Goal: Task Accomplishment & Management: Manage account settings

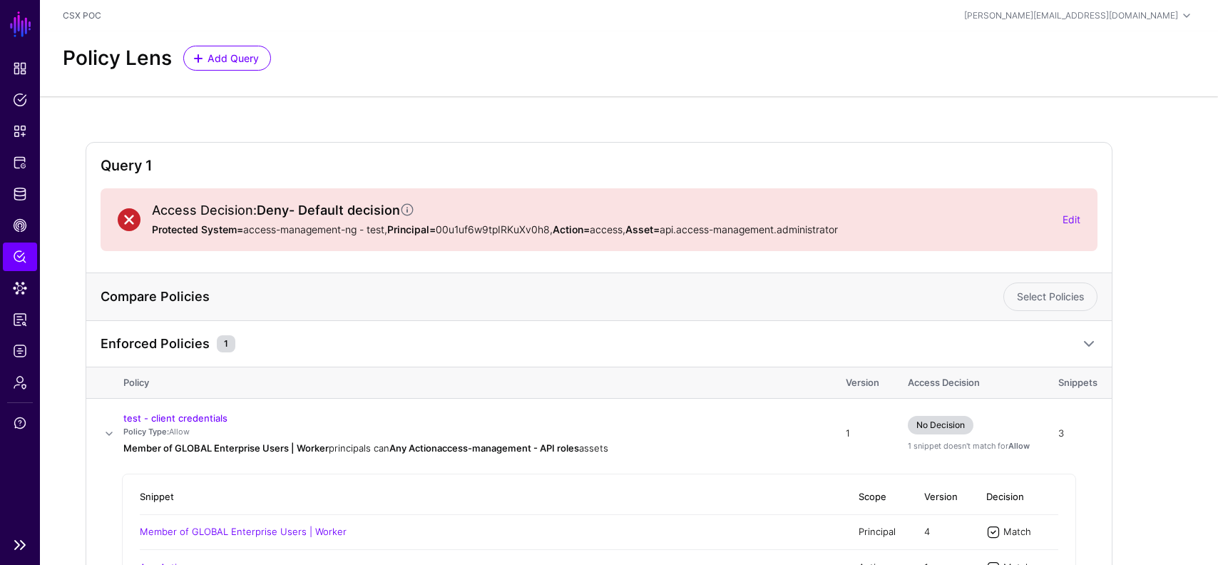
scroll to position [163, 0]
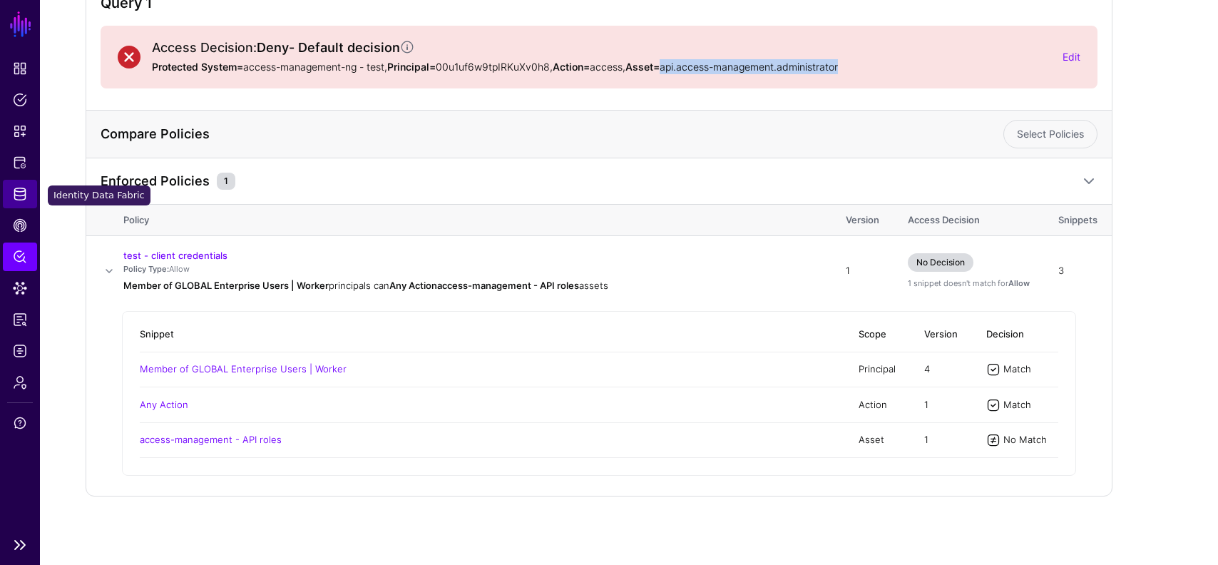
click at [20, 189] on span "Identity Data Fabric" at bounding box center [20, 194] width 14 height 14
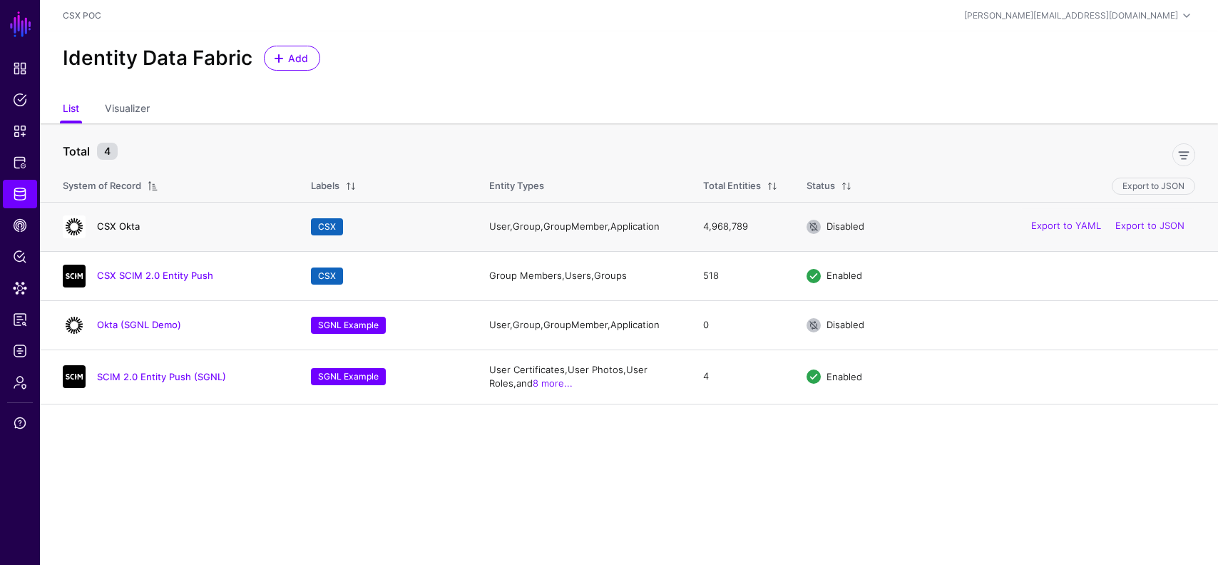
click at [124, 223] on link "CSX Okta" at bounding box center [118, 225] width 43 height 11
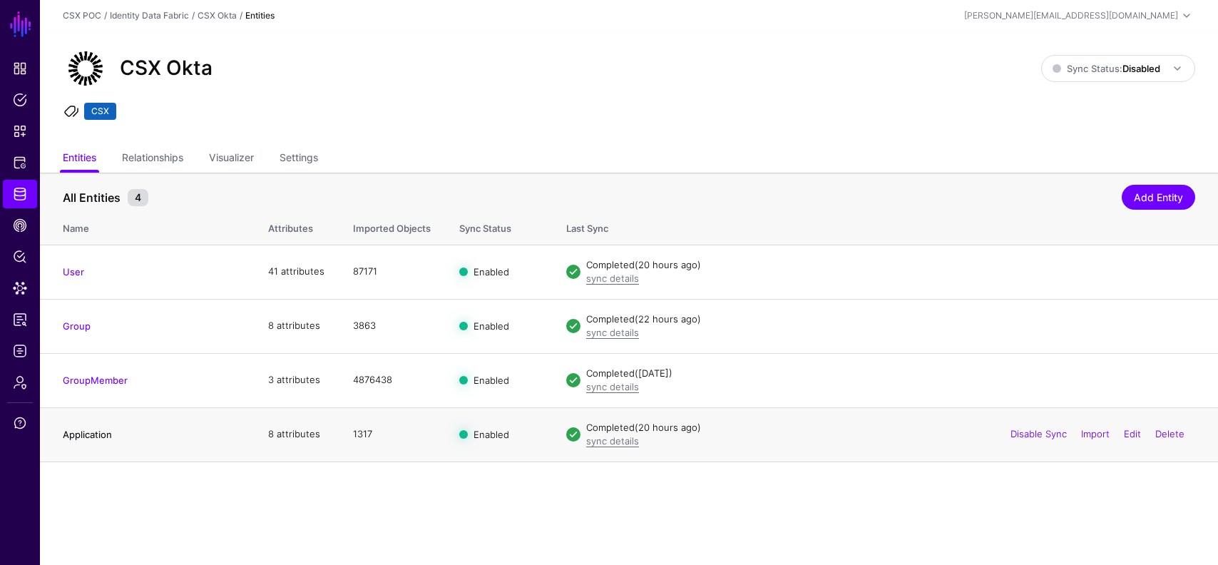
click at [95, 433] on link "Application" at bounding box center [87, 434] width 49 height 11
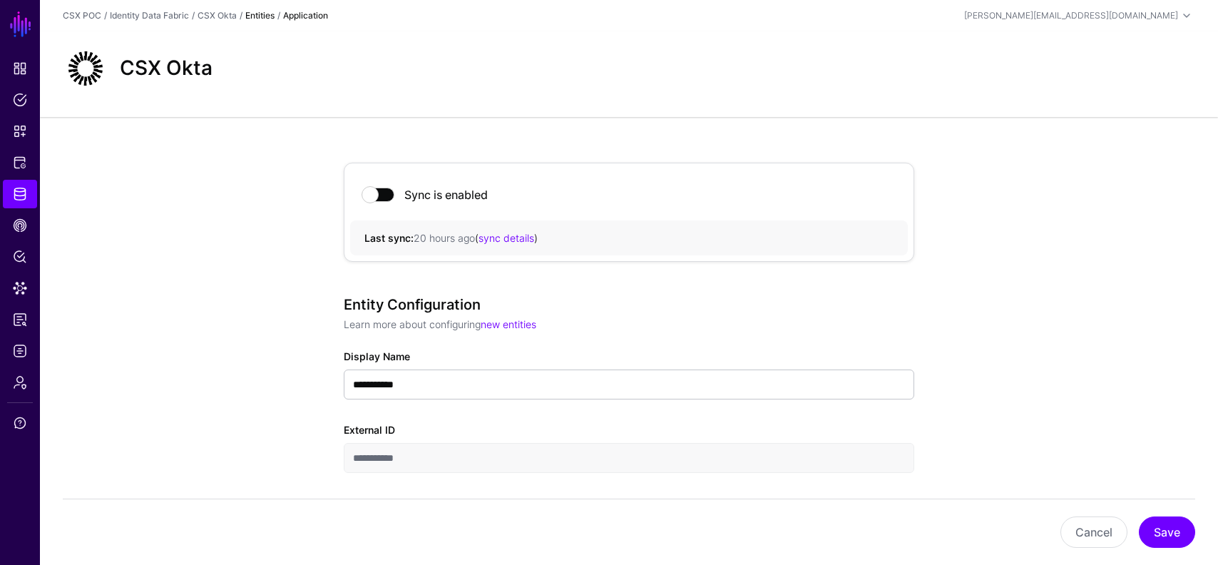
click at [260, 16] on strong "Entities" at bounding box center [259, 15] width 29 height 11
click at [16, 206] on link "Identity Data Fabric" at bounding box center [20, 194] width 34 height 29
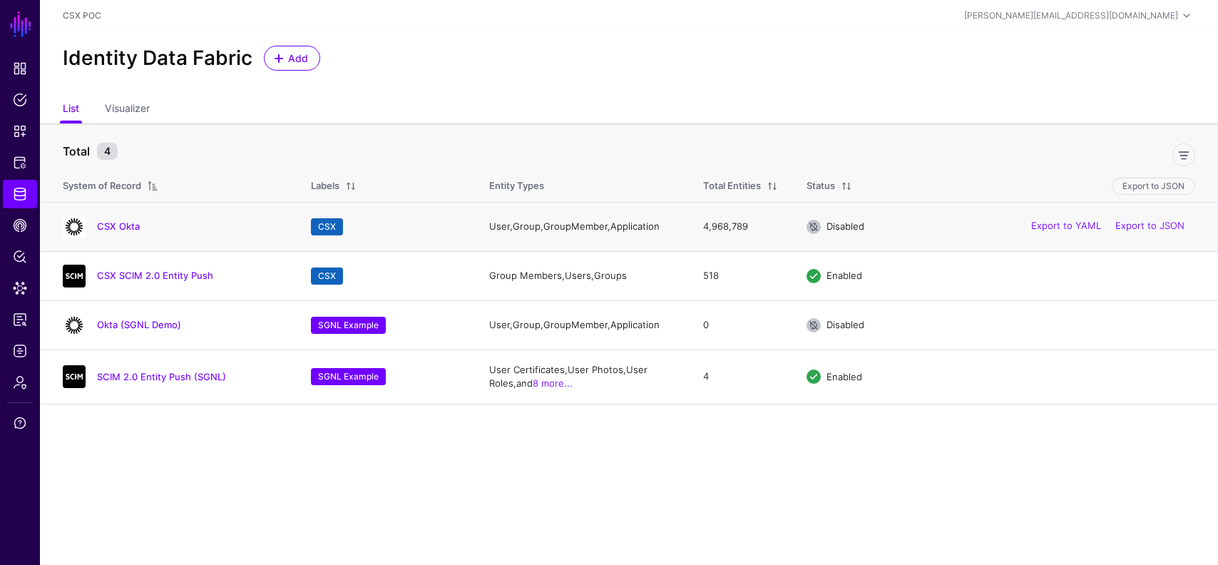
click at [844, 229] on span "Disabled" at bounding box center [846, 225] width 38 height 11
click at [118, 222] on link "CSX Okta" at bounding box center [118, 225] width 43 height 11
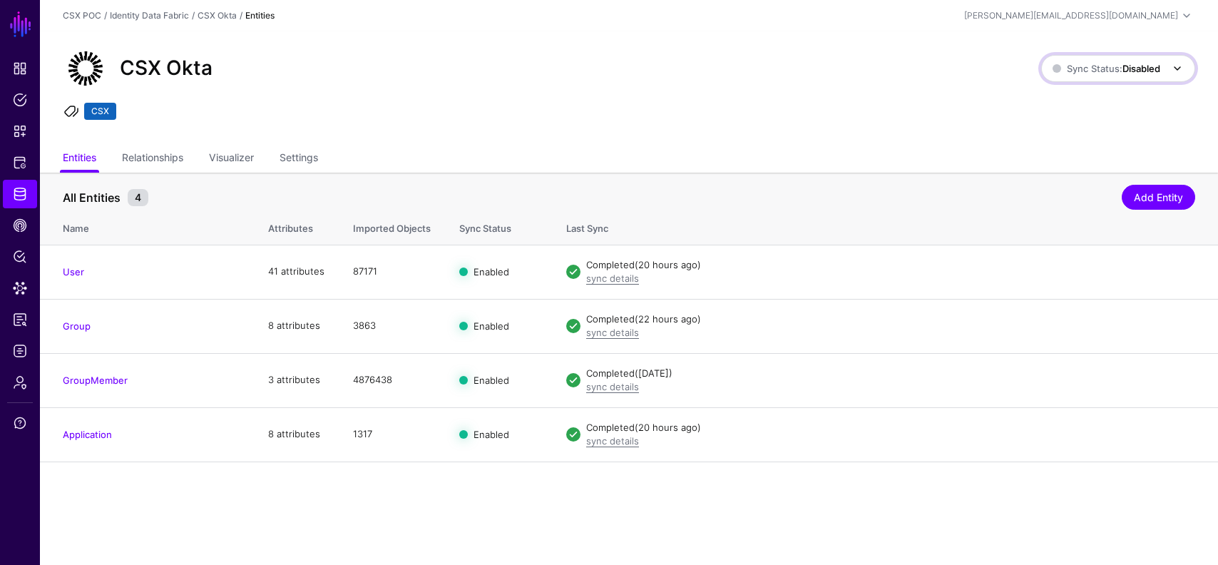
click at [1129, 66] on strong "Disabled" at bounding box center [1142, 68] width 38 height 11
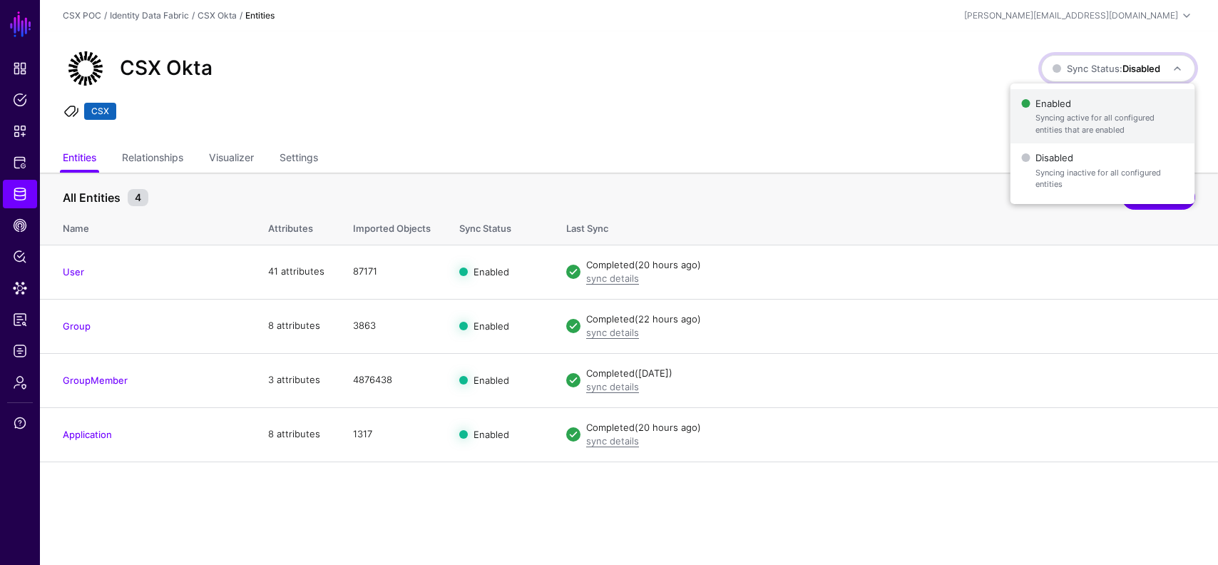
click at [1073, 108] on span "Enabled Syncing active for all configured entities that are enabled" at bounding box center [1102, 116] width 162 height 46
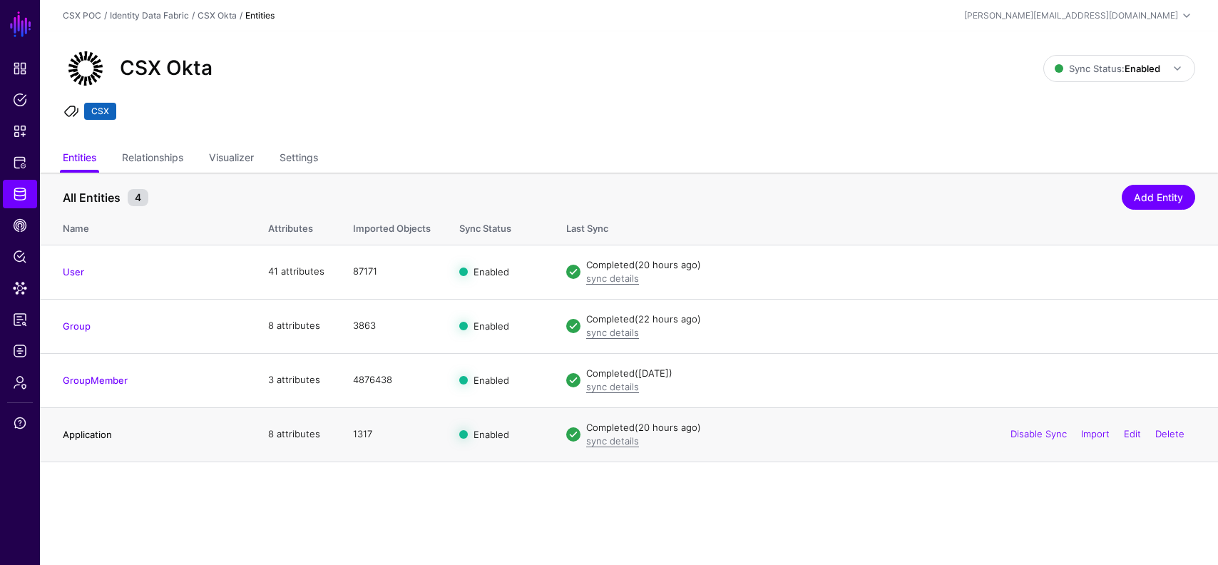
click at [106, 436] on link "Application" at bounding box center [87, 434] width 49 height 11
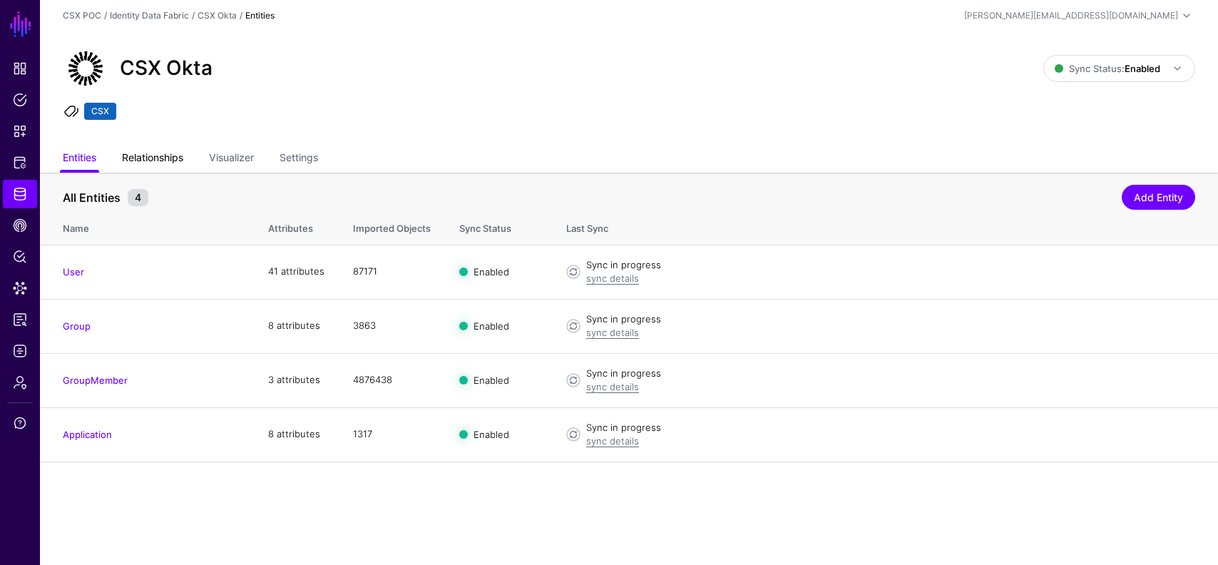
click at [158, 161] on link "Relationships" at bounding box center [152, 158] width 61 height 27
click at [149, 157] on link "Relationships" at bounding box center [152, 158] width 61 height 27
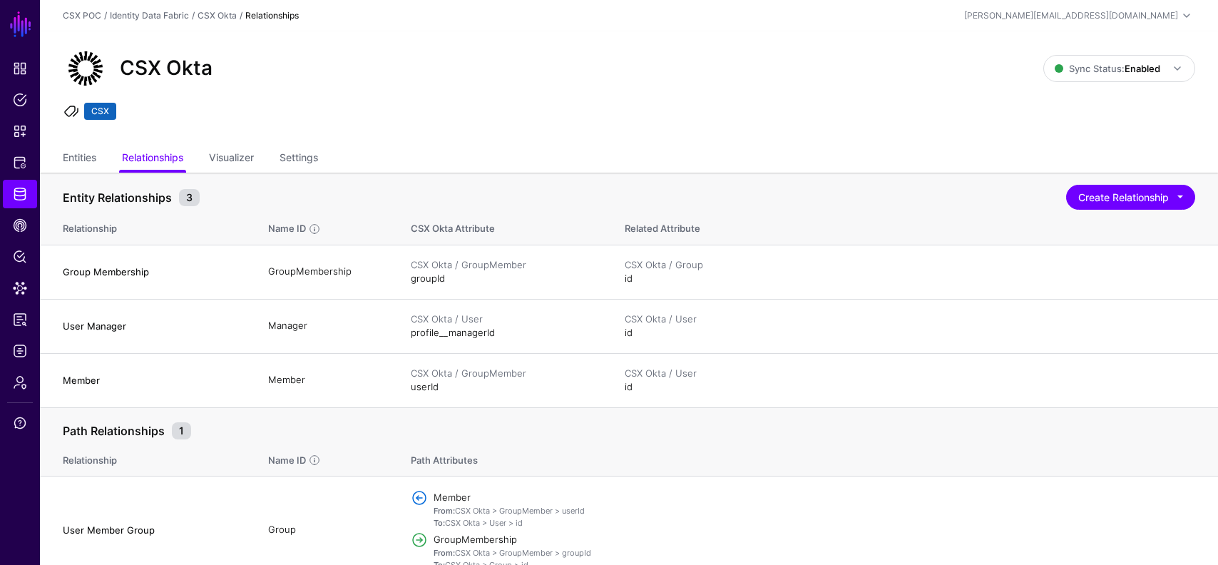
scroll to position [19, 0]
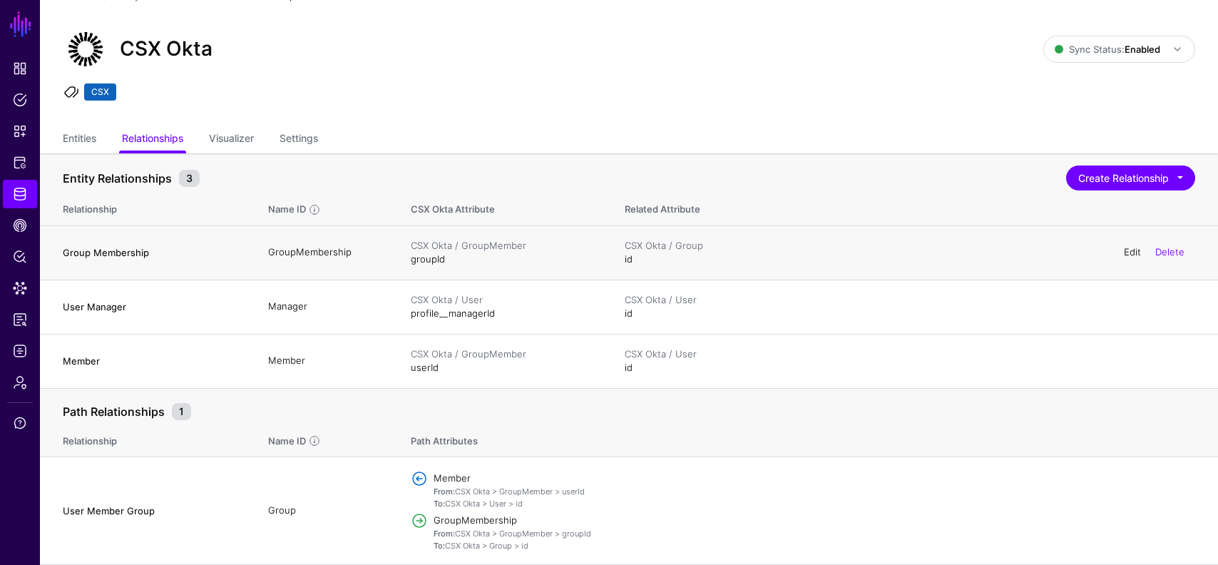
click at [1128, 250] on link "Edit" at bounding box center [1132, 251] width 17 height 11
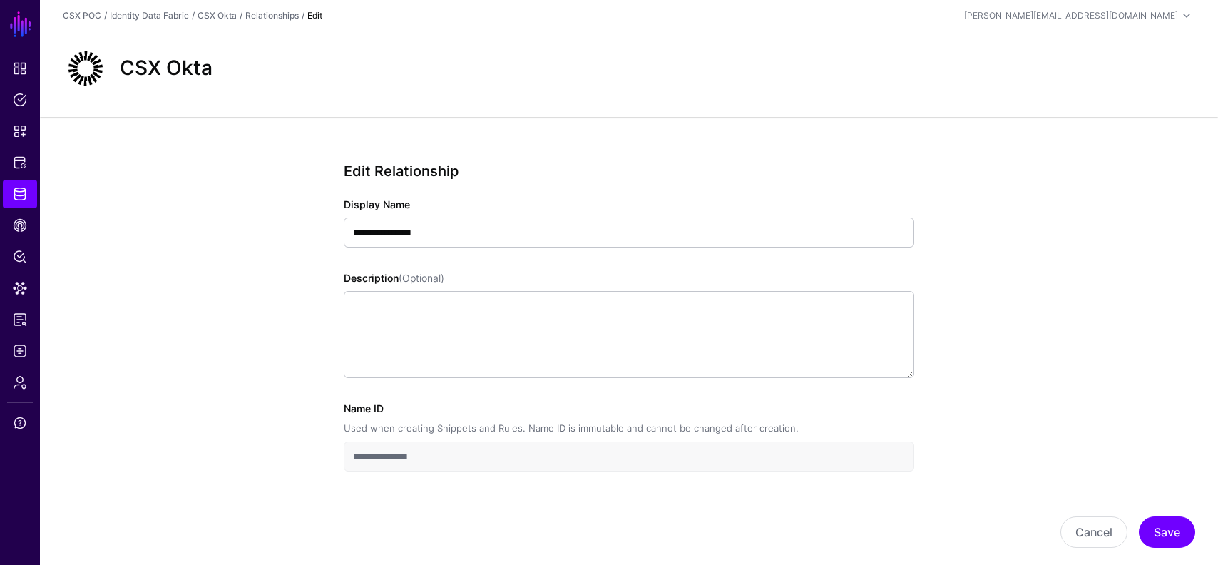
scroll to position [54, 0]
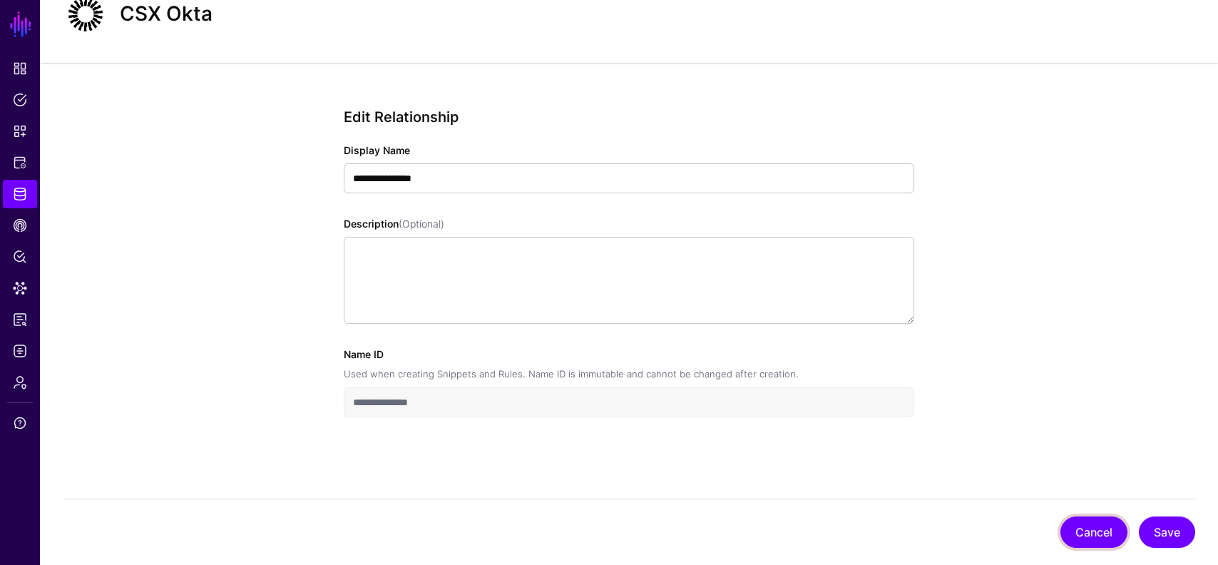
click at [1076, 526] on button "Cancel" at bounding box center [1094, 531] width 67 height 31
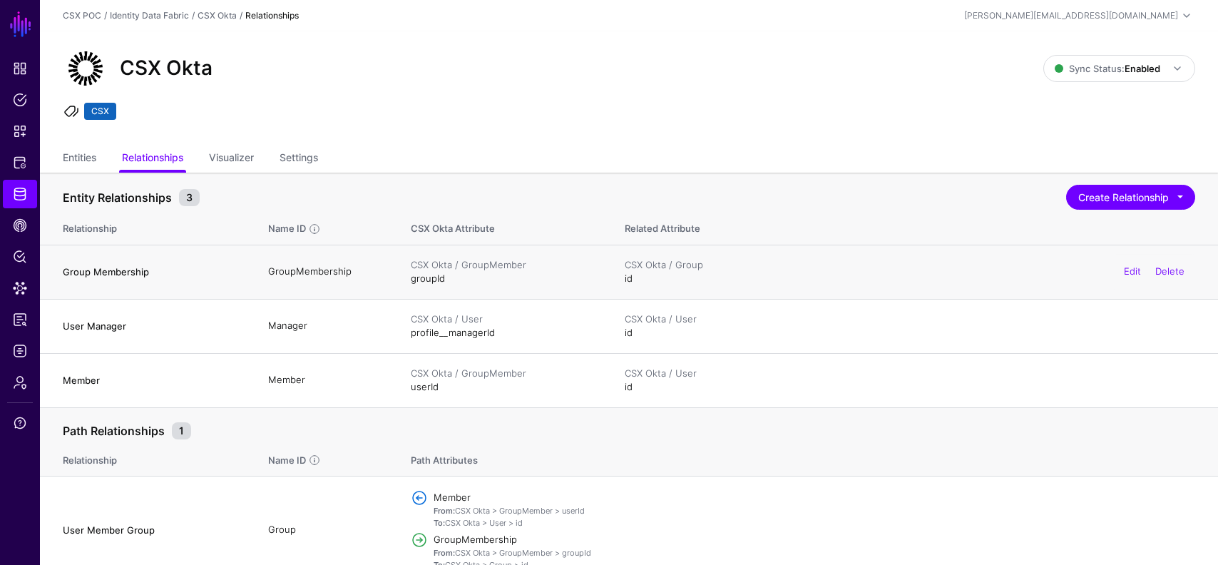
scroll to position [19, 0]
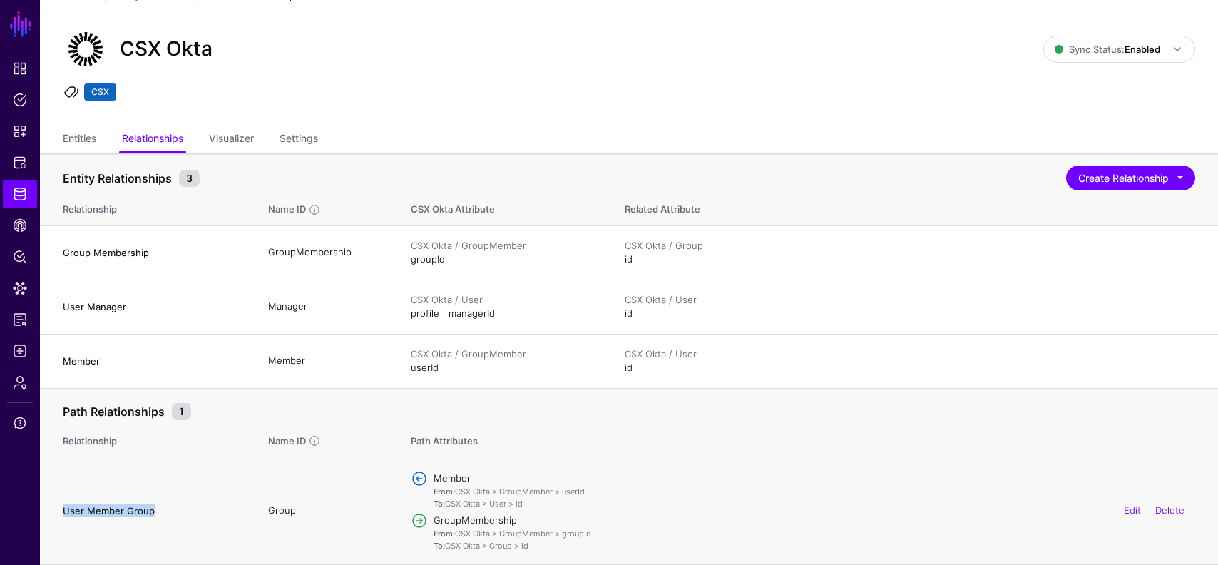
drag, startPoint x: 165, startPoint y: 508, endPoint x: 61, endPoint y: 508, distance: 103.4
click at [61, 508] on td "User Member Group" at bounding box center [147, 511] width 214 height 108
copy h4 "User Member Group"
click at [1132, 510] on link "Edit" at bounding box center [1132, 509] width 17 height 11
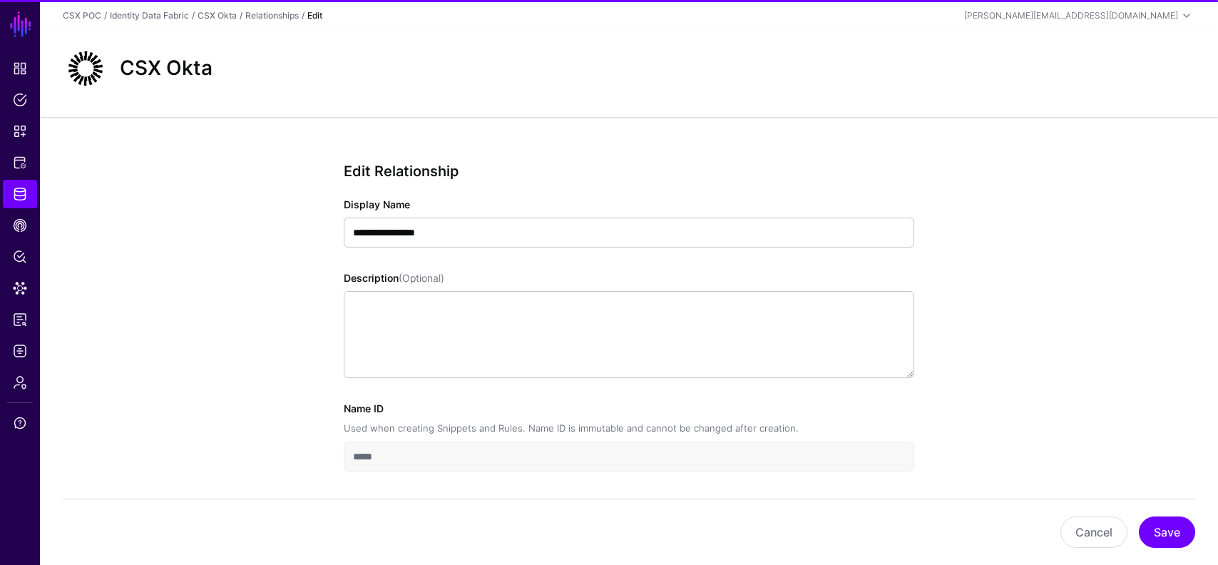
scroll to position [54, 0]
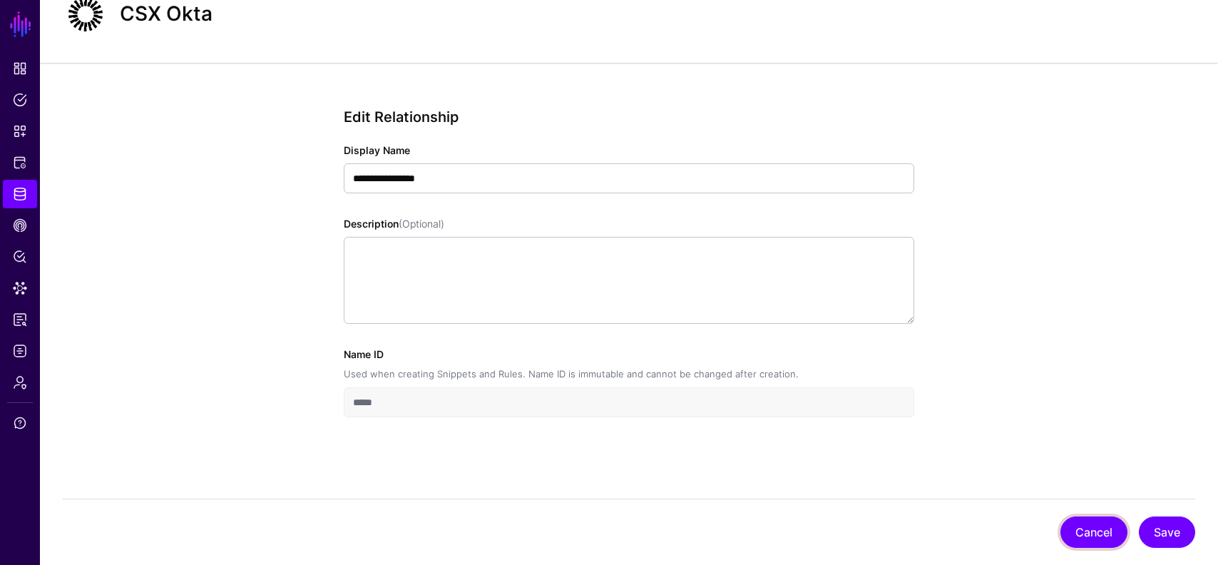
click at [1091, 529] on button "Cancel" at bounding box center [1094, 531] width 67 height 31
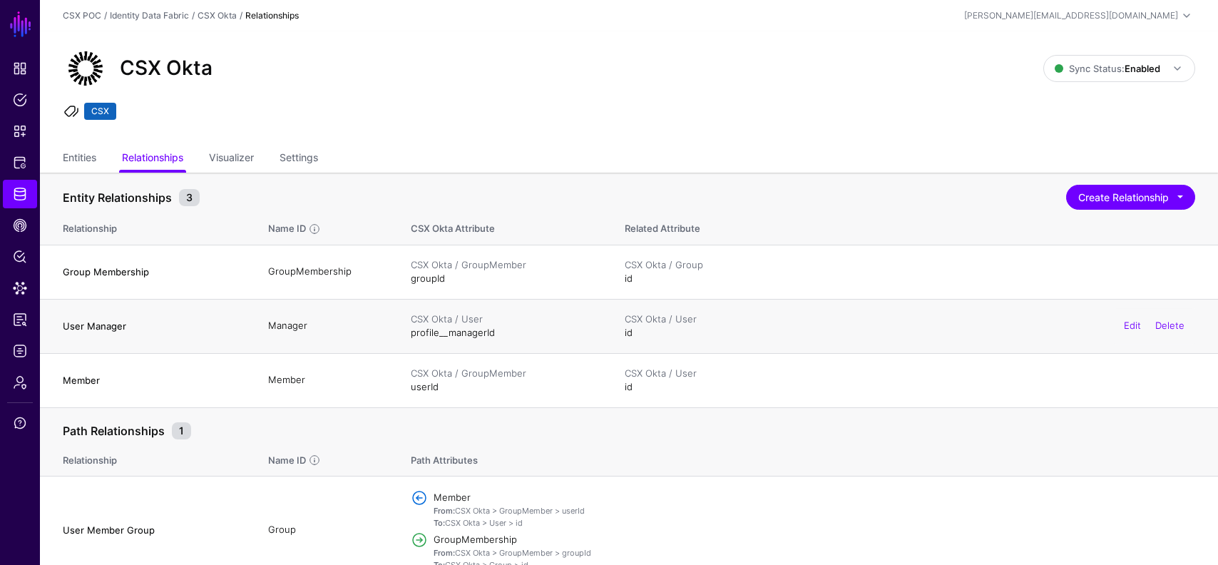
scroll to position [19, 0]
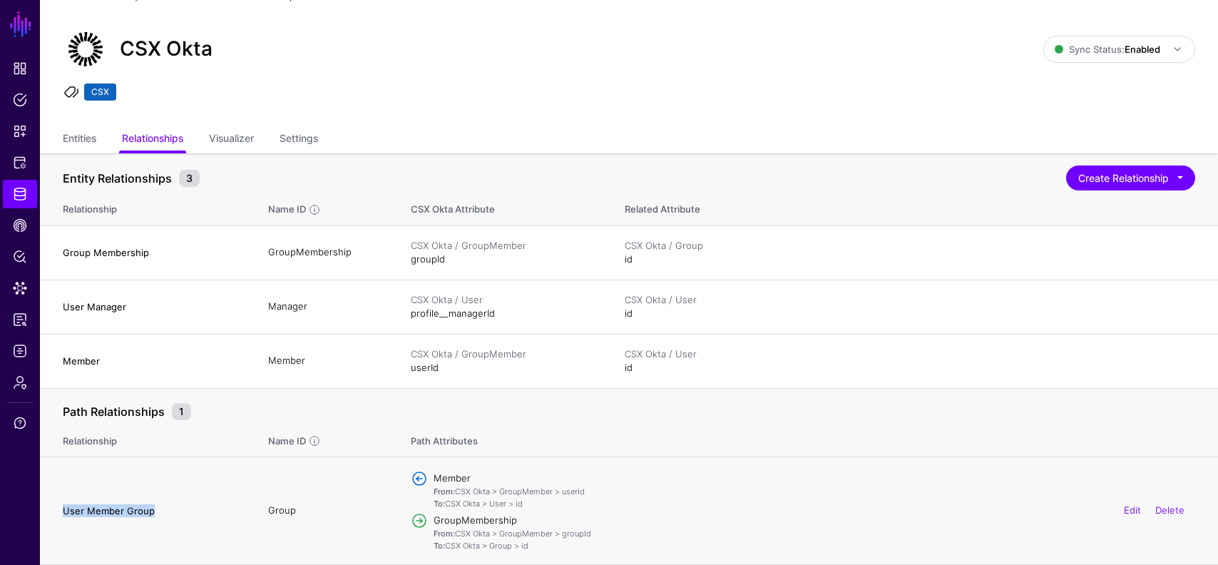
drag, startPoint x: 163, startPoint y: 516, endPoint x: 62, endPoint y: 509, distance: 100.8
click at [63, 509] on h4 "User Member Group" at bounding box center [151, 510] width 177 height 13
copy h4 "User Member Group"
click at [1130, 362] on link "Edit" at bounding box center [1132, 359] width 17 height 11
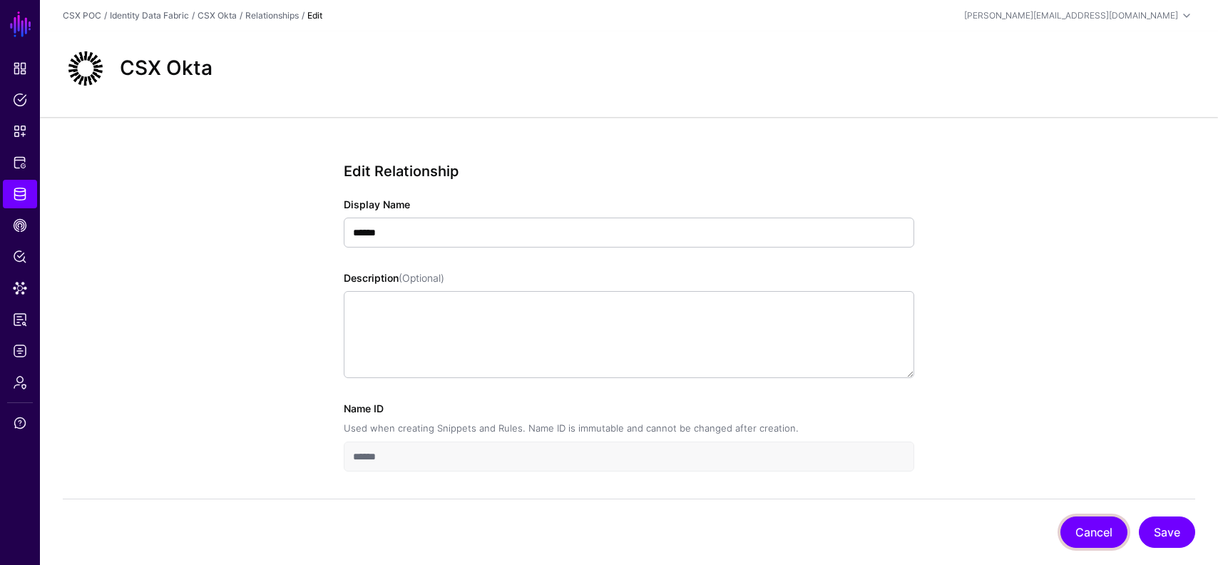
click at [1092, 522] on button "Cancel" at bounding box center [1094, 531] width 67 height 31
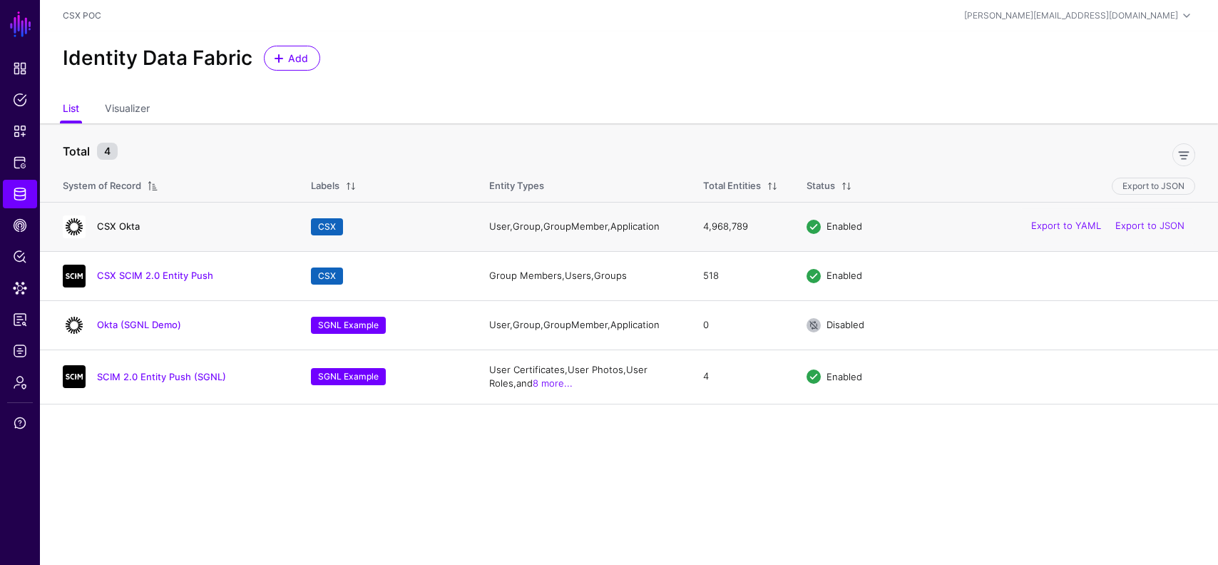
click at [123, 224] on link "CSX Okta" at bounding box center [118, 225] width 43 height 11
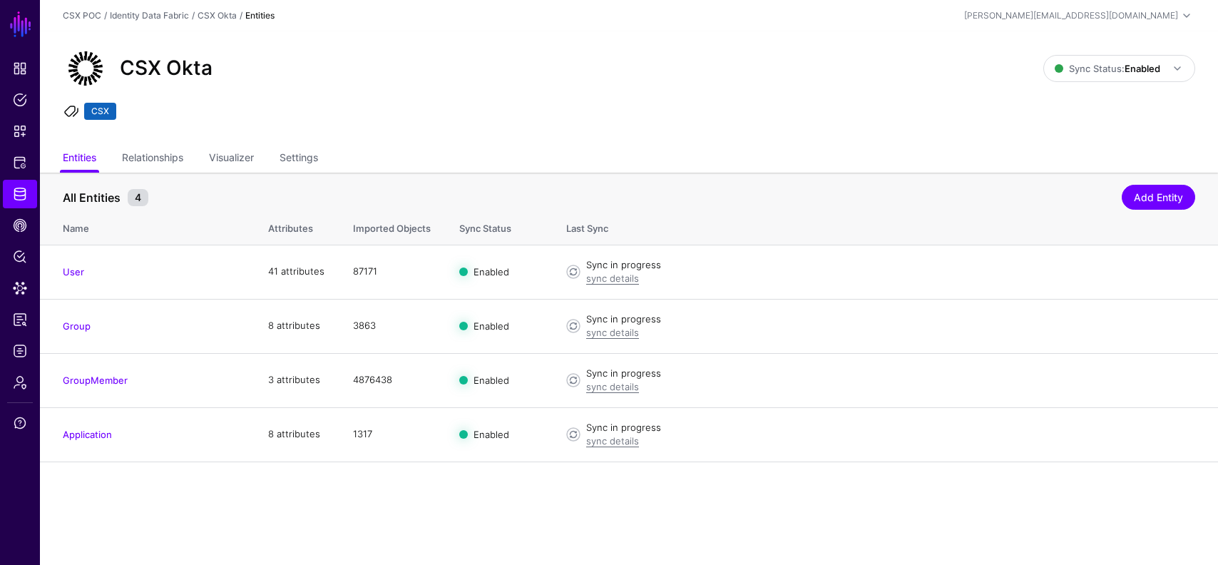
click at [152, 142] on div "CSX Okta Sync Status: Enabled Enabled Syncing active for all configured entitie…" at bounding box center [629, 88] width 1178 height 114
click at [155, 163] on link "Relationships" at bounding box center [152, 158] width 61 height 27
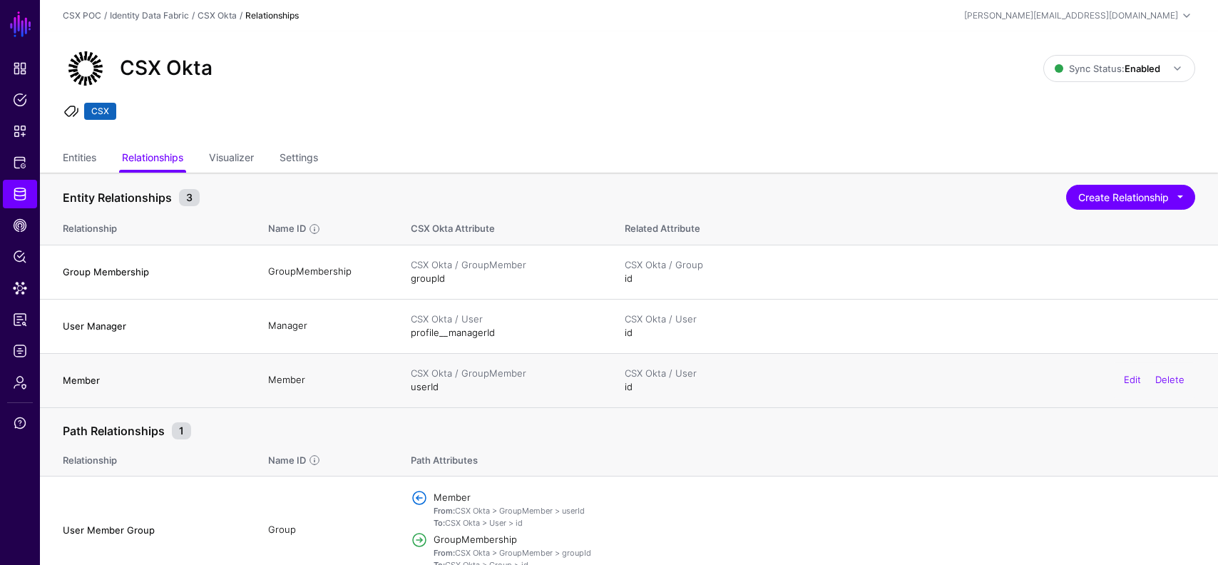
scroll to position [19, 0]
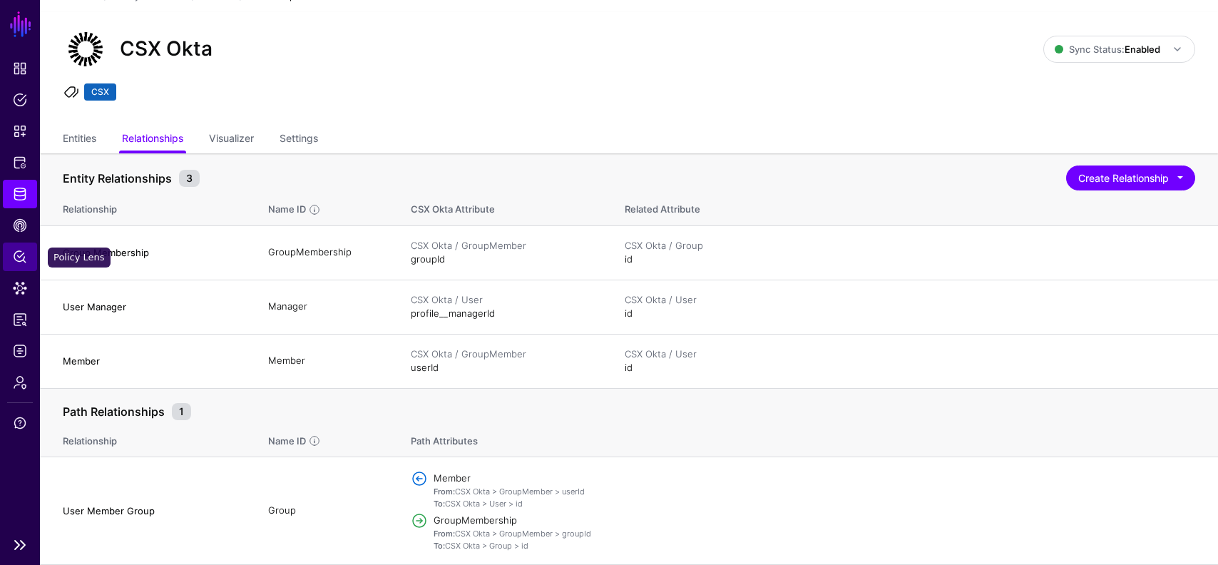
click at [24, 252] on span "Policy Lens" at bounding box center [20, 257] width 14 height 14
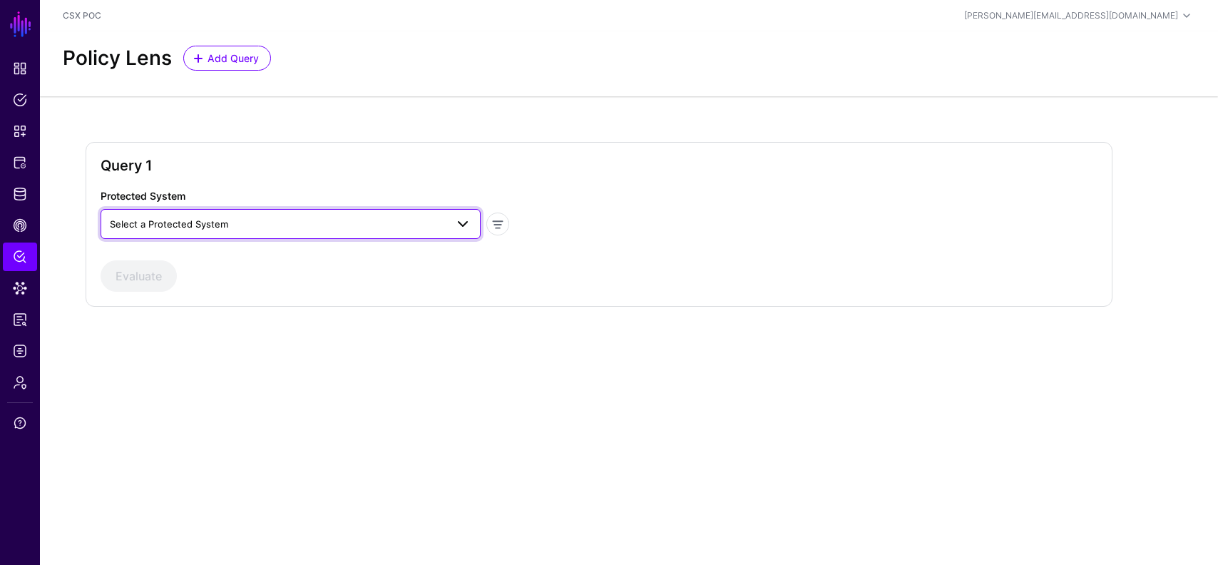
click at [210, 221] on span "Select a Protected System" at bounding box center [169, 223] width 118 height 11
click at [265, 355] on div "Query 1 Protected System Select a Protected System access-management-ng access-…" at bounding box center [629, 235] width 1178 height 279
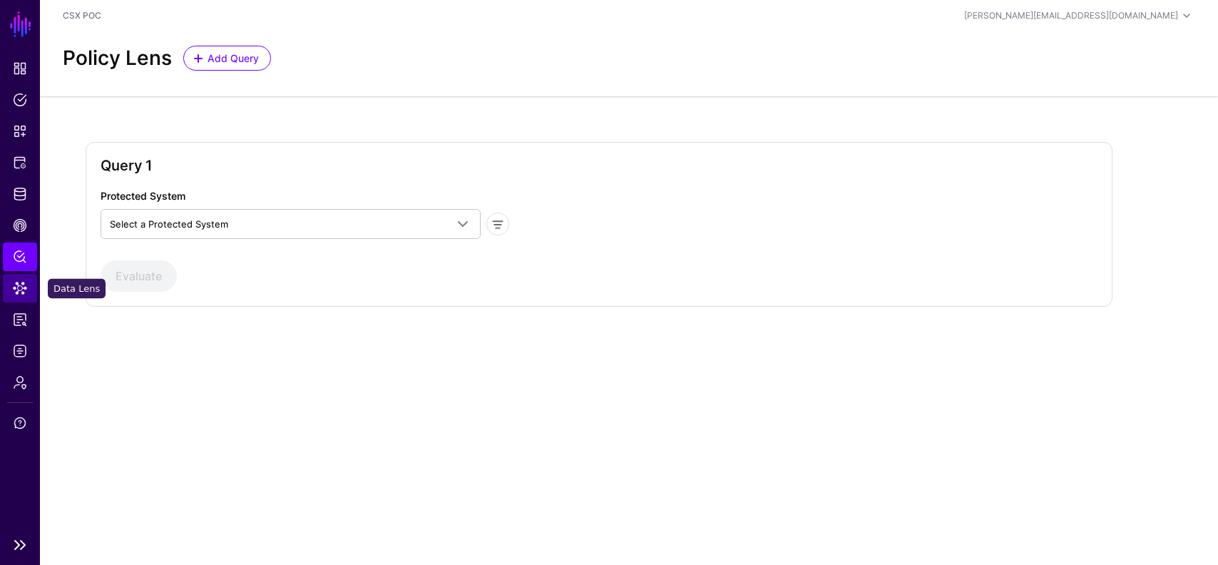
click at [21, 280] on link "Data Lens" at bounding box center [20, 288] width 34 height 29
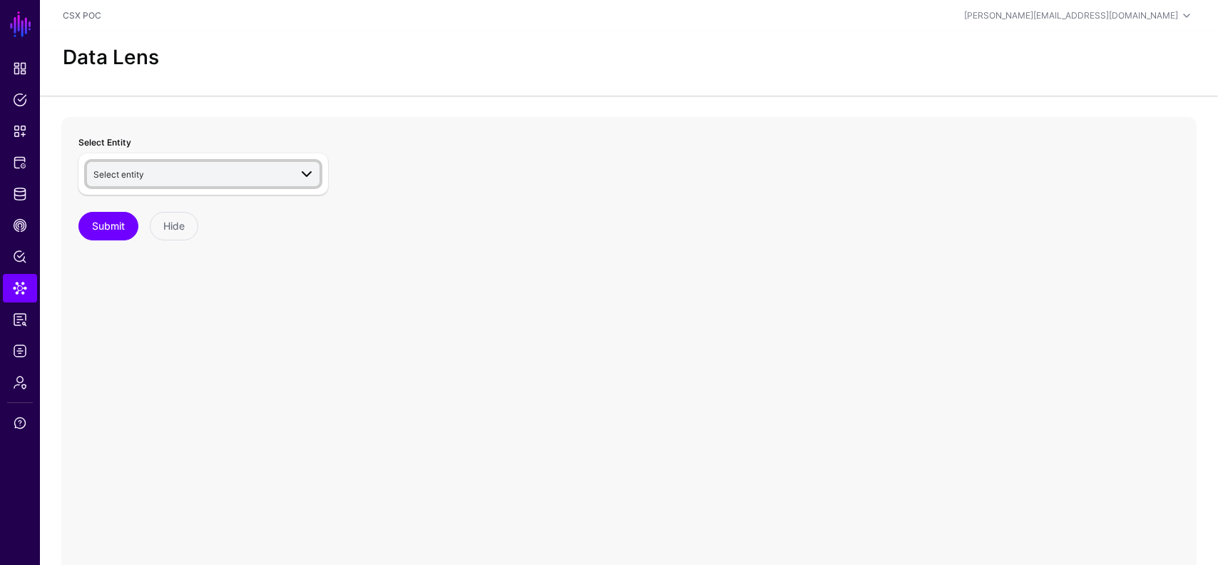
click at [200, 184] on link "Select entity" at bounding box center [203, 174] width 233 height 24
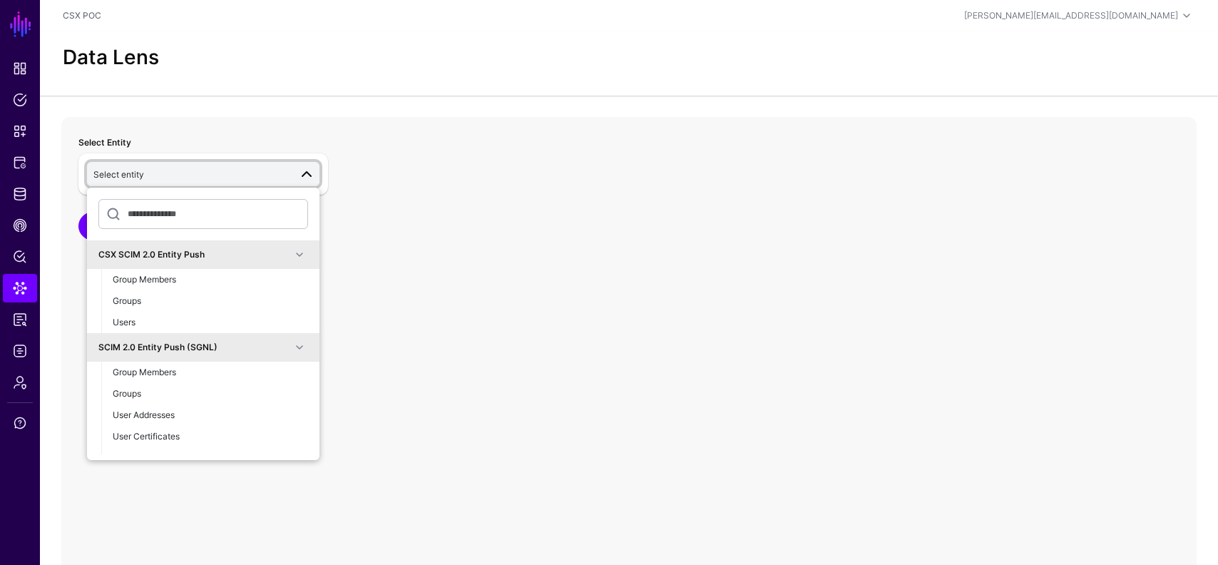
click at [198, 343] on div "SCIM 2.0 Entity Push (SGNL)" at bounding box center [194, 347] width 193 height 13
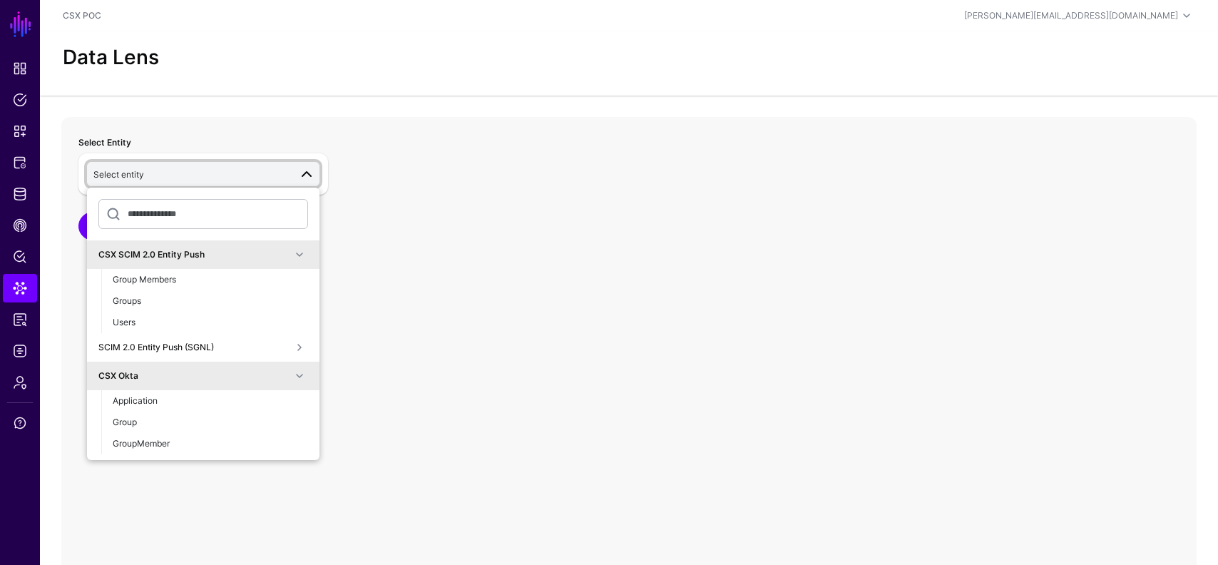
click at [211, 253] on div "CSX SCIM 2.0 Entity Push" at bounding box center [194, 254] width 193 height 13
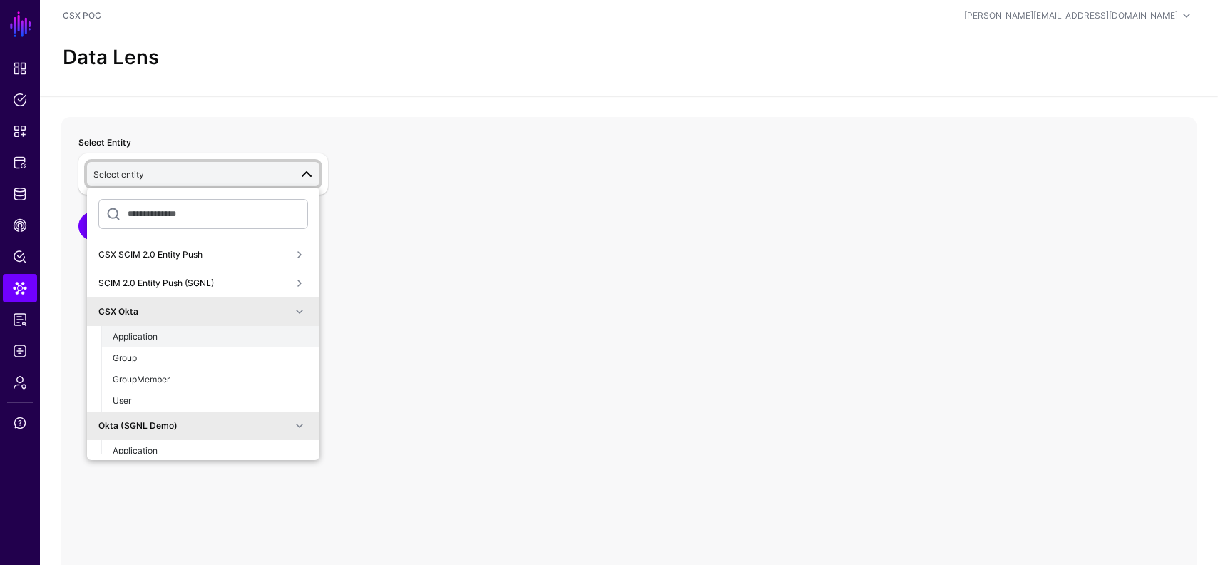
click at [193, 341] on div "Application" at bounding box center [210, 336] width 195 height 13
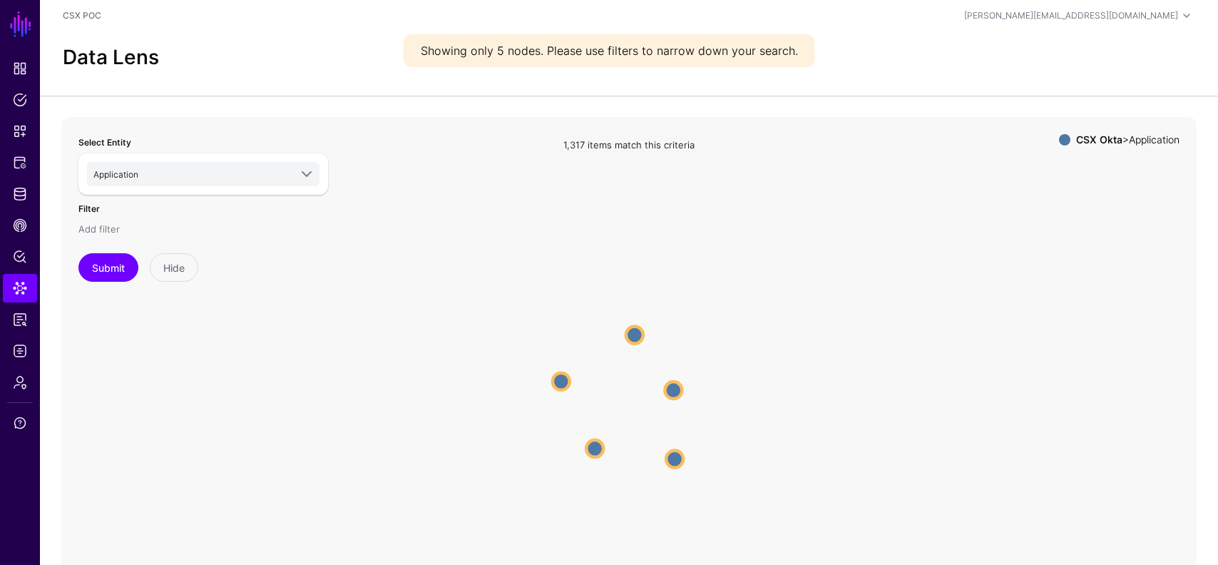
click at [101, 230] on link "Add filter" at bounding box center [98, 228] width 41 height 11
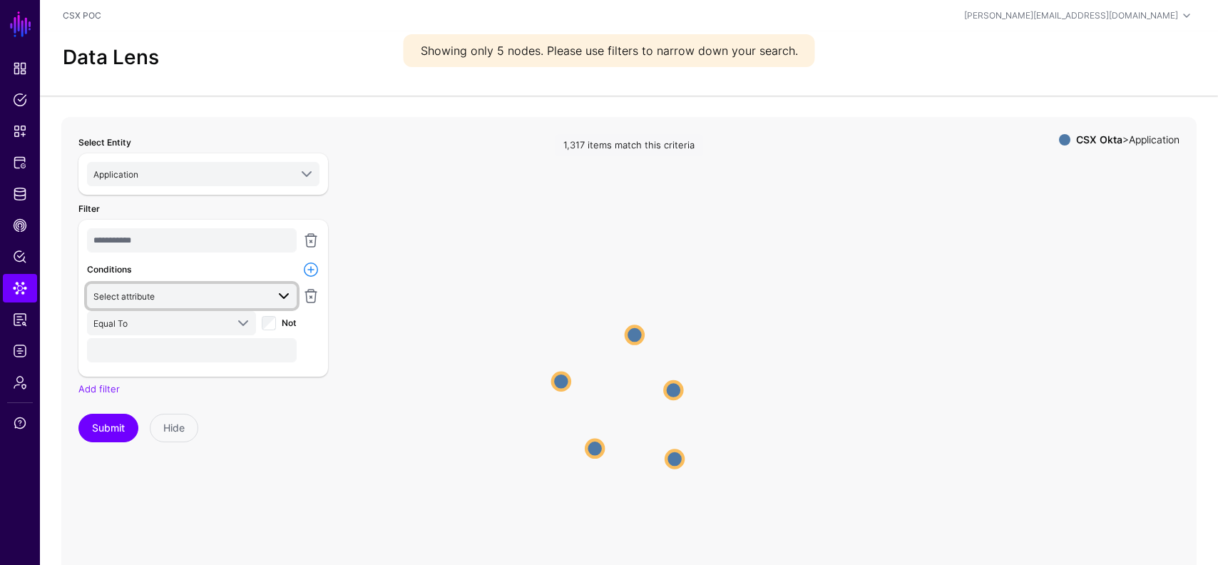
click at [179, 295] on span "Select attribute" at bounding box center [179, 296] width 173 height 16
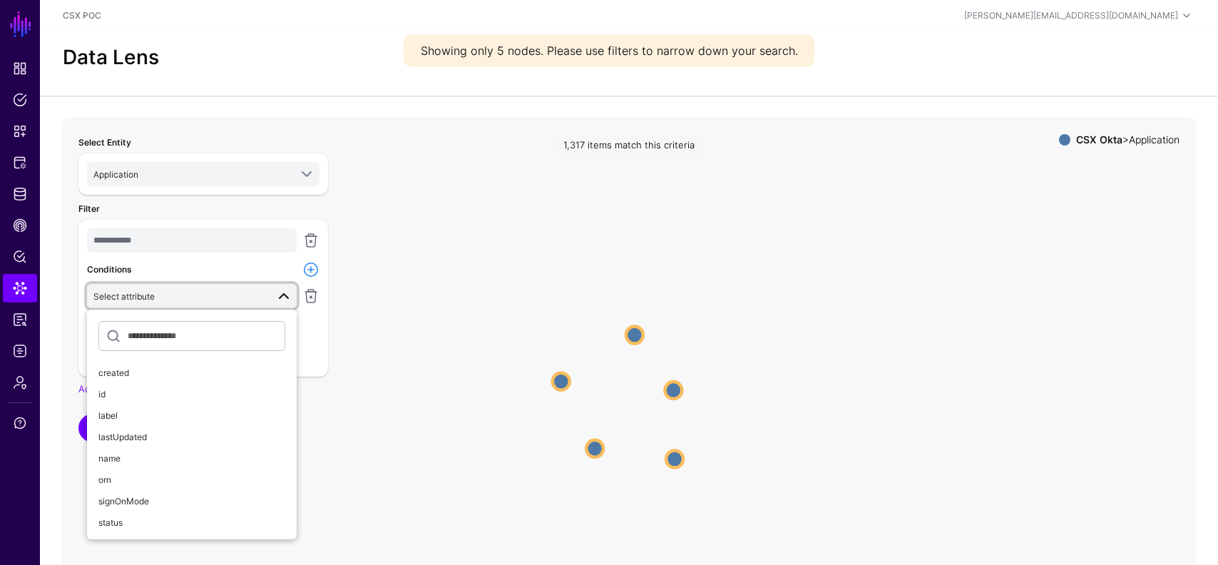
click at [417, 315] on icon "Application Application Application Application Application Application Applica…" at bounding box center [628, 402] width 1135 height 571
click at [335, 327] on div "**********" at bounding box center [203, 402] width 267 height 553
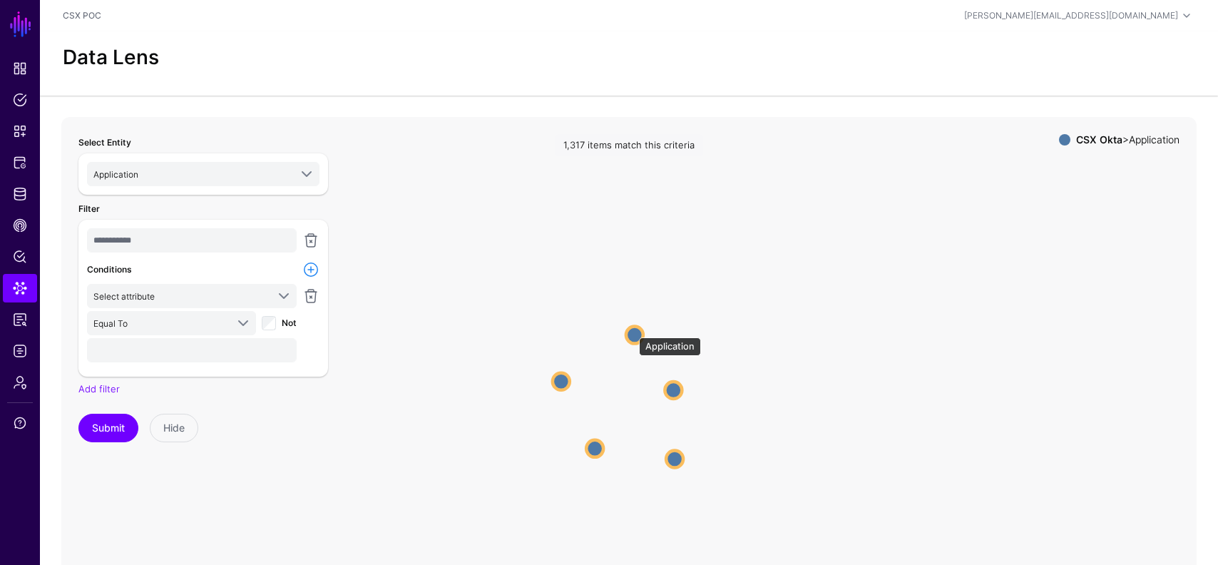
click at [640, 330] on circle at bounding box center [634, 334] width 17 height 17
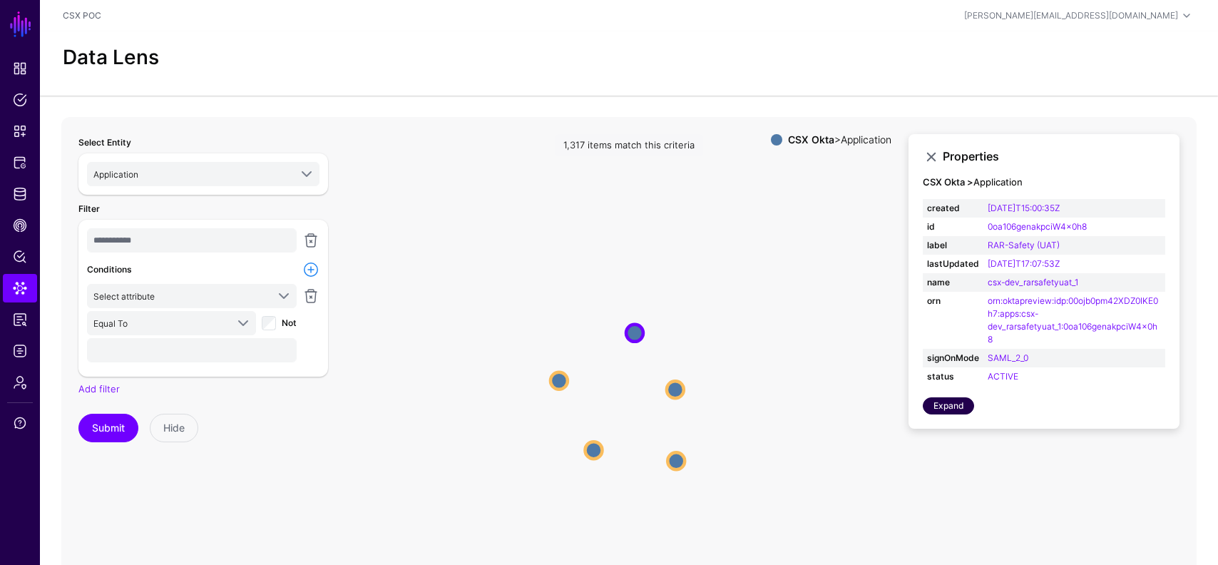
click at [954, 411] on link "Expand" at bounding box center [948, 405] width 51 height 17
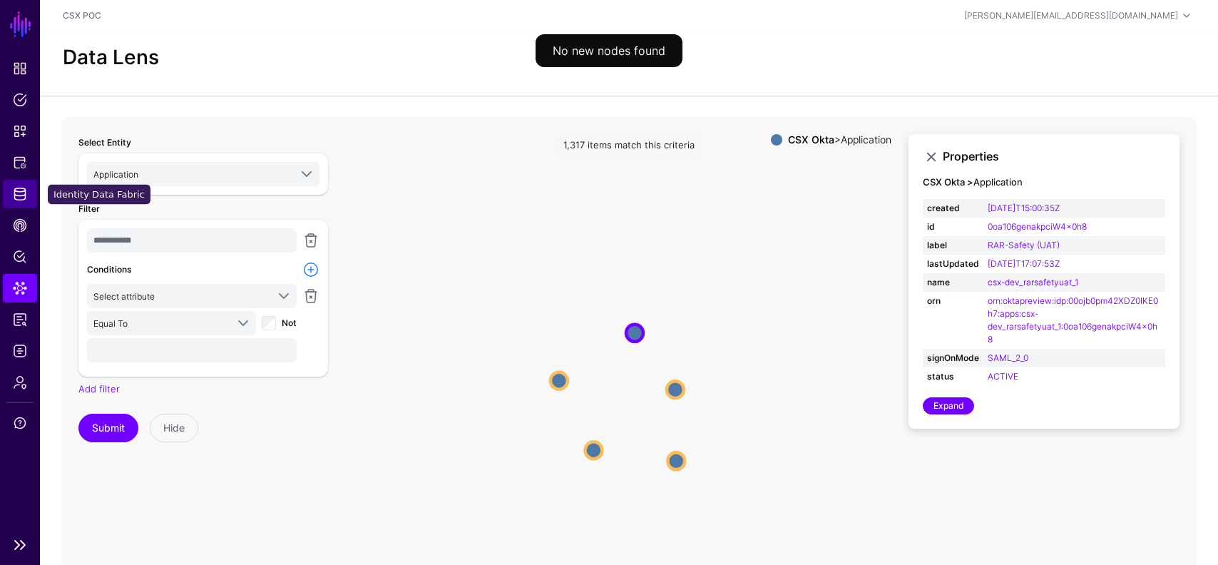
click at [22, 196] on span "Identity Data Fabric" at bounding box center [20, 194] width 14 height 14
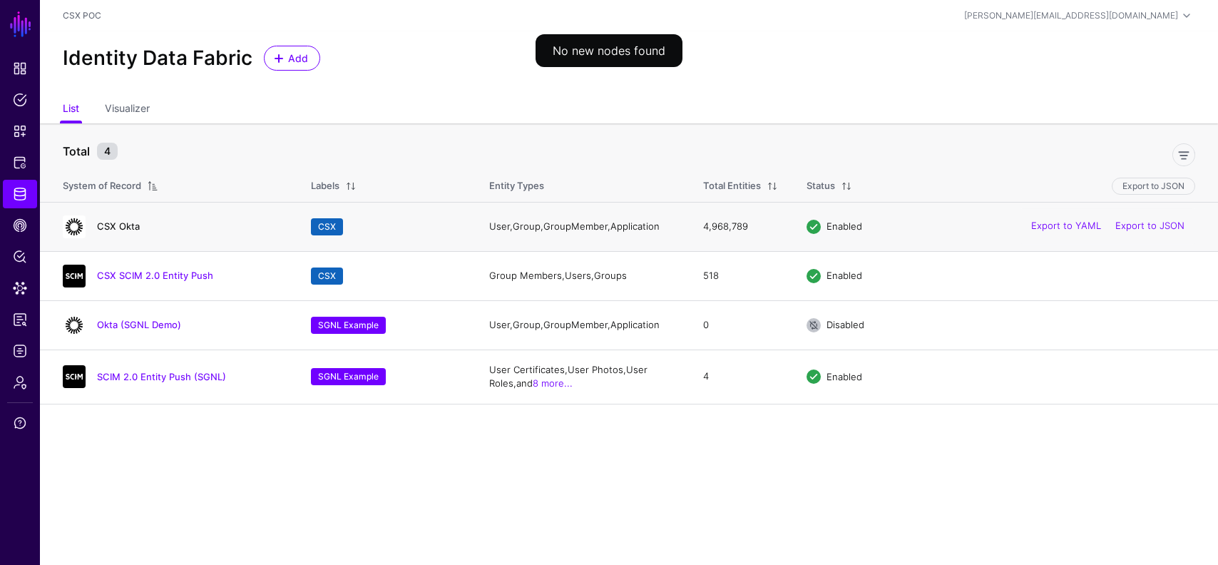
click at [120, 223] on link "CSX Okta" at bounding box center [118, 225] width 43 height 11
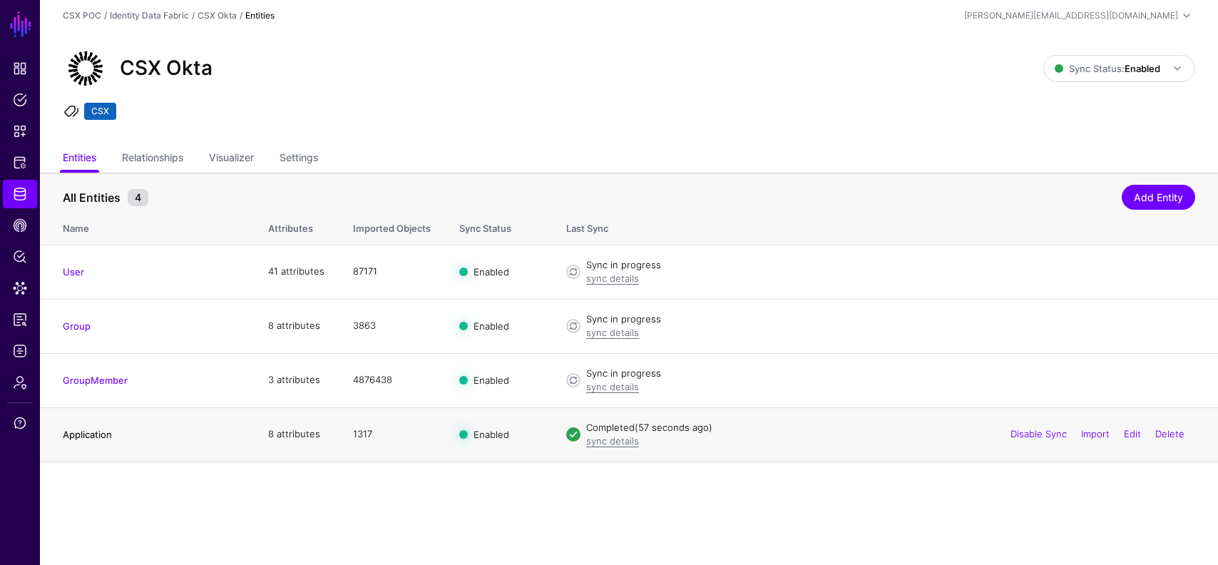
click at [101, 430] on link "Application" at bounding box center [87, 434] width 49 height 11
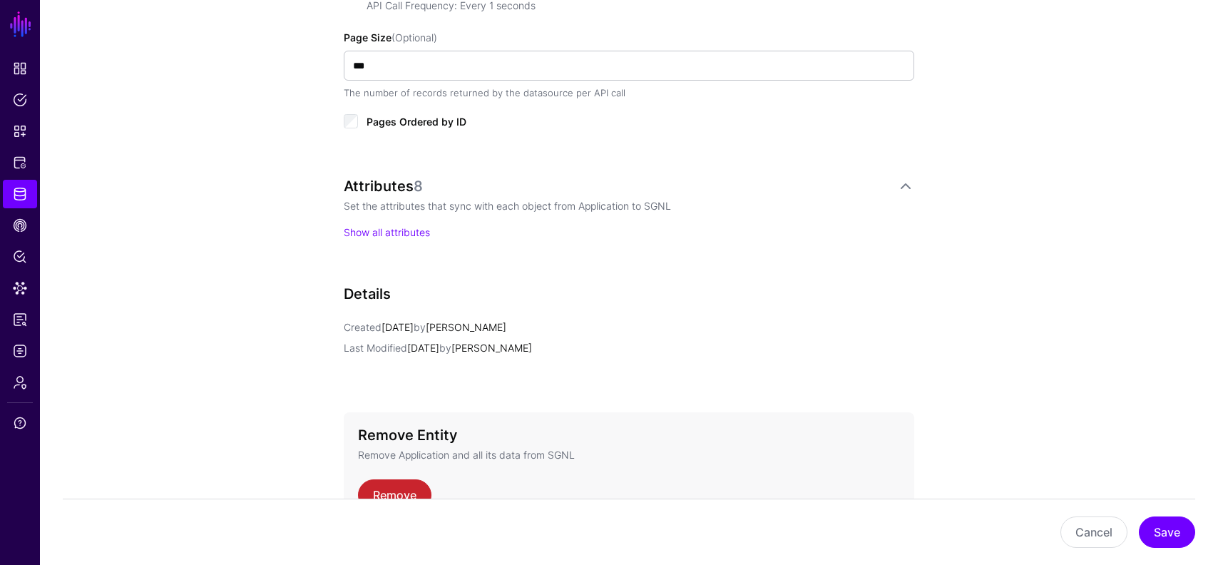
scroll to position [913, 0]
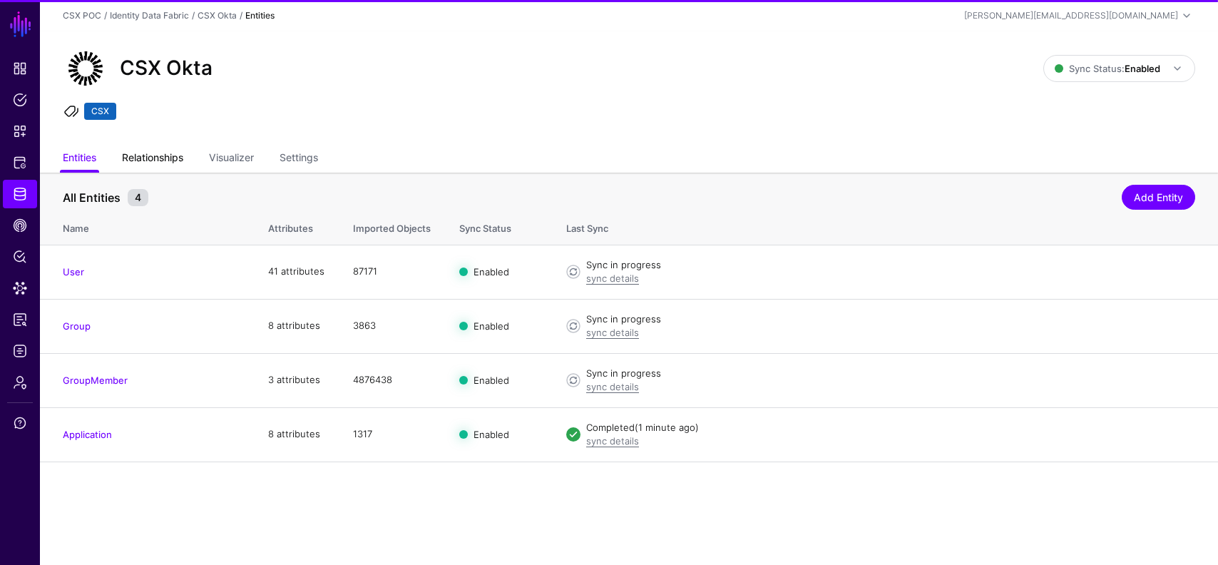
click at [163, 145] on link "Relationships" at bounding box center [152, 158] width 61 height 27
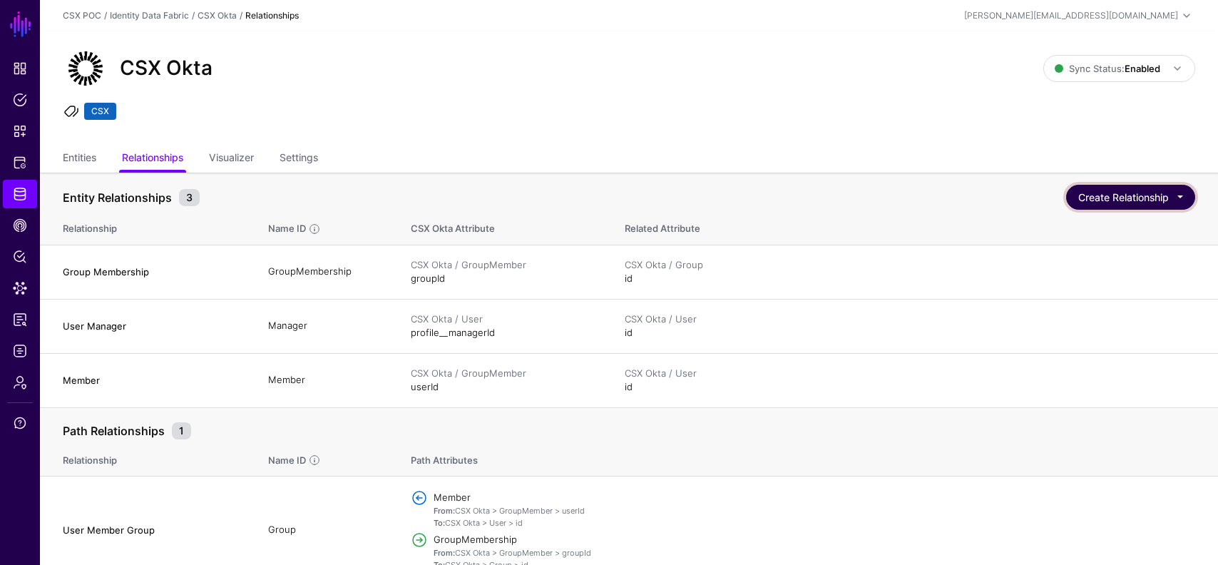
click at [1170, 195] on button "Create Relationship" at bounding box center [1130, 197] width 129 height 25
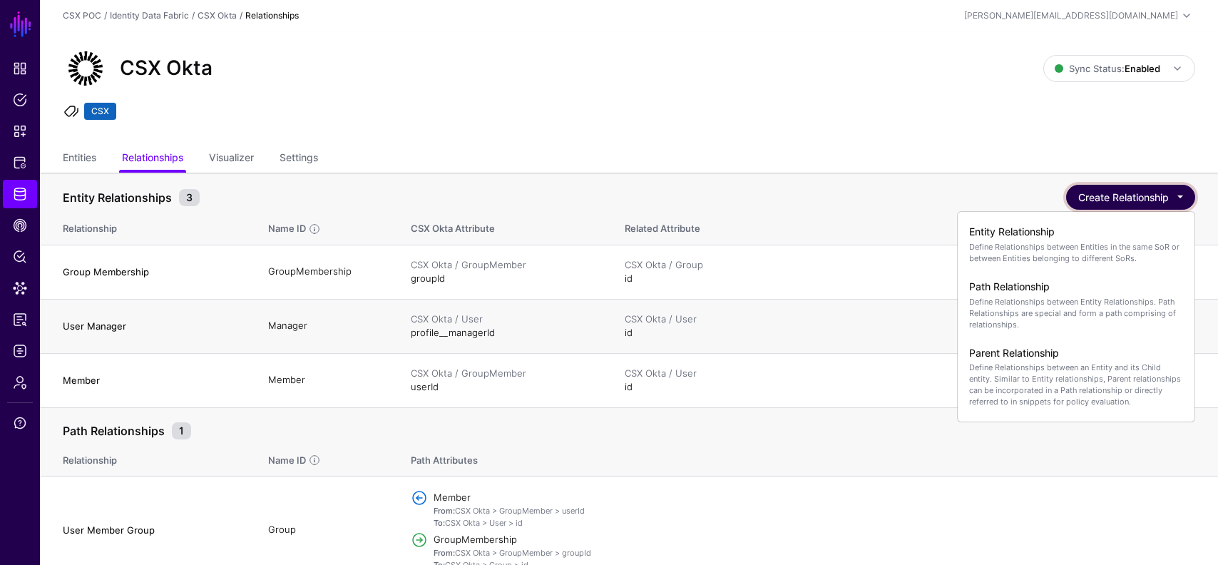
scroll to position [19, 0]
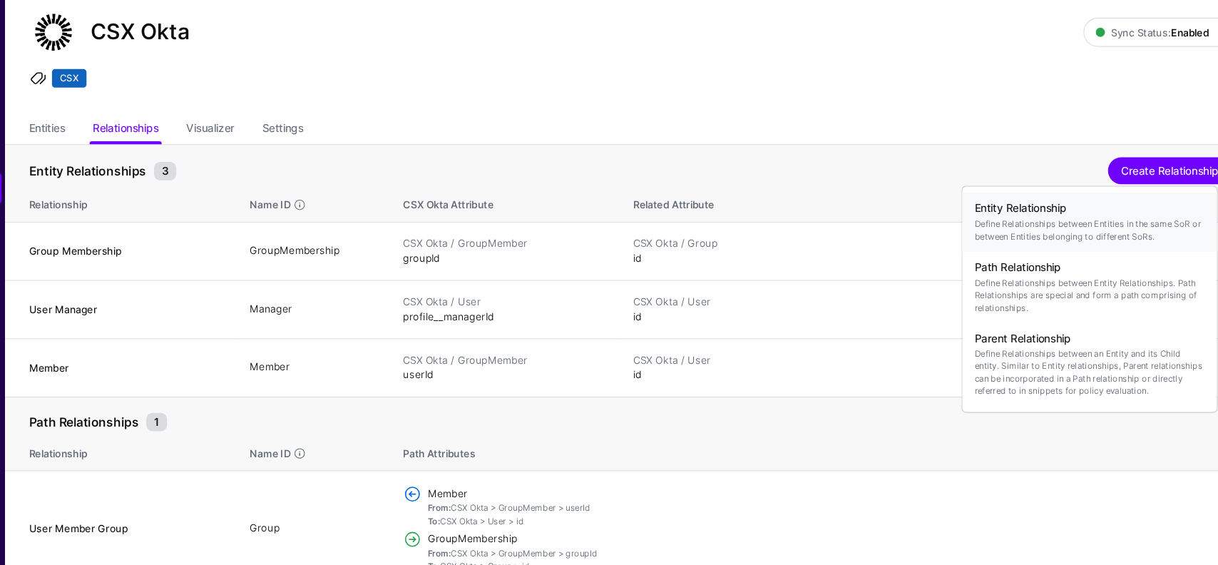
click at [1065, 231] on p "Define Relationships between Entities in the same SoR or between Entities belon…" at bounding box center [1049, 233] width 214 height 23
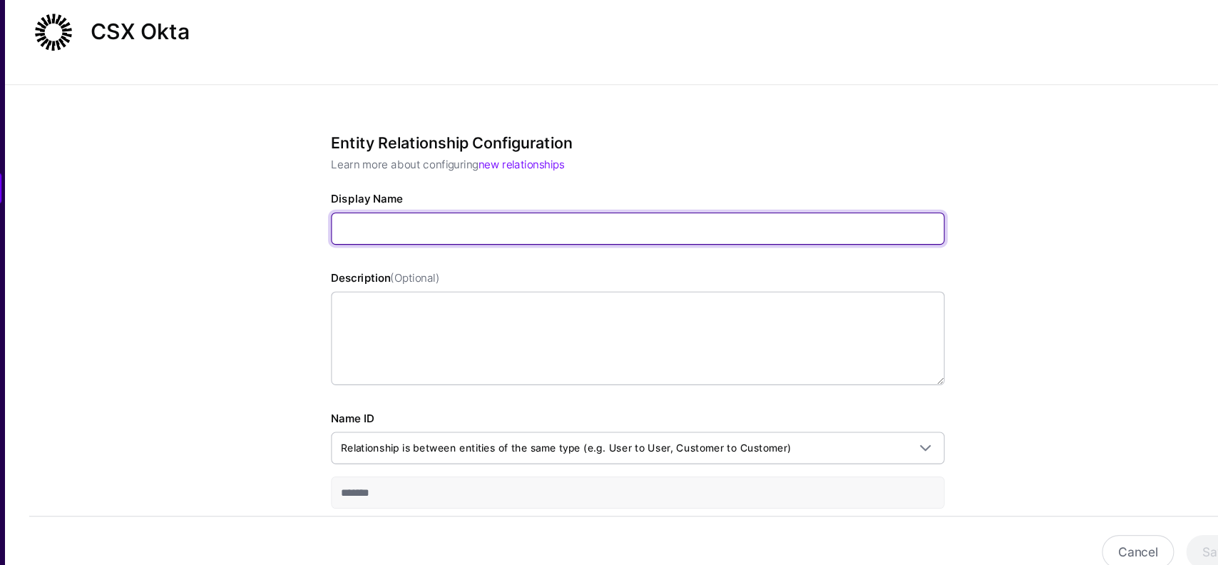
click at [643, 220] on input "Display Name" at bounding box center [629, 232] width 571 height 30
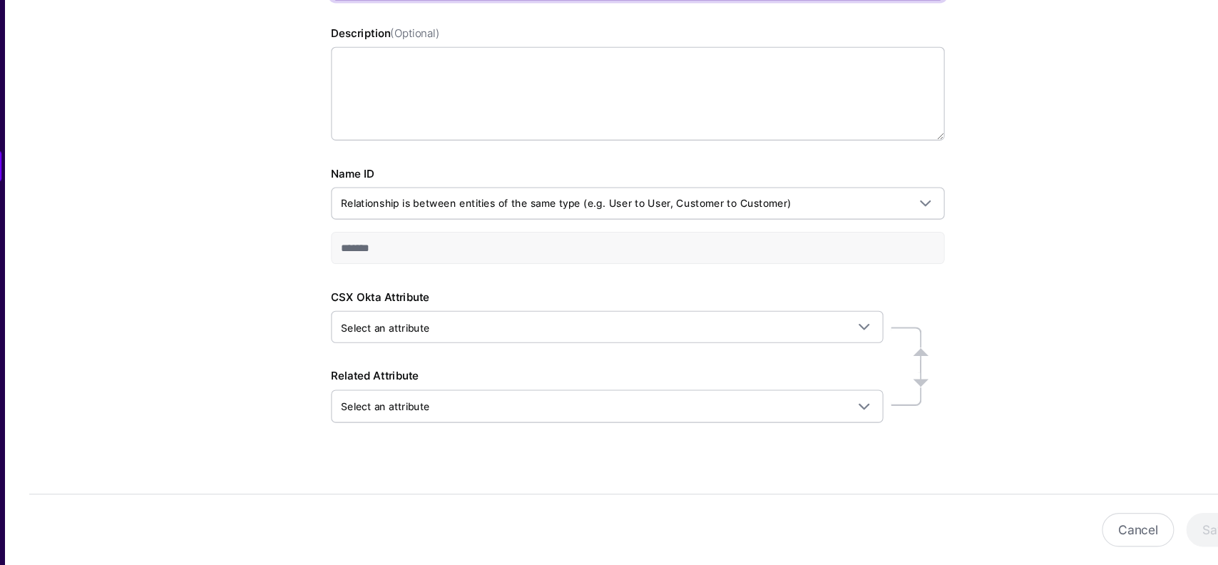
scroll to position [242, 0]
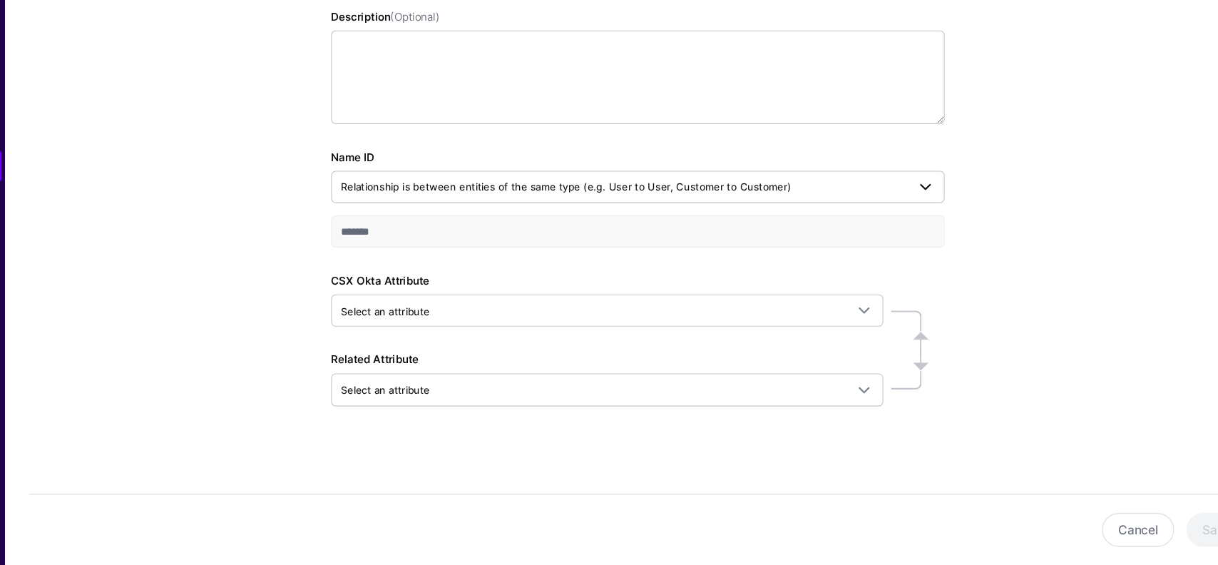
type input "**********"
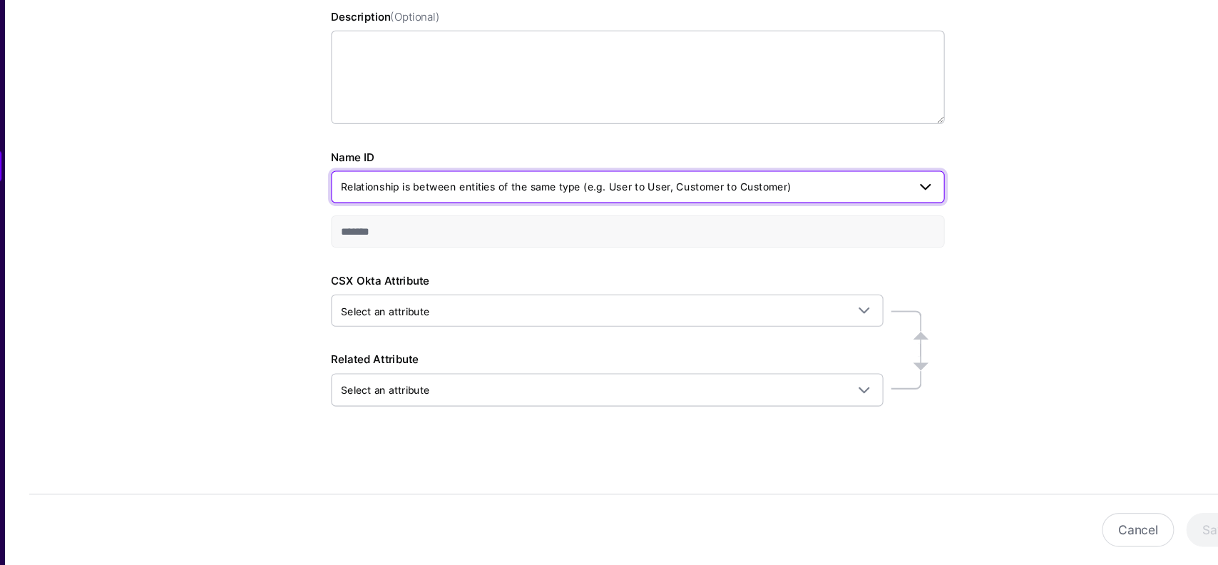
click at [785, 210] on span "Relationship is between entities of the same type (e.g. User to User, Customer …" at bounding box center [616, 213] width 526 height 16
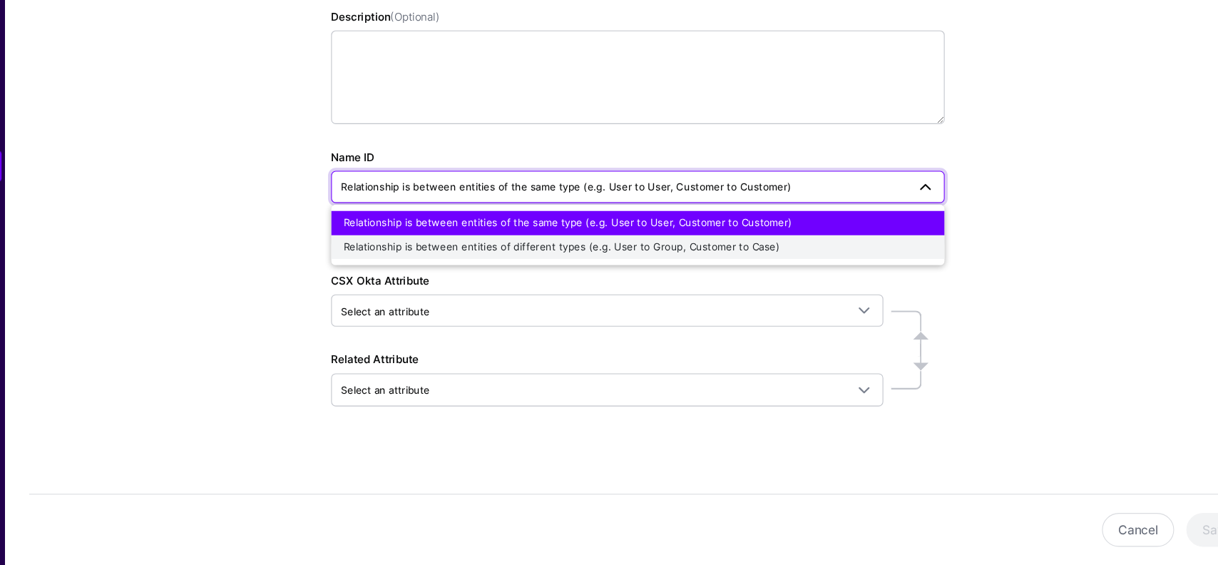
click at [724, 275] on div "Relationship is between entities of different types (e.g. User to Group, Custom…" at bounding box center [629, 269] width 548 height 14
type input "**********"
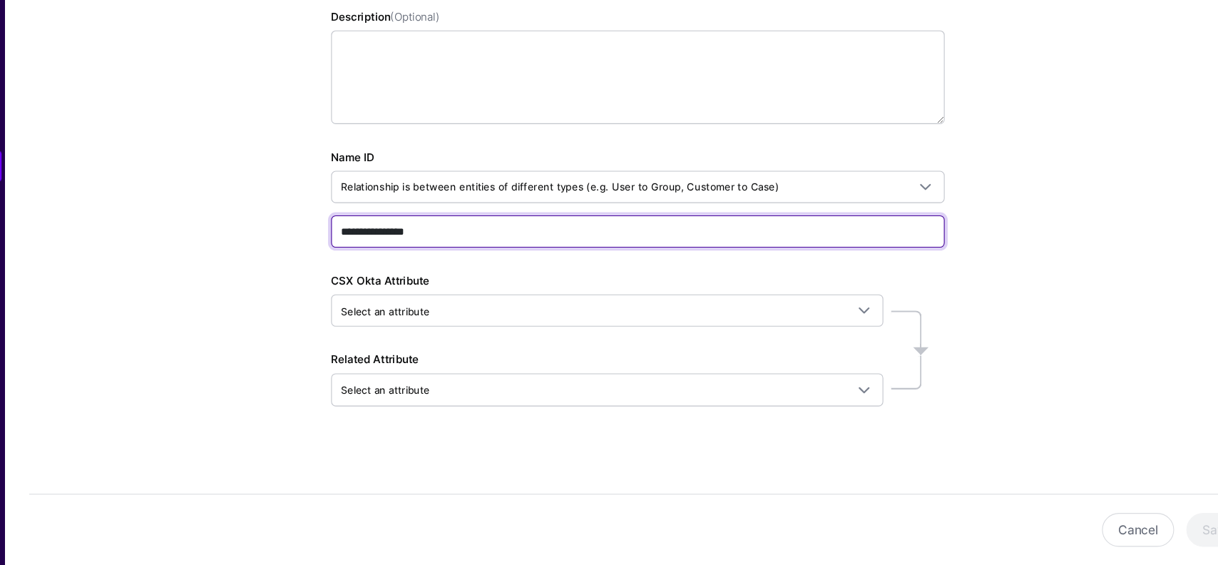
click at [515, 265] on input "**********" at bounding box center [629, 255] width 571 height 30
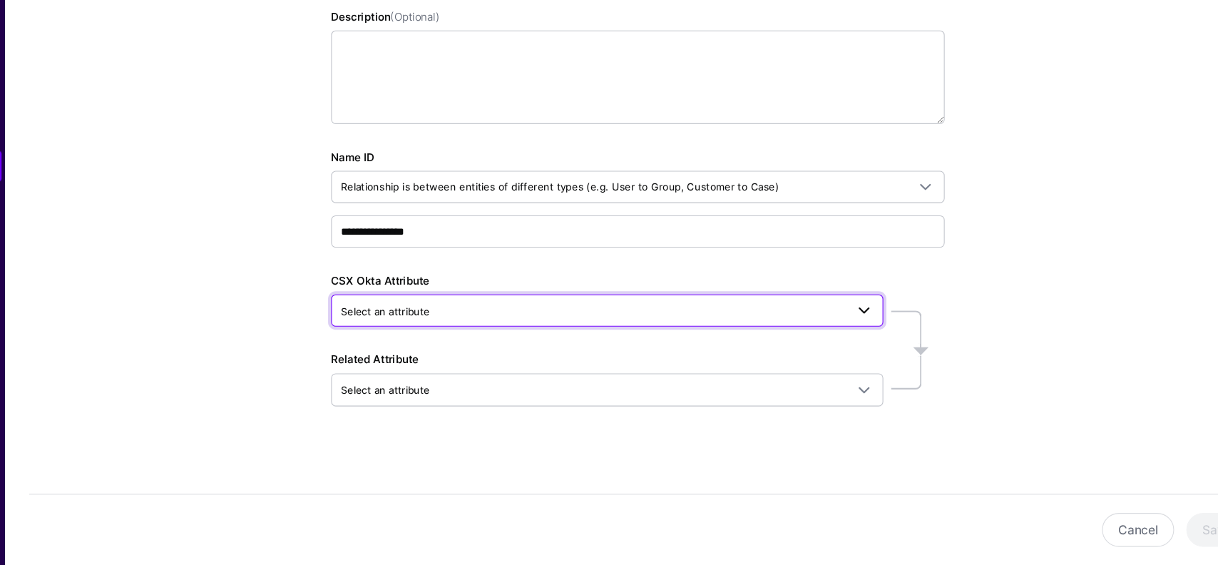
click at [448, 329] on span "Select an attribute" at bounding box center [587, 329] width 469 height 16
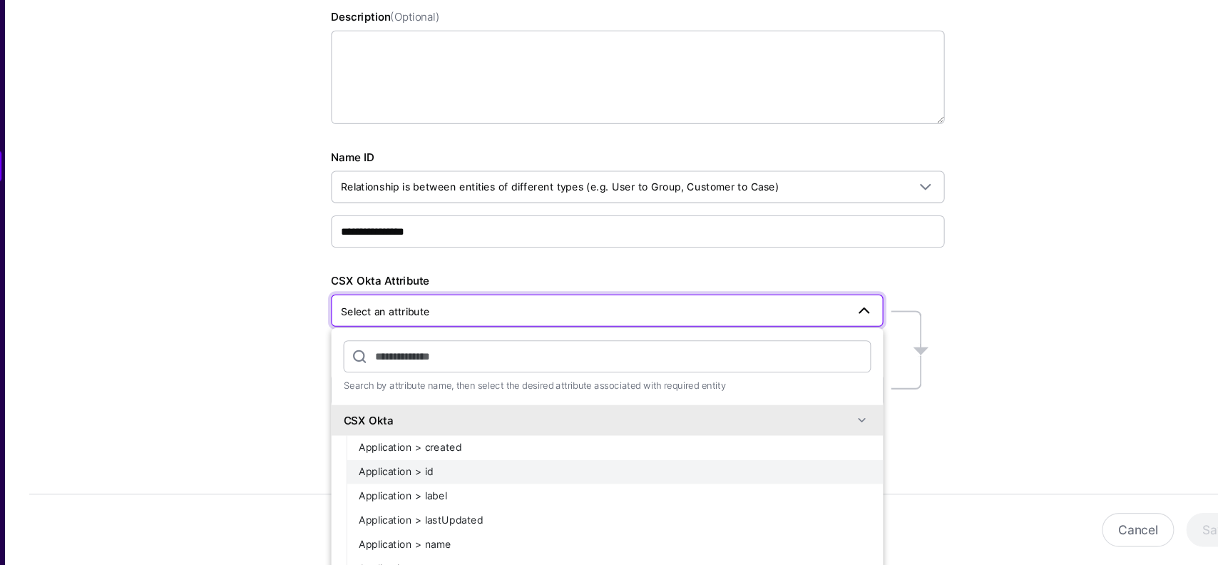
click at [474, 478] on div "Application > id" at bounding box center [607, 478] width 476 height 14
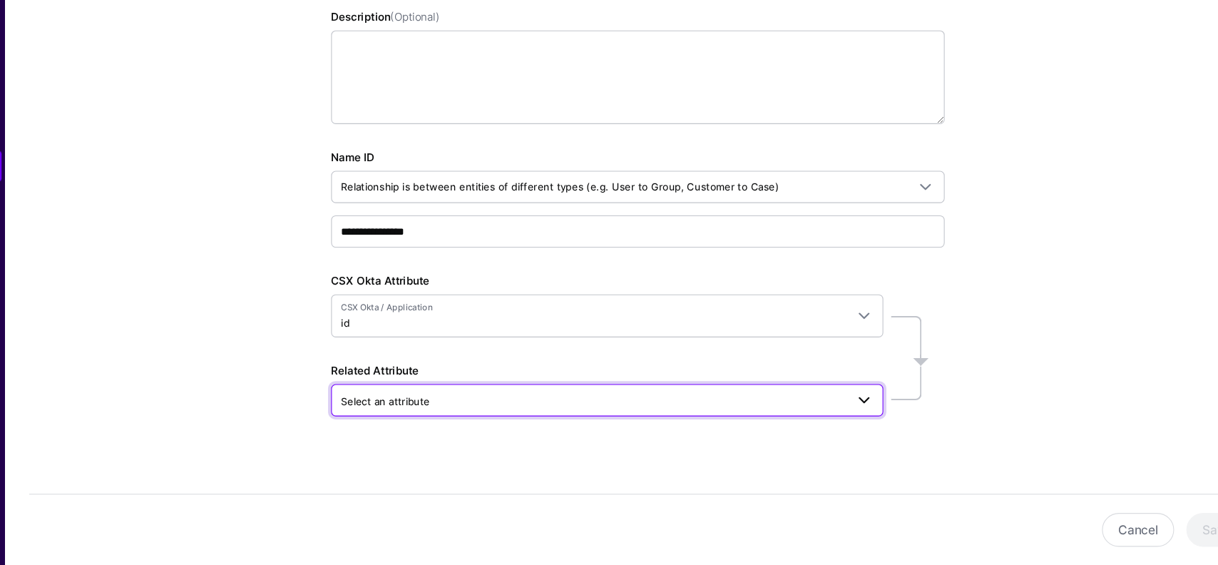
click at [456, 415] on span "Select an attribute" at bounding box center [587, 412] width 469 height 16
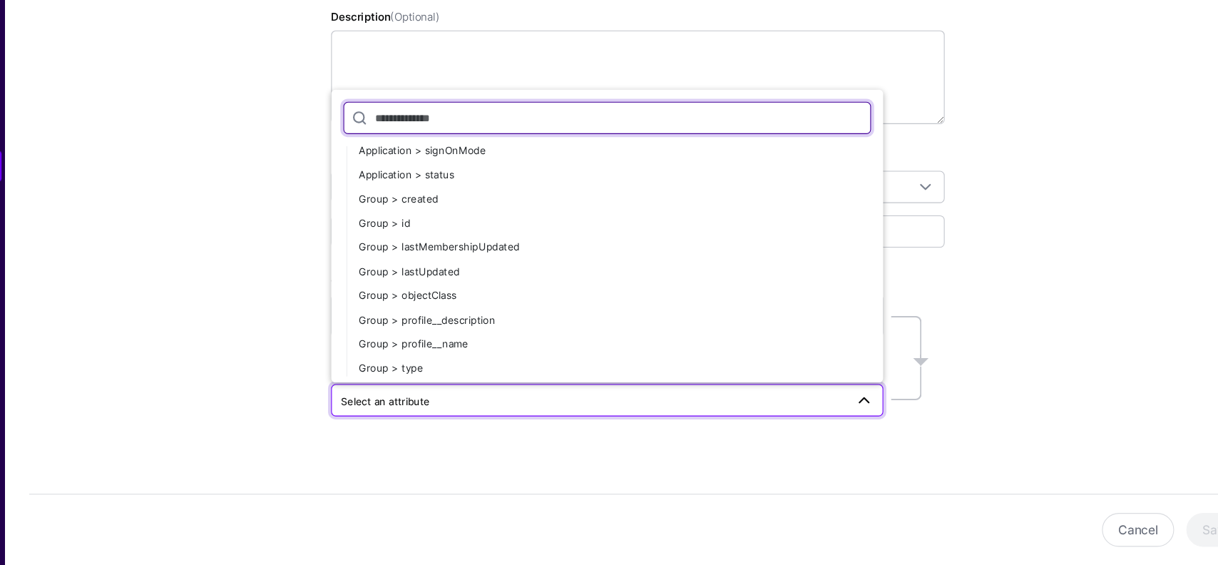
scroll to position [211, 0]
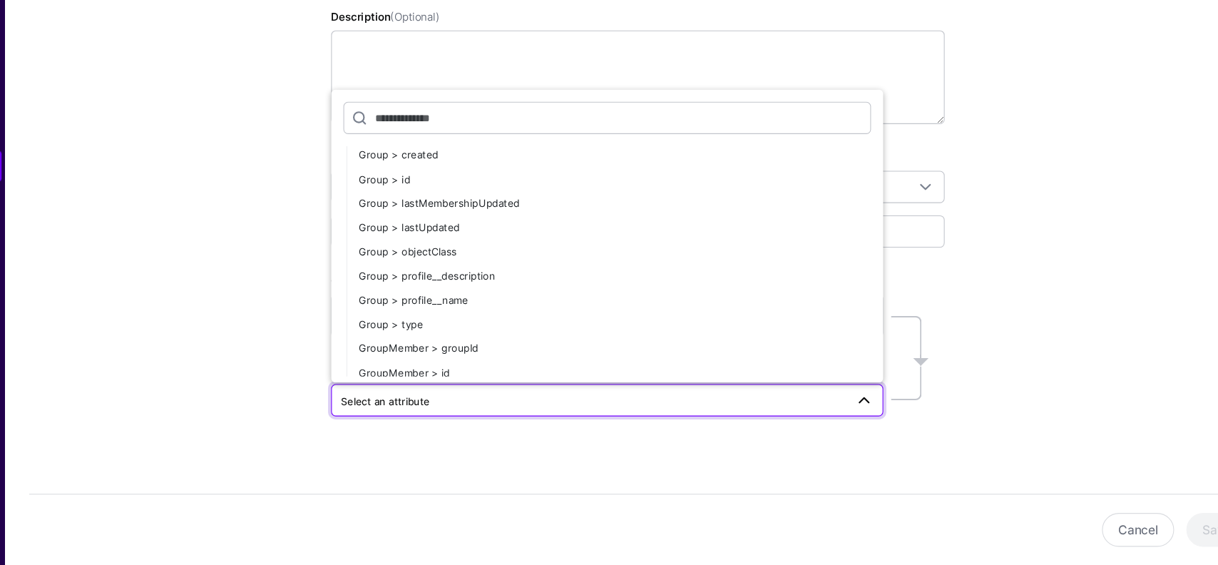
click at [276, 311] on div "**********" at bounding box center [629, 225] width 1178 height 700
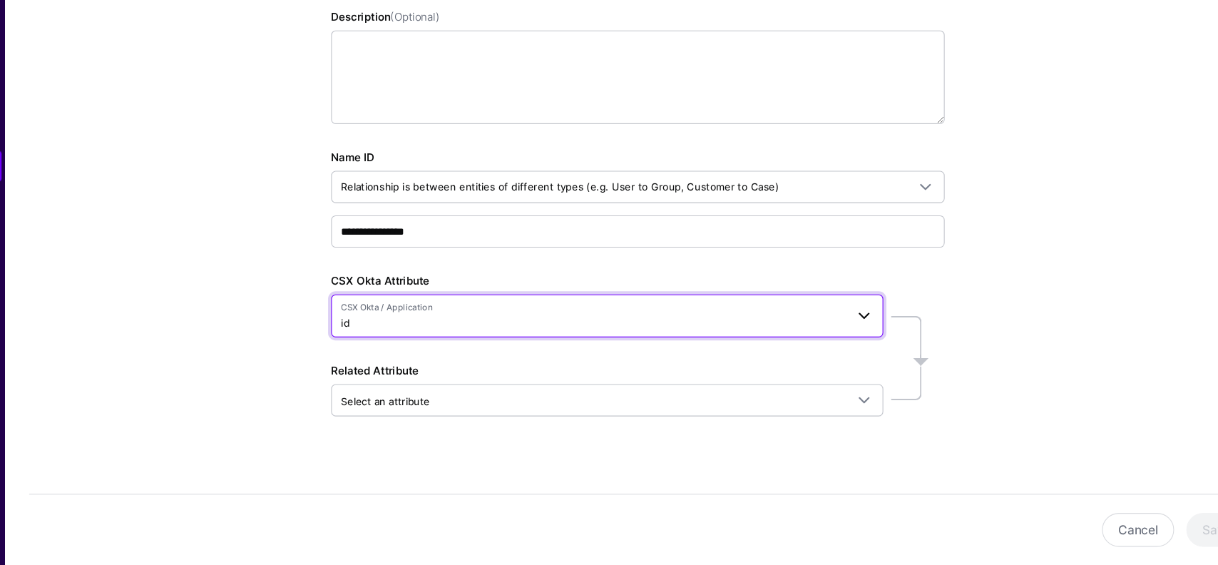
click at [406, 335] on span "CSX Okta / Application id" at bounding box center [587, 333] width 469 height 27
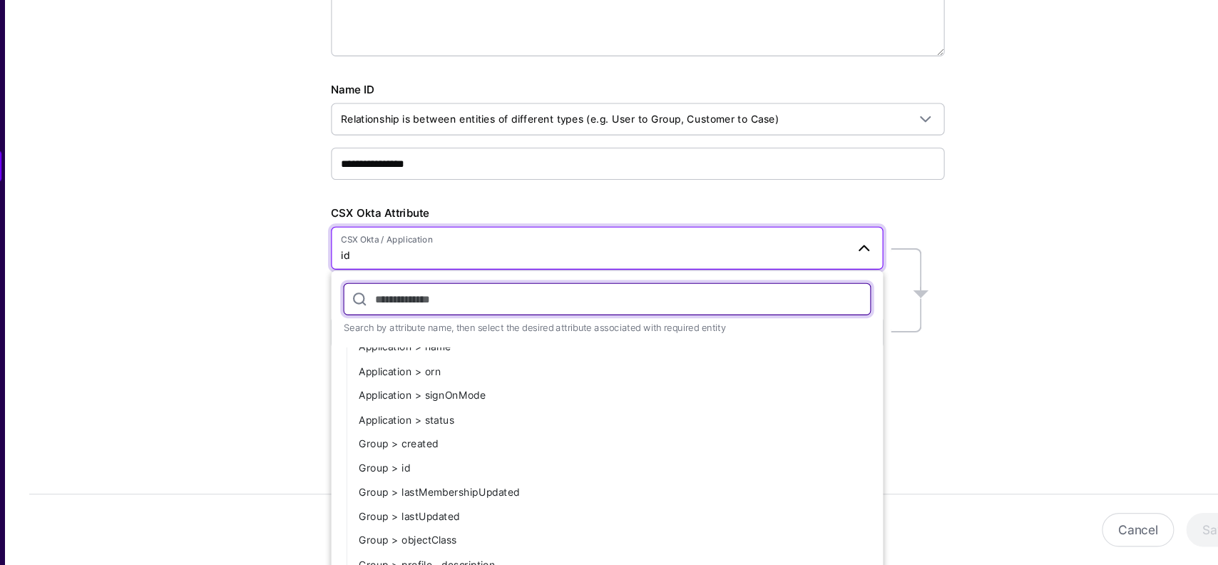
scroll to position [154, 0]
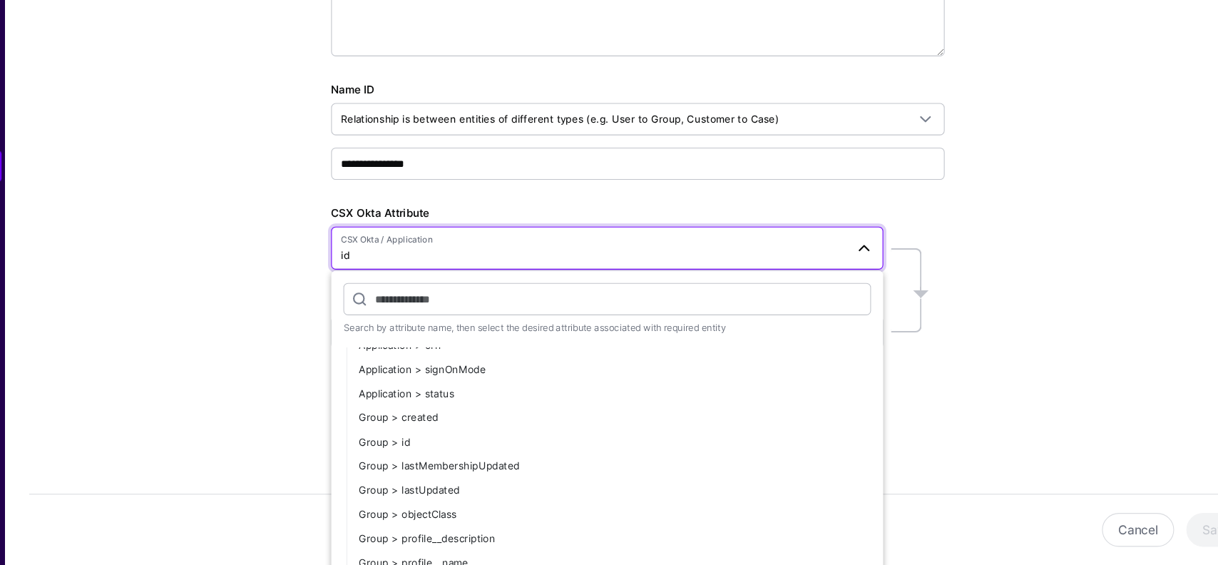
click at [298, 416] on div "**********" at bounding box center [629, 162] width 662 height 700
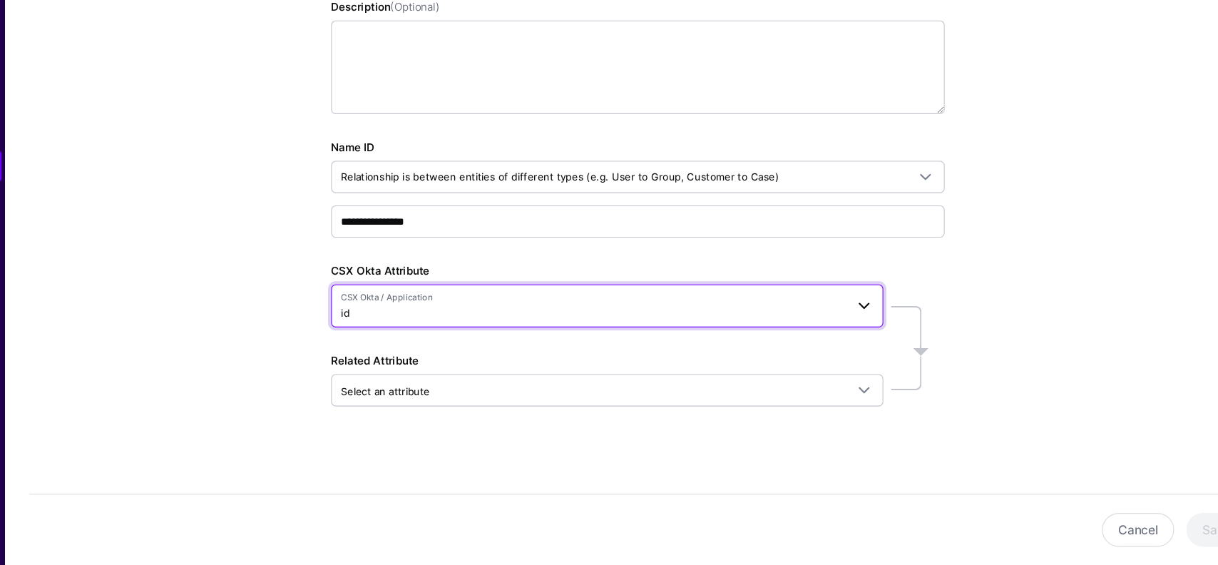
click at [498, 332] on span "CSX Okta / Application id" at bounding box center [587, 323] width 469 height 27
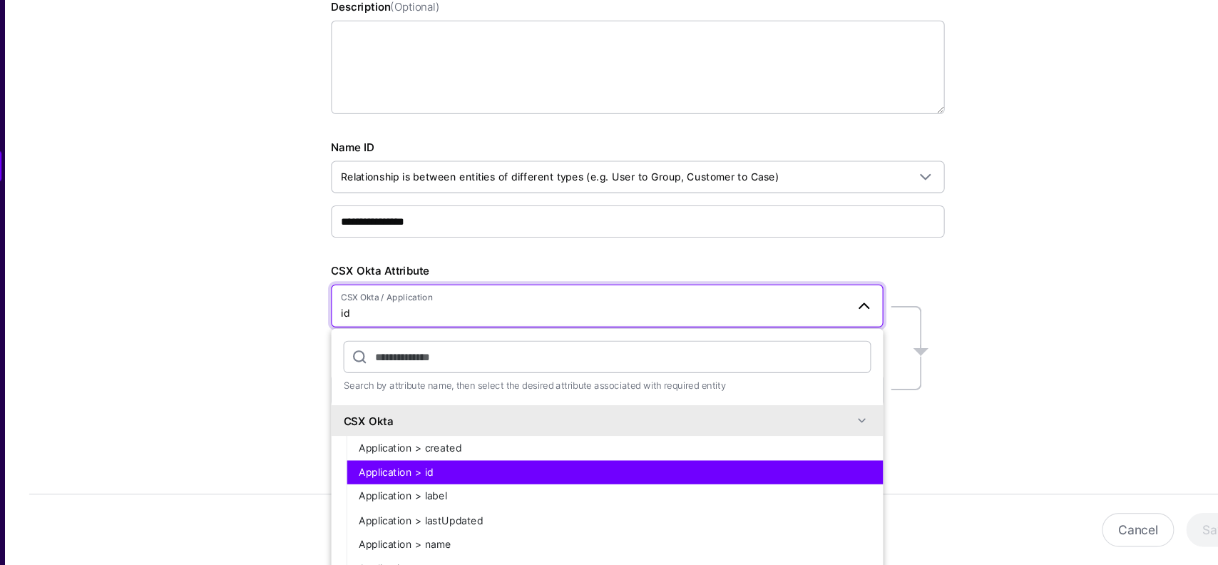
click at [419, 482] on span "Application > id" at bounding box center [403, 477] width 69 height 11
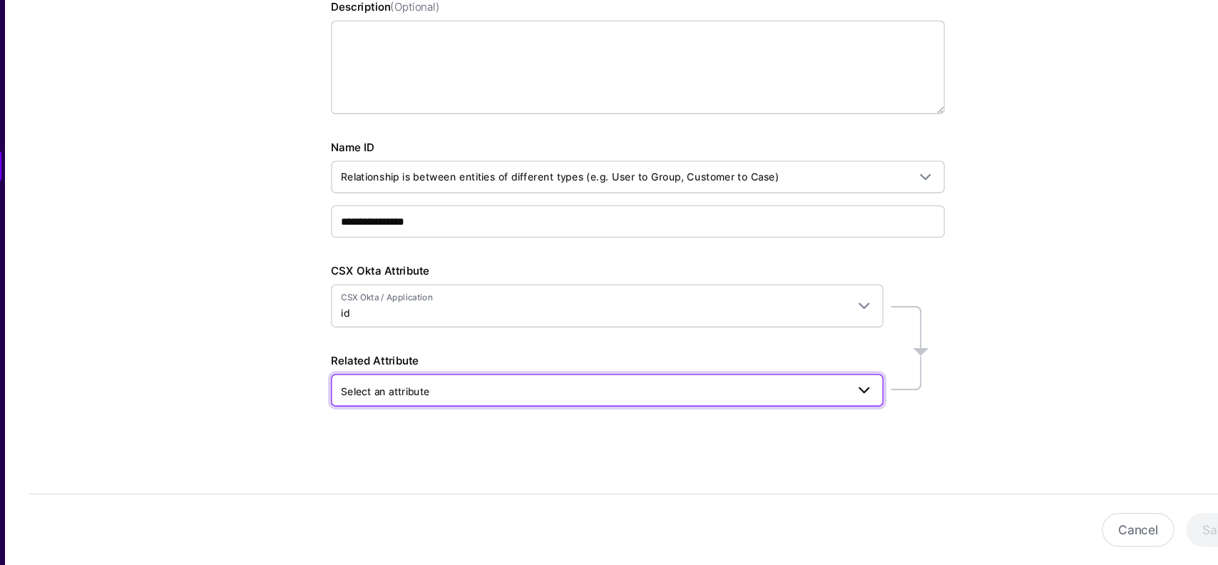
click at [476, 409] on span "Select an attribute" at bounding box center [587, 403] width 469 height 16
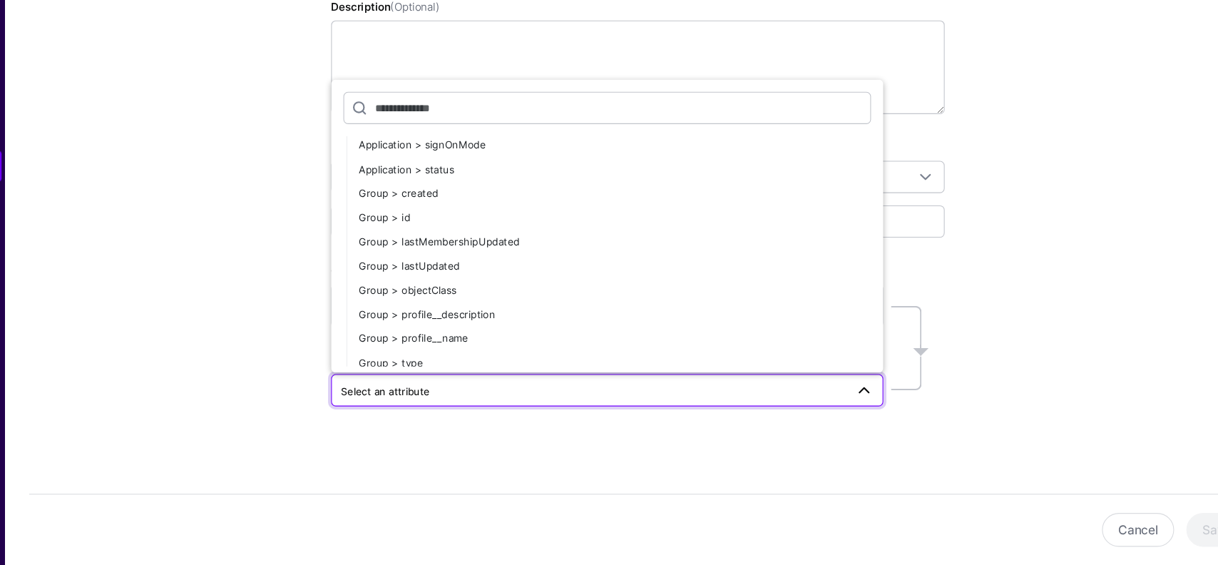
scroll to position [176, 0]
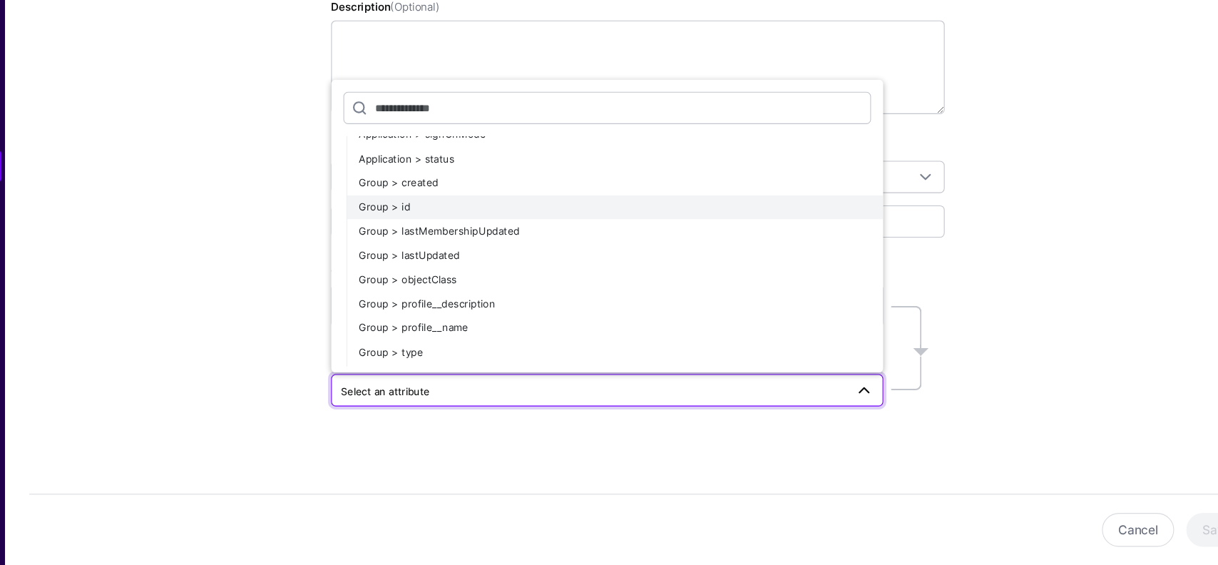
click at [451, 238] on button "Group > id" at bounding box center [607, 232] width 499 height 23
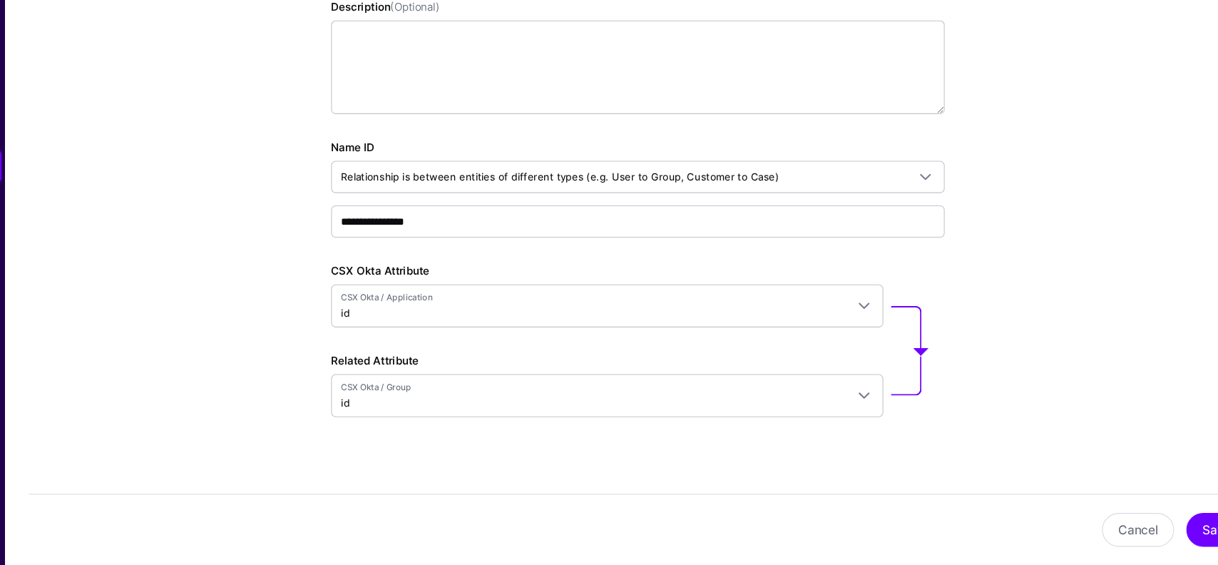
click at [245, 428] on div "**********" at bounding box center [629, 221] width 1178 height 710
click at [1164, 529] on button "Save" at bounding box center [1167, 531] width 56 height 31
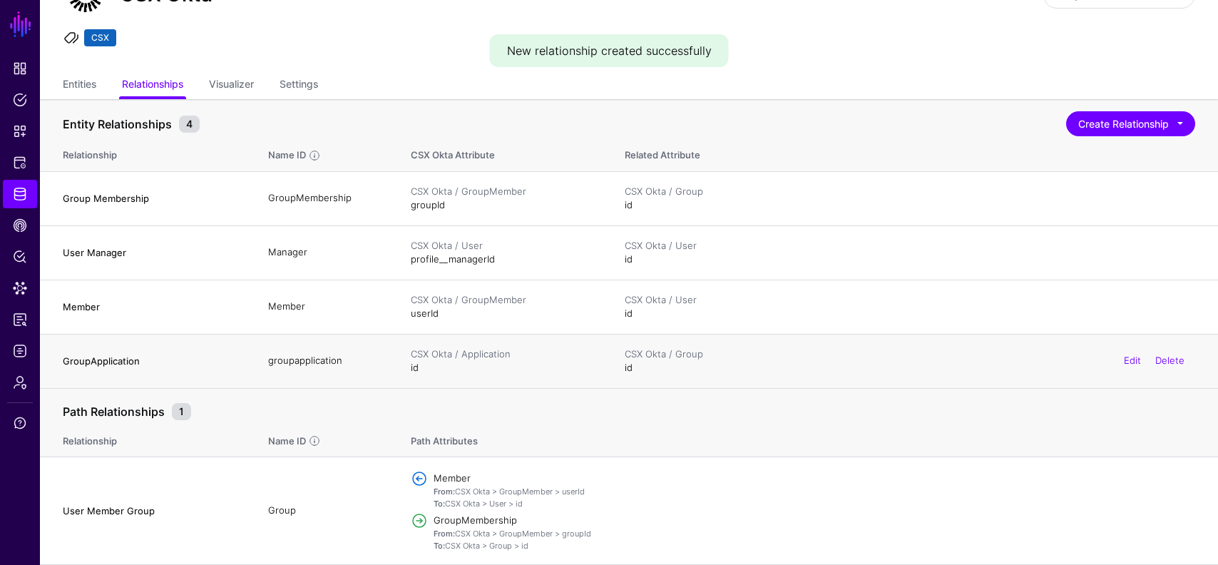
scroll to position [73, 0]
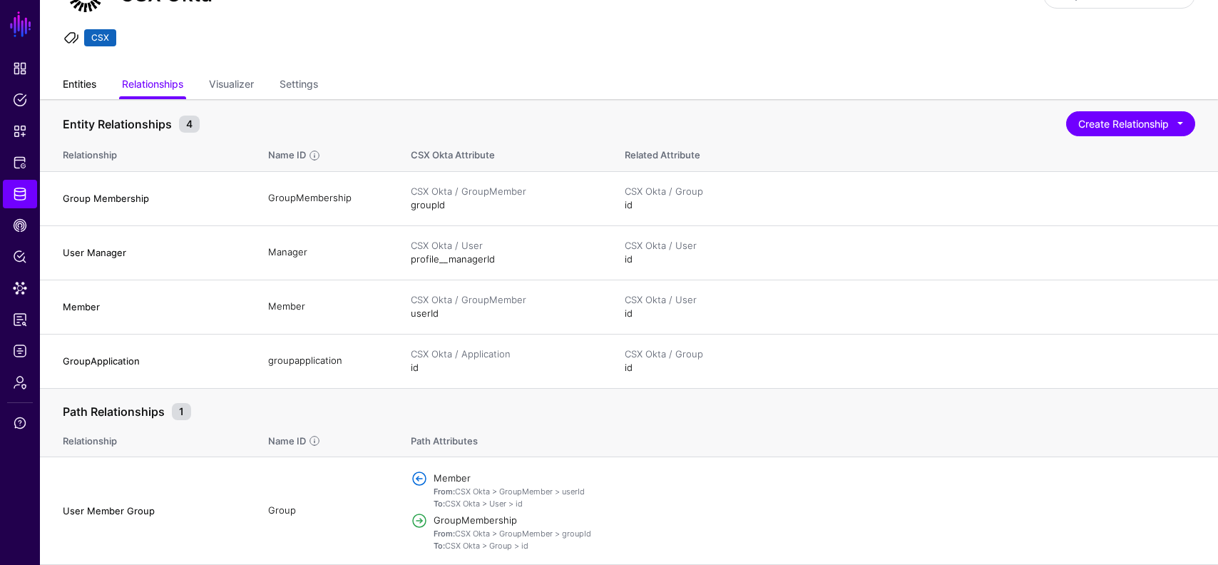
click at [81, 85] on link "Entities" at bounding box center [80, 85] width 34 height 27
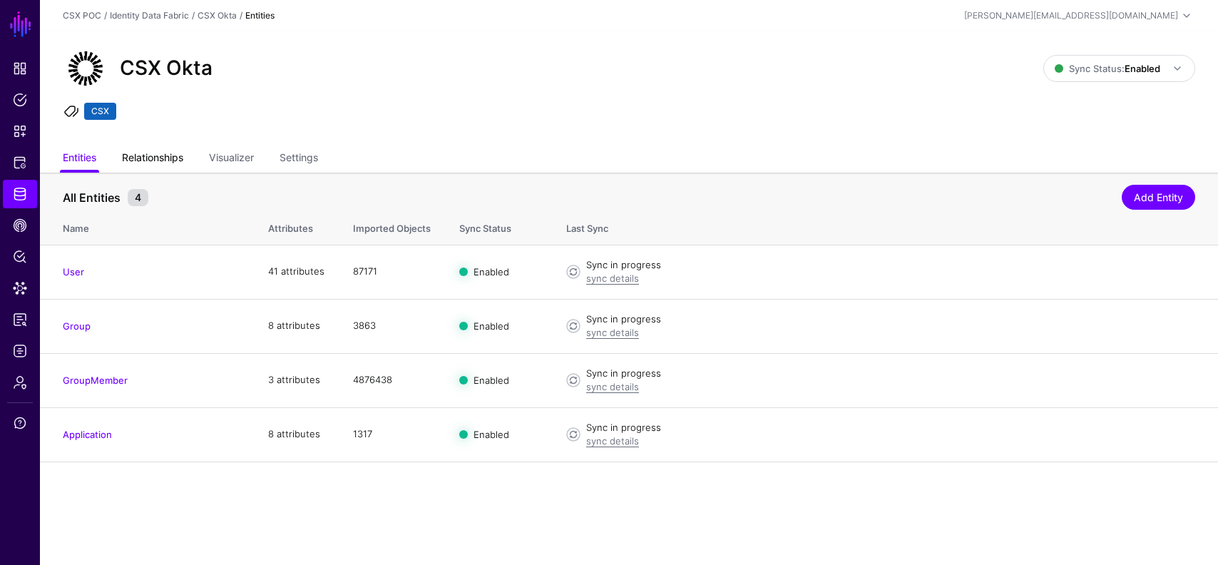
click at [168, 155] on link "Relationships" at bounding box center [152, 158] width 61 height 27
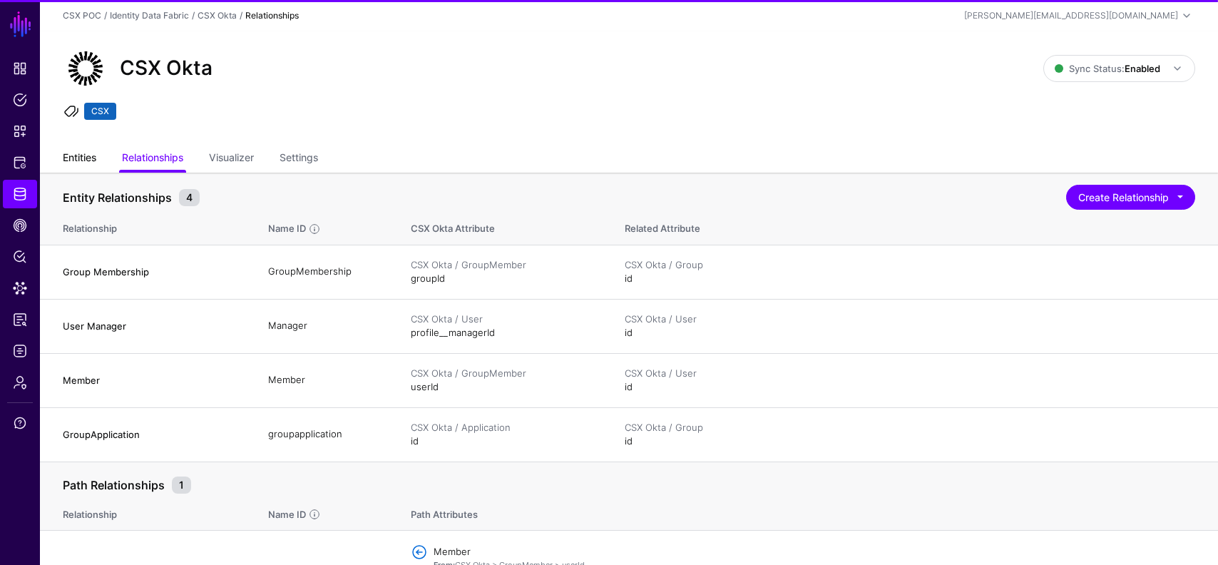
click at [90, 162] on link "Entities" at bounding box center [80, 158] width 34 height 27
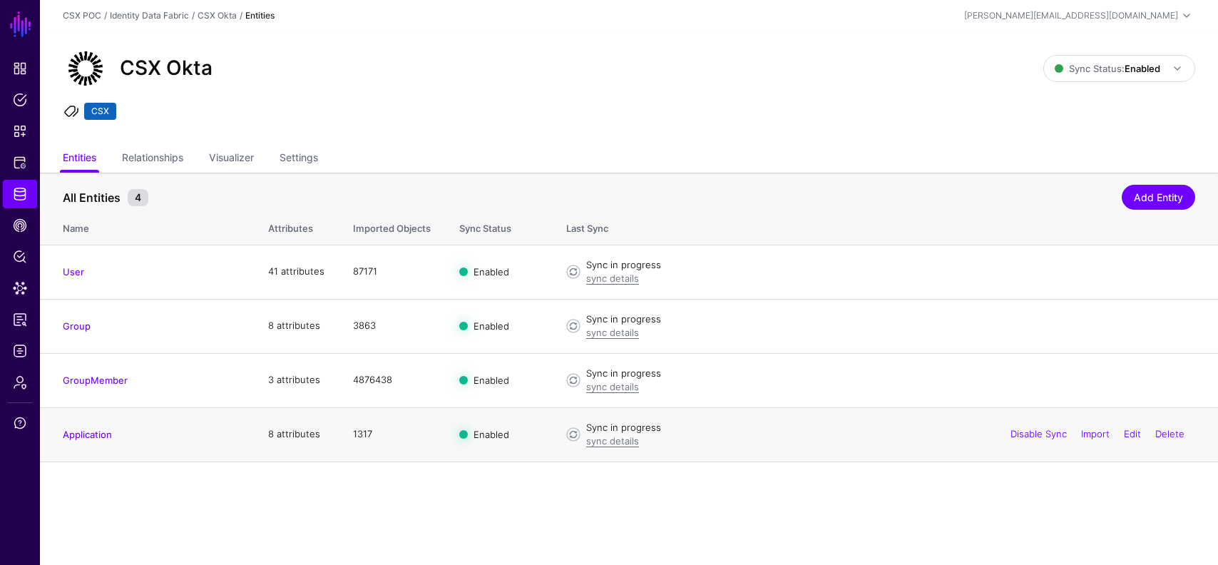
click at [139, 440] on h4 "Application" at bounding box center [151, 434] width 177 height 13
click at [108, 430] on link "Application" at bounding box center [87, 434] width 49 height 11
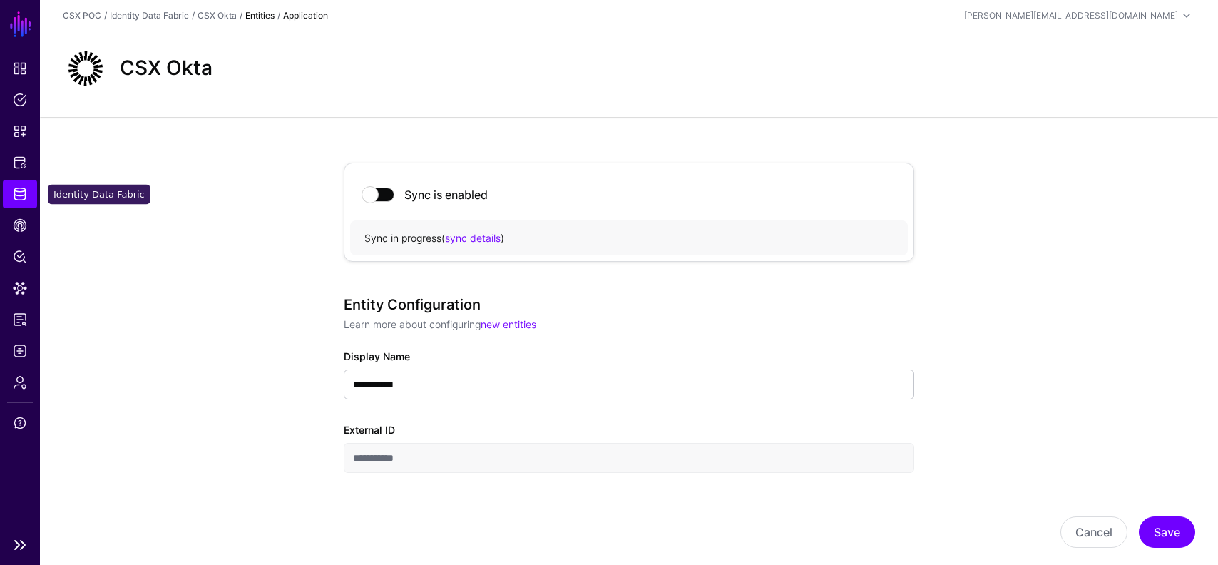
click at [19, 183] on link "Identity Data Fabric" at bounding box center [20, 194] width 34 height 29
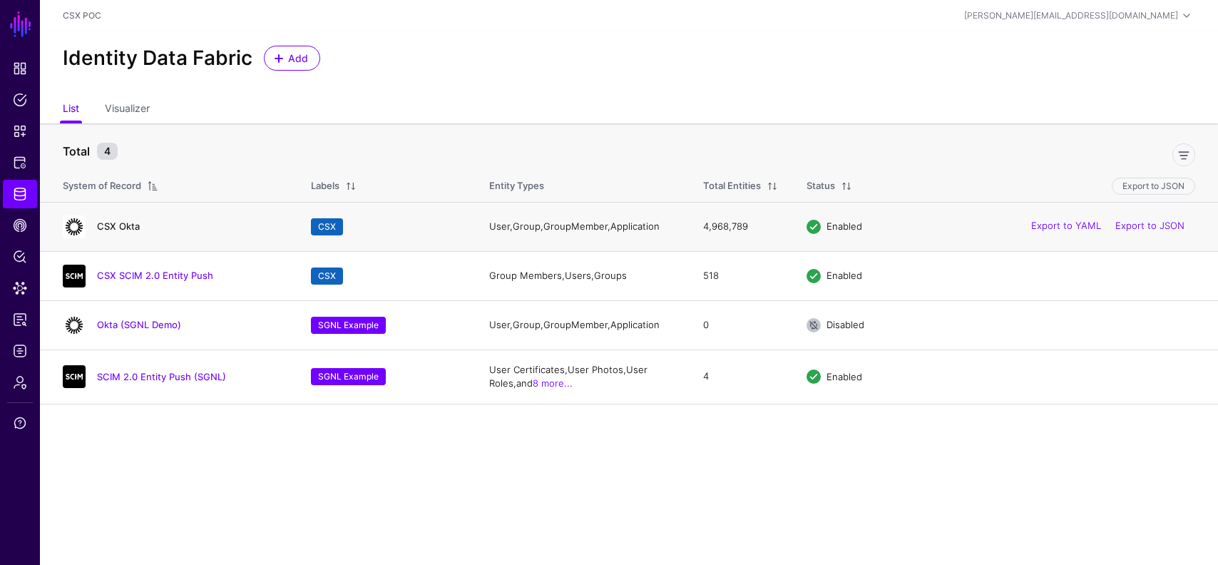
click at [124, 228] on link "CSX Okta" at bounding box center [118, 225] width 43 height 11
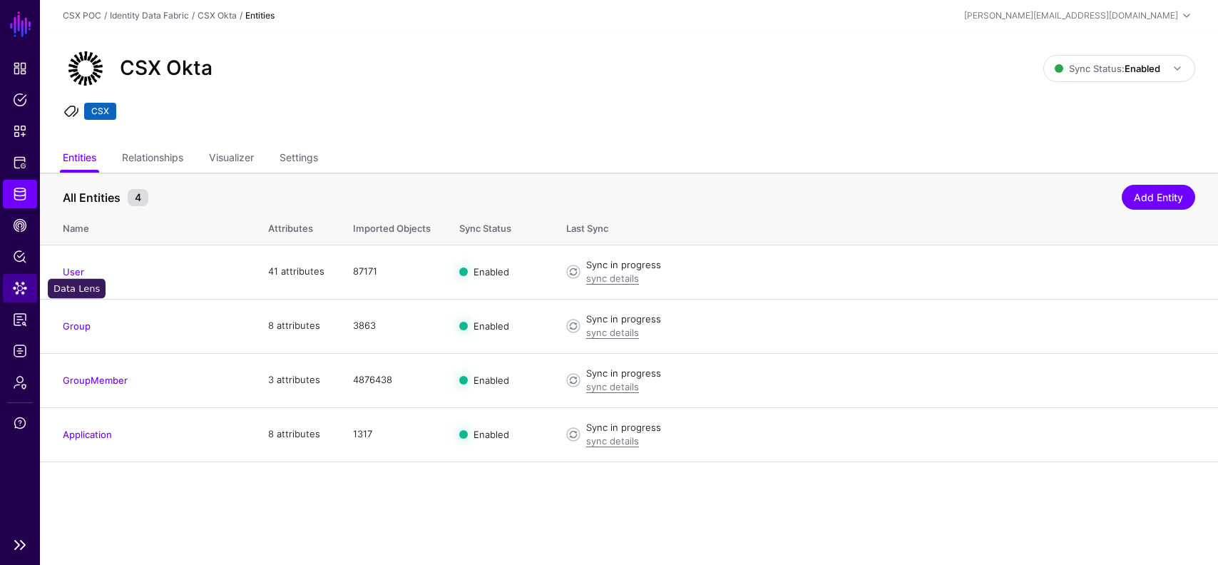
click at [13, 289] on span "Data Lens" at bounding box center [20, 288] width 14 height 14
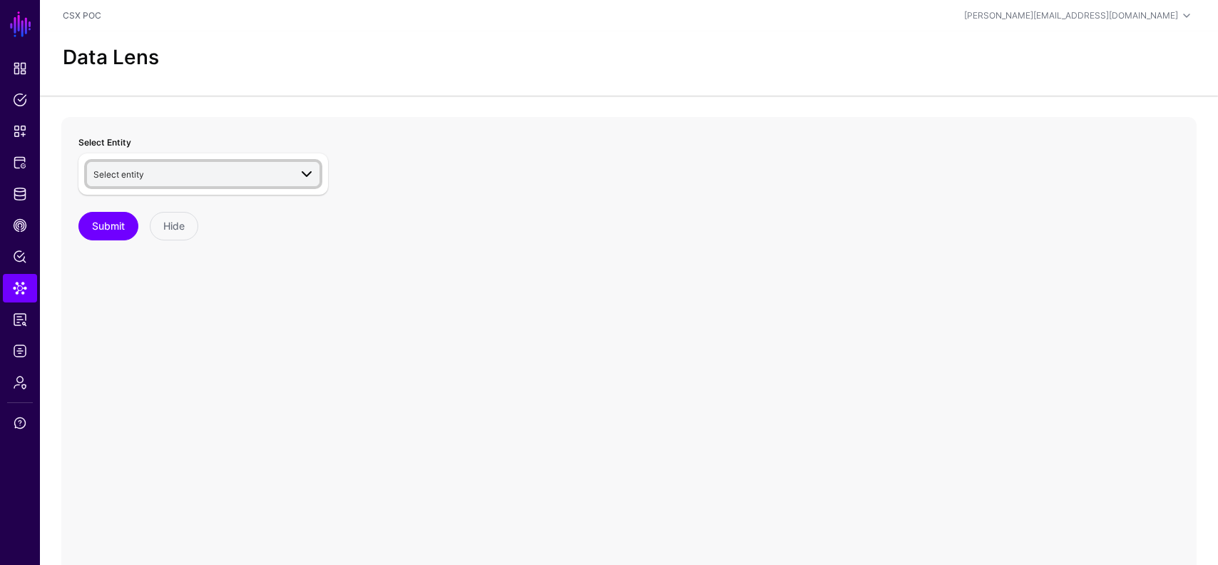
click at [251, 173] on span "Select entity" at bounding box center [191, 174] width 196 height 16
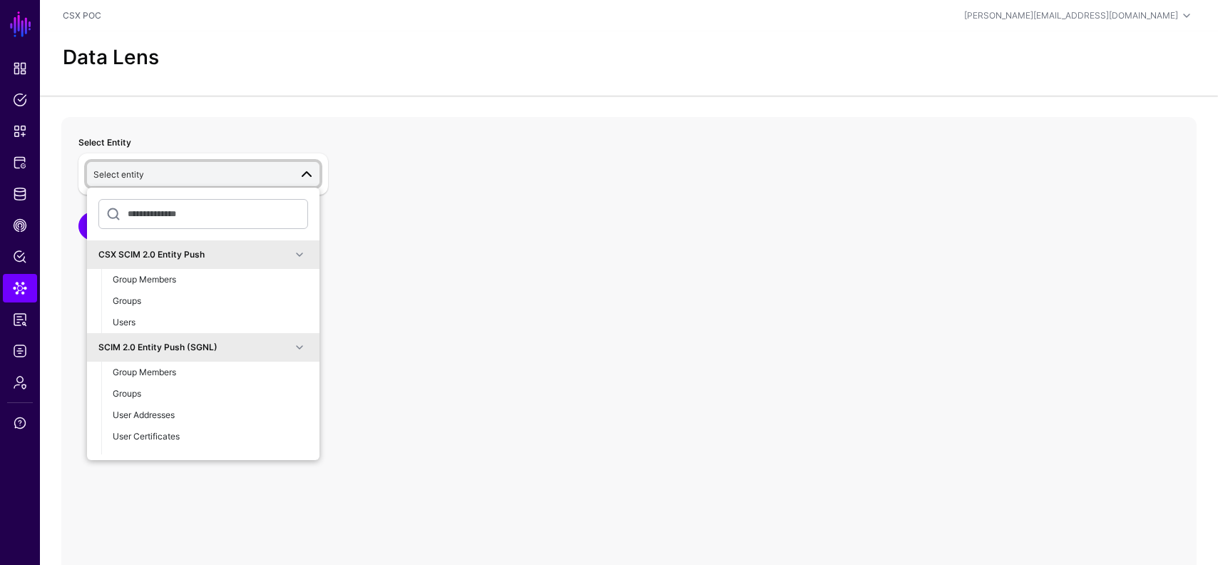
click at [252, 342] on div "SCIM 2.0 Entity Push (SGNL)" at bounding box center [194, 347] width 193 height 13
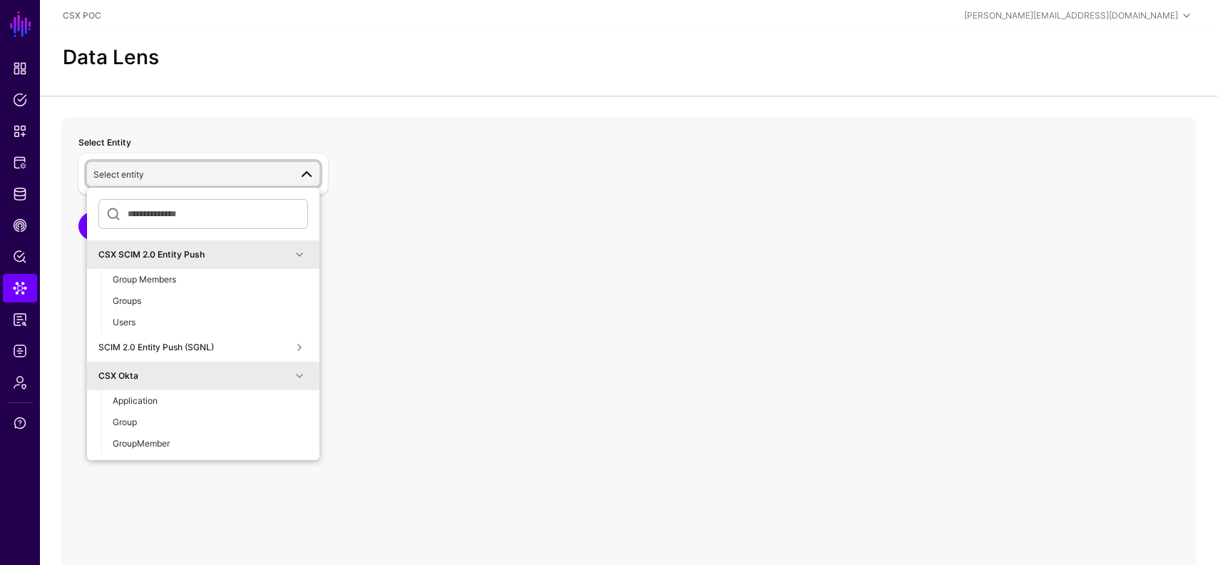
click at [254, 260] on div "CSX SCIM 2.0 Entity Push" at bounding box center [203, 254] width 210 height 17
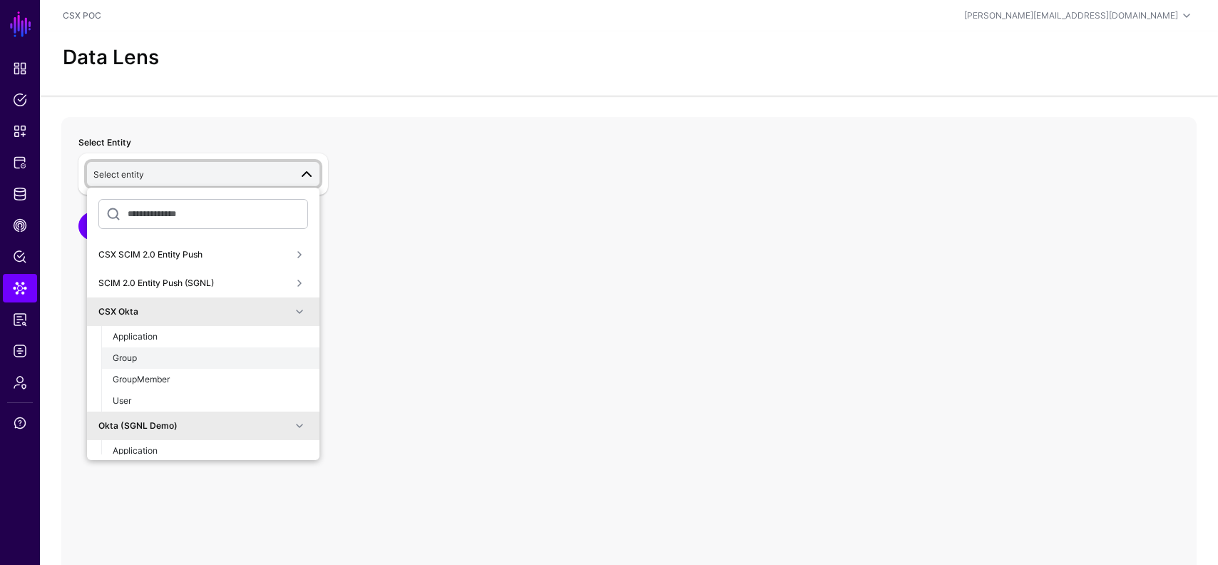
click at [184, 359] on div "Group" at bounding box center [210, 358] width 195 height 13
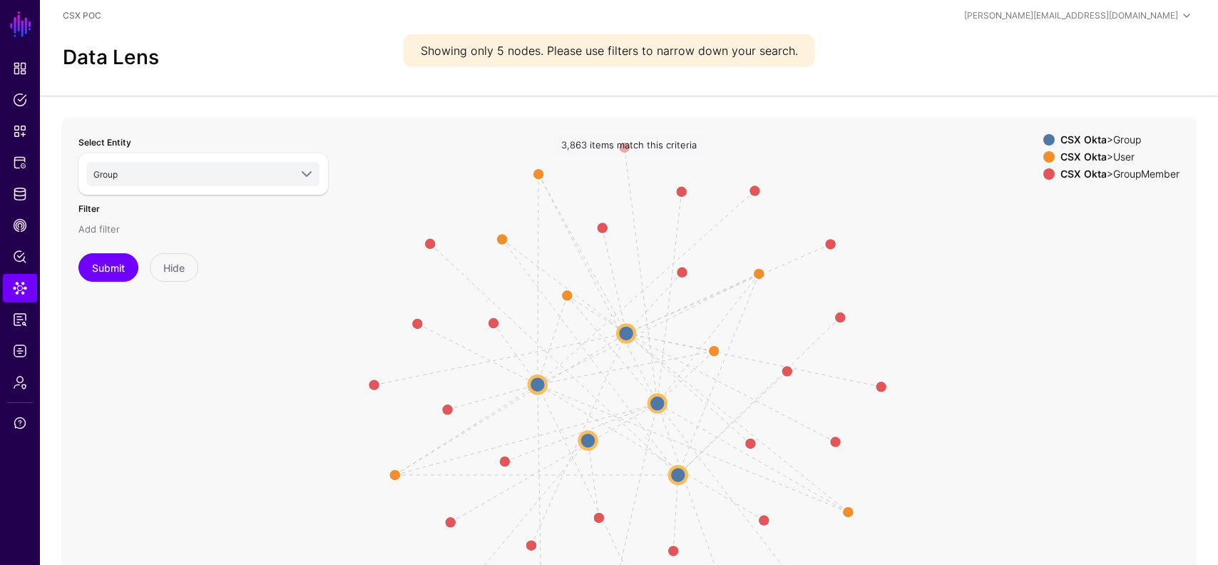
click at [111, 225] on link "Add filter" at bounding box center [98, 228] width 41 height 11
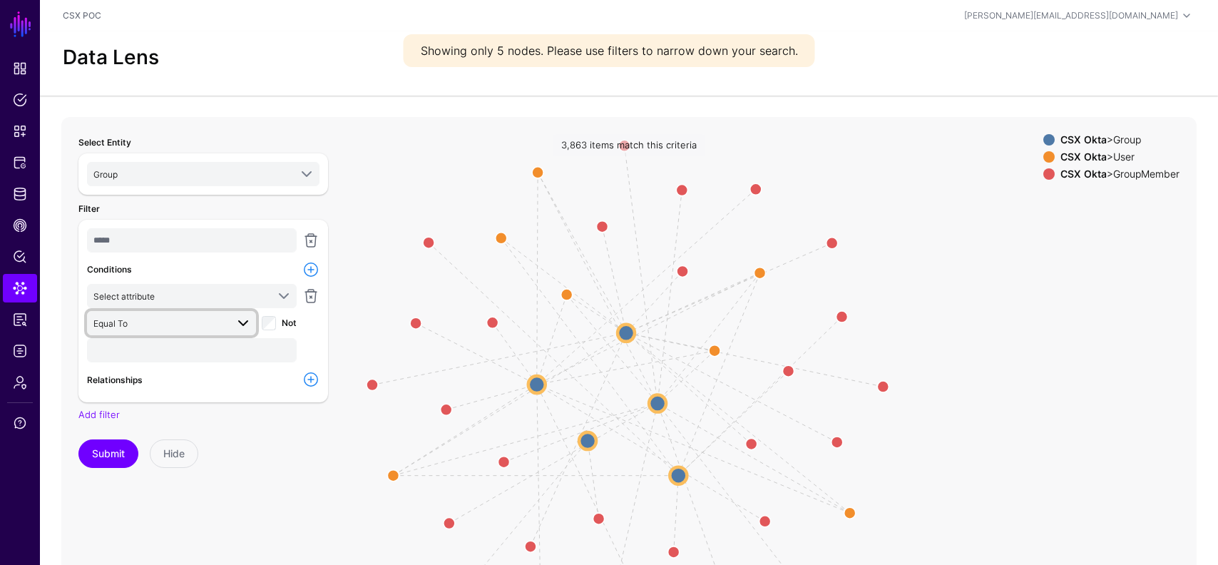
click at [163, 326] on span "Equal To" at bounding box center [159, 323] width 133 height 16
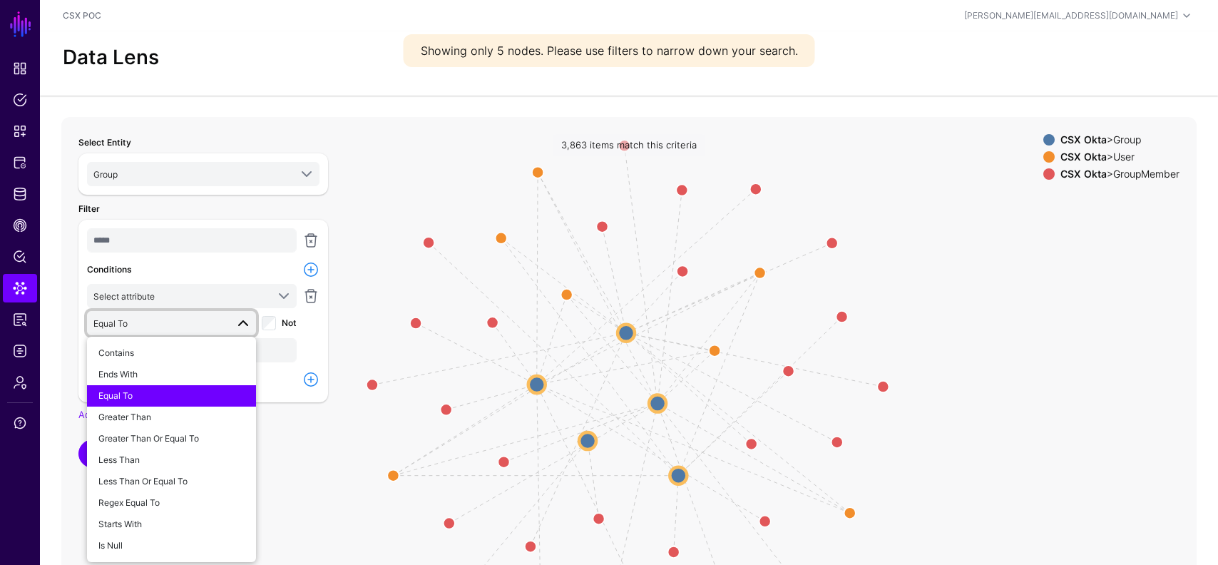
click at [163, 326] on span "Equal To" at bounding box center [159, 323] width 133 height 16
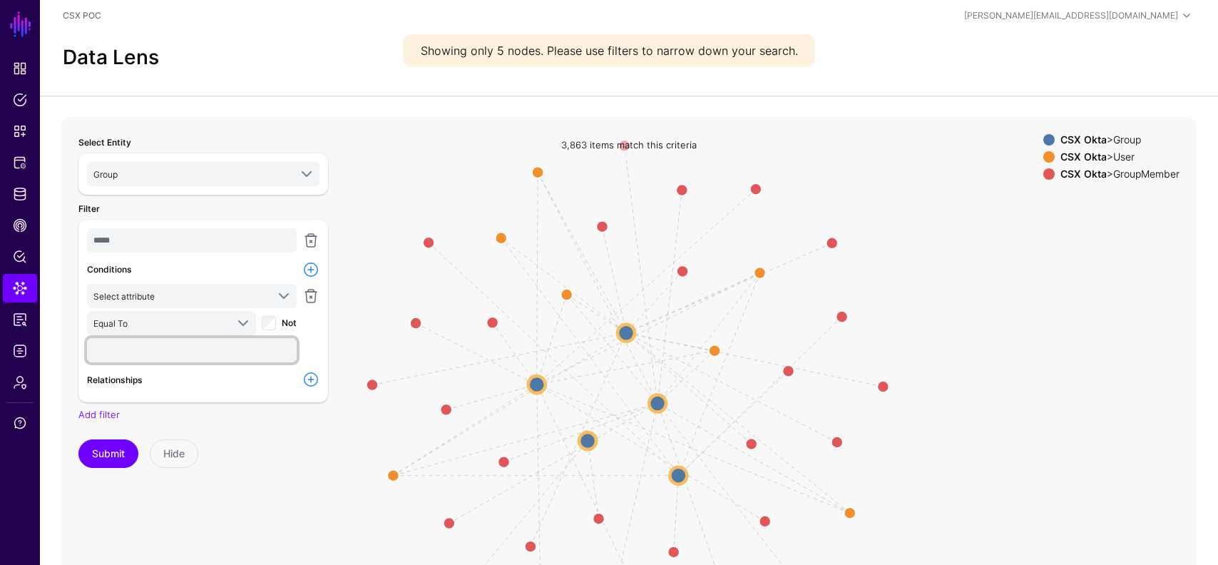
click at [175, 348] on input "text" at bounding box center [192, 350] width 210 height 24
type input "******"
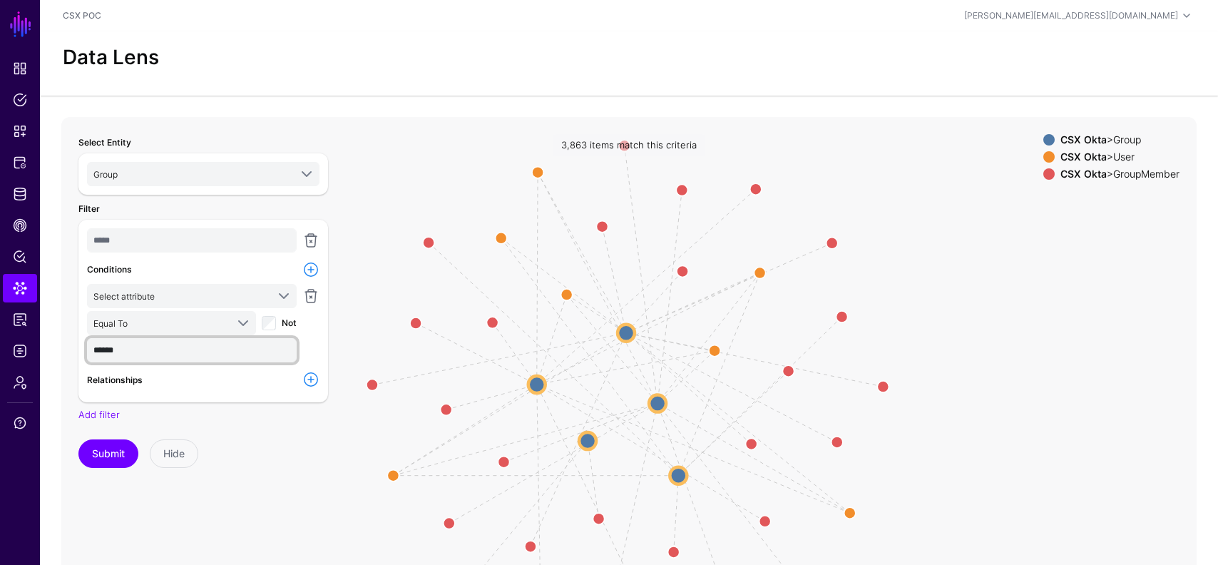
click at [175, 345] on input "******" at bounding box center [192, 350] width 210 height 24
paste input "**********"
type input "**********"
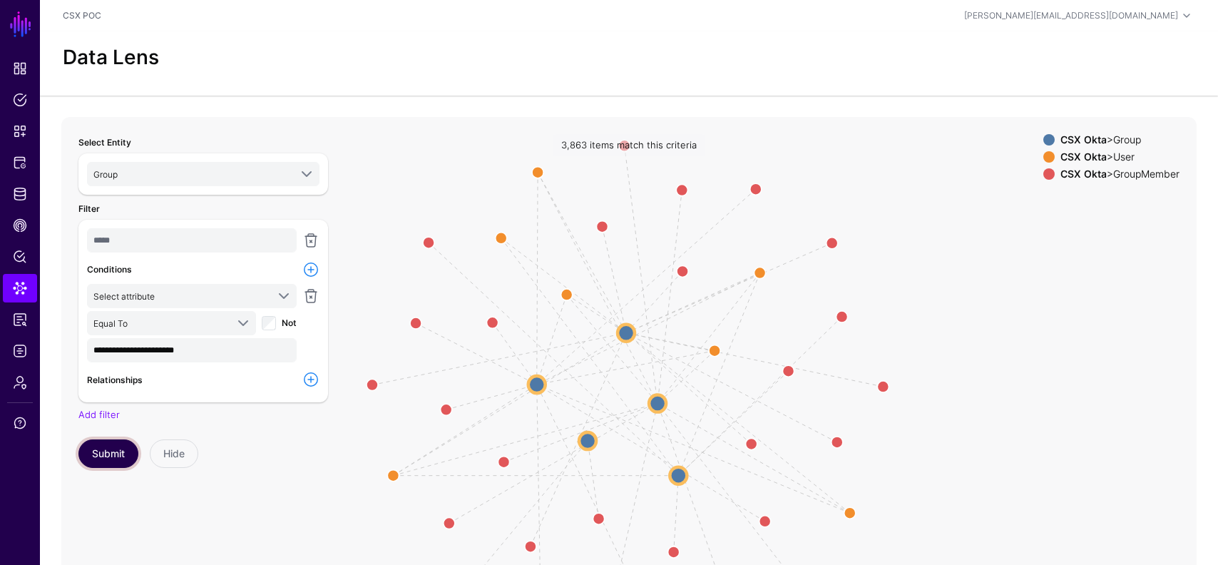
click at [113, 451] on button "Submit" at bounding box center [108, 453] width 60 height 29
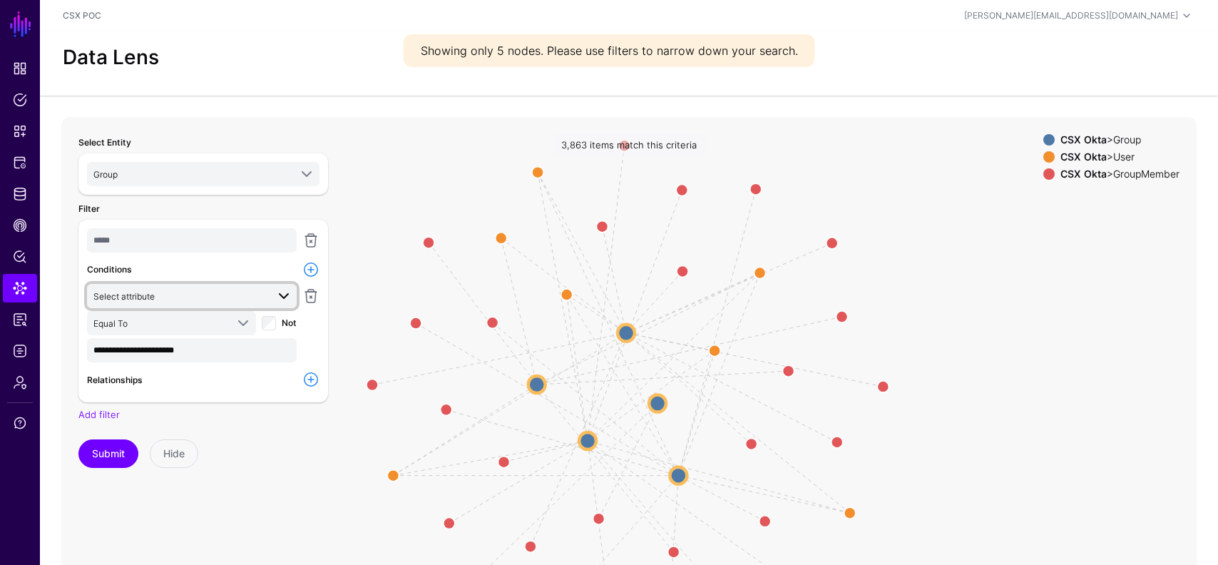
click at [193, 293] on span "Select attribute" at bounding box center [179, 296] width 173 height 16
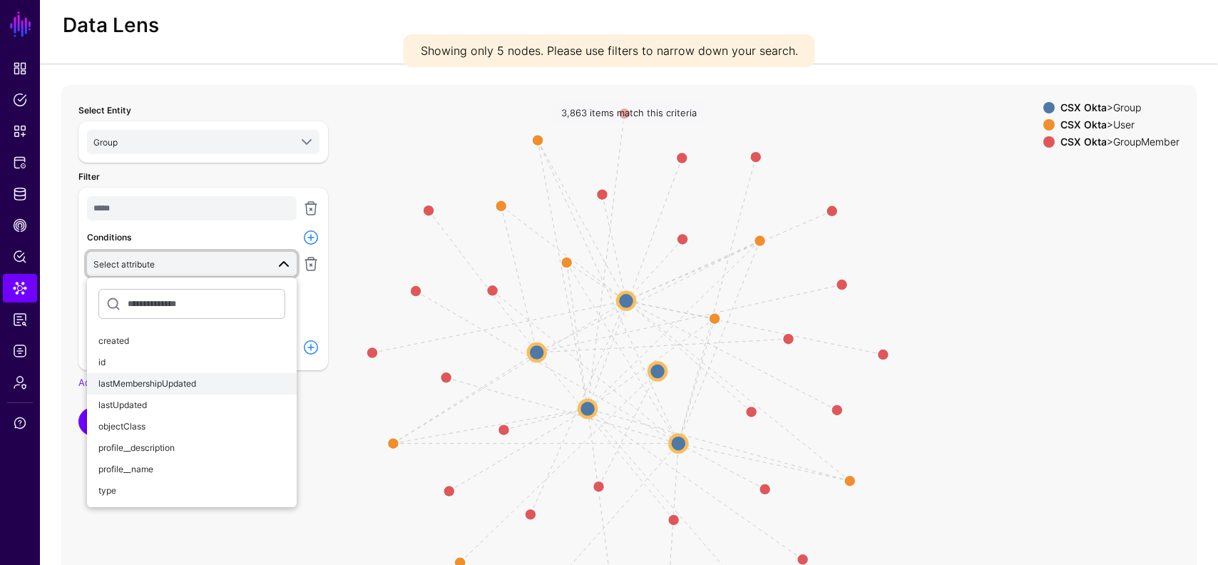
scroll to position [41, 0]
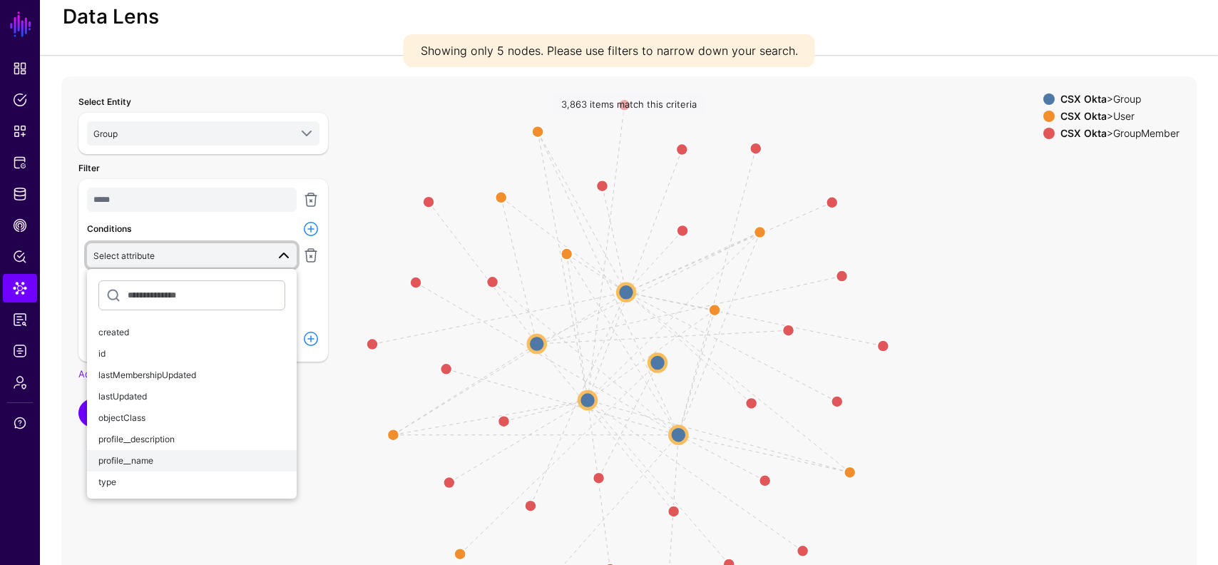
click at [148, 456] on span "profile__name" at bounding box center [125, 460] width 55 height 11
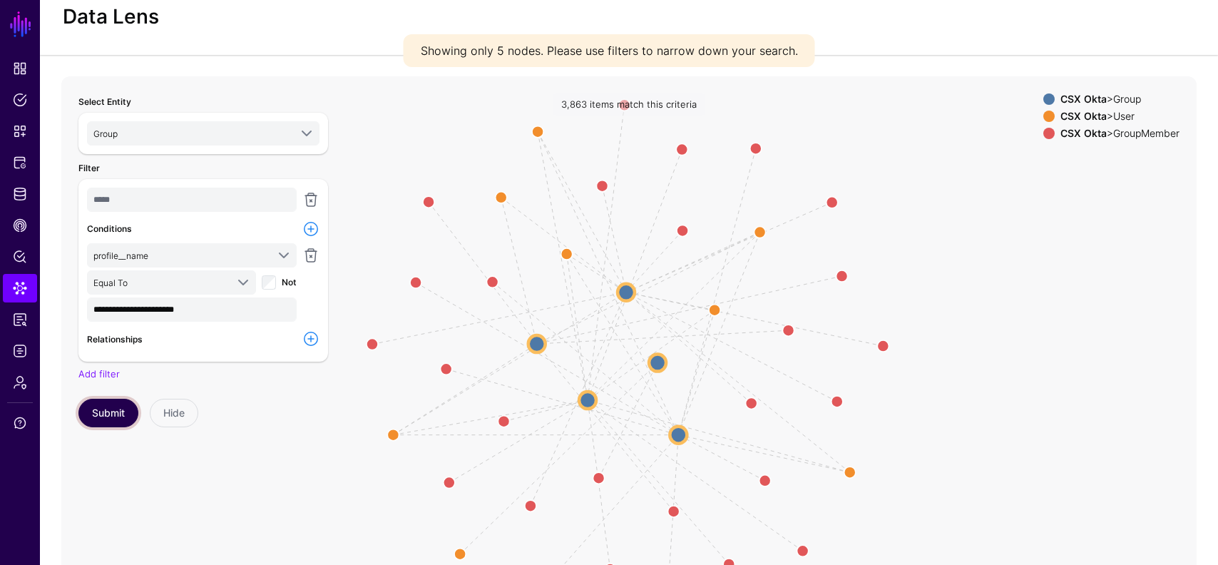
click at [107, 414] on button "Submit" at bounding box center [108, 413] width 60 height 29
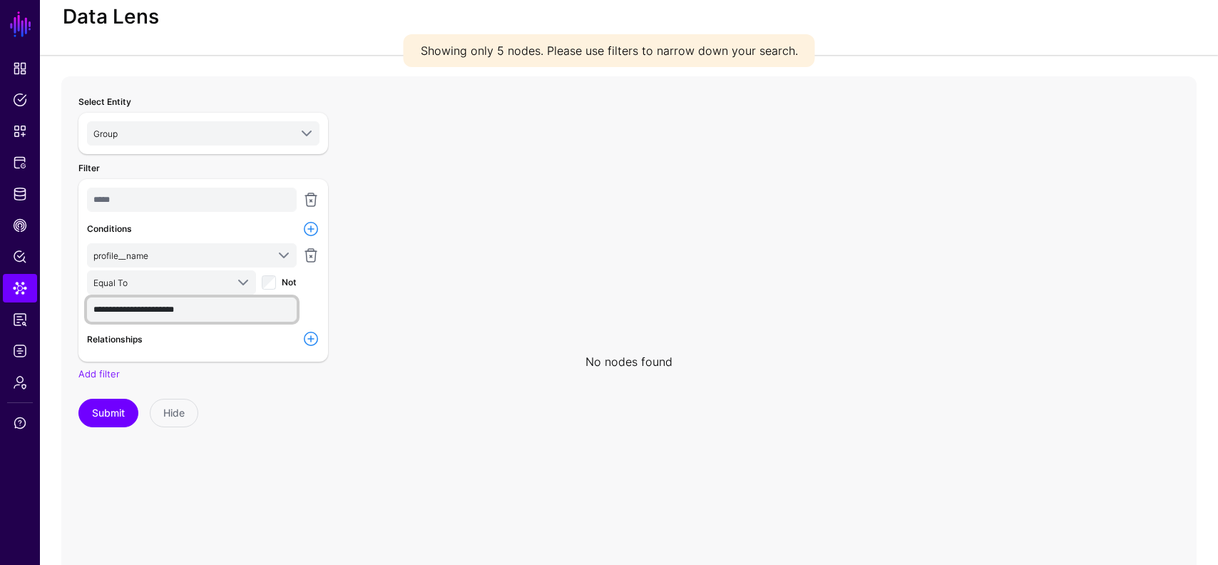
click at [175, 311] on input "**********" at bounding box center [192, 309] width 210 height 24
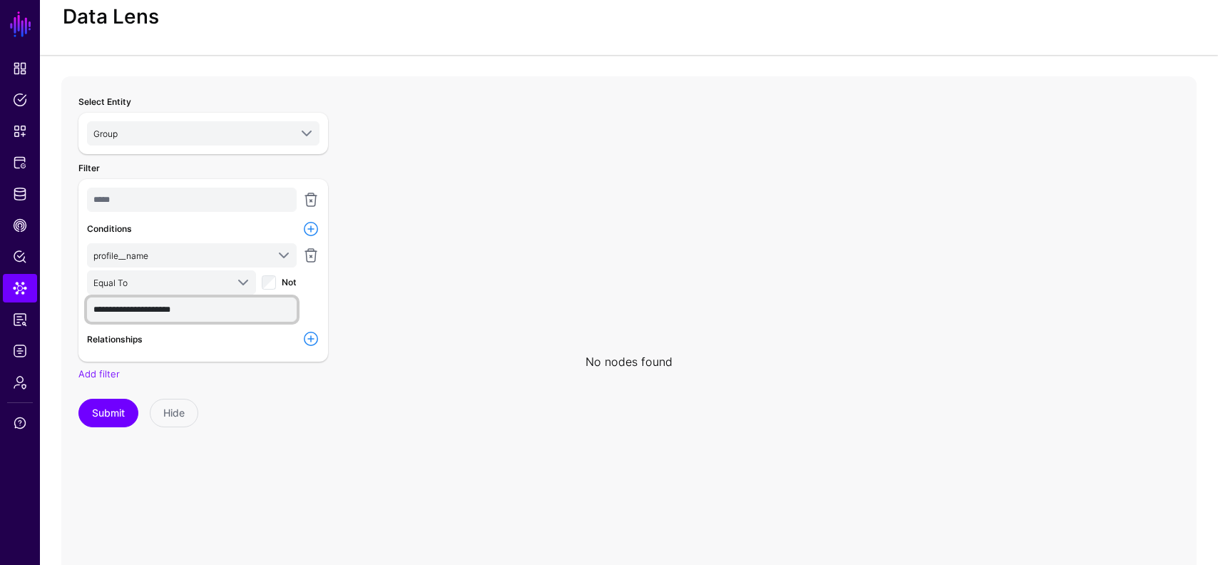
type input "**********"
click at [177, 322] on div "**********" at bounding box center [191, 283] width 215 height 81
click at [185, 306] on input "**********" at bounding box center [192, 309] width 210 height 24
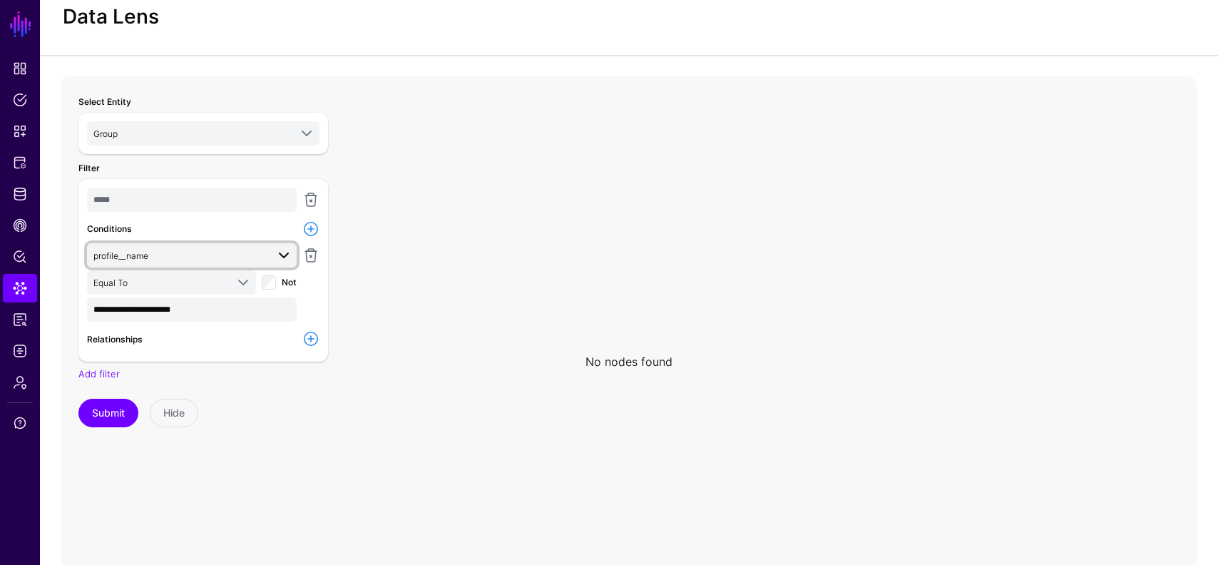
click at [178, 258] on span "profile__name" at bounding box center [179, 255] width 173 height 16
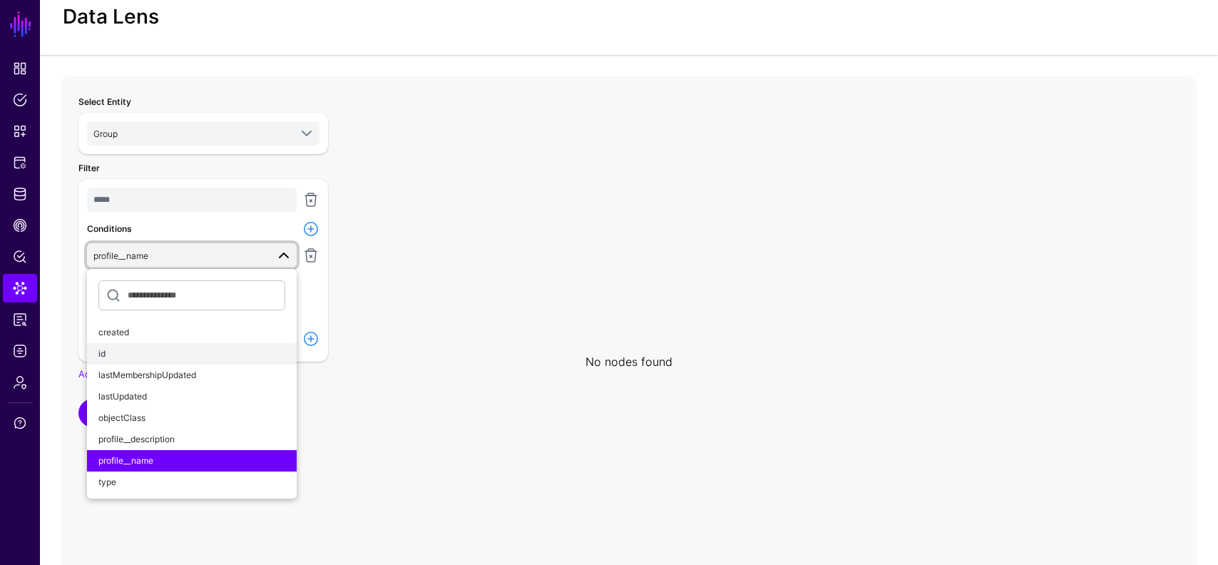
click at [137, 349] on div "id" at bounding box center [191, 353] width 187 height 13
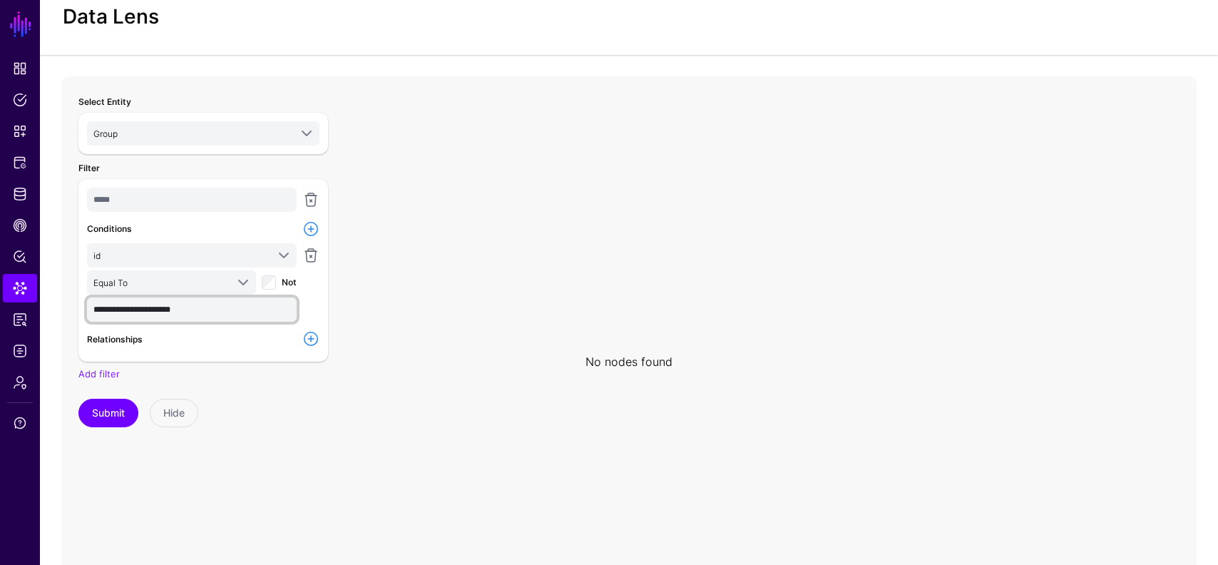
click at [176, 310] on input "**********" at bounding box center [192, 309] width 210 height 24
paste input "**********"
type input "**********"
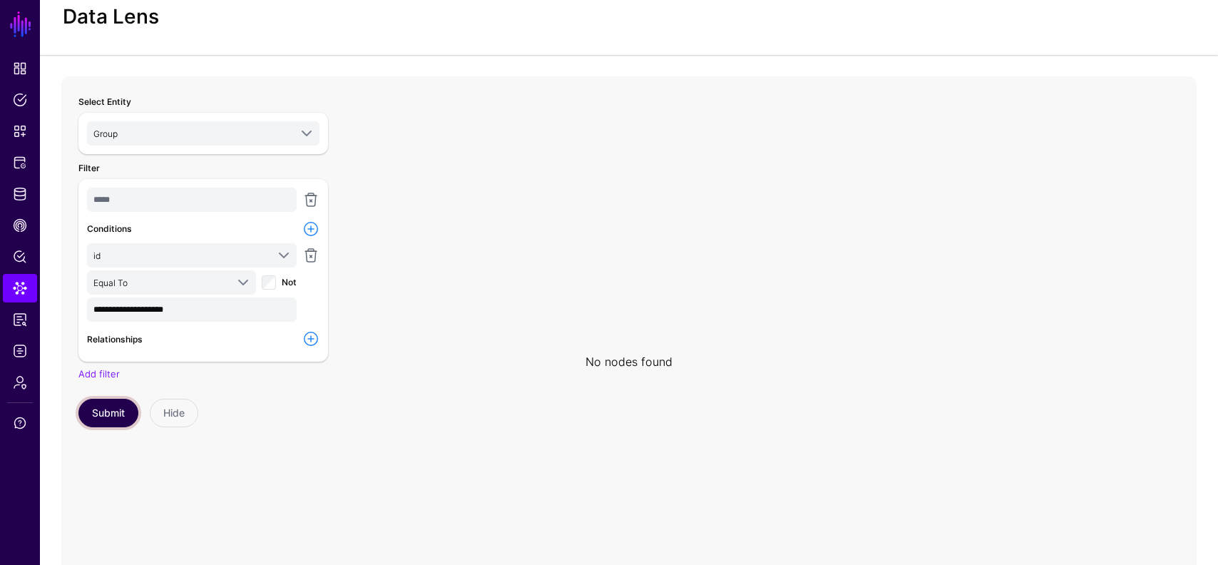
click at [110, 406] on button "Submit" at bounding box center [108, 413] width 60 height 29
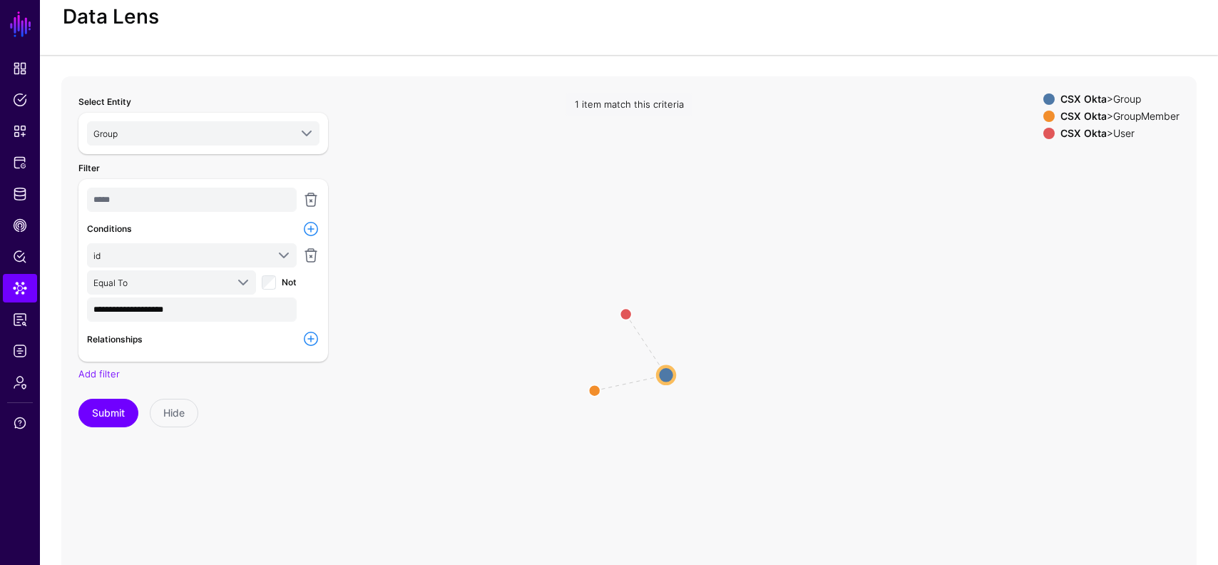
click at [661, 387] on icon "Group GroupMembership Group Group GroupMember GroupMember User User" at bounding box center [628, 361] width 1135 height 571
click at [670, 379] on circle at bounding box center [666, 375] width 17 height 17
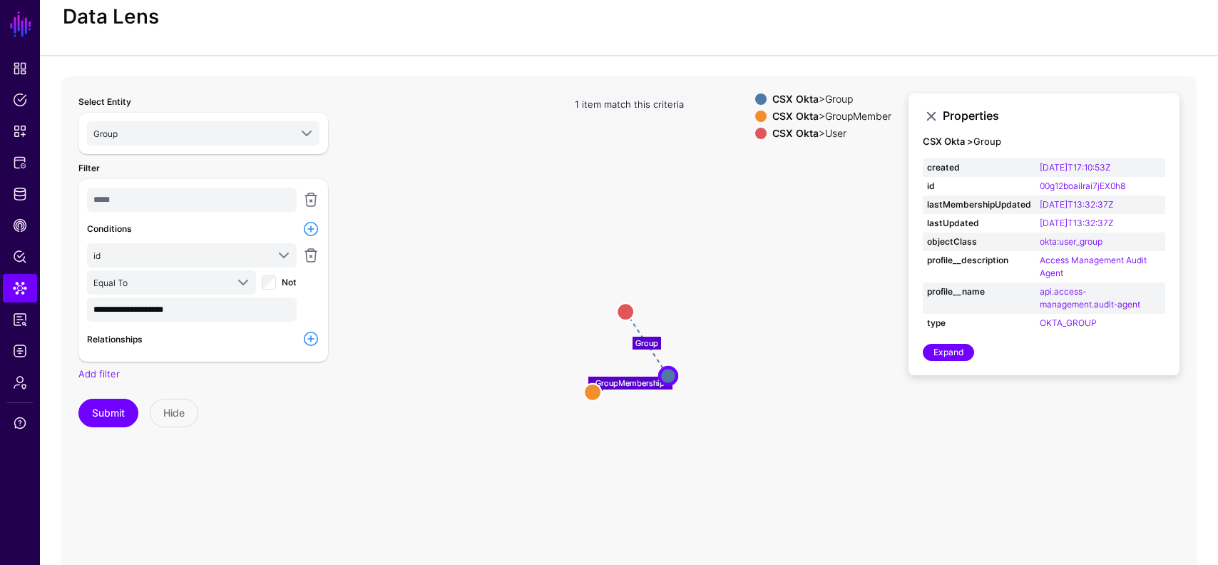
click at [745, 288] on icon "GroupMembership Group User User GroupMember GroupMember Group Group" at bounding box center [628, 361] width 1135 height 571
click at [16, 194] on span "Identity Data Fabric" at bounding box center [20, 194] width 14 height 14
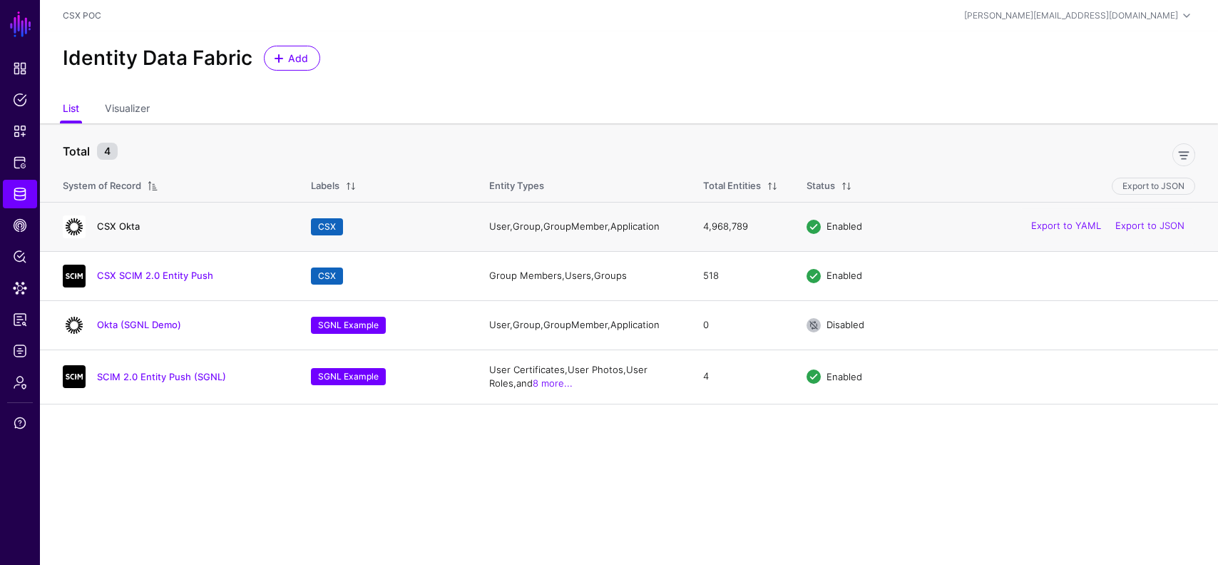
click at [115, 225] on link "CSX Okta" at bounding box center [118, 225] width 43 height 11
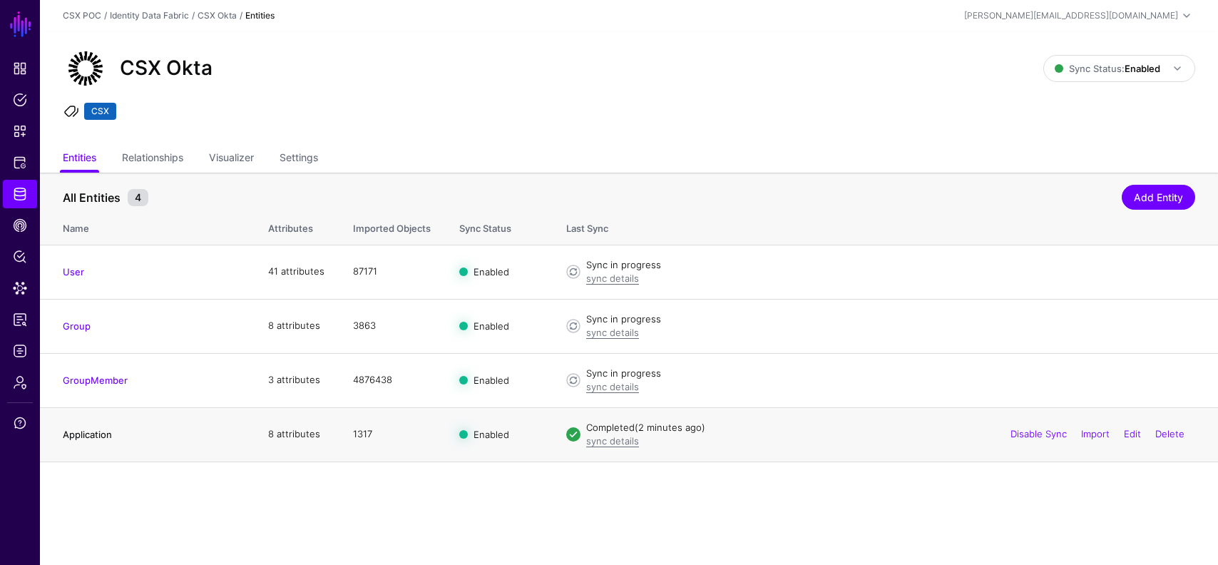
click at [98, 434] on link "Application" at bounding box center [87, 434] width 49 height 11
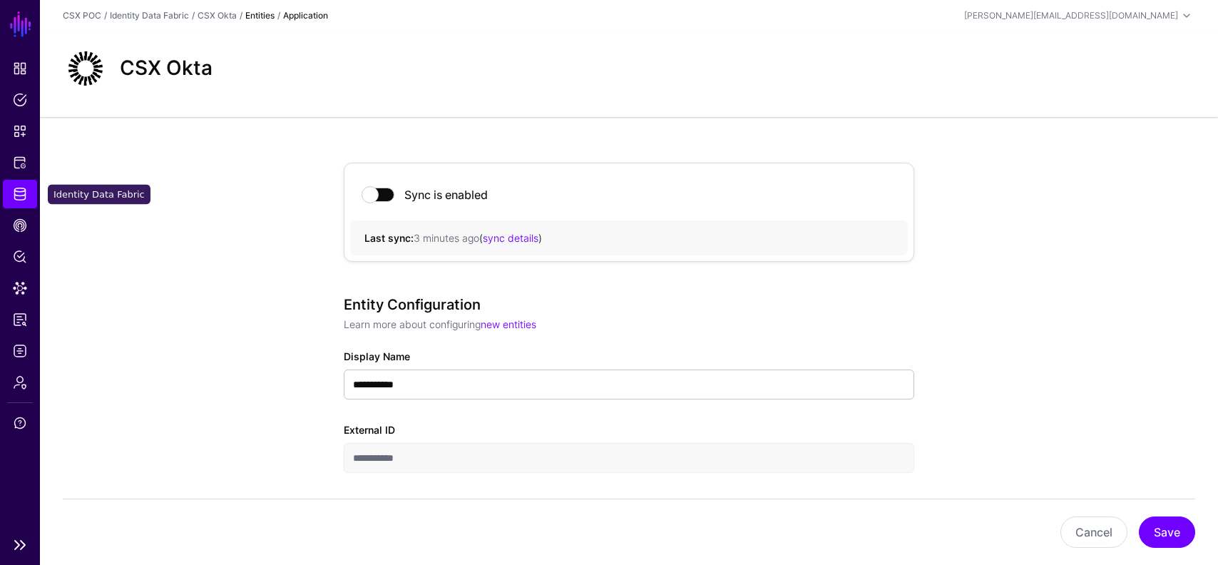
click at [22, 192] on span "Identity Data Fabric" at bounding box center [20, 194] width 14 height 14
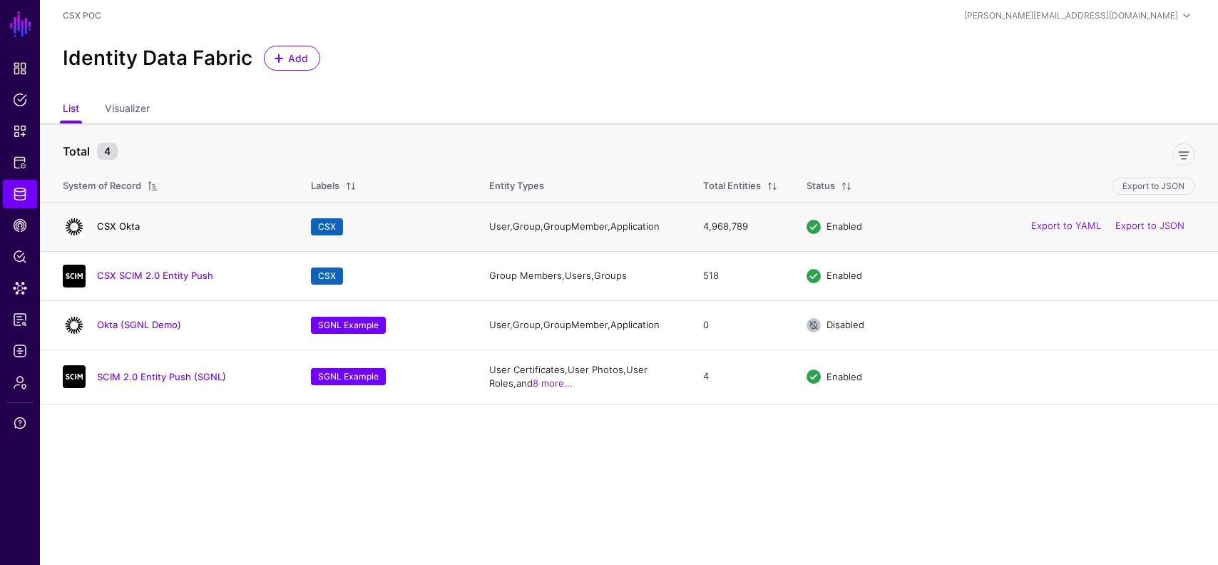
click at [116, 224] on link "CSX Okta" at bounding box center [118, 225] width 43 height 11
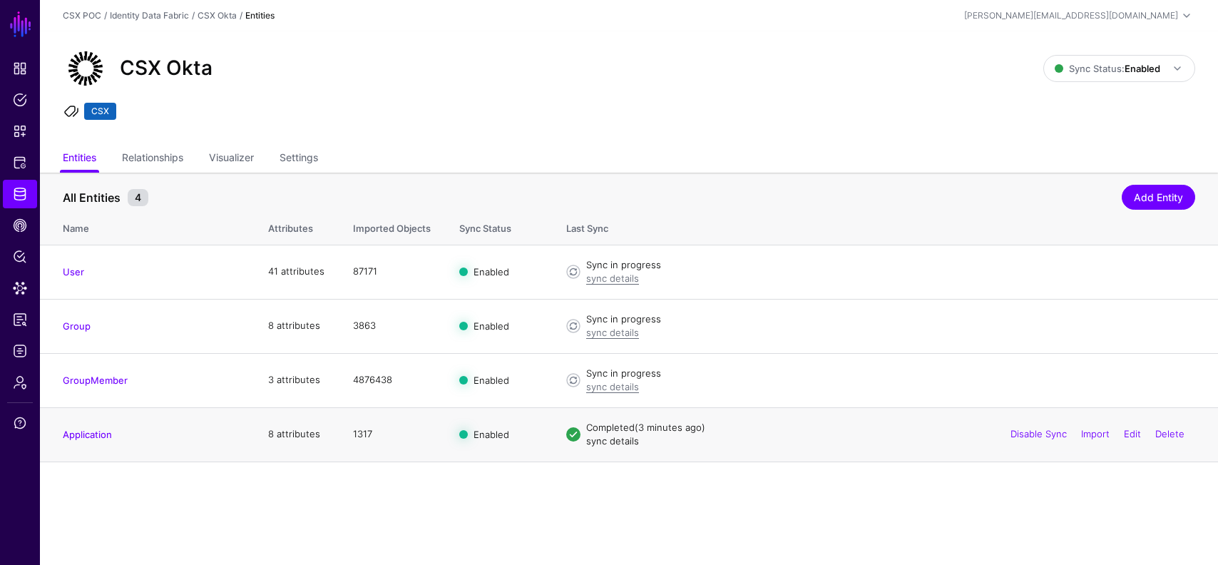
click at [617, 446] on link "sync details" at bounding box center [612, 440] width 53 height 11
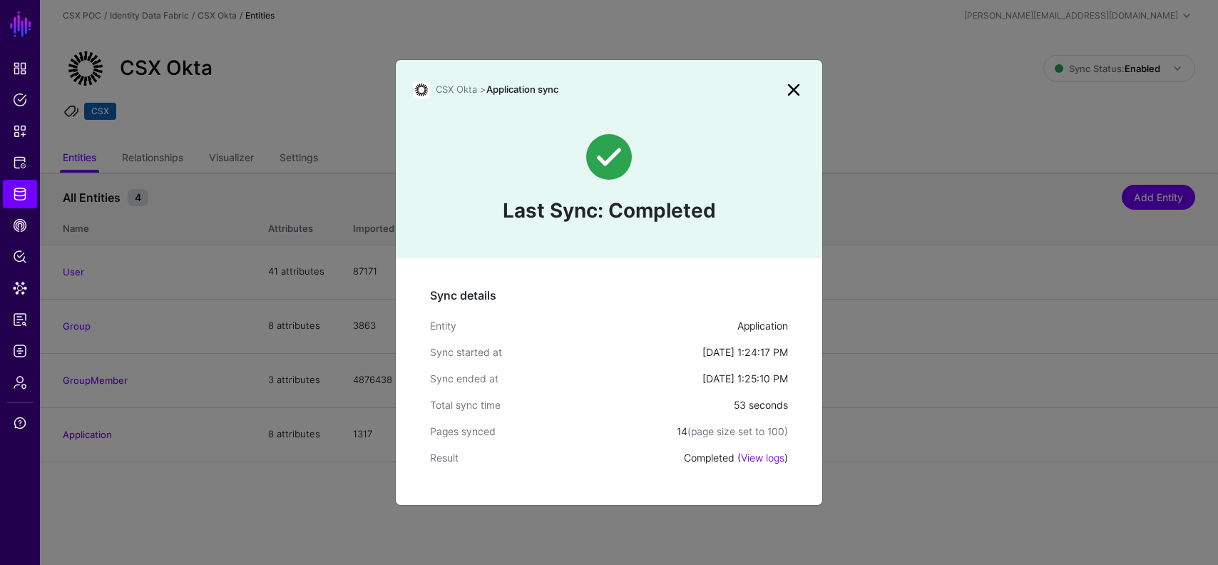
click at [797, 91] on link at bounding box center [793, 89] width 23 height 23
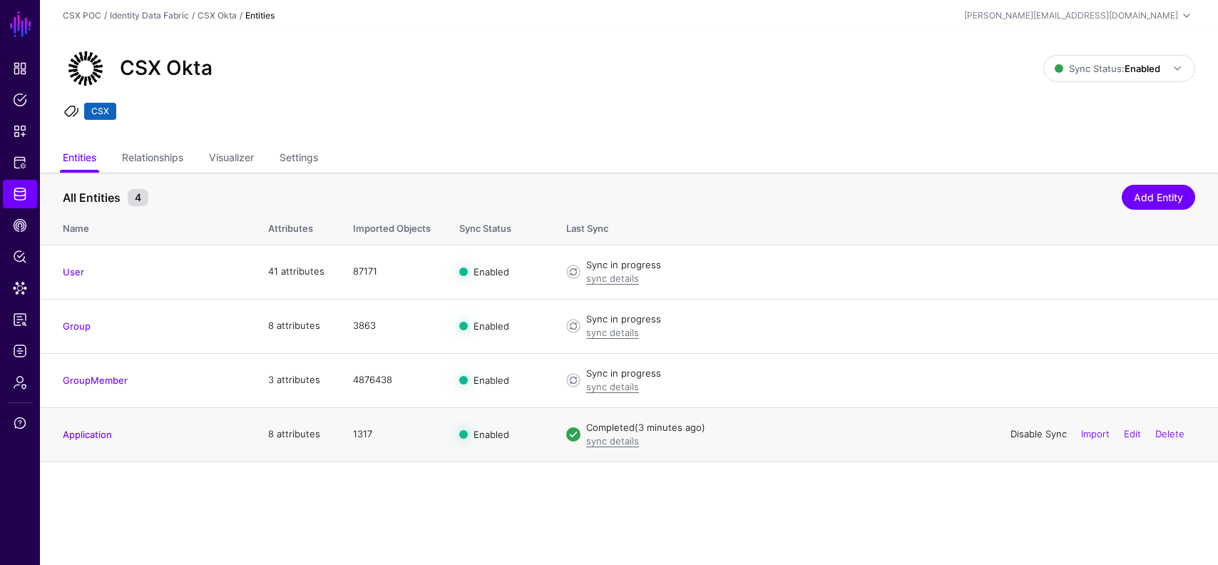
click at [1015, 433] on link "Disable Sync" at bounding box center [1039, 433] width 56 height 11
click at [0, 0] on link "Enable Sync" at bounding box center [0, 0] width 0 height 0
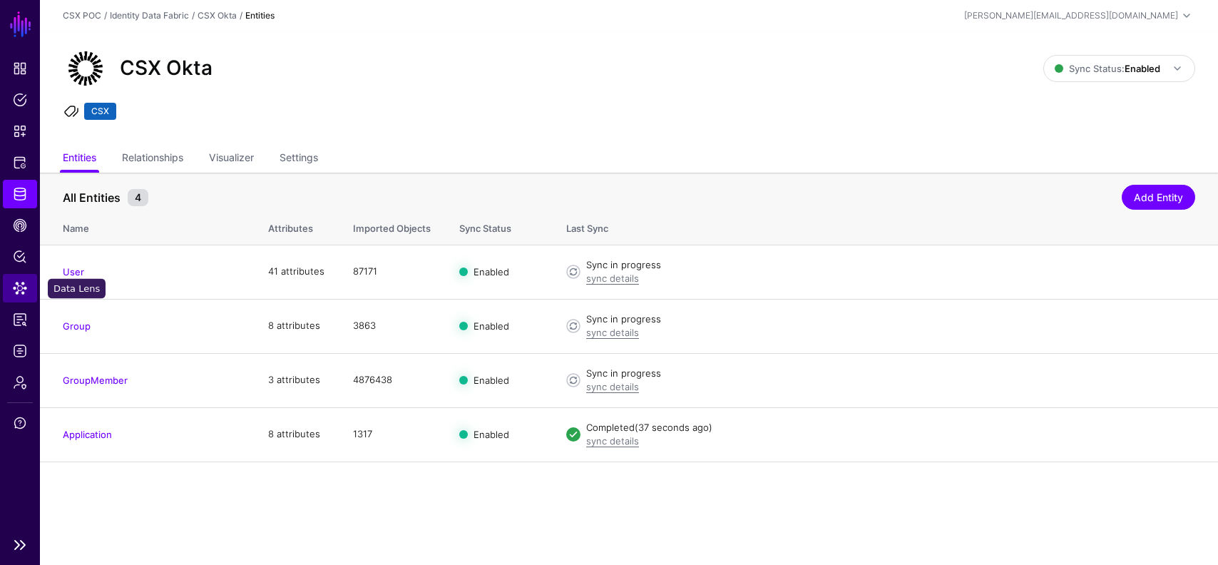
click at [22, 294] on span "Data Lens" at bounding box center [20, 288] width 14 height 14
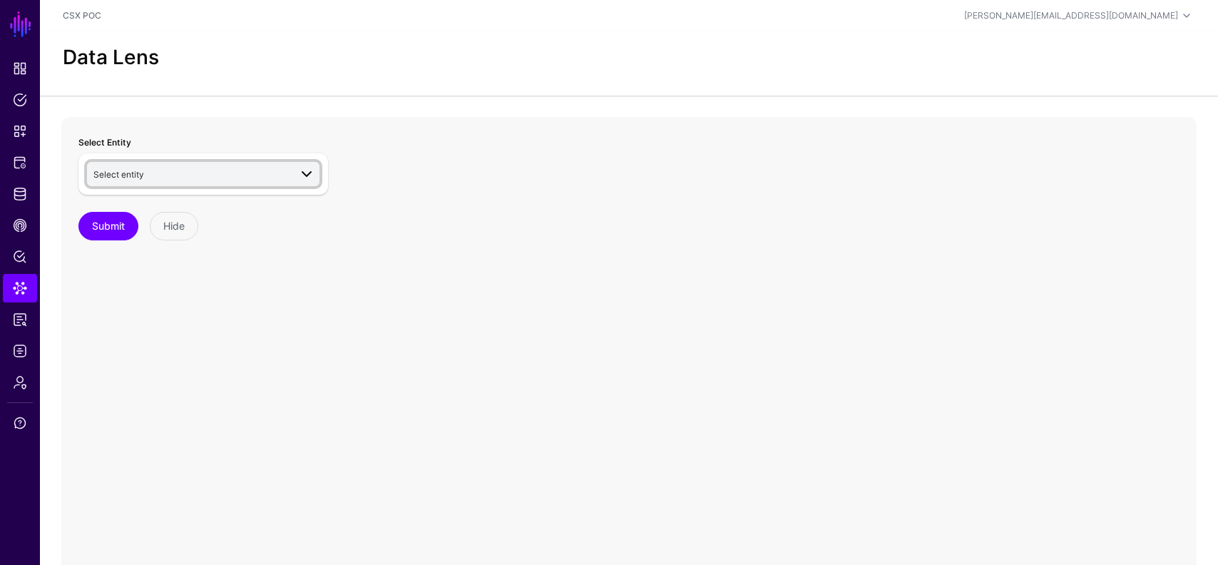
click at [207, 174] on span "Select entity" at bounding box center [191, 174] width 196 height 16
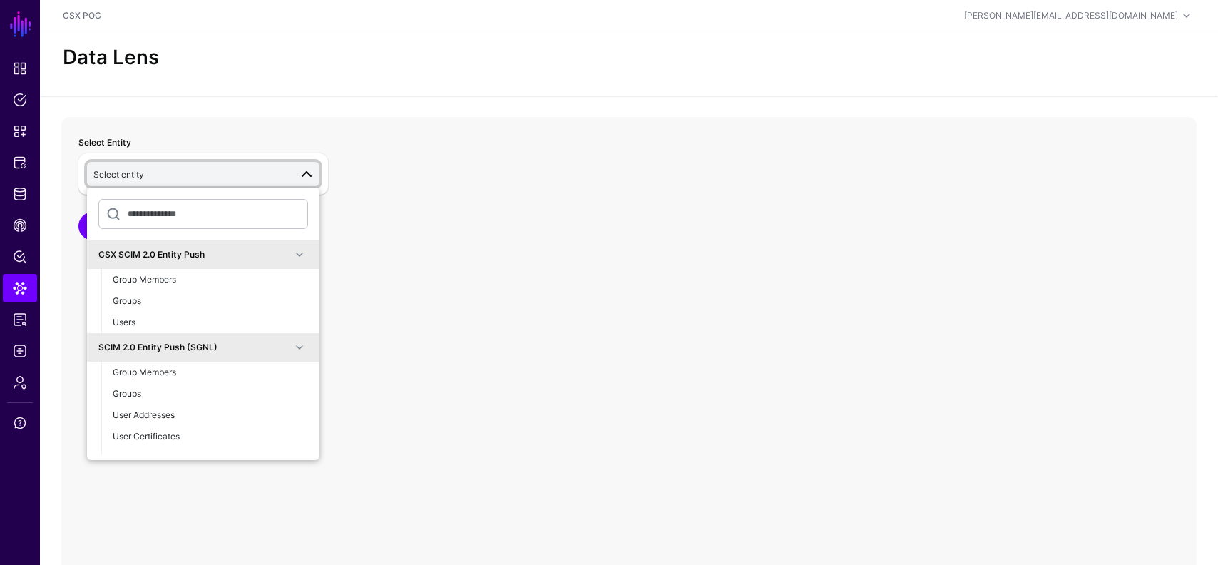
click at [252, 255] on div "CSX SCIM 2.0 Entity Push" at bounding box center [194, 254] width 193 height 13
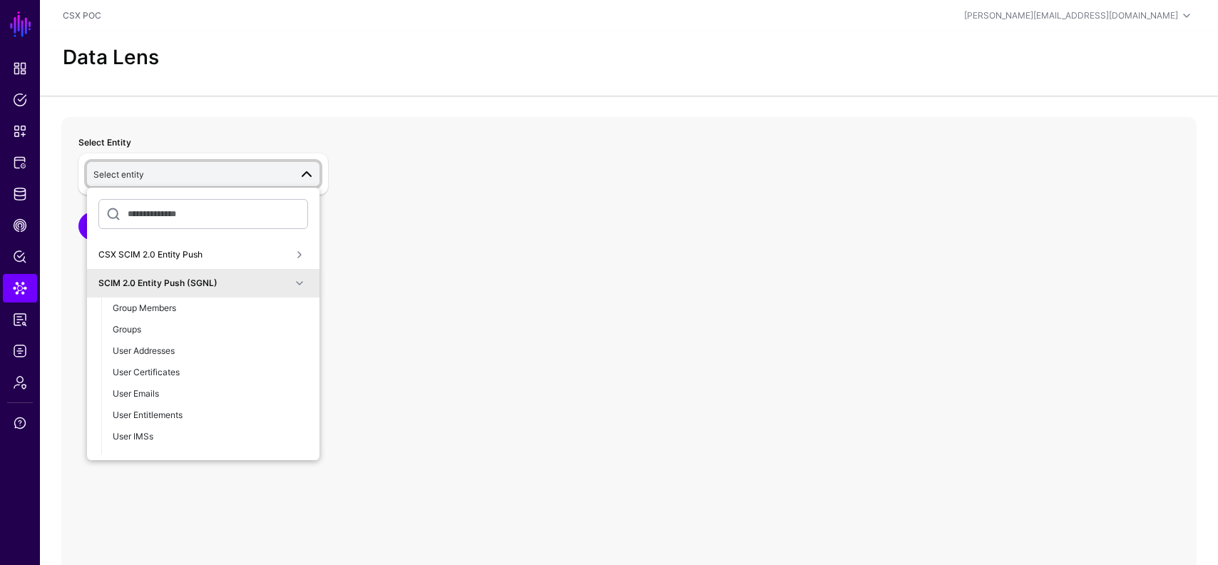
click at [244, 283] on div "SCIM 2.0 Entity Push (SGNL)" at bounding box center [194, 283] width 193 height 13
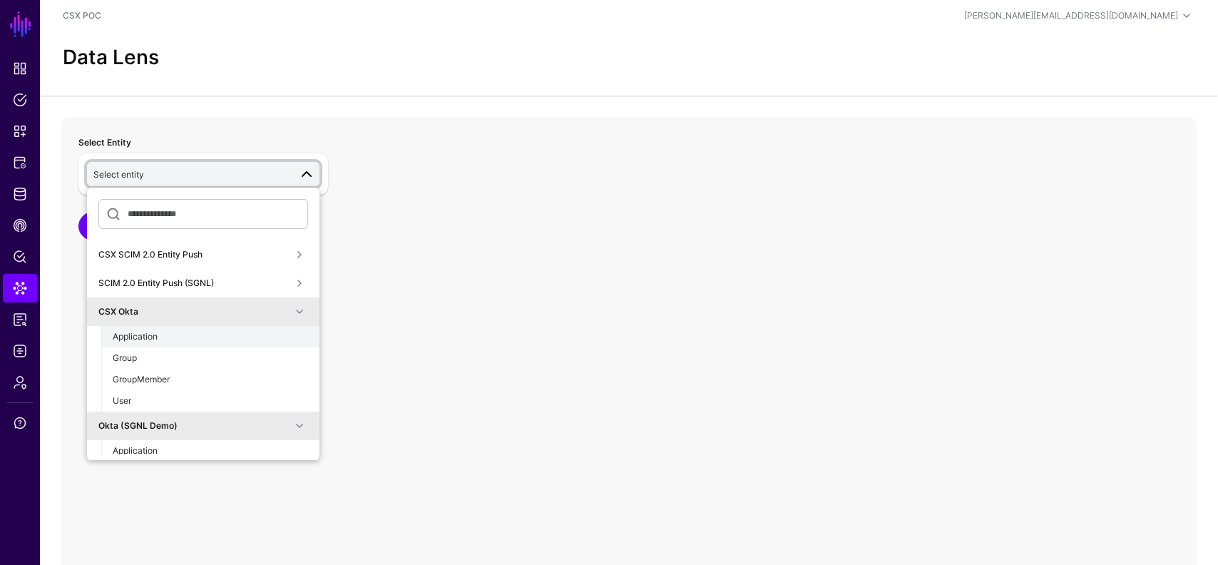
click at [196, 333] on div "Application" at bounding box center [210, 336] width 195 height 13
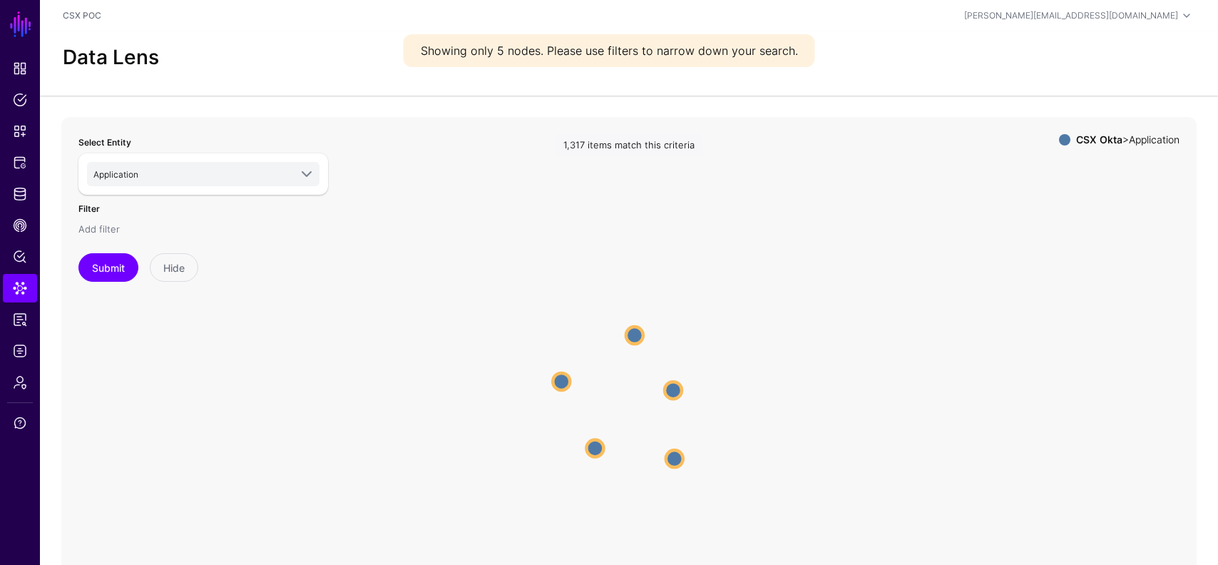
click at [113, 226] on link "Add filter" at bounding box center [98, 228] width 41 height 11
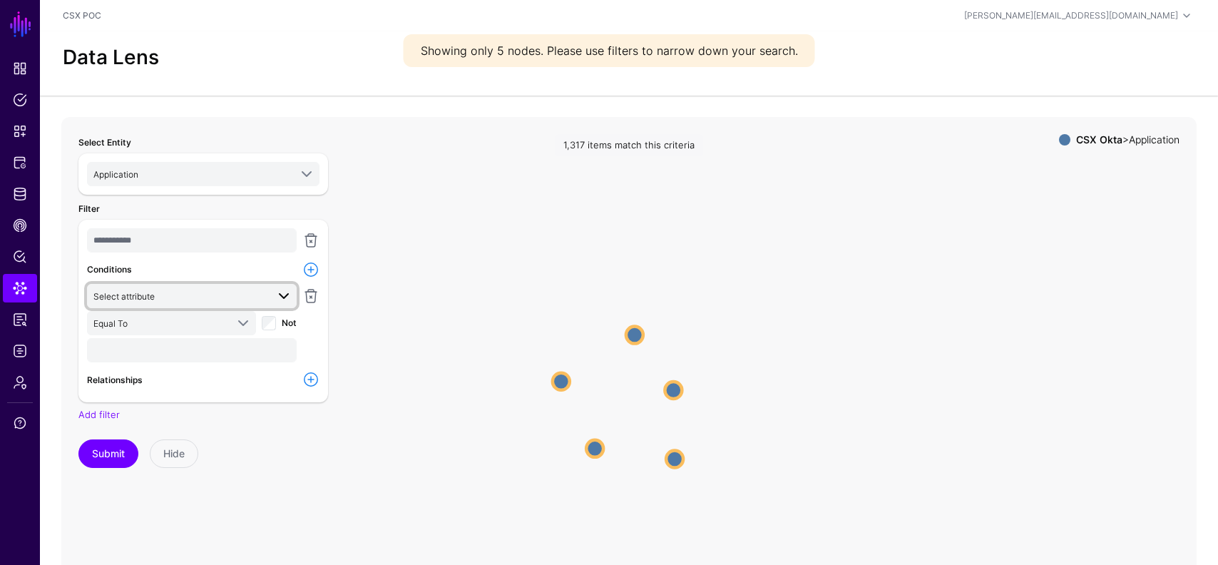
click at [175, 292] on span "Select attribute" at bounding box center [179, 296] width 173 height 16
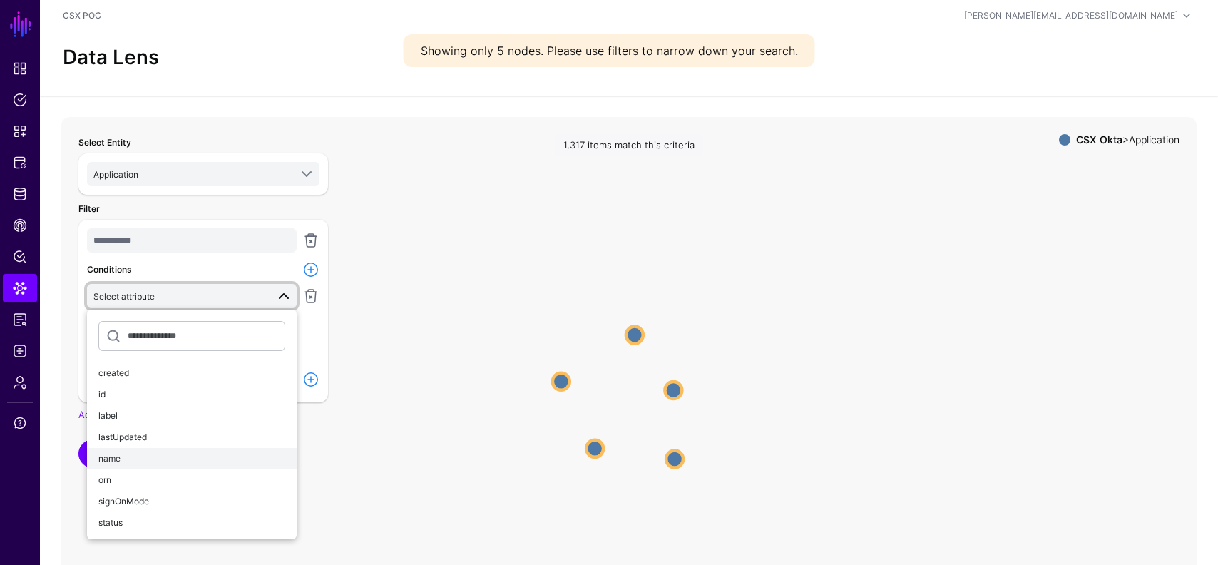
click at [141, 459] on div "name" at bounding box center [191, 458] width 187 height 13
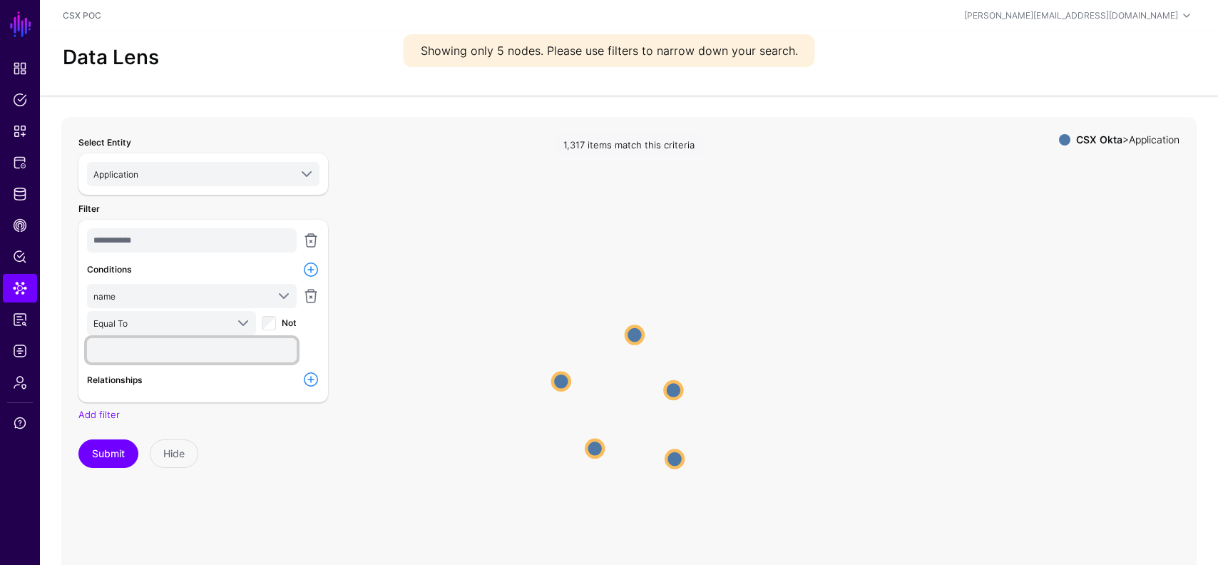
click at [160, 360] on input "text" at bounding box center [192, 350] width 210 height 24
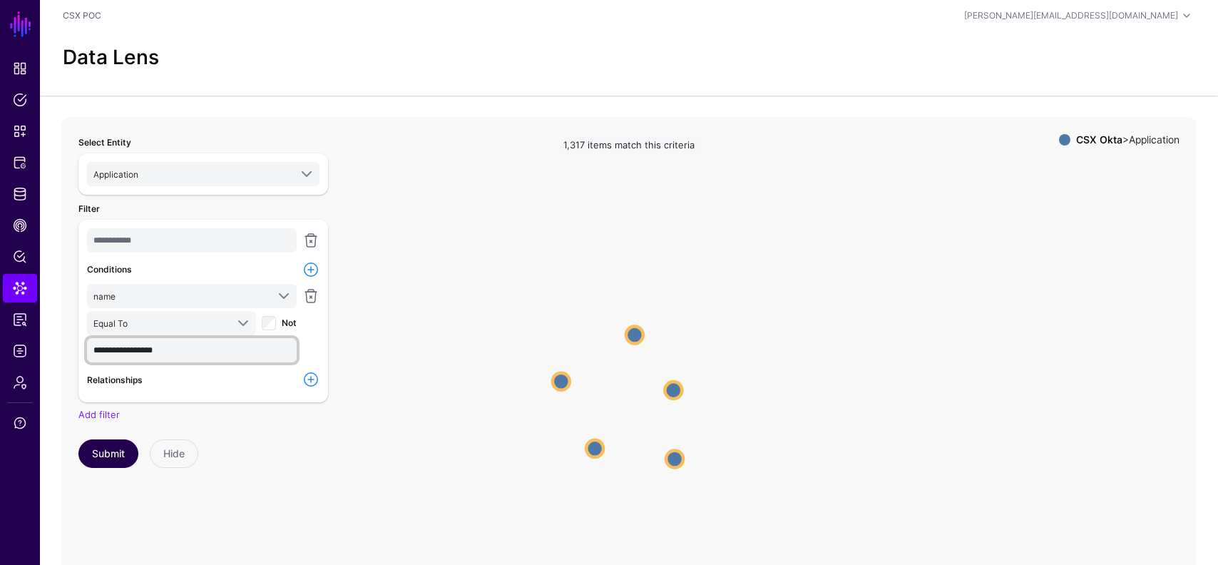
type input "**********"
click at [113, 447] on button "Submit" at bounding box center [108, 453] width 60 height 29
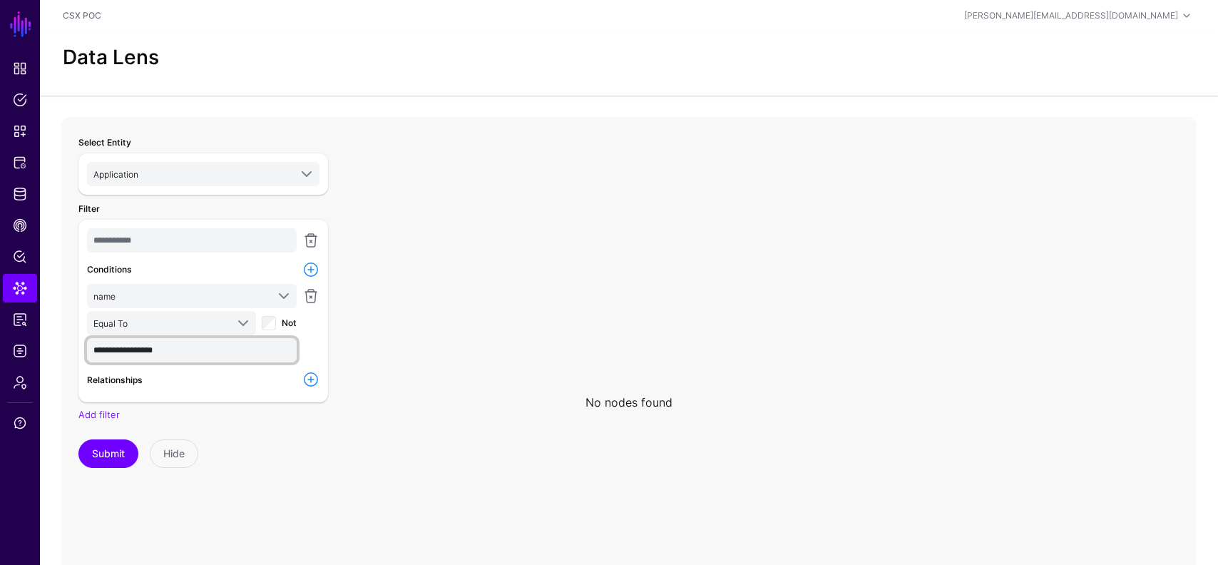
click at [195, 348] on input "**********" at bounding box center [192, 350] width 210 height 24
click at [187, 297] on span "name" at bounding box center [179, 296] width 173 height 16
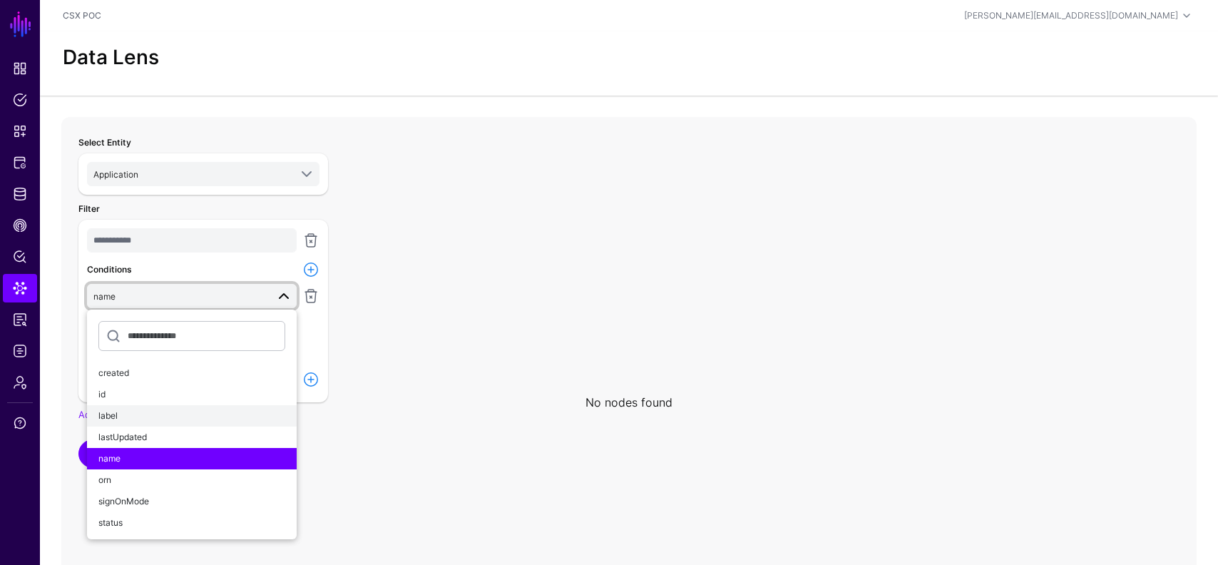
click at [172, 412] on div "label" at bounding box center [191, 415] width 187 height 13
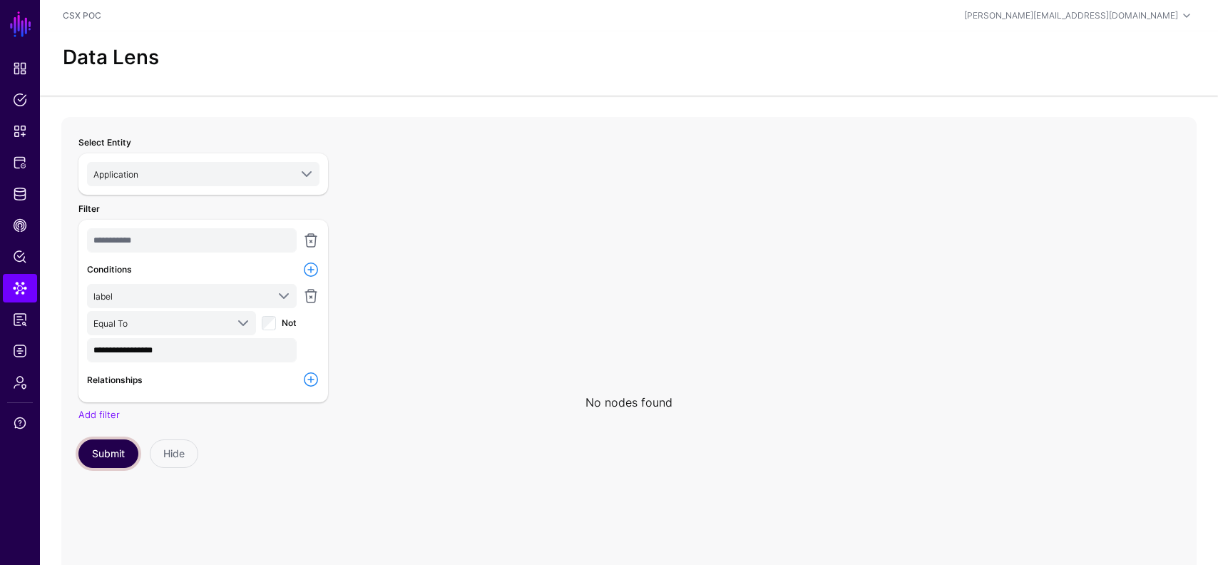
click at [108, 446] on button "Submit" at bounding box center [108, 453] width 60 height 29
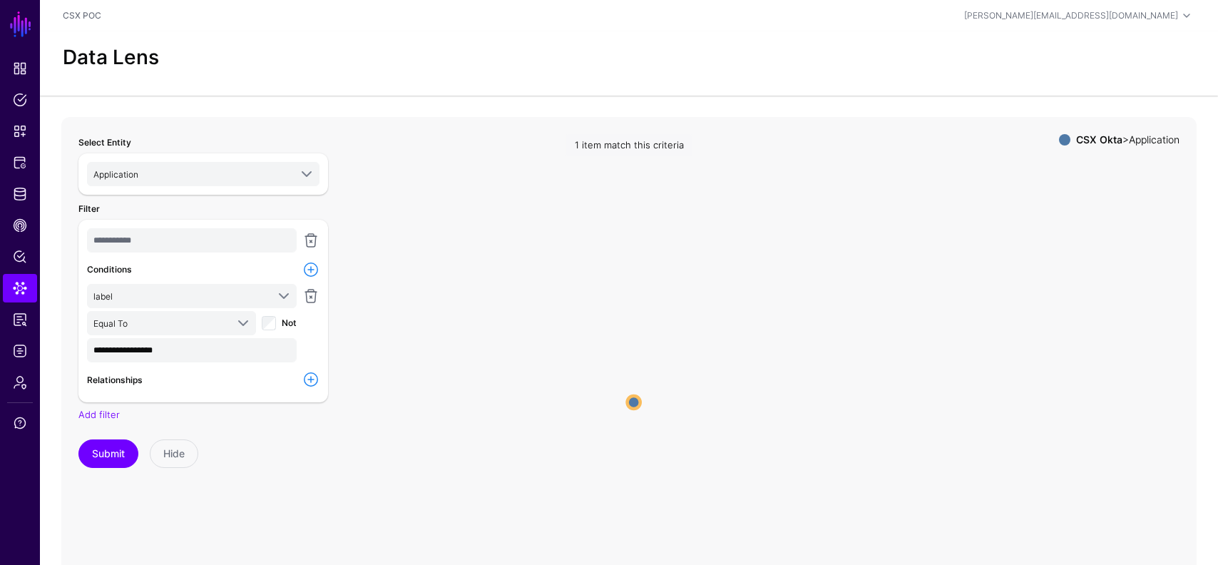
click at [635, 399] on circle at bounding box center [634, 402] width 13 height 13
click at [627, 407] on circle at bounding box center [633, 402] width 17 height 17
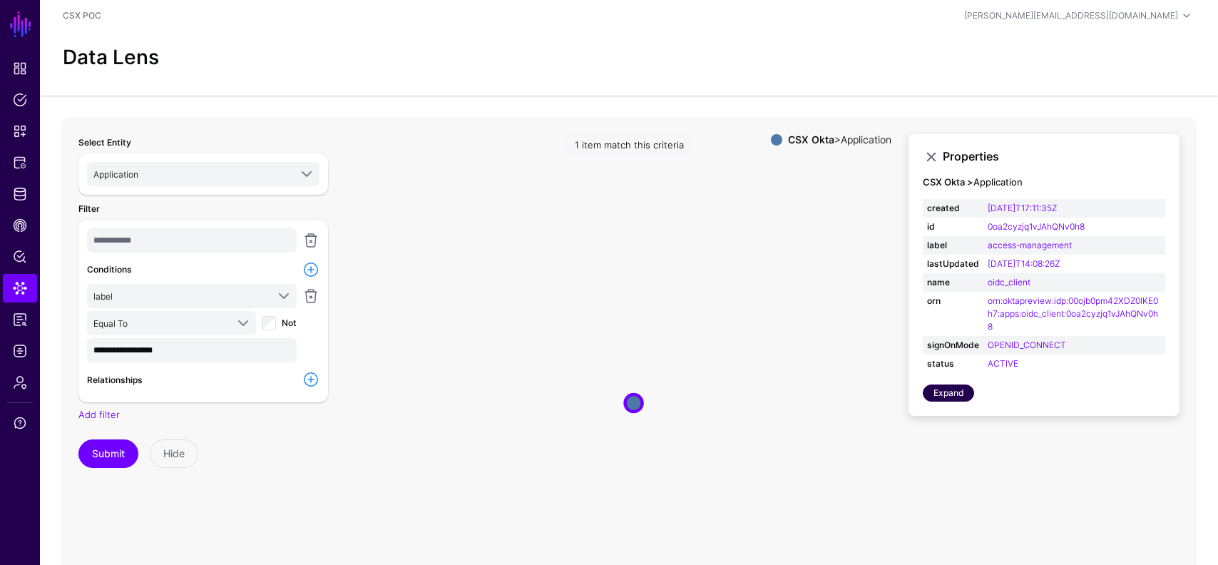
click at [937, 400] on link "Expand" at bounding box center [948, 392] width 51 height 17
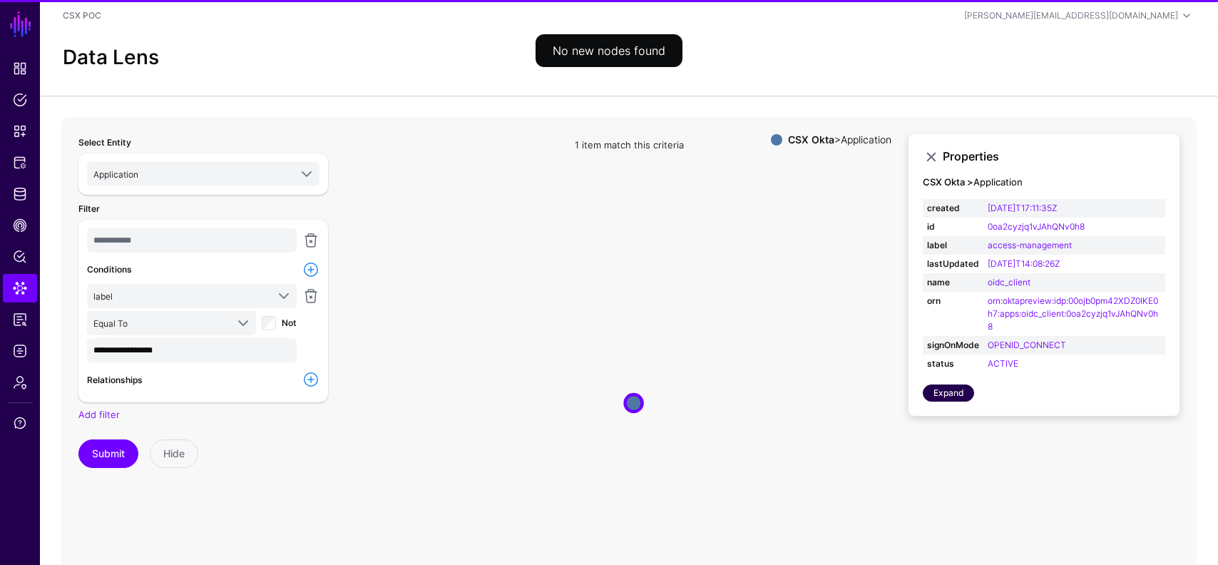
click at [941, 395] on link "Expand" at bounding box center [948, 392] width 51 height 17
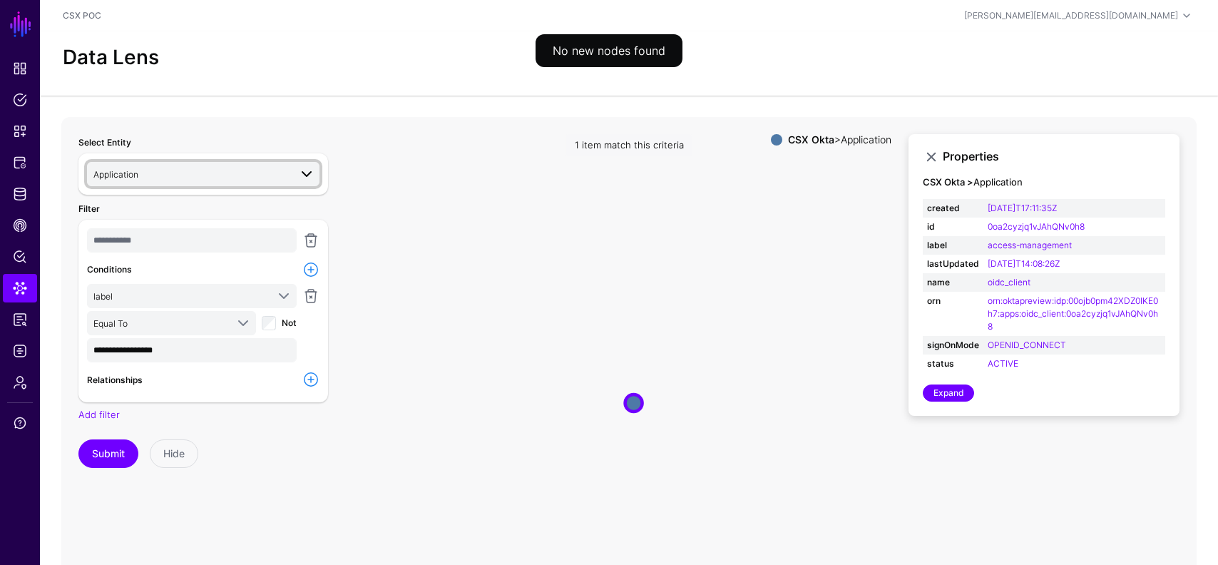
click at [221, 164] on link "Application" at bounding box center [203, 174] width 233 height 24
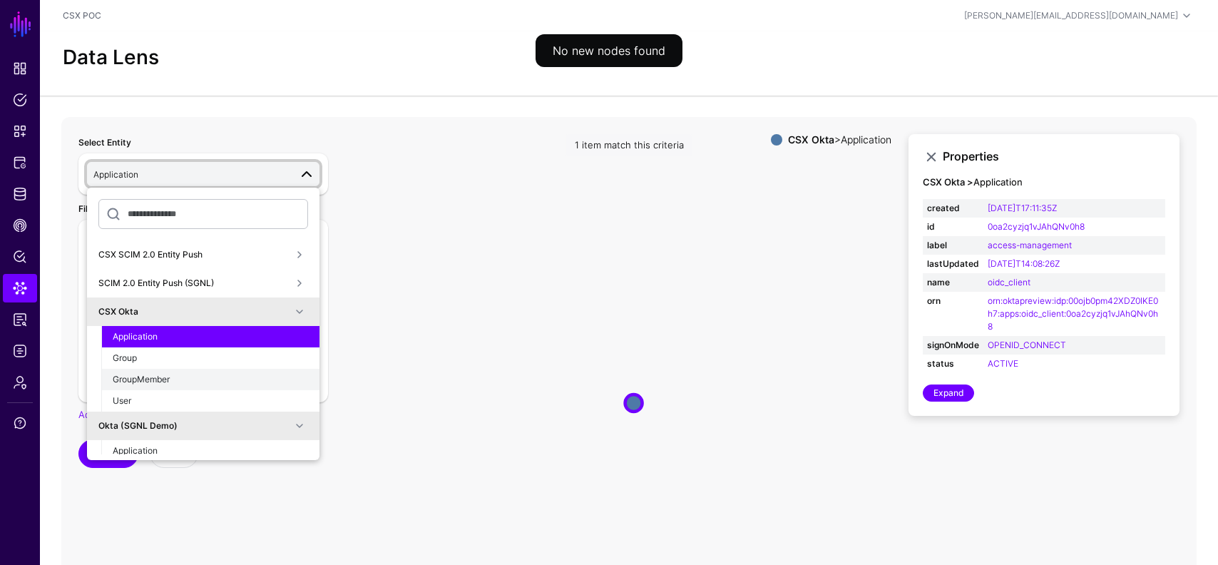
click at [159, 369] on button "GroupMember" at bounding box center [210, 379] width 218 height 21
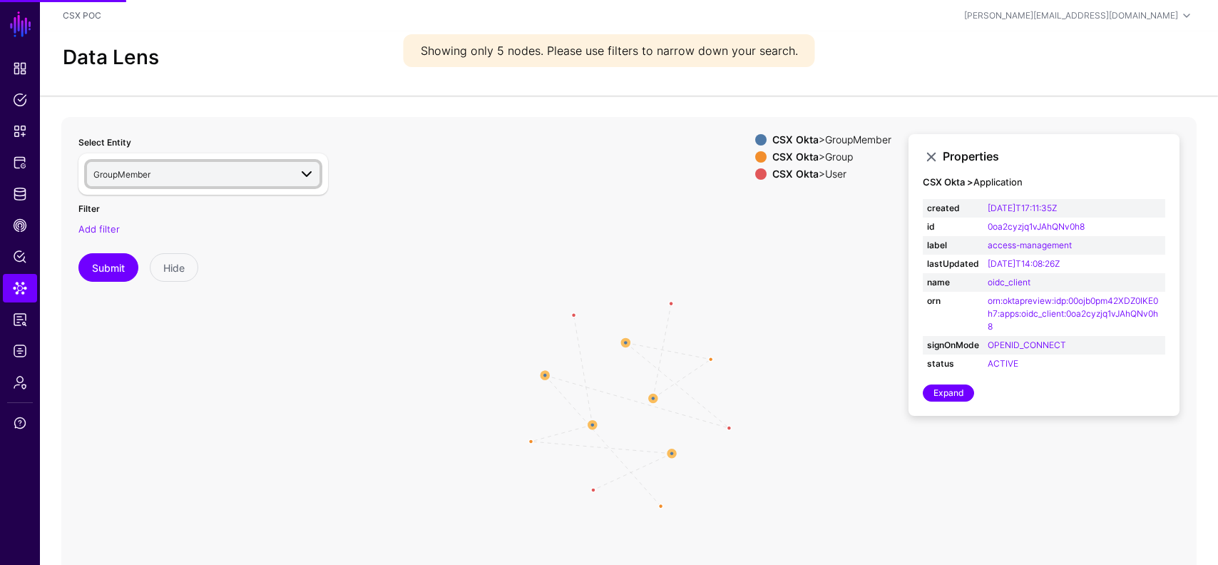
click at [181, 173] on span "GroupMember" at bounding box center [191, 174] width 196 height 16
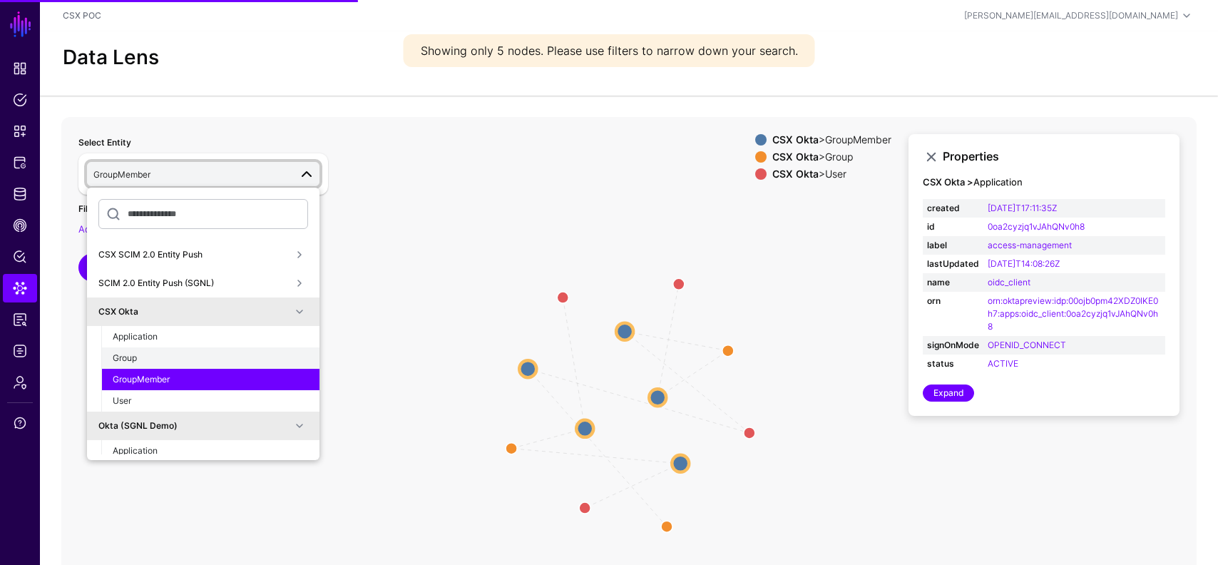
click at [139, 354] on div "Group" at bounding box center [210, 358] width 195 height 13
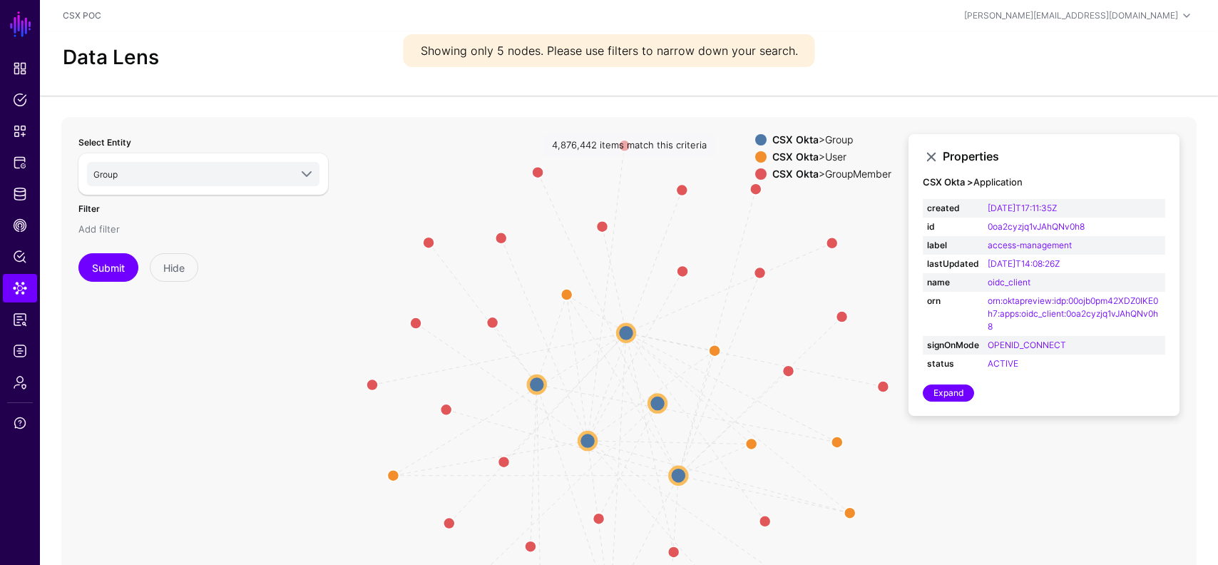
click at [102, 230] on link "Add filter" at bounding box center [98, 228] width 41 height 11
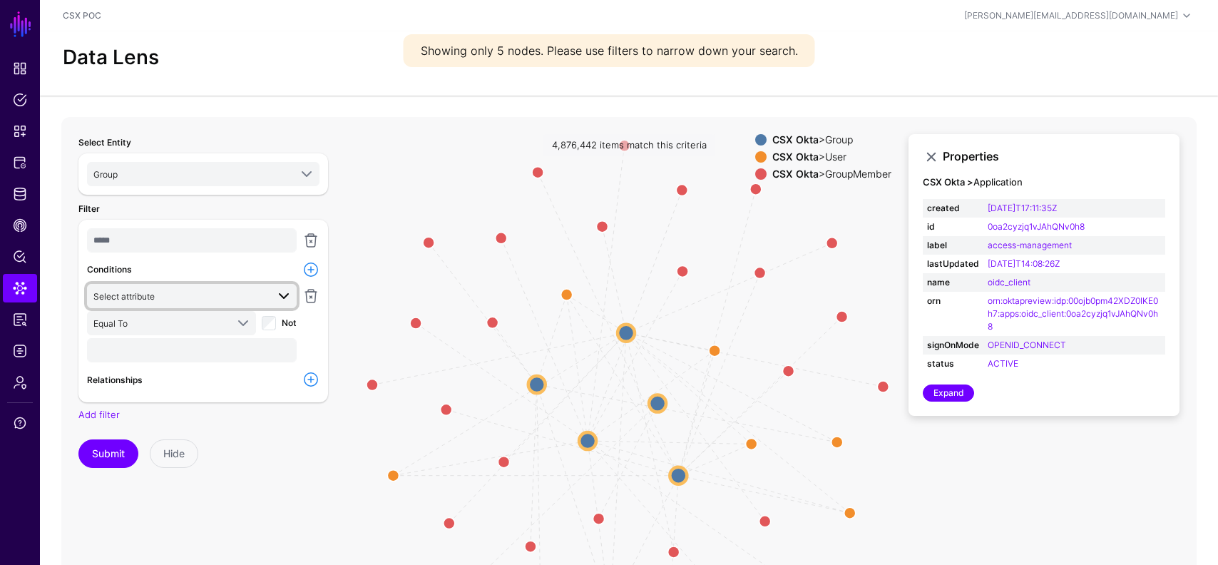
click at [165, 295] on span "Select attribute" at bounding box center [179, 296] width 173 height 16
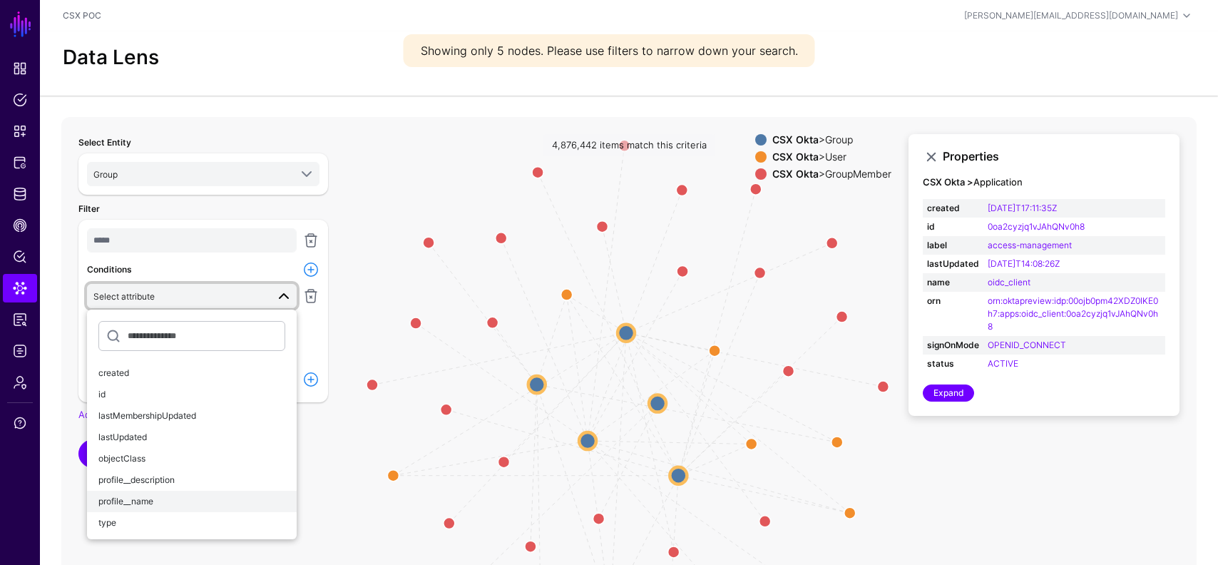
click at [148, 494] on button "profile__name" at bounding box center [192, 501] width 210 height 21
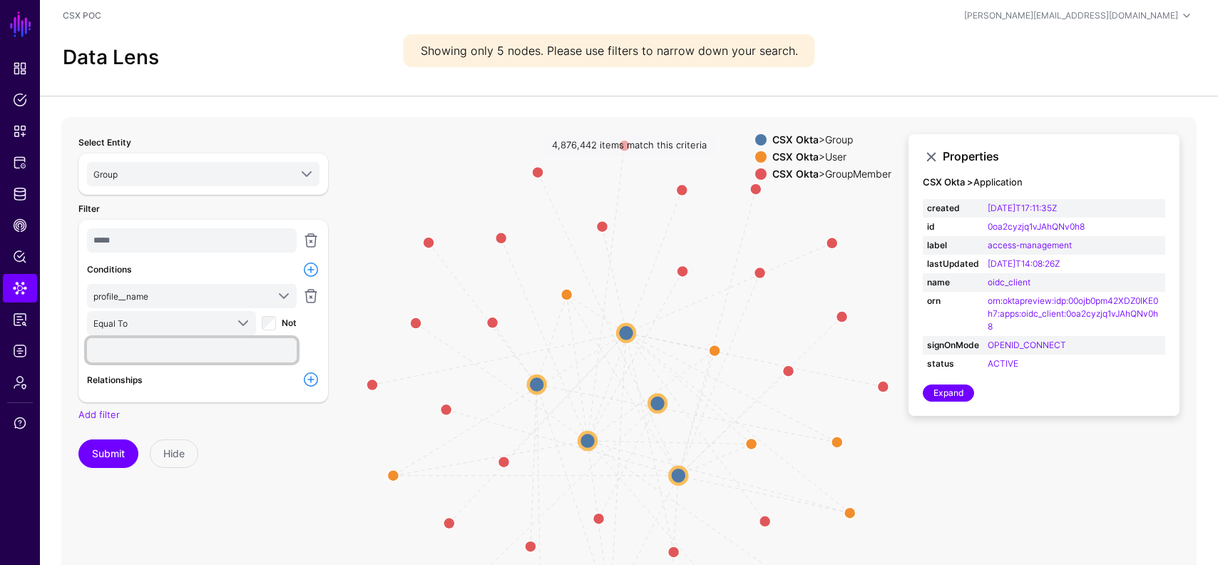
click at [168, 354] on input "text" at bounding box center [192, 350] width 210 height 24
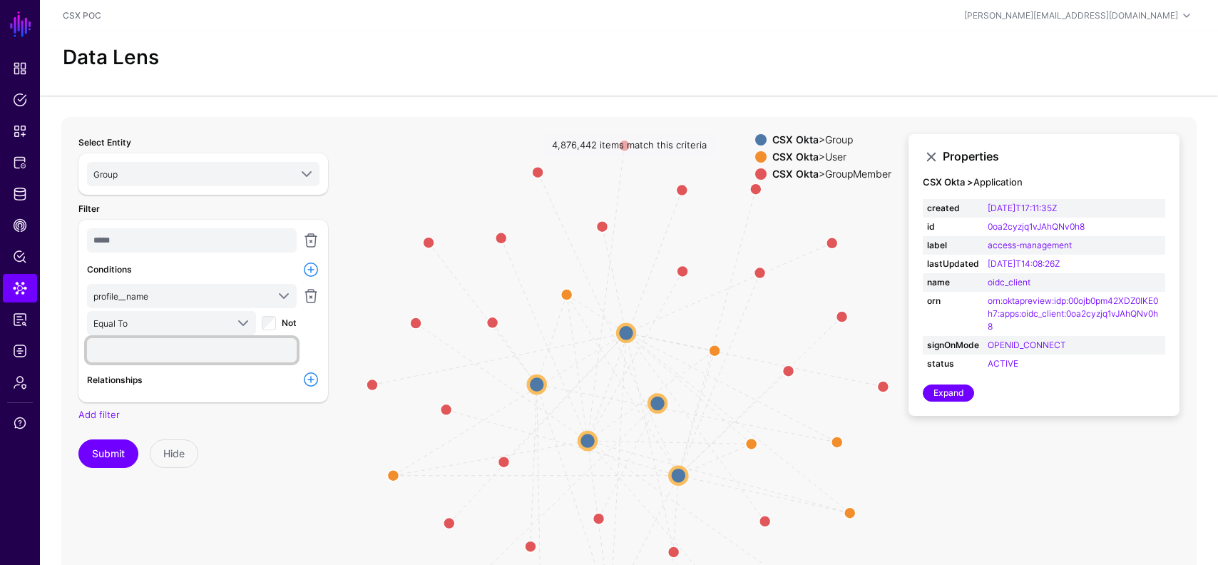
paste input "**********"
type input "**********"
click at [128, 446] on button "Submit" at bounding box center [108, 453] width 60 height 29
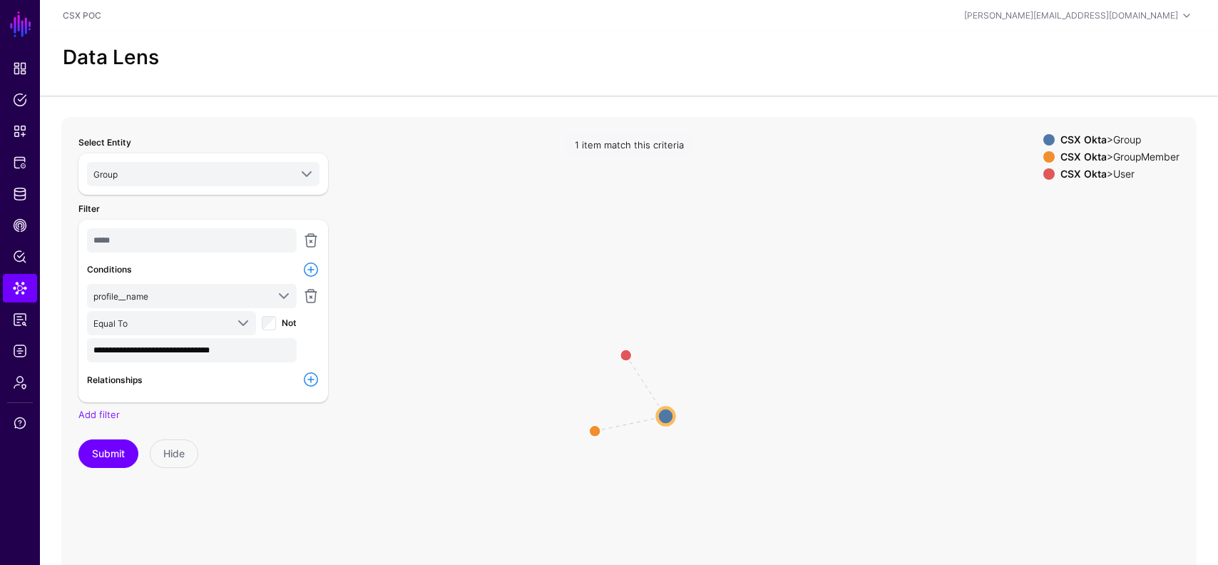
click at [664, 413] on circle at bounding box center [666, 415] width 17 height 17
click at [625, 352] on circle at bounding box center [625, 352] width 23 height 23
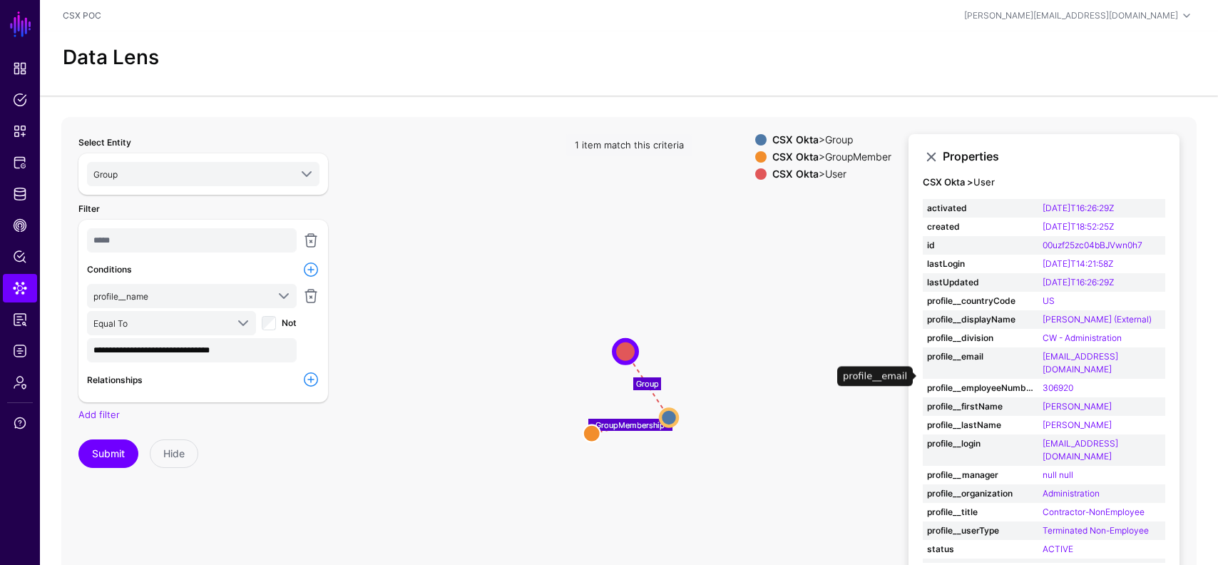
scroll to position [33, 0]
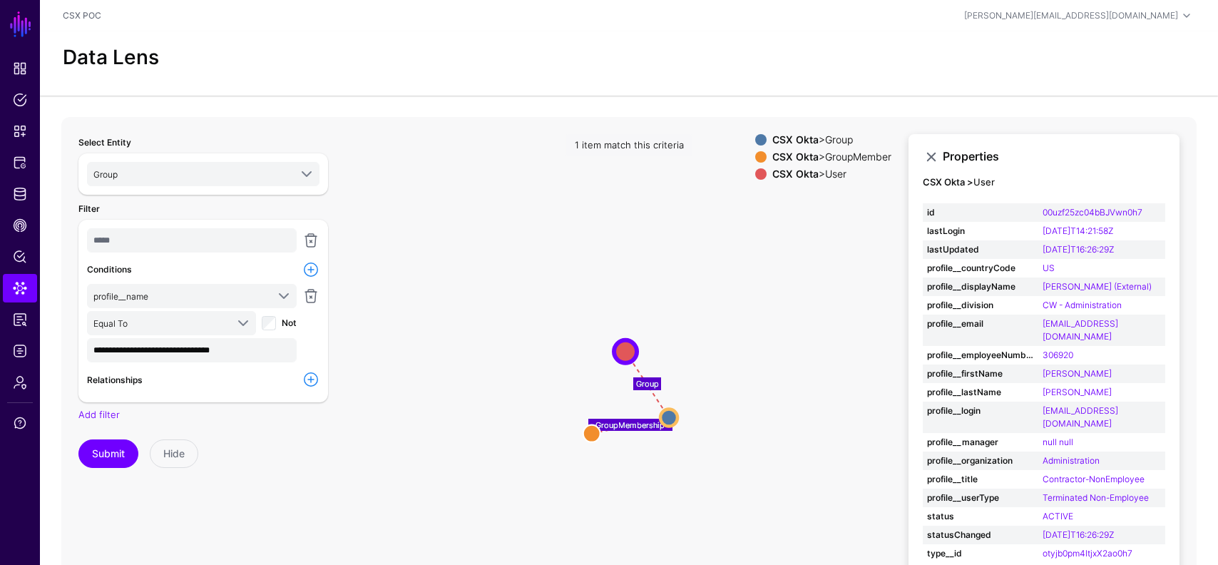
click at [600, 432] on circle at bounding box center [591, 432] width 17 height 17
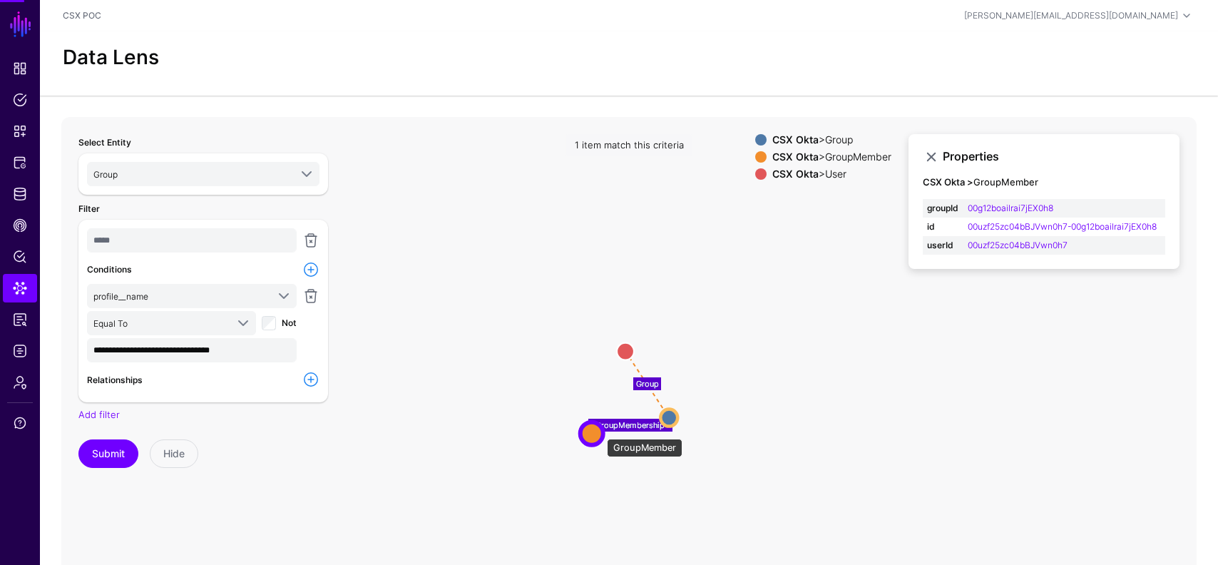
scroll to position [0, 0]
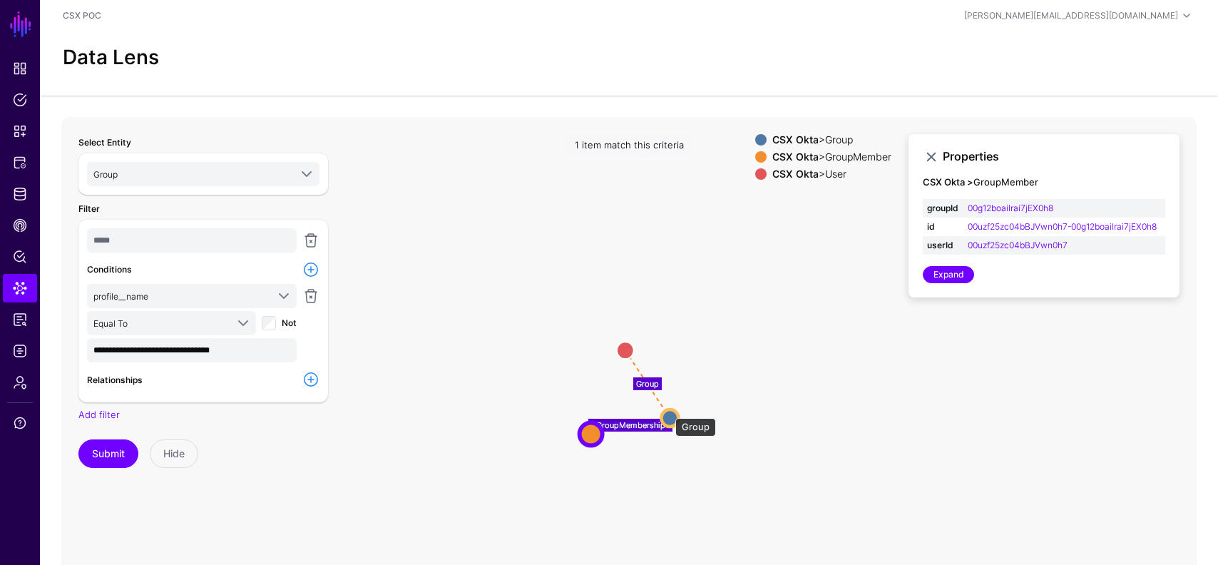
click at [668, 411] on circle at bounding box center [669, 417] width 17 height 17
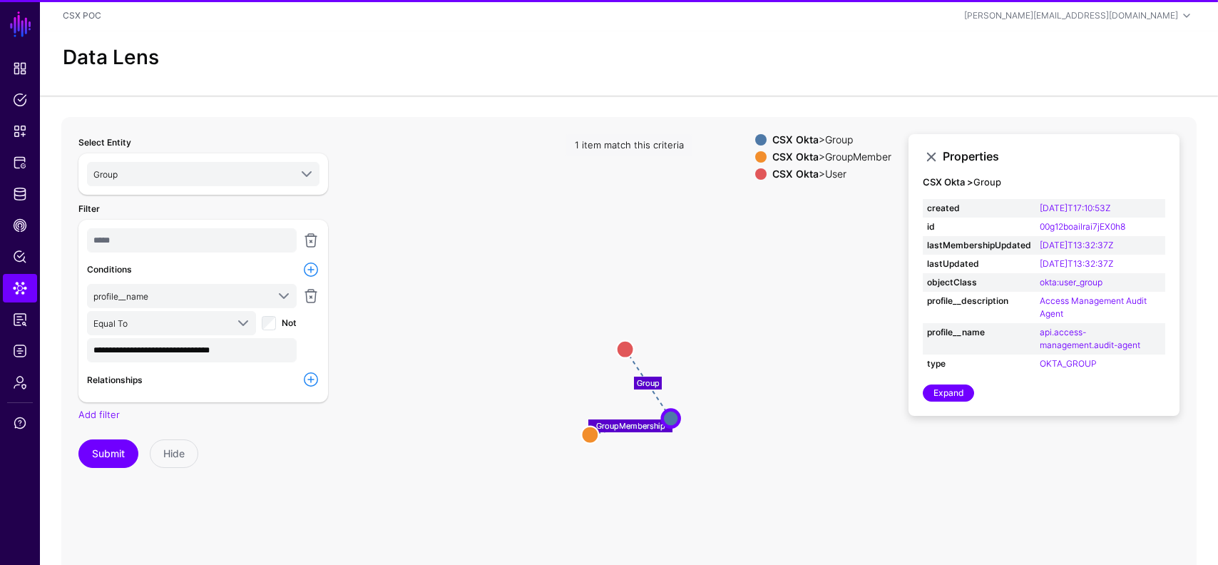
click at [615, 345] on icon "GroupMembership Group User User GroupMember GroupMember Group Group" at bounding box center [628, 402] width 1135 height 571
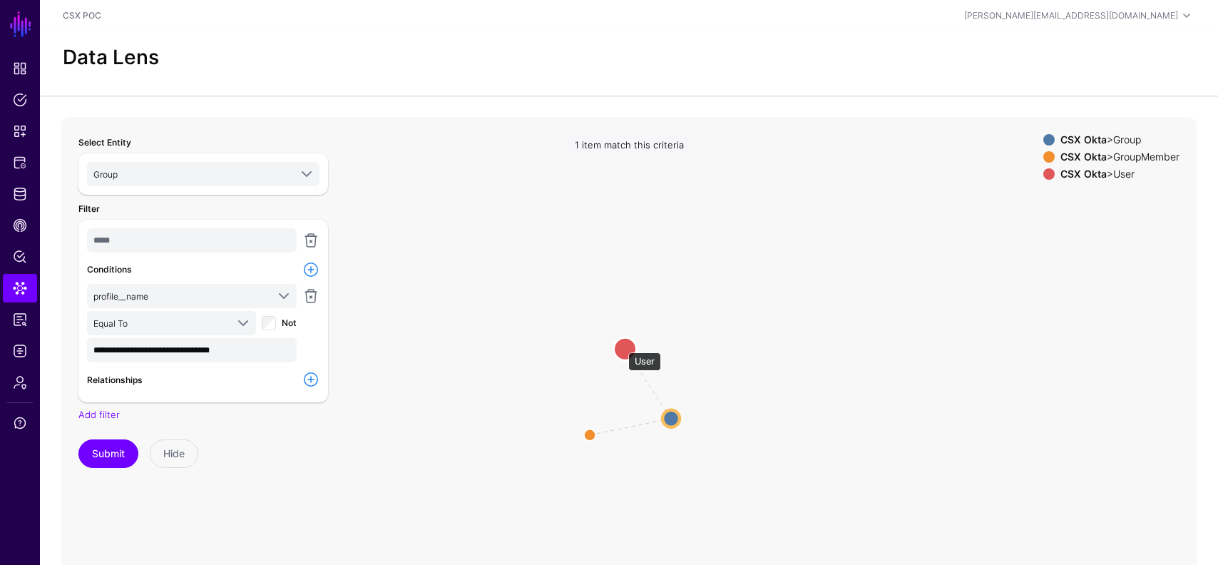
click at [622, 347] on circle at bounding box center [625, 348] width 23 height 23
click at [677, 416] on circle at bounding box center [672, 418] width 17 height 17
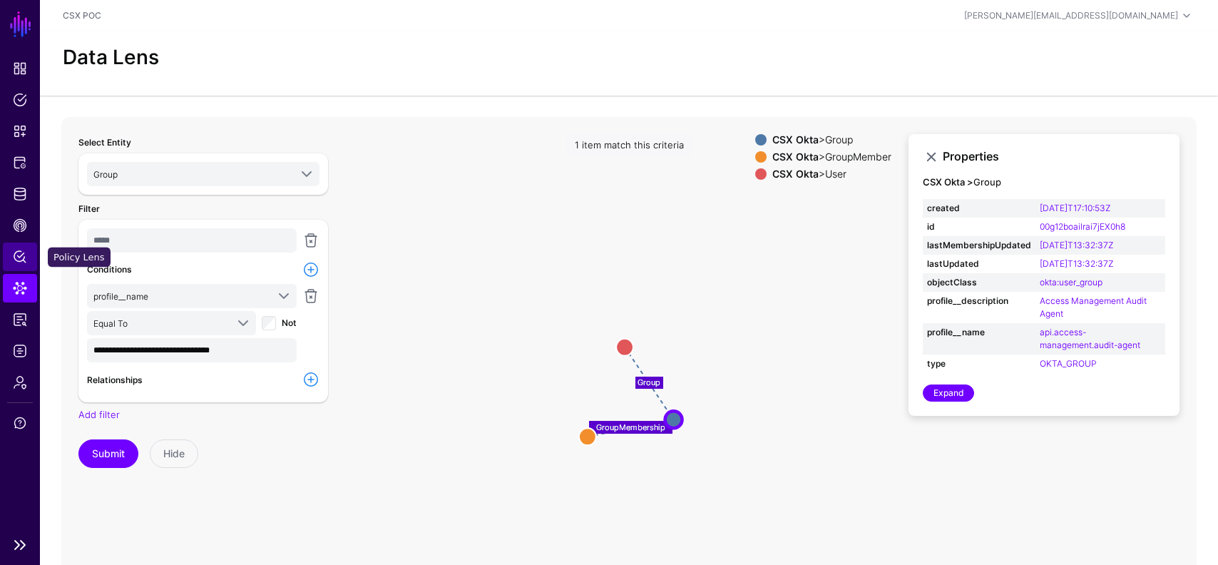
click at [16, 255] on span "Policy Lens" at bounding box center [20, 257] width 14 height 14
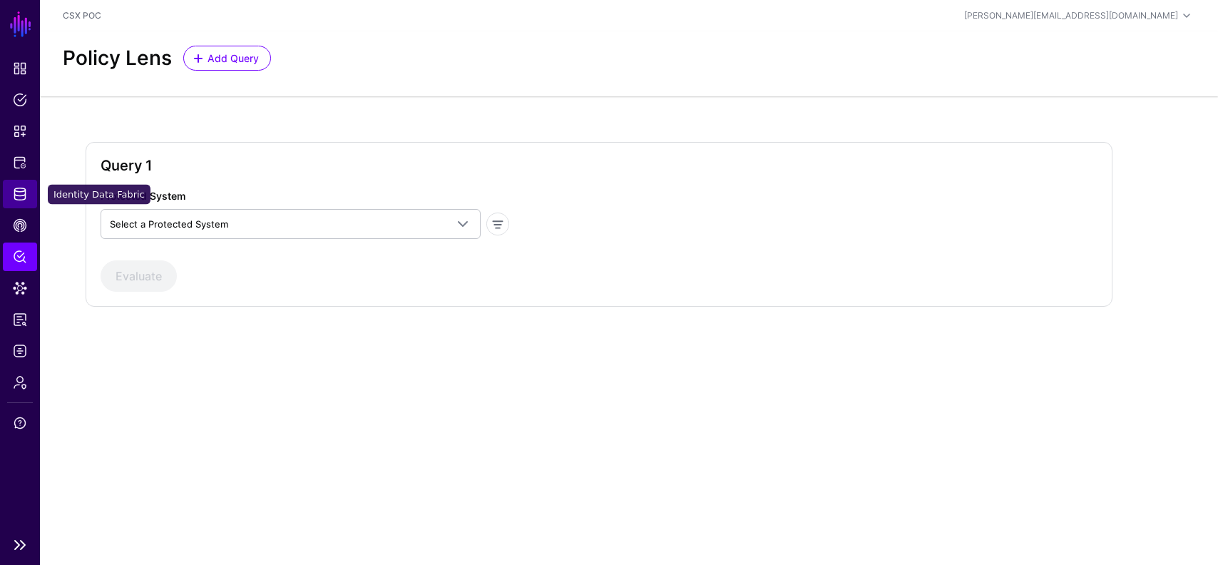
click at [21, 202] on link "Identity Data Fabric" at bounding box center [20, 194] width 34 height 29
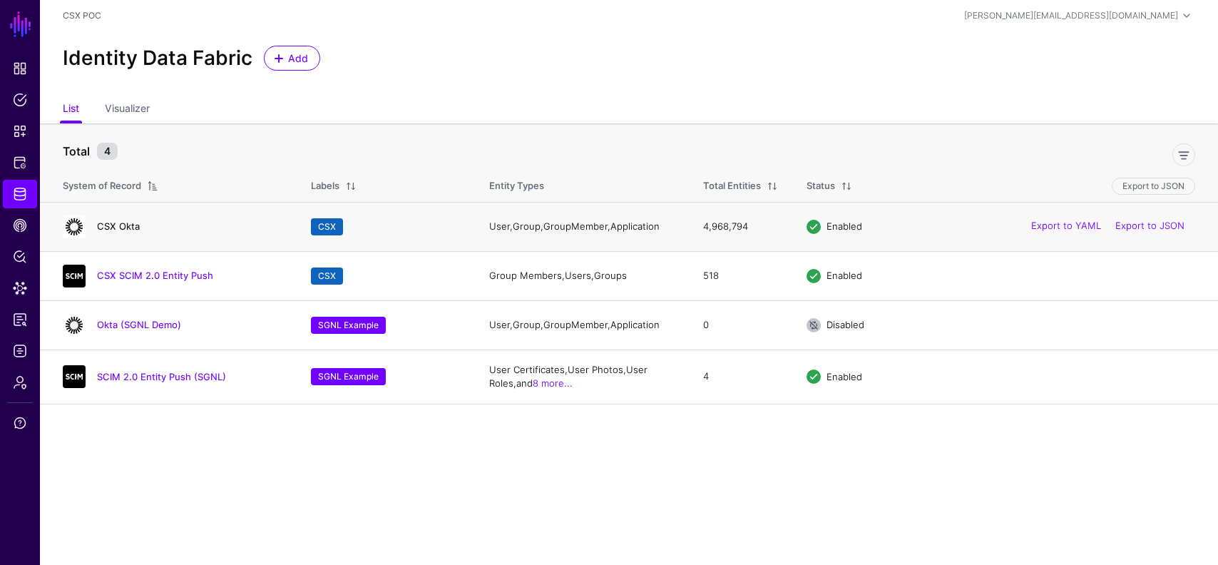
click at [111, 225] on link "CSX Okta" at bounding box center [118, 225] width 43 height 11
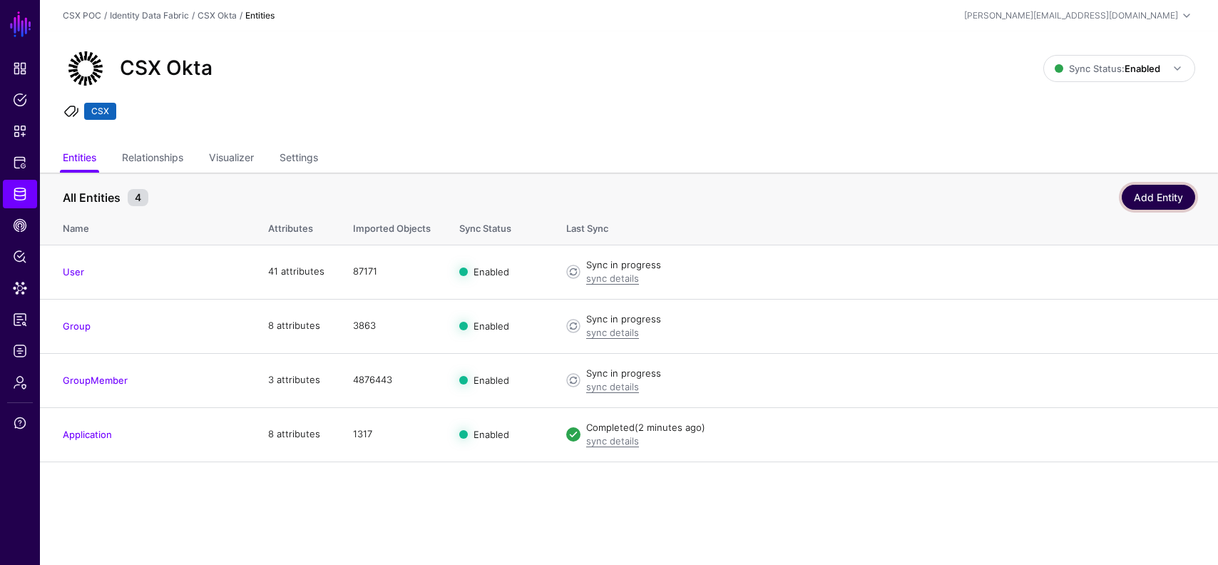
click at [1156, 199] on link "Add Entity" at bounding box center [1158, 197] width 73 height 25
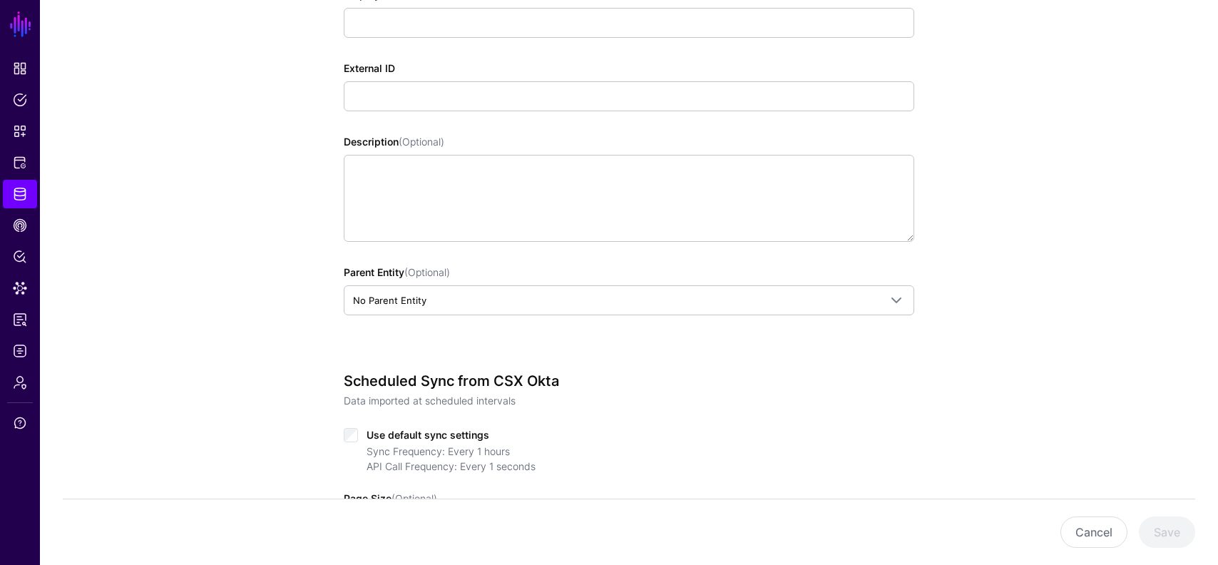
scroll to position [258, 0]
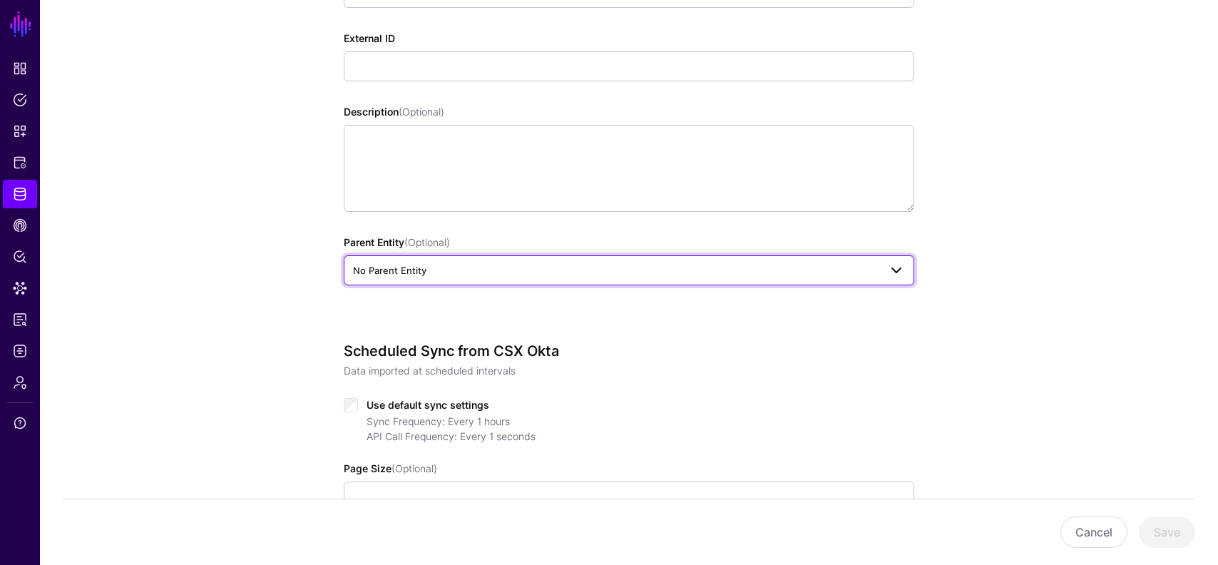
click at [638, 267] on span "No Parent Entity" at bounding box center [616, 270] width 526 height 16
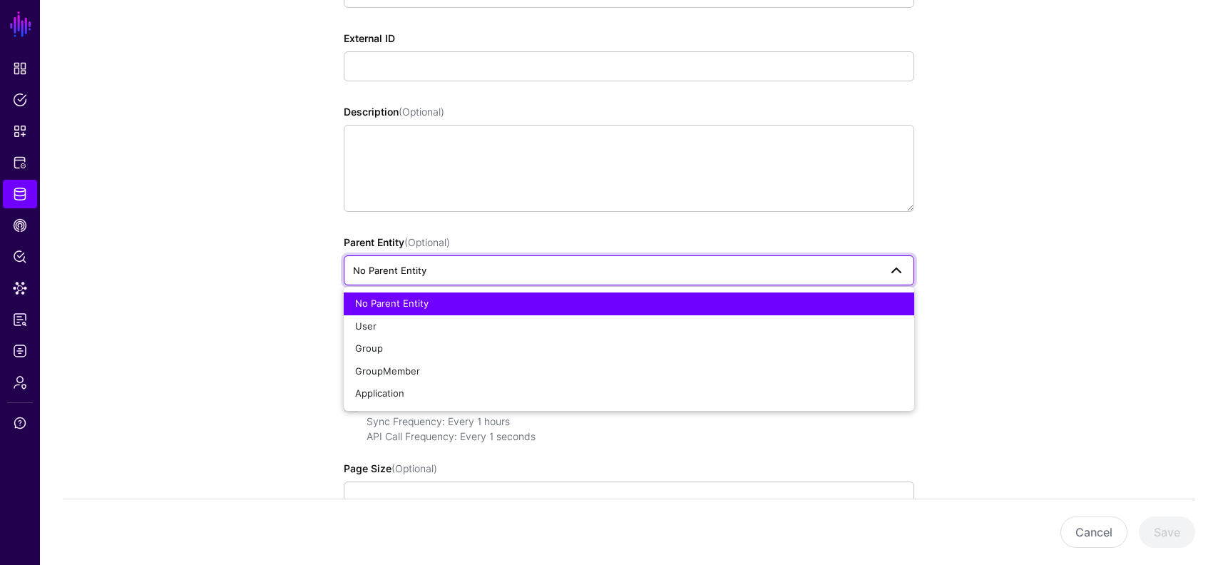
click at [633, 271] on span "No Parent Entity" at bounding box center [616, 270] width 526 height 16
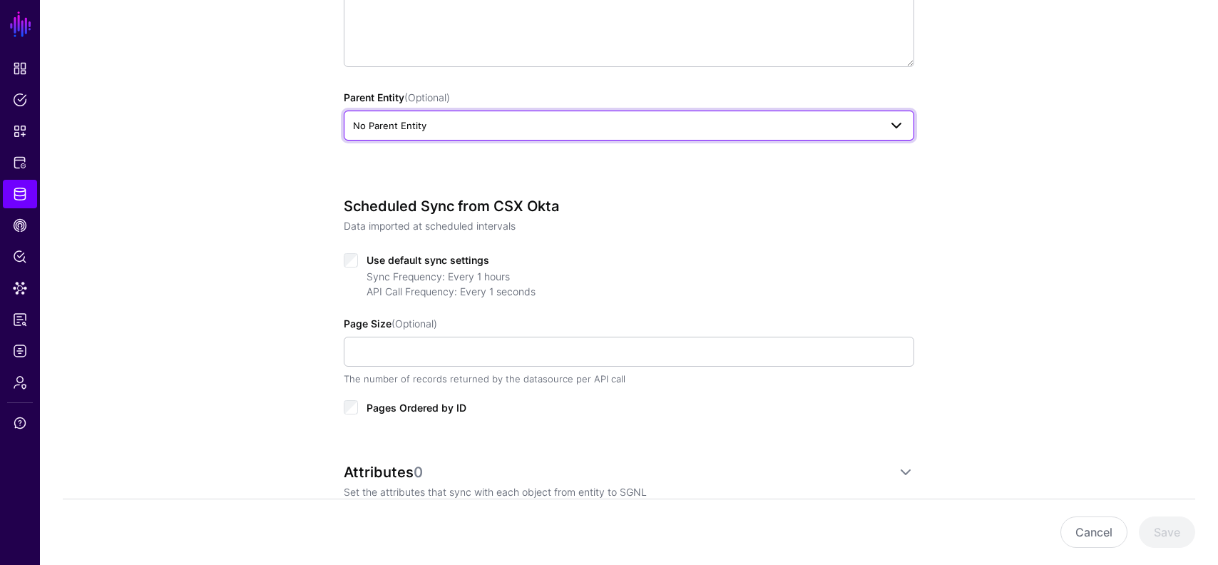
scroll to position [429, 0]
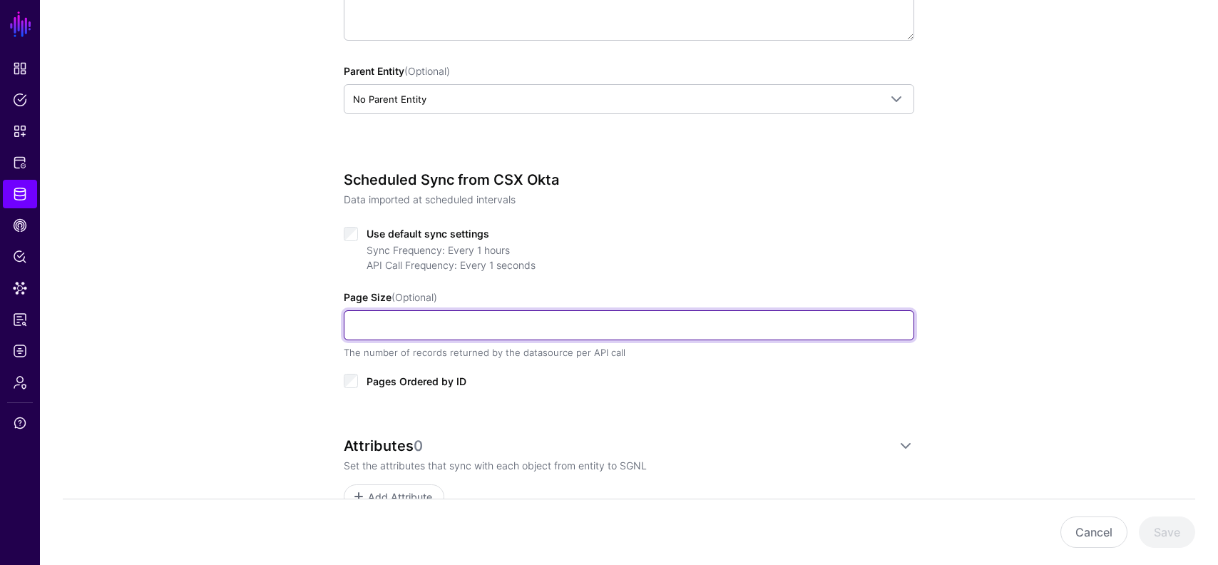
click at [605, 330] on input "Page Size (Optional)" at bounding box center [629, 325] width 571 height 30
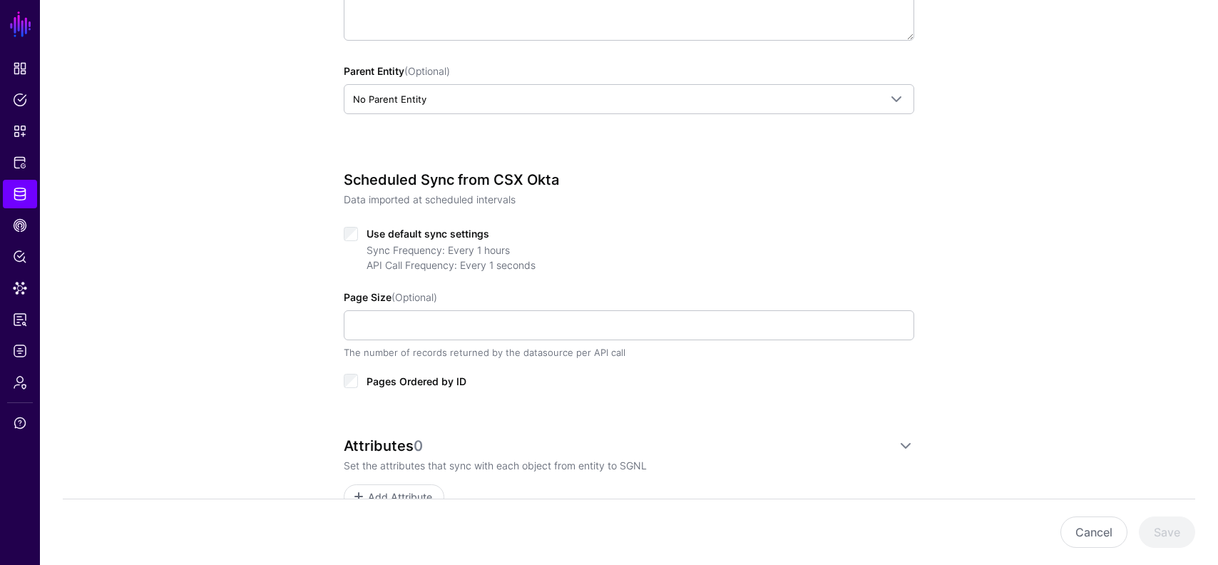
click at [675, 277] on div "Use default sync settings Sync Frequency: Every 1 hours API Call Frequency: Eve…" at bounding box center [629, 306] width 571 height 165
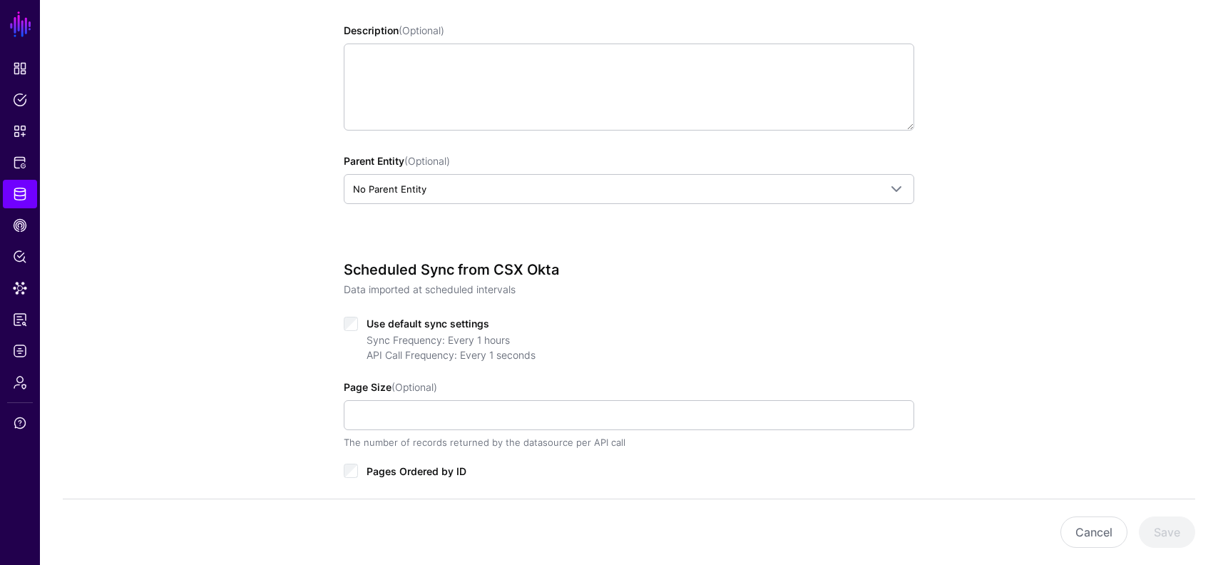
scroll to position [359, 0]
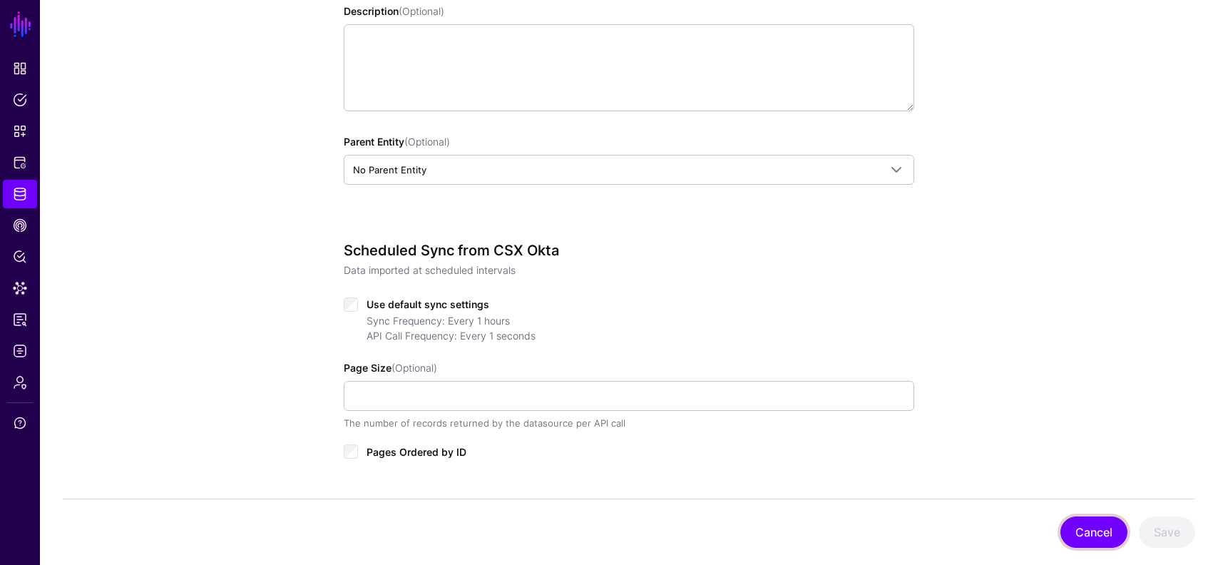
click at [1093, 541] on button "Cancel" at bounding box center [1094, 531] width 67 height 31
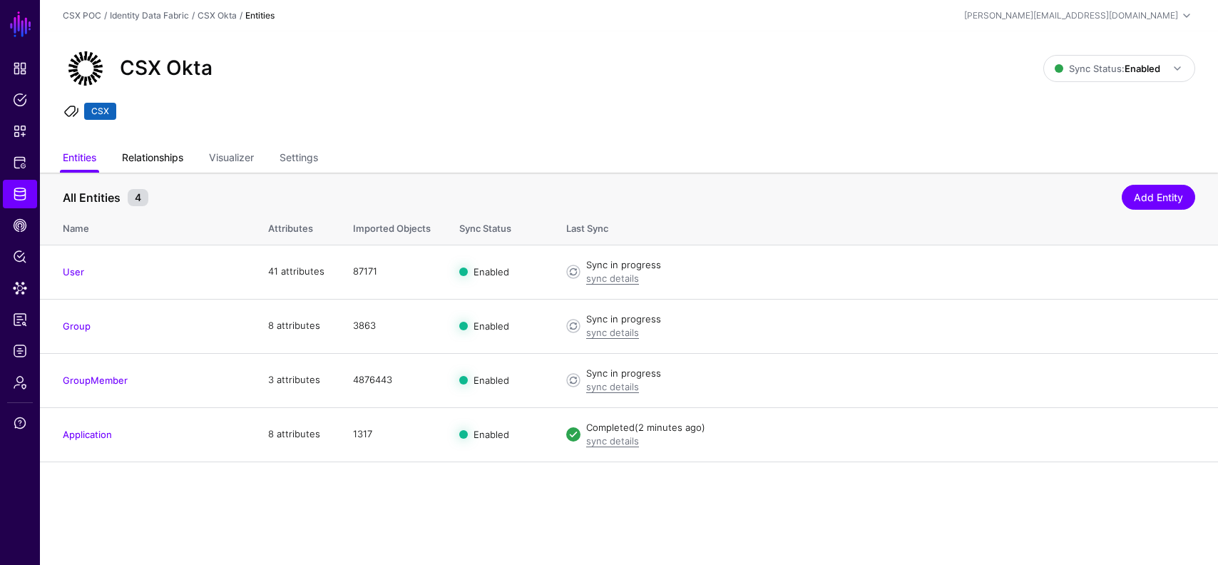
click at [164, 162] on link "Relationships" at bounding box center [152, 158] width 61 height 27
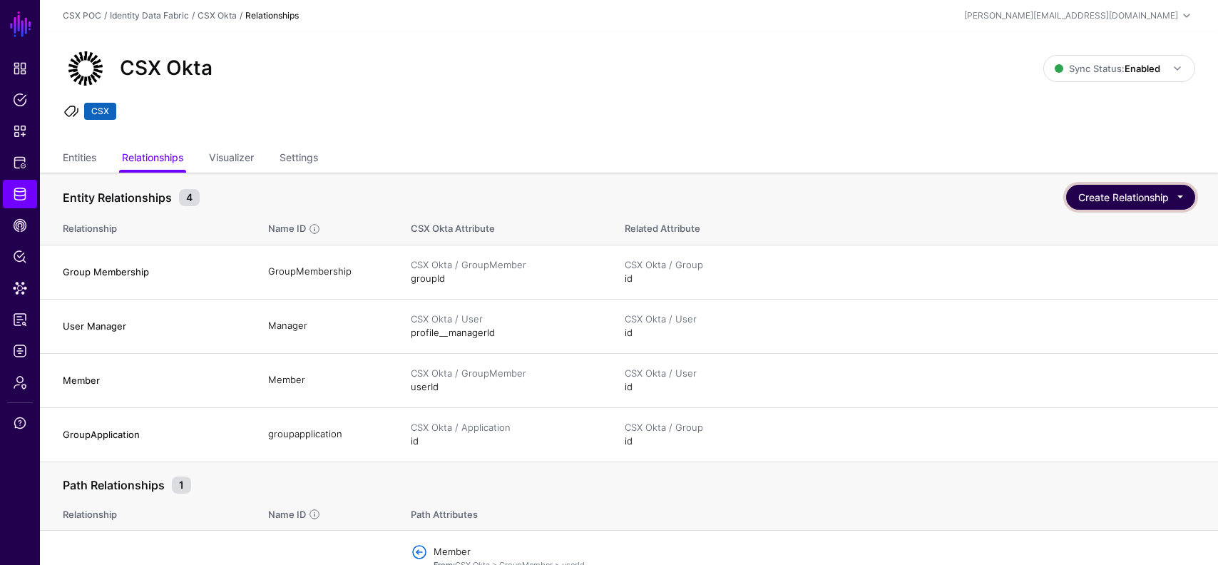
click at [1143, 195] on button "Create Relationship" at bounding box center [1130, 197] width 129 height 25
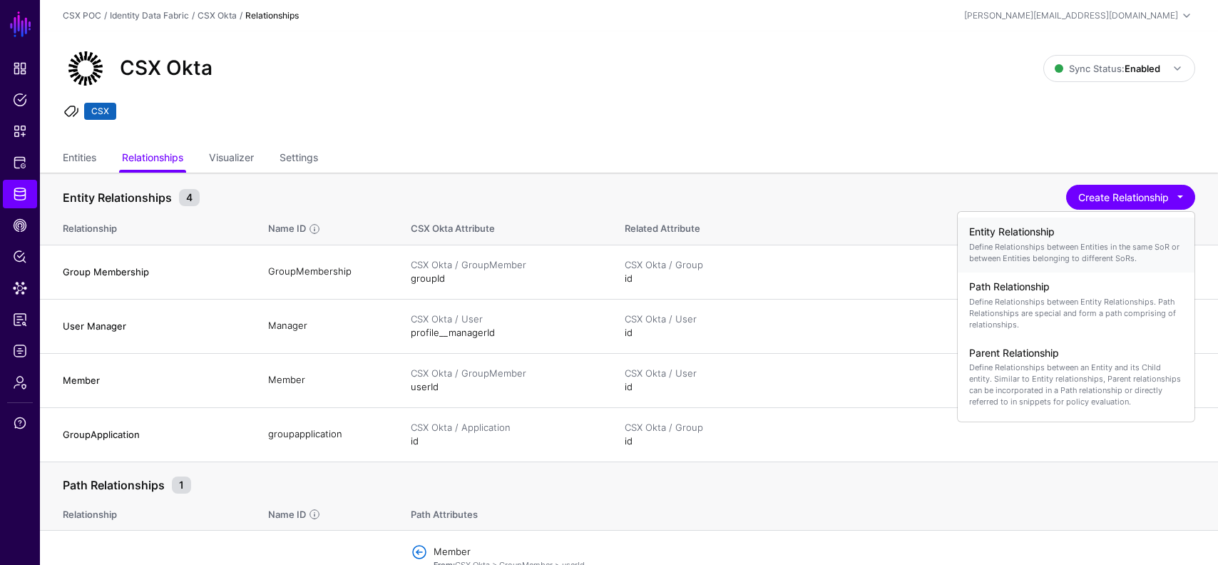
click at [1057, 242] on p "Define Relationships between Entities in the same SoR or between Entities belon…" at bounding box center [1076, 252] width 214 height 23
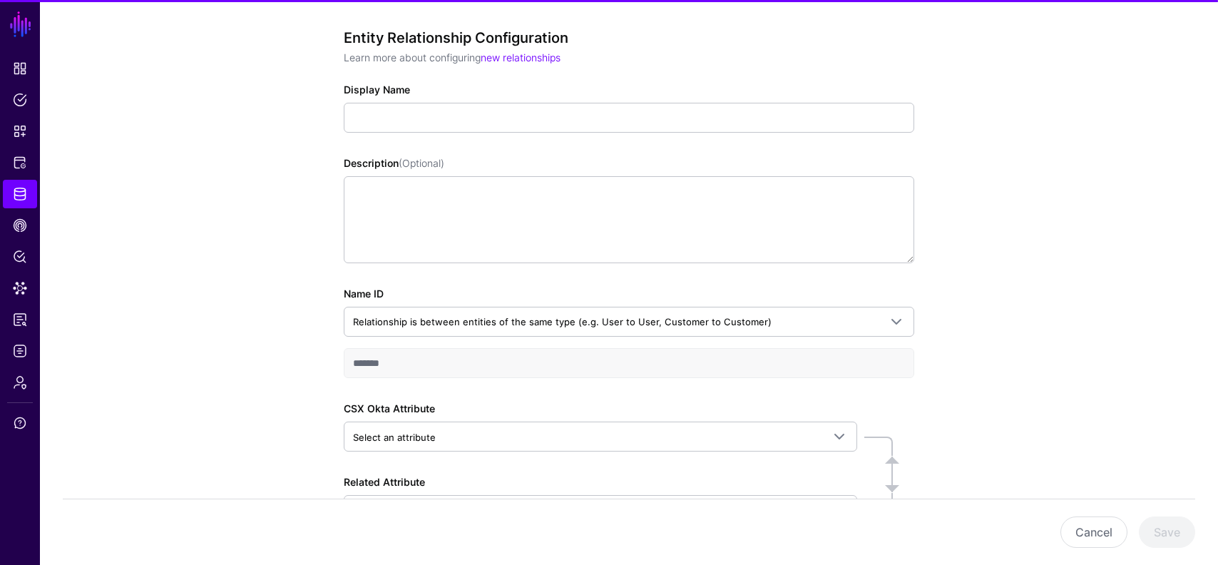
scroll to position [156, 0]
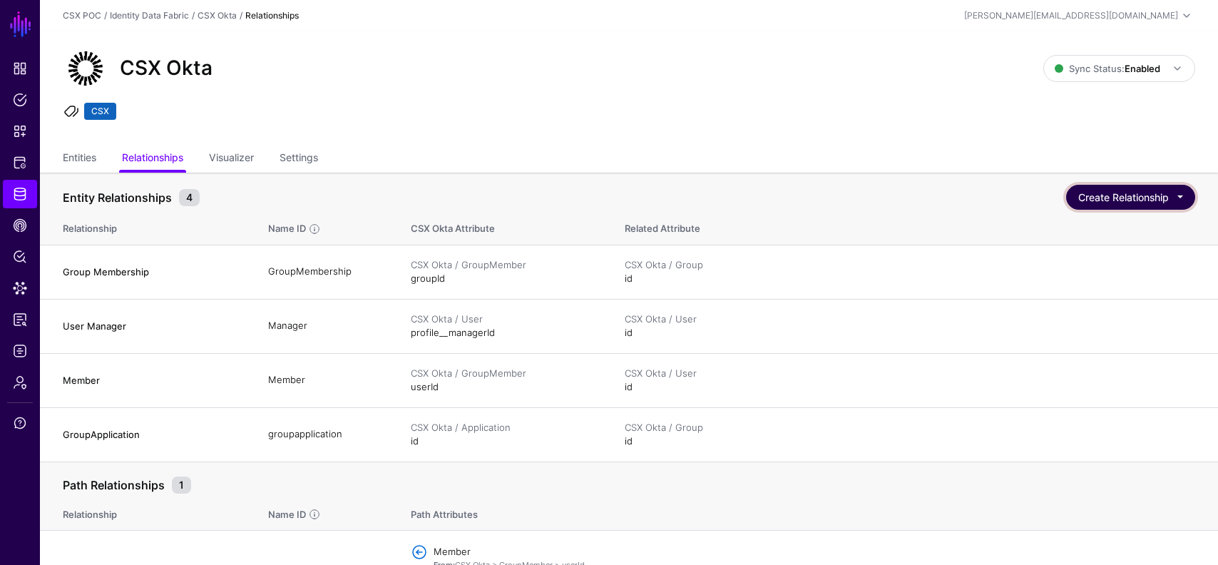
click at [1091, 191] on button "Create Relationship" at bounding box center [1130, 197] width 129 height 25
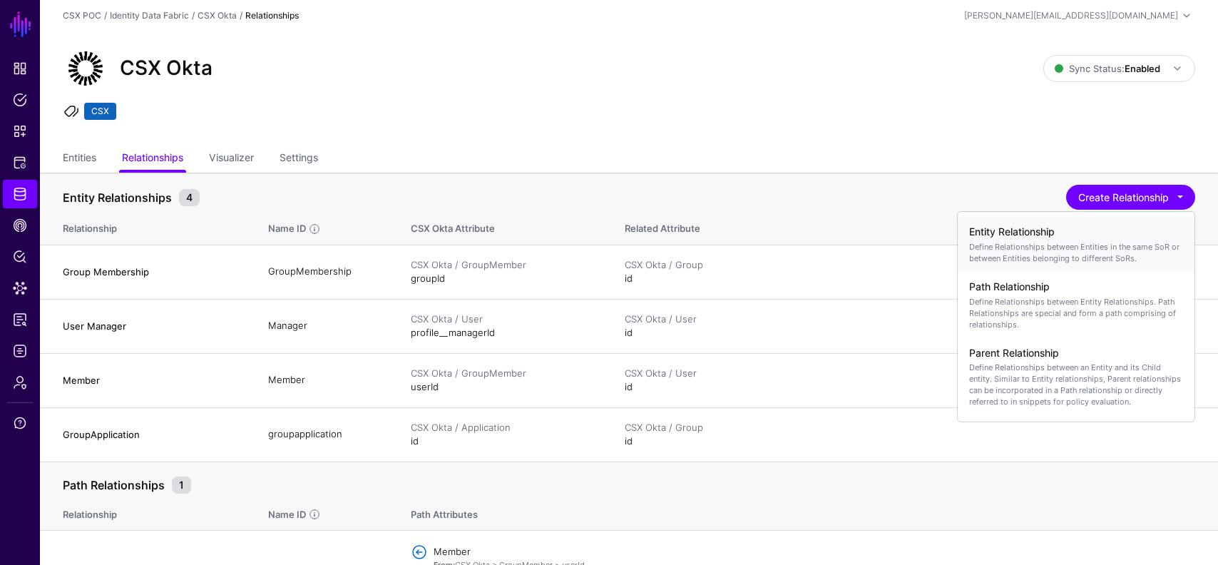
click at [1051, 245] on p "Define Relationships between Entities in the same SoR or between Entities belon…" at bounding box center [1076, 252] width 214 height 23
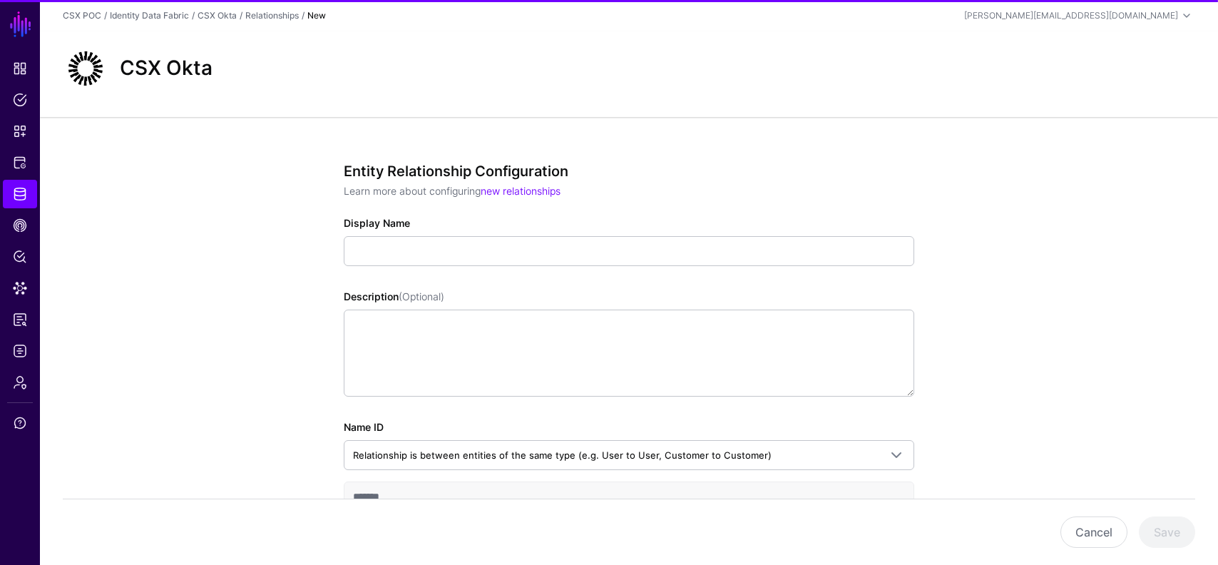
scroll to position [242, 0]
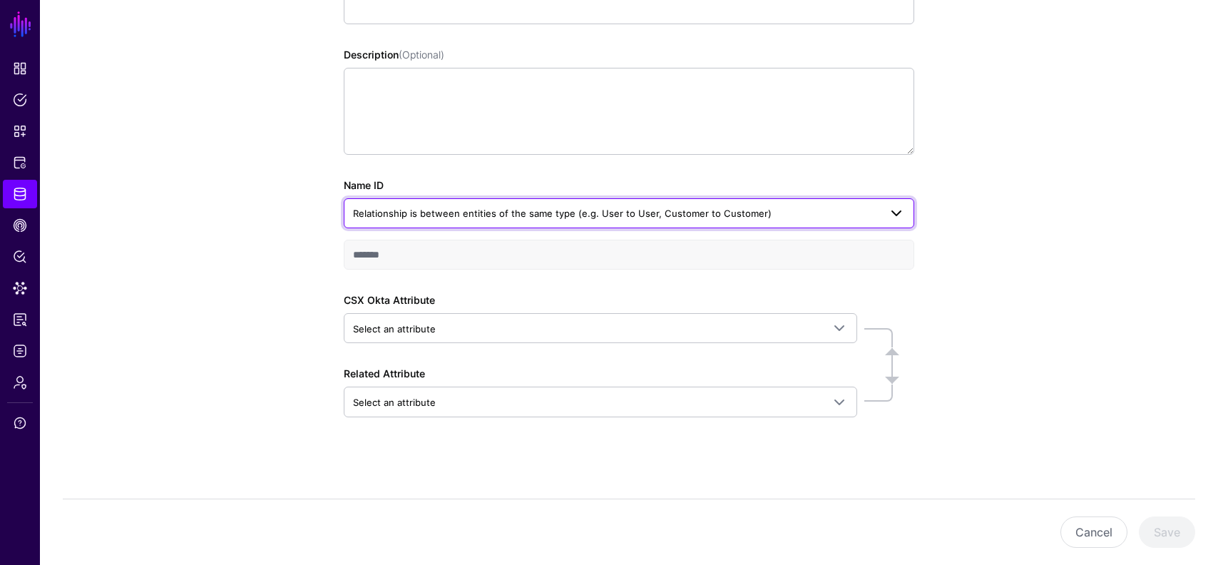
click at [621, 218] on span "Relationship is between entities of the same type (e.g. User to User, Customer …" at bounding box center [562, 213] width 419 height 11
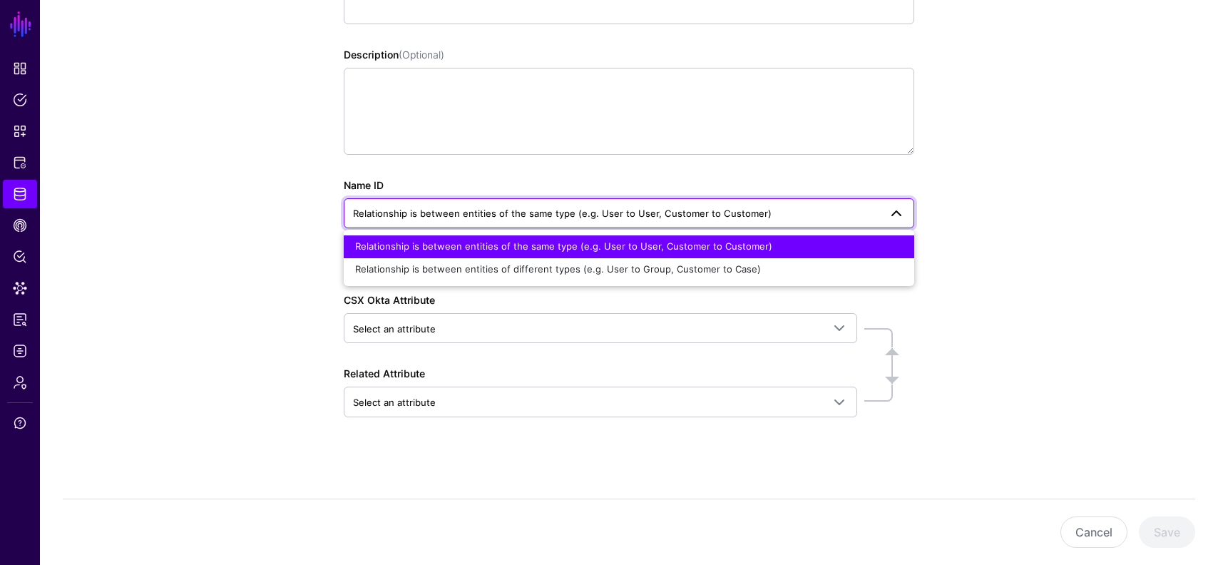
click at [999, 248] on div "Entity Relationship Configuration Learn more about configuring new relationship…" at bounding box center [629, 220] width 1178 height 690
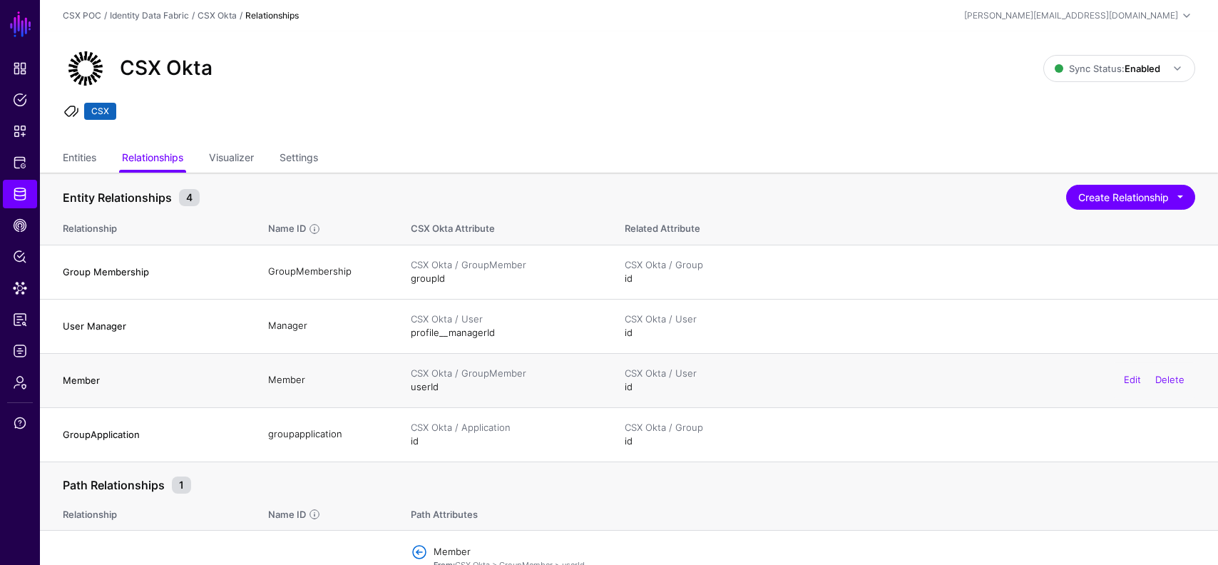
scroll to position [73, 0]
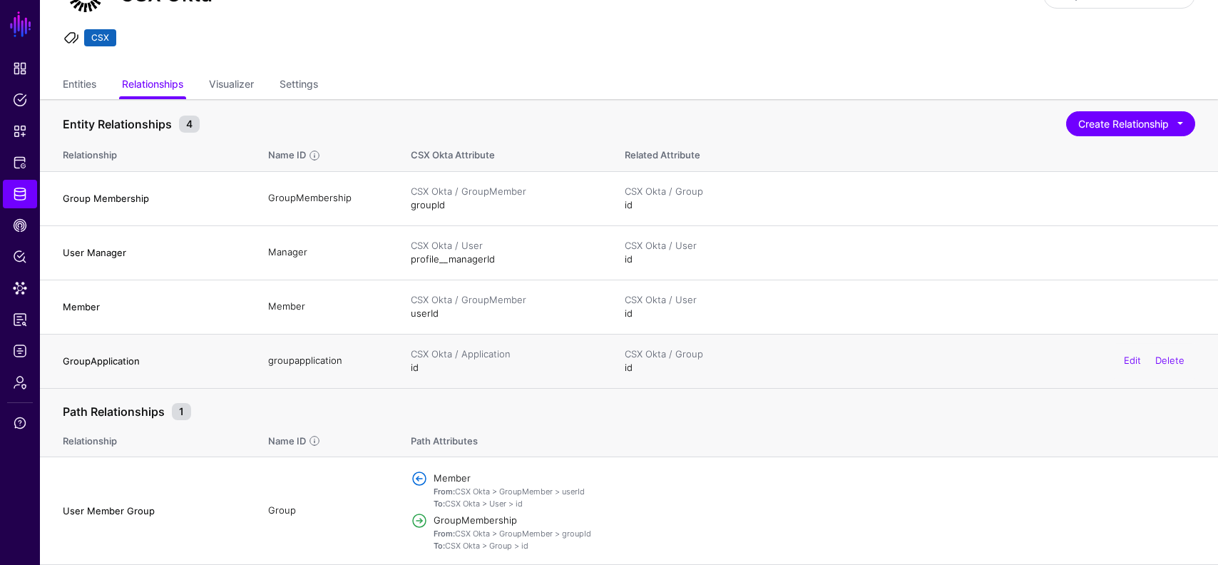
click at [121, 356] on h4 "GroupApplication" at bounding box center [151, 360] width 177 height 13
click at [1130, 362] on link "Edit" at bounding box center [1132, 359] width 17 height 11
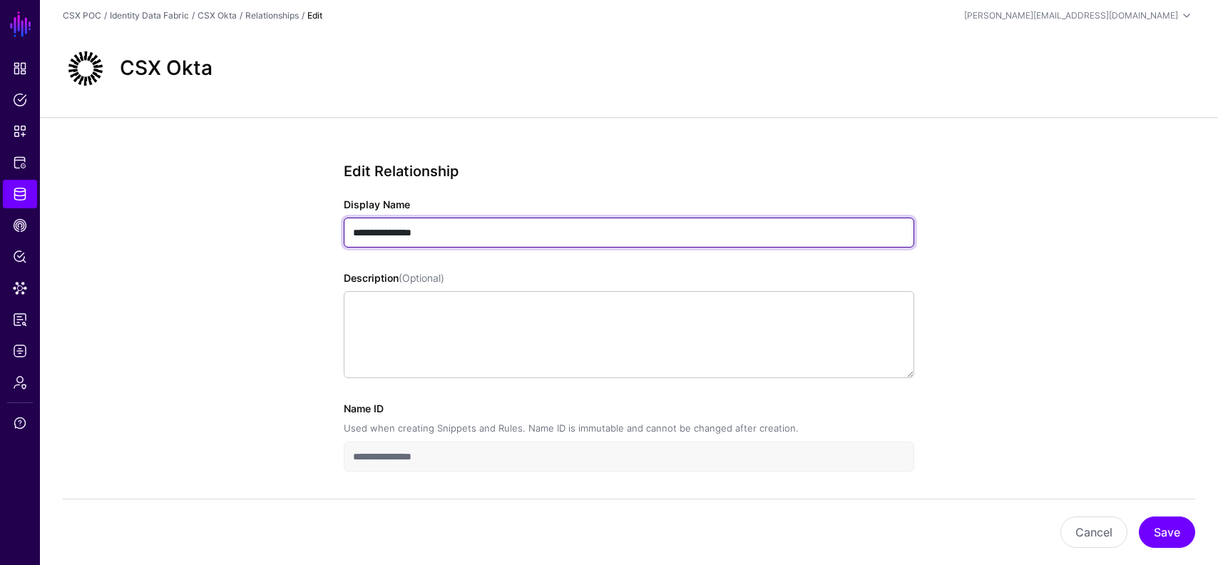
click at [383, 232] on input "**********" at bounding box center [629, 233] width 571 height 30
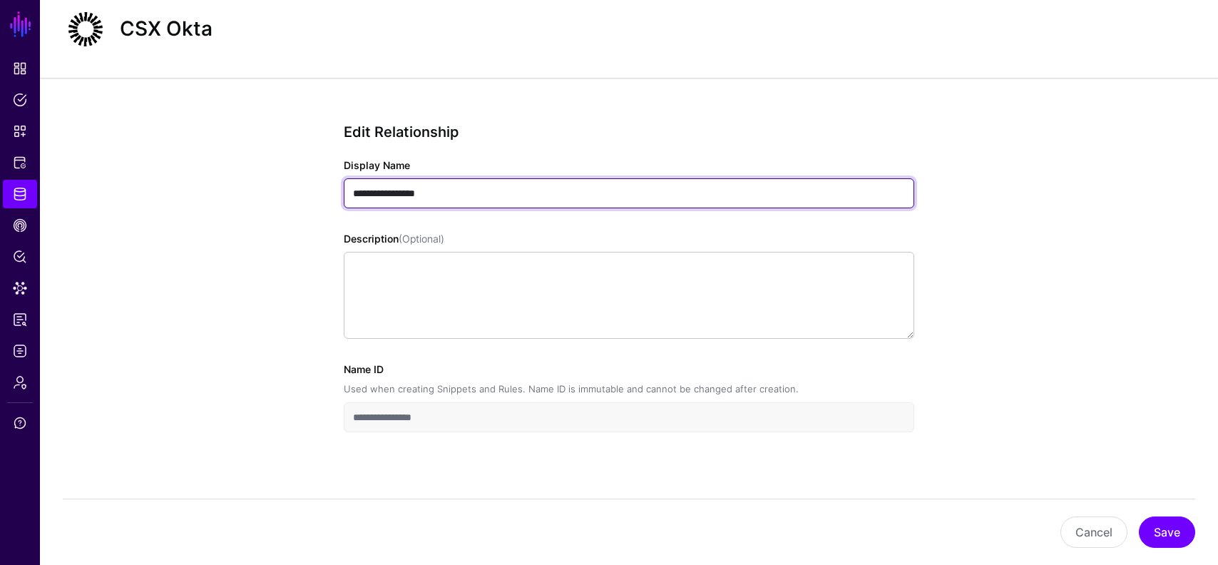
scroll to position [54, 0]
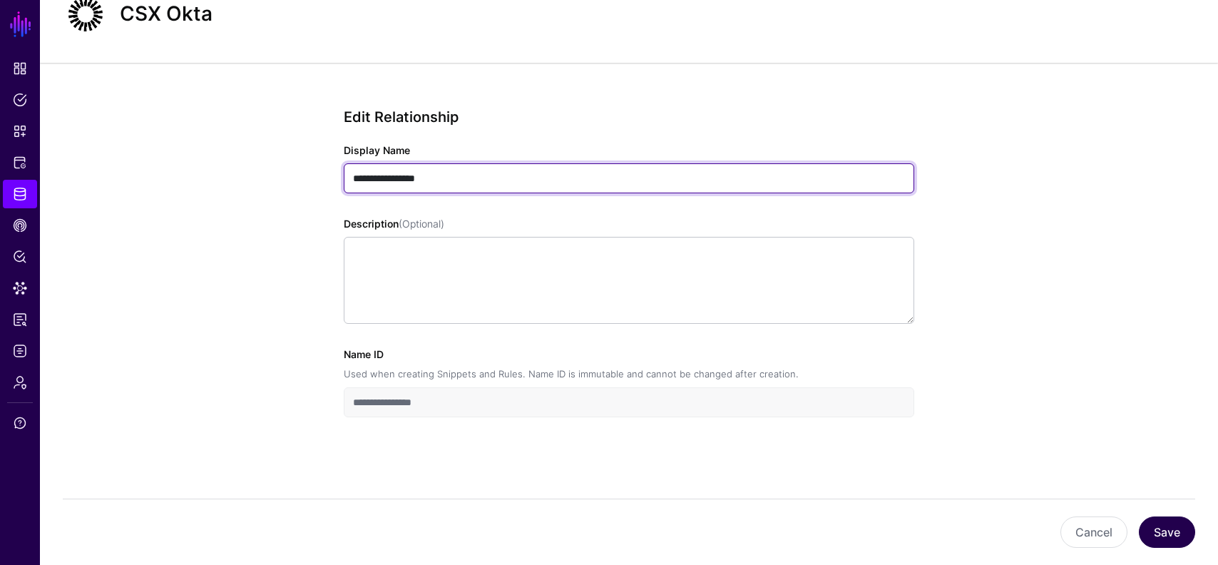
type input "**********"
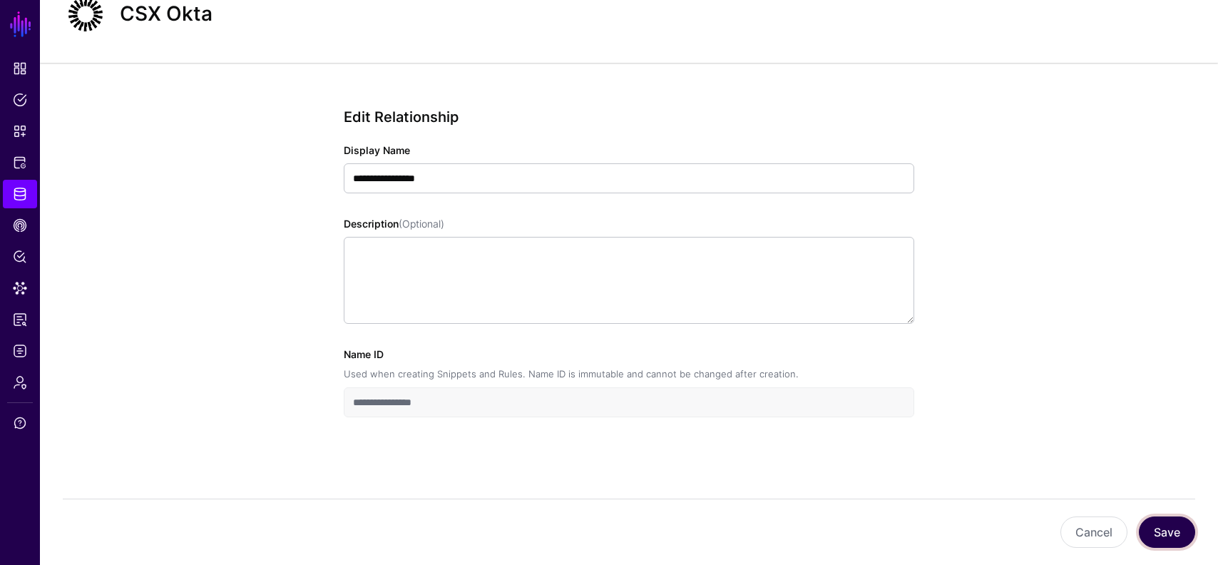
click at [1154, 528] on button "Save" at bounding box center [1167, 531] width 56 height 31
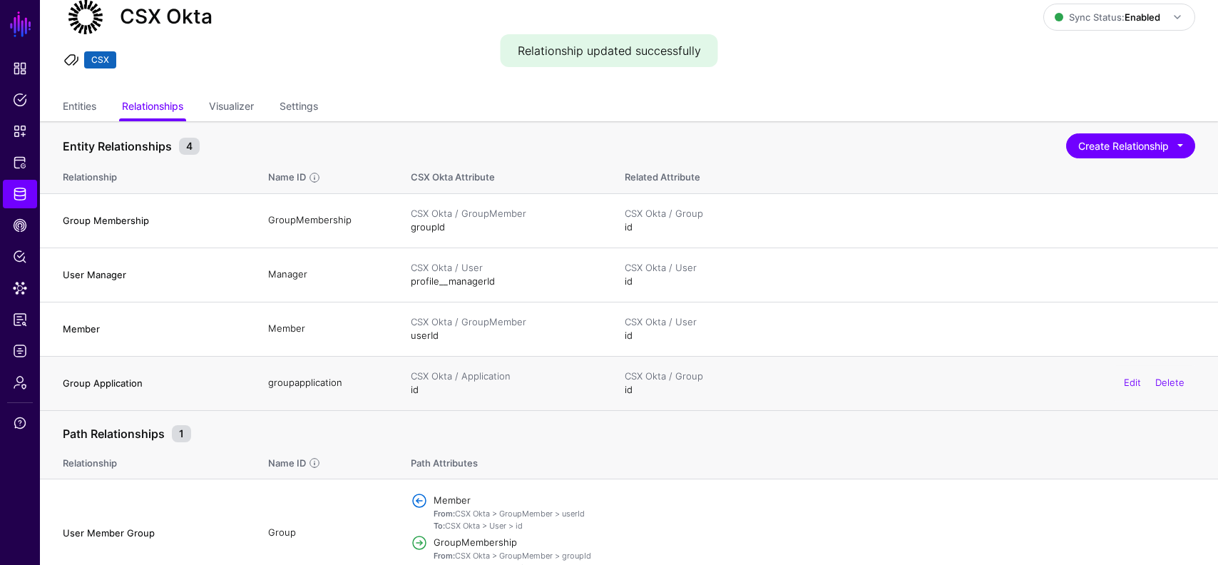
scroll to position [73, 0]
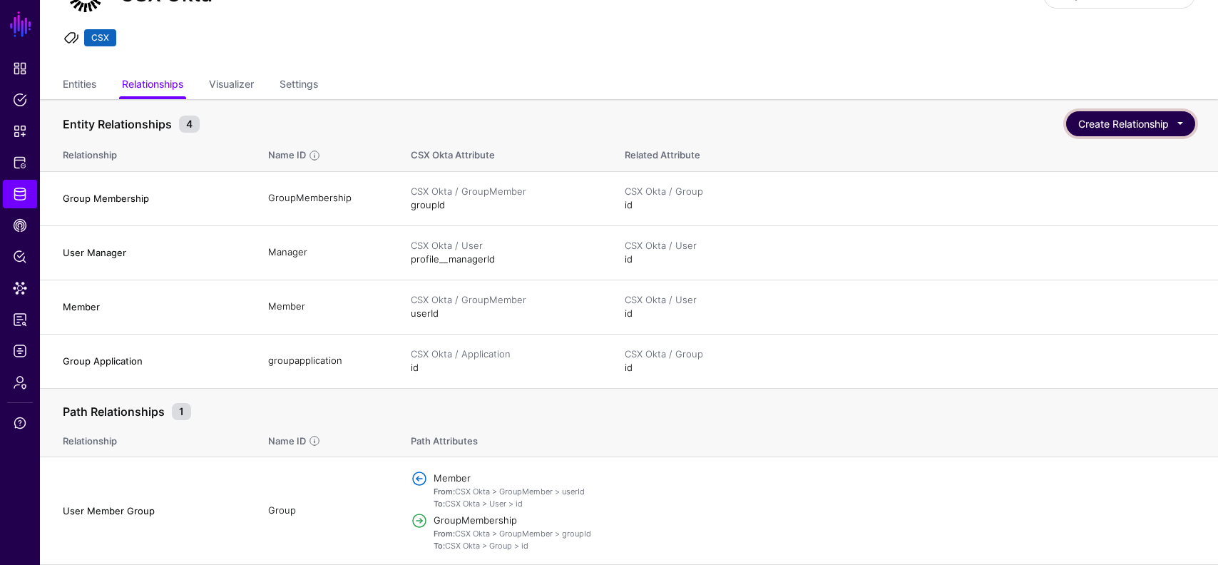
click at [1165, 129] on button "Create Relationship" at bounding box center [1130, 123] width 129 height 25
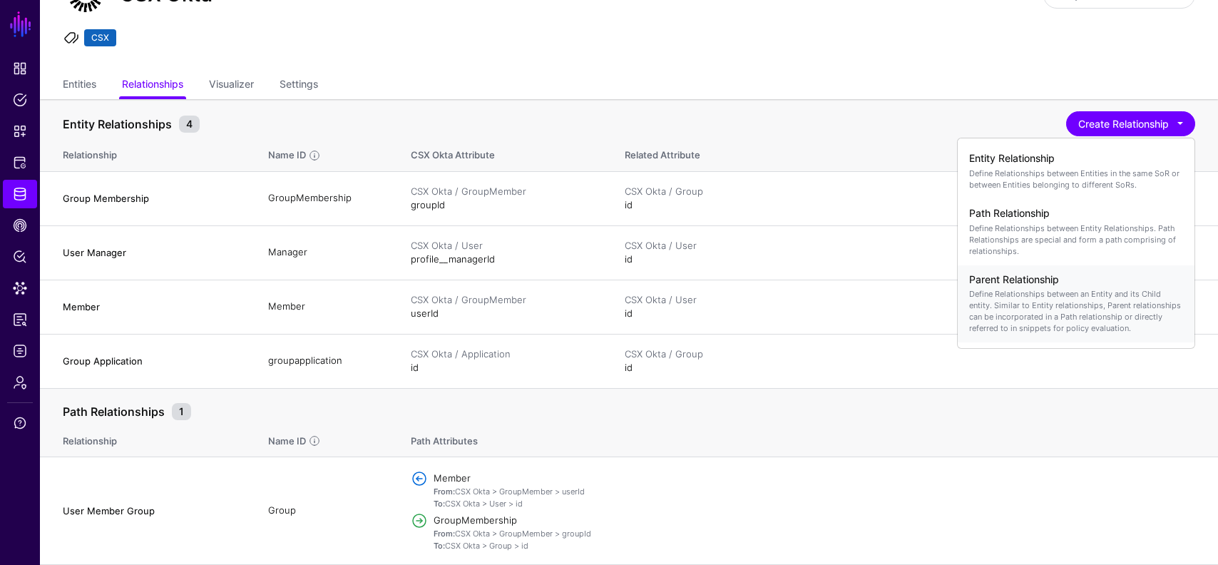
click at [1115, 308] on p "Define Relationships between an Entity and its Child entity. Similar to Entity …" at bounding box center [1076, 311] width 214 height 46
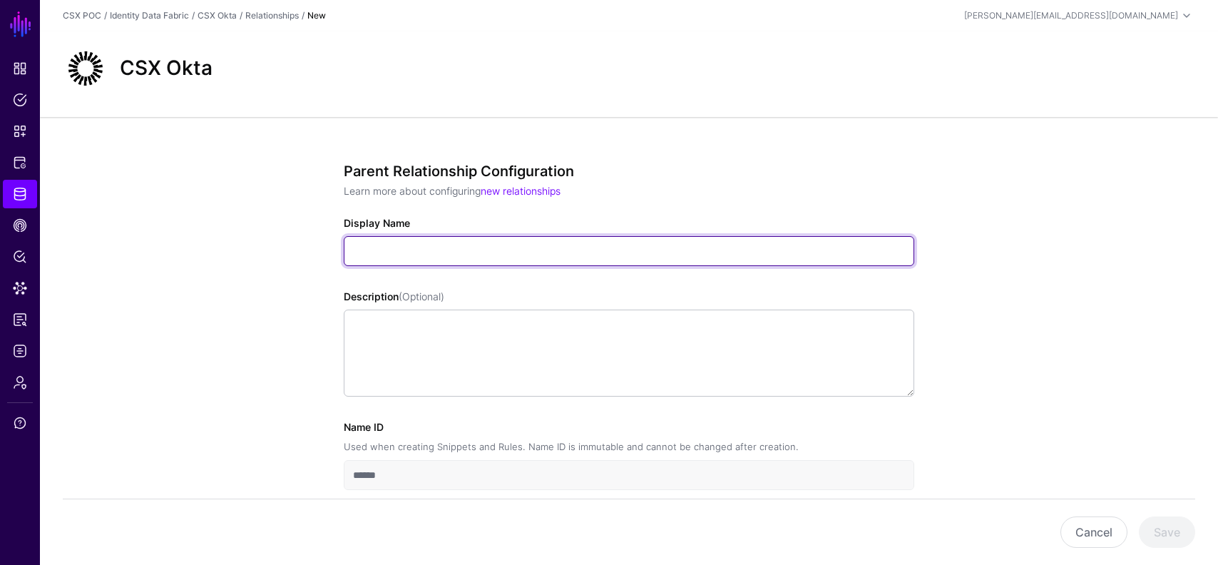
click at [638, 247] on input "Display Name" at bounding box center [629, 251] width 571 height 30
paste input "**********"
click at [390, 250] on input "**********" at bounding box center [629, 251] width 571 height 30
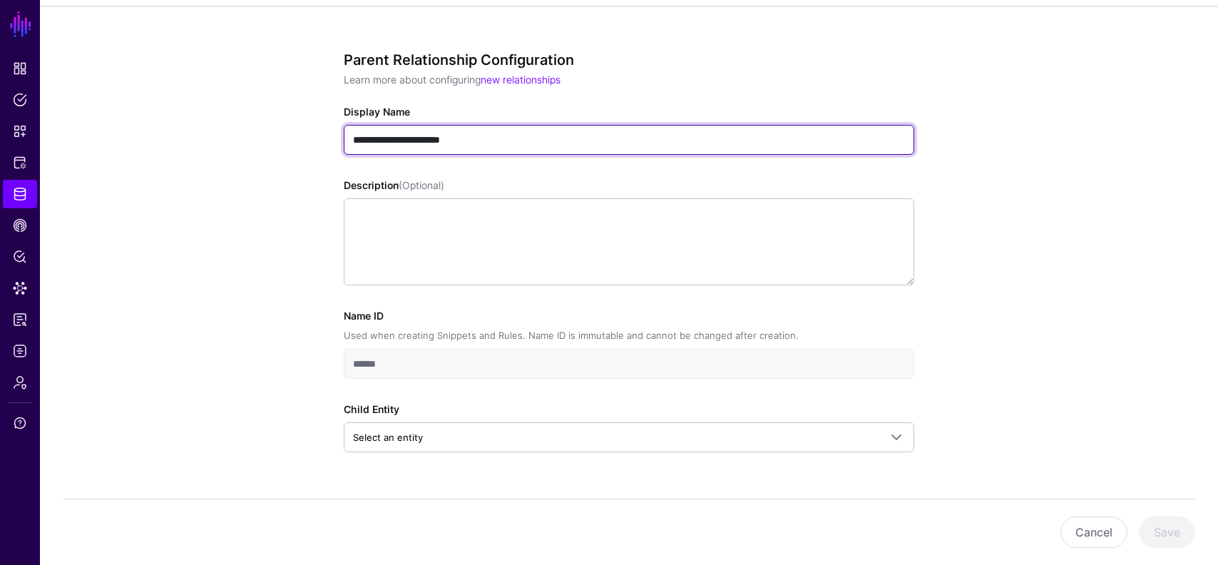
type input "**********"
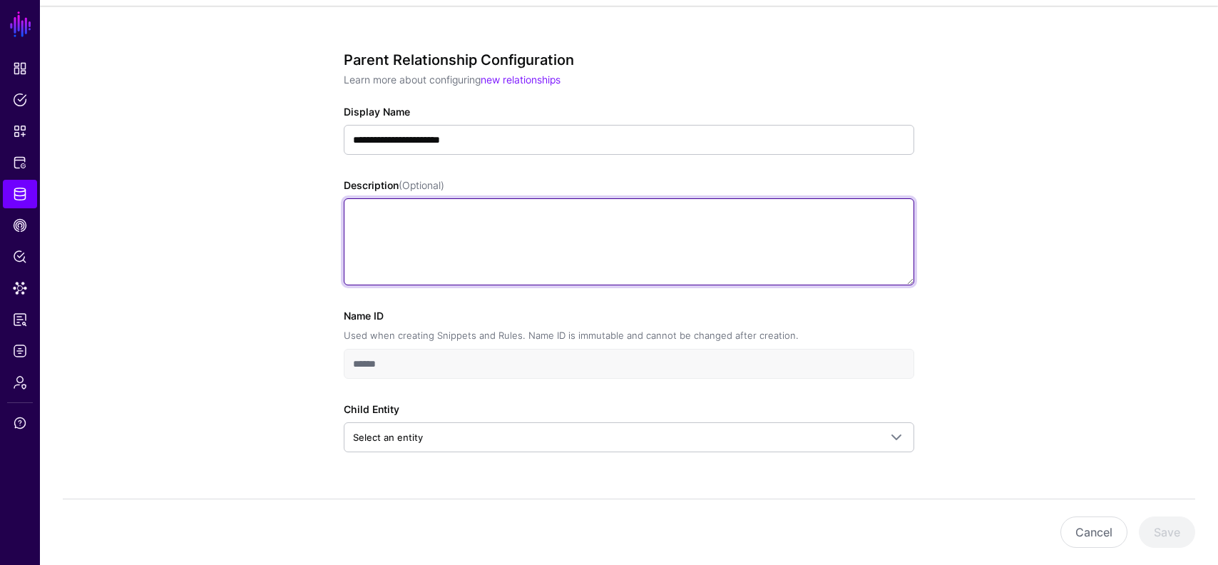
click at [474, 242] on textarea "Description (Optional)" at bounding box center [629, 241] width 571 height 87
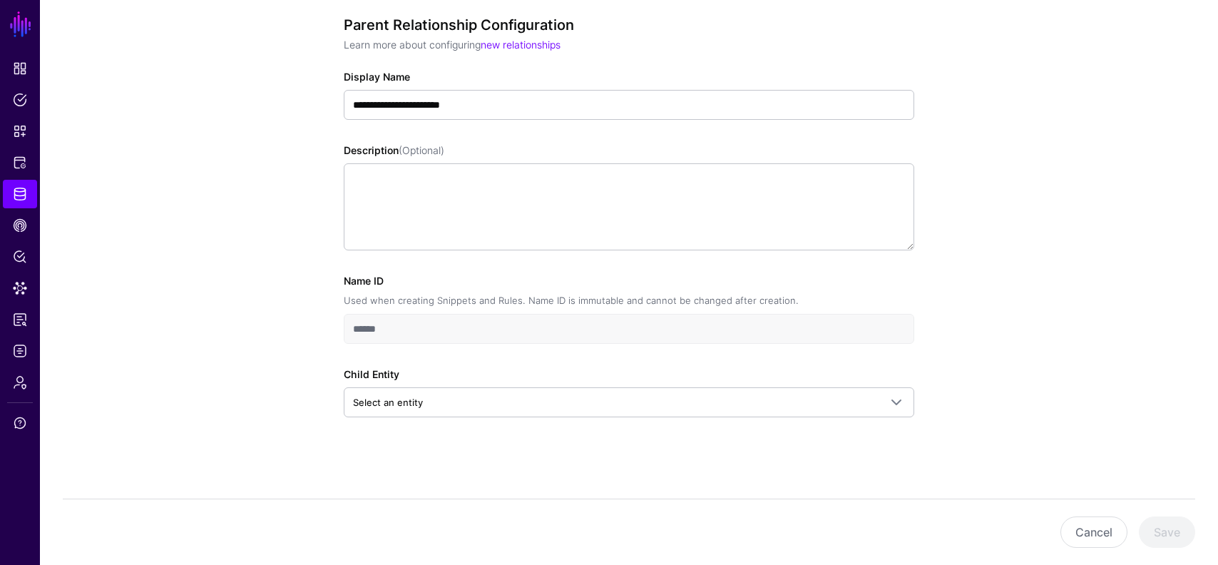
click at [469, 331] on input "******" at bounding box center [629, 329] width 571 height 30
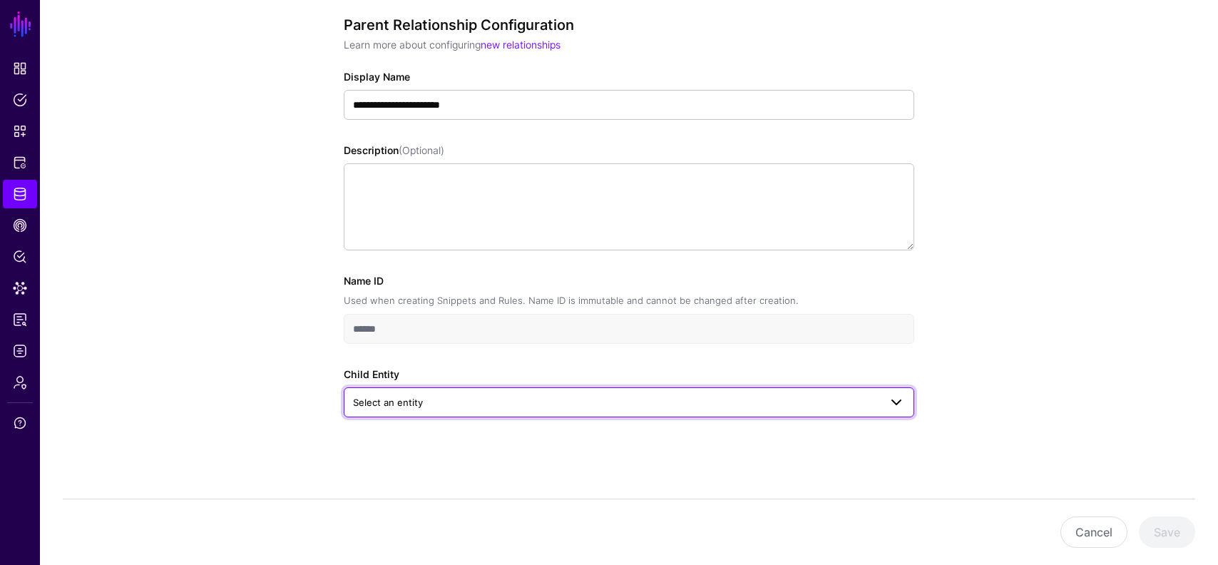
click at [457, 402] on span "Select an entity" at bounding box center [616, 402] width 526 height 16
click at [467, 400] on span "Select an entity" at bounding box center [616, 402] width 526 height 16
click at [478, 372] on div "Child Entity Select an entity No entities found" at bounding box center [629, 392] width 571 height 51
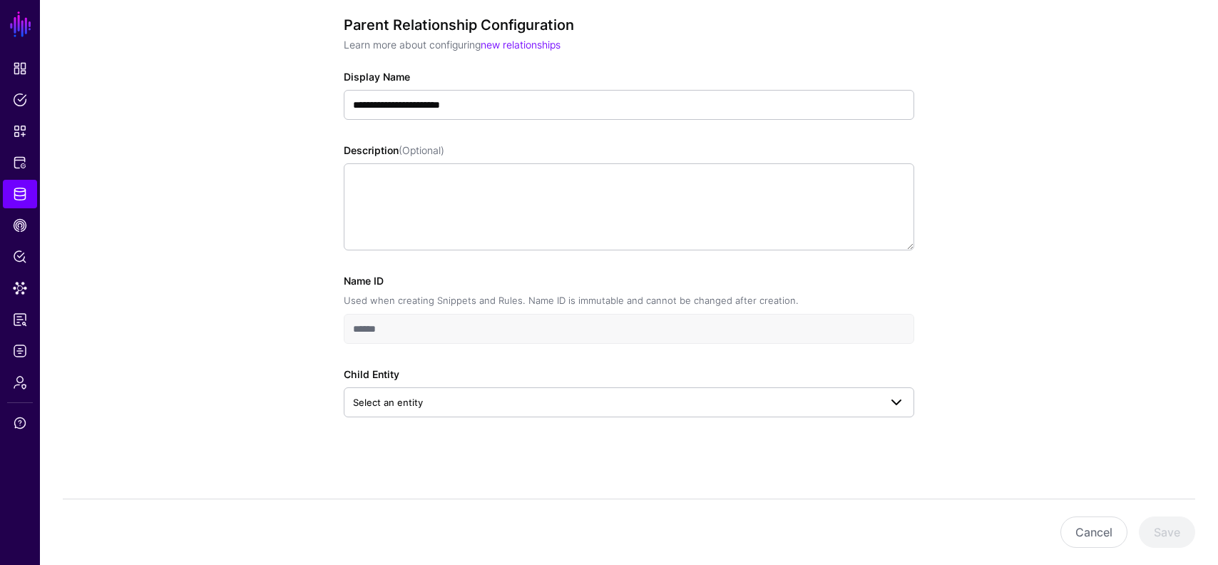
scroll to position [0, 0]
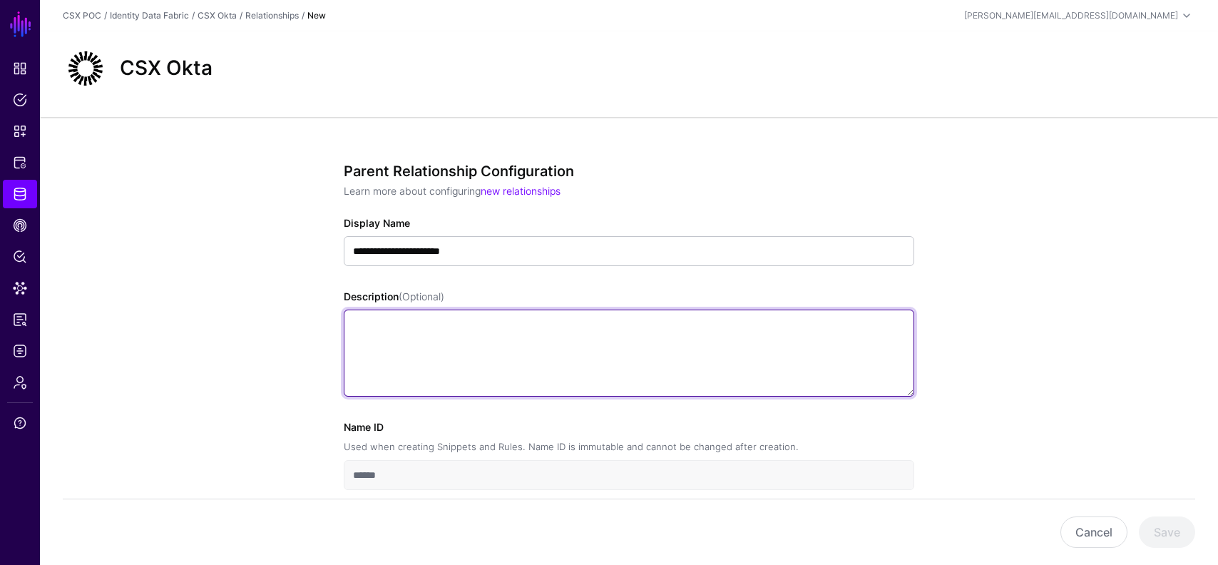
click at [496, 354] on textarea "Description (Optional)" at bounding box center [629, 353] width 571 height 87
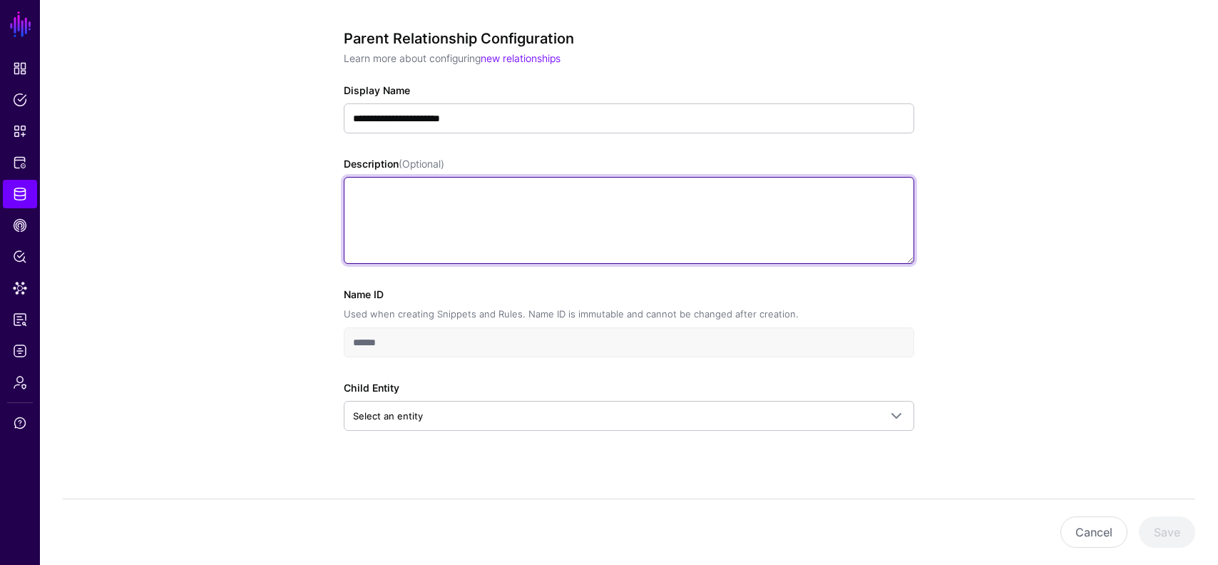
scroll to position [140, 0]
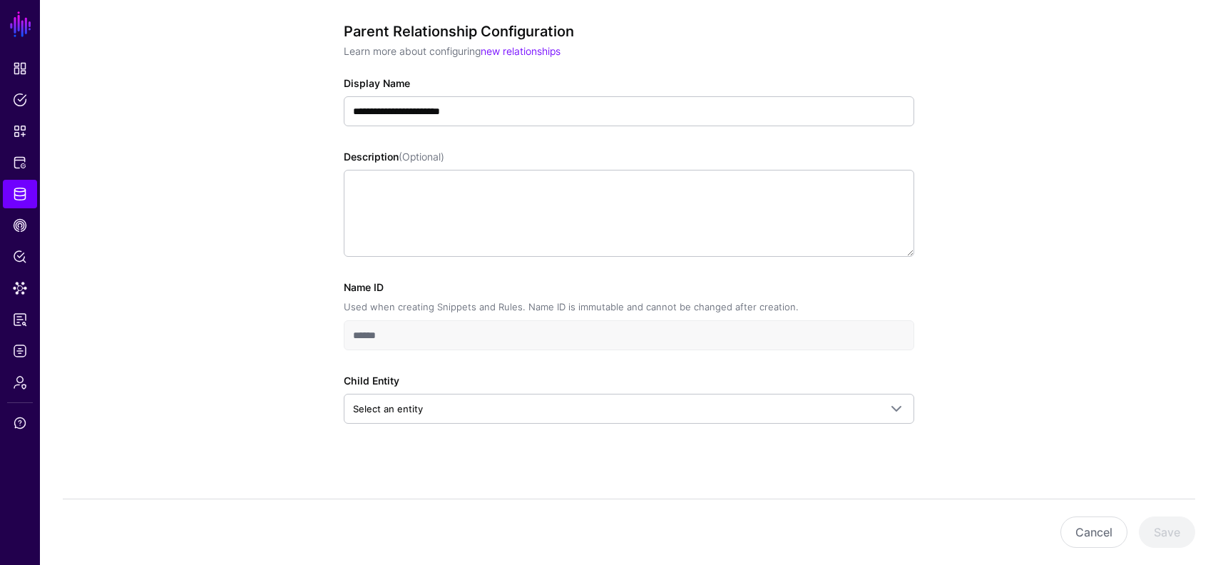
click at [477, 335] on input "******" at bounding box center [629, 335] width 571 height 30
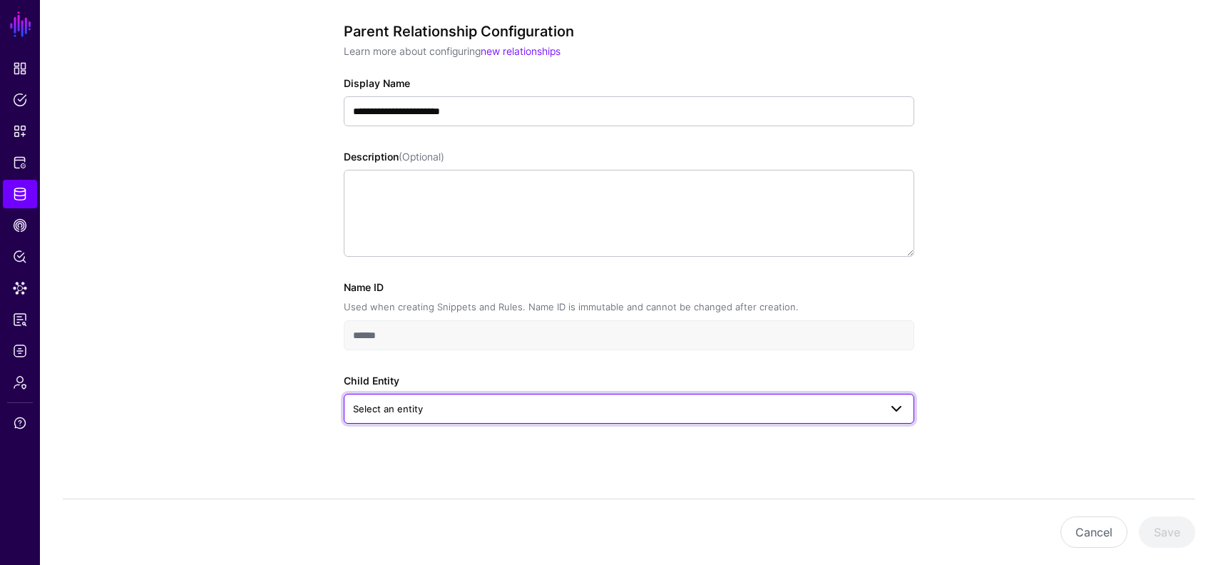
click at [464, 410] on span "Select an entity" at bounding box center [616, 409] width 526 height 16
click at [445, 462] on div "**********" at bounding box center [629, 243] width 571 height 441
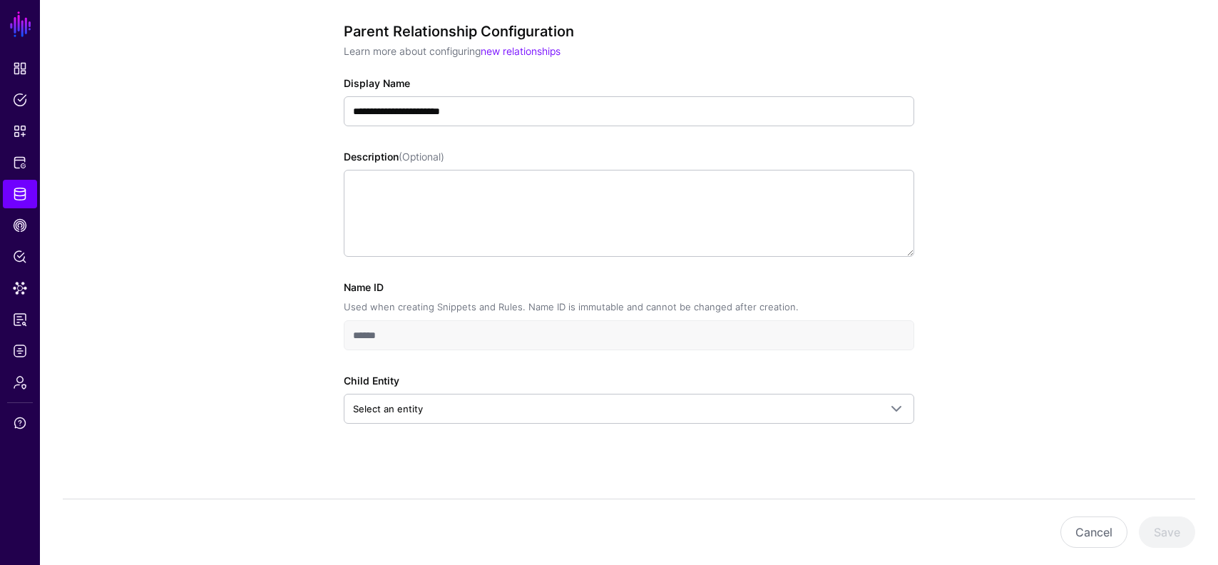
click at [445, 450] on div "**********" at bounding box center [629, 243] width 571 height 441
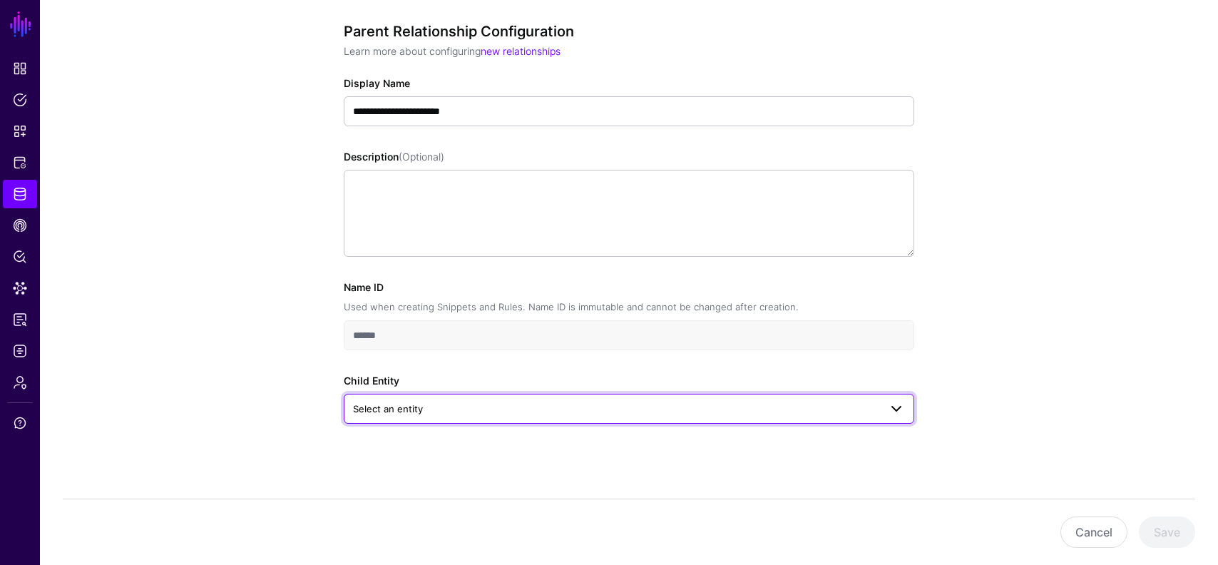
click at [460, 418] on link "Select an entity" at bounding box center [629, 409] width 571 height 30
click at [466, 443] on div "No entities found" at bounding box center [629, 441] width 571 height 21
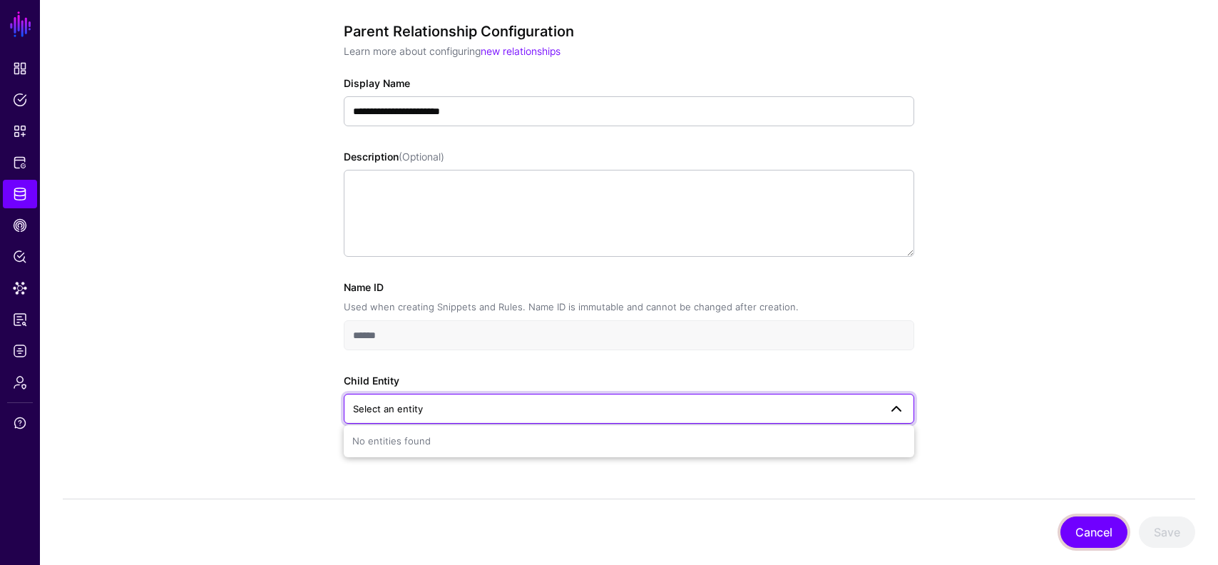
click at [1062, 529] on button "Cancel" at bounding box center [1094, 531] width 67 height 31
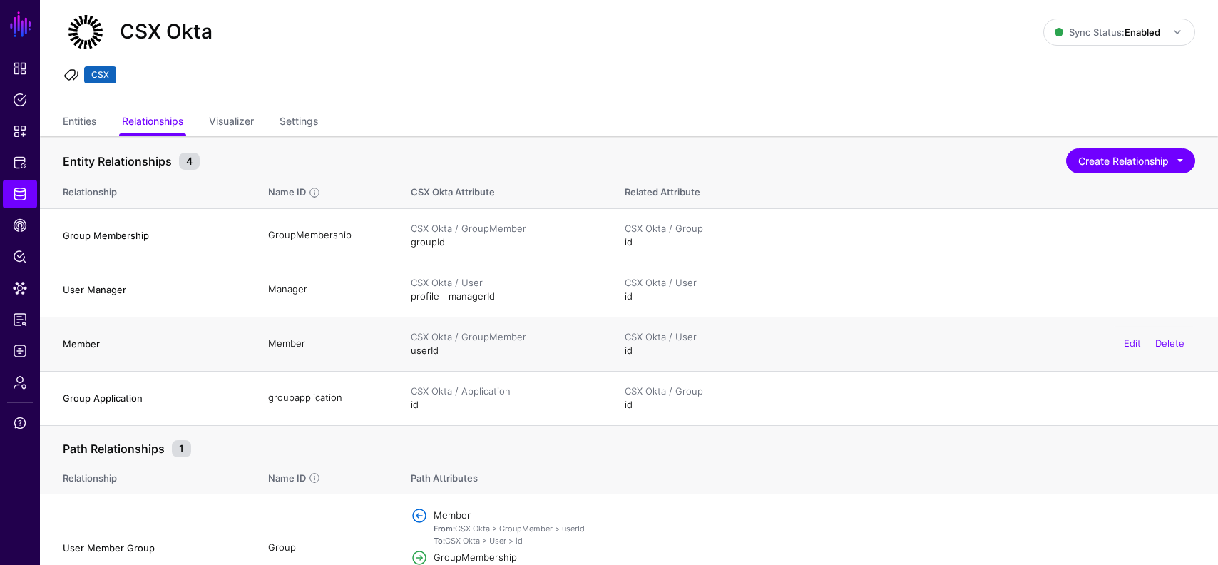
scroll to position [73, 0]
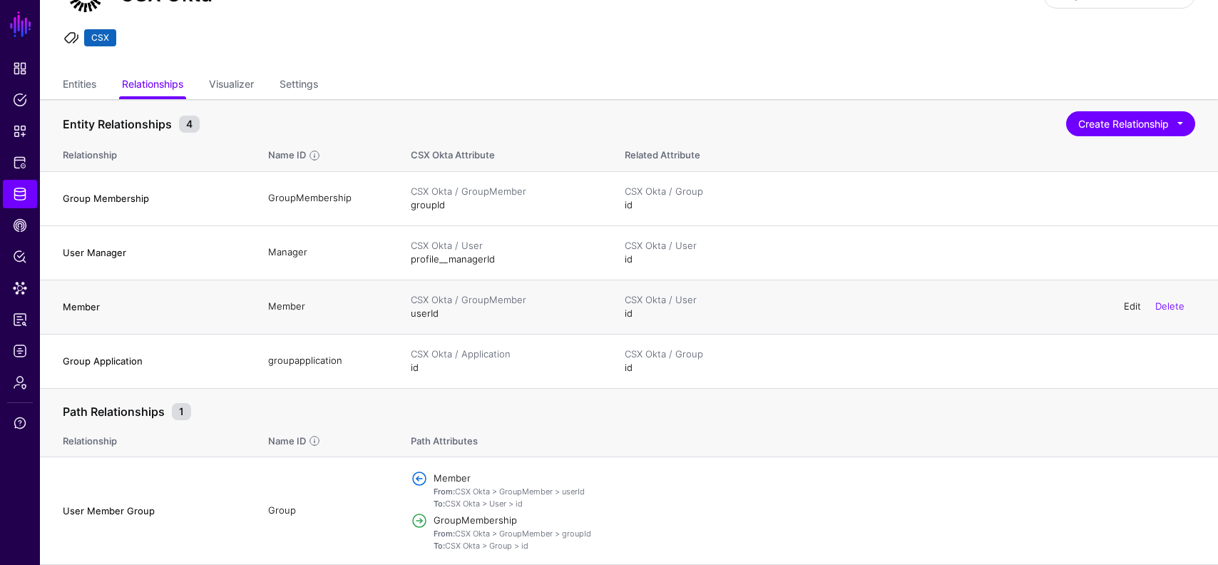
click at [1132, 310] on link "Edit" at bounding box center [1132, 305] width 17 height 11
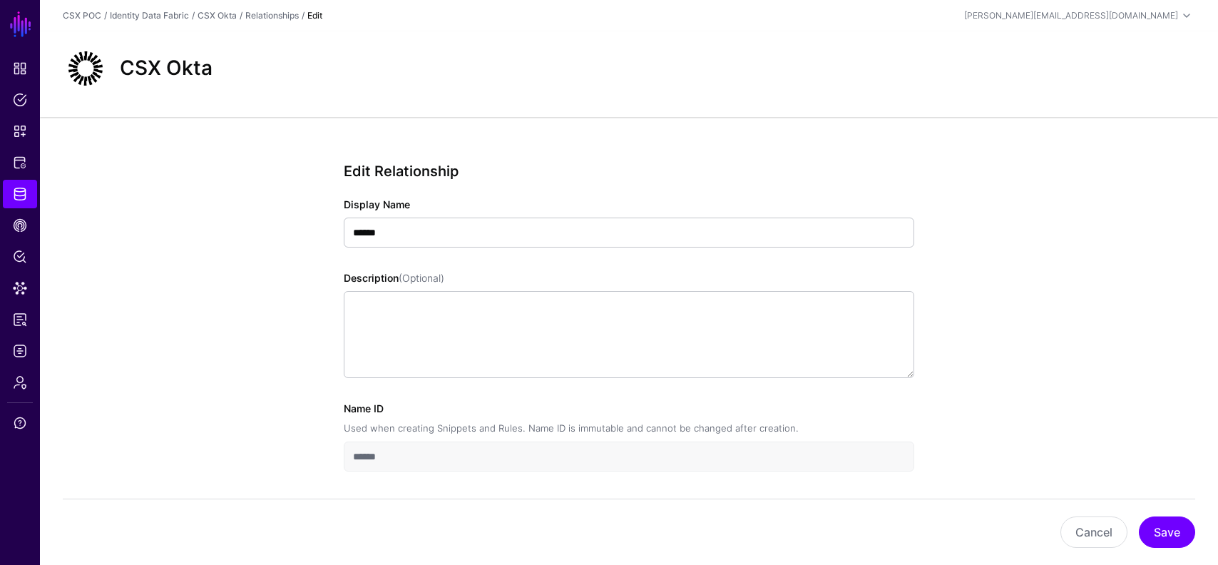
scroll to position [54, 0]
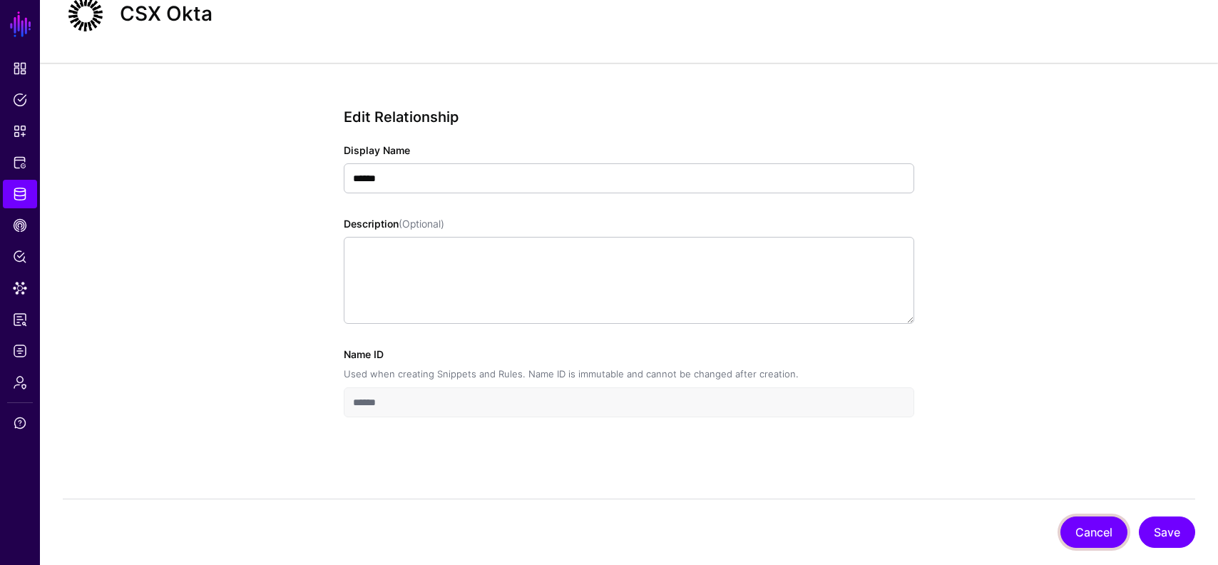
click at [1075, 518] on button "Cancel" at bounding box center [1094, 531] width 67 height 31
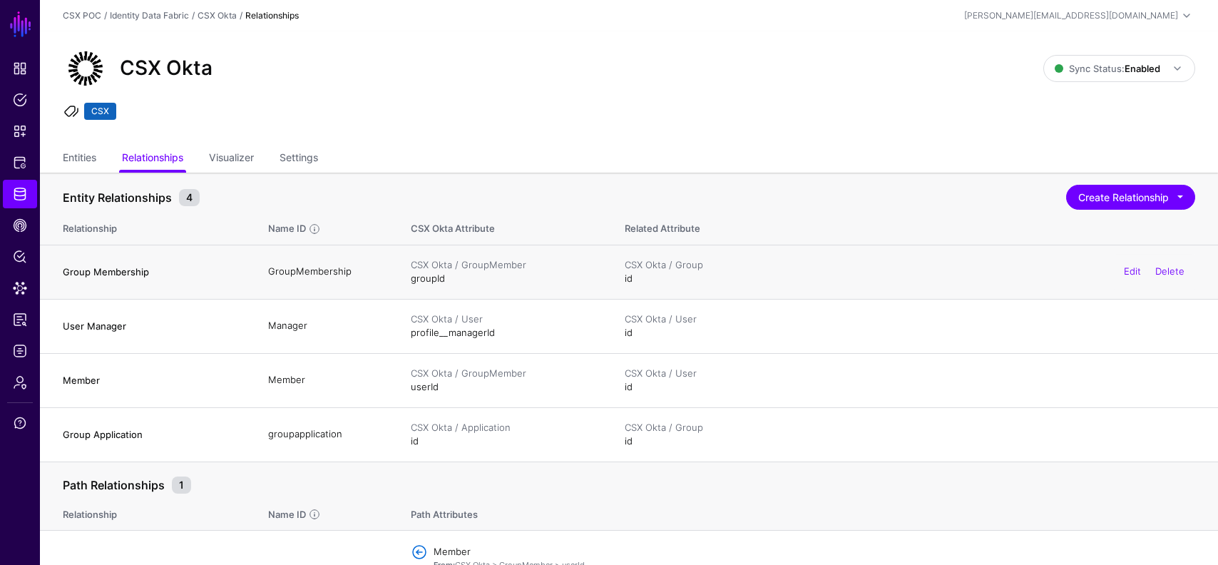
click at [1138, 265] on div "Edit Delete" at bounding box center [1154, 272] width 82 height 36
click at [1138, 272] on link "Edit" at bounding box center [1132, 270] width 17 height 11
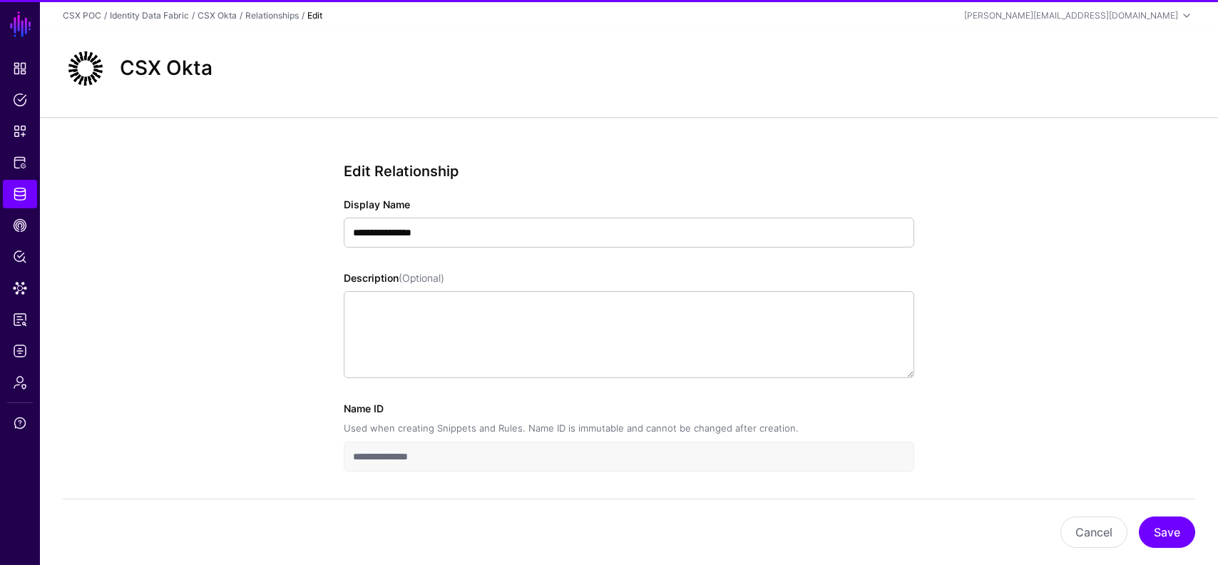
scroll to position [54, 0]
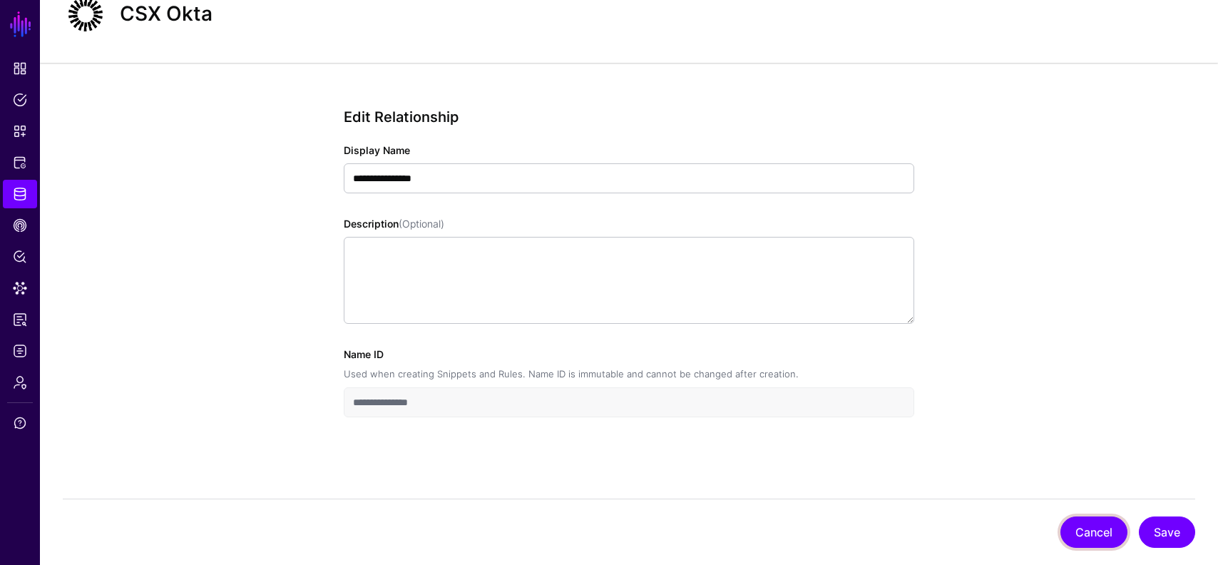
click at [1096, 536] on button "Cancel" at bounding box center [1094, 531] width 67 height 31
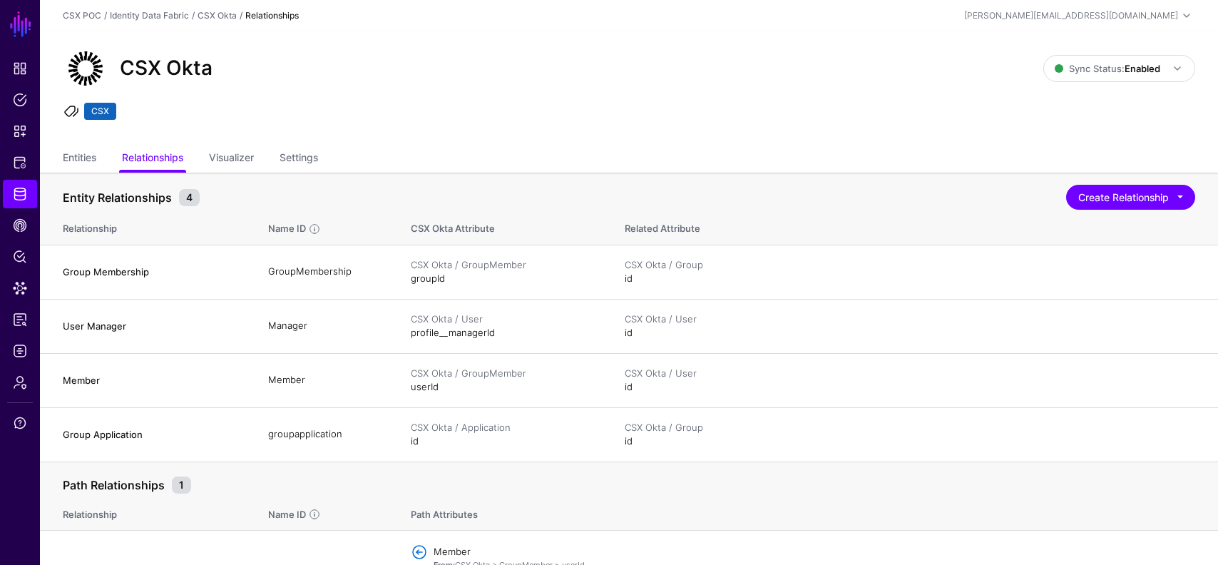
scroll to position [73, 0]
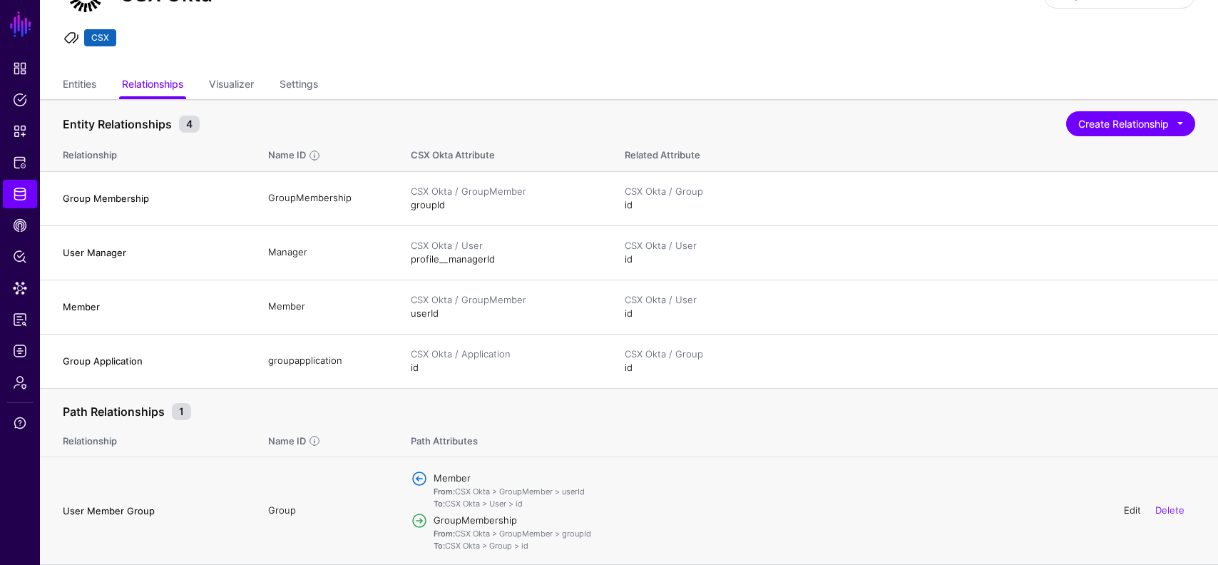
click at [1138, 511] on link "Edit" at bounding box center [1132, 509] width 17 height 11
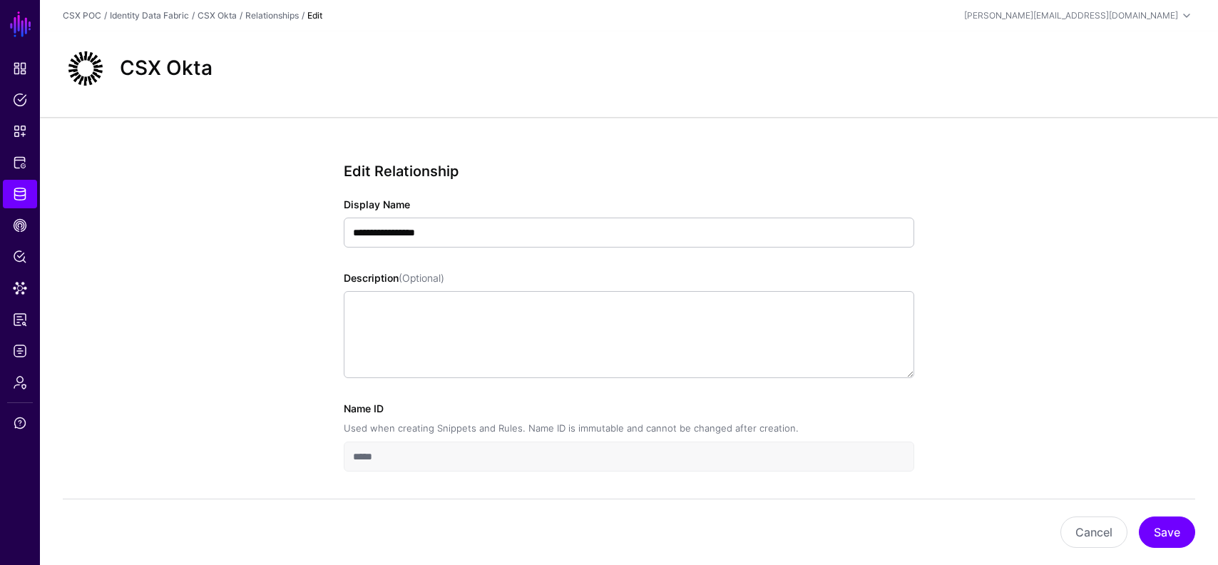
scroll to position [54, 0]
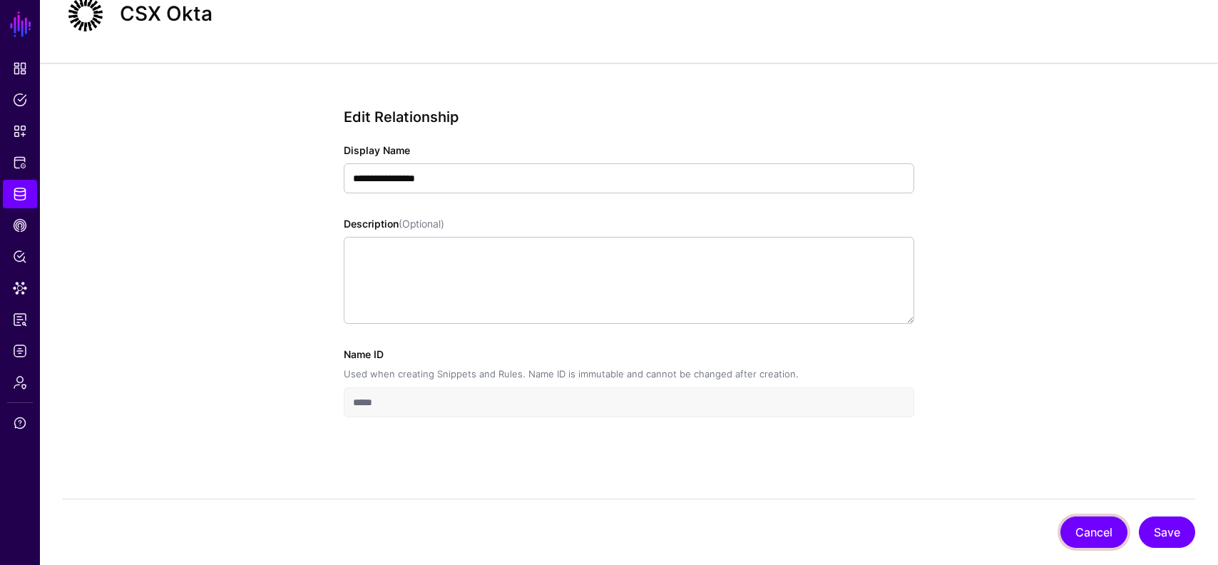
click at [1088, 526] on button "Cancel" at bounding box center [1094, 531] width 67 height 31
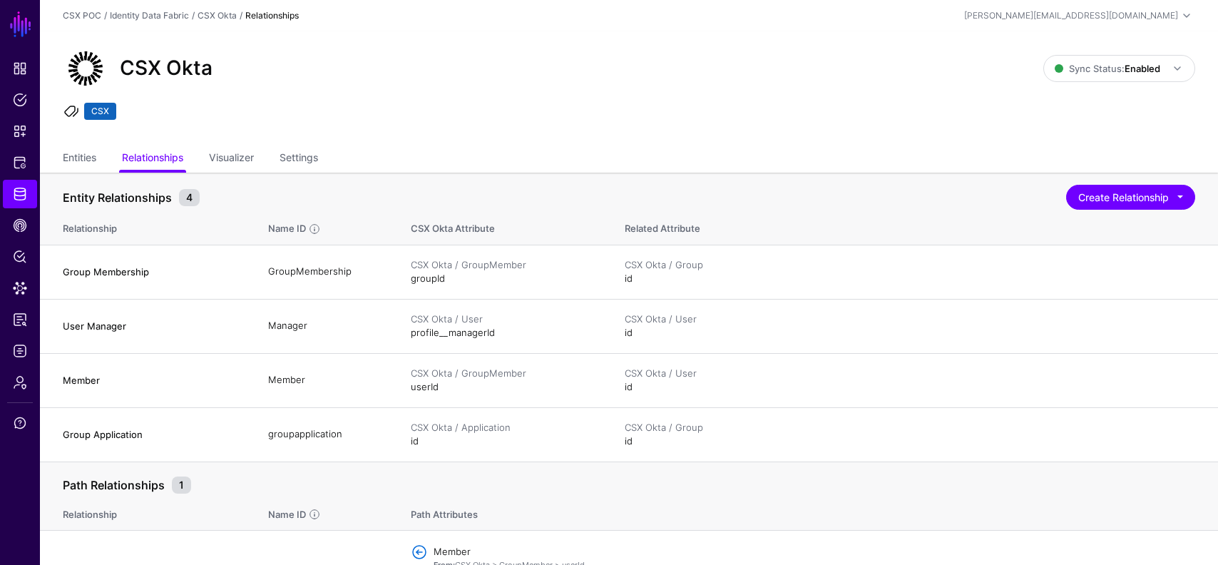
scroll to position [73, 0]
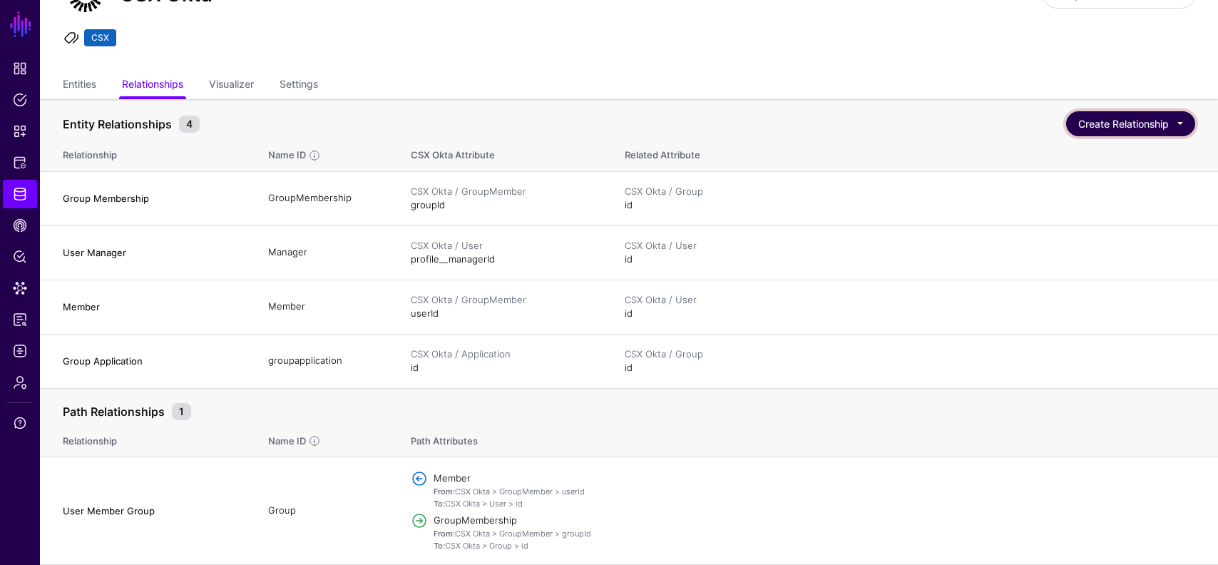
click at [1125, 123] on button "Create Relationship" at bounding box center [1130, 123] width 129 height 25
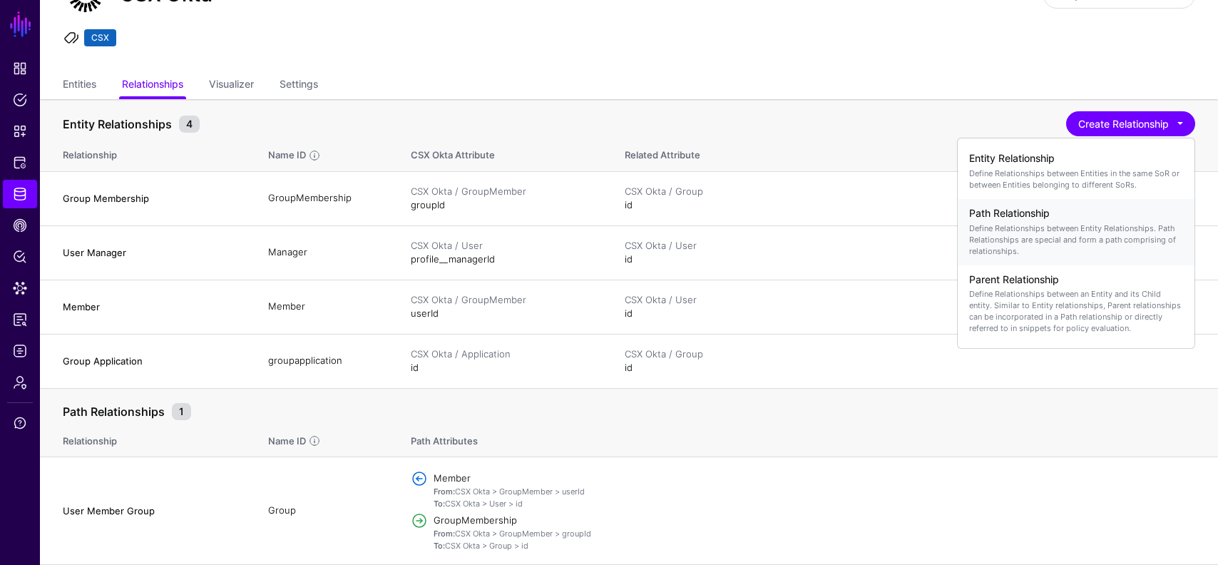
click at [1080, 228] on p "Define Relationships between Entity Relationships. Path Relationships are speci…" at bounding box center [1076, 240] width 214 height 34
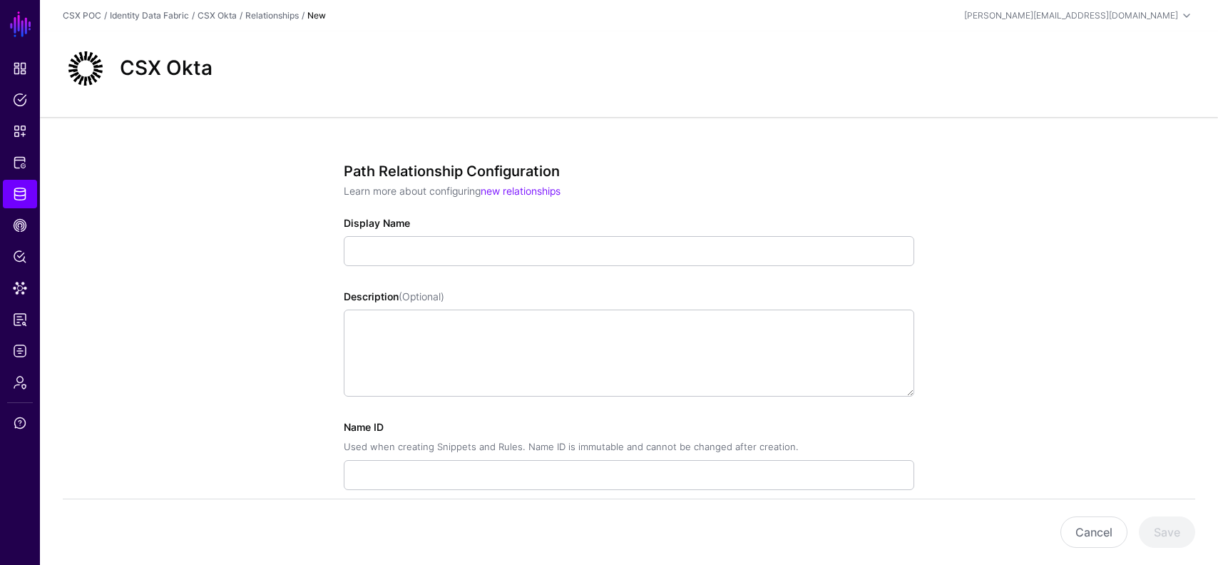
scroll to position [289, 0]
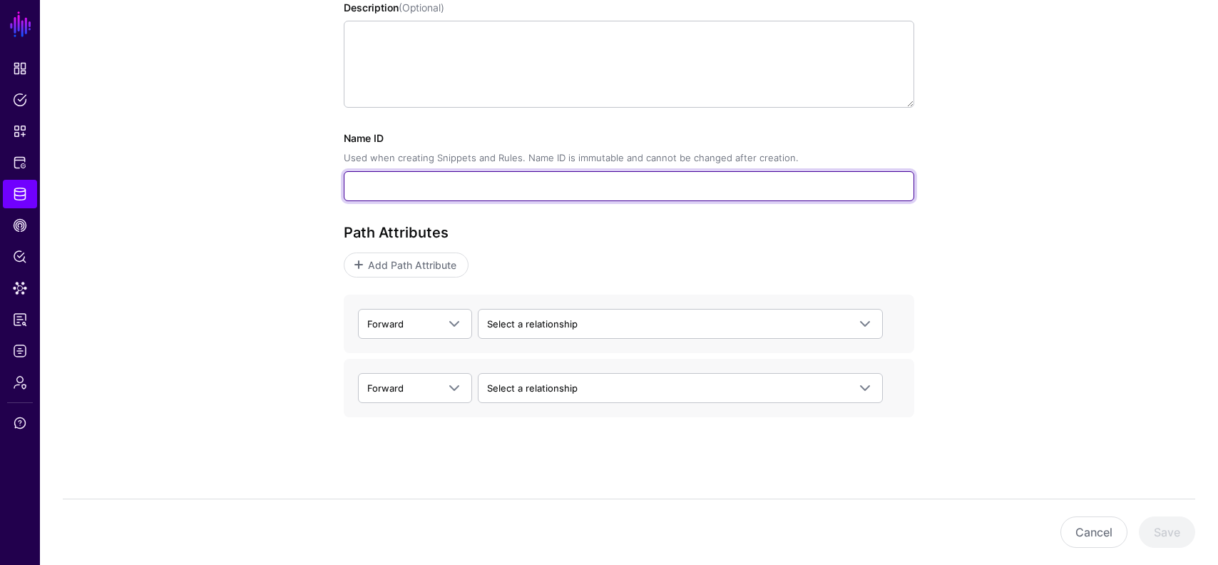
click at [680, 190] on input "Name ID Used when creating Snippets and Rules. Name ID is immutable and cannot …" at bounding box center [629, 186] width 571 height 30
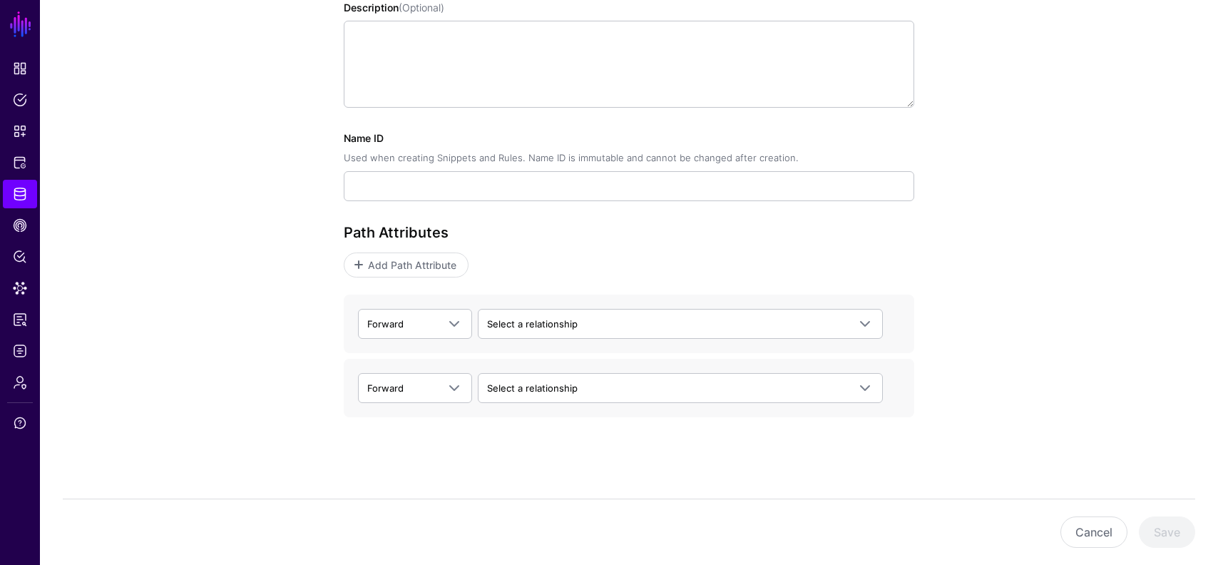
click at [687, 238] on h3 "Path Attributes" at bounding box center [629, 232] width 571 height 17
click at [550, 201] on div "Path Relationship Configuration Learn more about configuring new relationships …" at bounding box center [629, 165] width 571 height 583
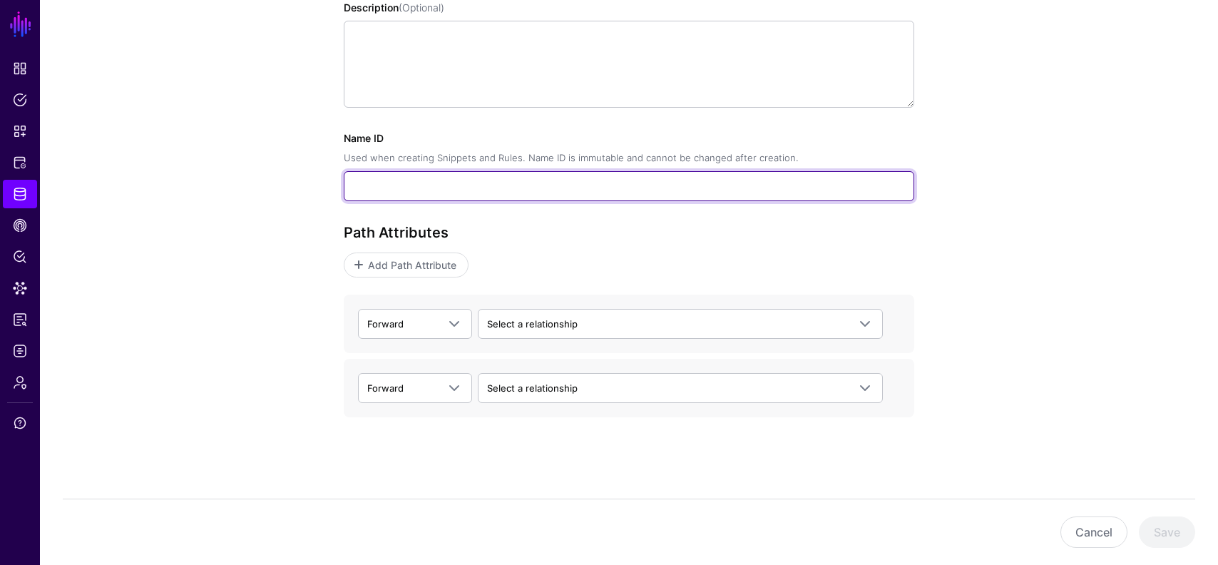
click at [558, 193] on input "Name ID Used when creating Snippets and Rules. Name ID is immutable and cannot …" at bounding box center [629, 186] width 571 height 30
paste input "**********"
click at [362, 179] on input "**********" at bounding box center [629, 186] width 571 height 30
click at [424, 186] on input "**********" at bounding box center [629, 186] width 571 height 30
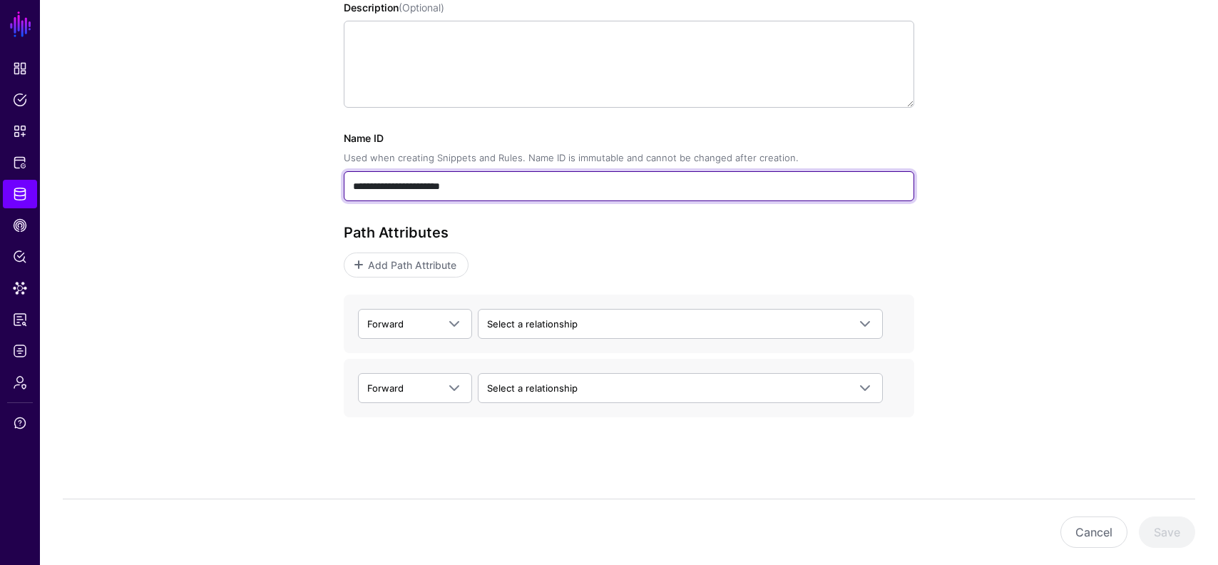
click at [424, 186] on input "**********" at bounding box center [629, 186] width 571 height 30
type input "**********"
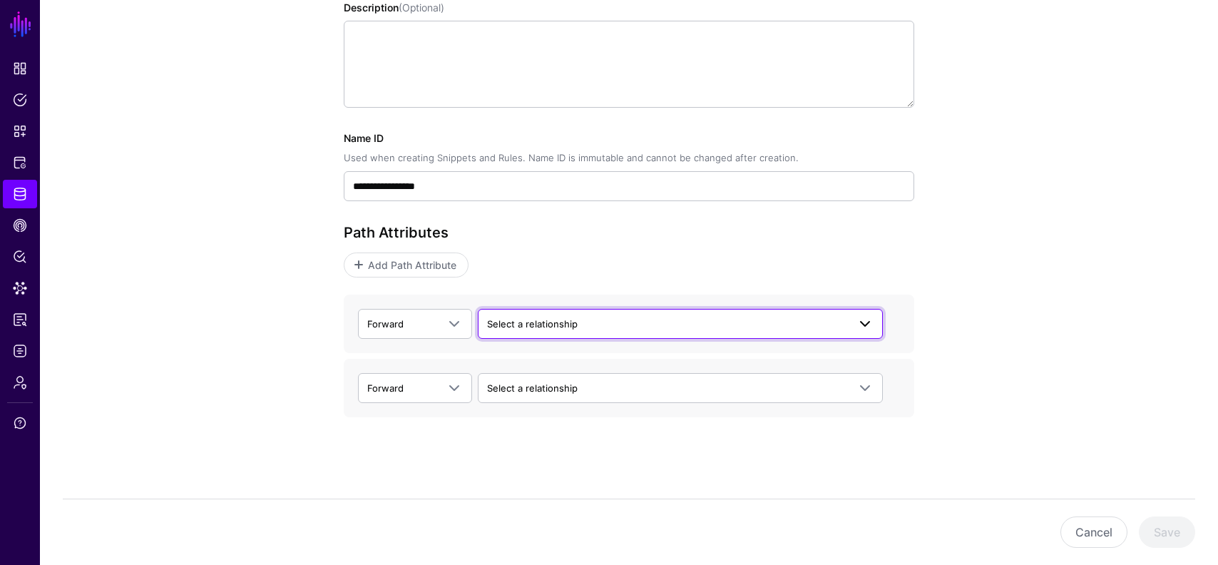
click at [533, 325] on span "Select a relationship" at bounding box center [532, 323] width 91 height 11
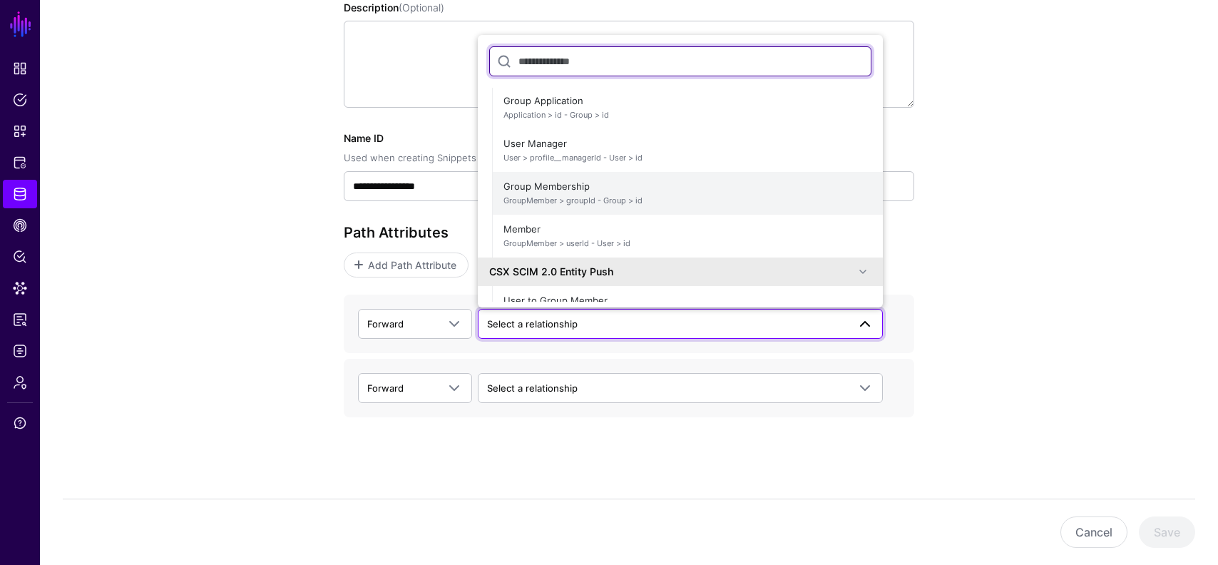
scroll to position [34, 0]
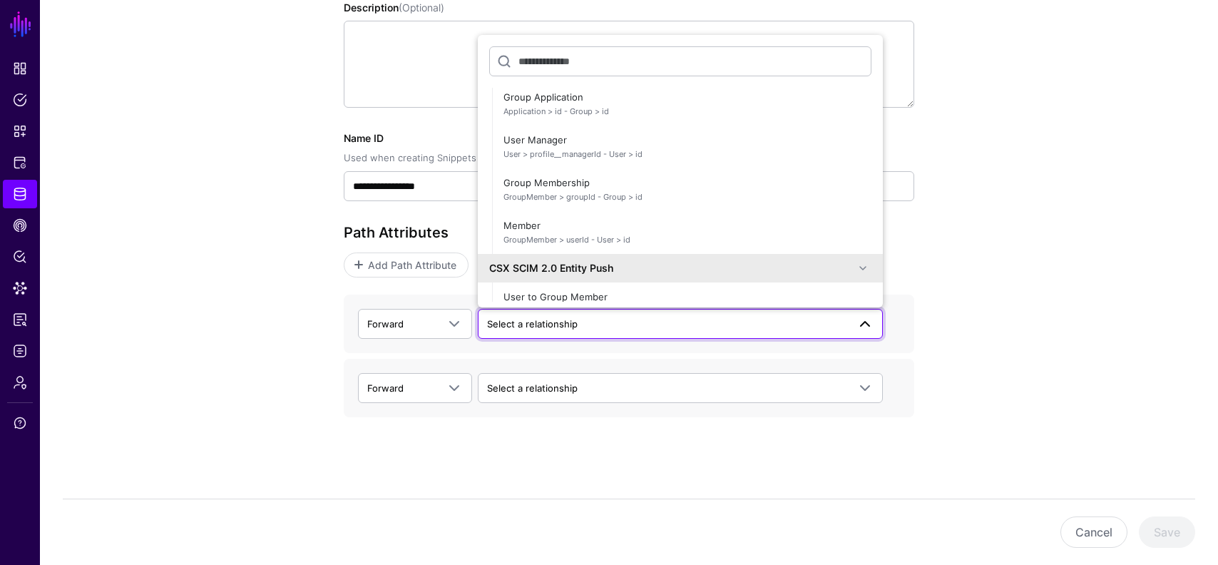
click at [289, 272] on div "**********" at bounding box center [629, 196] width 1178 height 737
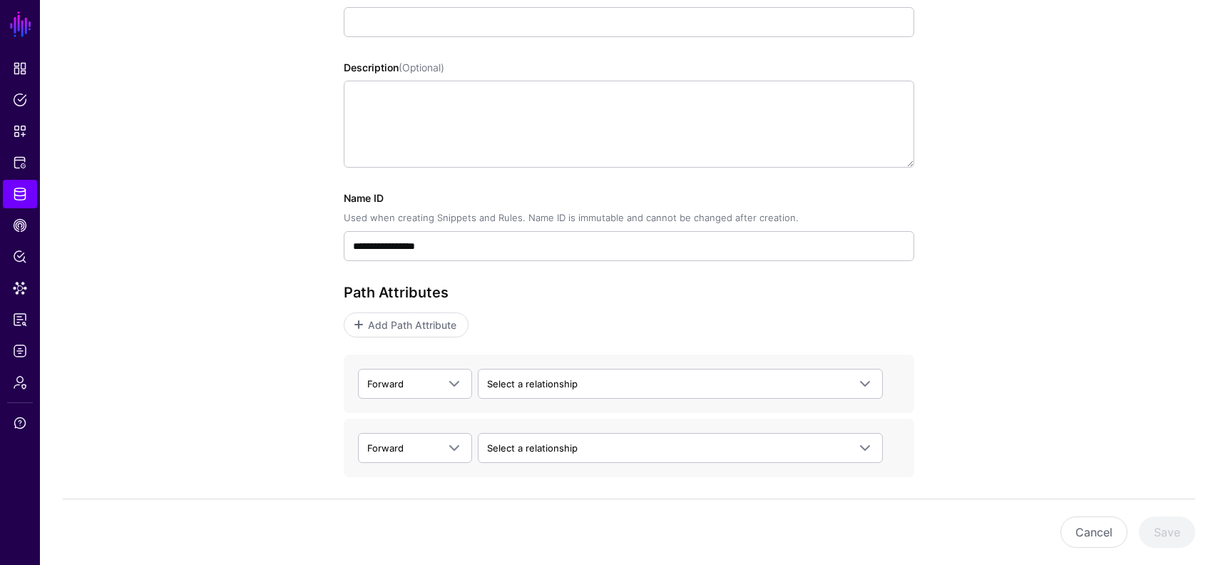
scroll to position [212, 0]
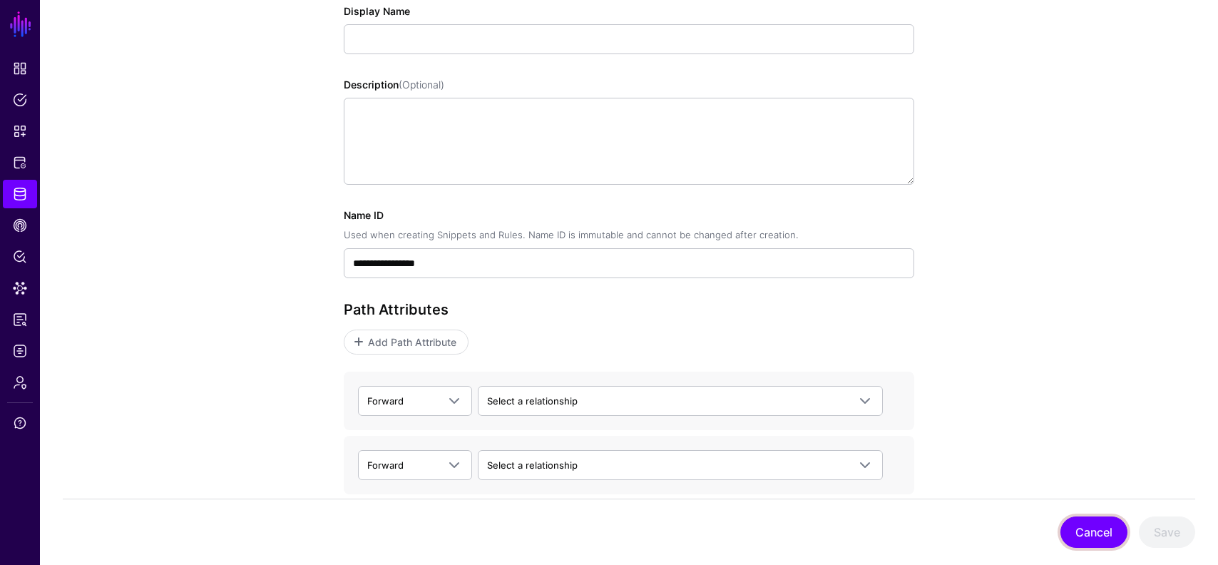
click at [1091, 535] on button "Cancel" at bounding box center [1094, 531] width 67 height 31
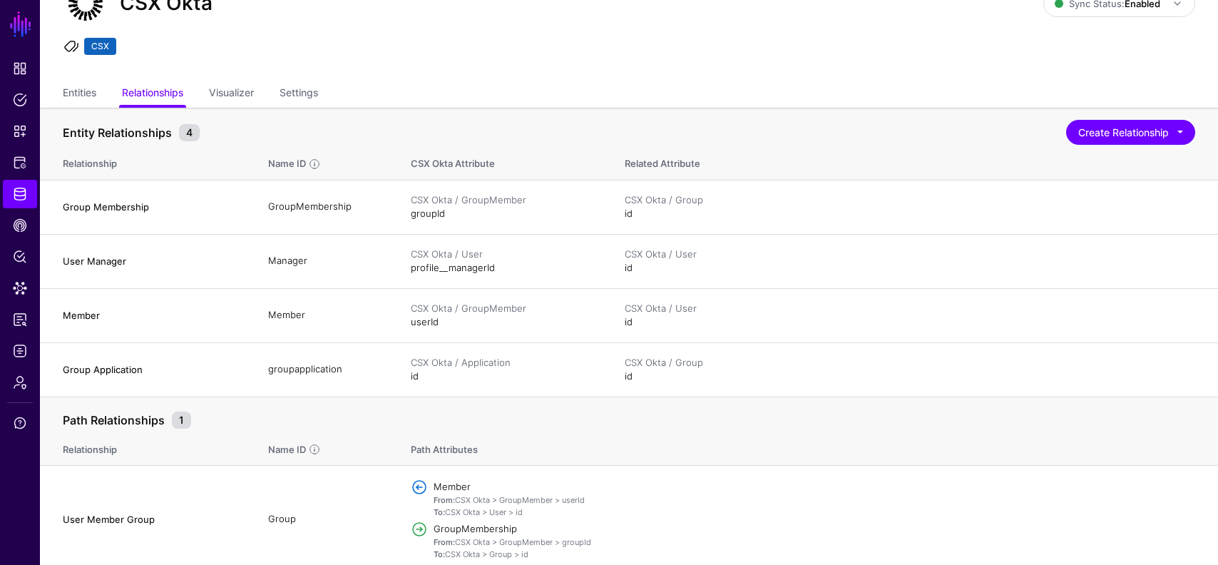
scroll to position [34, 0]
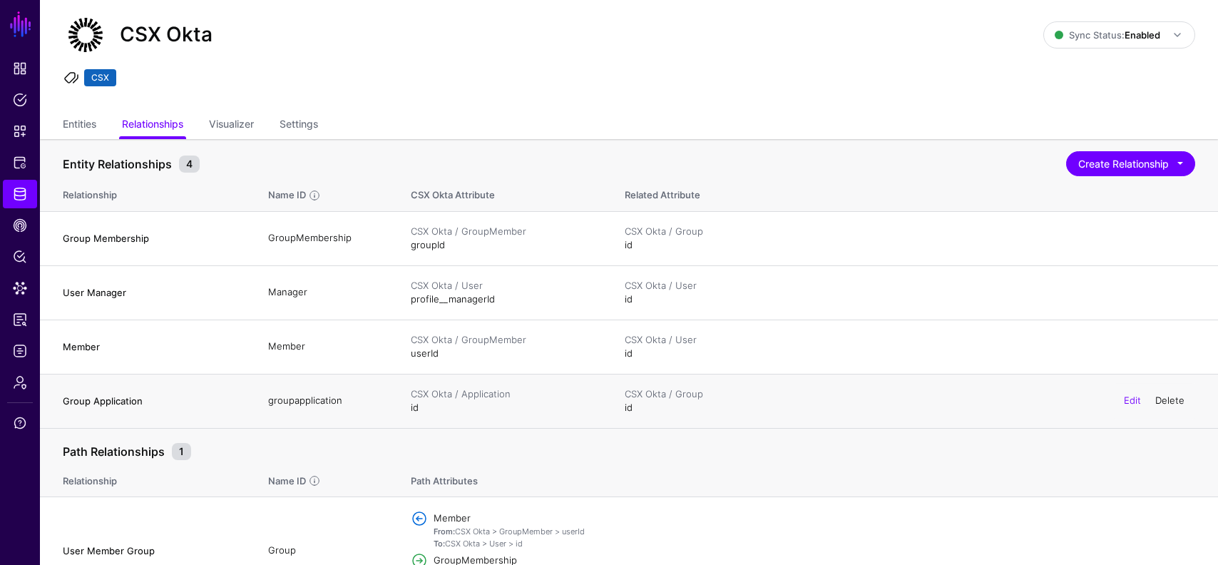
click at [1168, 404] on link "Delete" at bounding box center [1169, 399] width 29 height 11
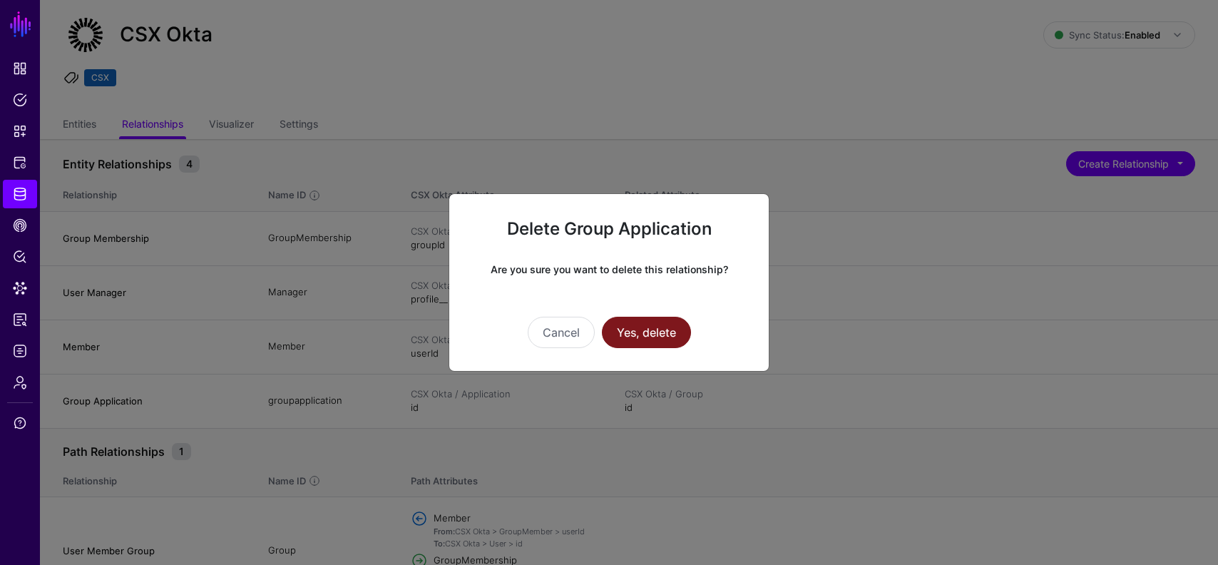
click at [676, 332] on button "Yes, delete" at bounding box center [646, 332] width 89 height 31
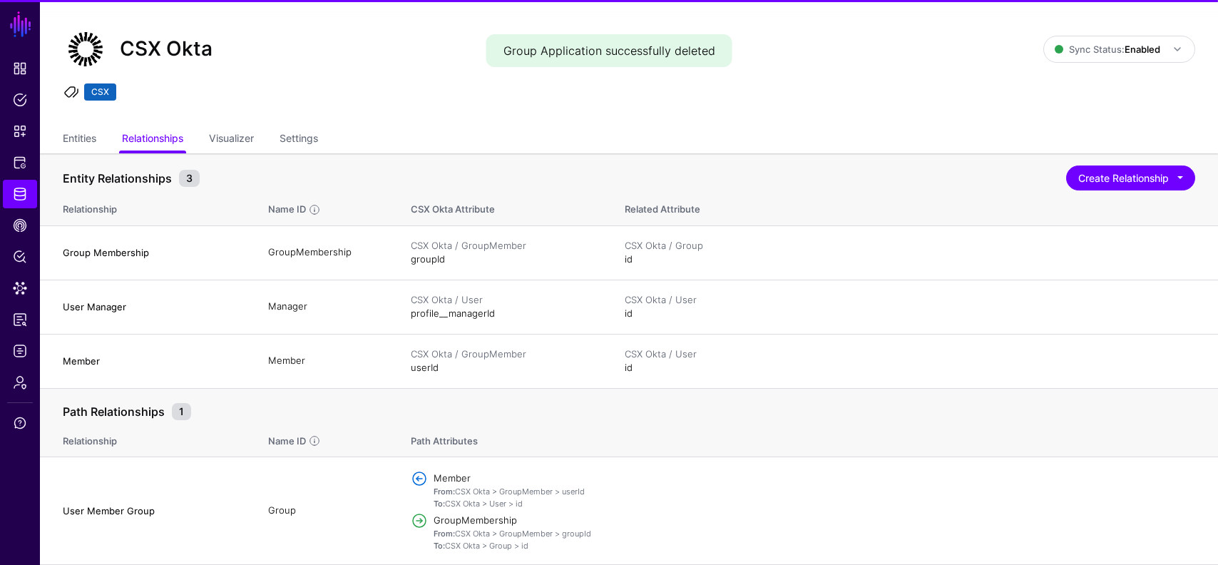
scroll to position [19, 0]
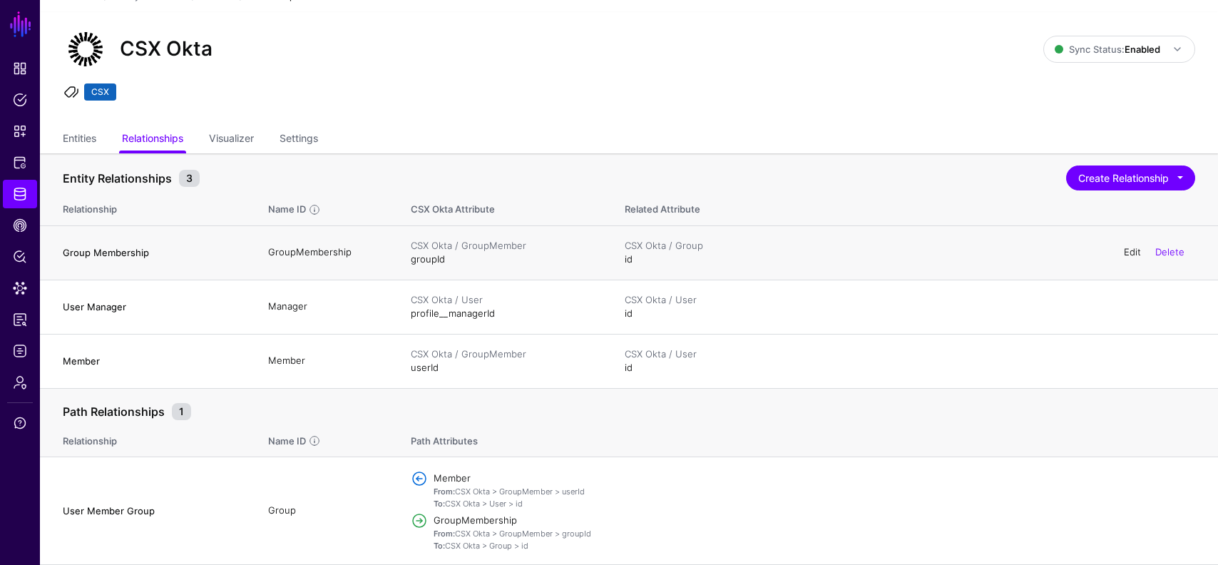
click at [1135, 253] on link "Edit" at bounding box center [1132, 251] width 17 height 11
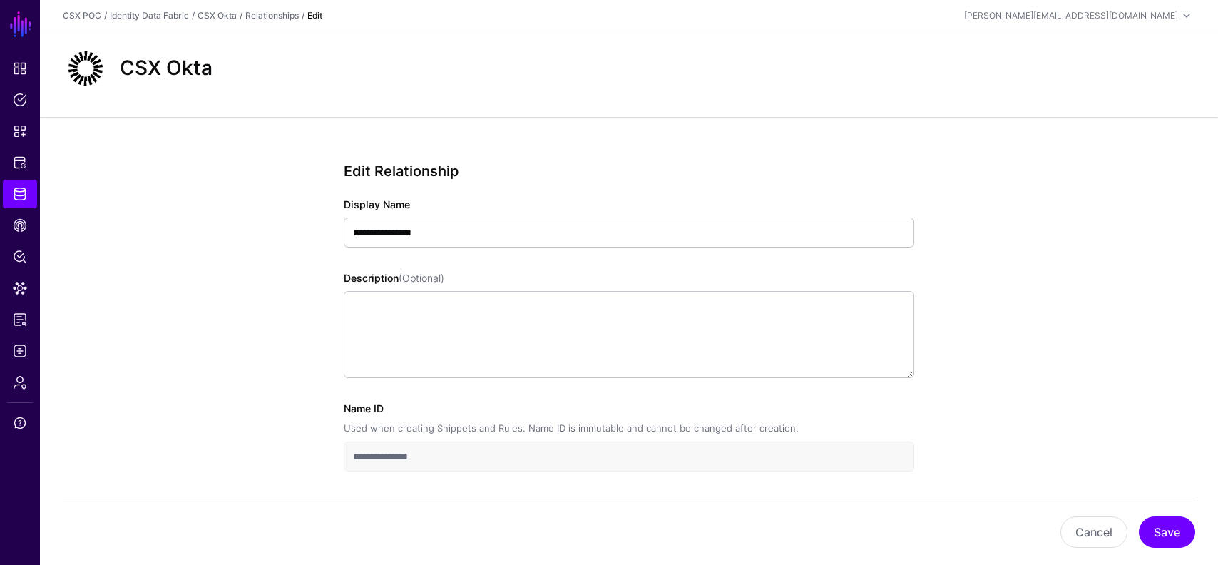
scroll to position [54, 0]
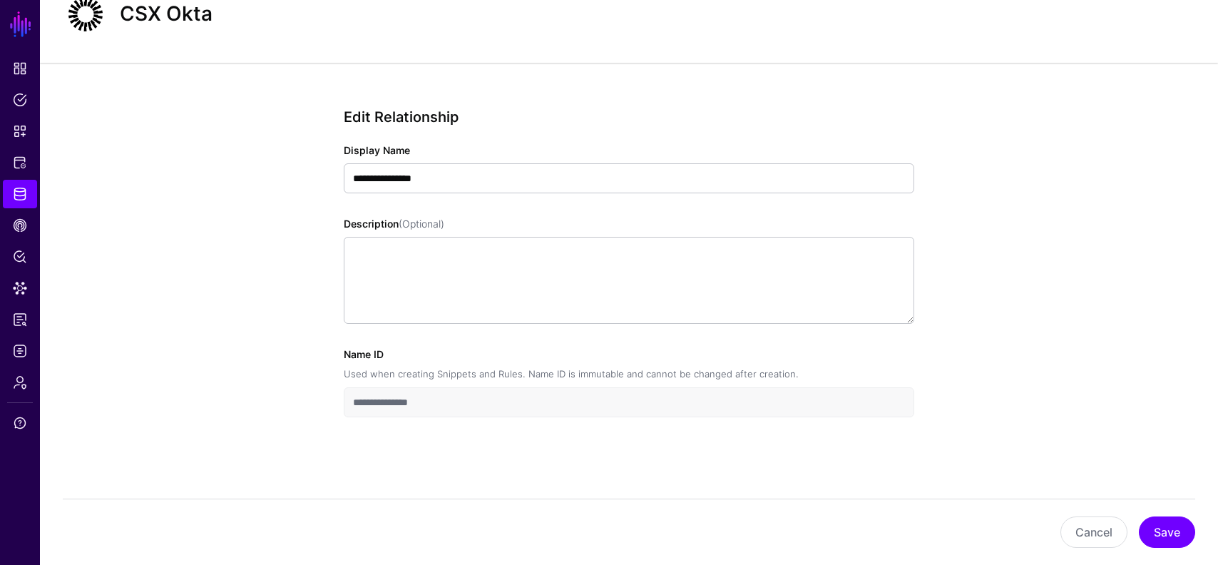
click at [1079, 515] on div "Cancel Save" at bounding box center [629, 532] width 1133 height 66
click at [1085, 526] on button "Cancel" at bounding box center [1094, 531] width 67 height 31
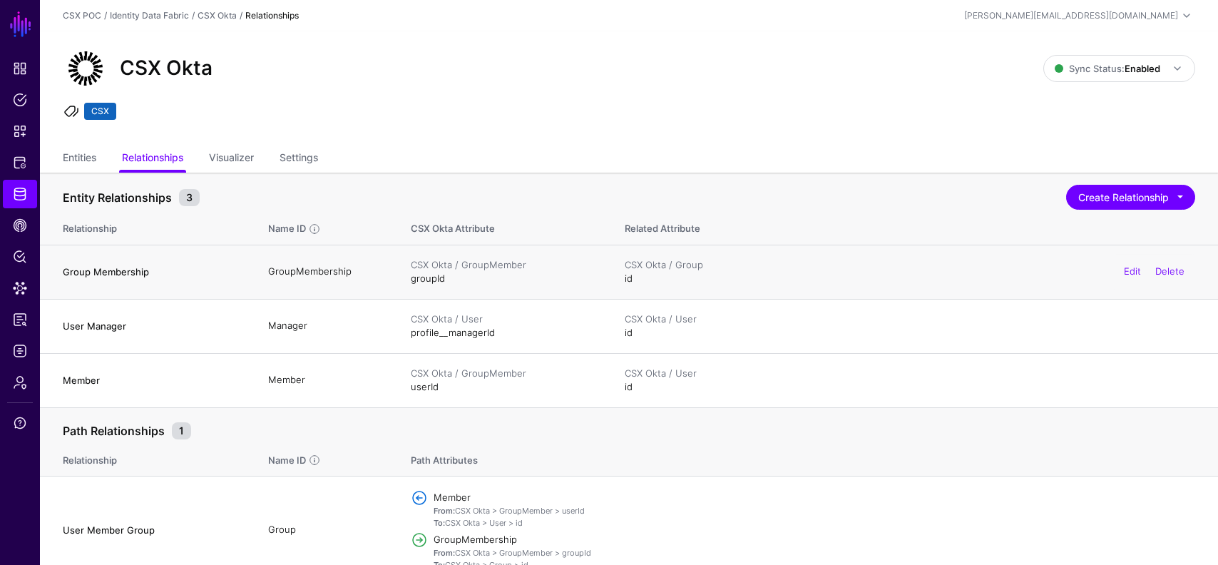
drag, startPoint x: 469, startPoint y: 262, endPoint x: 534, endPoint y: 272, distance: 65.8
click at [534, 272] on td "CSX Okta / GroupMember groupId" at bounding box center [504, 272] width 214 height 54
click at [81, 160] on link "Entities" at bounding box center [80, 158] width 34 height 27
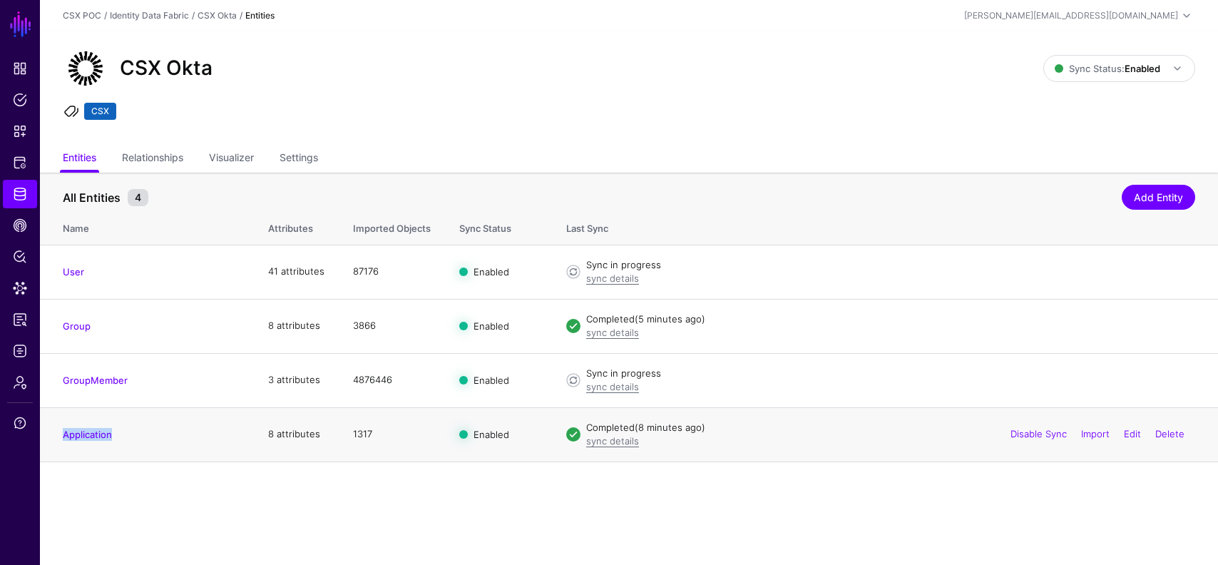
drag, startPoint x: 124, startPoint y: 438, endPoint x: 61, endPoint y: 438, distance: 63.5
click at [61, 438] on td "Application" at bounding box center [147, 434] width 214 height 54
copy link "Application"
click at [1137, 194] on link "Add Entity" at bounding box center [1158, 197] width 73 height 25
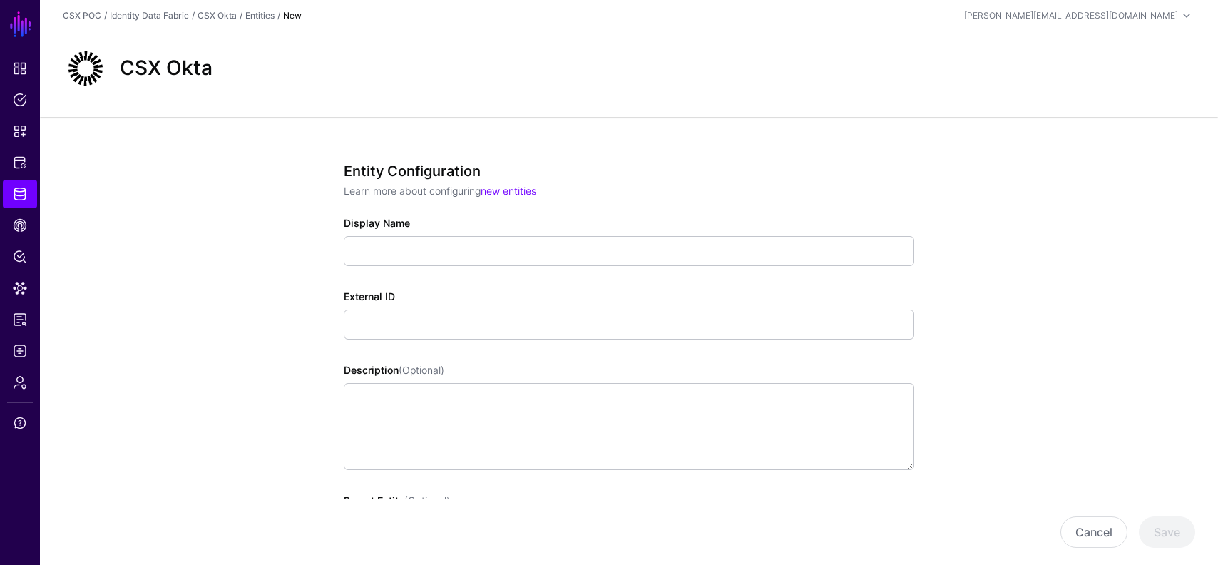
click at [546, 235] on div "Display Name" at bounding box center [629, 240] width 571 height 51
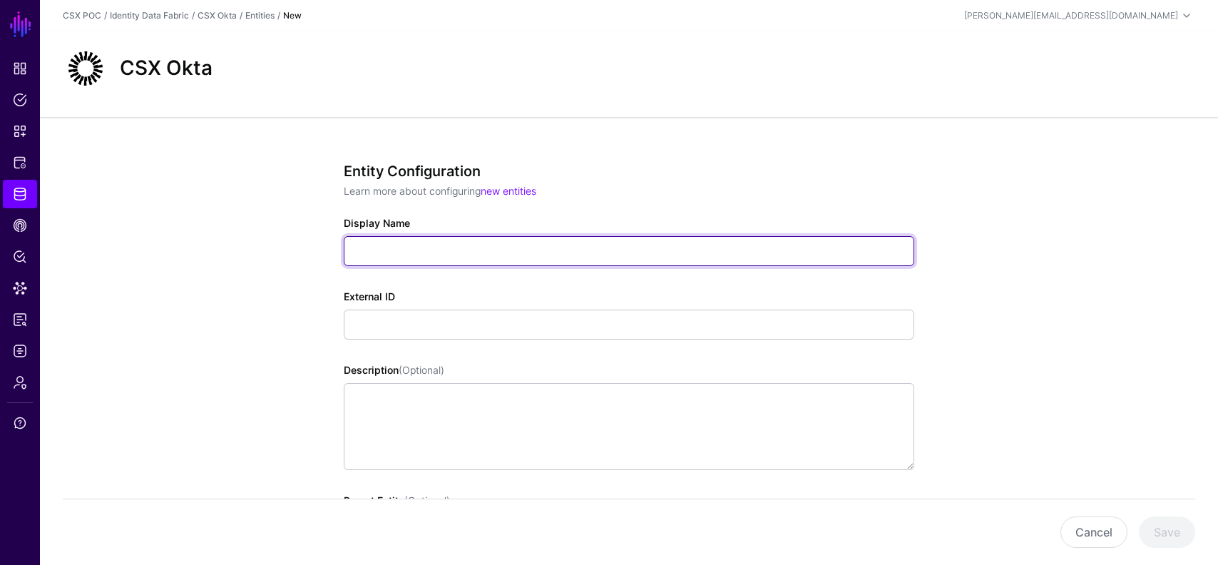
click at [540, 249] on input "Display Name" at bounding box center [629, 251] width 571 height 30
type input "**********"
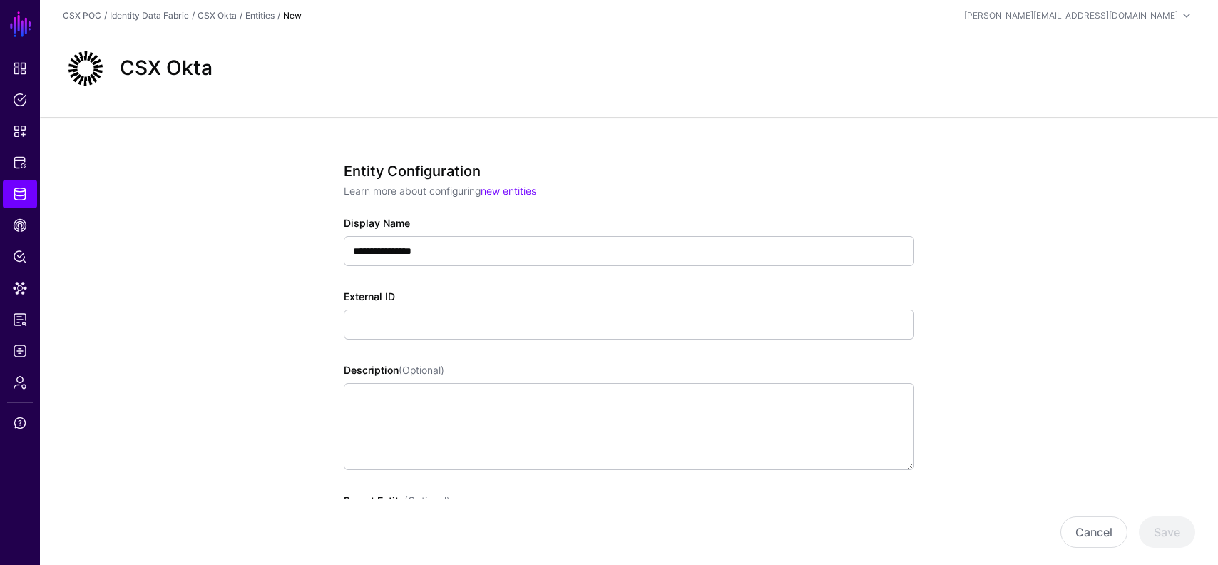
click at [1067, 517] on div "Cancel Save" at bounding box center [629, 531] width 1133 height 31
click at [1081, 528] on button "Cancel" at bounding box center [1094, 531] width 67 height 31
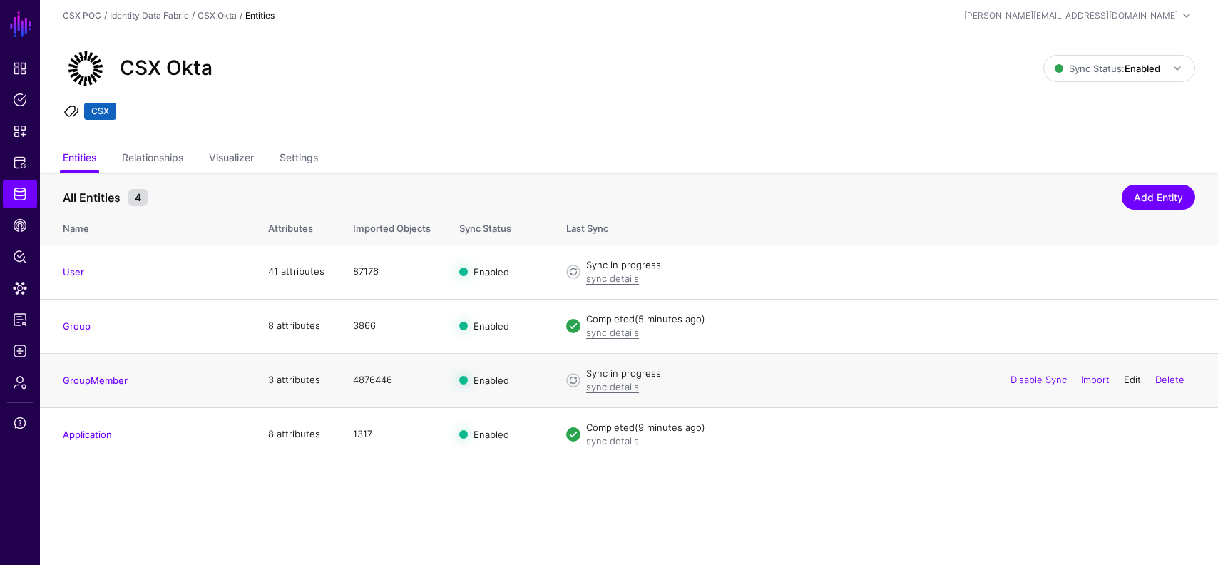
click at [1129, 380] on link "Edit" at bounding box center [1132, 379] width 17 height 11
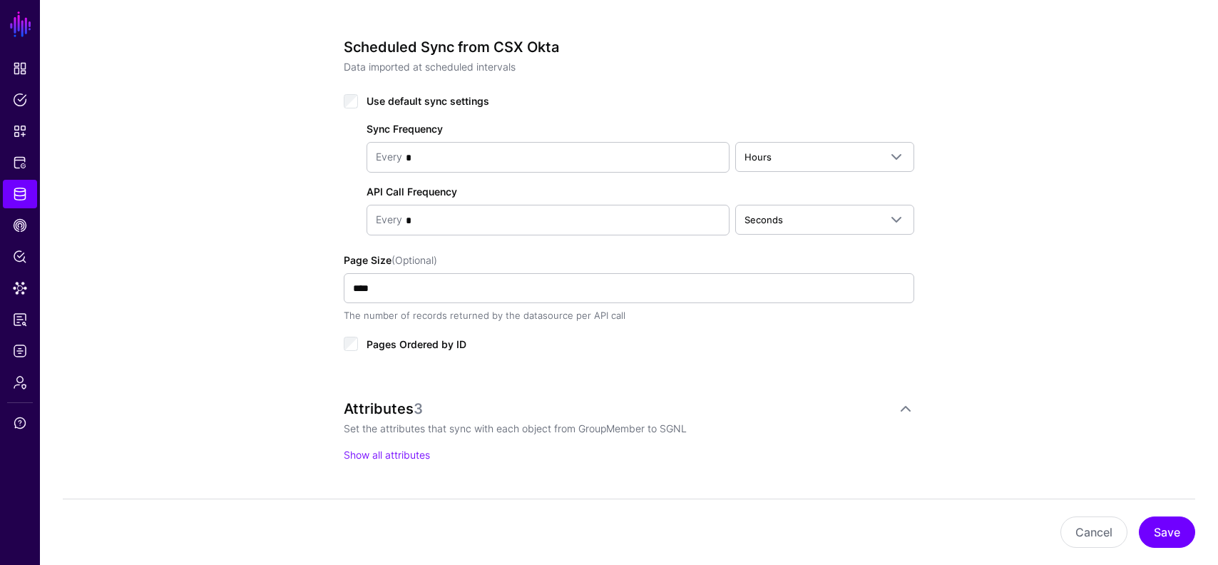
scroll to position [741, 0]
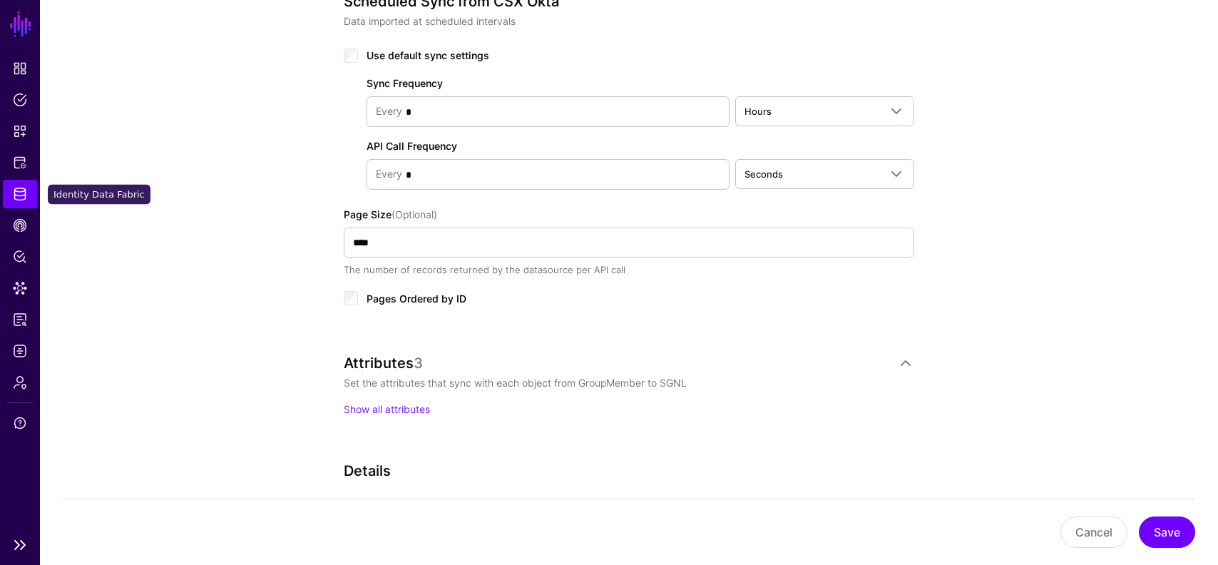
click at [21, 205] on link "Identity Data Fabric" at bounding box center [20, 194] width 34 height 29
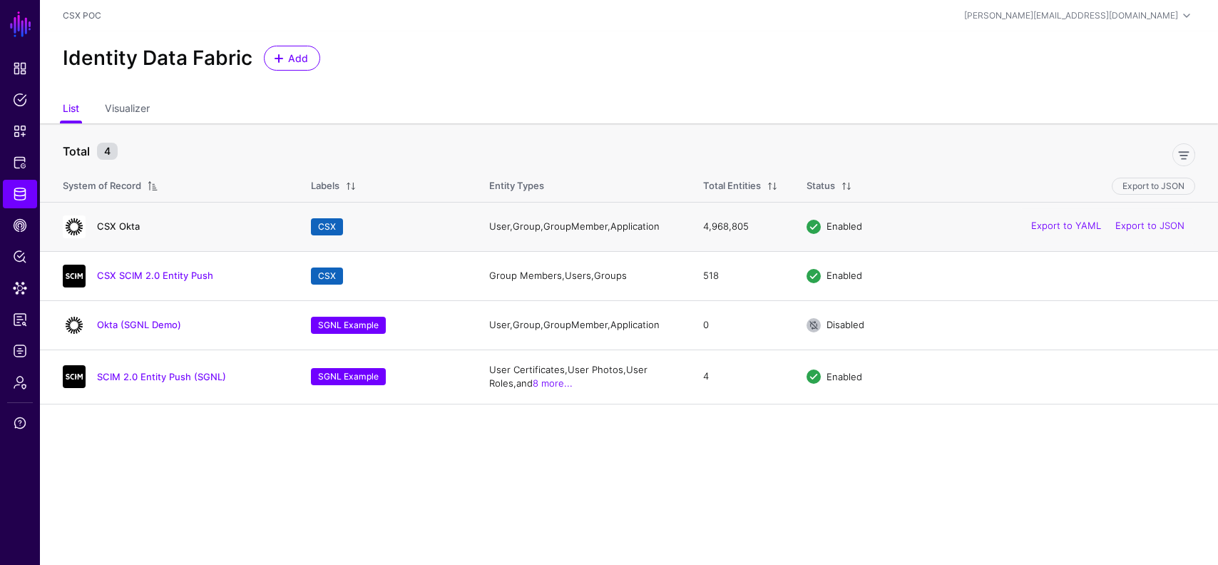
click at [117, 229] on link "CSX Okta" at bounding box center [118, 225] width 43 height 11
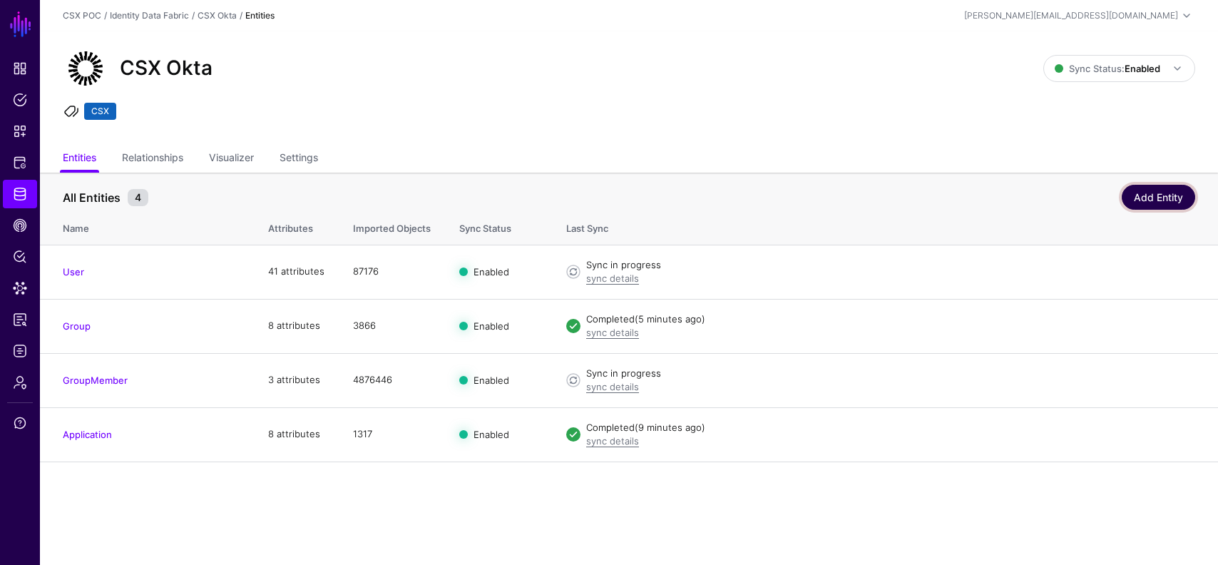
click at [1178, 193] on link "Add Entity" at bounding box center [1158, 197] width 73 height 25
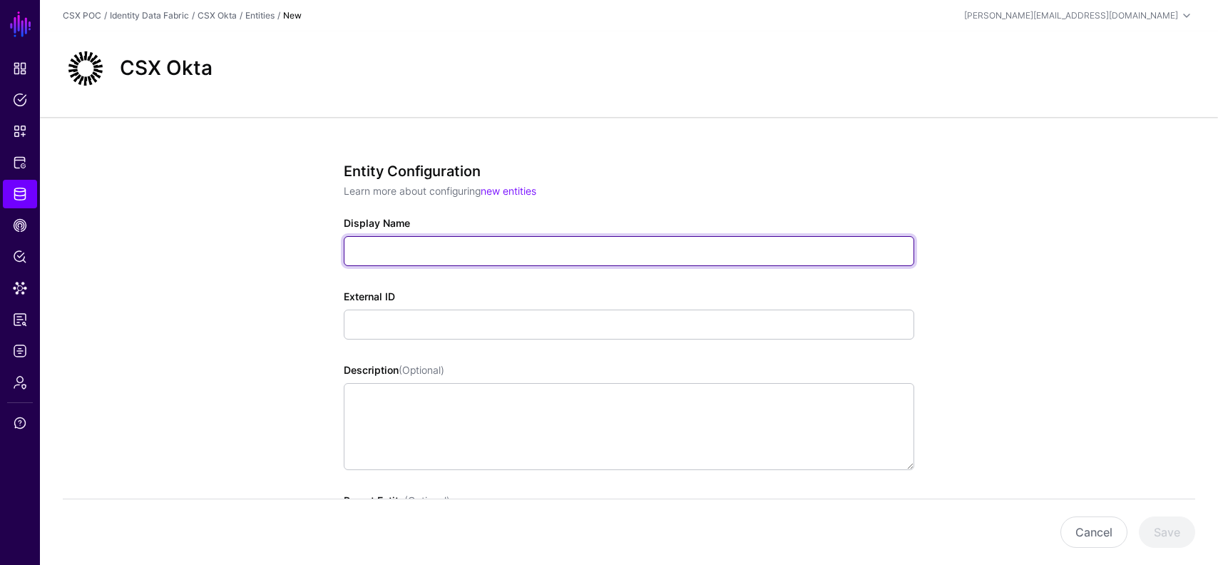
click at [578, 252] on input "Display Name" at bounding box center [629, 251] width 571 height 30
type input "**********"
click at [459, 259] on input "**********" at bounding box center [629, 251] width 571 height 30
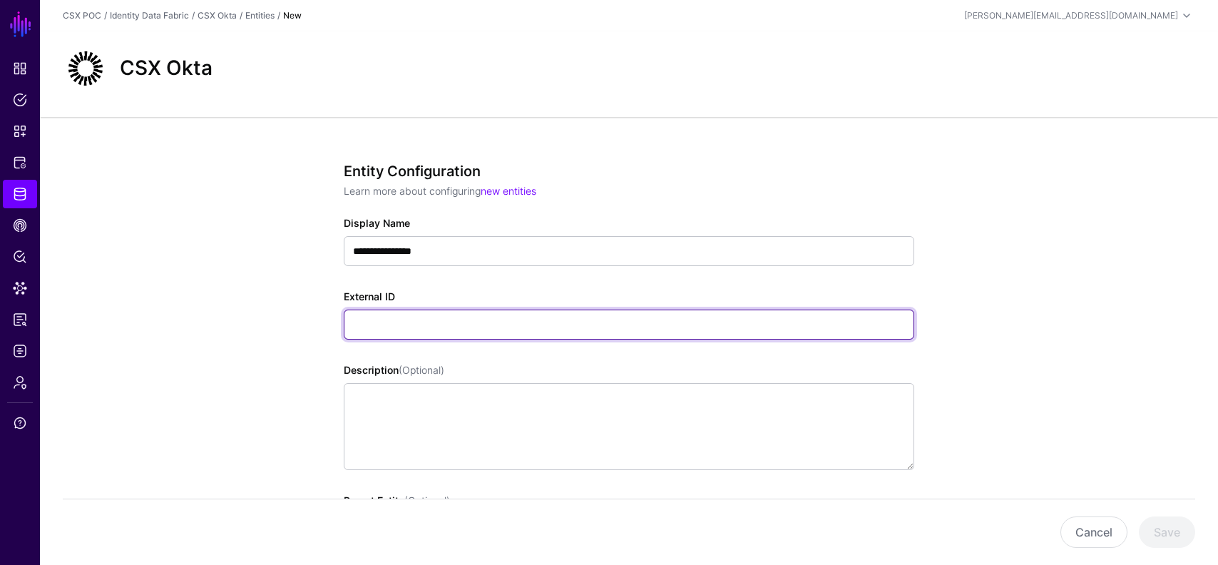
click at [454, 327] on input "External ID" at bounding box center [629, 325] width 571 height 30
paste input "**********"
type input "**********"
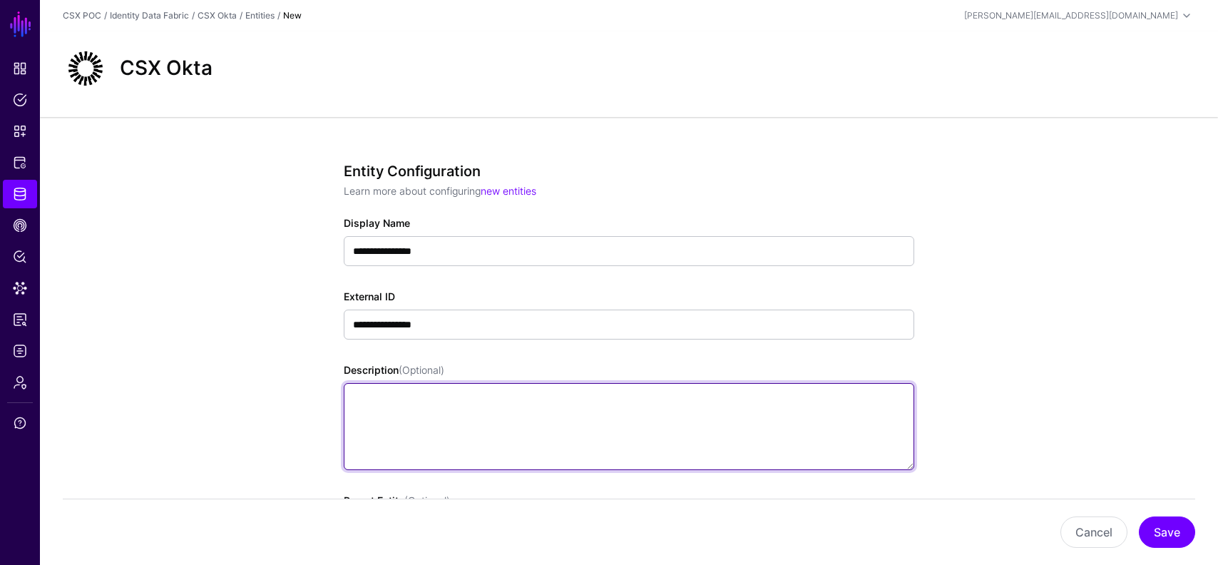
click at [449, 417] on textarea "Description (Optional)" at bounding box center [629, 426] width 571 height 87
paste textarea "**********"
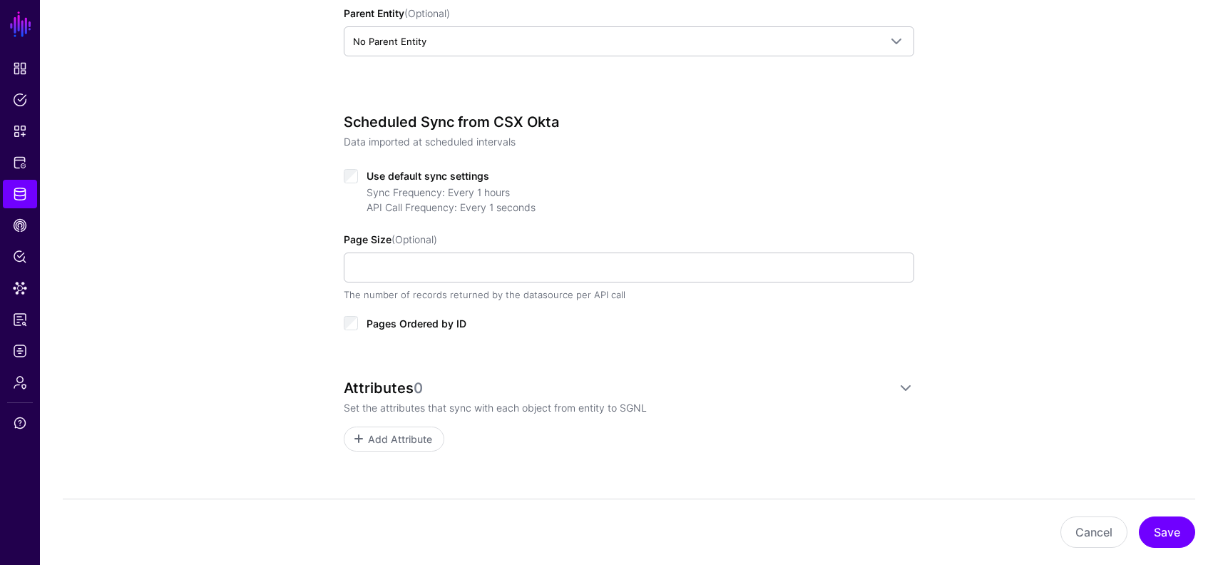
scroll to position [521, 0]
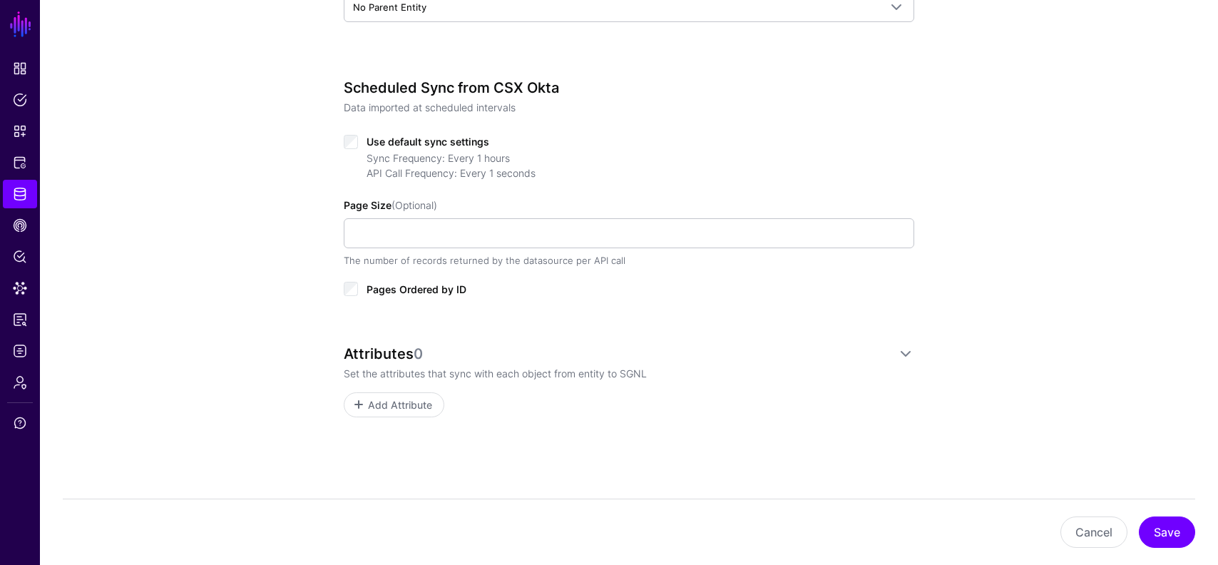
type textarea "**********"
click at [362, 397] on span "Add Attribute" at bounding box center [394, 404] width 80 height 15
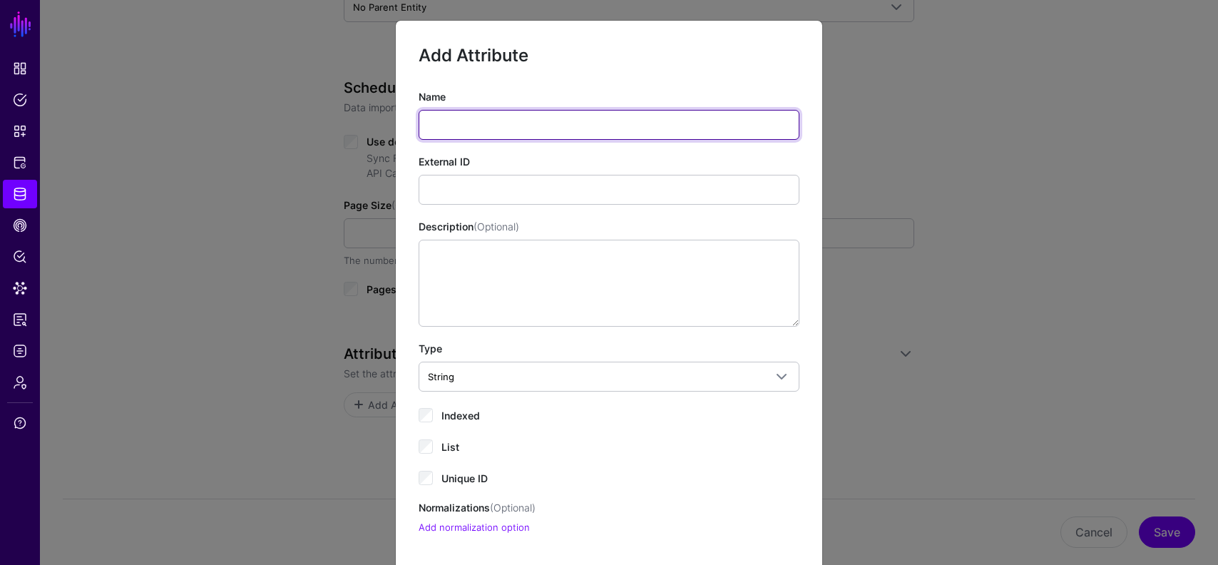
click at [496, 119] on input "Name" at bounding box center [609, 125] width 381 height 30
type input "**"
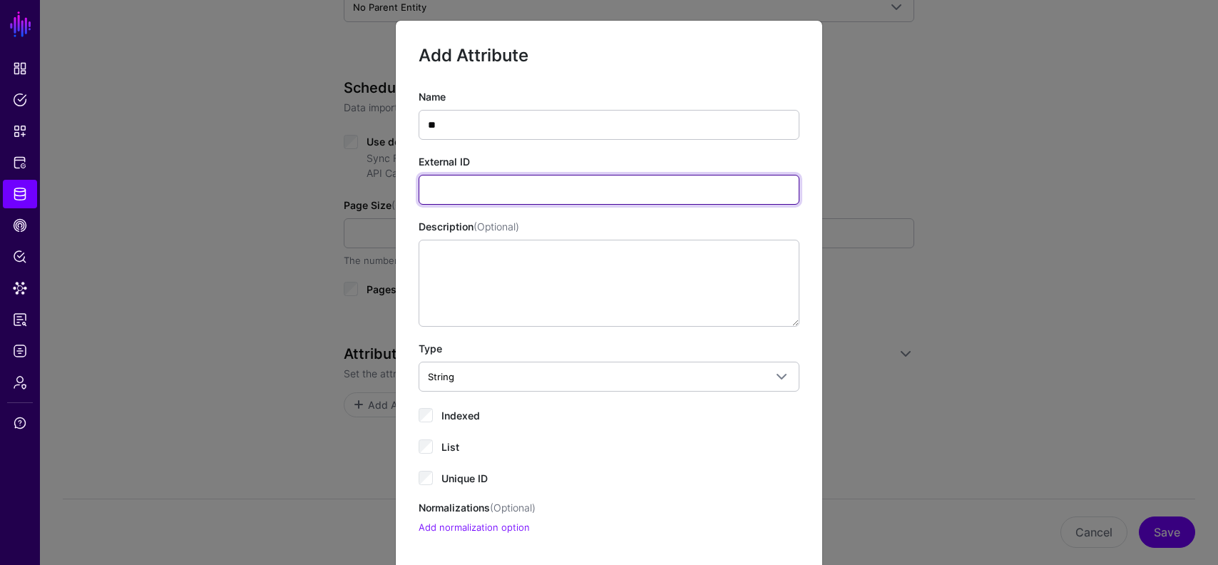
click at [452, 197] on input "External ID" at bounding box center [609, 190] width 381 height 30
type input "**"
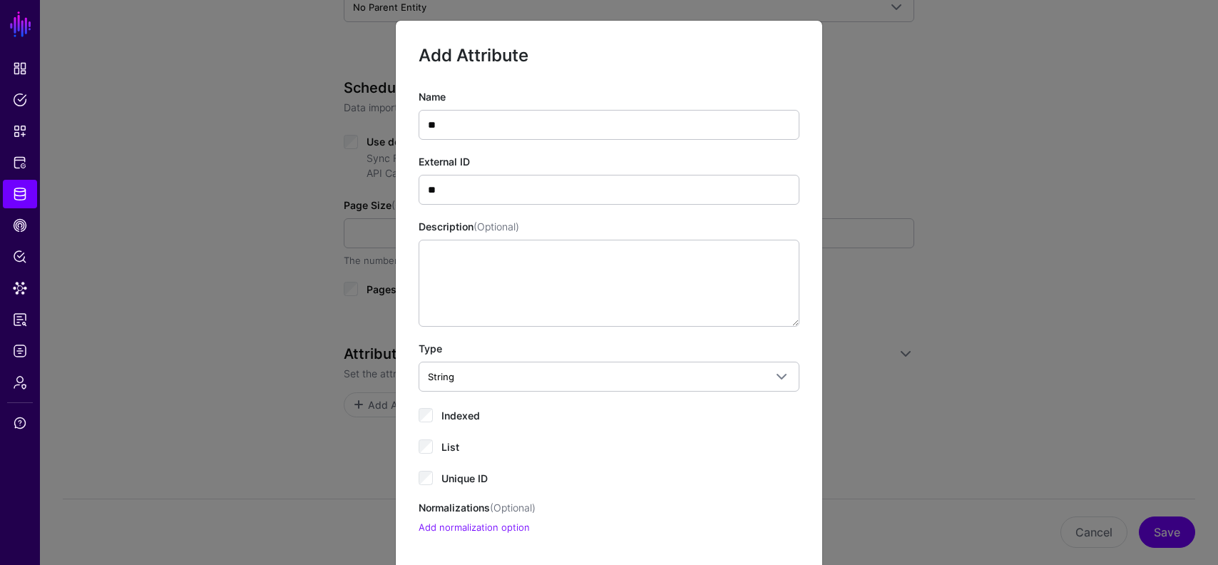
click at [438, 419] on div "Indexed" at bounding box center [609, 414] width 381 height 17
click at [436, 415] on div "Indexed" at bounding box center [609, 414] width 381 height 17
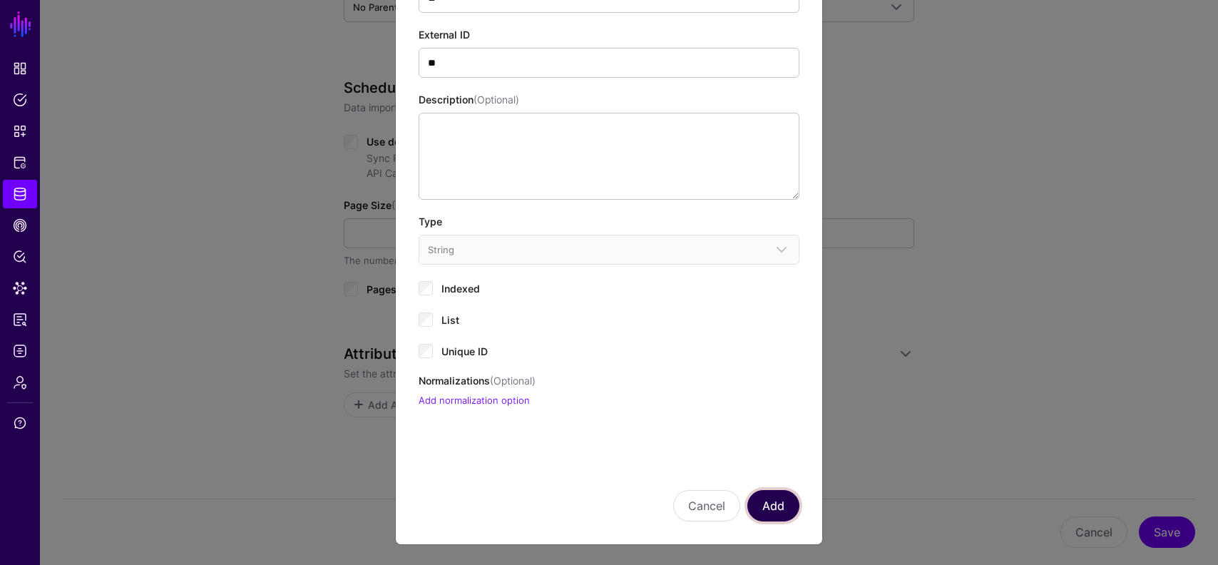
click at [779, 496] on button "Add" at bounding box center [773, 505] width 52 height 31
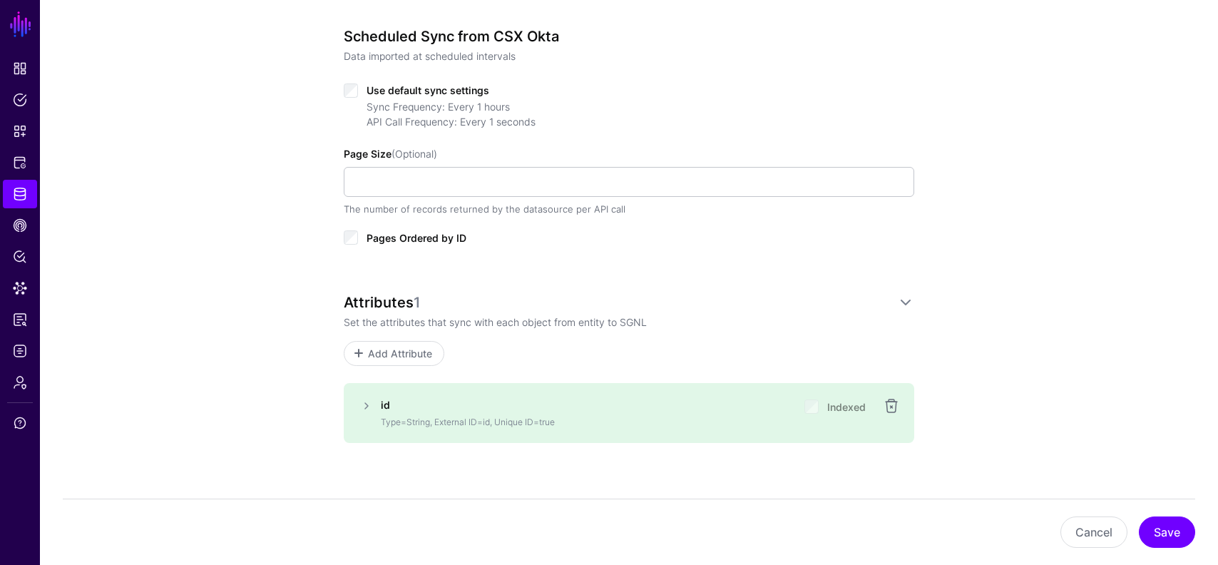
scroll to position [598, 0]
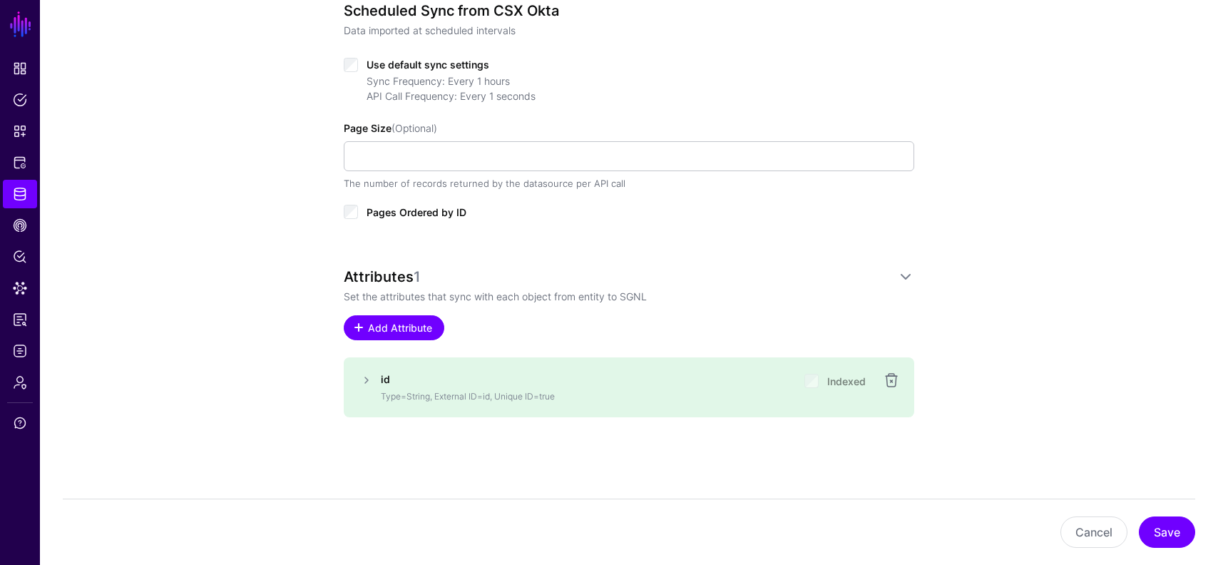
click at [356, 324] on span at bounding box center [358, 327] width 11 height 11
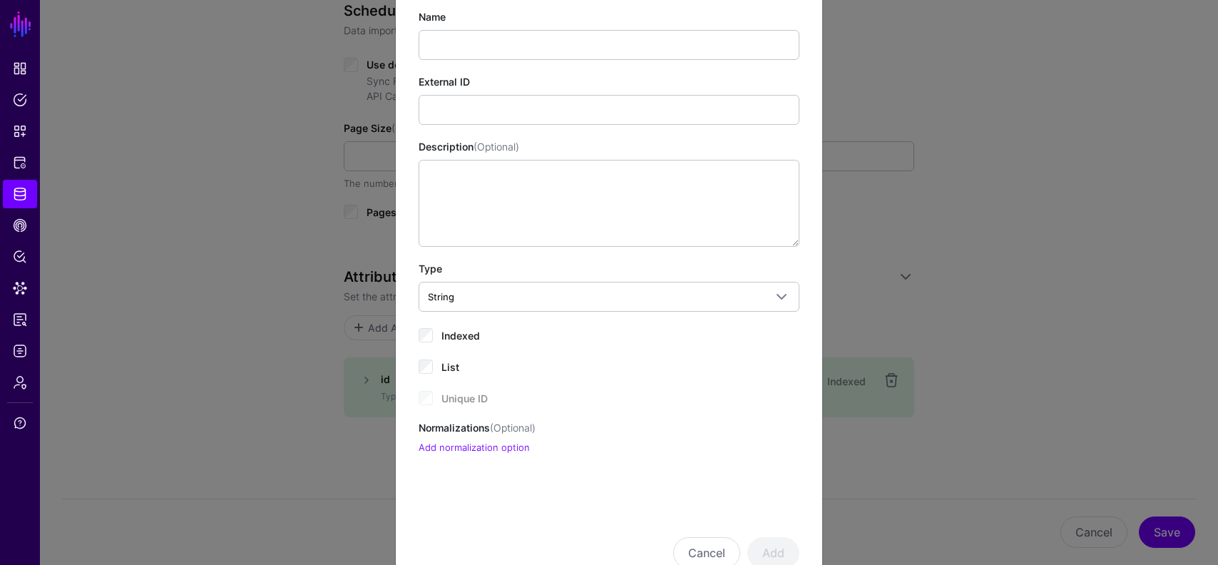
scroll to position [127, 0]
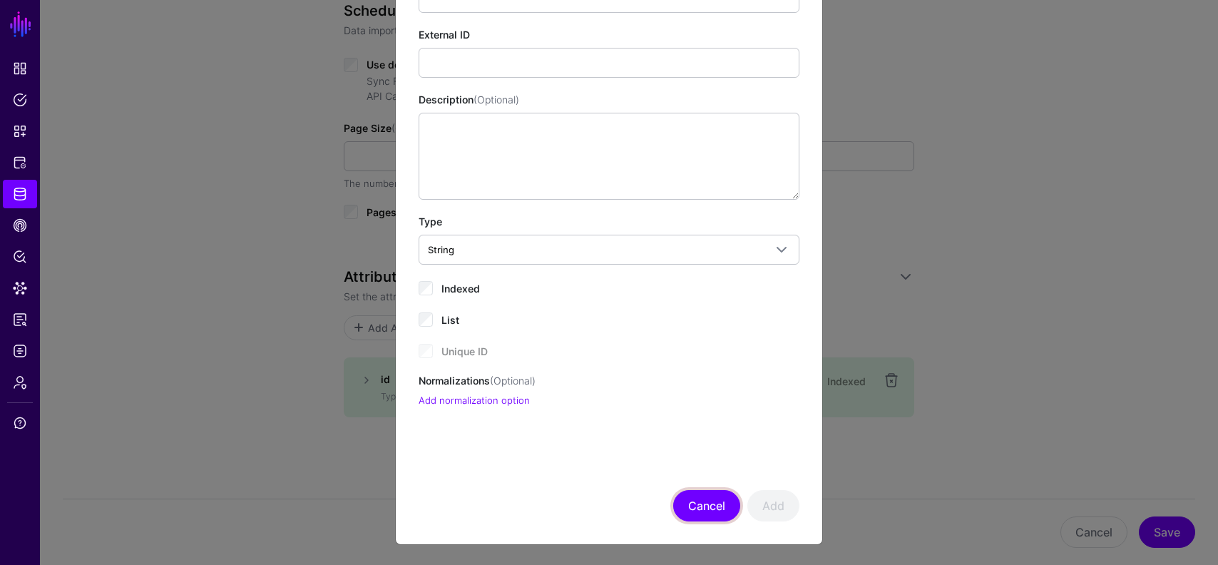
click at [701, 504] on button "Cancel" at bounding box center [706, 505] width 67 height 31
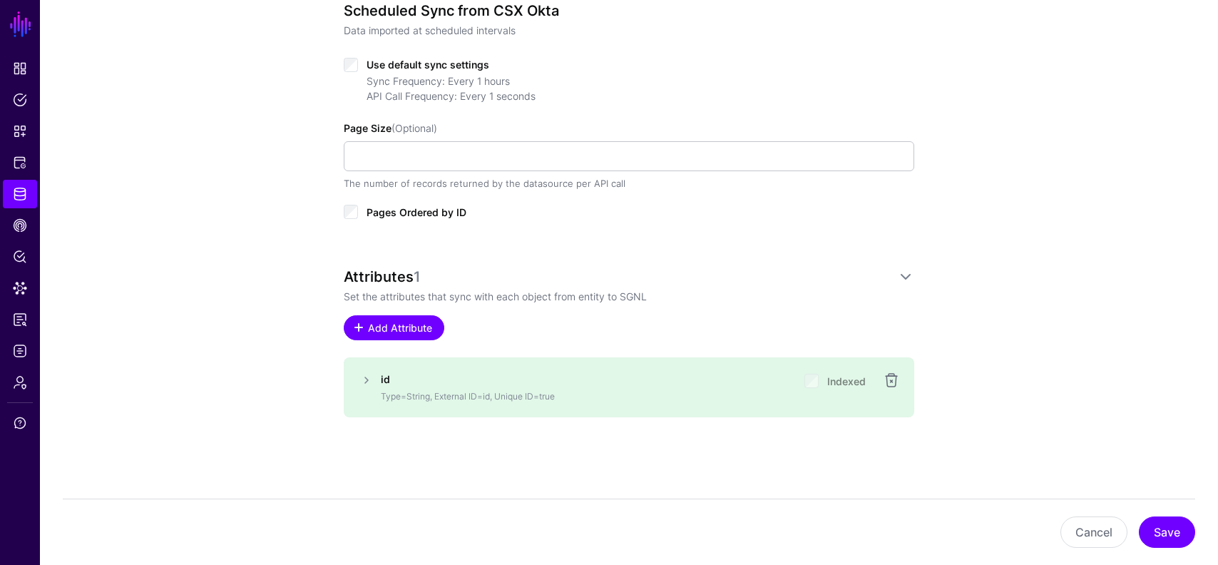
click at [410, 332] on span "Add Attribute" at bounding box center [401, 327] width 68 height 15
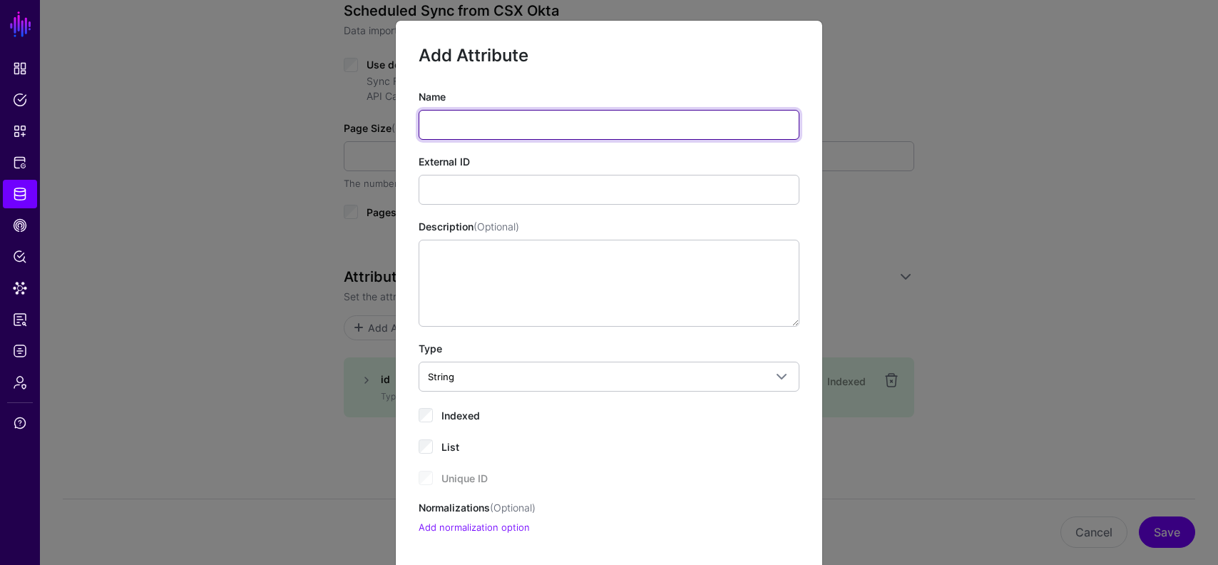
click at [476, 129] on input "Name" at bounding box center [609, 125] width 381 height 30
paste input "*******"
type input "*******"
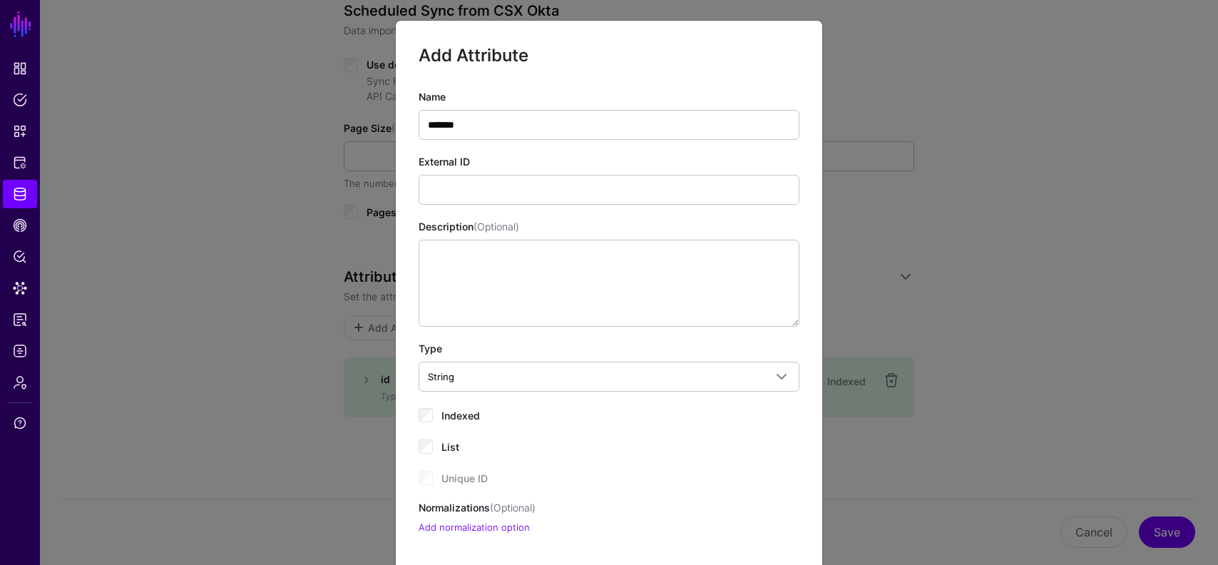
click at [489, 173] on div "External ID" at bounding box center [609, 179] width 381 height 51
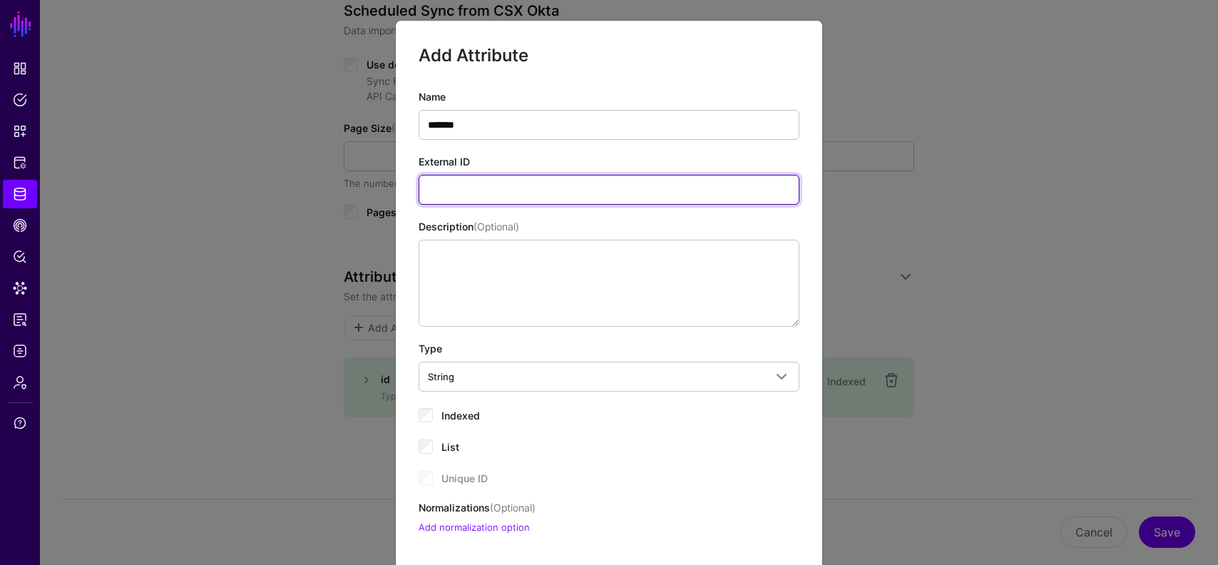
click at [488, 190] on input "External ID" at bounding box center [609, 190] width 381 height 30
paste input "*******"
type input "*******"
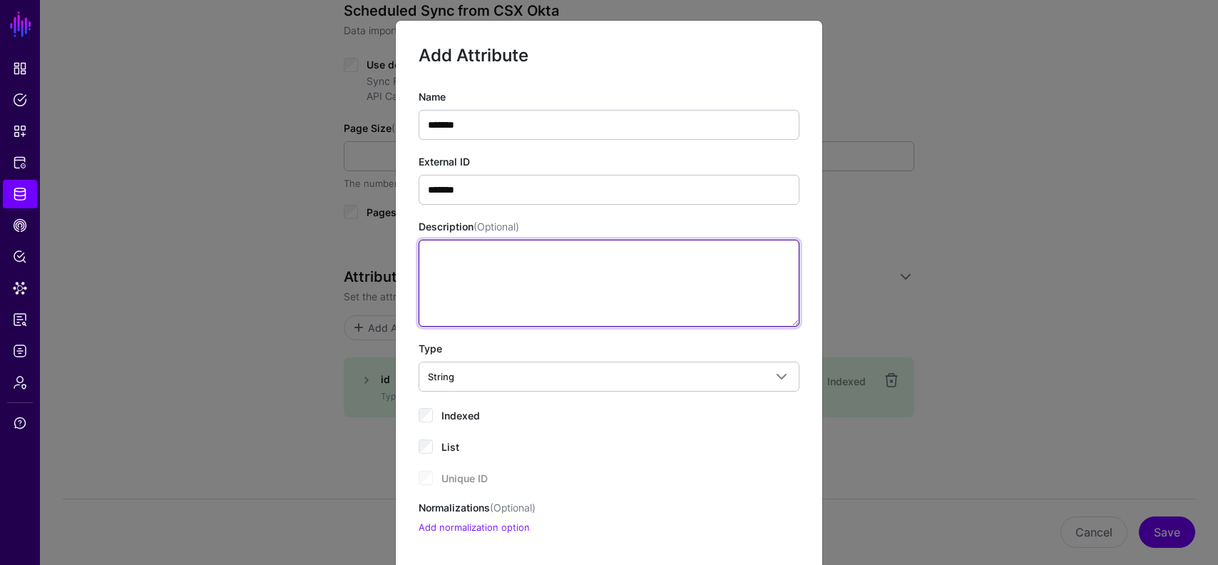
click at [476, 265] on textarea "Description (Optional)" at bounding box center [609, 283] width 381 height 87
paste textarea "*******"
type textarea "*******"
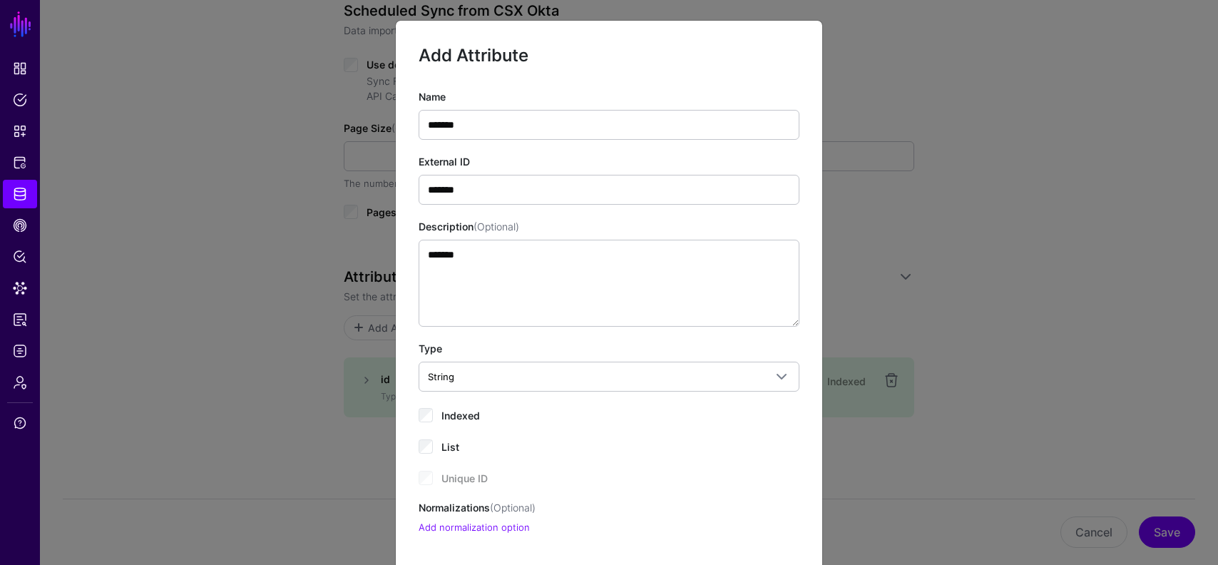
click at [440, 420] on div "Indexed" at bounding box center [609, 414] width 381 height 17
click at [470, 412] on span "Indexed" at bounding box center [460, 415] width 39 height 12
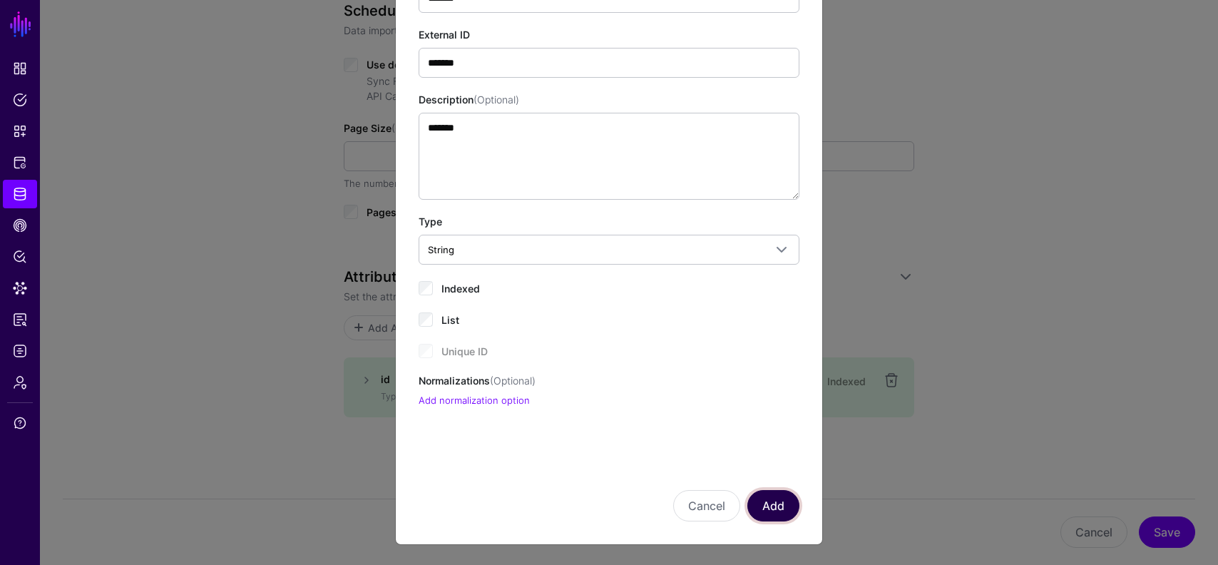
click at [785, 508] on button "Add" at bounding box center [773, 505] width 52 height 31
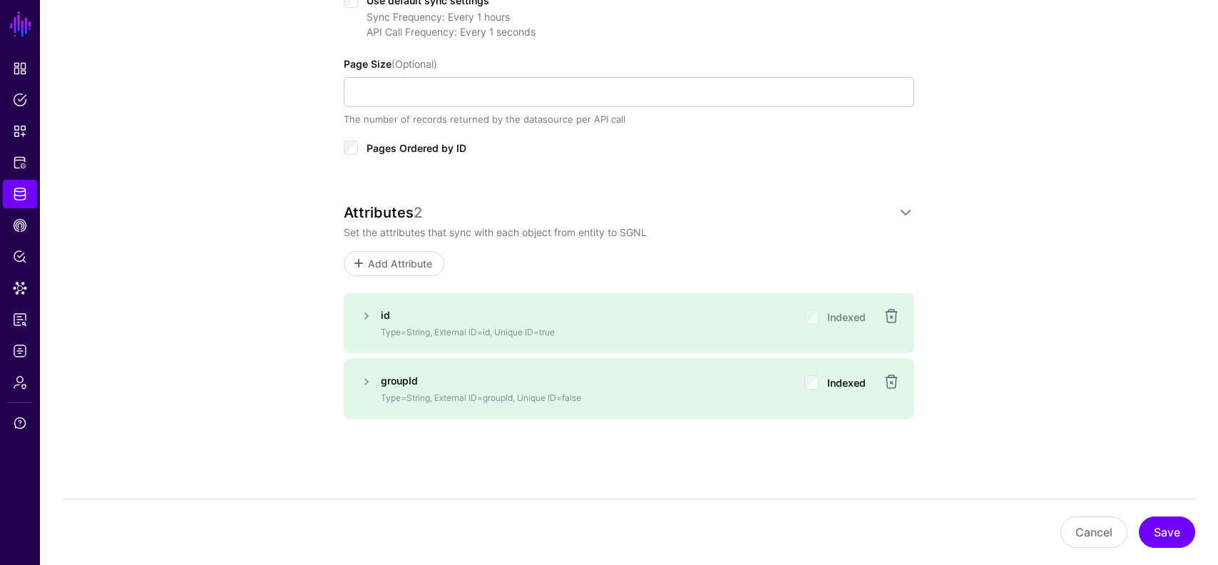
scroll to position [664, 0]
click at [409, 267] on span "Add Attribute" at bounding box center [401, 262] width 68 height 15
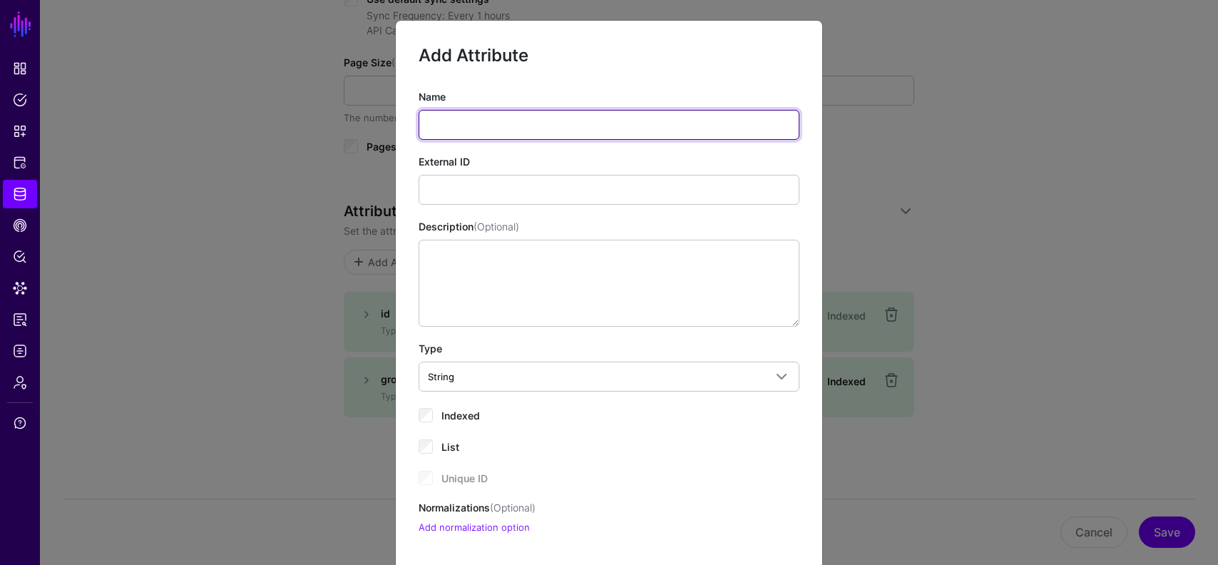
click at [482, 128] on input "Name" at bounding box center [609, 125] width 381 height 30
paste input "******"
drag, startPoint x: 446, startPoint y: 127, endPoint x: 474, endPoint y: 128, distance: 27.9
click at [449, 127] on input "******" at bounding box center [609, 125] width 381 height 30
click at [517, 134] on input "*****" at bounding box center [609, 125] width 381 height 30
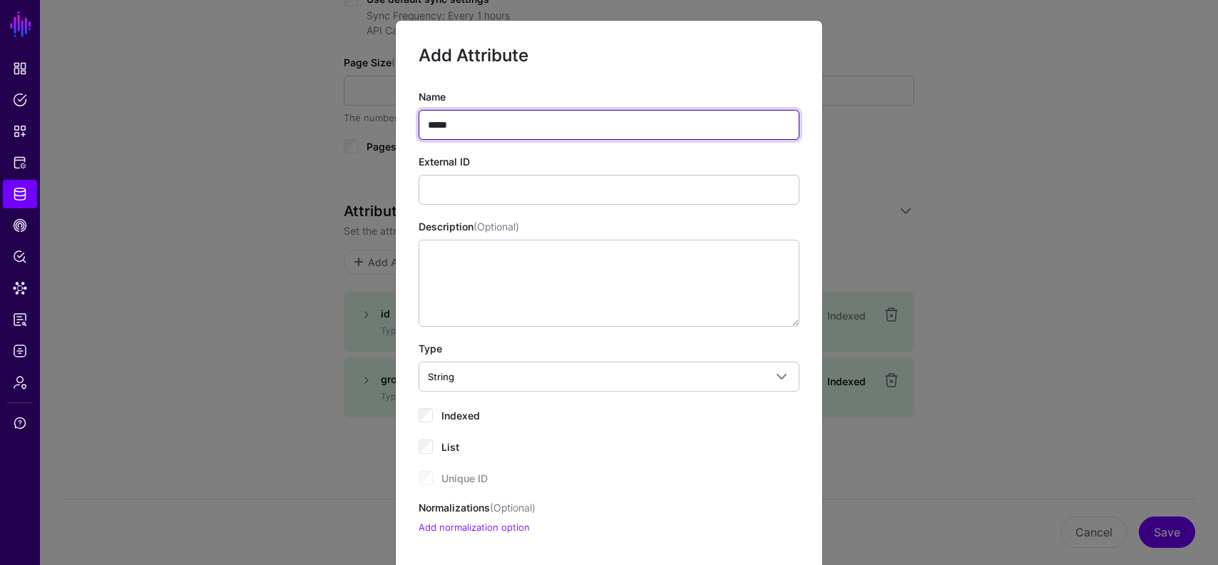
click at [517, 134] on input "*****" at bounding box center [609, 125] width 381 height 30
type input "*****"
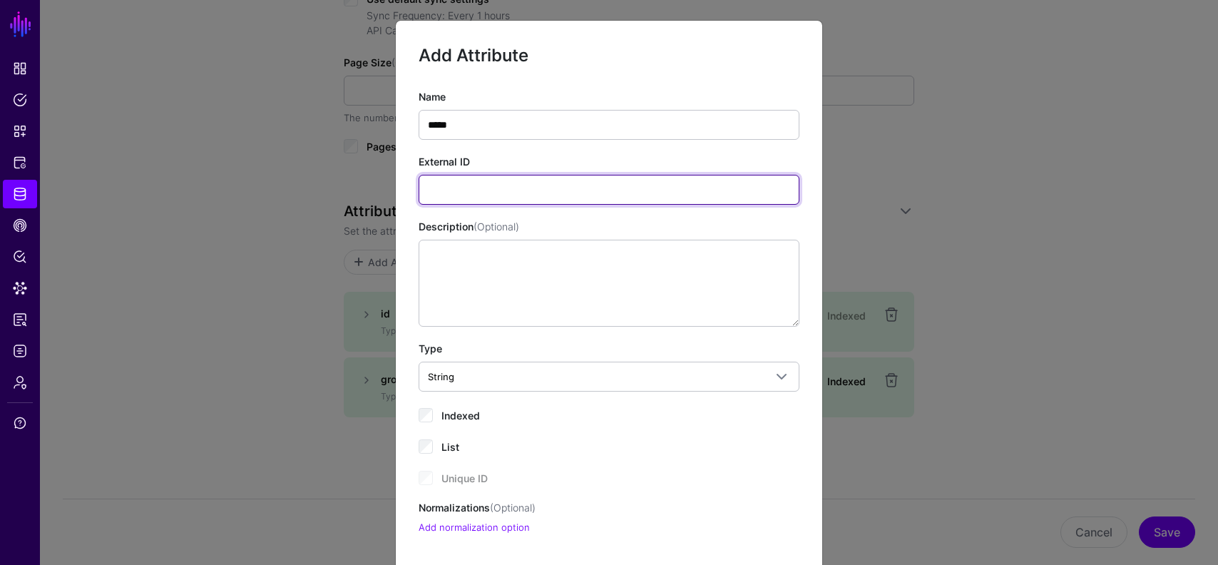
click at [513, 180] on input "External ID" at bounding box center [609, 190] width 381 height 30
paste input "*****"
type input "*****"
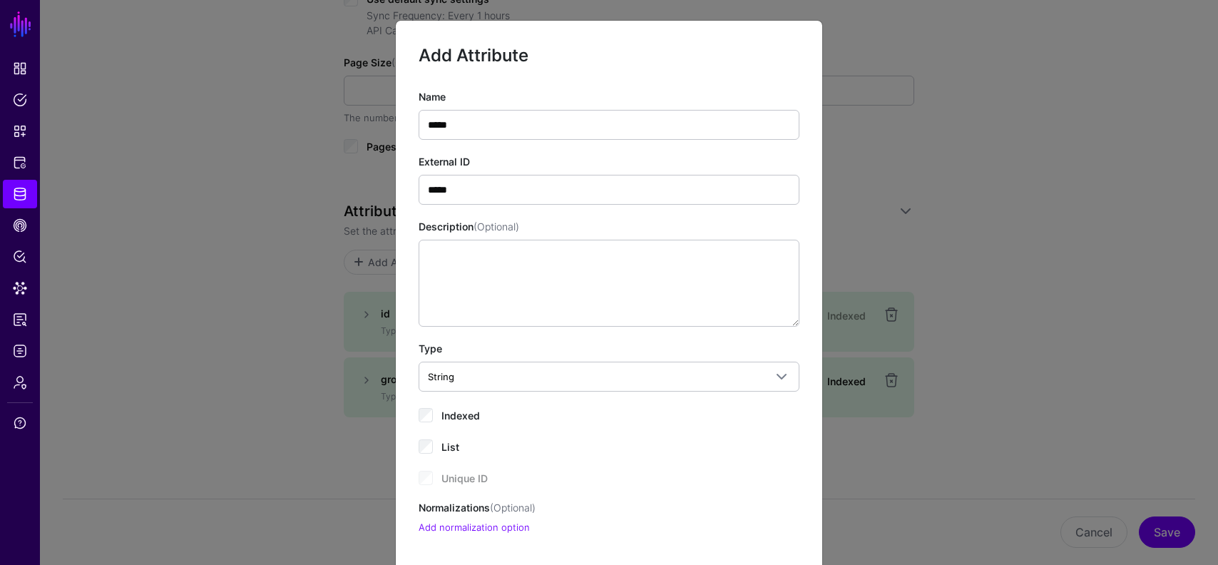
click at [439, 412] on div "Indexed" at bounding box center [609, 414] width 381 height 17
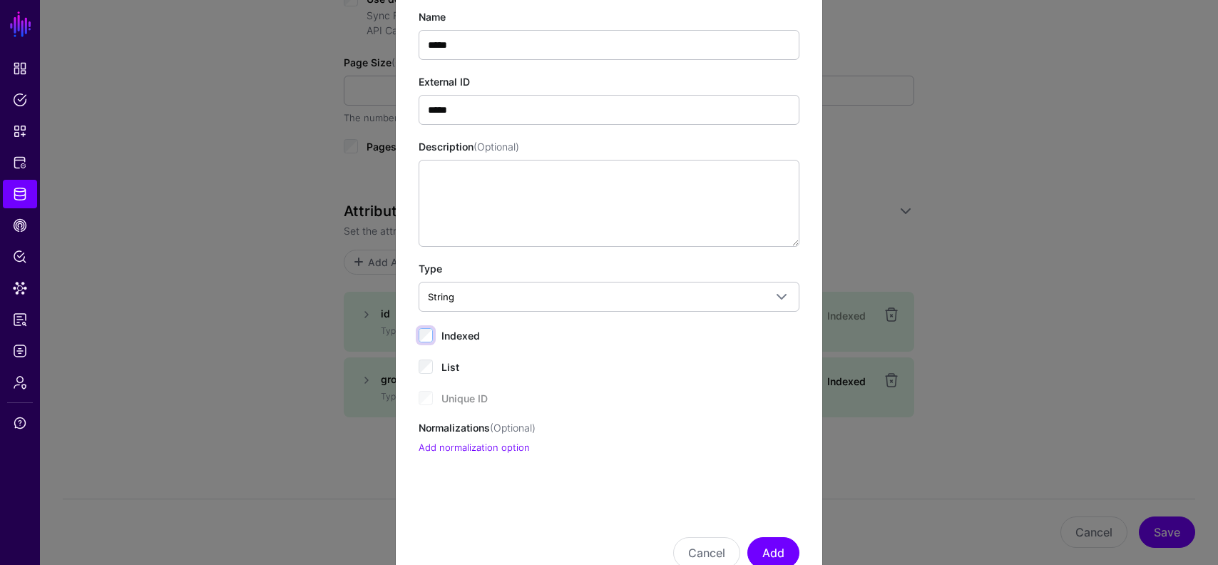
scroll to position [127, 0]
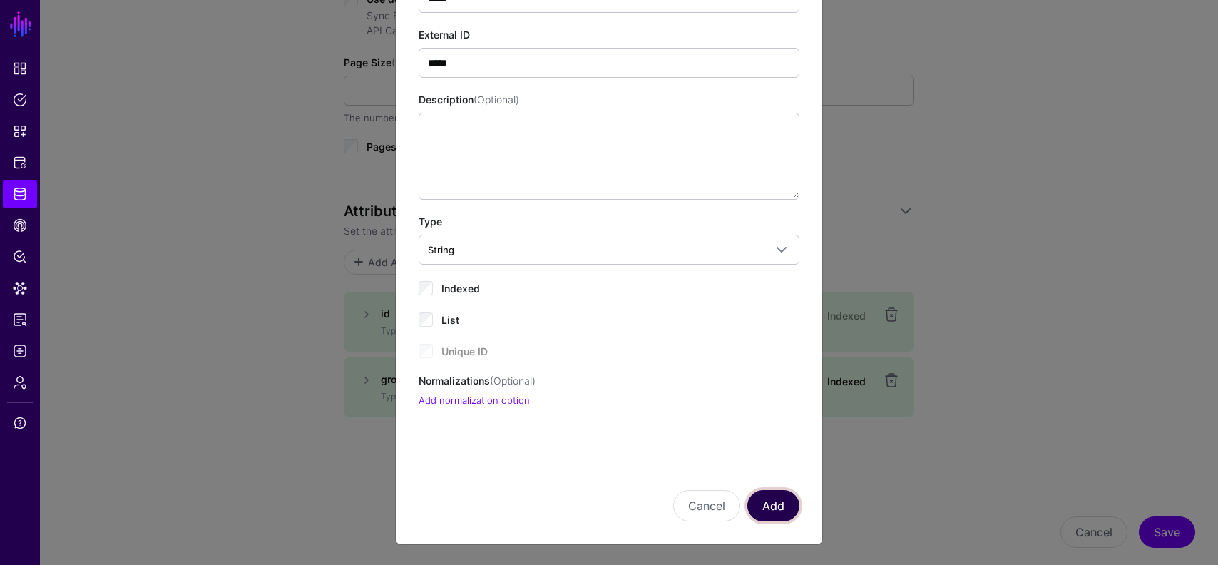
click at [790, 513] on button "Add" at bounding box center [773, 505] width 52 height 31
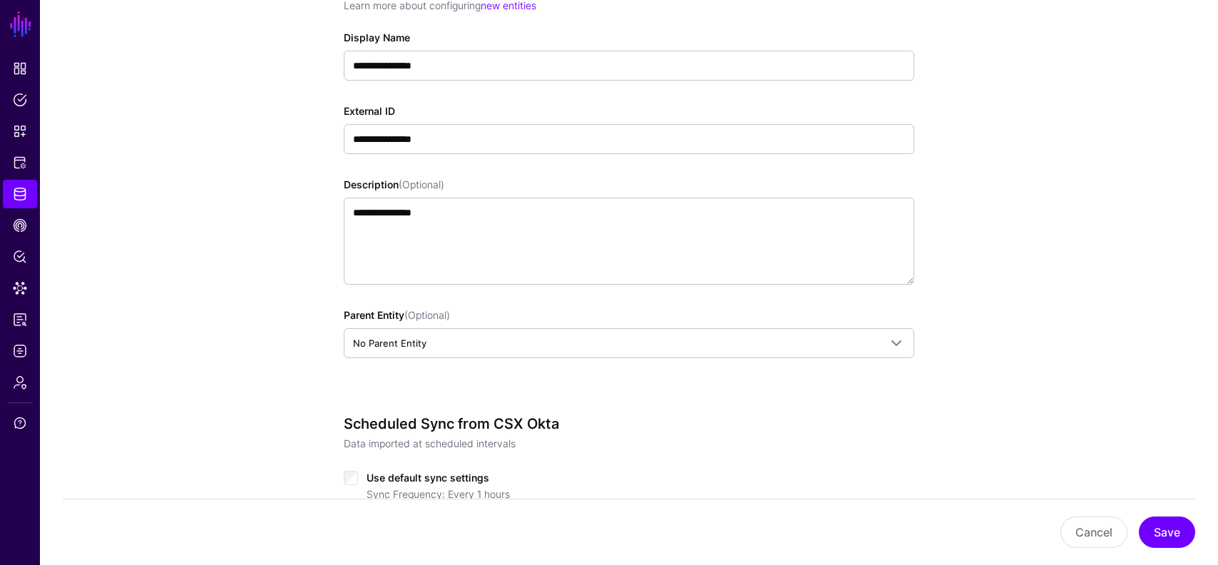
scroll to position [123, 0]
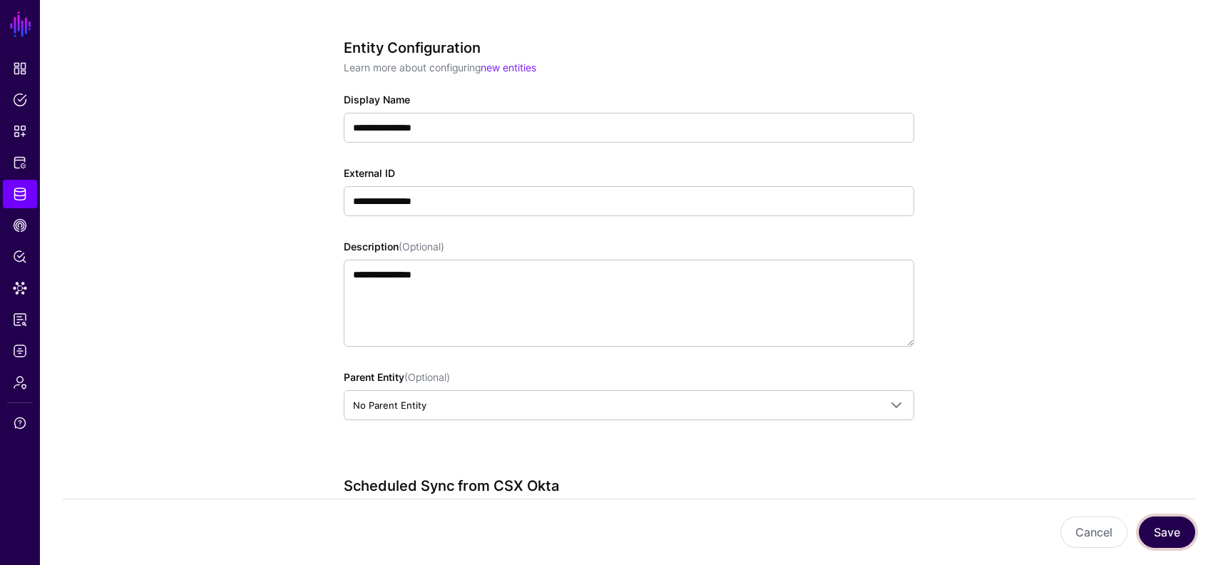
click at [1158, 535] on button "Save" at bounding box center [1167, 531] width 56 height 31
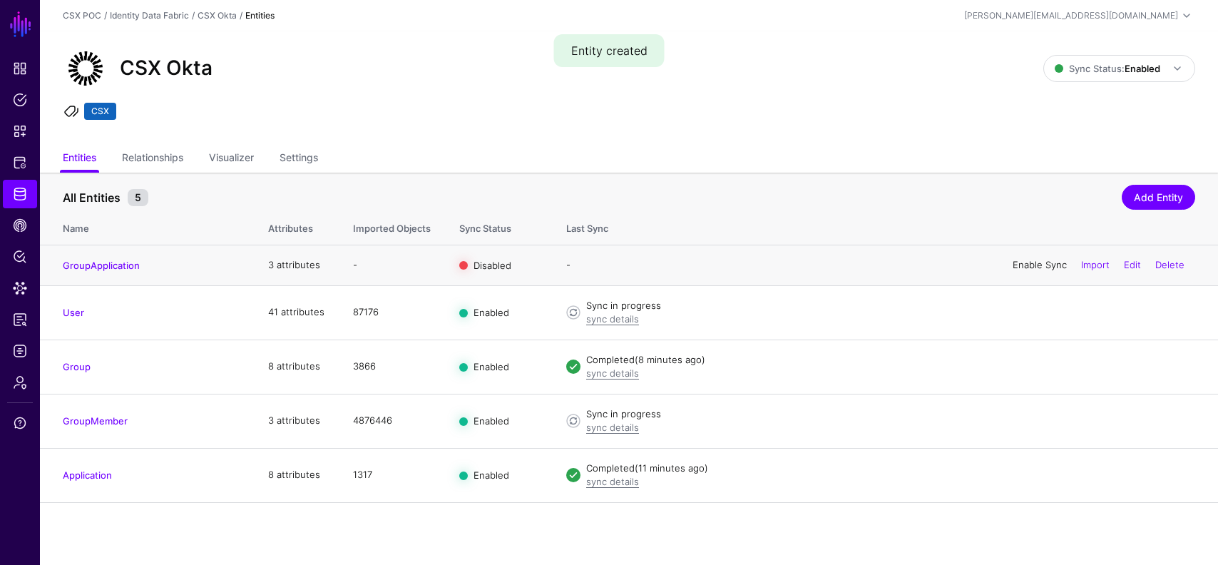
click at [1031, 267] on link "Enable Sync" at bounding box center [1040, 264] width 54 height 11
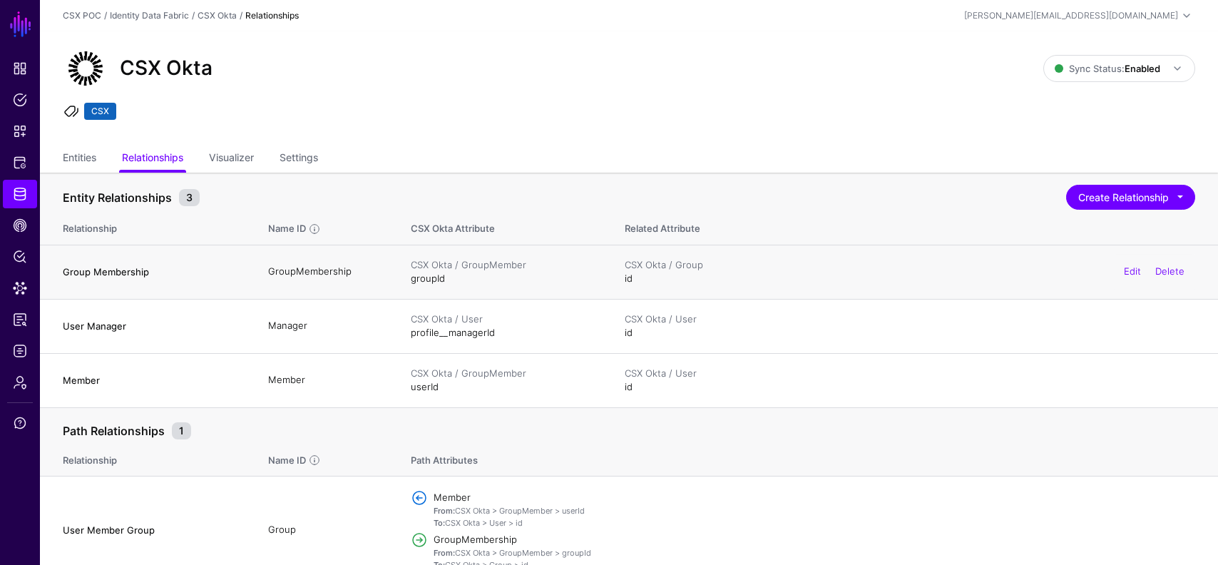
click at [138, 273] on h4 "Group Membership" at bounding box center [151, 271] width 177 height 13
copy h4 "Group Membership"
click at [1104, 194] on button "Create Relationship" at bounding box center [1130, 197] width 129 height 25
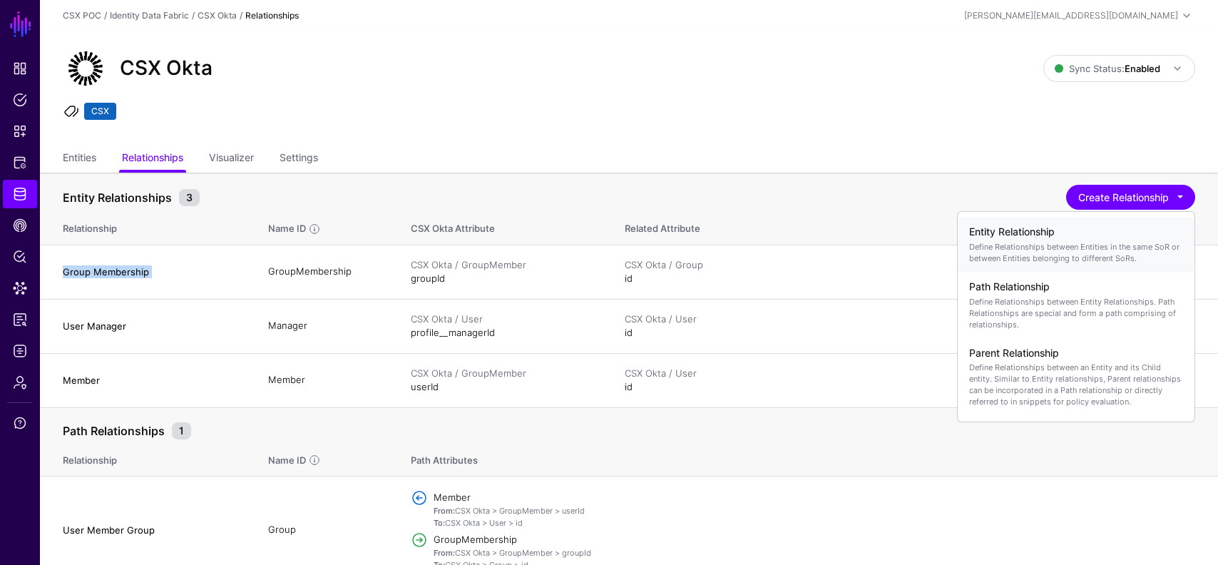
click at [1033, 247] on p "Define Relationships between Entities in the same SoR or between Entities belon…" at bounding box center [1076, 252] width 214 height 23
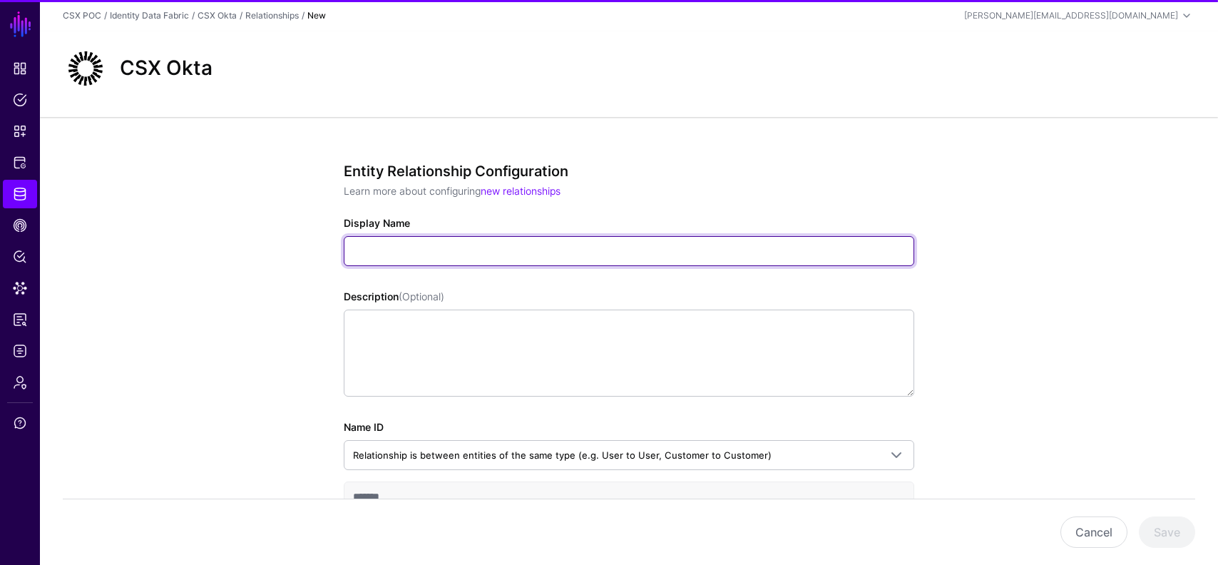
click at [471, 255] on input "Display Name" at bounding box center [629, 251] width 571 height 30
paste input "**********"
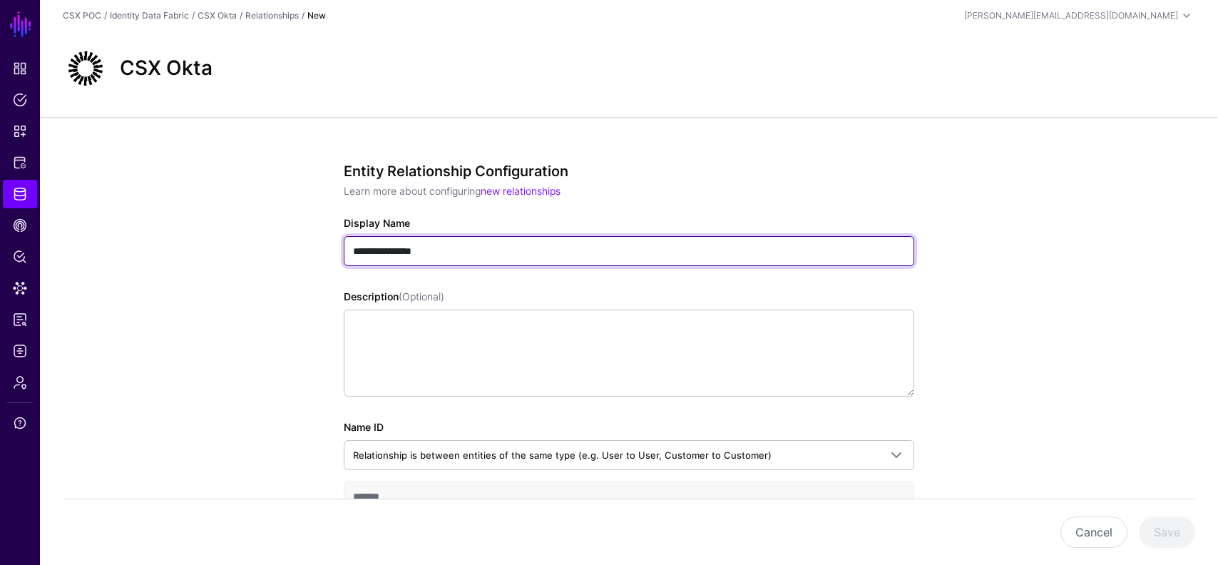
click at [387, 252] on input "**********" at bounding box center [629, 251] width 571 height 30
click at [483, 256] on input "**********" at bounding box center [629, 251] width 571 height 30
type input "**********"
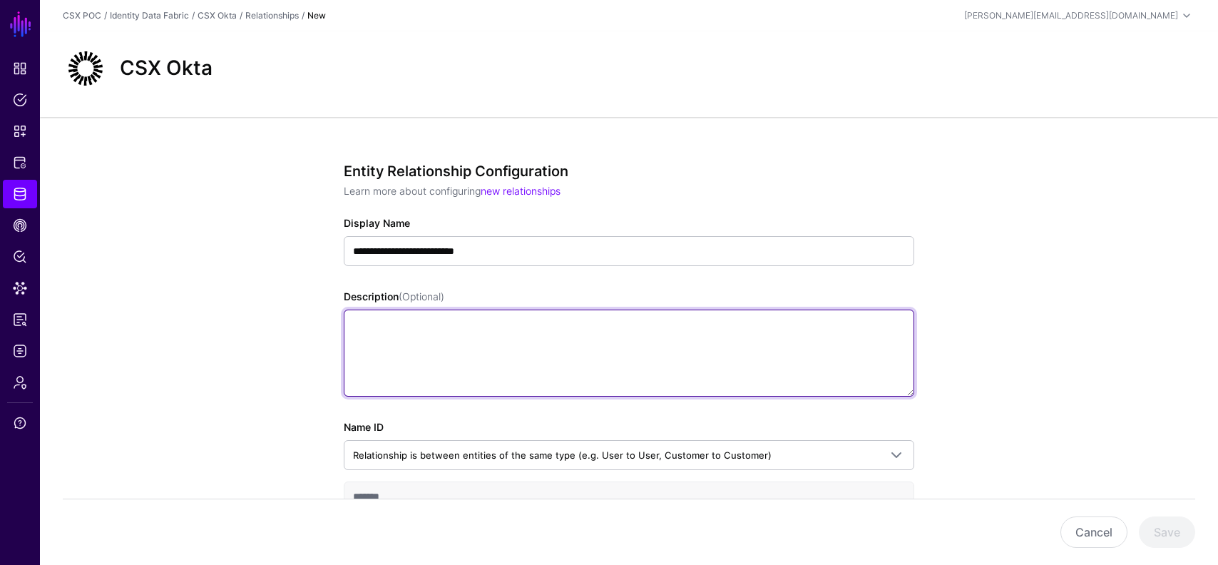
click at [496, 335] on textarea "Description (Optional)" at bounding box center [629, 353] width 571 height 87
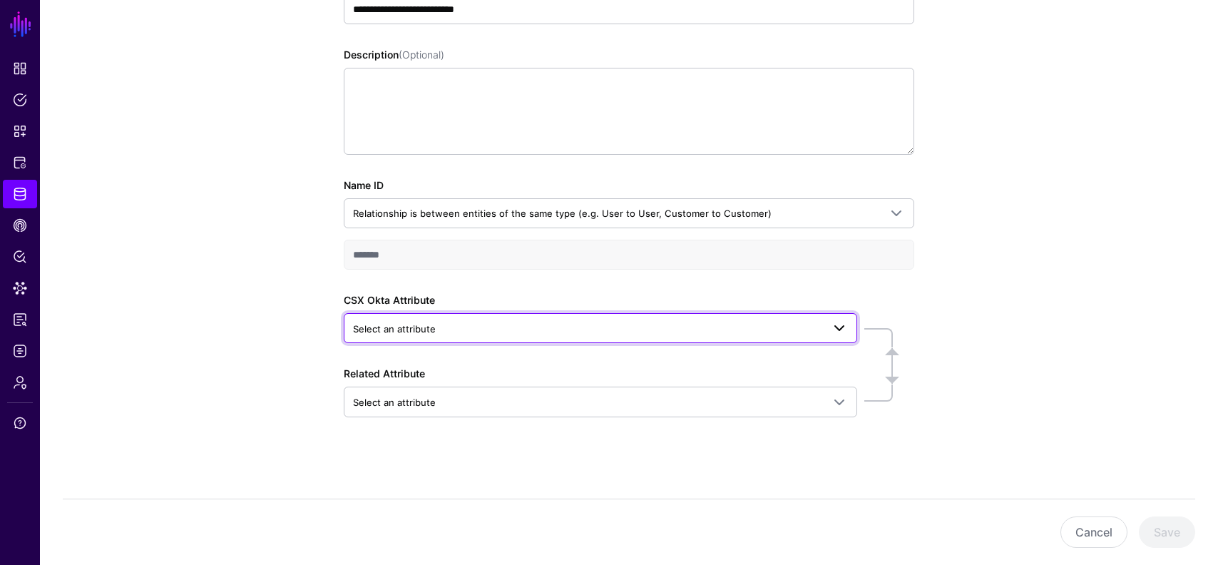
click at [409, 330] on span "Select an attribute" at bounding box center [394, 328] width 83 height 11
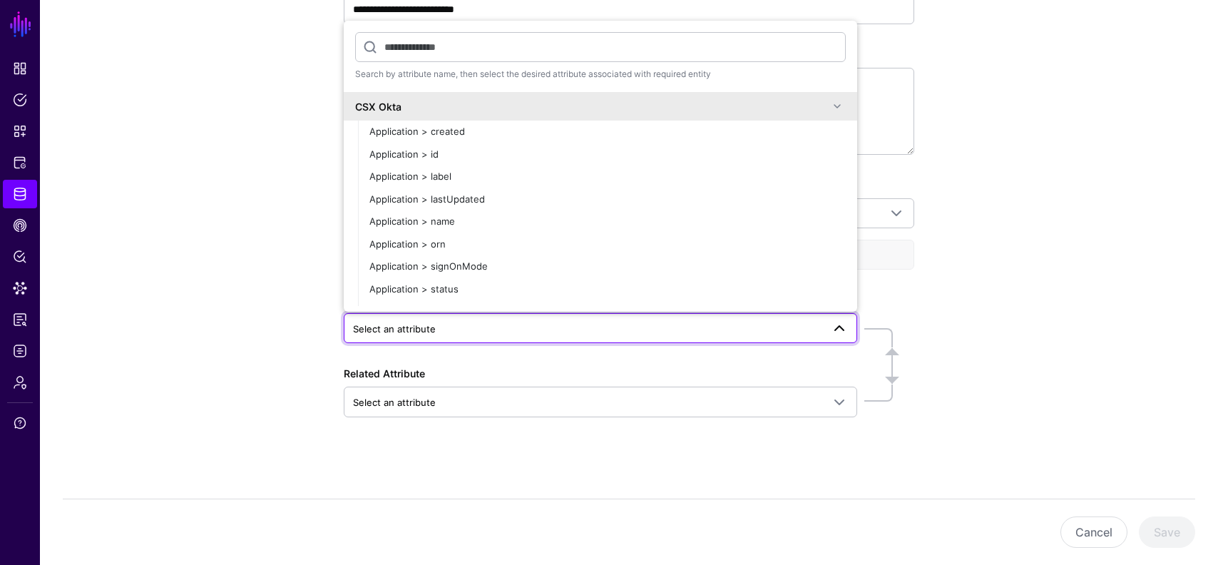
click at [259, 271] on div "**********" at bounding box center [629, 220] width 1178 height 690
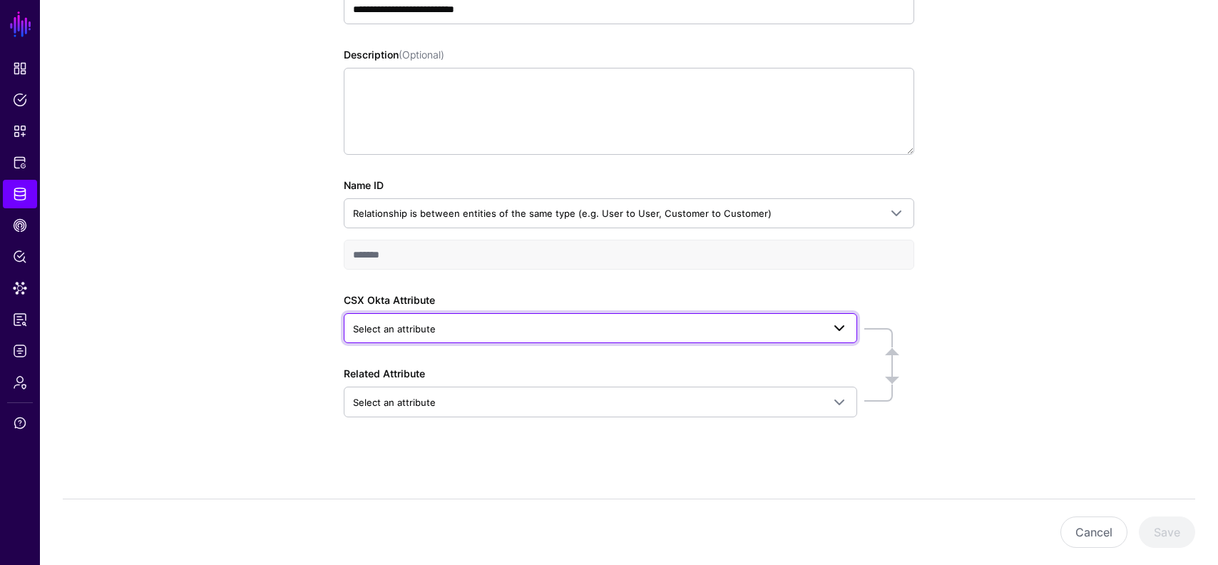
click at [462, 321] on span "Select an attribute" at bounding box center [587, 329] width 469 height 16
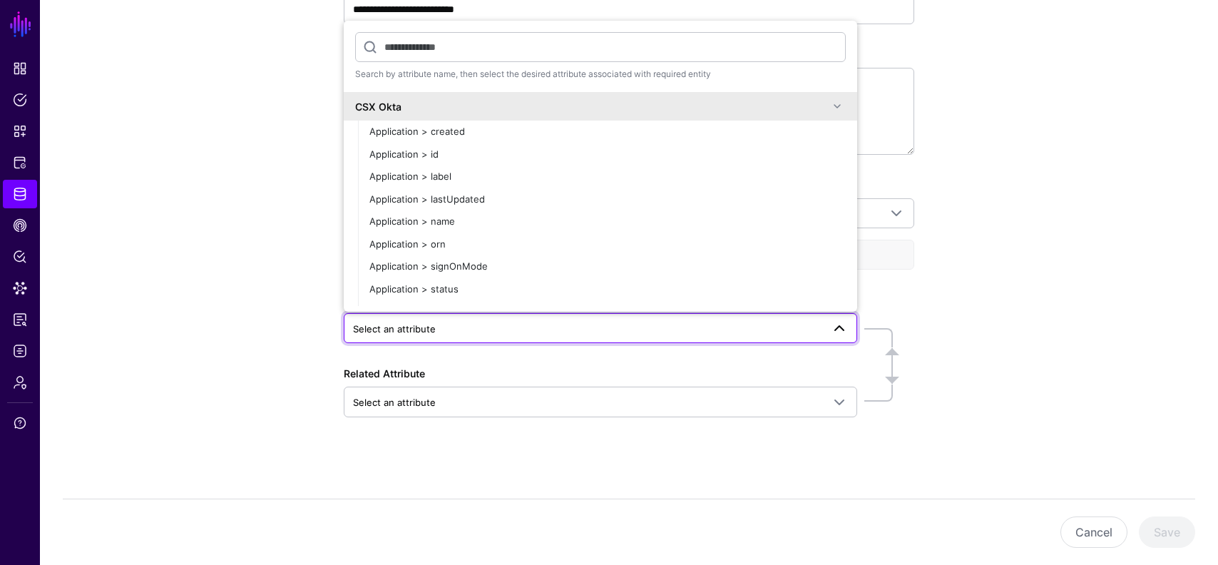
click at [280, 259] on div "**********" at bounding box center [629, 220] width 1178 height 690
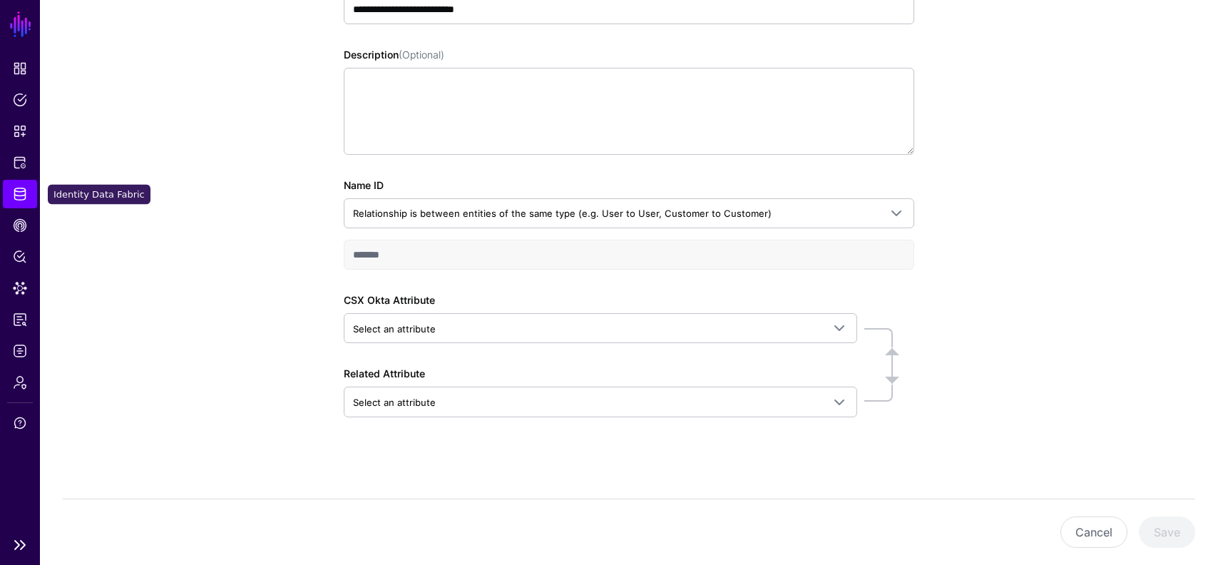
click at [14, 196] on span "Identity Data Fabric" at bounding box center [20, 194] width 14 height 14
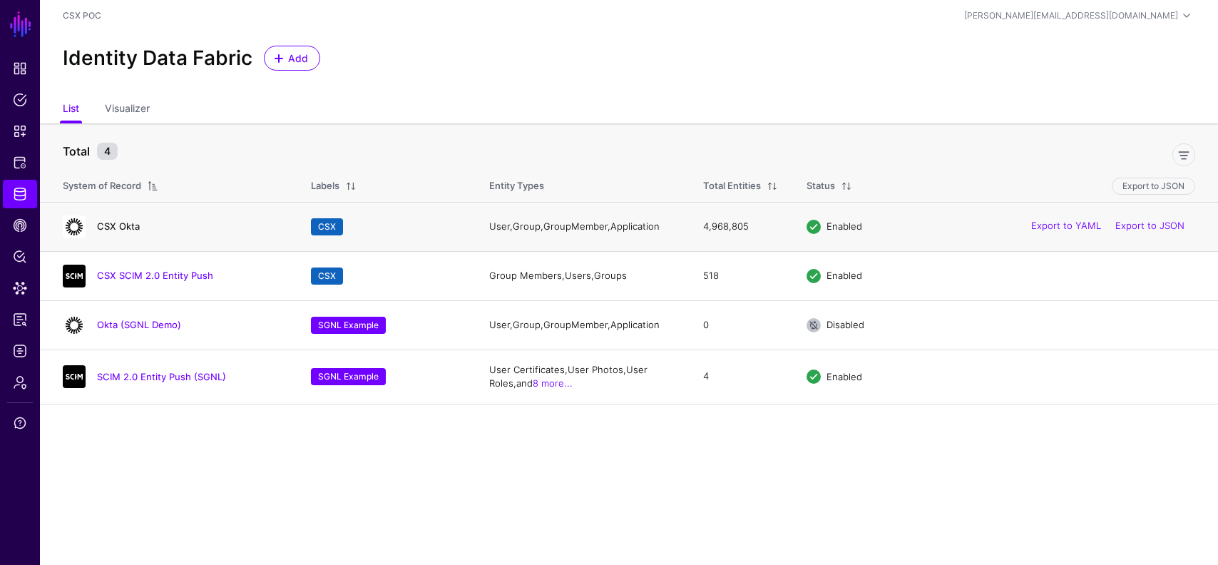
click at [132, 224] on link "CSX Okta" at bounding box center [118, 225] width 43 height 11
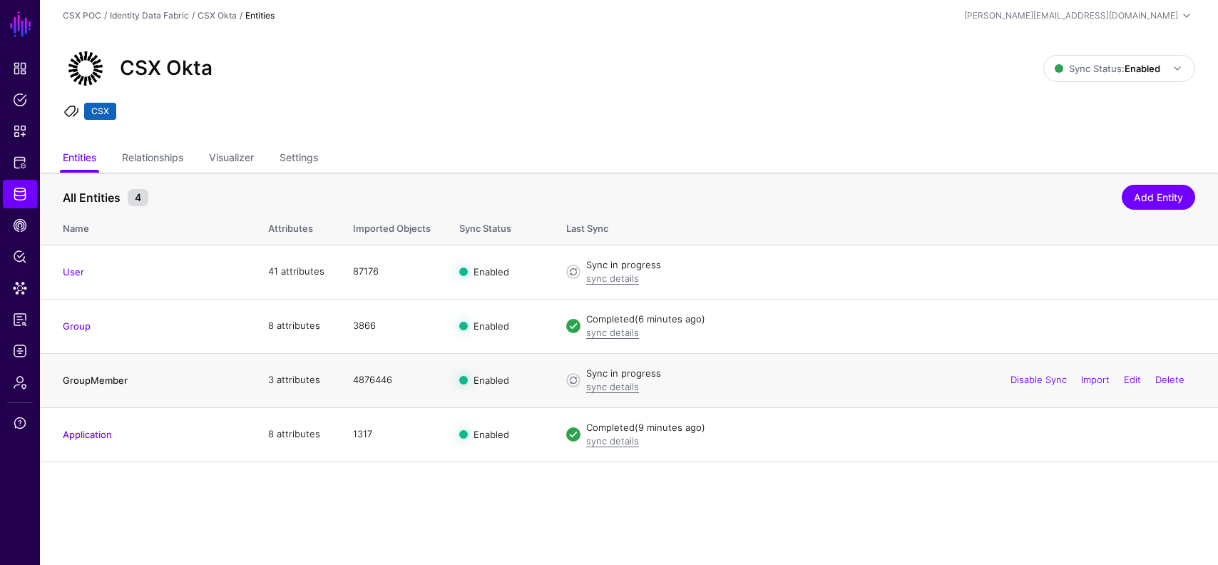
click at [110, 382] on link "GroupMember" at bounding box center [95, 379] width 65 height 11
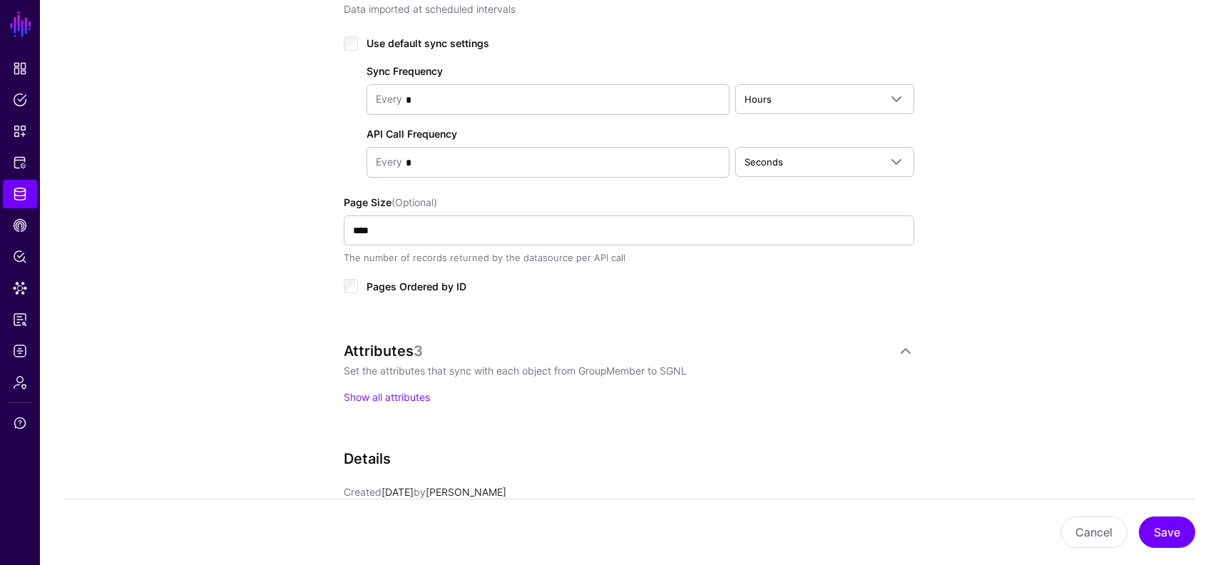
scroll to position [757, 0]
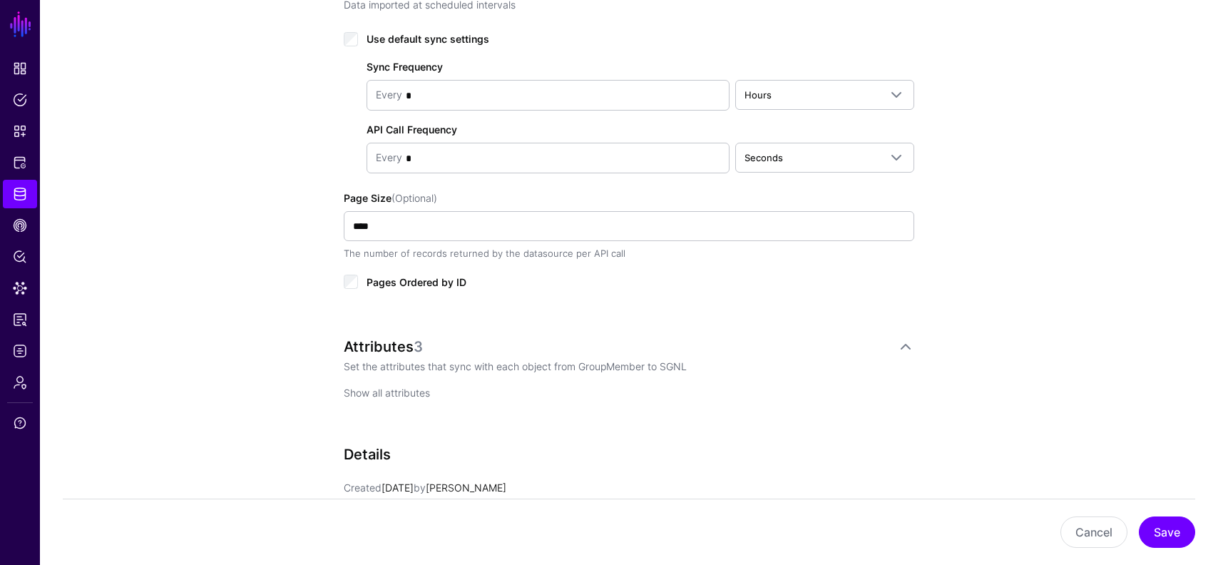
click at [368, 388] on link "Show all attributes" at bounding box center [387, 393] width 86 height 12
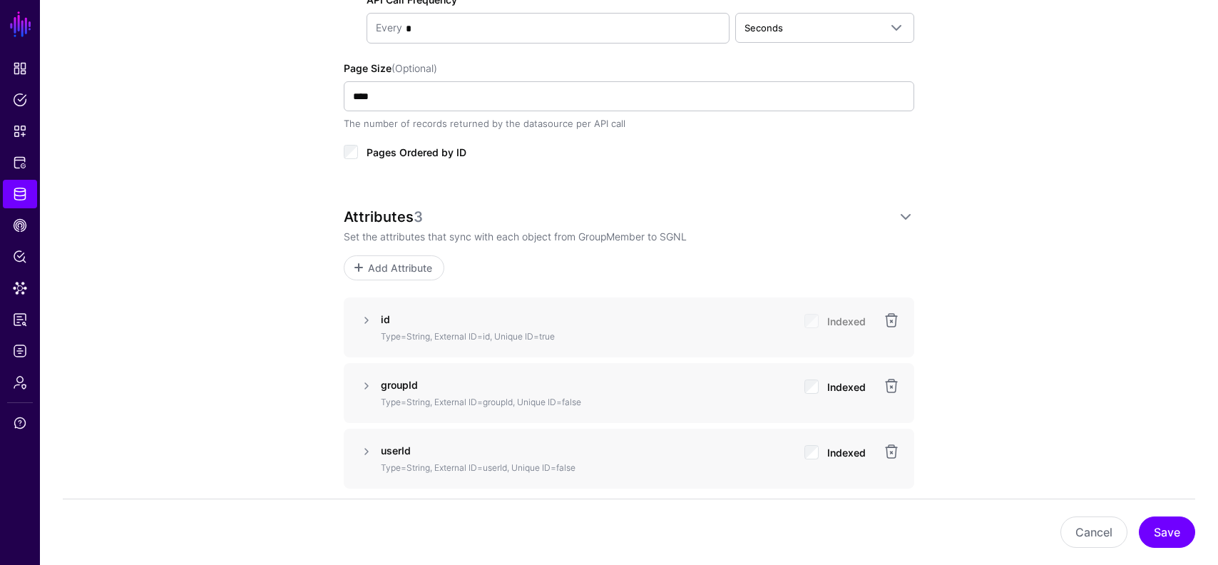
scroll to position [984, 0]
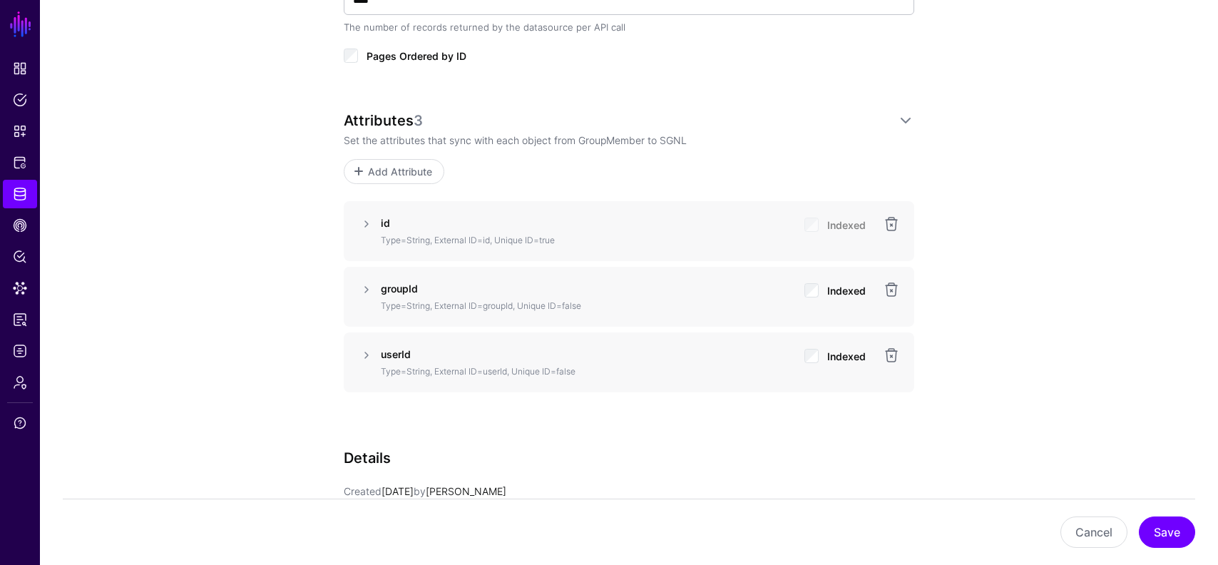
click at [365, 213] on div "id Type=String, External ID=id, Unique ID=true Indexed" at bounding box center [629, 231] width 571 height 60
click at [365, 220] on link at bounding box center [366, 223] width 17 height 17
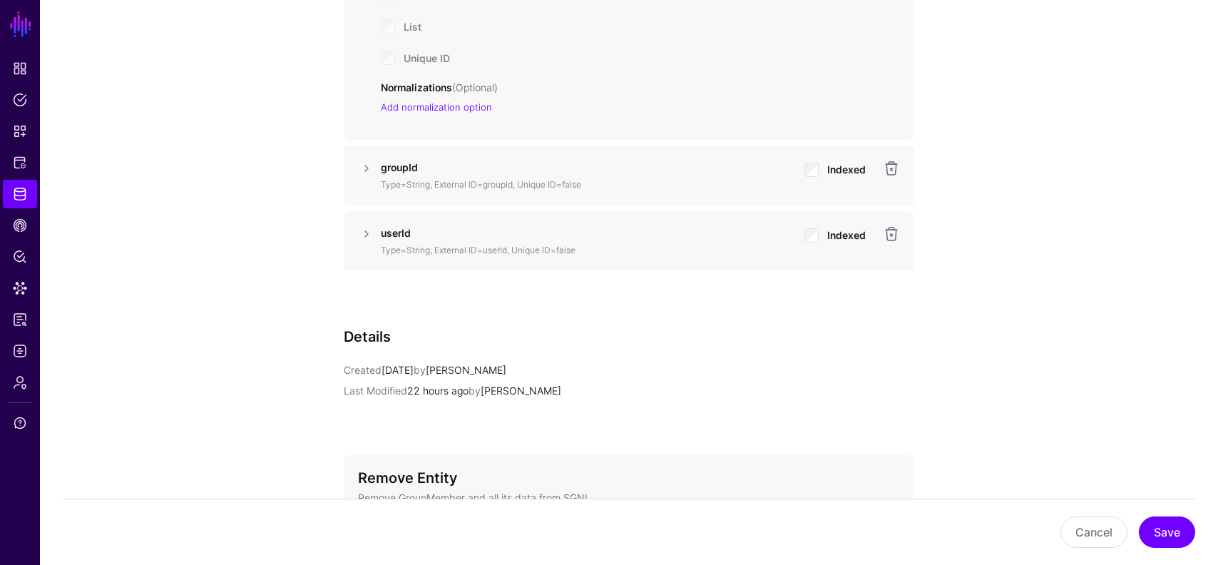
scroll to position [1457, 0]
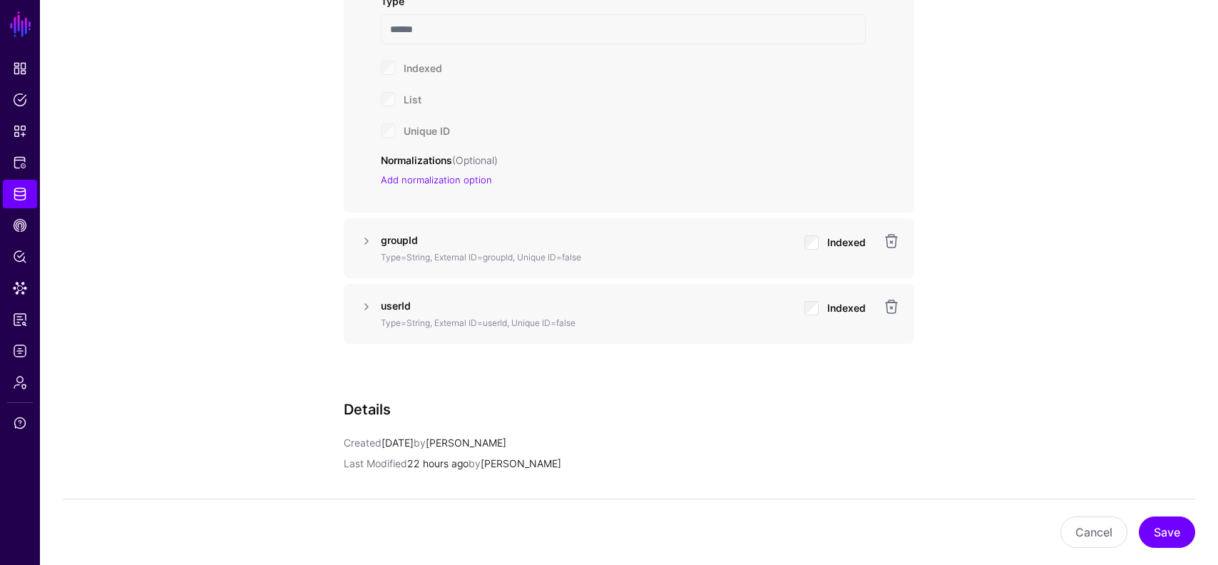
click at [403, 239] on strong "groupId" at bounding box center [399, 240] width 37 height 12
copy strong "groupId"
click at [369, 240] on link at bounding box center [366, 241] width 17 height 17
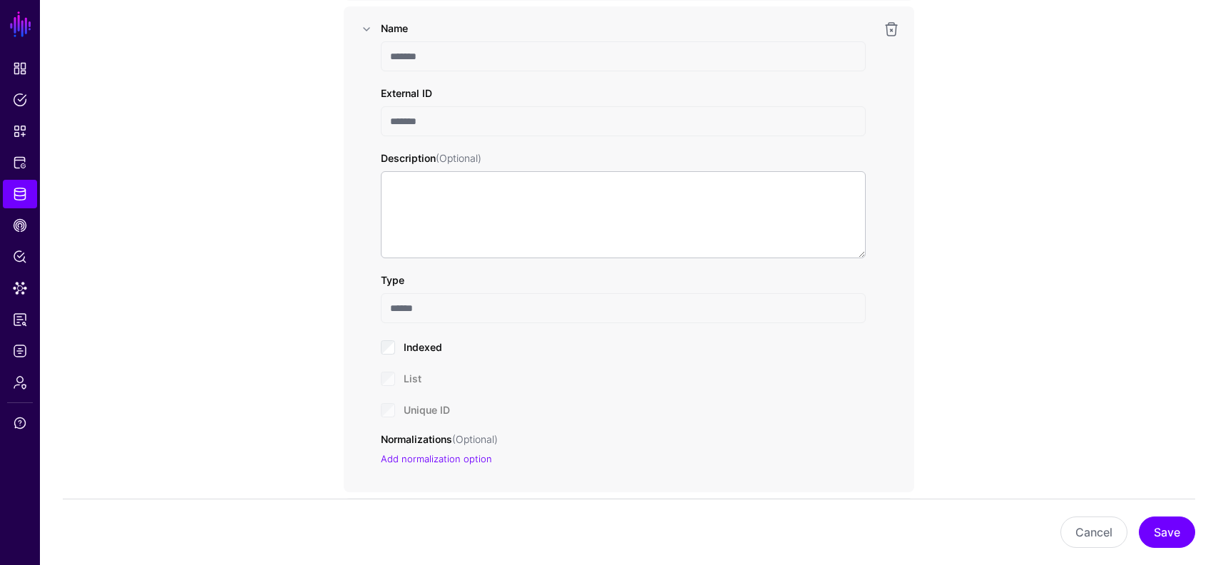
scroll to position [1670, 0]
click at [1130, 518] on div "Cancel Save" at bounding box center [629, 531] width 1133 height 31
click at [1119, 522] on button "Cancel" at bounding box center [1094, 531] width 67 height 31
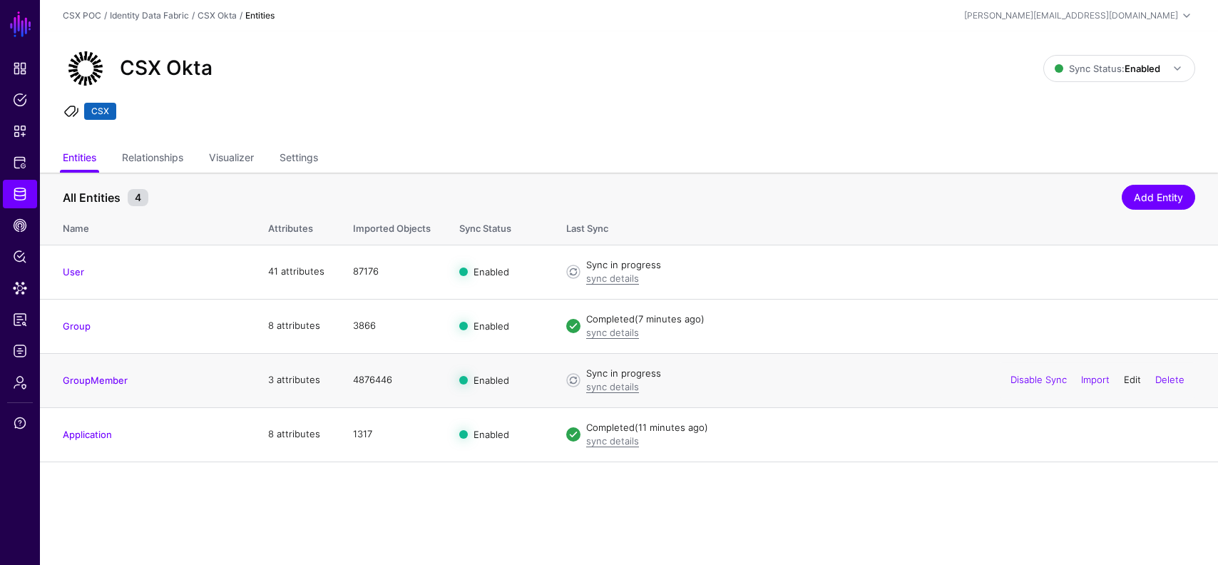
click at [1125, 379] on link "Edit" at bounding box center [1132, 379] width 17 height 11
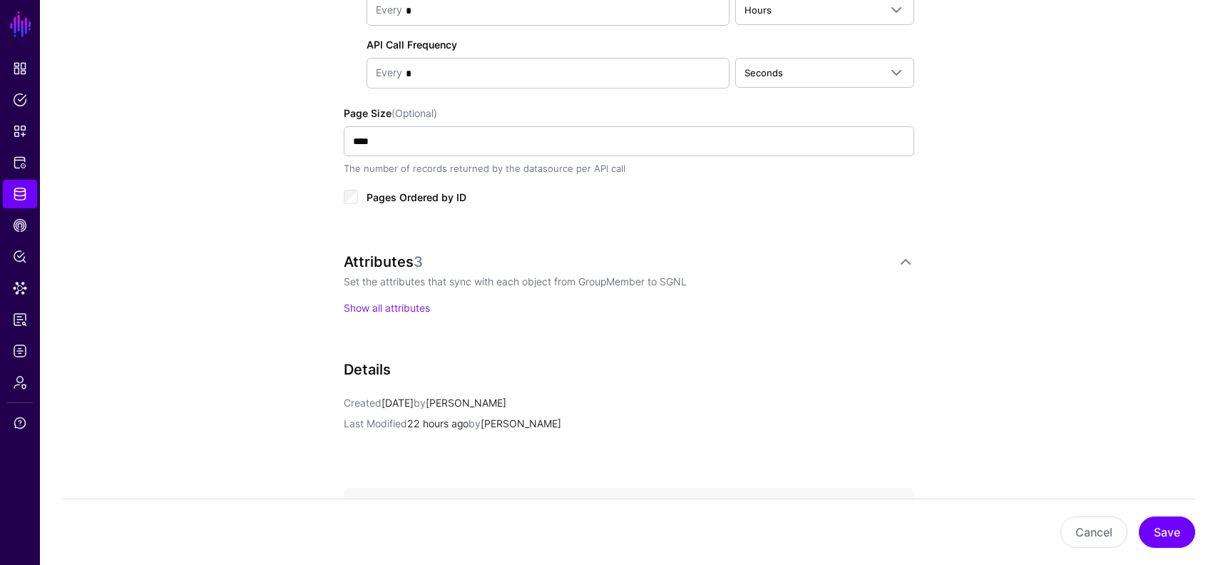
scroll to position [827, 0]
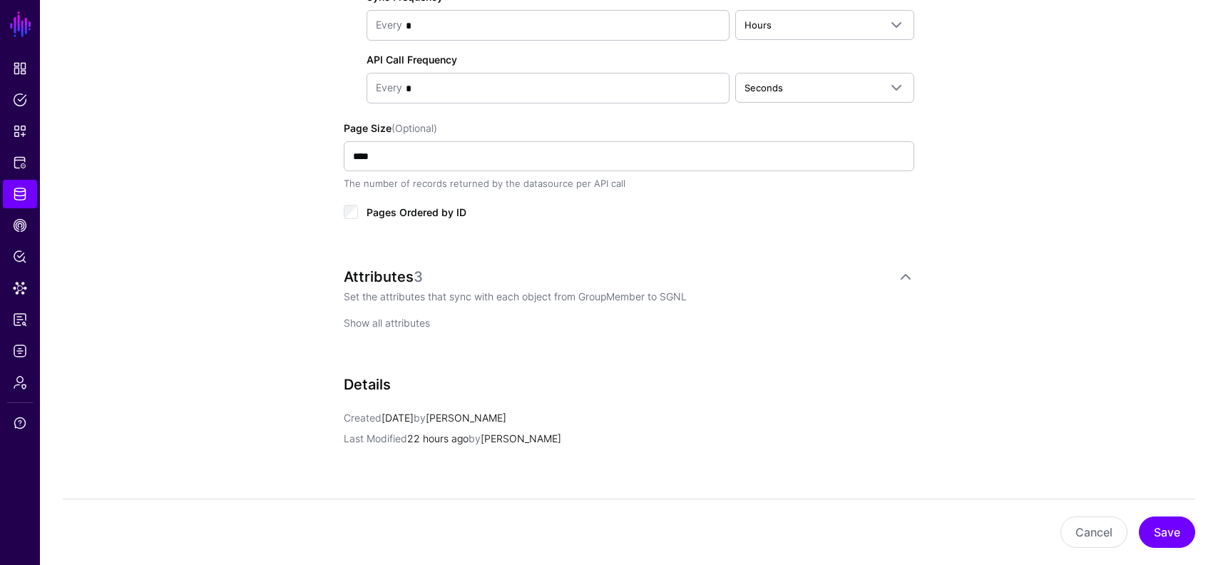
click at [384, 320] on link "Show all attributes" at bounding box center [387, 323] width 86 height 12
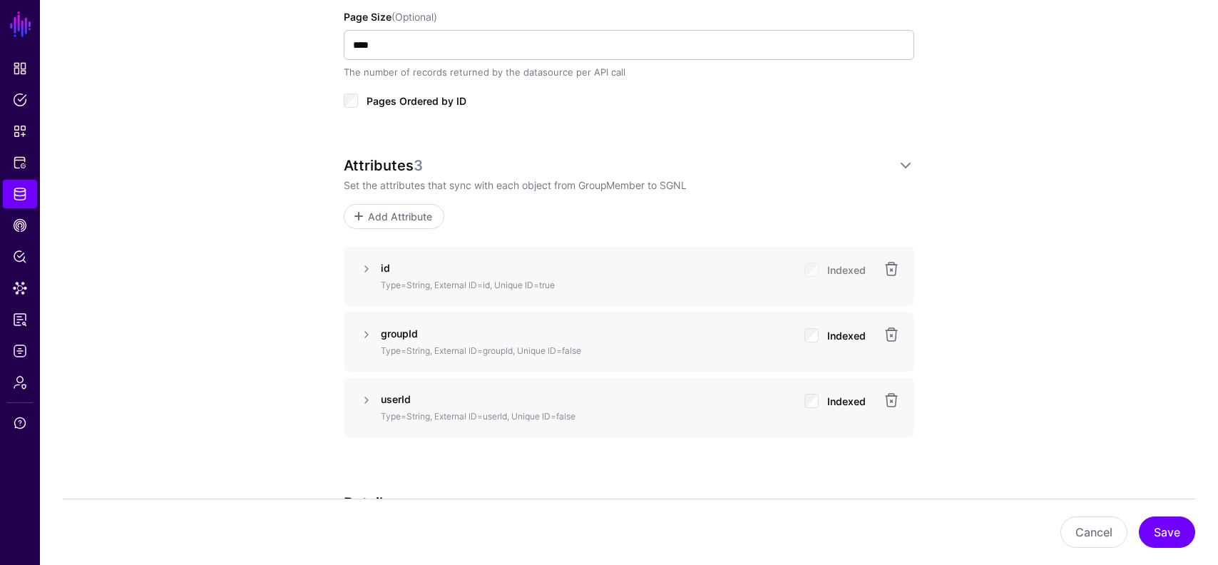
scroll to position [1168, 0]
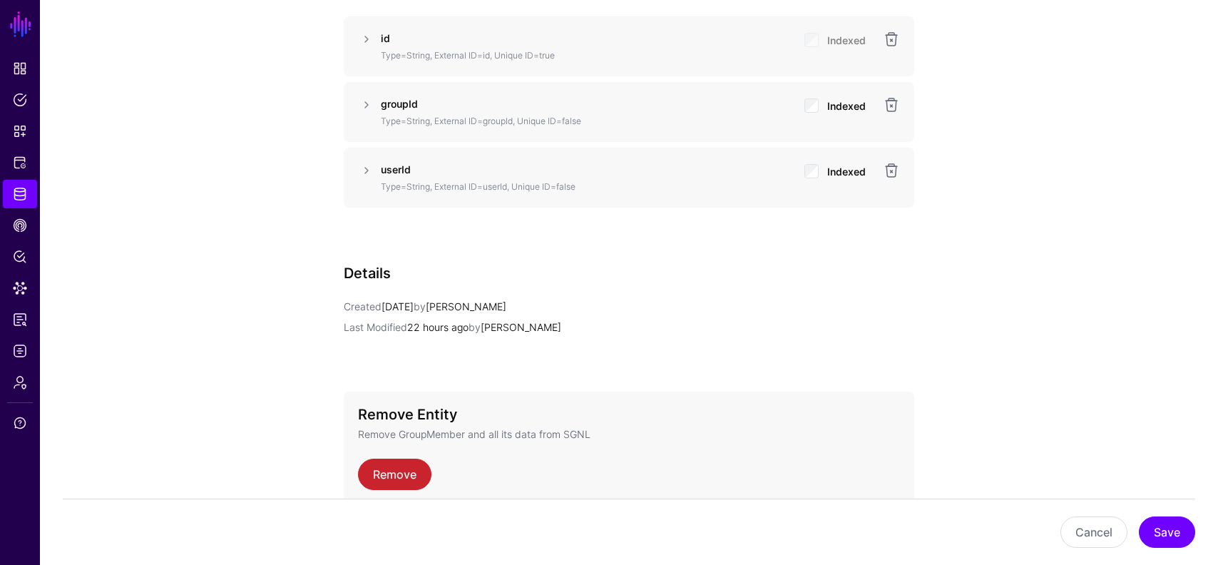
click at [398, 165] on strong "userId" at bounding box center [396, 169] width 30 height 12
copy strong "userId"
click at [366, 175] on link at bounding box center [366, 170] width 17 height 17
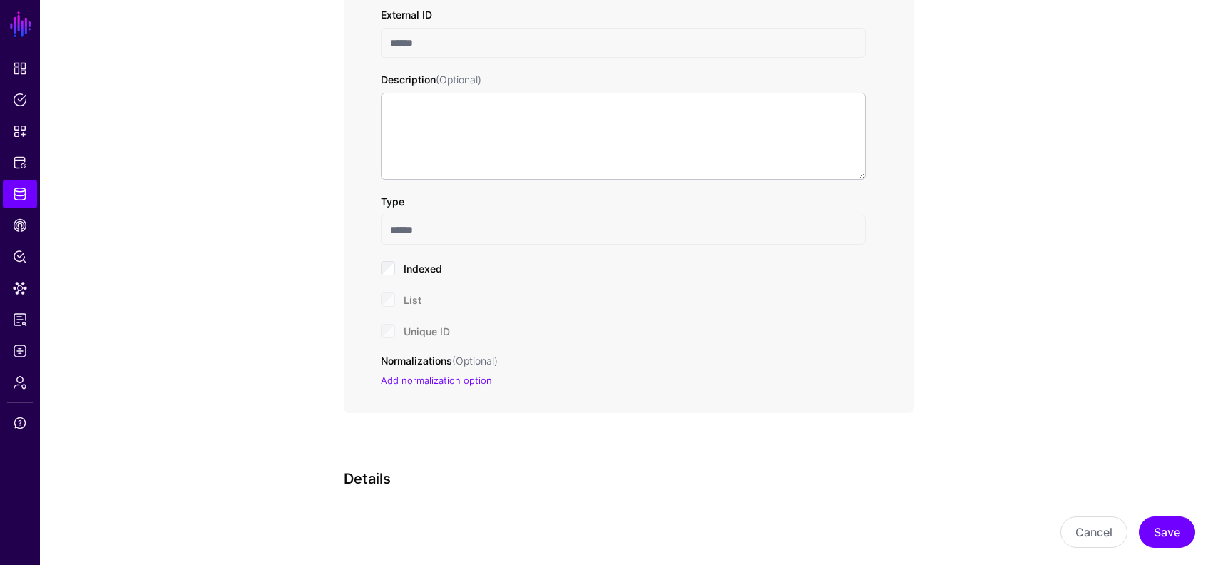
scroll to position [1401, 0]
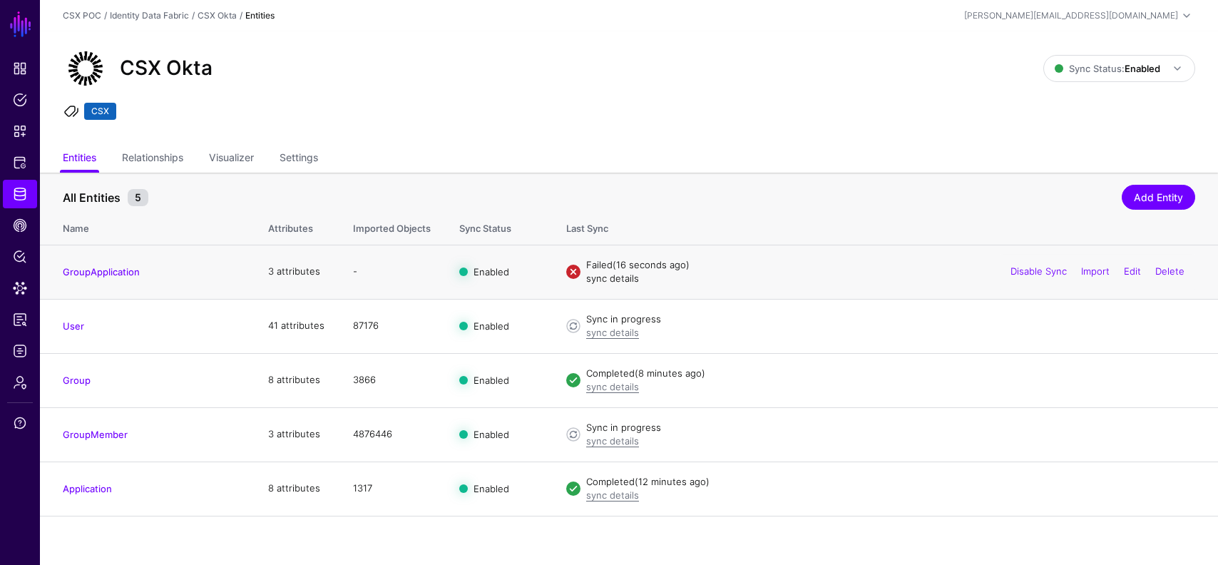
click at [620, 282] on link "sync details" at bounding box center [612, 277] width 53 height 11
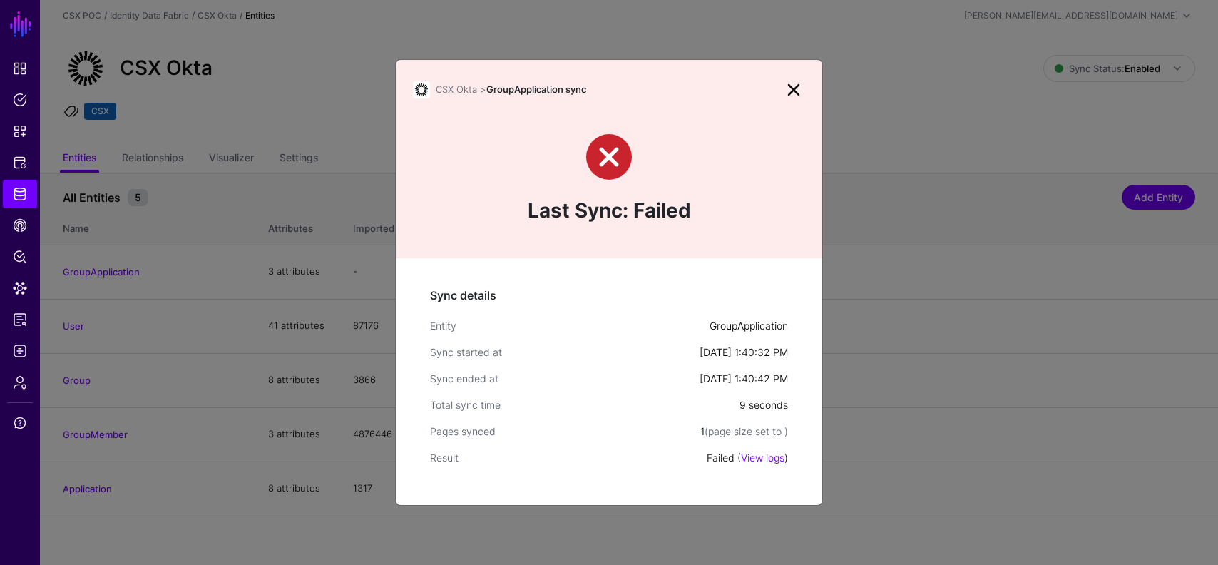
click at [760, 464] on div "Failed ( View logs )" at bounding box center [747, 457] width 81 height 15
click at [767, 453] on link "View logs" at bounding box center [763, 457] width 44 height 12
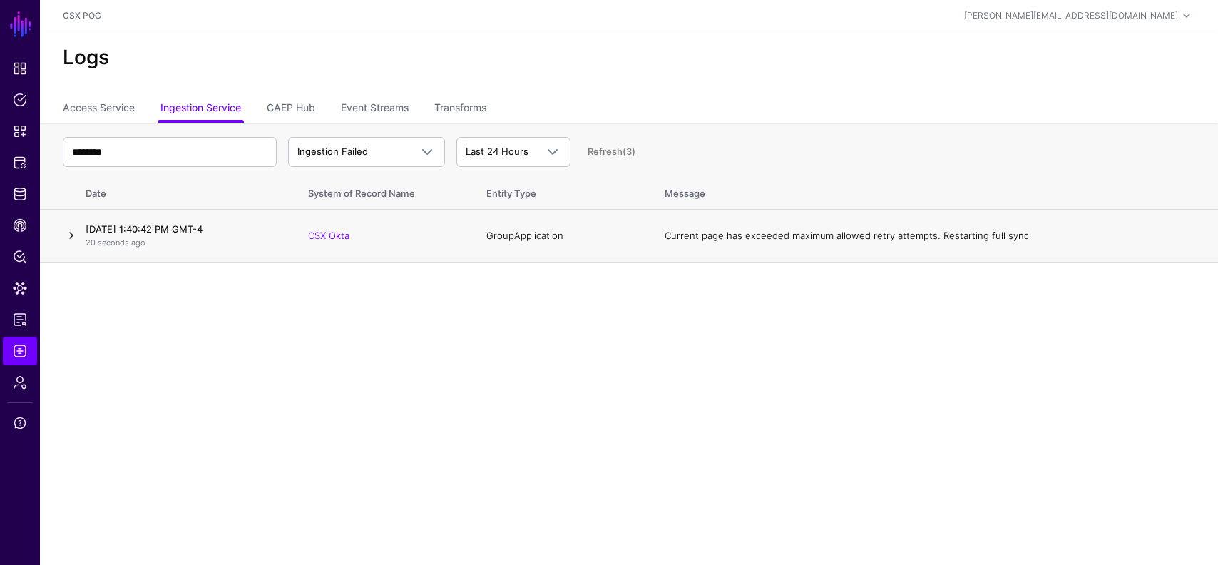
click at [72, 235] on link at bounding box center [71, 235] width 17 height 17
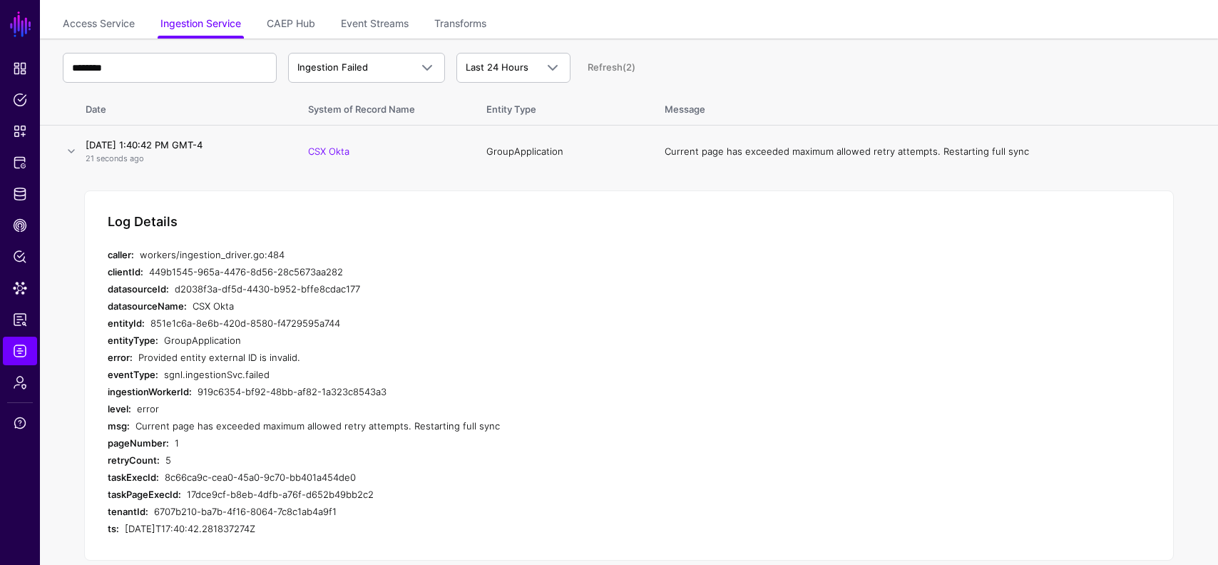
scroll to position [108, 0]
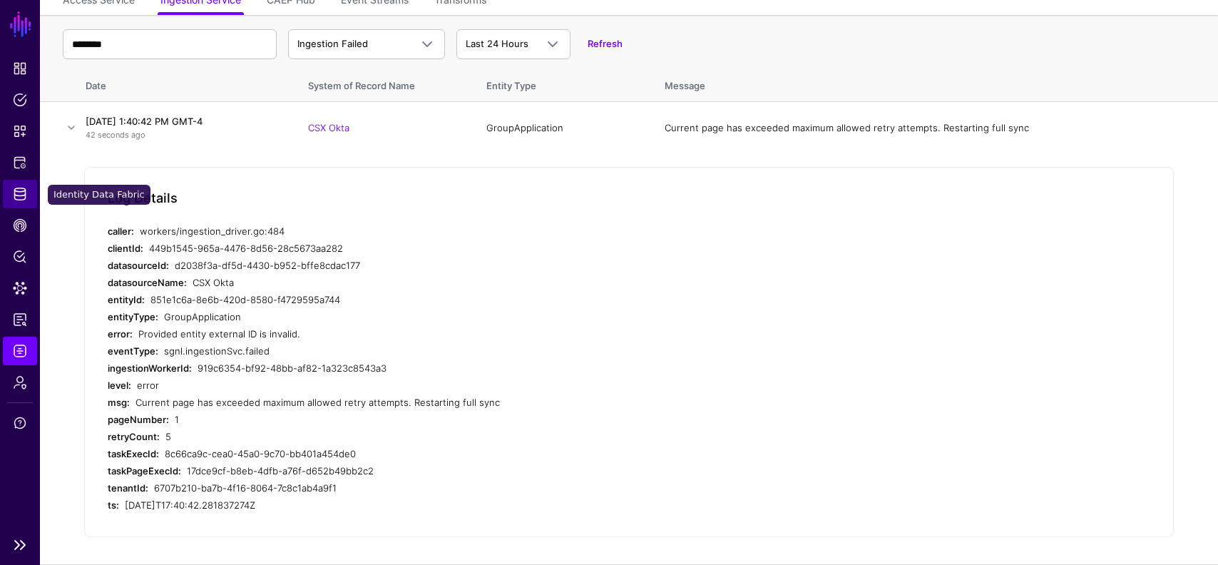
click at [20, 199] on span "Identity Data Fabric" at bounding box center [20, 194] width 14 height 14
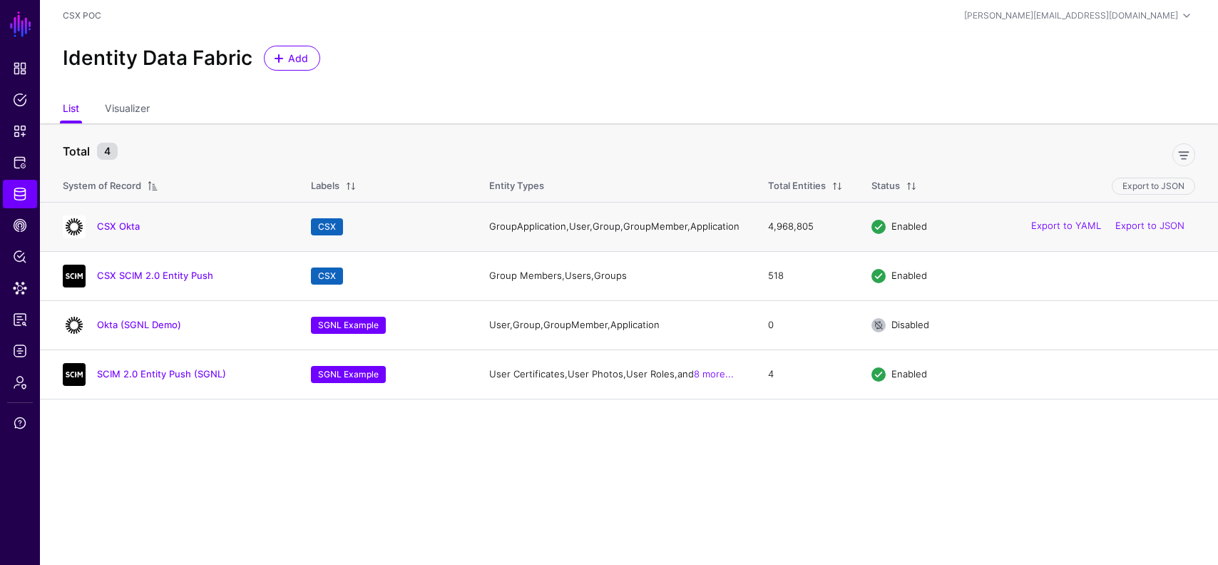
click at [138, 217] on td "CSX Okta" at bounding box center [168, 226] width 257 height 49
click at [133, 223] on div "CSX Okta" at bounding box center [172, 226] width 231 height 23
click at [133, 226] on link "CSX Okta" at bounding box center [118, 225] width 43 height 11
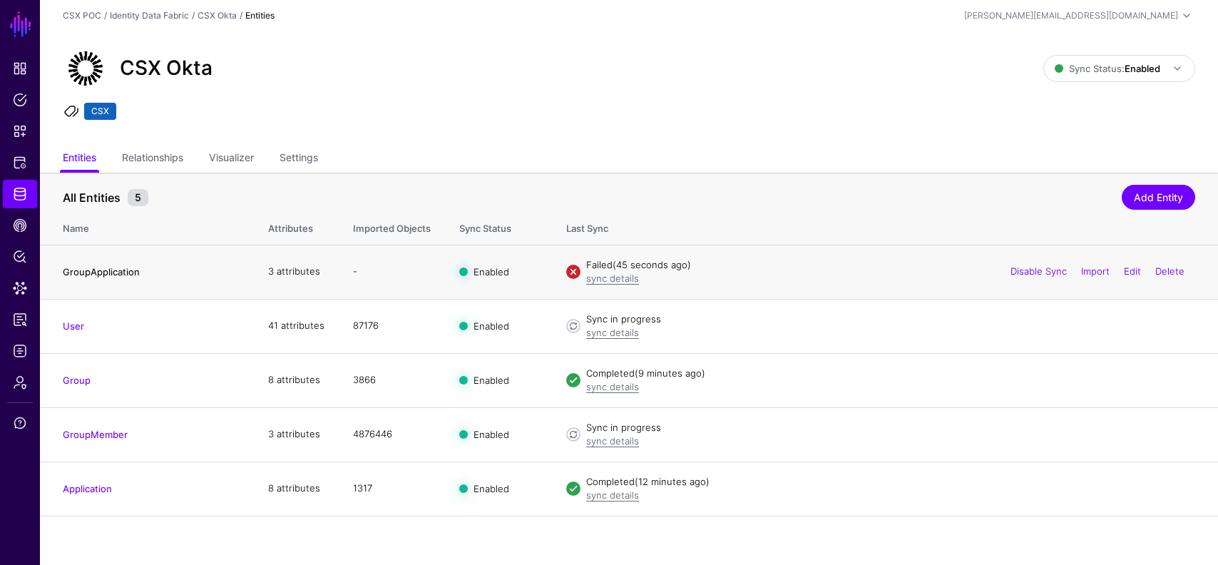
click at [113, 267] on link "GroupApplication" at bounding box center [101, 271] width 77 height 11
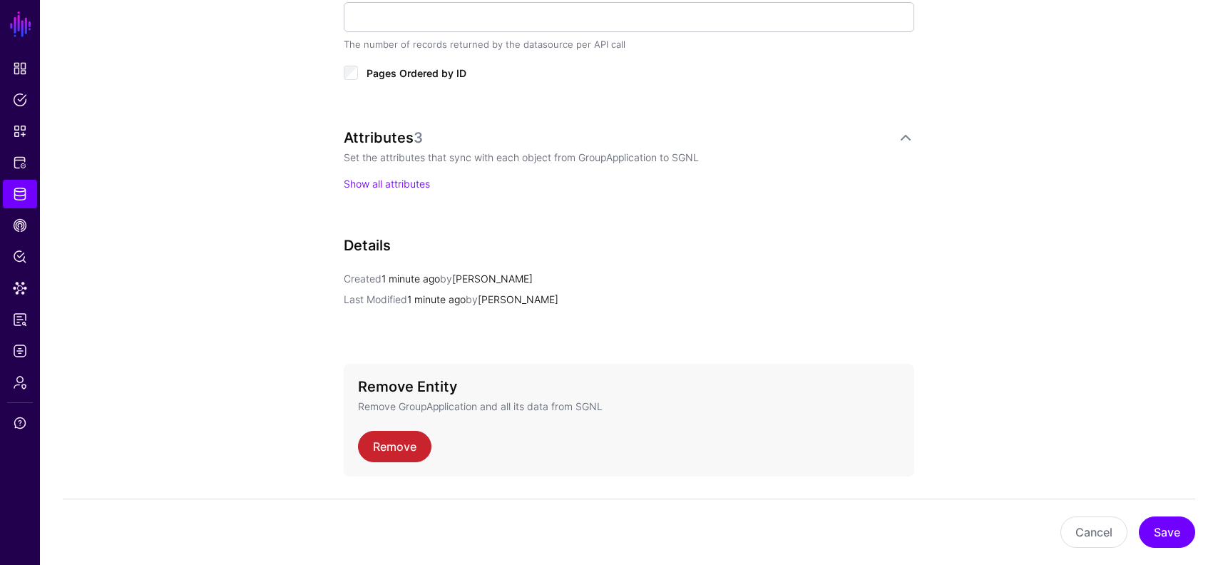
scroll to position [829, 0]
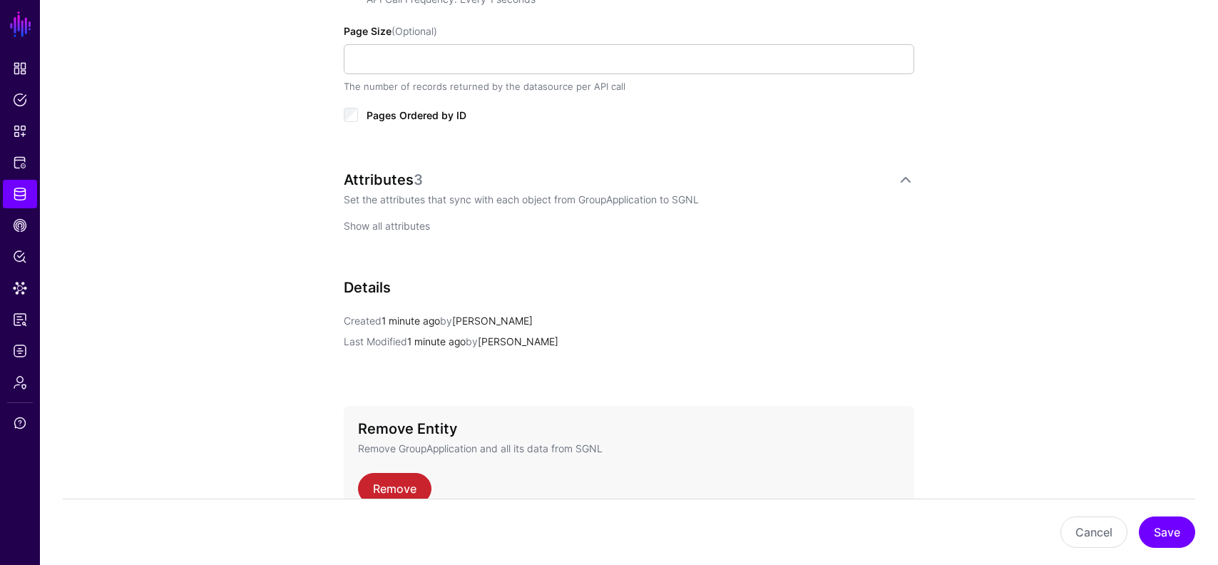
click at [409, 222] on link "Show all attributes" at bounding box center [387, 226] width 86 height 12
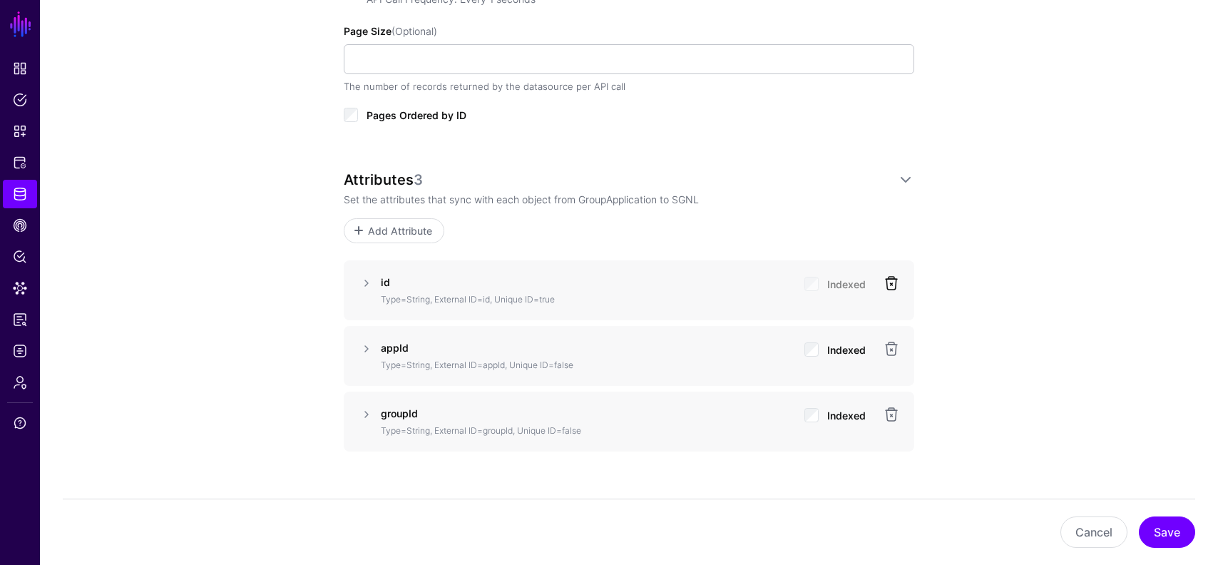
click at [887, 285] on link at bounding box center [891, 283] width 17 height 17
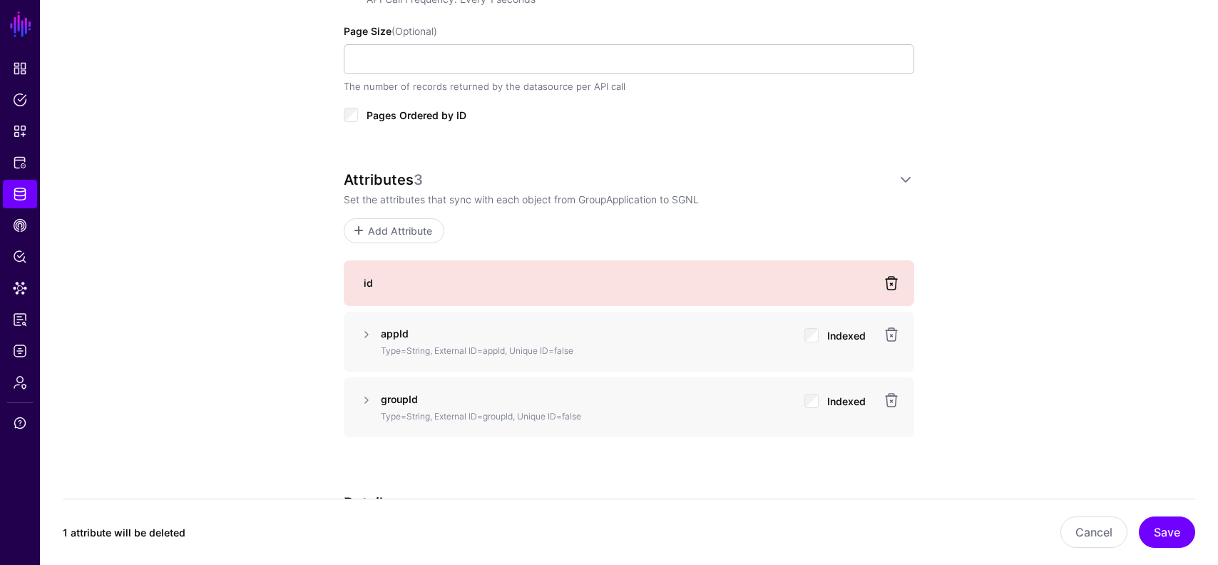
click at [894, 280] on link at bounding box center [891, 283] width 17 height 17
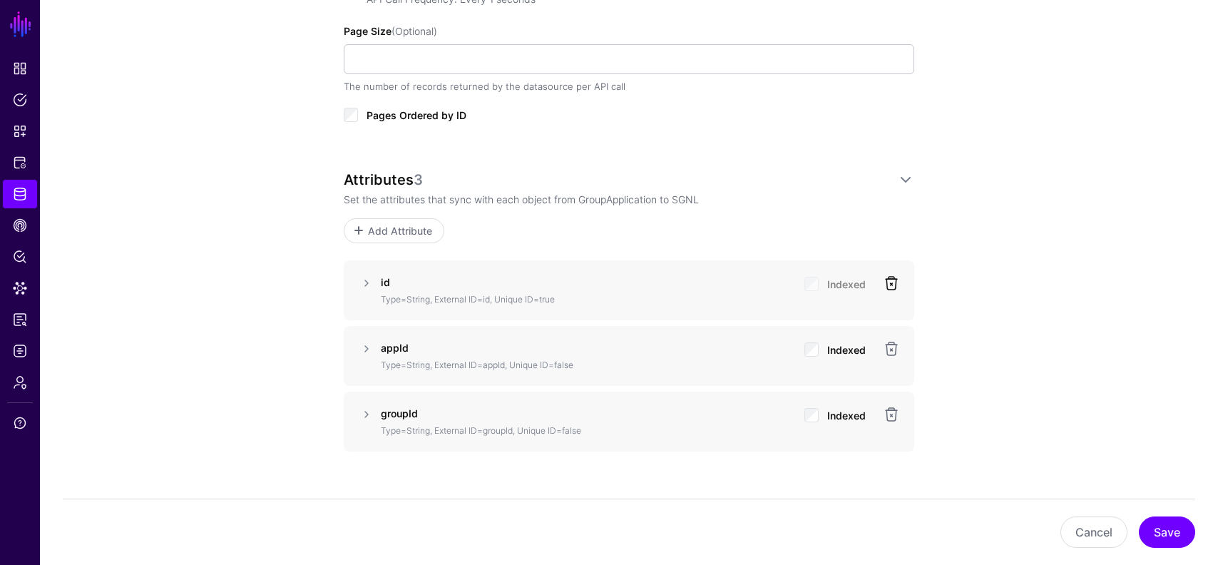
click at [892, 287] on link at bounding box center [891, 283] width 17 height 17
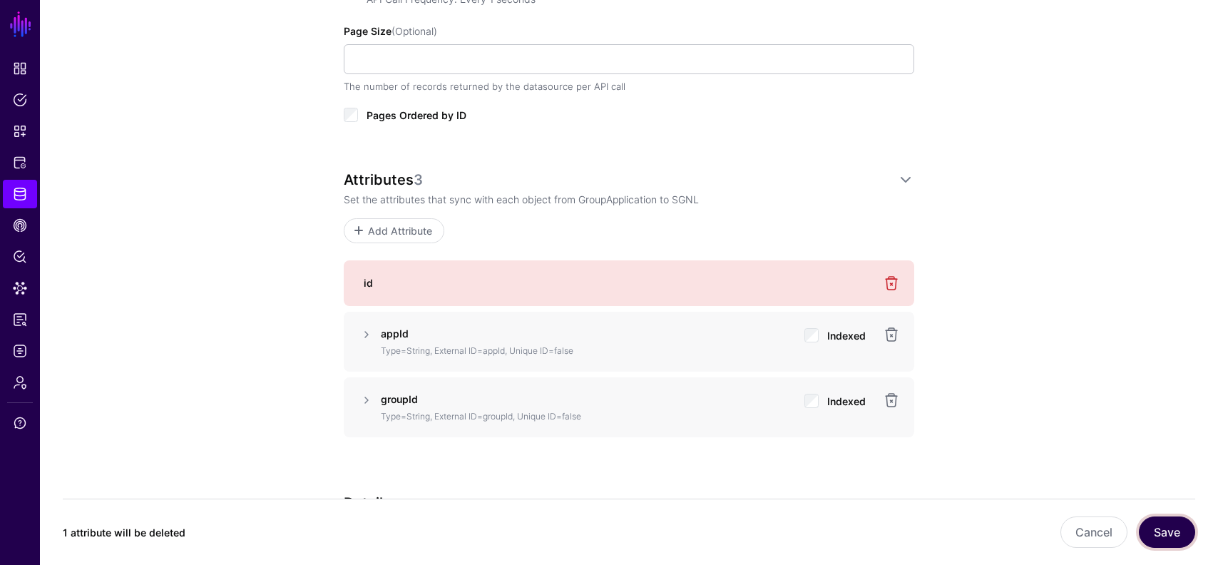
click at [1175, 535] on button "Save" at bounding box center [1167, 531] width 56 height 31
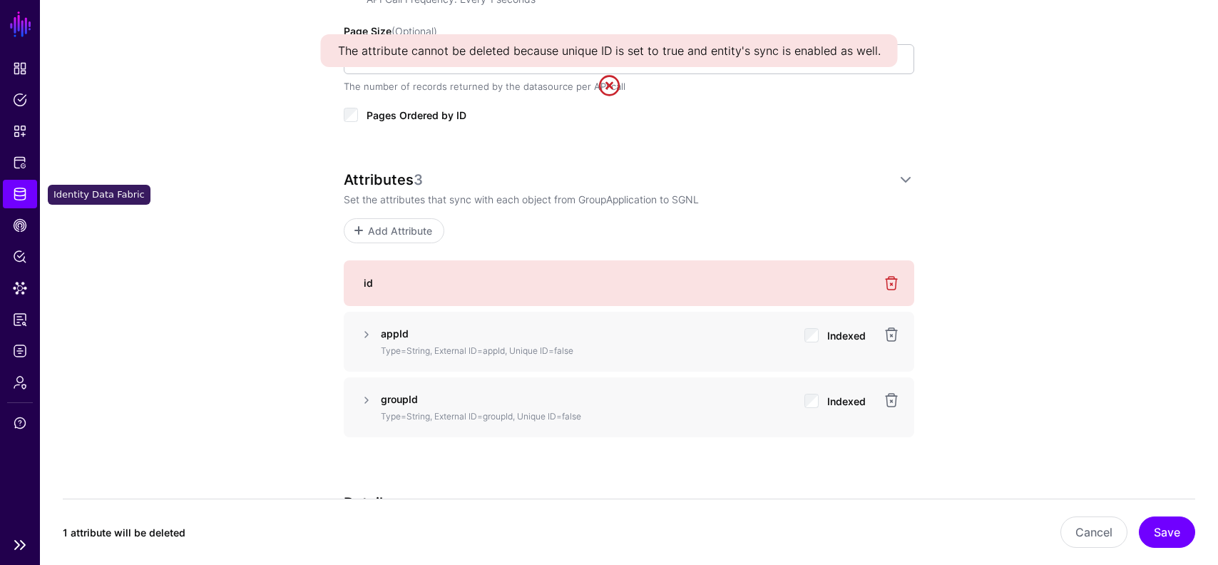
click at [18, 207] on link "Identity Data Fabric" at bounding box center [20, 194] width 34 height 29
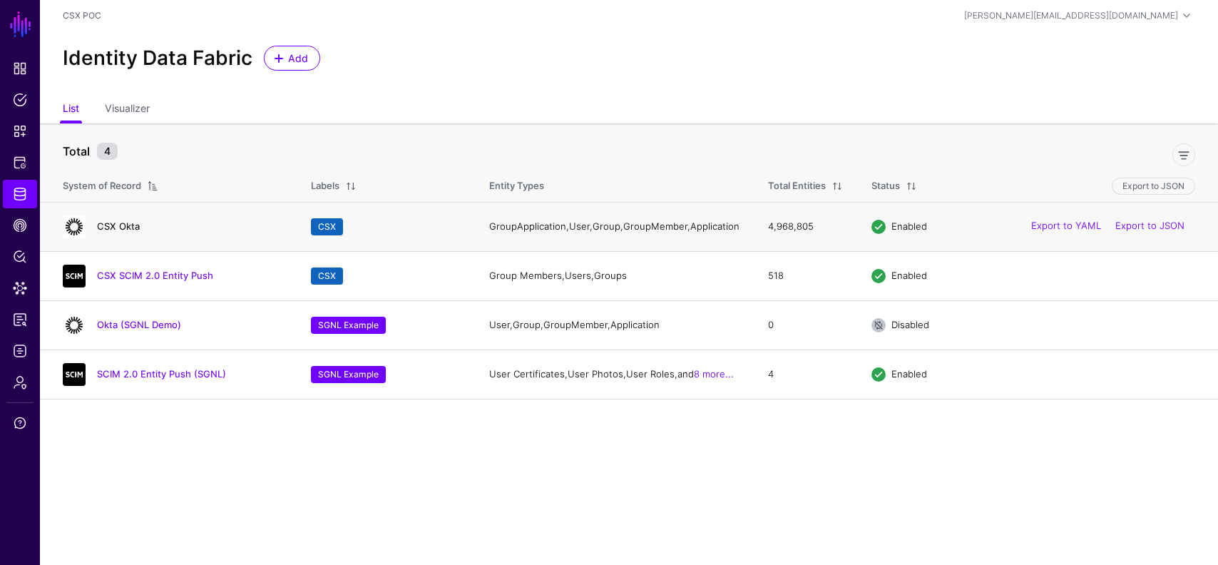
click at [128, 231] on link "CSX Okta" at bounding box center [118, 225] width 43 height 11
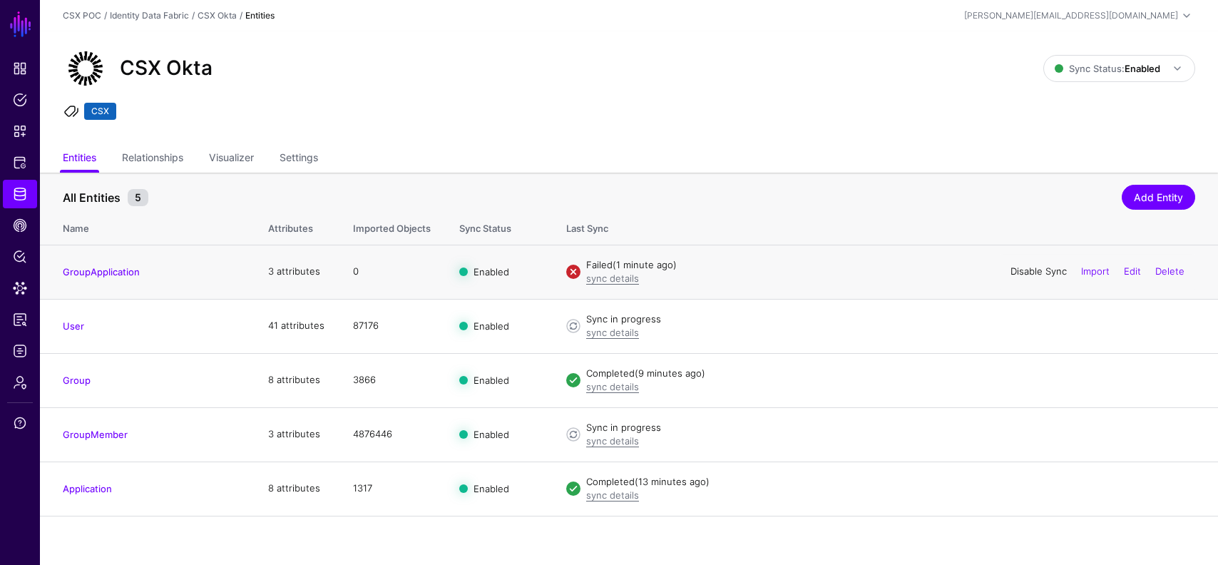
click at [1013, 267] on link "Disable Sync" at bounding box center [1039, 270] width 56 height 11
click at [1168, 268] on link "Delete" at bounding box center [1169, 270] width 29 height 11
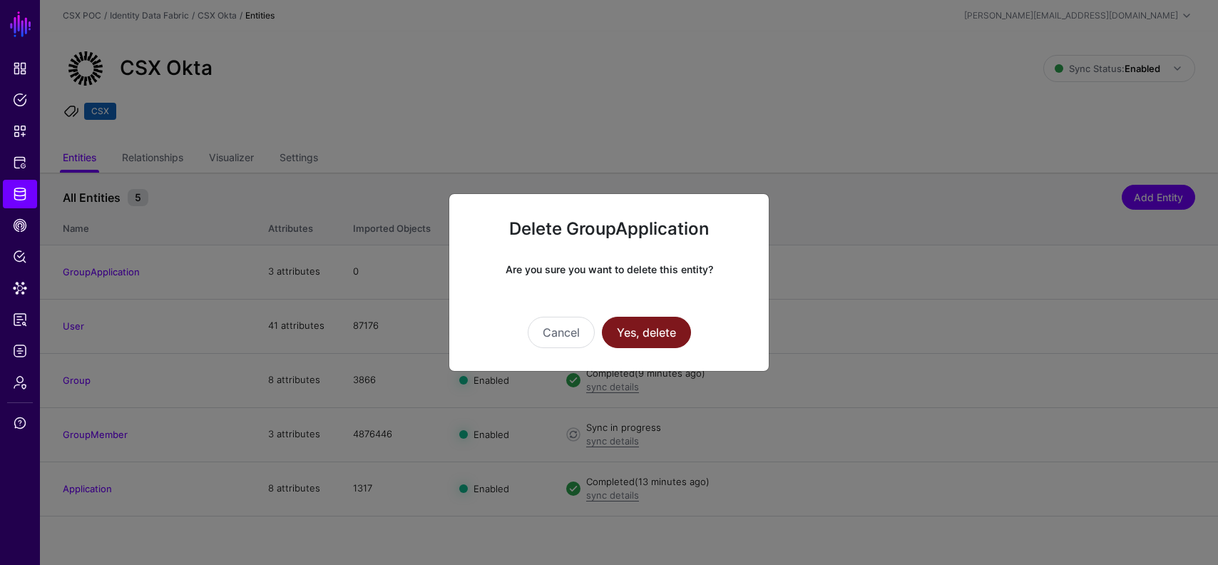
click at [686, 339] on button "Yes, delete" at bounding box center [646, 332] width 89 height 31
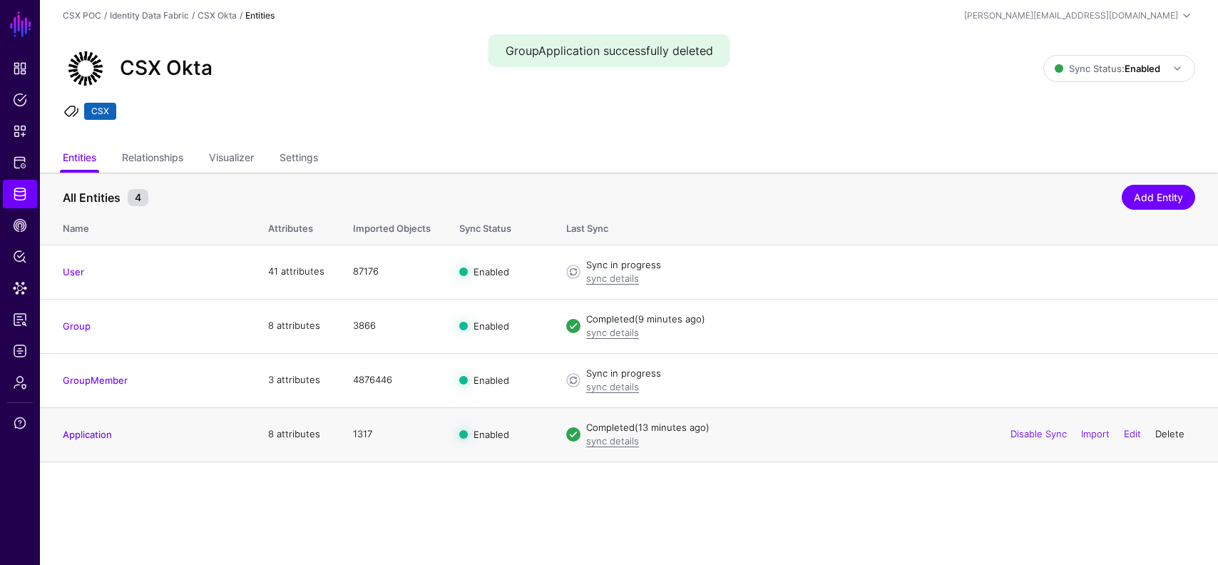
click at [1169, 433] on link "Delete" at bounding box center [1169, 433] width 29 height 11
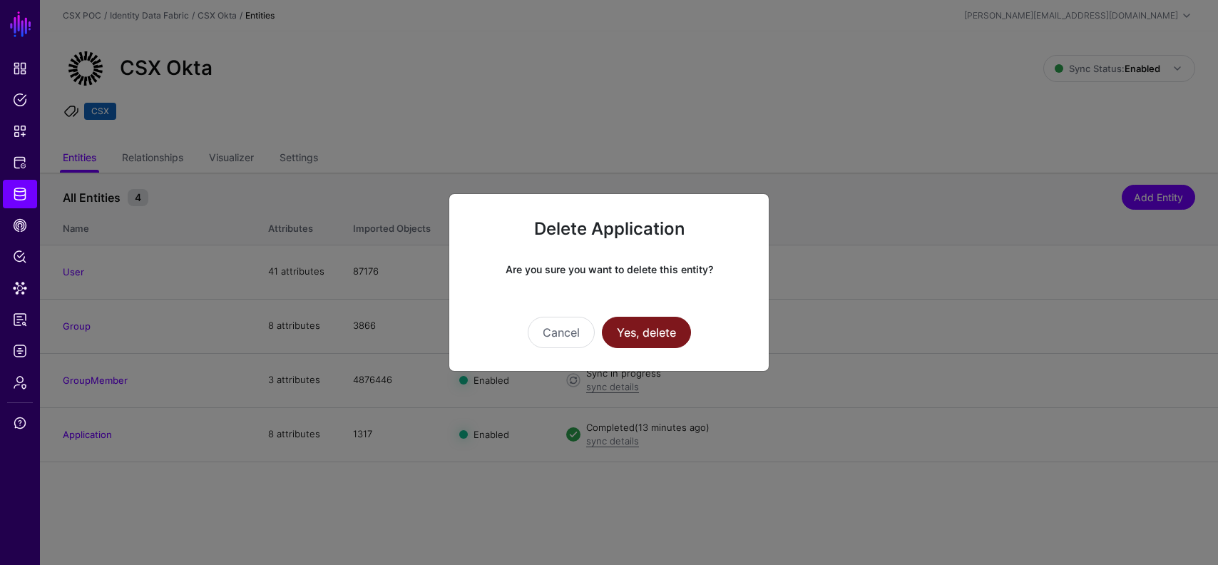
click at [640, 330] on button "Yes, delete" at bounding box center [646, 332] width 89 height 31
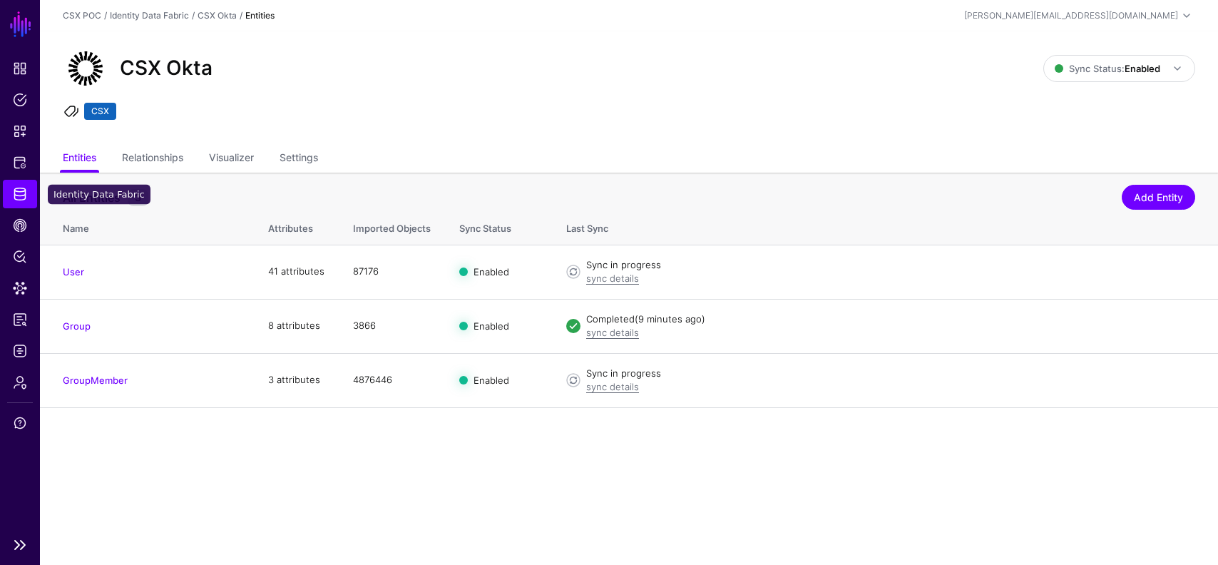
click at [13, 198] on span "Identity Data Fabric" at bounding box center [20, 194] width 14 height 14
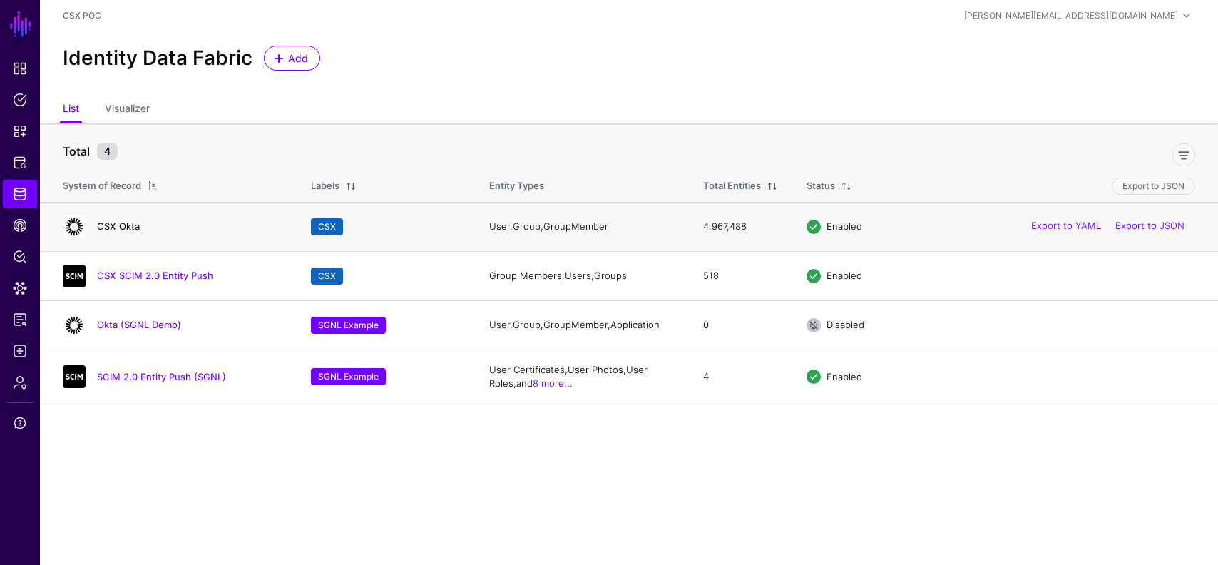
click at [125, 226] on link "CSX Okta" at bounding box center [118, 225] width 43 height 11
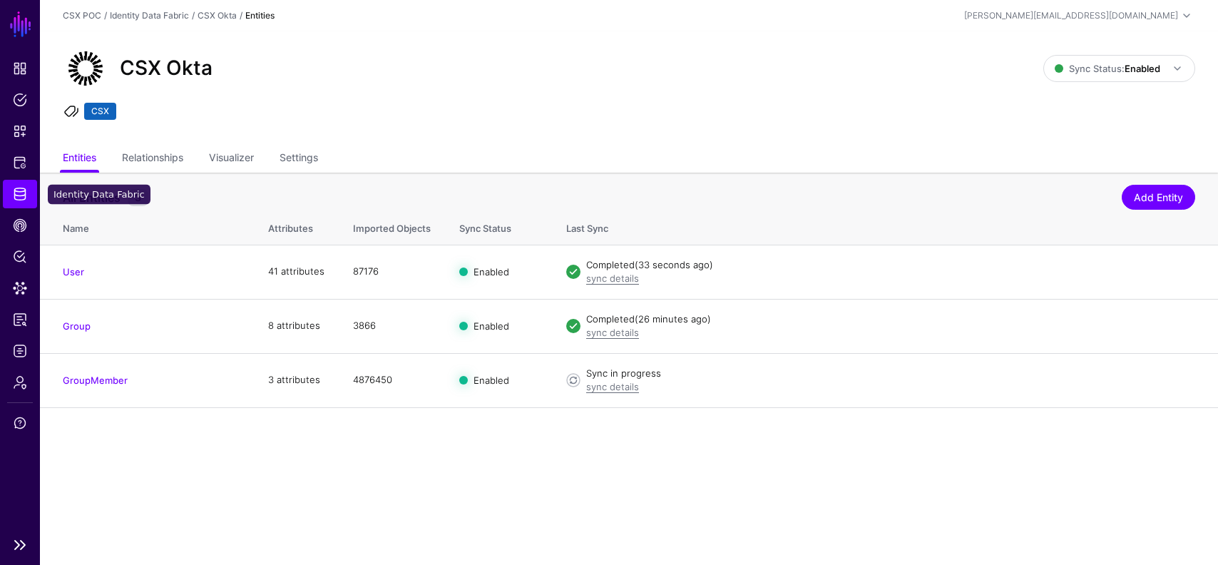
click at [26, 194] on span "Identity Data Fabric" at bounding box center [20, 194] width 14 height 14
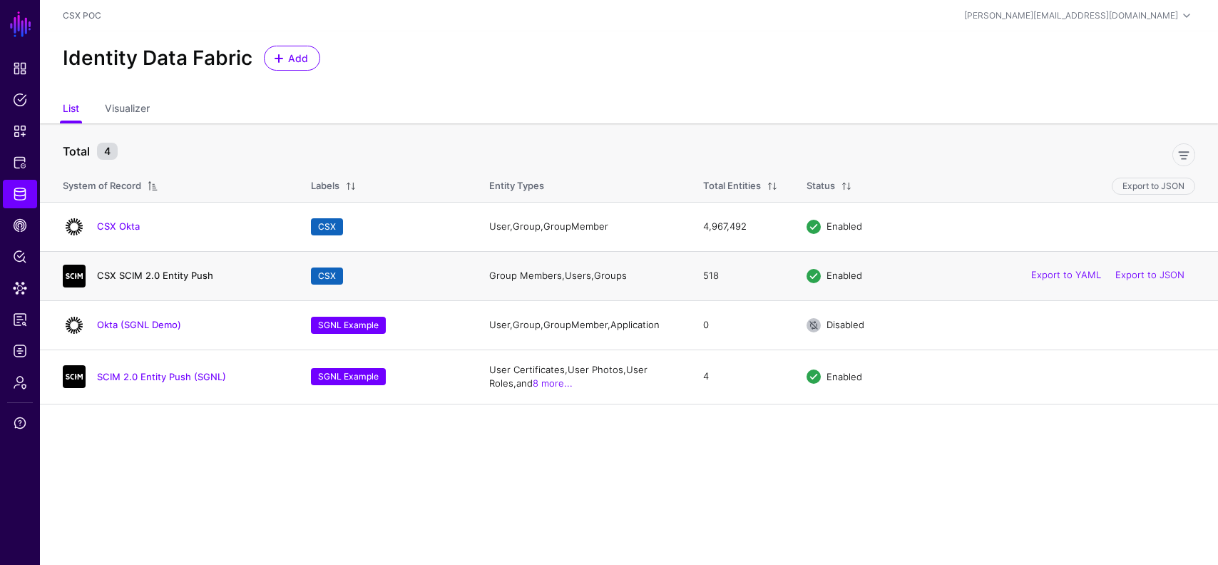
click at [193, 274] on link "CSX SCIM 2.0 Entity Push" at bounding box center [155, 275] width 116 height 11
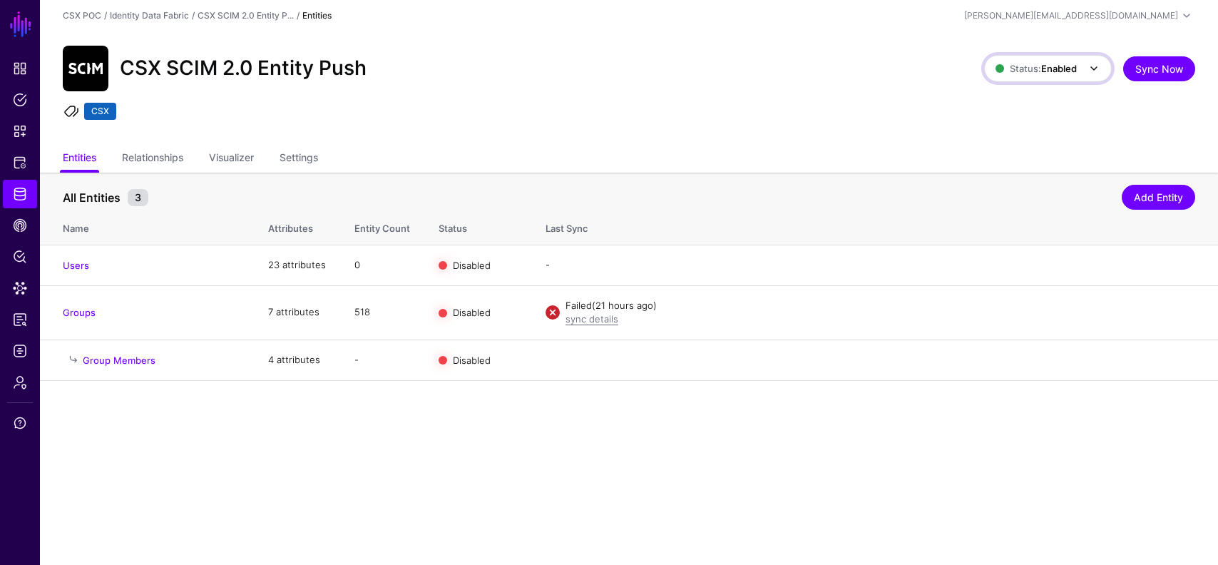
click at [1051, 67] on strong "Enabled" at bounding box center [1059, 68] width 36 height 11
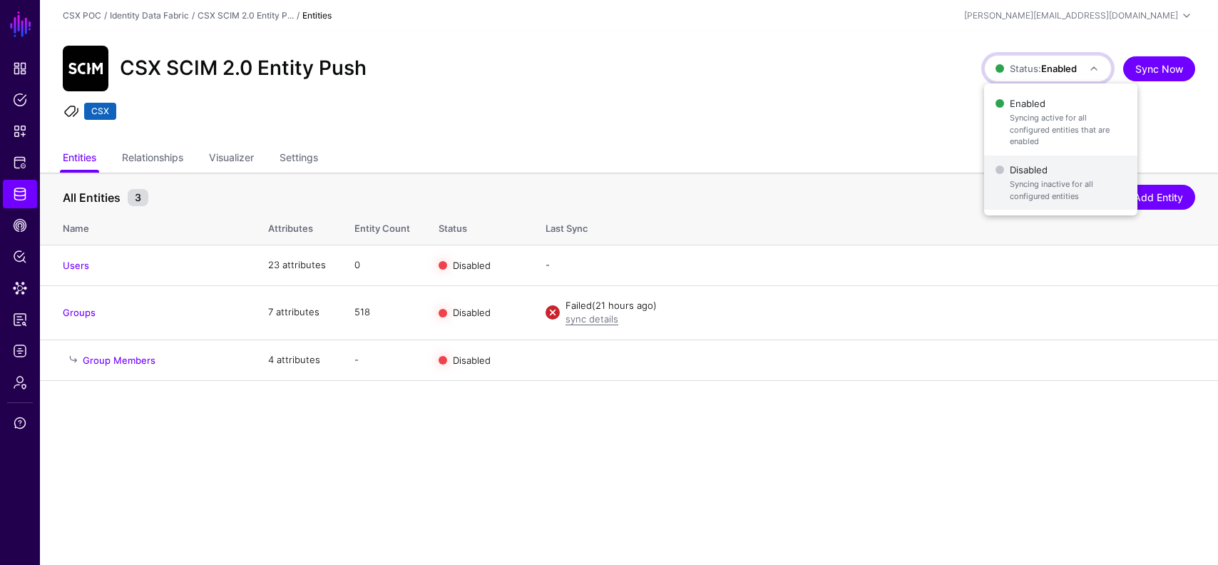
click at [1018, 178] on span "Syncing inactive for all configured entities" at bounding box center [1068, 190] width 116 height 24
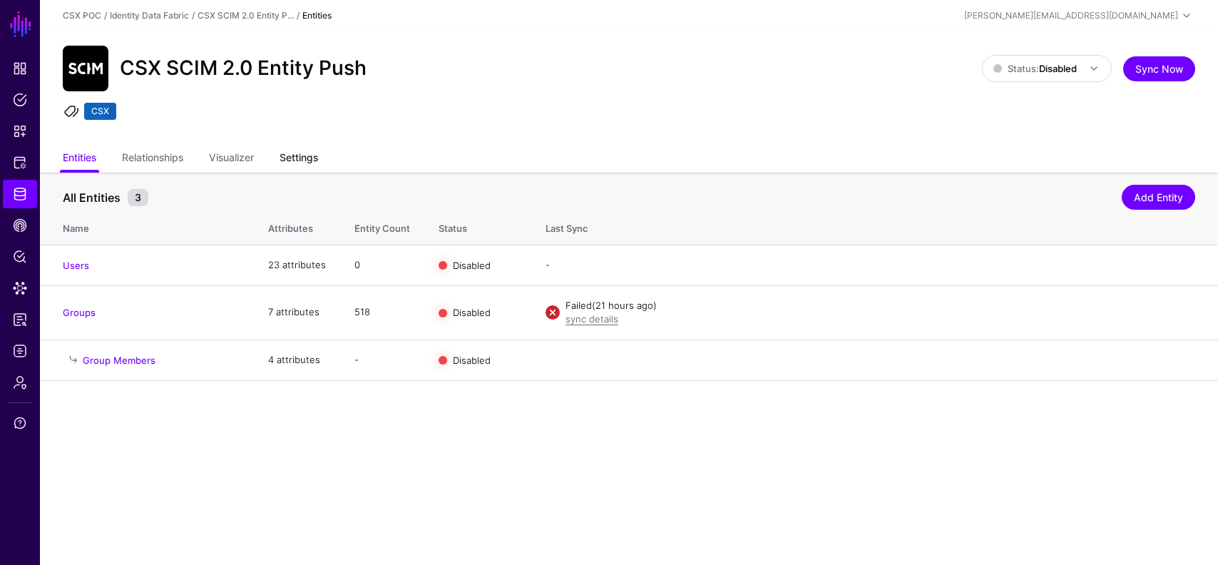
click at [296, 156] on link "Settings" at bounding box center [299, 158] width 39 height 27
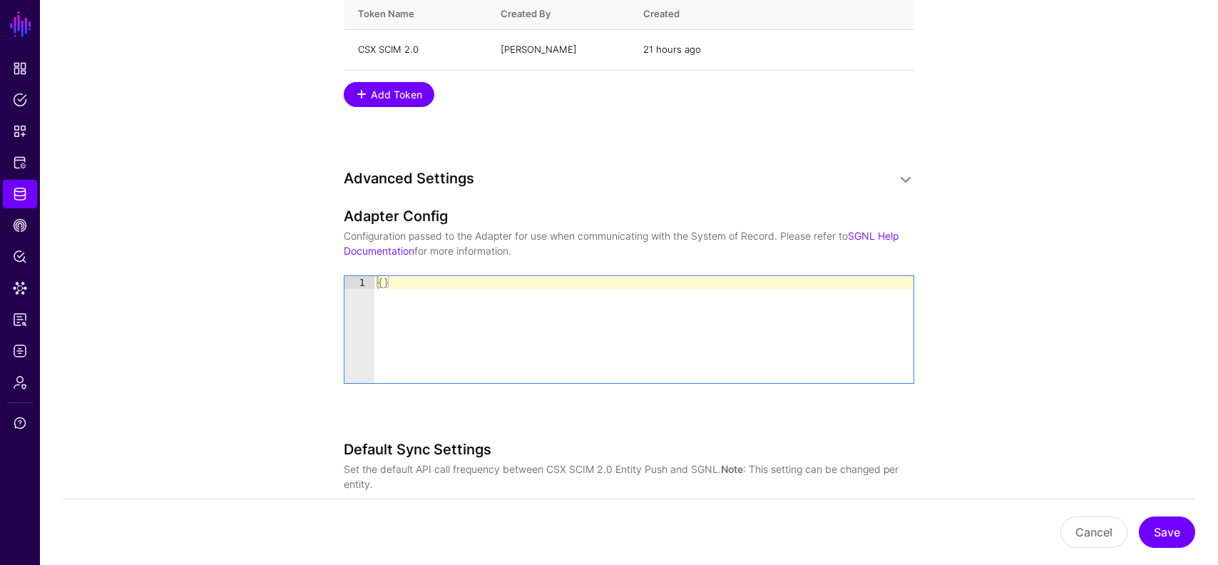
scroll to position [2073, 0]
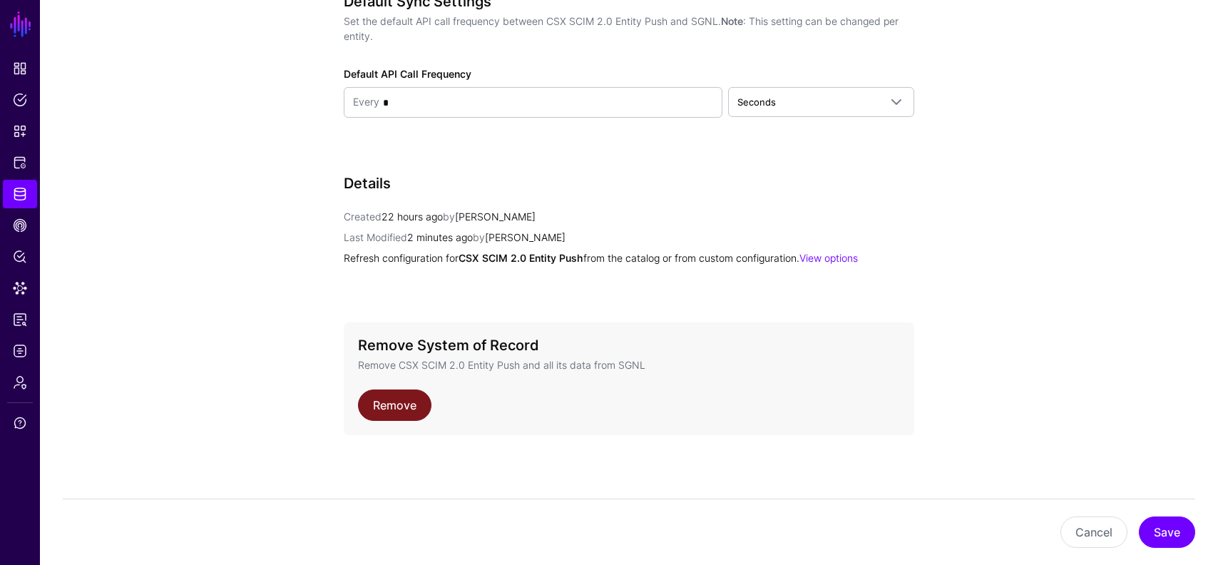
click at [409, 412] on link "Remove" at bounding box center [394, 404] width 73 height 31
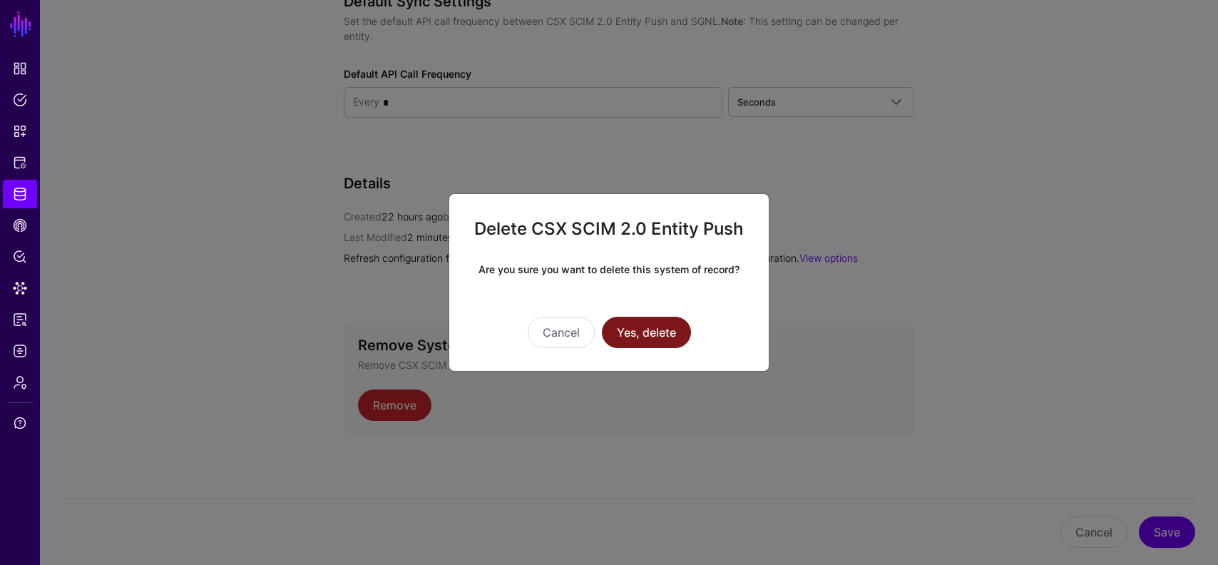
click at [644, 330] on button "Yes, delete" at bounding box center [646, 332] width 89 height 31
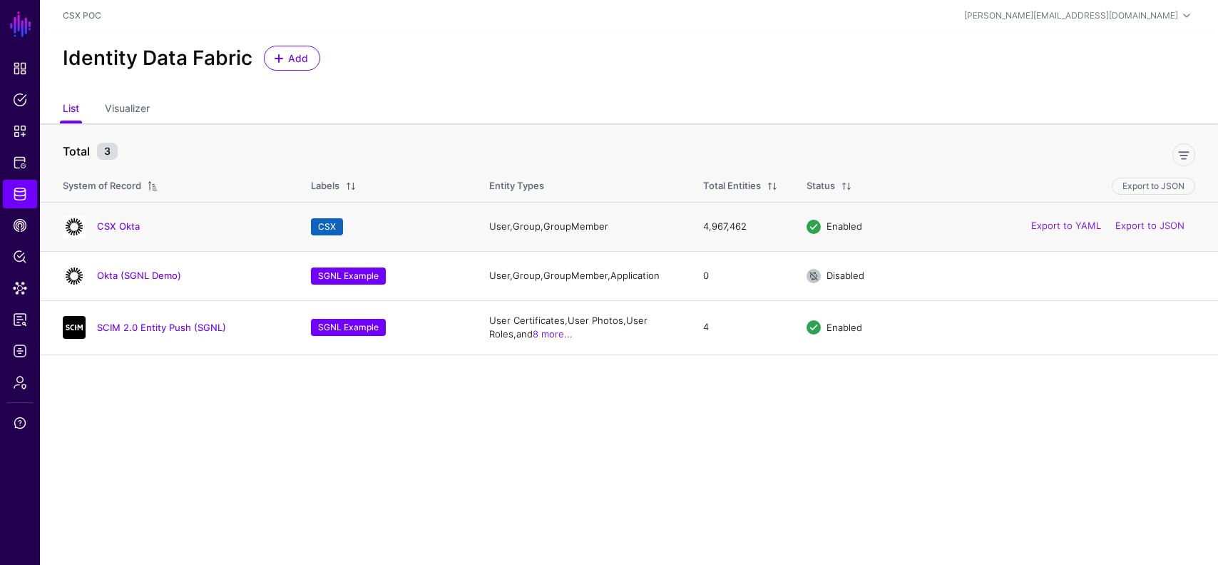
click at [113, 220] on h4 "CSX Okta" at bounding box center [189, 226] width 185 height 13
click at [115, 226] on link "CSX Okta" at bounding box center [118, 225] width 43 height 11
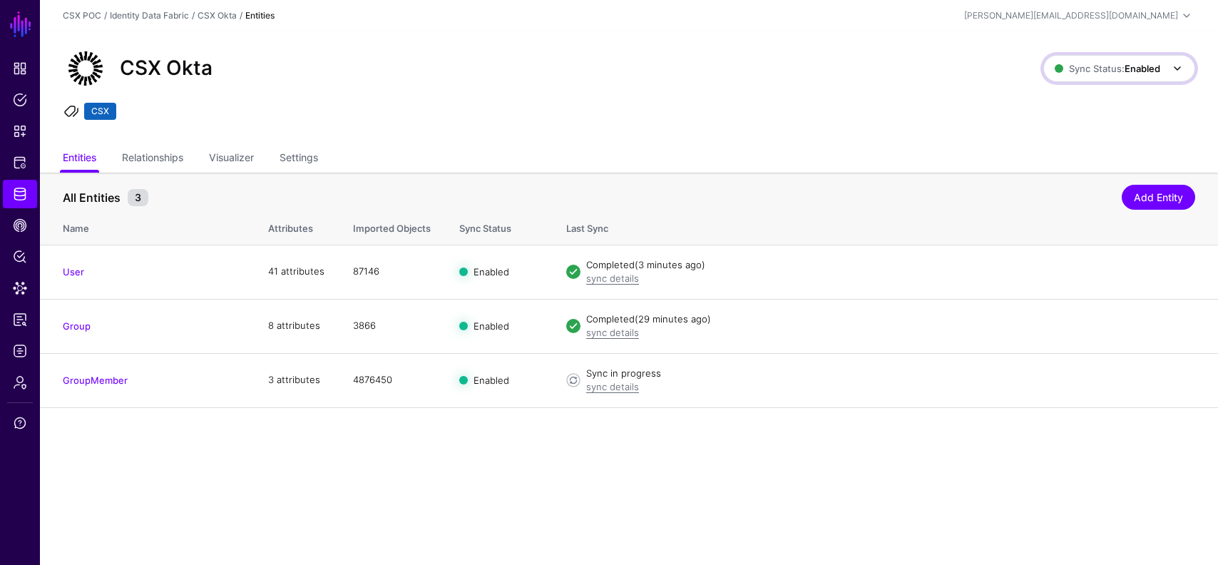
click at [1133, 68] on strong "Enabled" at bounding box center [1143, 68] width 36 height 11
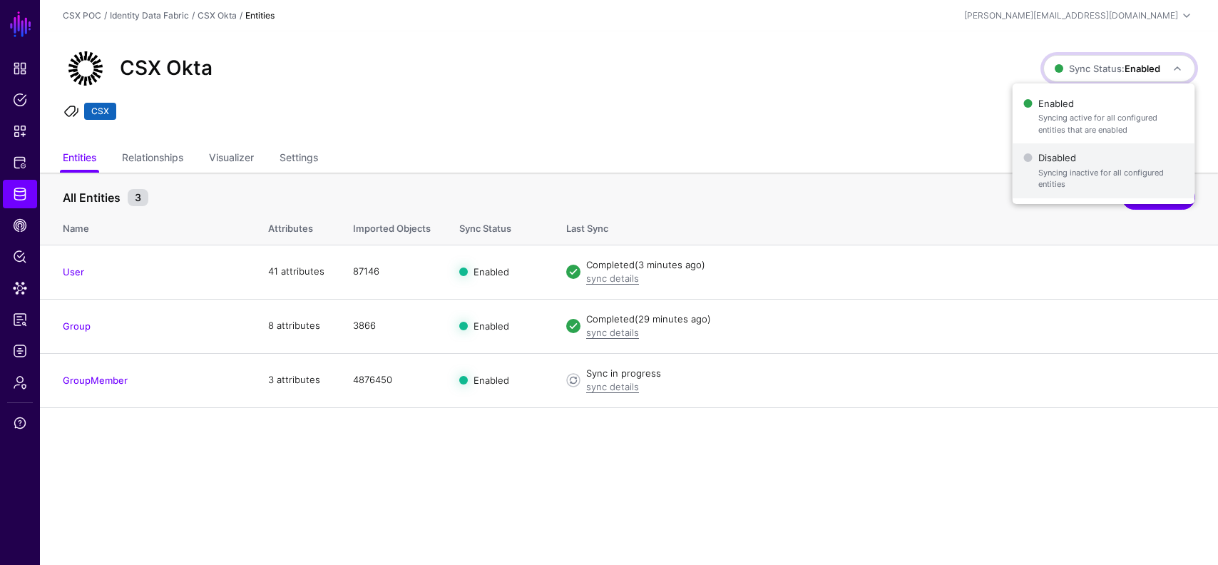
click at [1054, 167] on span "Syncing inactive for all configured entities" at bounding box center [1110, 179] width 145 height 24
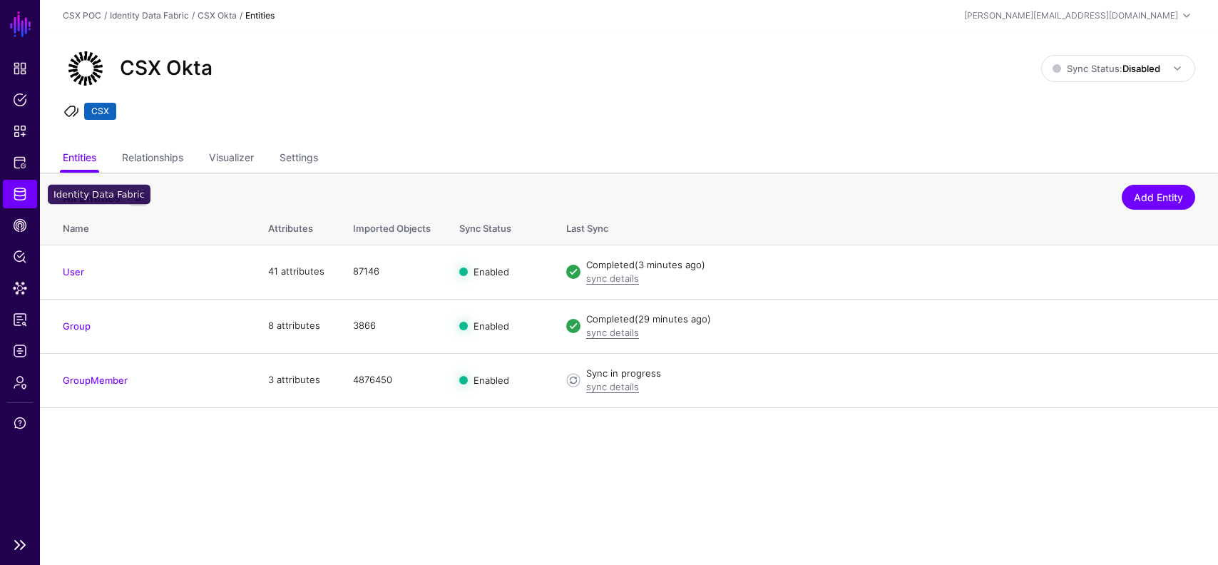
click at [16, 190] on span "Identity Data Fabric" at bounding box center [20, 194] width 14 height 14
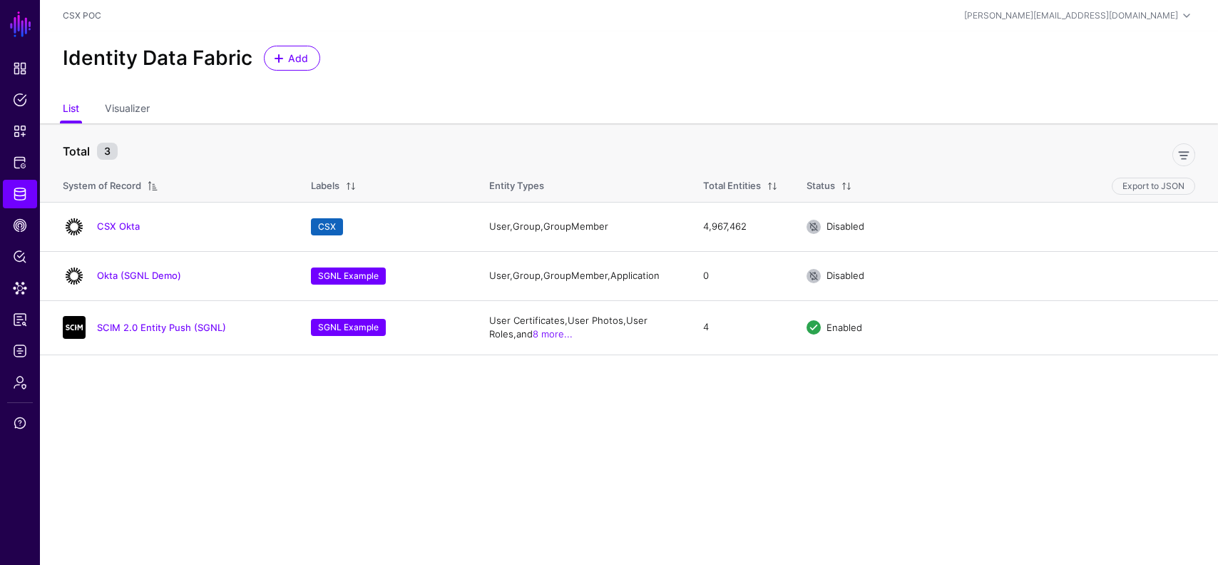
click at [262, 63] on div "Add" at bounding box center [292, 58] width 68 height 25
click at [284, 56] on span at bounding box center [281, 58] width 12 height 11
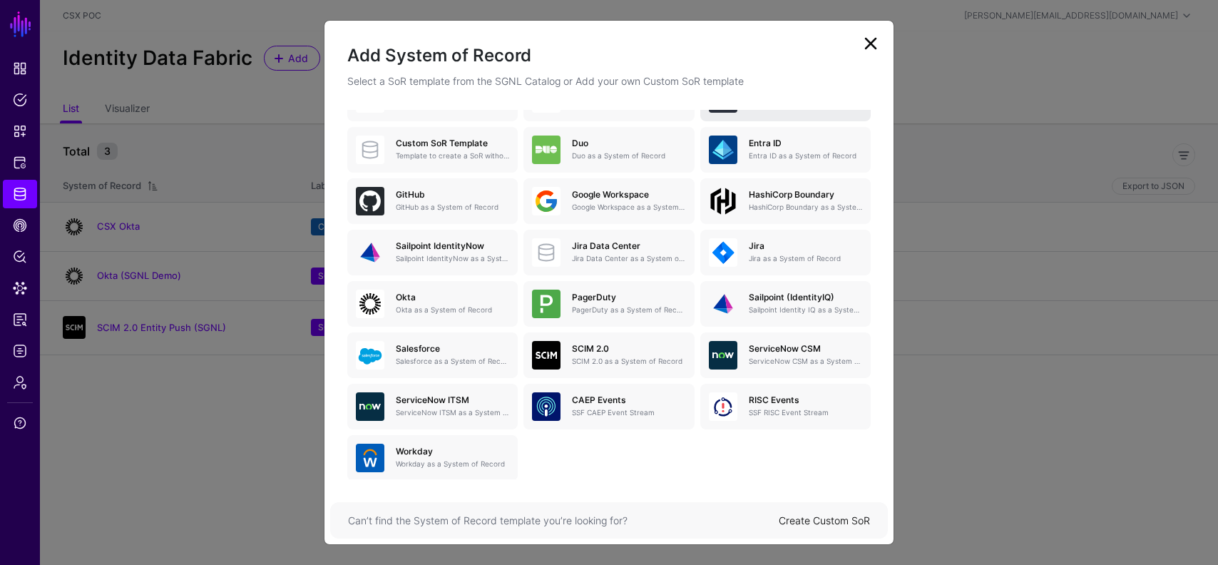
scroll to position [184, 0]
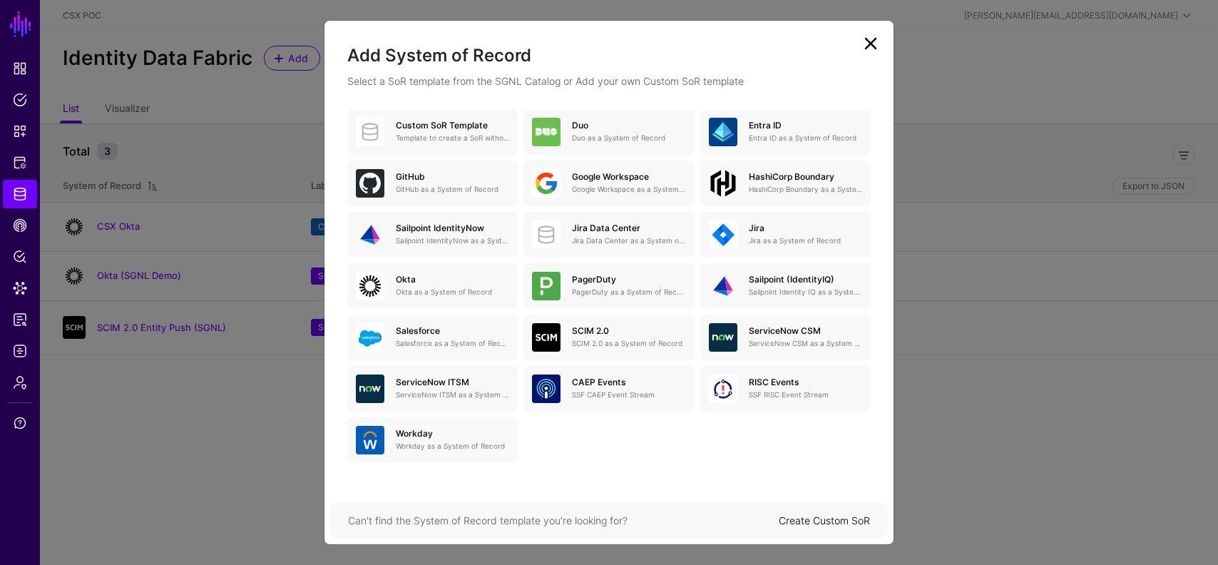
click at [802, 517] on link "Create Custom SoR" at bounding box center [824, 520] width 91 height 12
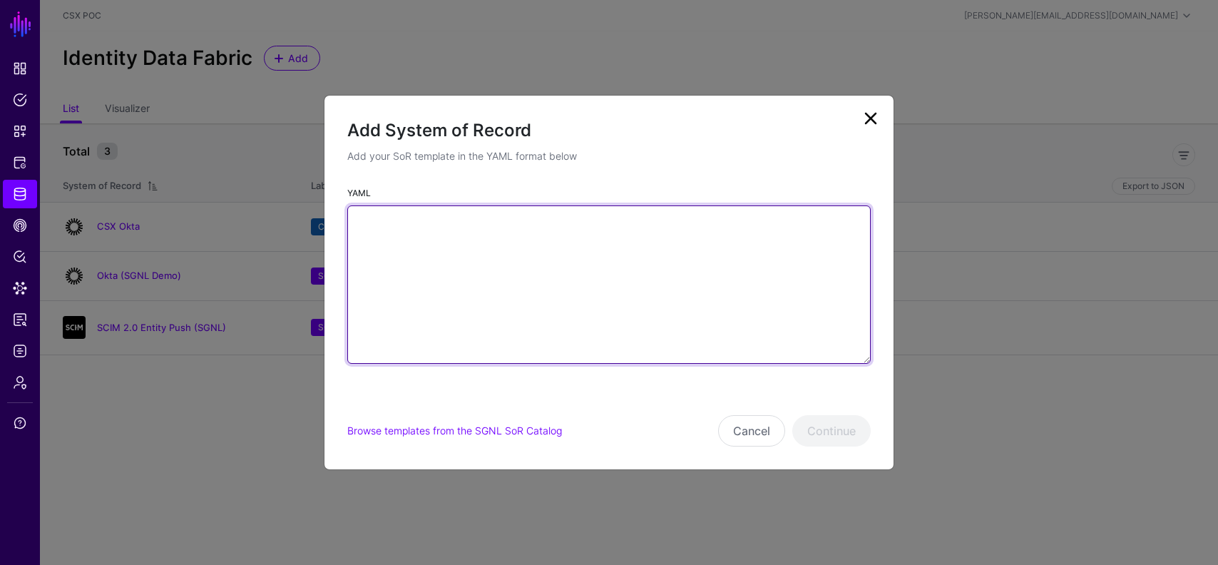
click at [433, 232] on textarea "YAML" at bounding box center [609, 284] width 524 height 158
paste textarea "**********"
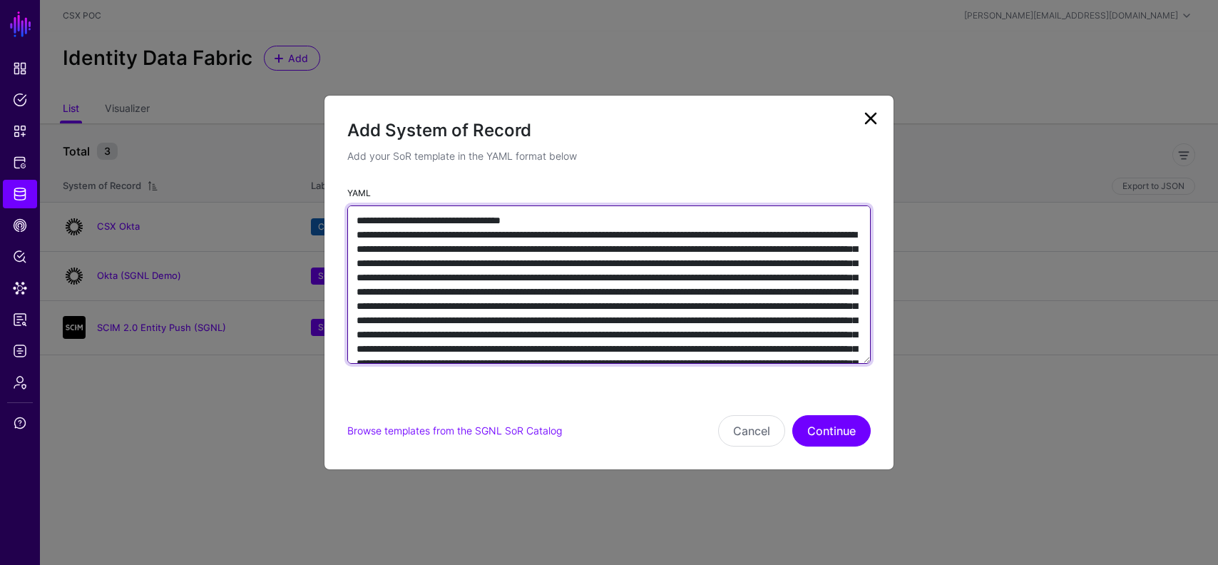
scroll to position [4172, 0]
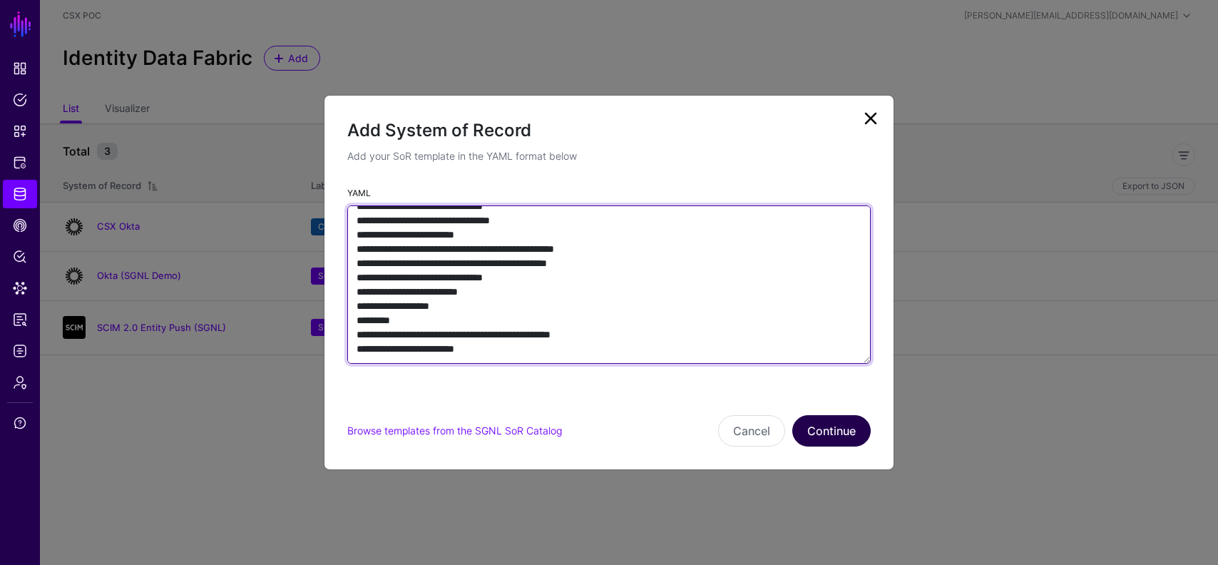
type textarea "**********"
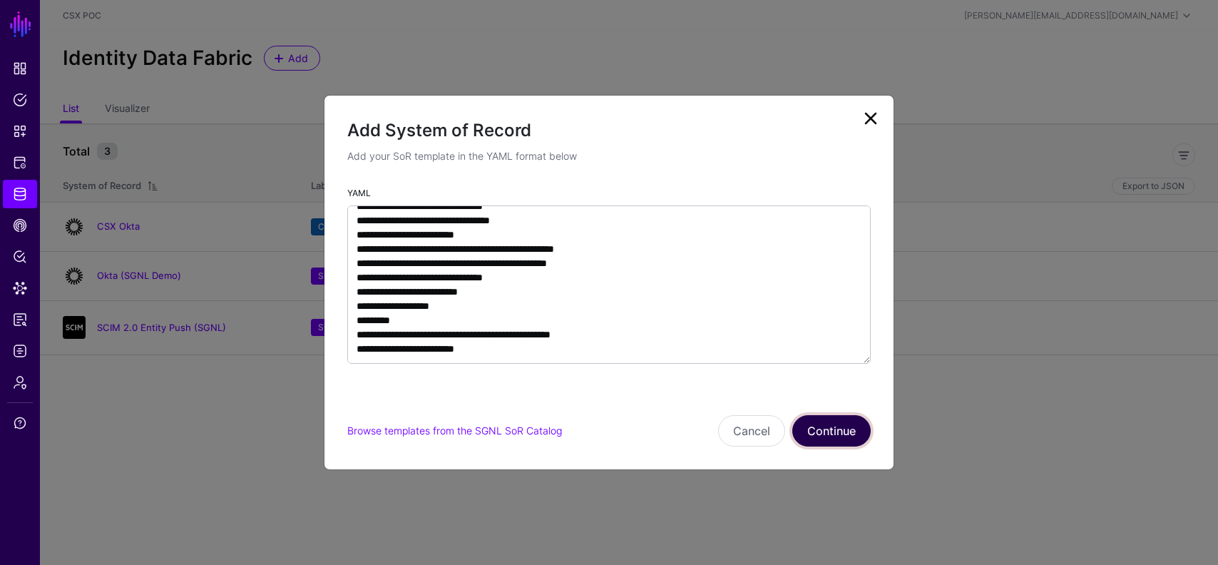
click at [821, 422] on button "Continue" at bounding box center [831, 430] width 78 height 31
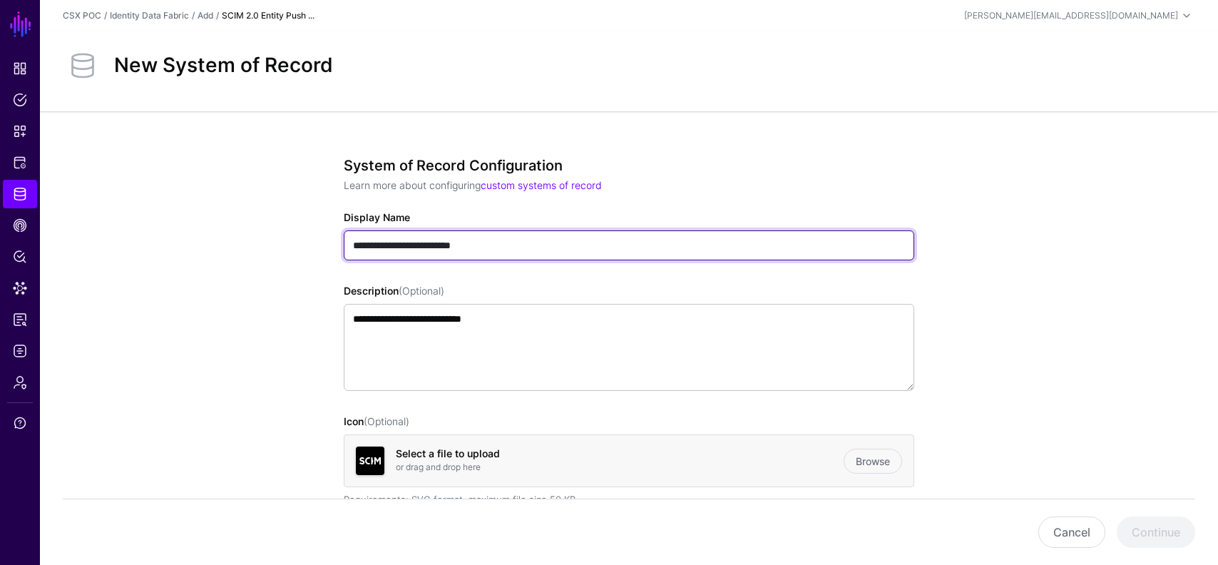
click at [353, 240] on input "**********" at bounding box center [629, 245] width 571 height 30
drag, startPoint x: 474, startPoint y: 243, endPoint x: 530, endPoint y: 247, distance: 55.7
click at [530, 247] on input "**********" at bounding box center [629, 245] width 571 height 30
type input "**********"
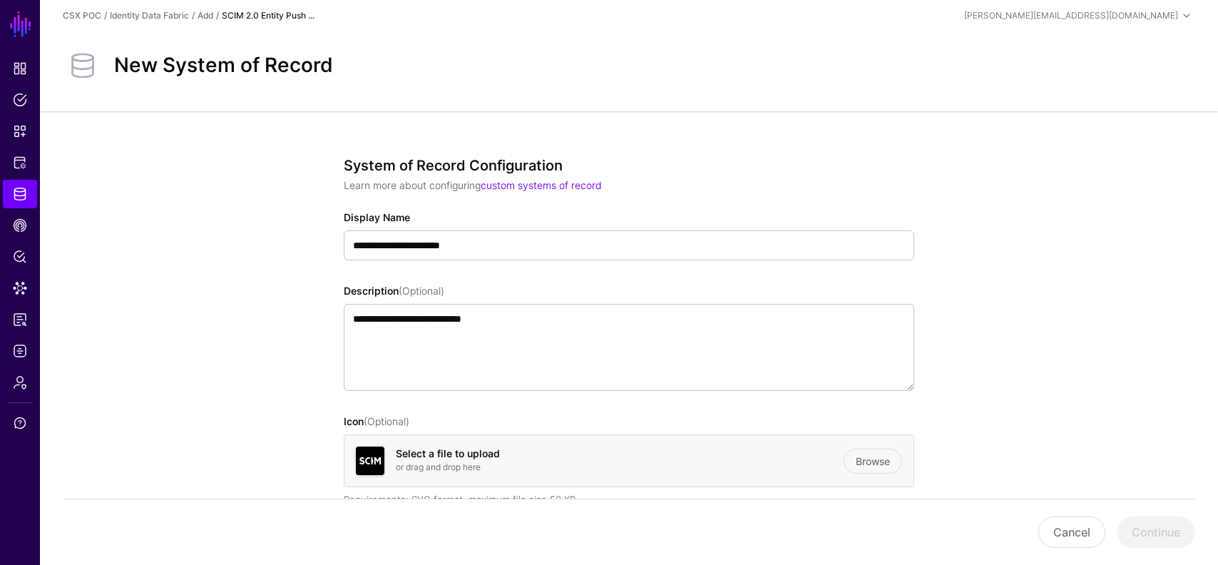
click at [609, 275] on div "**********" at bounding box center [629, 389] width 571 height 464
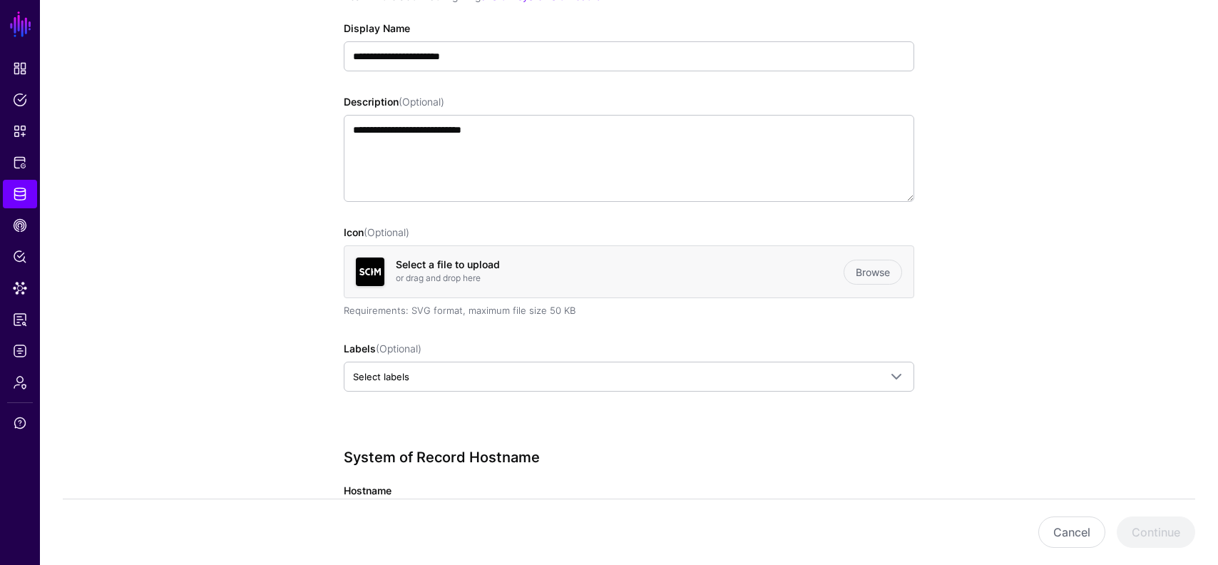
scroll to position [349, 0]
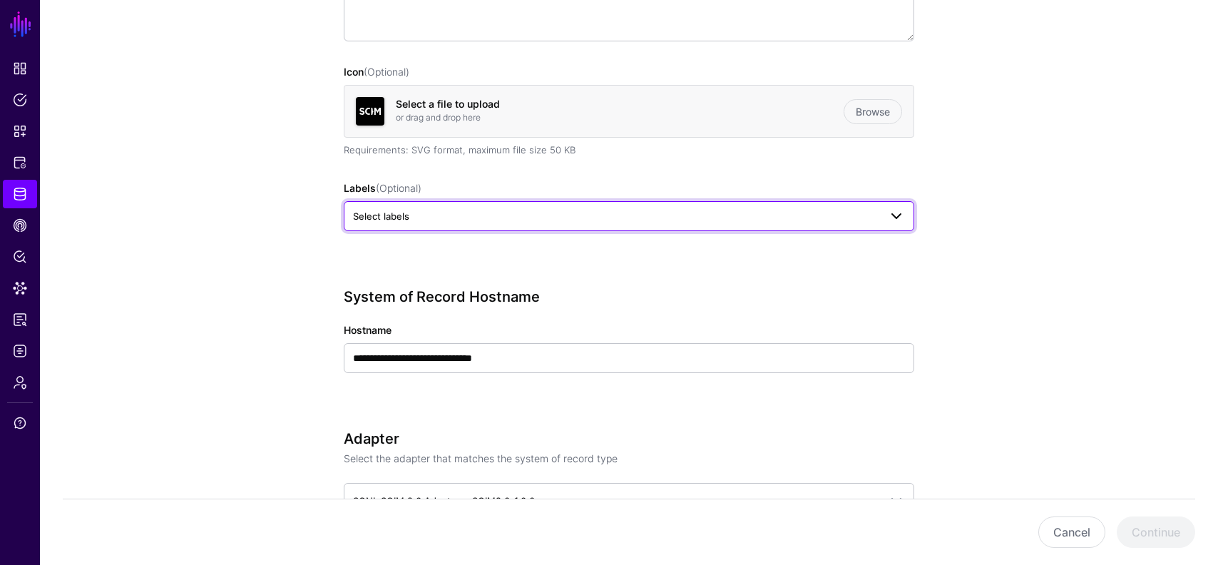
click at [590, 213] on span "Select labels" at bounding box center [616, 216] width 526 height 16
click at [446, 300] on div "CSX" at bounding box center [450, 294] width 18 height 14
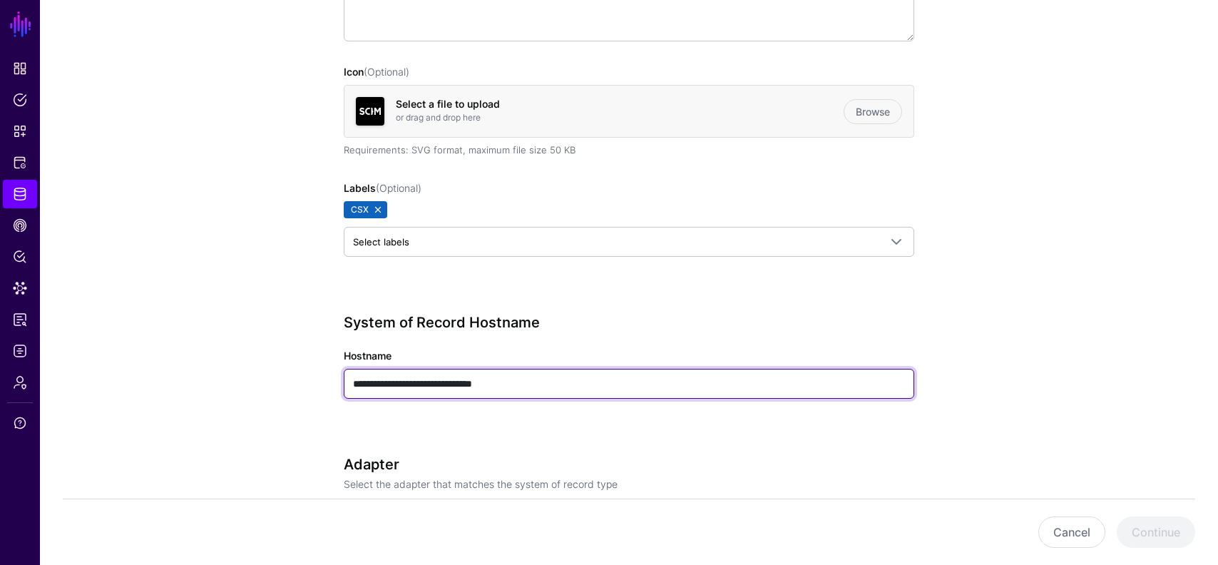
drag, startPoint x: 486, startPoint y: 382, endPoint x: 336, endPoint y: 372, distance: 150.1
paste input "**********"
click at [424, 384] on input "**********" at bounding box center [629, 384] width 571 height 30
type input "**********"
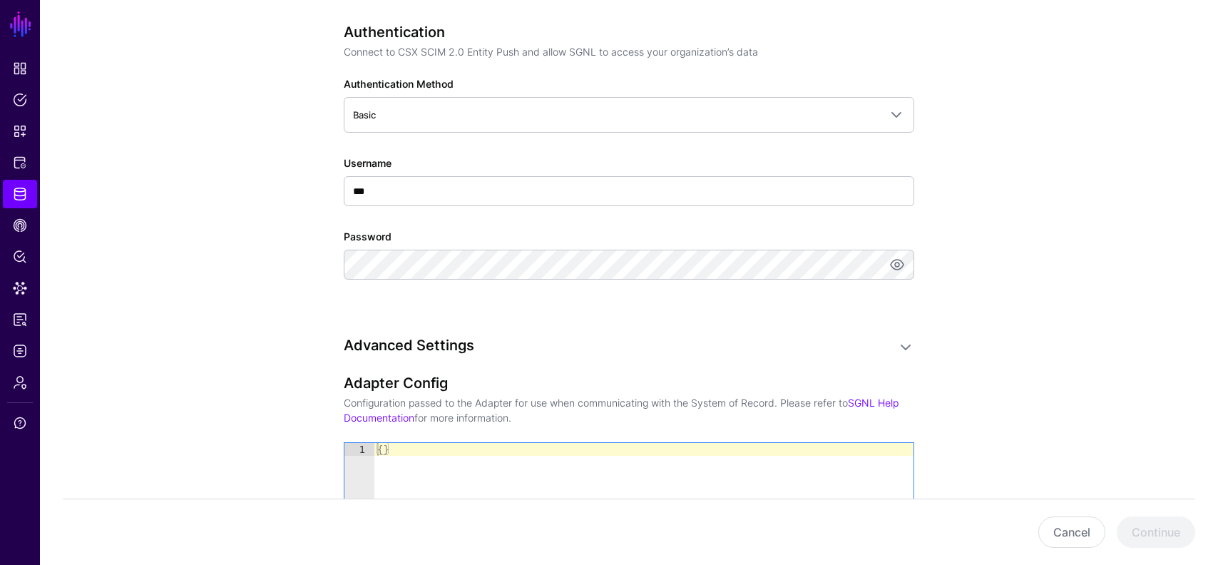
scroll to position [819, 0]
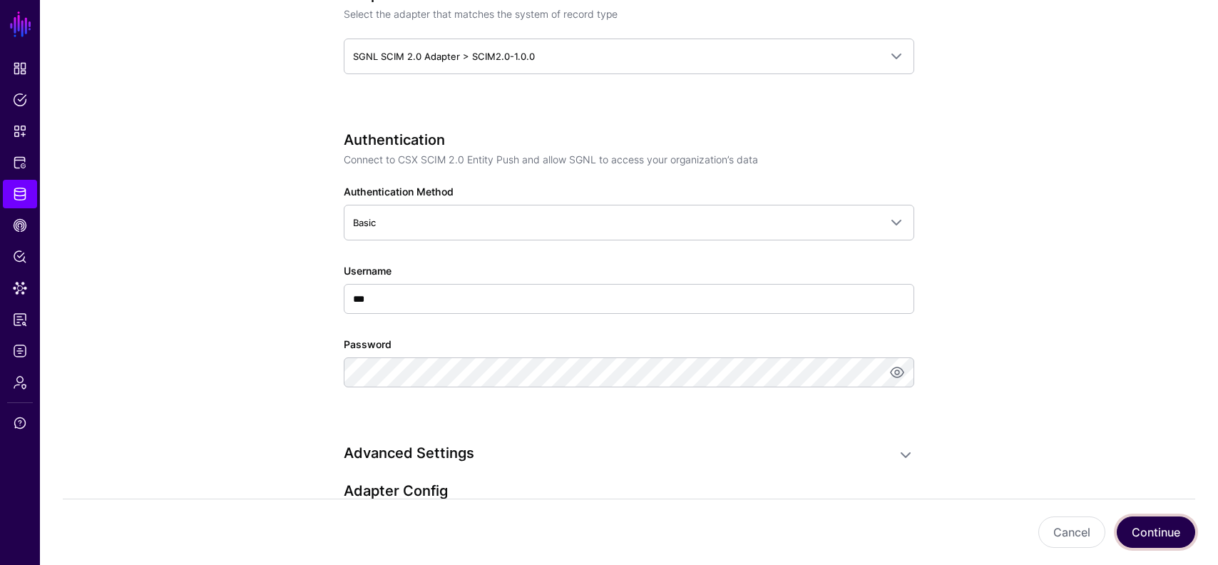
click at [1165, 526] on button "Continue" at bounding box center [1156, 531] width 78 height 31
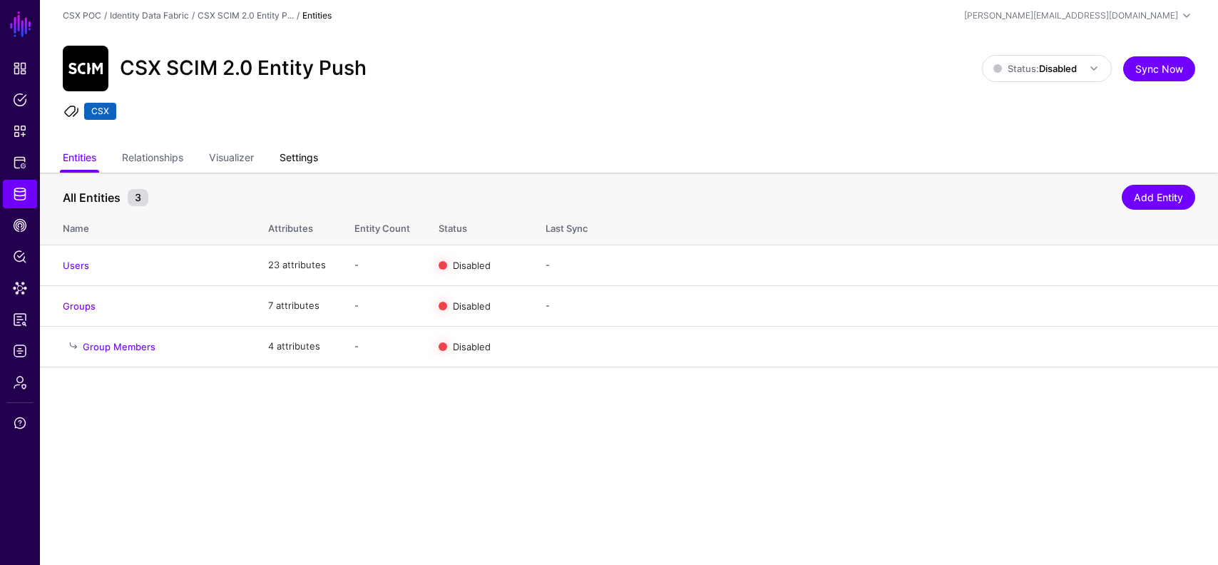
click at [286, 162] on link "Settings" at bounding box center [299, 158] width 39 height 27
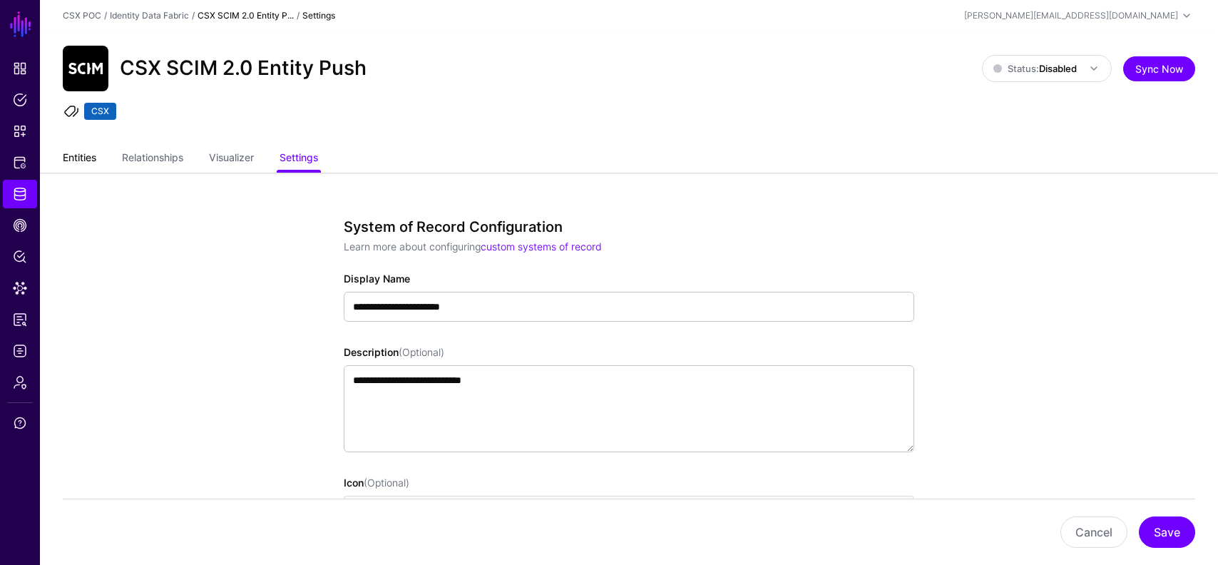
click at [83, 155] on link "Entities" at bounding box center [80, 158] width 34 height 27
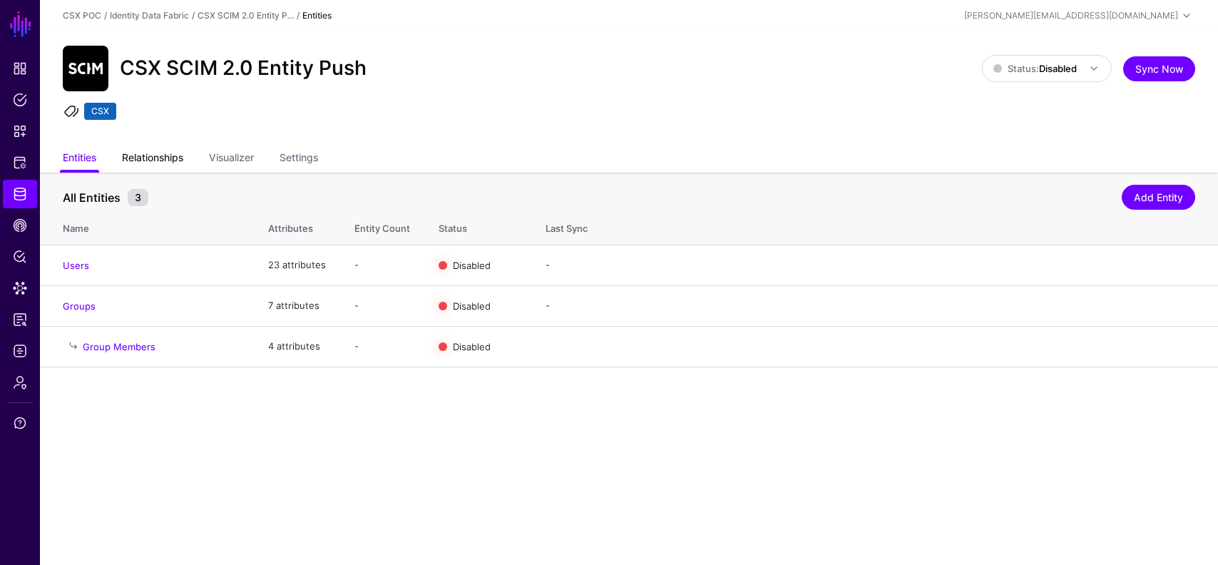
click at [173, 157] on link "Relationships" at bounding box center [152, 158] width 61 height 27
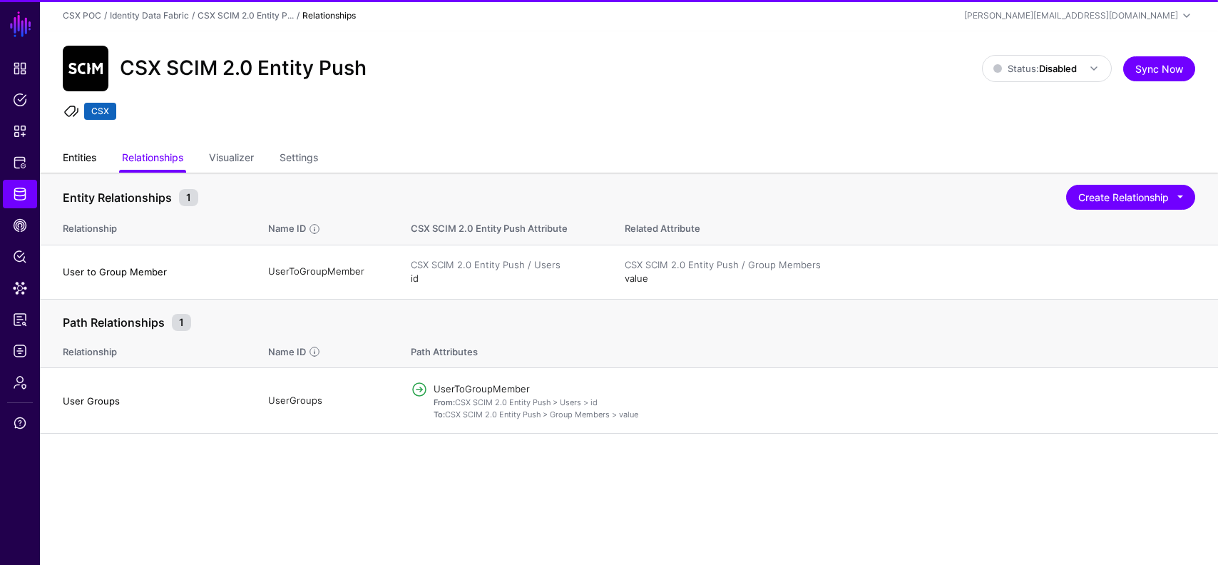
click at [80, 158] on link "Entities" at bounding box center [80, 158] width 34 height 27
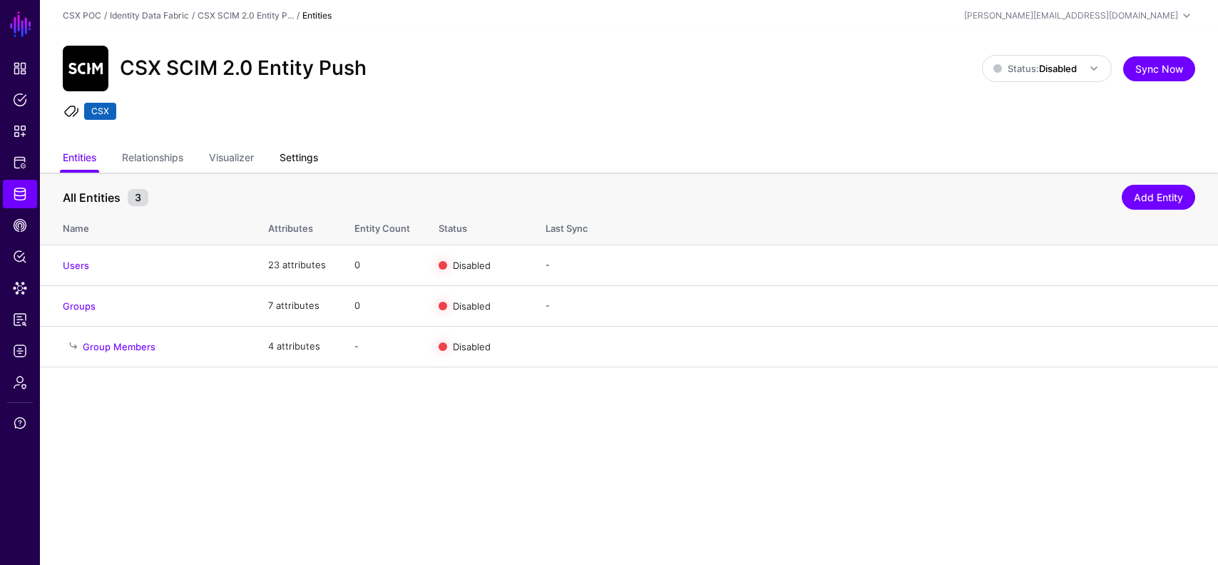
click at [298, 150] on link "Settings" at bounding box center [299, 158] width 39 height 27
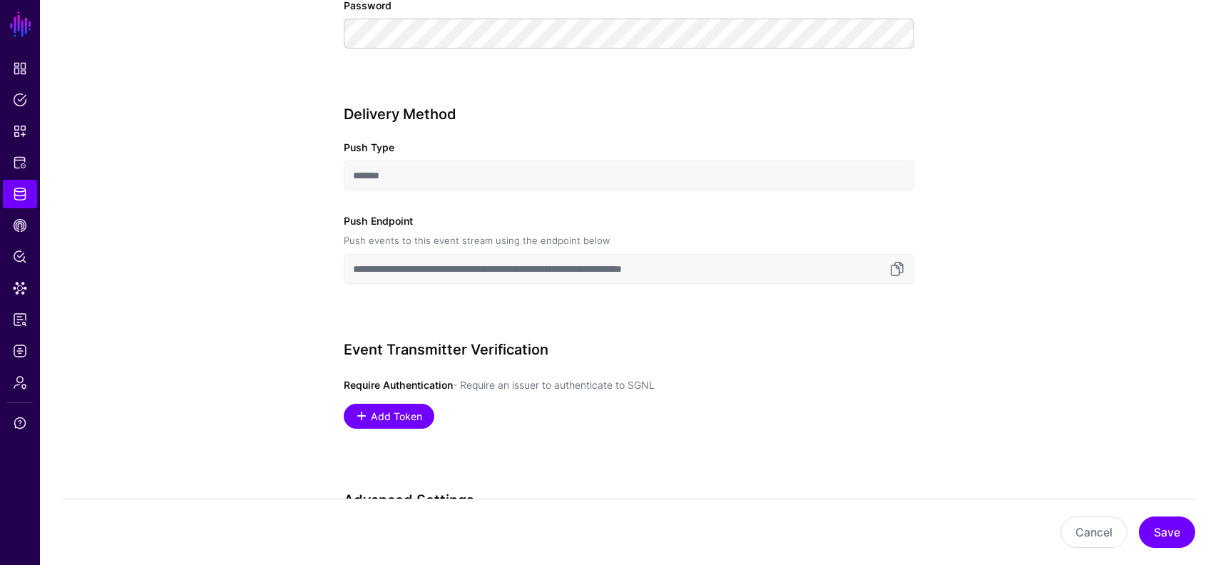
scroll to position [1244, 0]
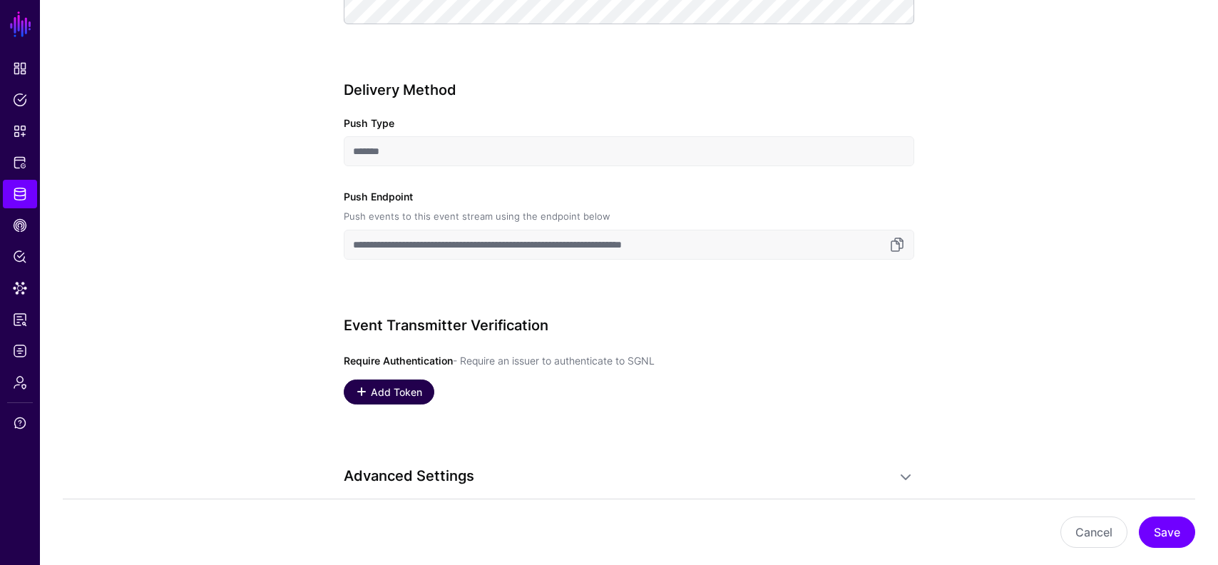
click at [402, 382] on link "Add Token" at bounding box center [389, 391] width 91 height 25
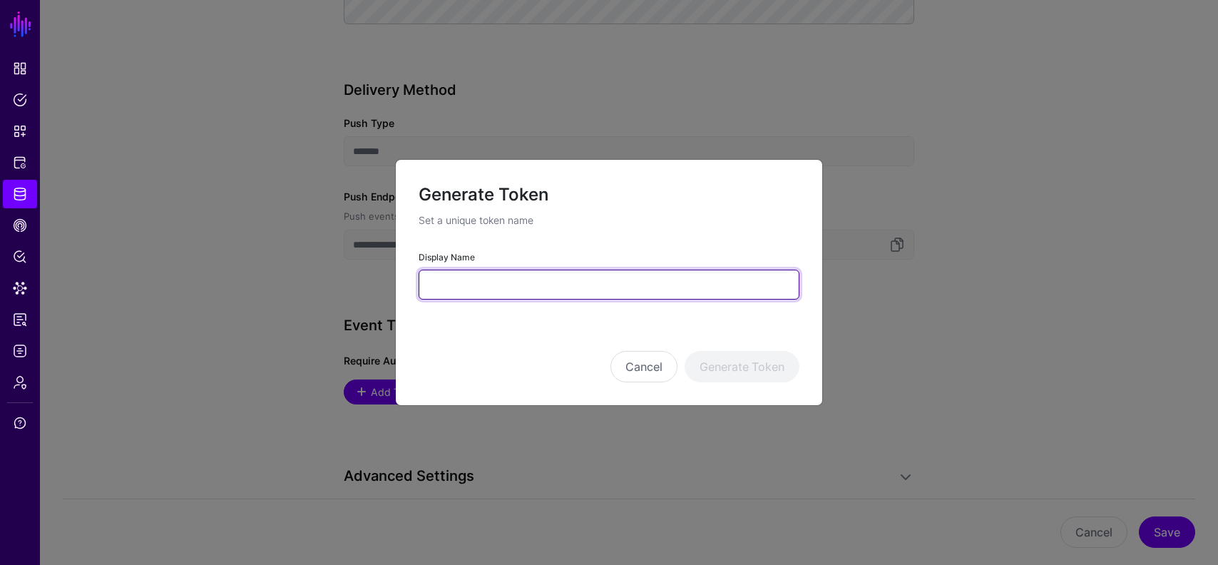
click at [561, 287] on input "Display Name" at bounding box center [609, 285] width 381 height 30
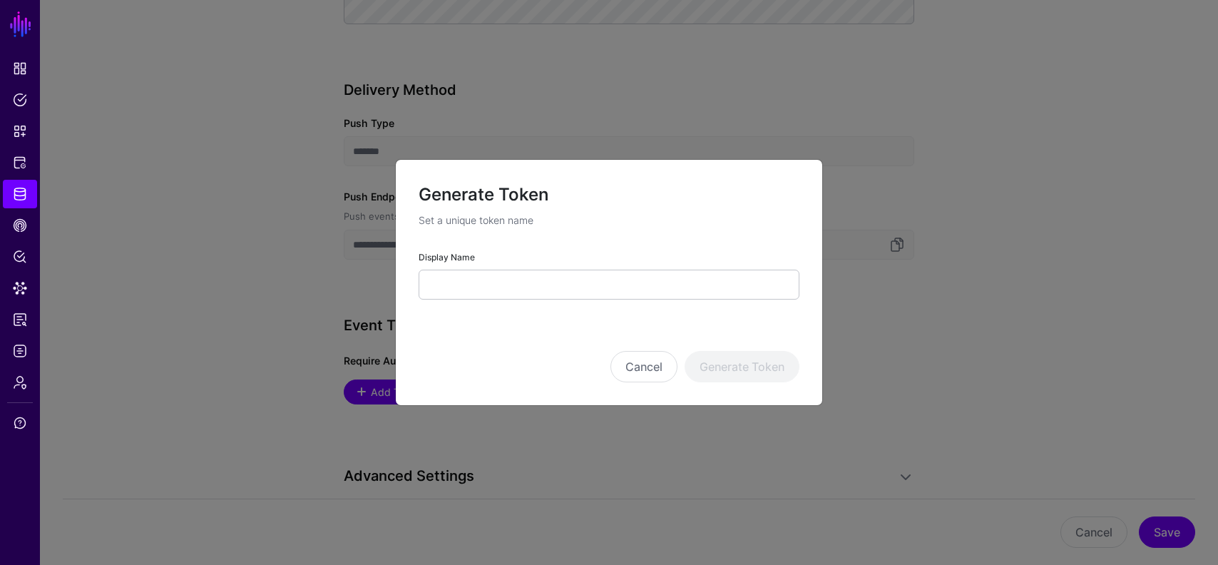
click at [467, 343] on div "Cancel Generate Token" at bounding box center [609, 346] width 381 height 71
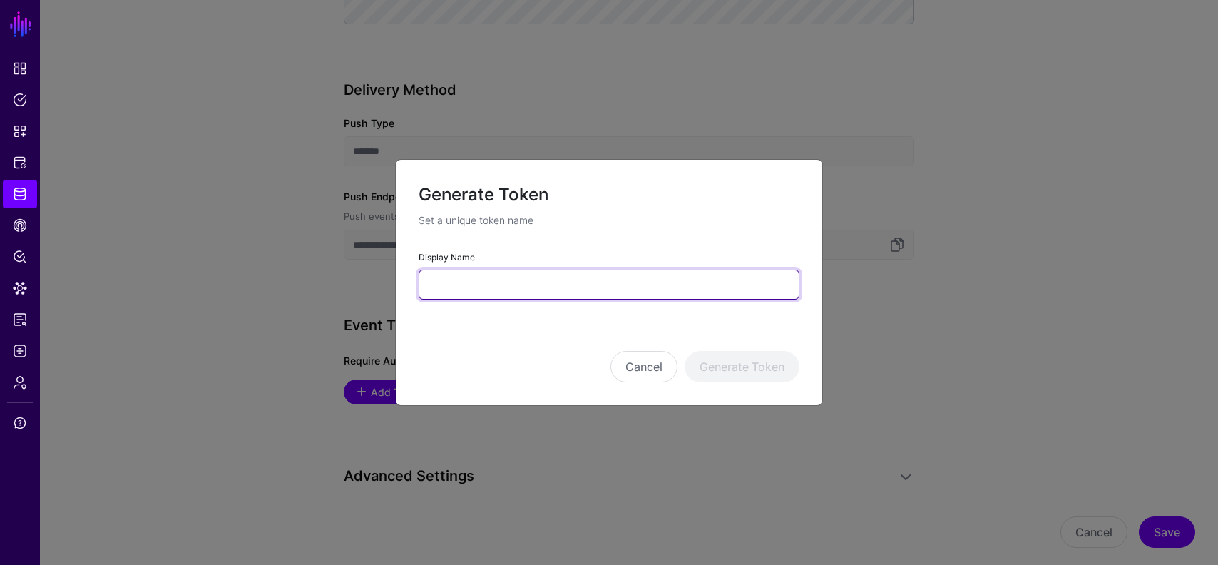
click at [548, 286] on input "Display Name" at bounding box center [609, 285] width 381 height 30
click at [521, 286] on input "********" at bounding box center [609, 285] width 381 height 30
type input "**********"
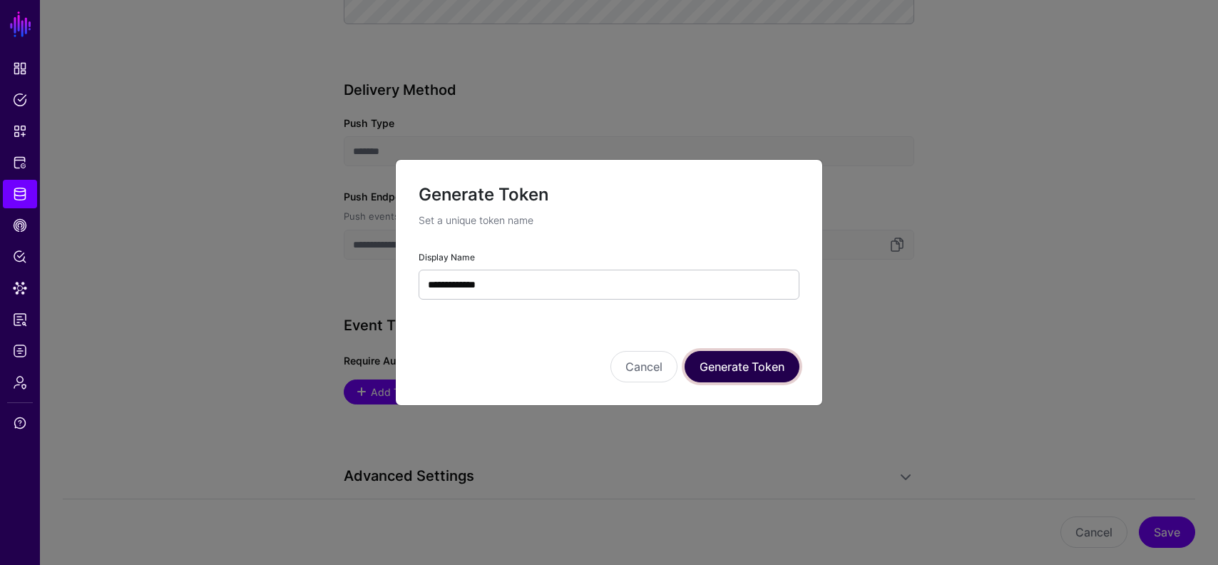
click at [720, 356] on button "Generate Token" at bounding box center [742, 366] width 115 height 31
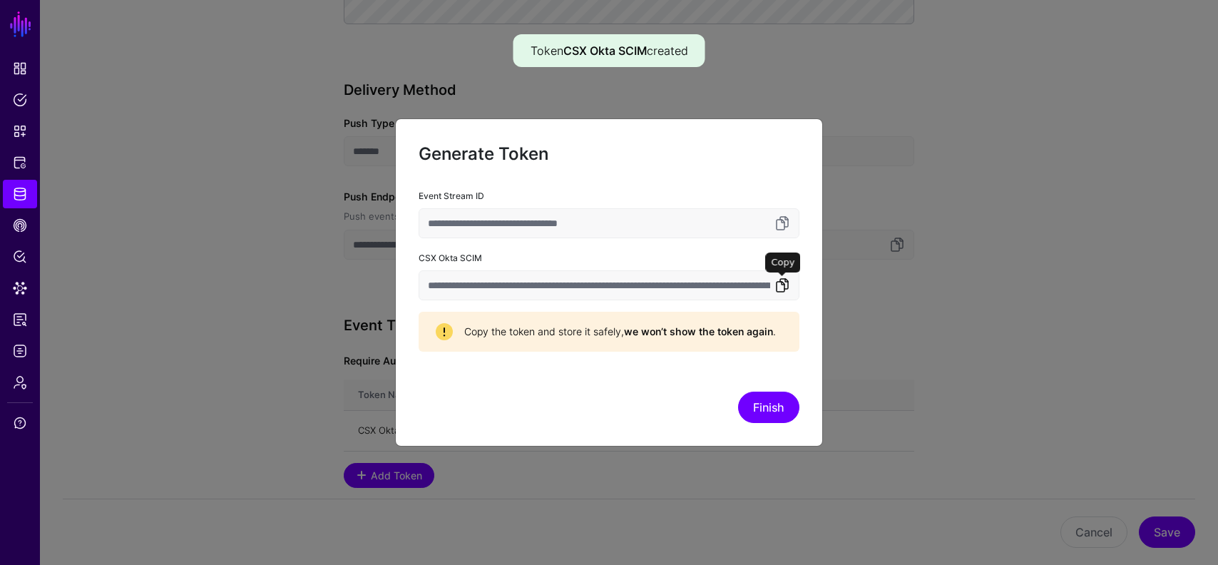
click at [785, 282] on link at bounding box center [782, 285] width 17 height 17
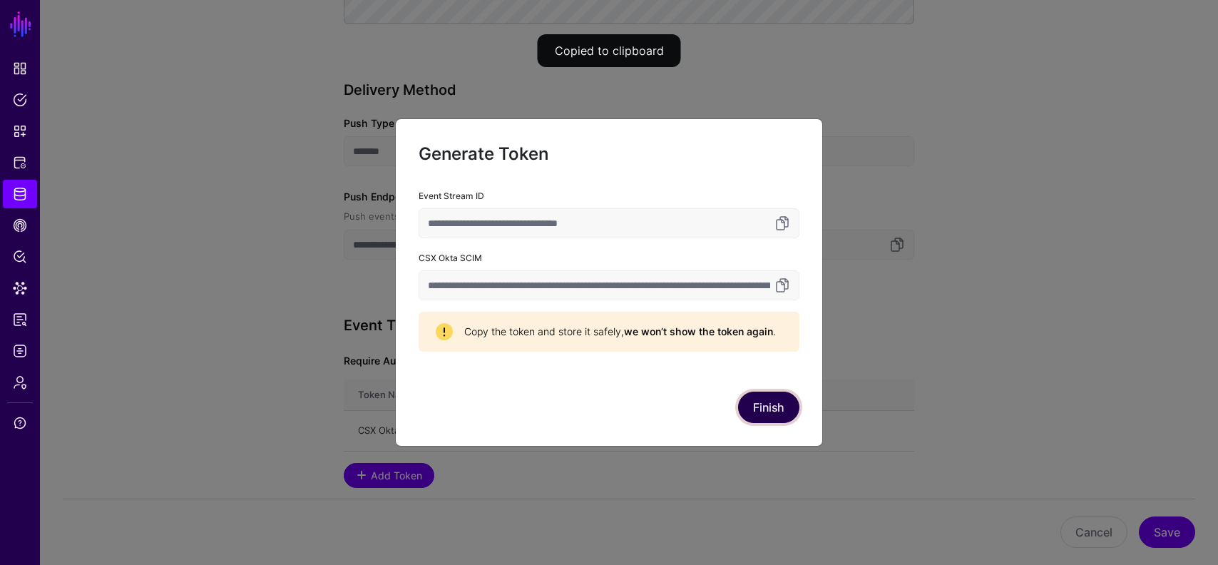
click at [780, 404] on button "Finish" at bounding box center [768, 407] width 61 height 31
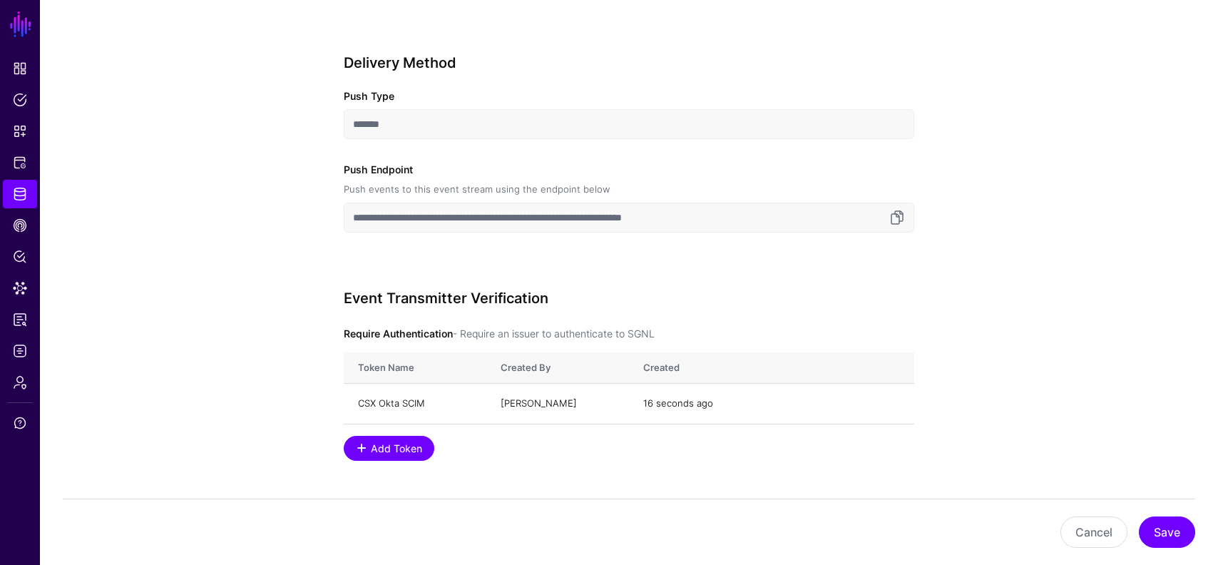
scroll to position [1317, 0]
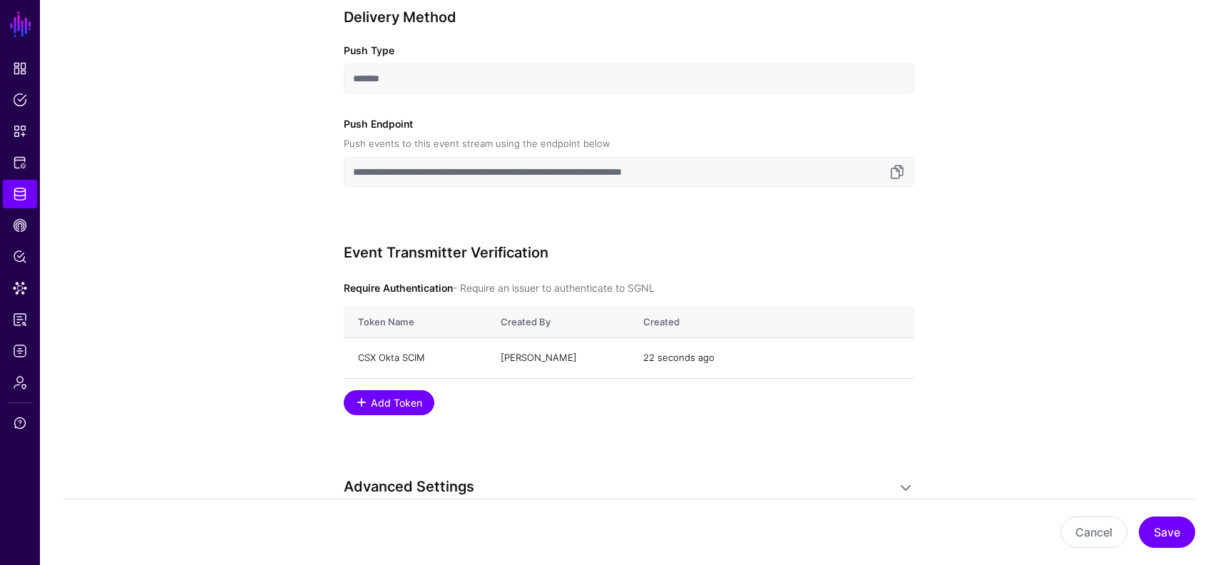
drag, startPoint x: 755, startPoint y: 174, endPoint x: 539, endPoint y: 172, distance: 216.1
click at [539, 172] on input "**********" at bounding box center [629, 172] width 571 height 30
click at [812, 356] on link "Copy Token" at bounding box center [819, 357] width 53 height 11
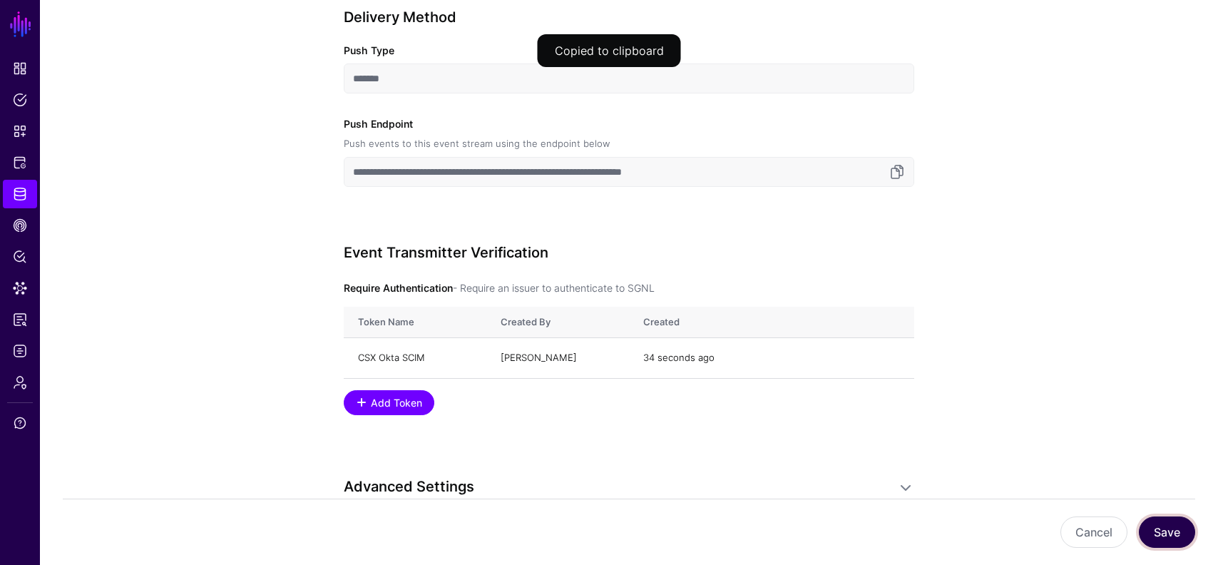
click at [1170, 534] on button "Save" at bounding box center [1167, 531] width 56 height 31
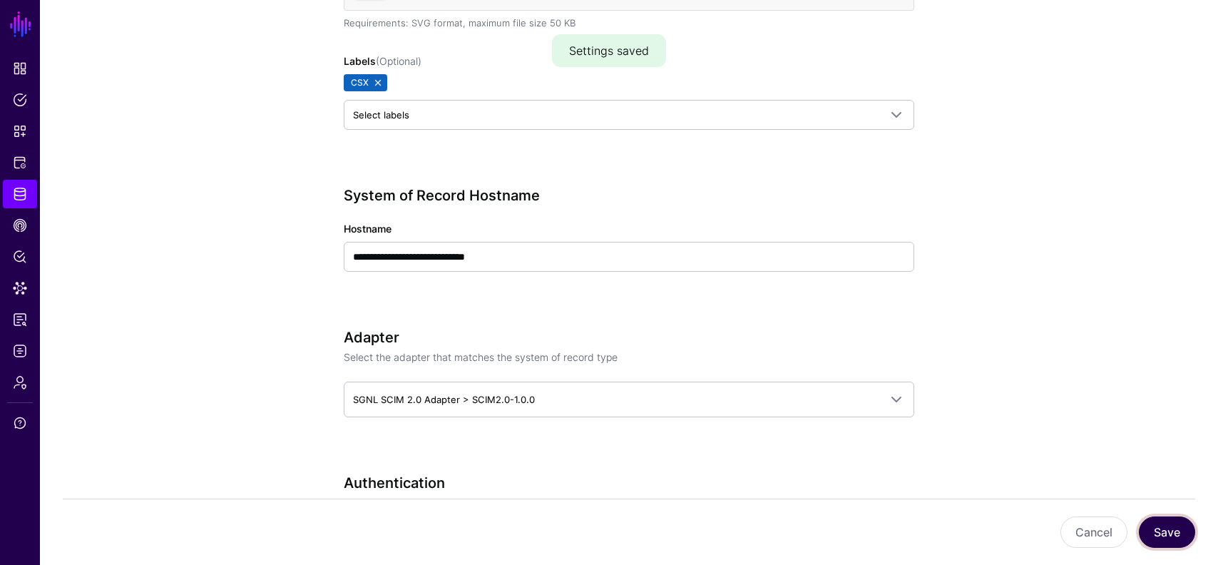
scroll to position [0, 0]
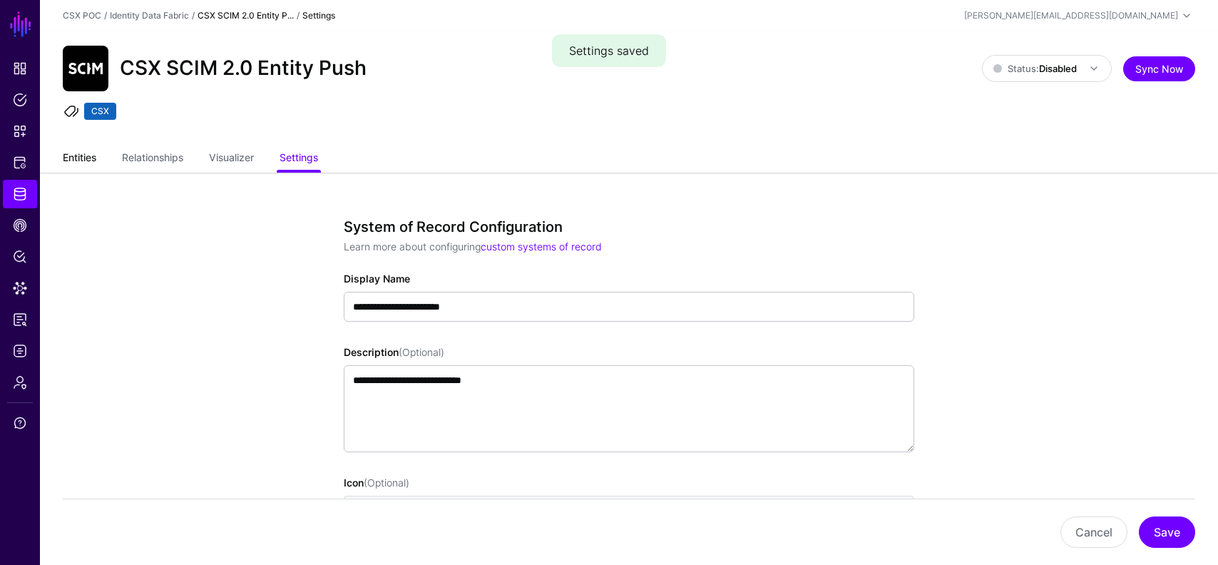
click at [81, 162] on link "Entities" at bounding box center [80, 158] width 34 height 27
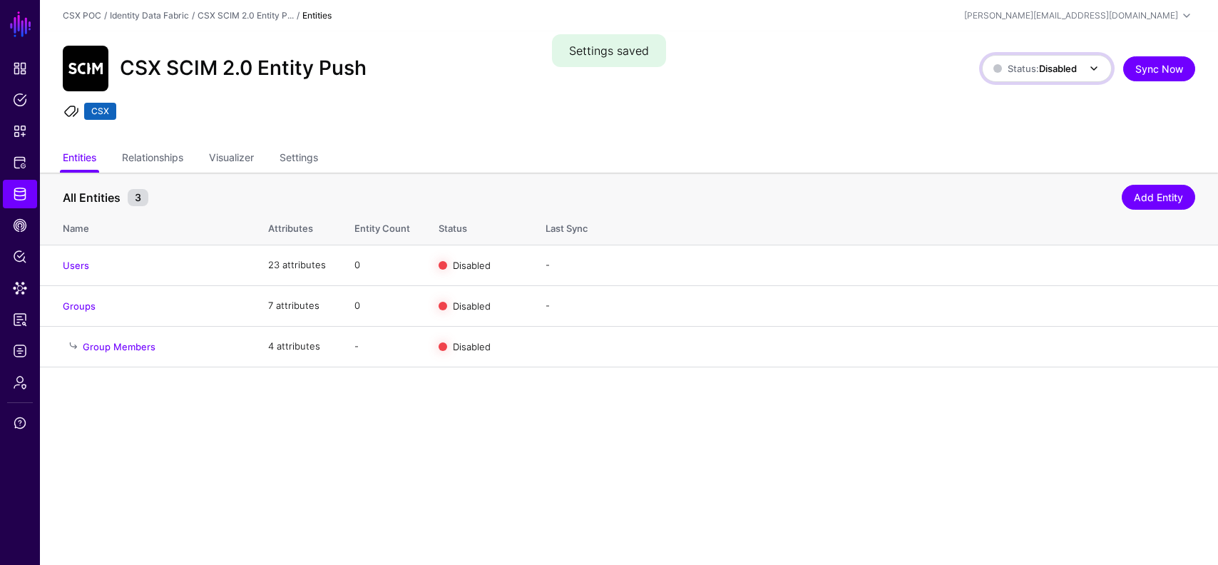
click at [1062, 77] on link "Status: Disabled" at bounding box center [1047, 68] width 130 height 27
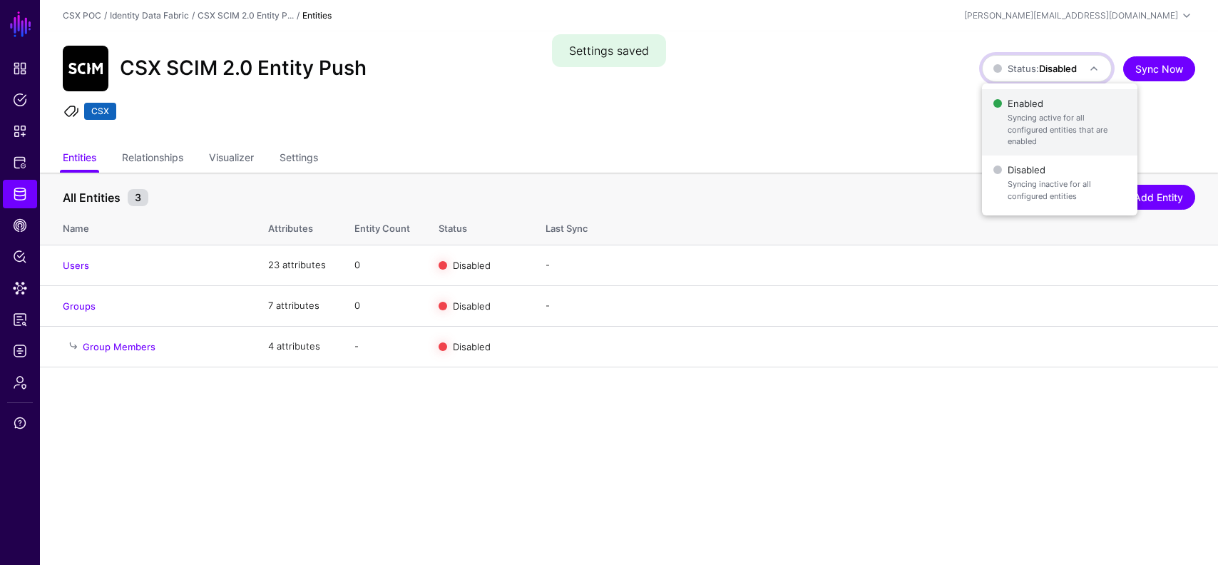
click at [1037, 106] on span "Enabled Syncing active for all configured entities that are enabled" at bounding box center [1060, 122] width 133 height 58
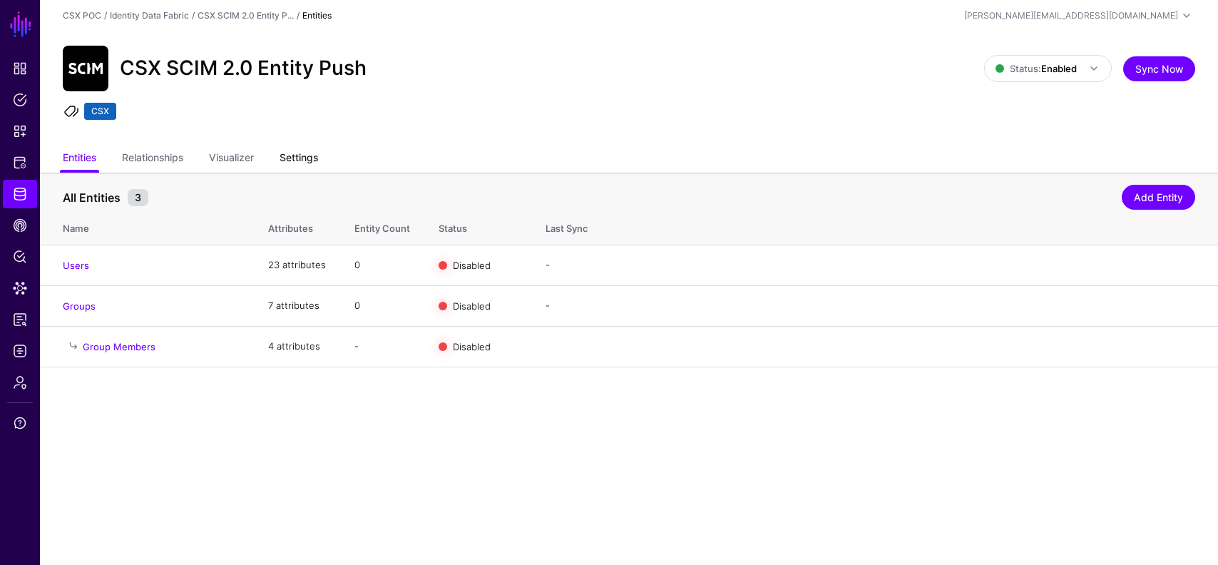
click at [295, 152] on link "Settings" at bounding box center [299, 158] width 39 height 27
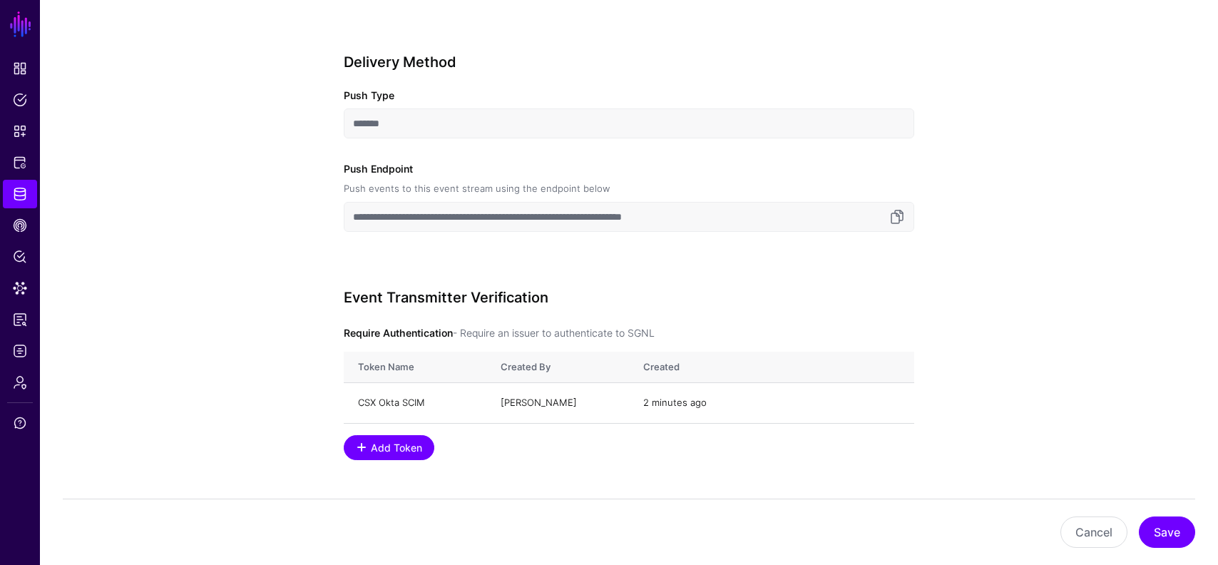
scroll to position [1310, 0]
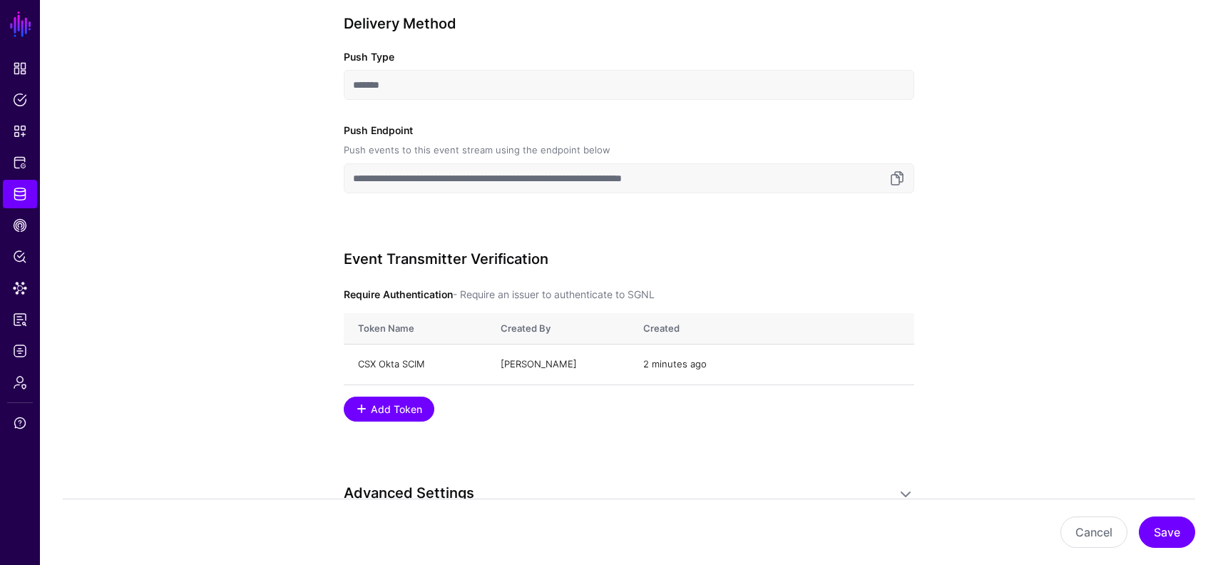
click at [584, 172] on input "**********" at bounding box center [629, 178] width 571 height 30
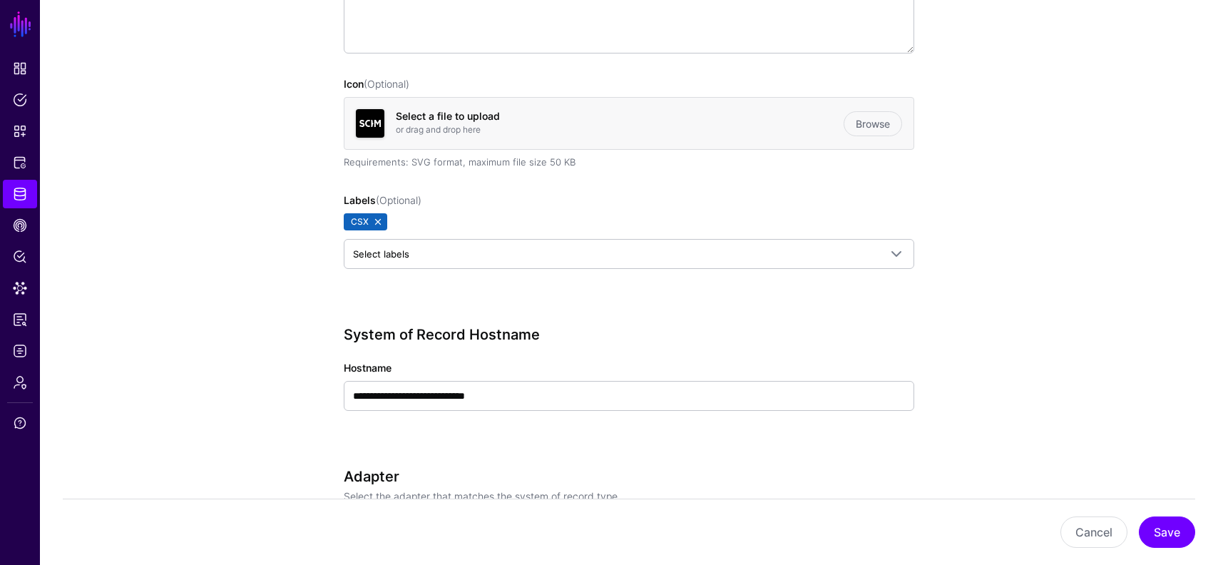
scroll to position [0, 0]
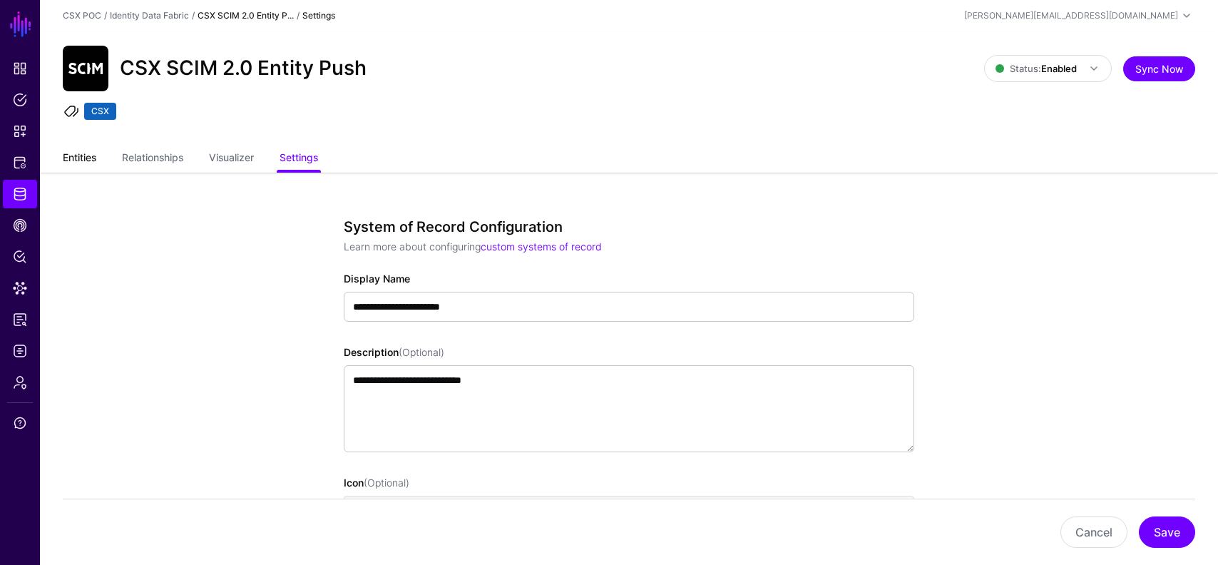
click at [79, 153] on link "Entities" at bounding box center [80, 158] width 34 height 27
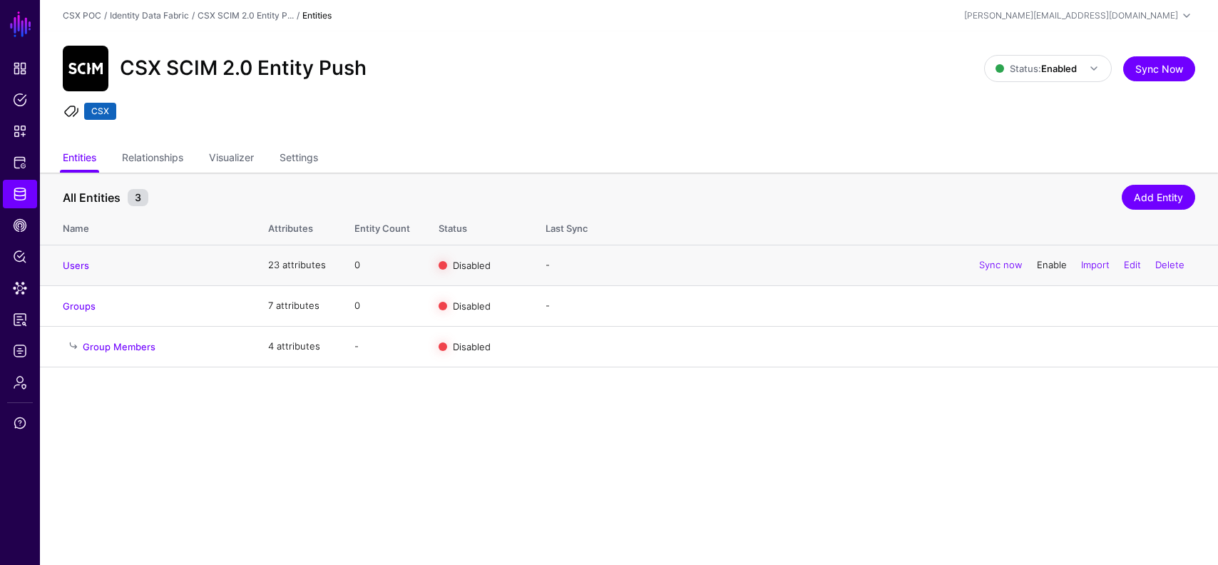
click at [1047, 262] on link "Enable" at bounding box center [1052, 264] width 30 height 11
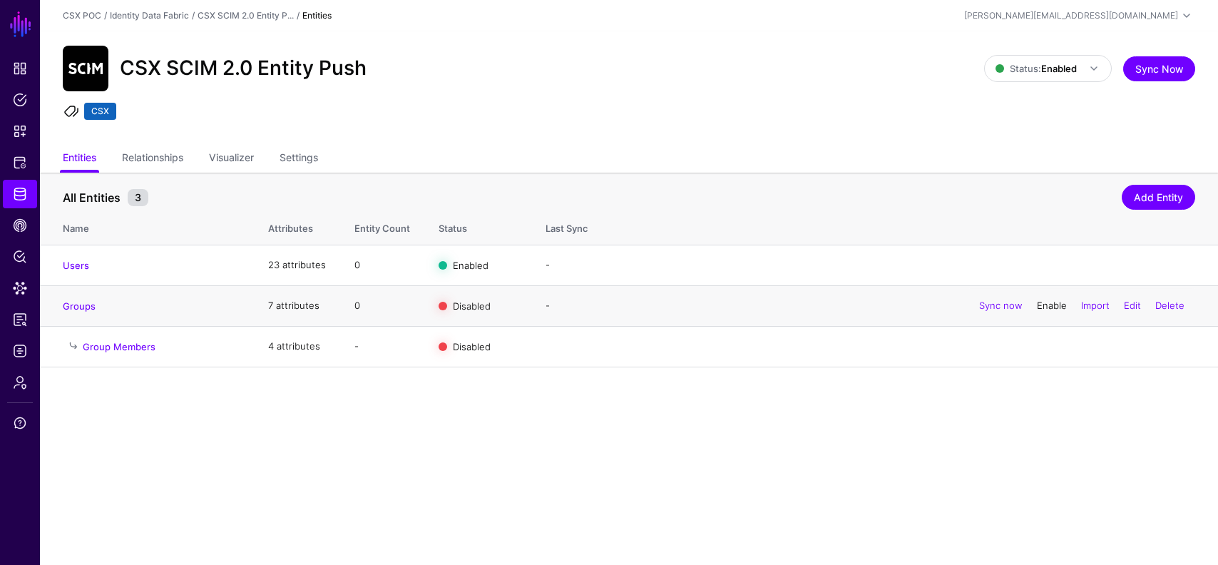
click at [1044, 311] on link "Enable" at bounding box center [1052, 305] width 30 height 11
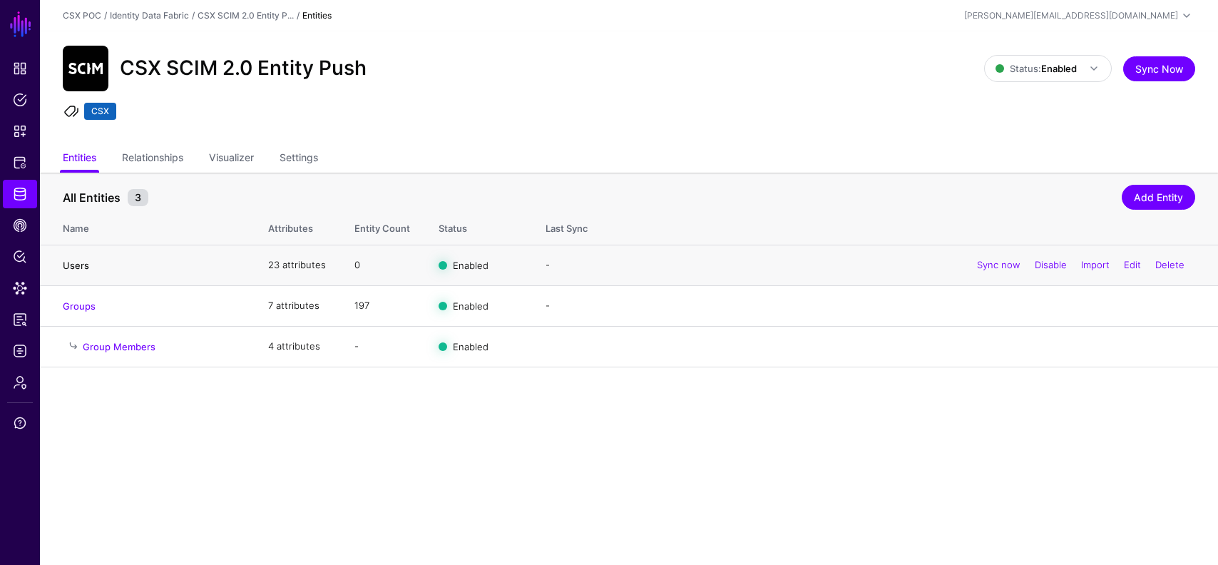
click at [73, 262] on link "Users" at bounding box center [76, 265] width 26 height 11
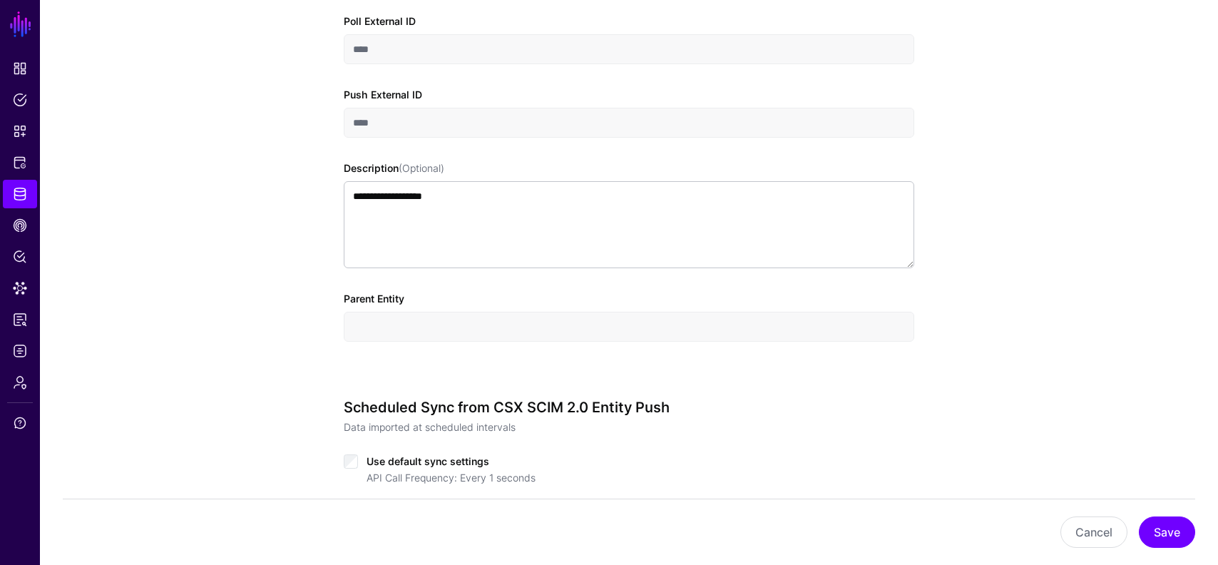
scroll to position [981, 0]
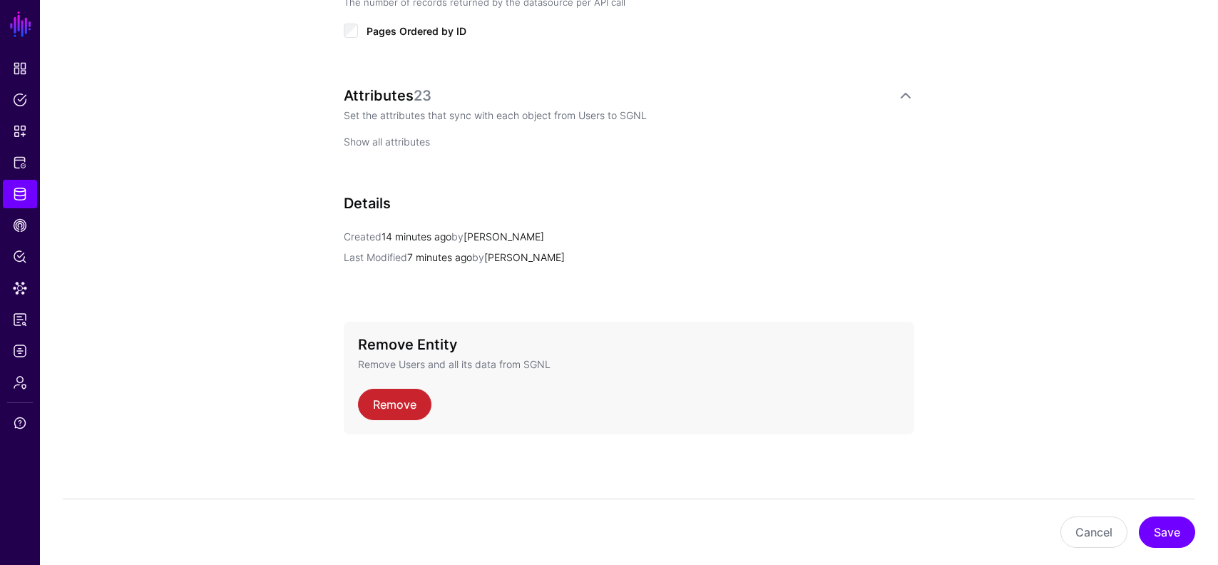
click at [391, 143] on link "Show all attributes" at bounding box center [387, 142] width 86 height 12
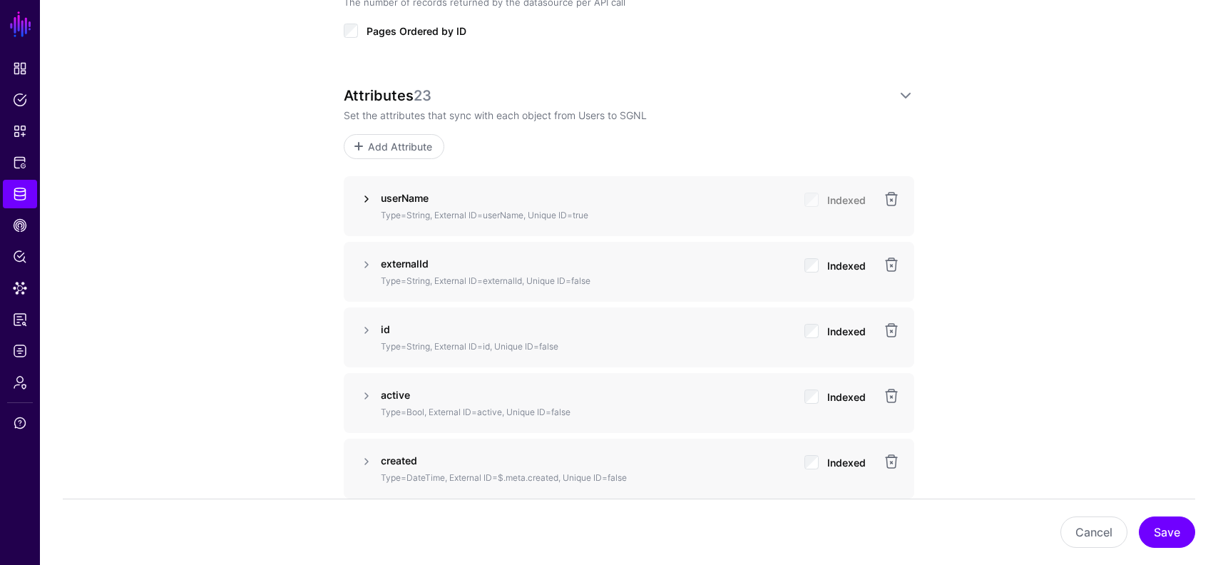
click at [368, 190] on link at bounding box center [366, 198] width 17 height 17
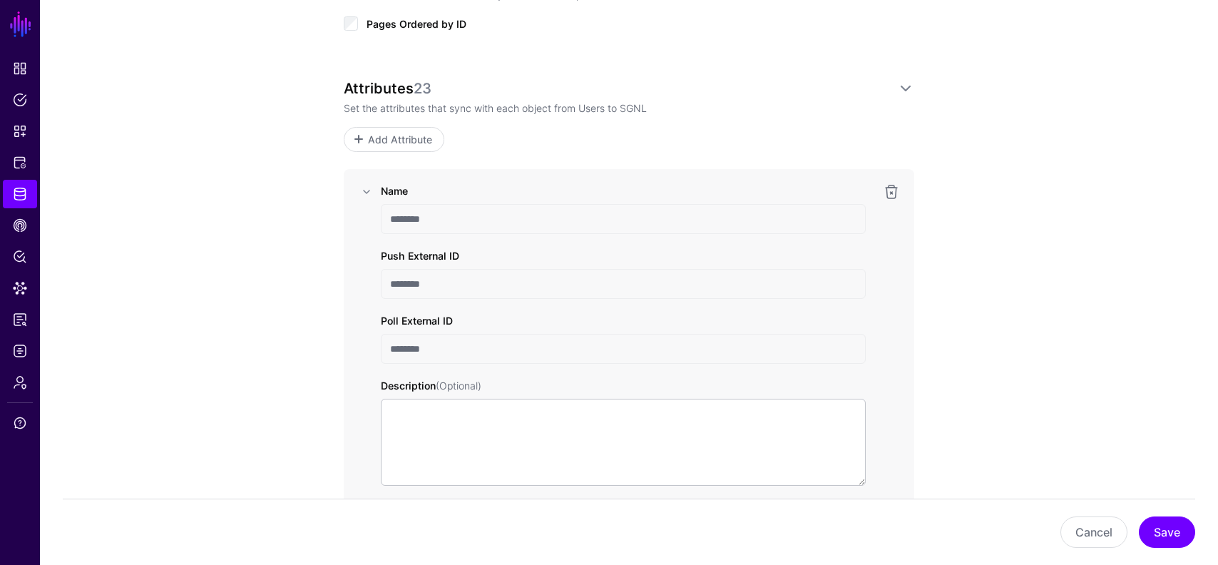
scroll to position [983, 0]
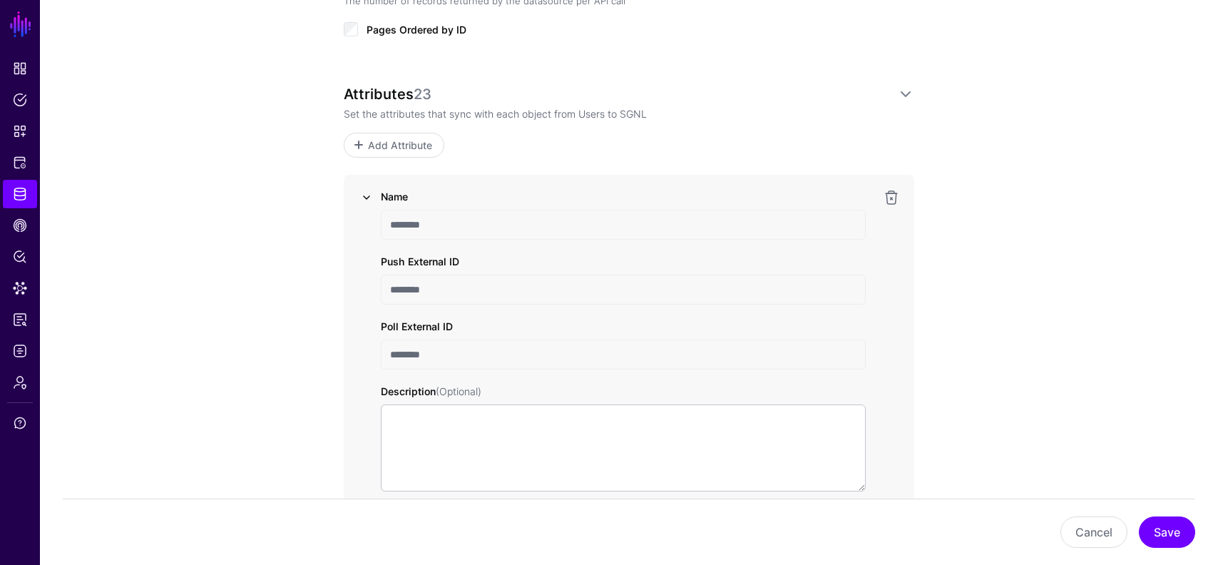
click at [369, 195] on link at bounding box center [366, 197] width 17 height 17
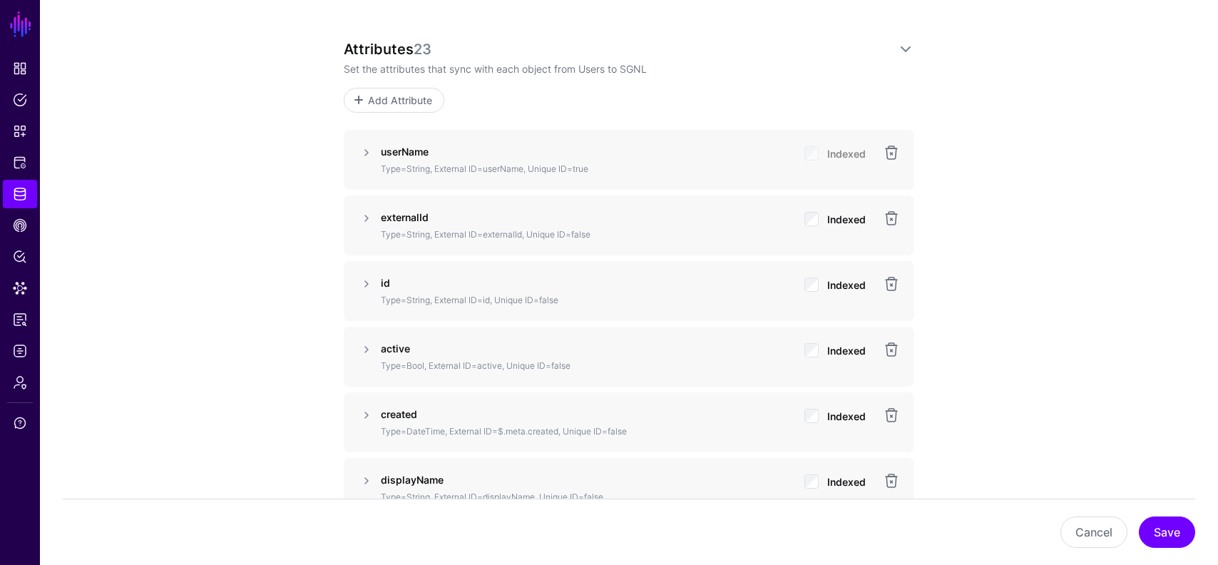
scroll to position [1051, 0]
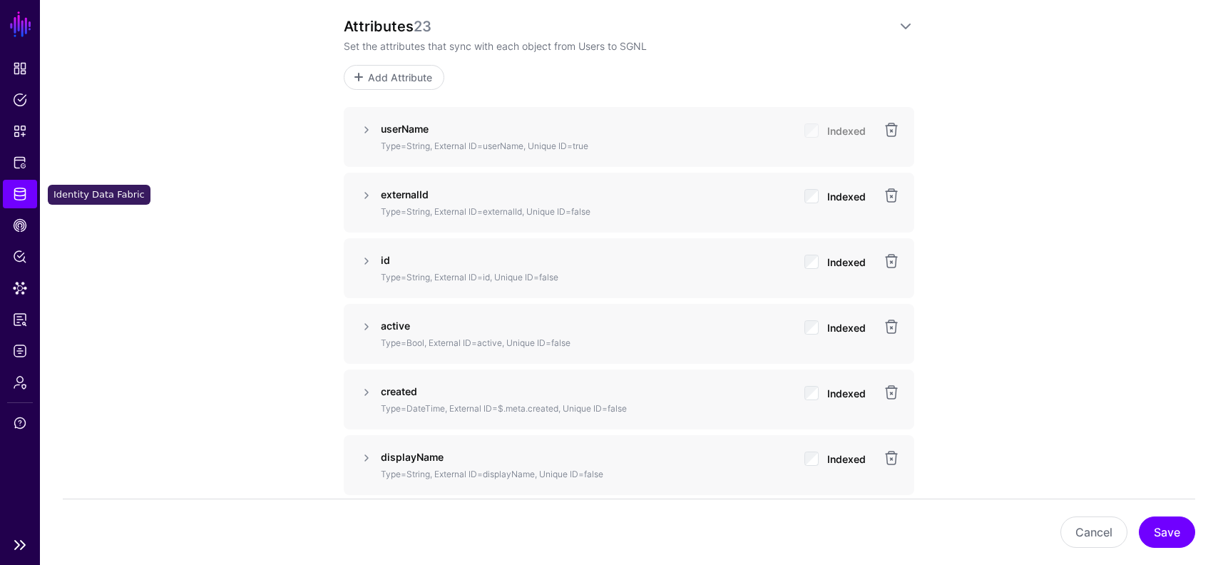
click at [17, 202] on link "Identity Data Fabric" at bounding box center [20, 194] width 34 height 29
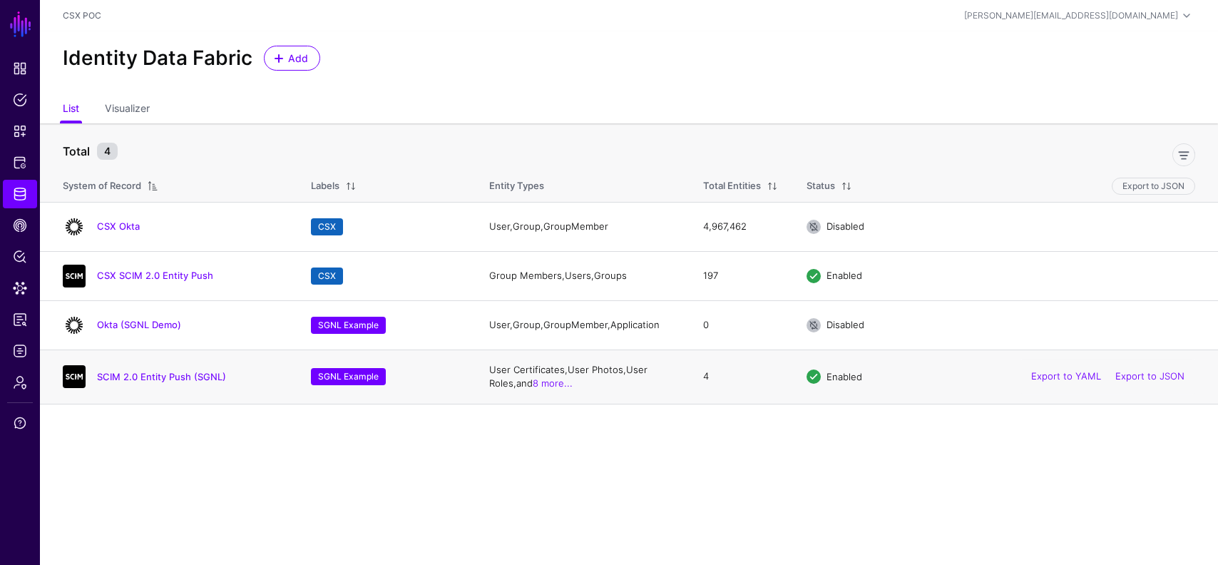
click at [154, 386] on div "SCIM 2.0 Entity Push (SGNL)" at bounding box center [172, 376] width 231 height 23
click at [165, 377] on link "SCIM 2.0 Entity Push (SGNL)" at bounding box center [161, 376] width 129 height 11
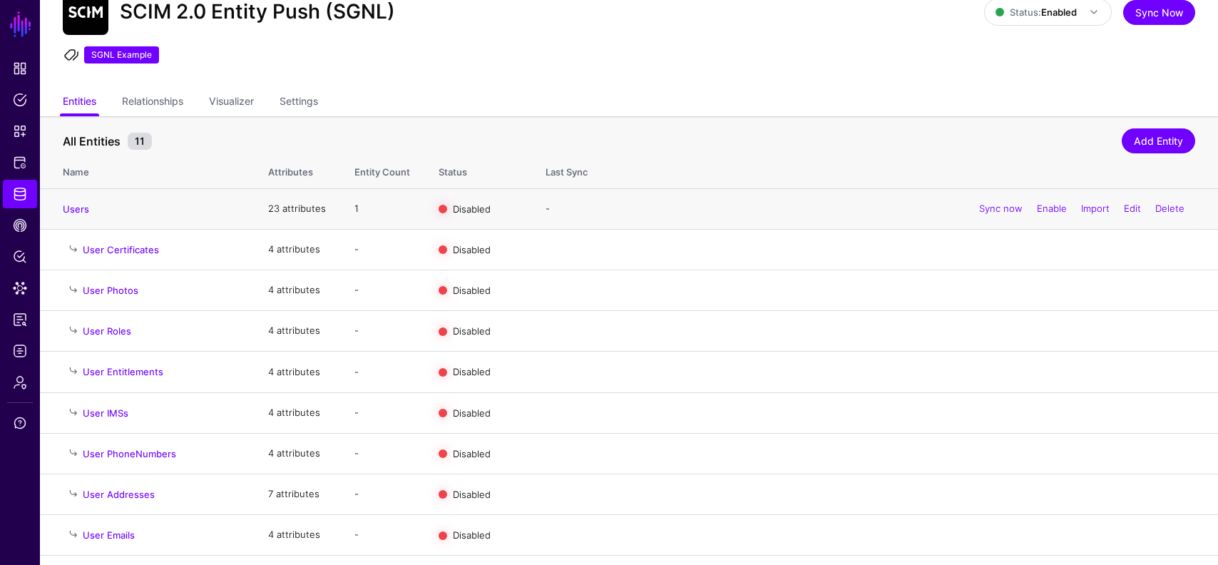
scroll to position [83, 0]
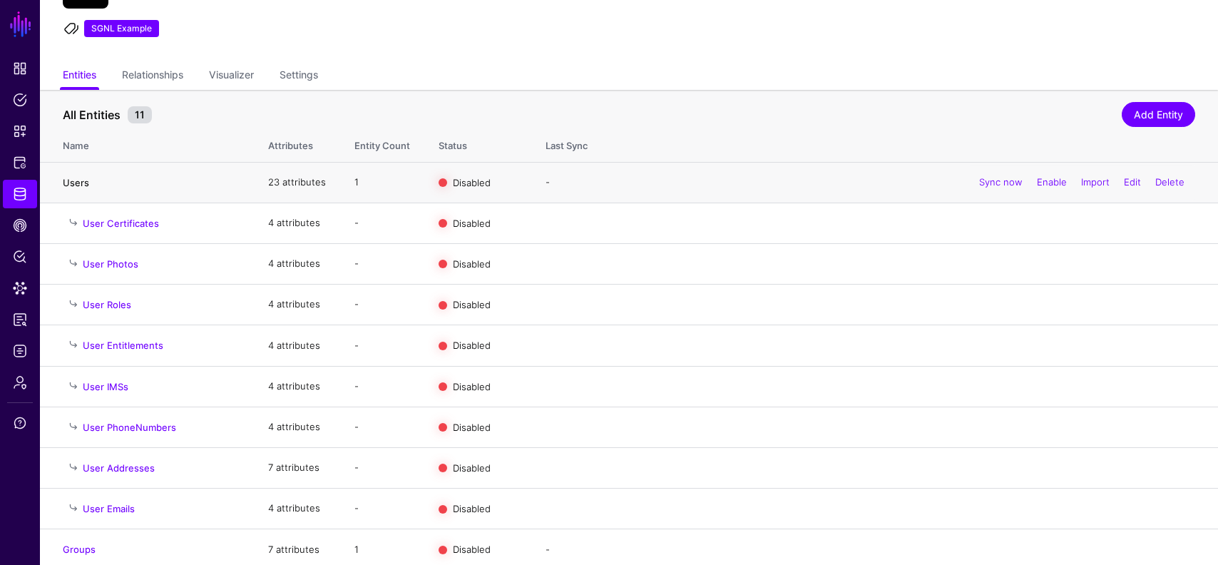
click at [75, 178] on link "Users" at bounding box center [76, 182] width 26 height 11
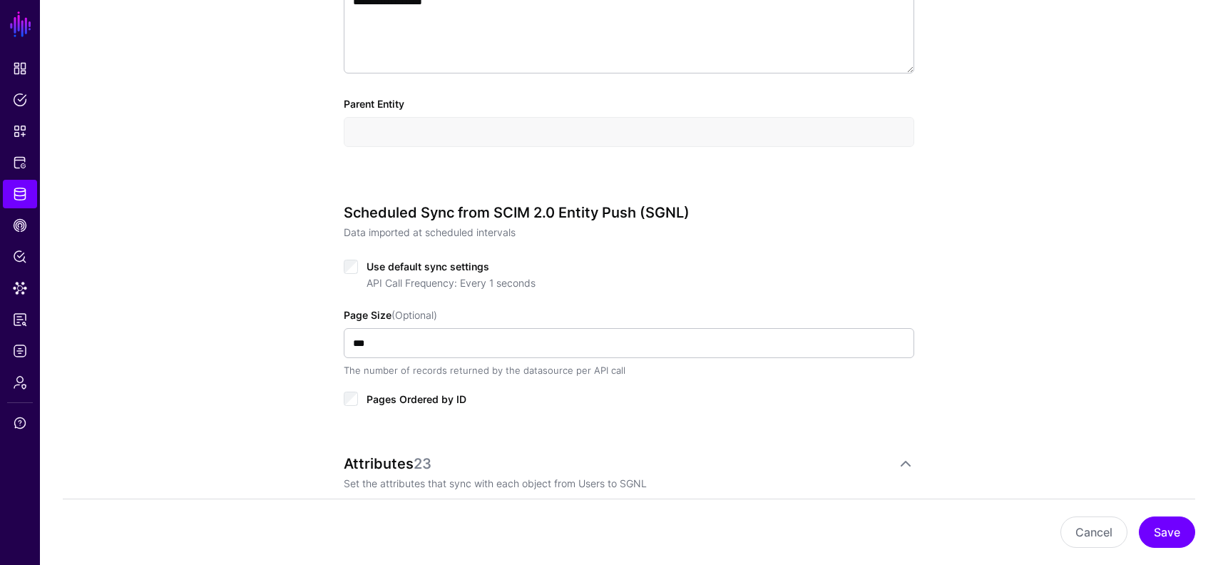
scroll to position [824, 0]
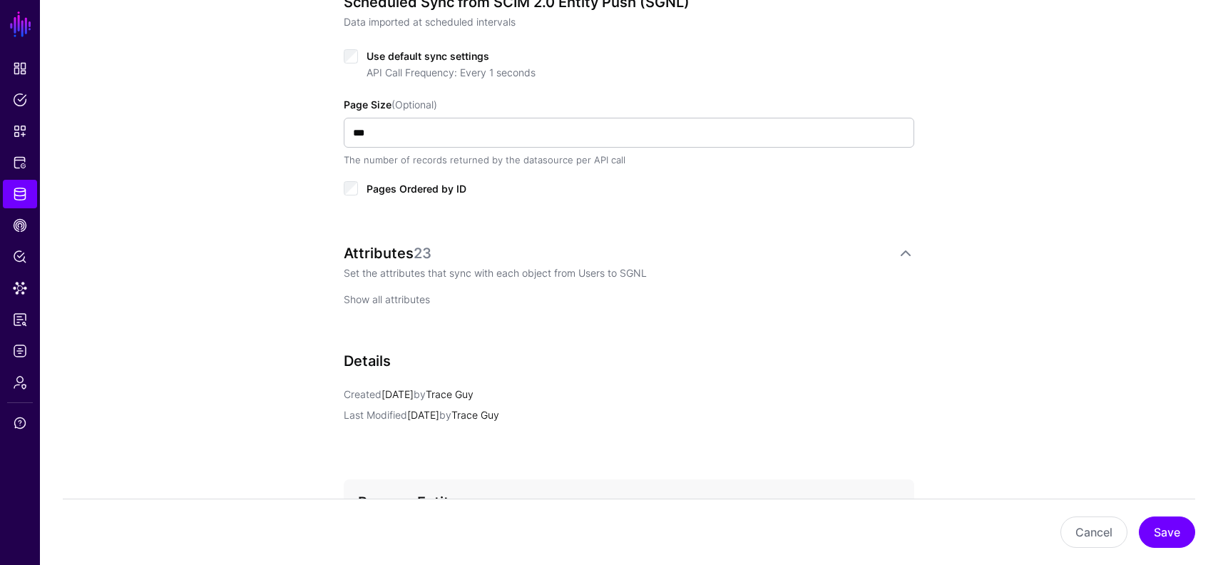
click at [406, 297] on link "Show all attributes" at bounding box center [387, 299] width 86 height 12
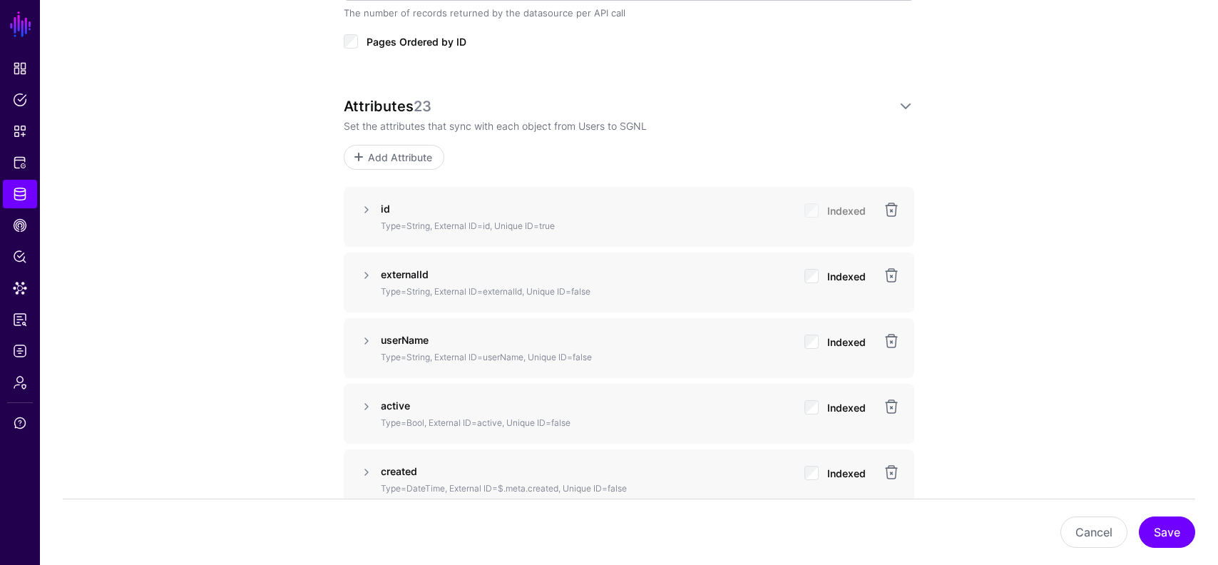
scroll to position [994, 0]
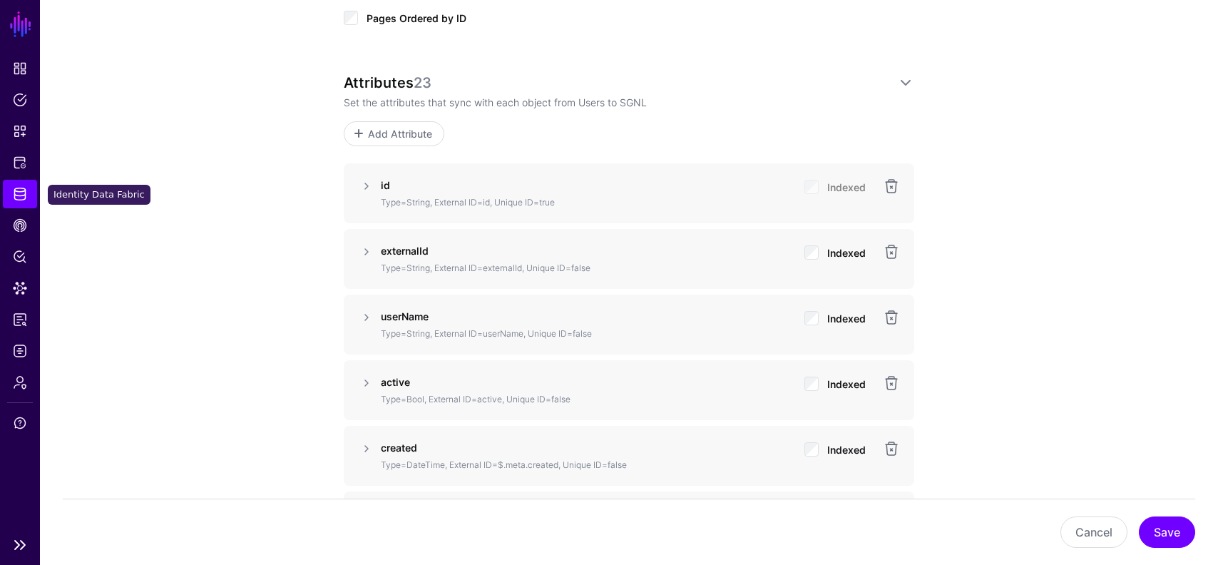
click at [24, 197] on span "Identity Data Fabric" at bounding box center [20, 194] width 14 height 14
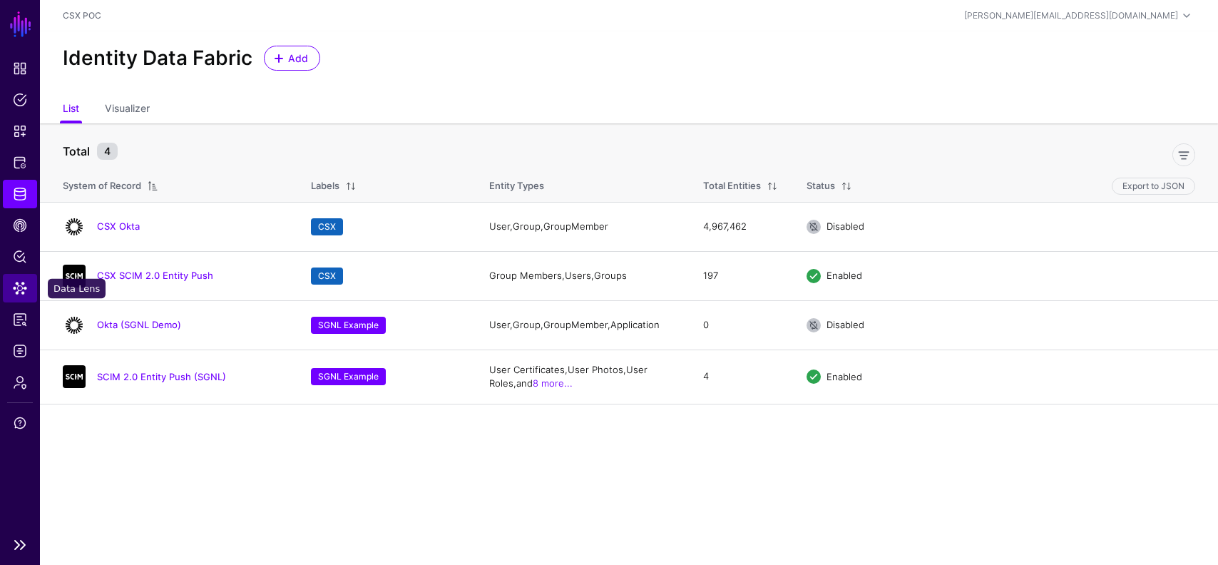
click at [19, 285] on span "Data Lens" at bounding box center [20, 288] width 14 height 14
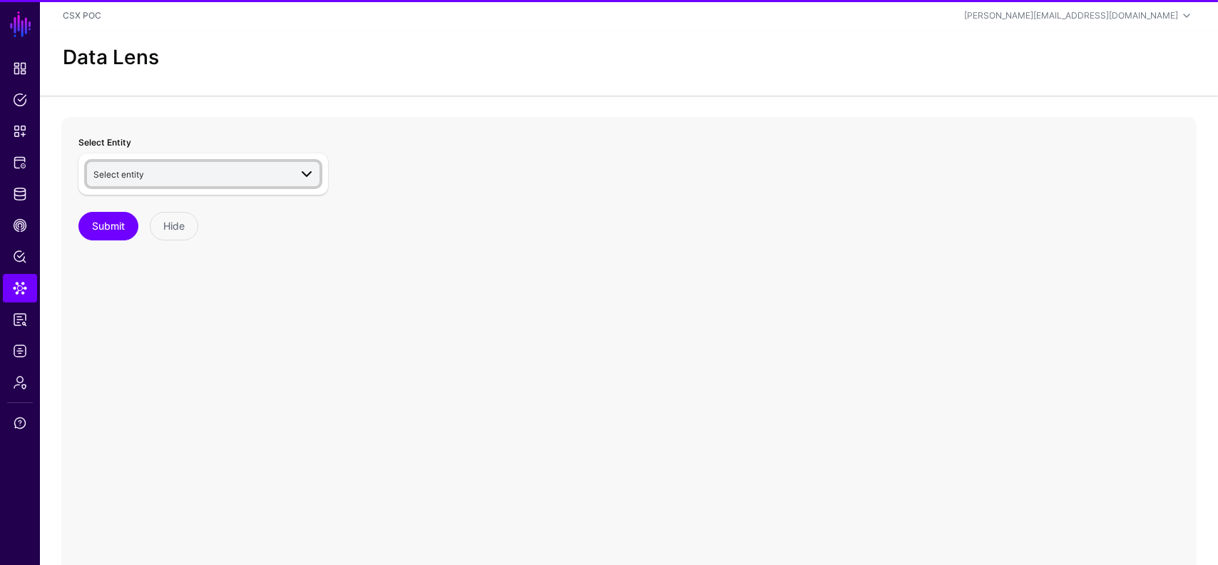
click at [173, 174] on span "Select entity" at bounding box center [191, 174] width 196 height 16
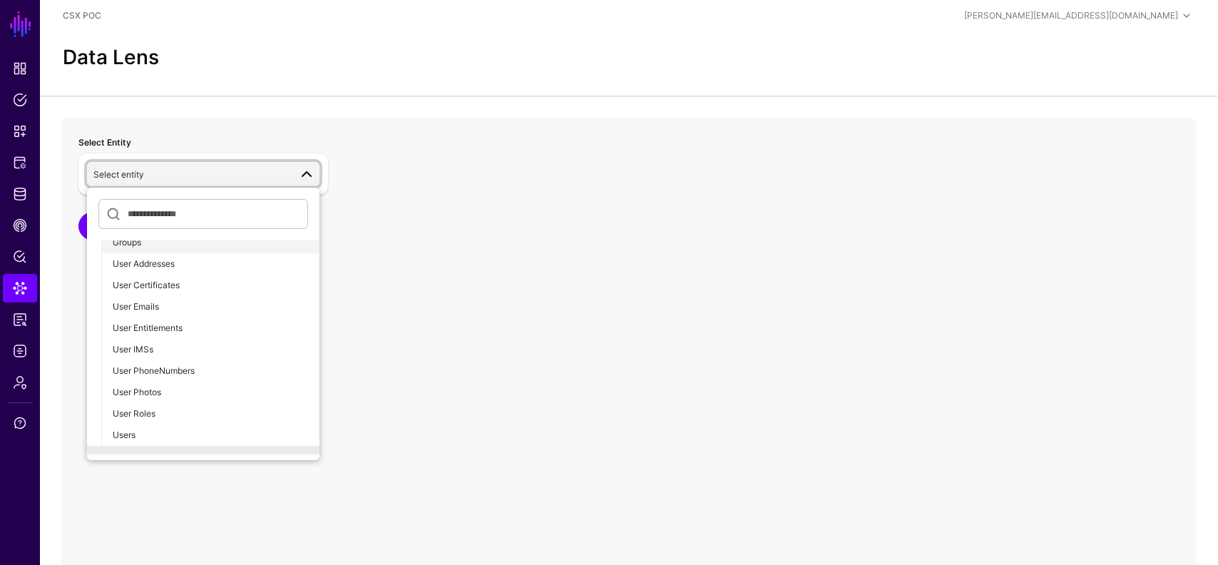
scroll to position [190, 0]
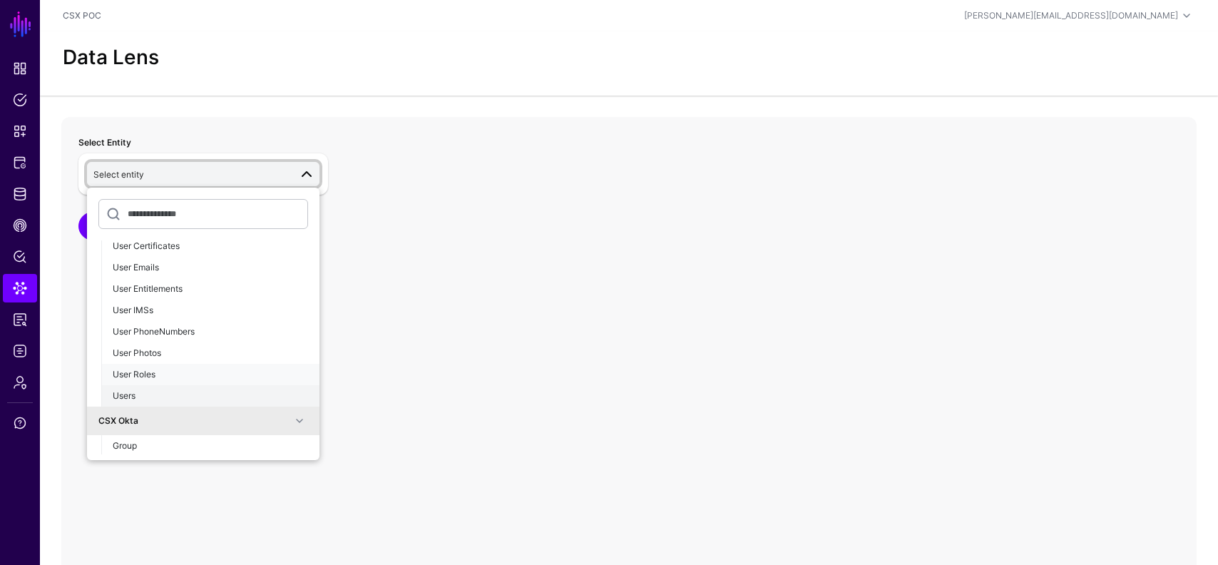
click at [154, 387] on ul "Group Members Groups User Addresses User Certificates User Emails User Entitlem…" at bounding box center [210, 288] width 218 height 235
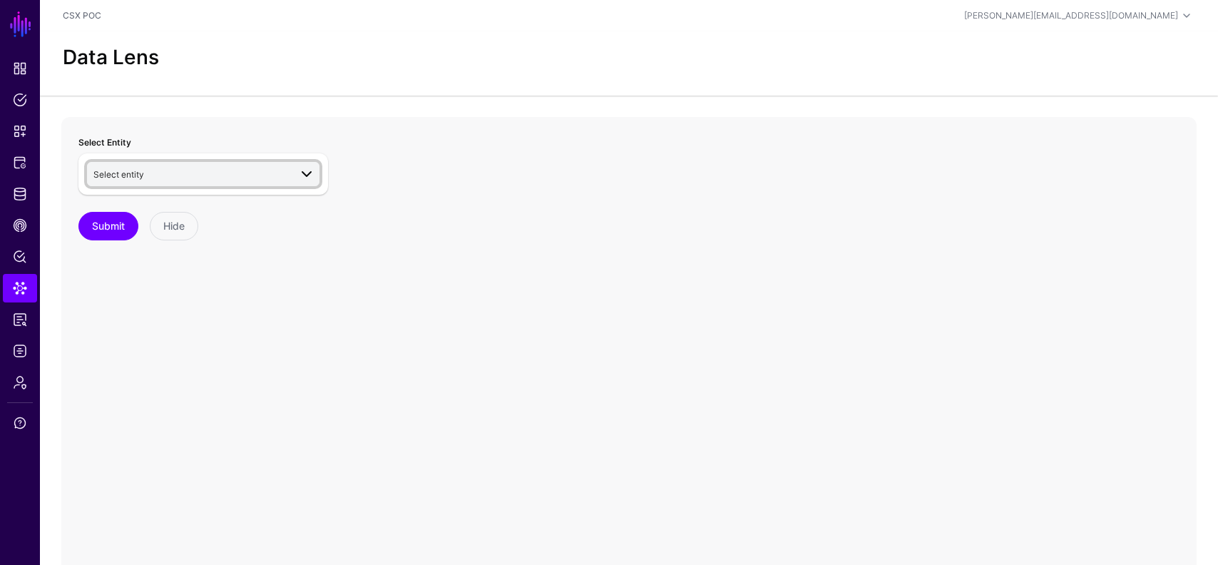
click at [204, 172] on span "Select entity" at bounding box center [191, 174] width 196 height 16
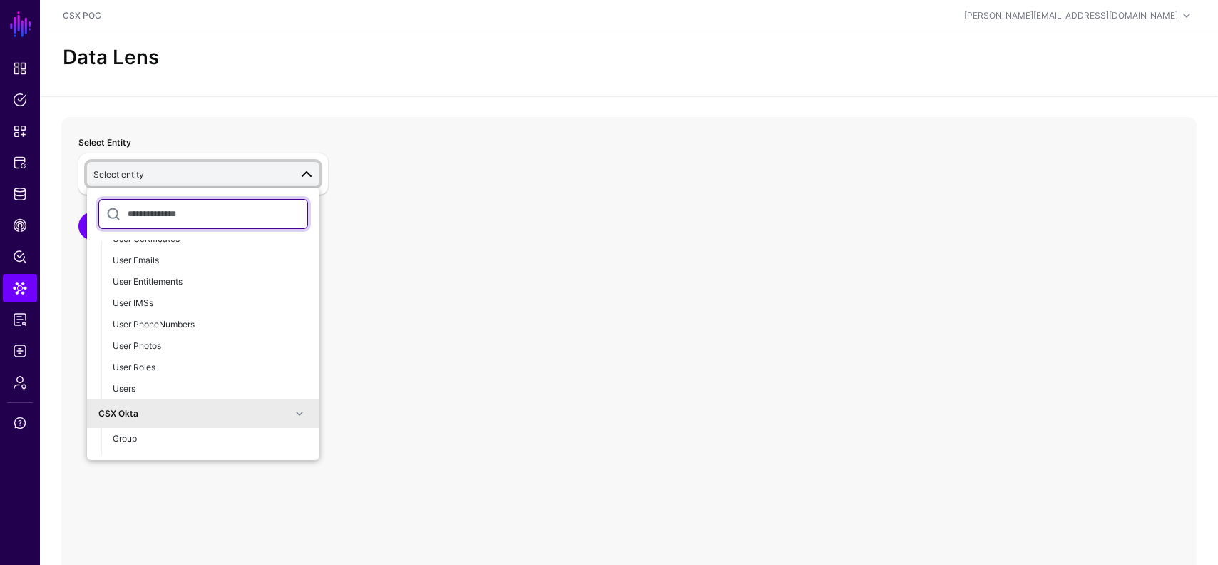
scroll to position [205, 0]
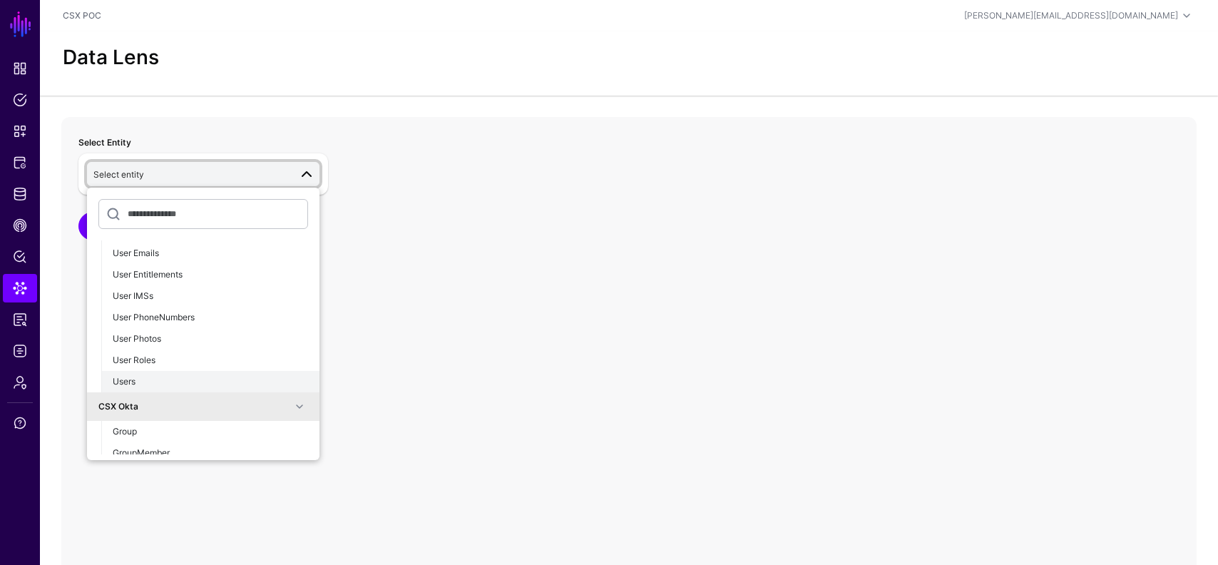
click at [171, 382] on div "Users" at bounding box center [210, 381] width 195 height 13
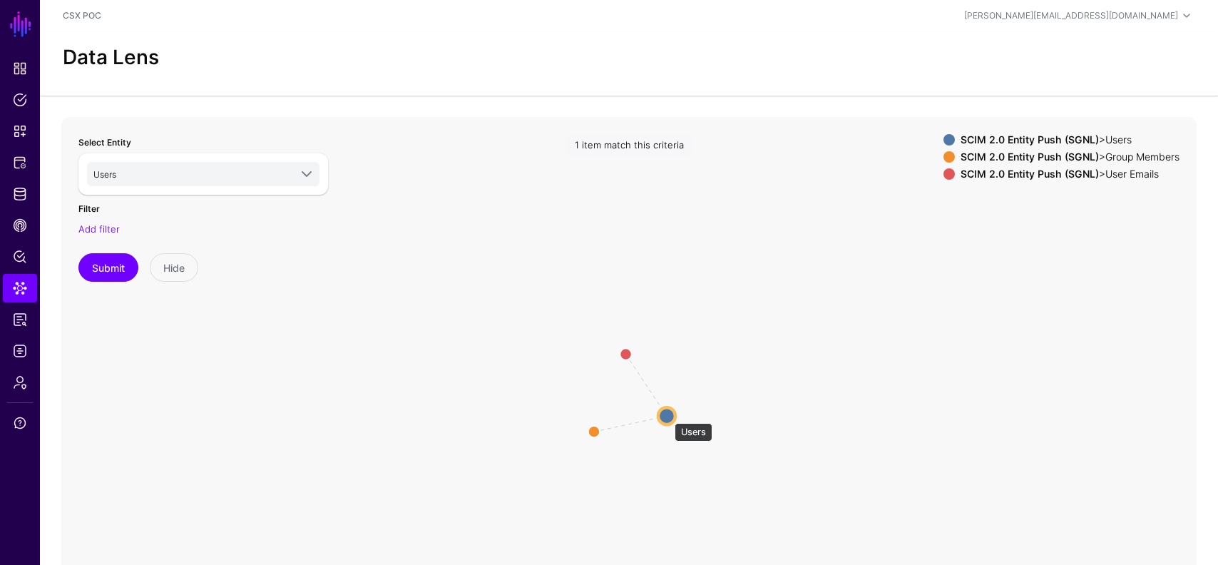
click at [668, 416] on circle at bounding box center [666, 415] width 17 height 17
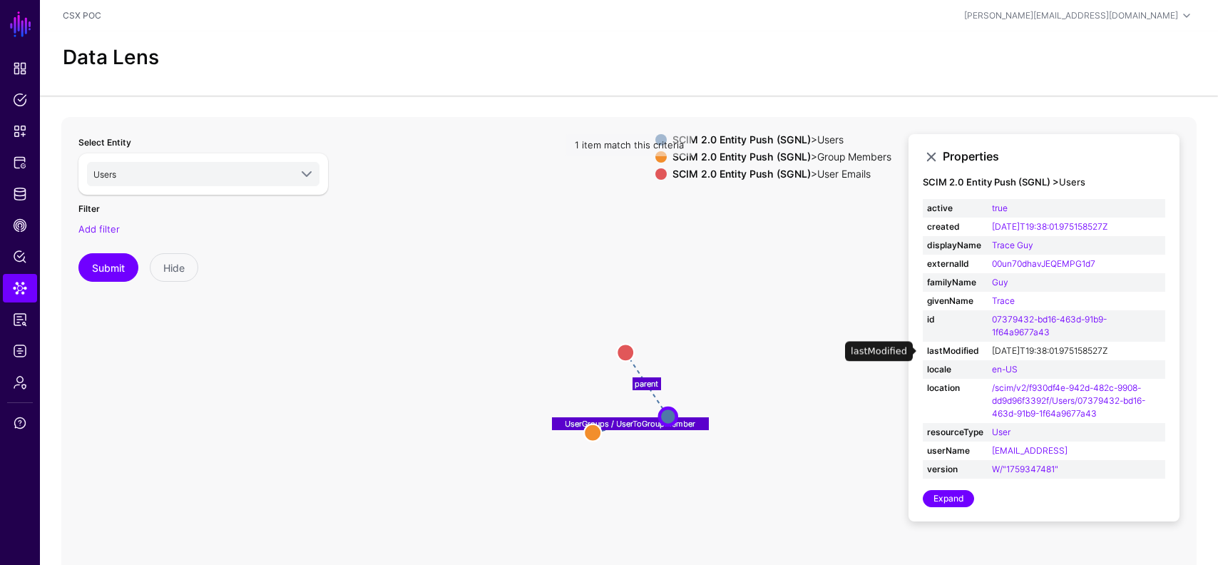
scroll to position [26, 0]
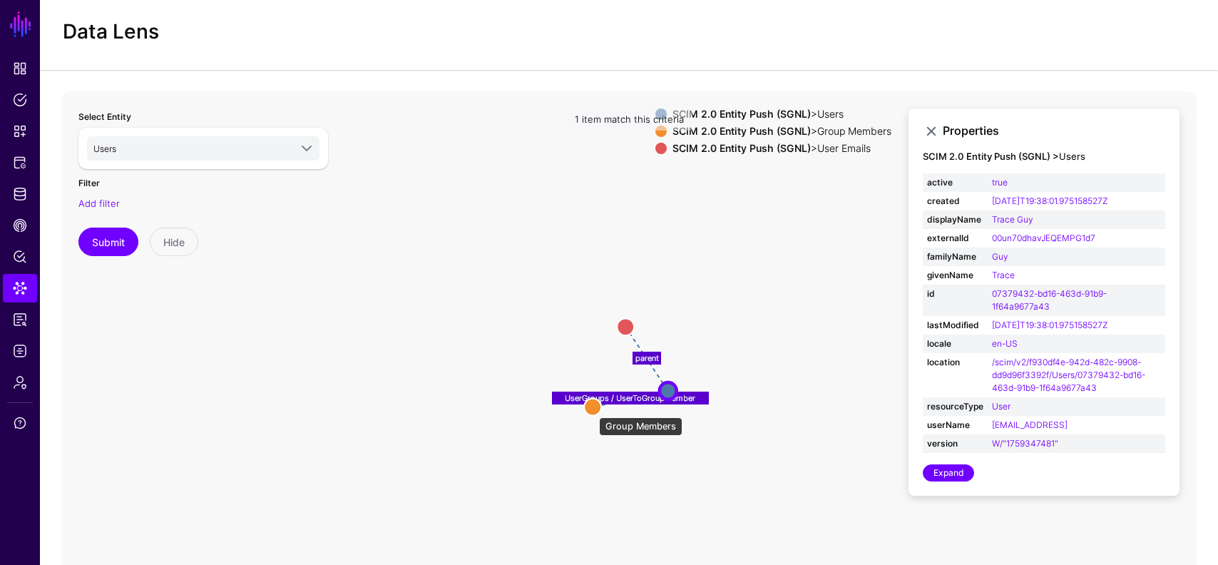
click at [592, 410] on circle at bounding box center [592, 406] width 17 height 17
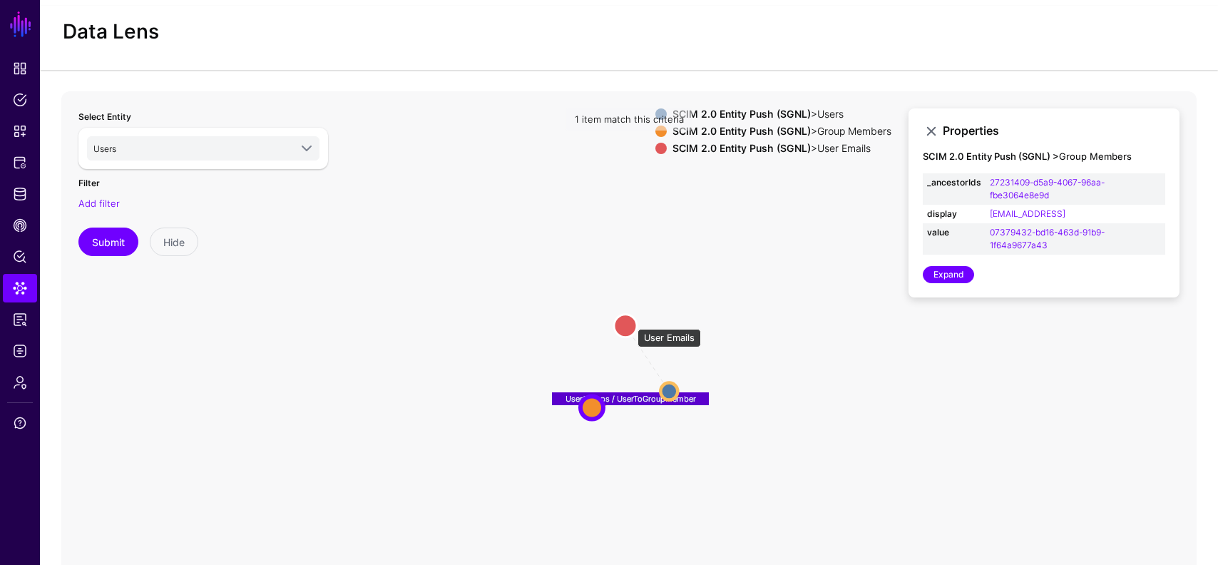
click at [630, 322] on circle at bounding box center [625, 325] width 23 height 23
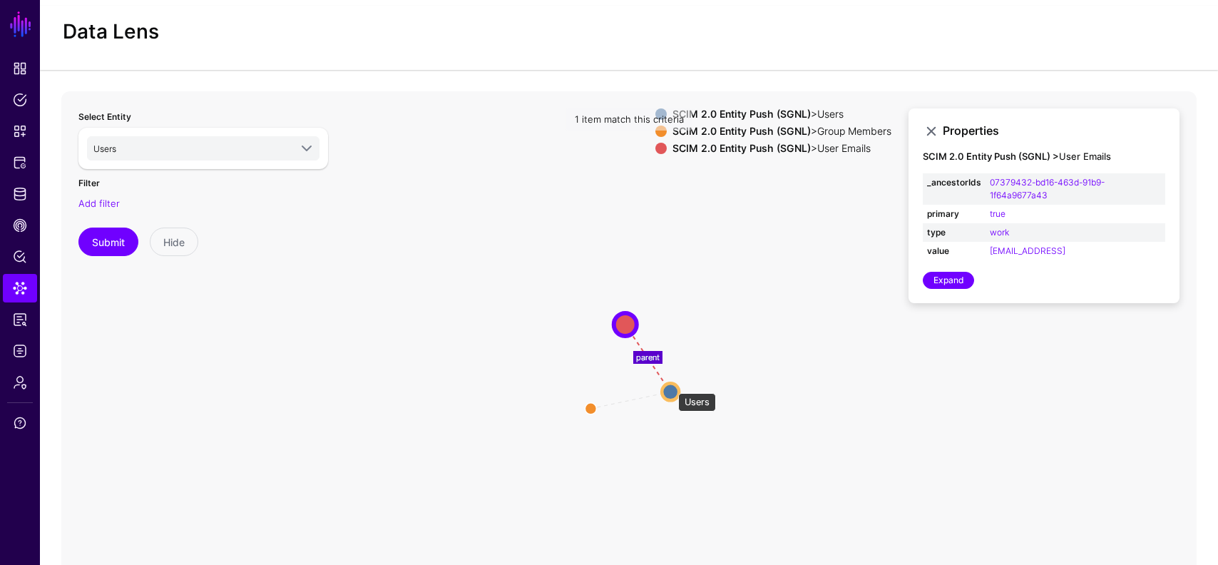
click at [671, 386] on circle at bounding box center [670, 391] width 17 height 17
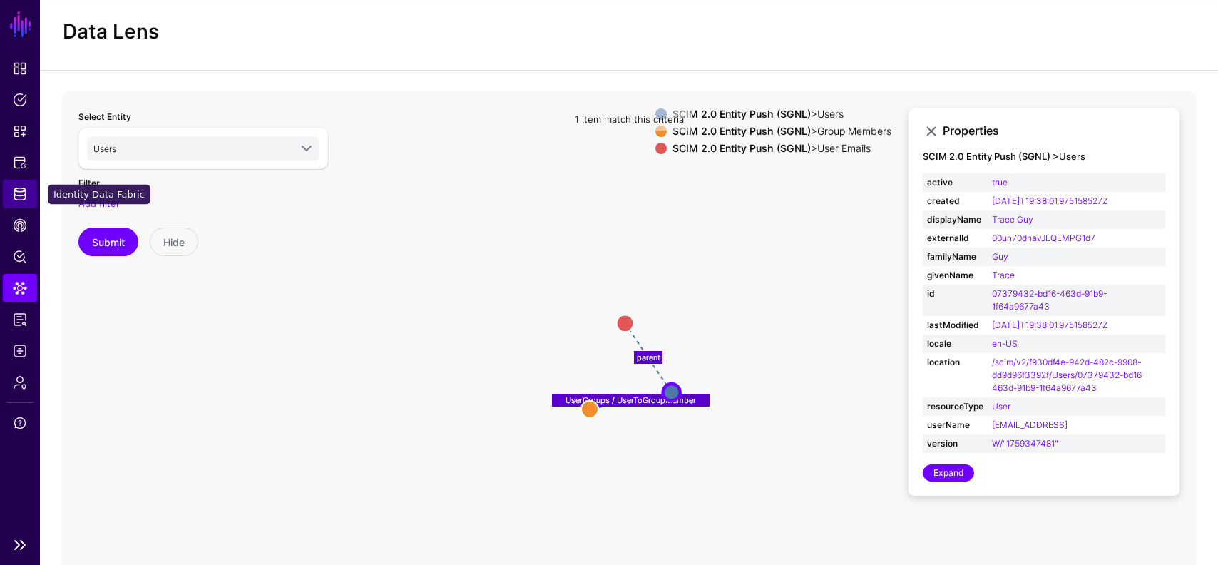
click at [25, 194] on span "Identity Data Fabric" at bounding box center [20, 194] width 14 height 14
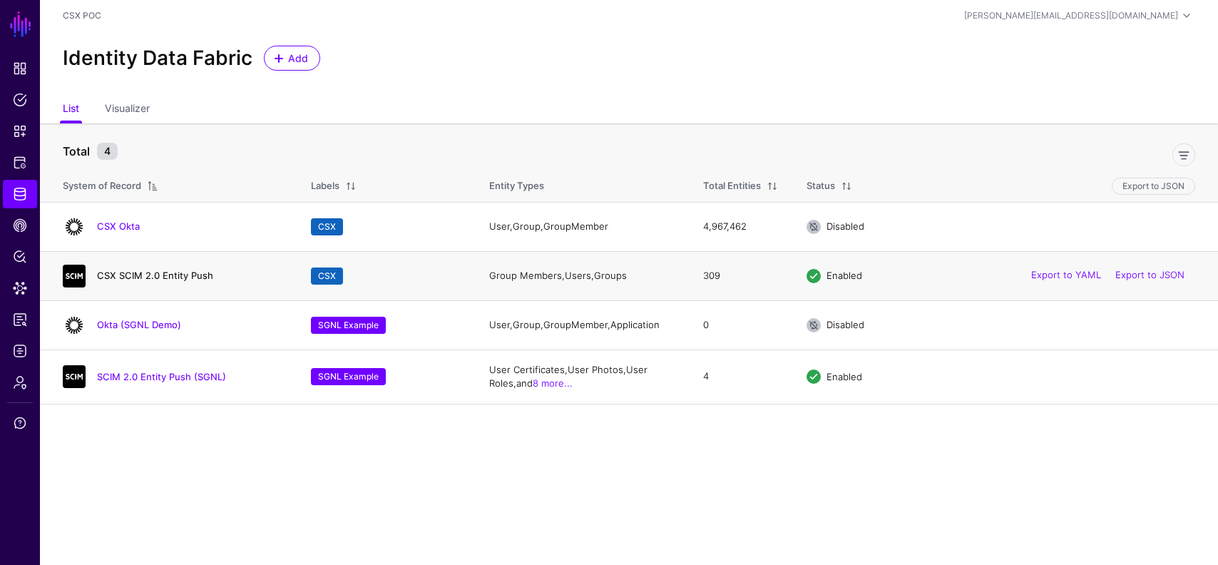
click at [188, 275] on link "CSX SCIM 2.0 Entity Push" at bounding box center [155, 275] width 116 height 11
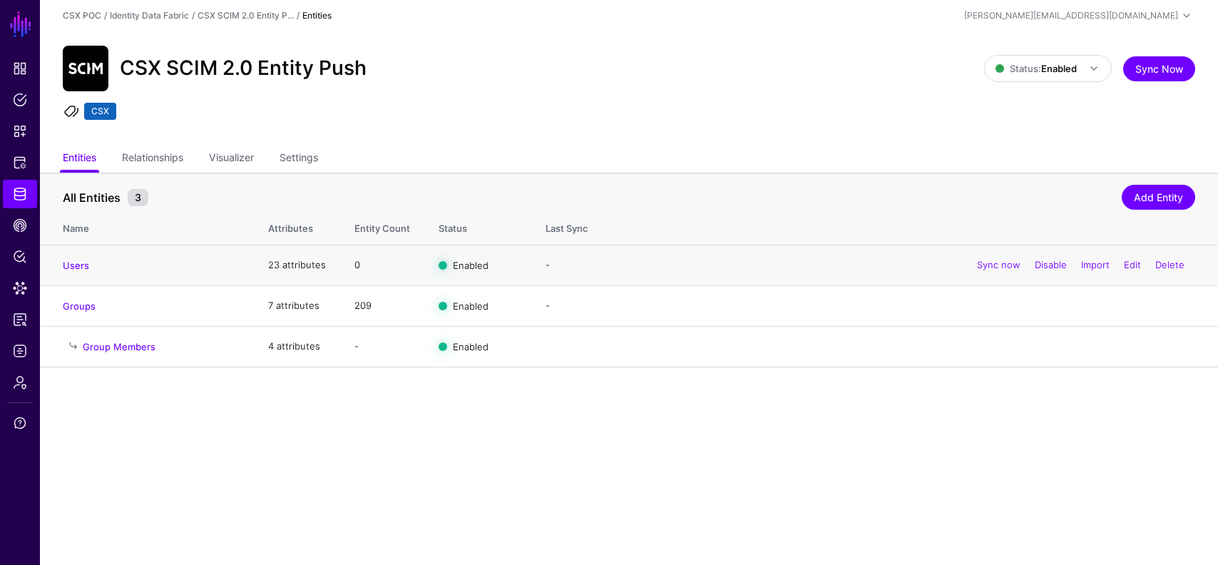
click at [69, 275] on td "Users" at bounding box center [147, 265] width 214 height 41
click at [79, 263] on link "Users" at bounding box center [76, 265] width 26 height 11
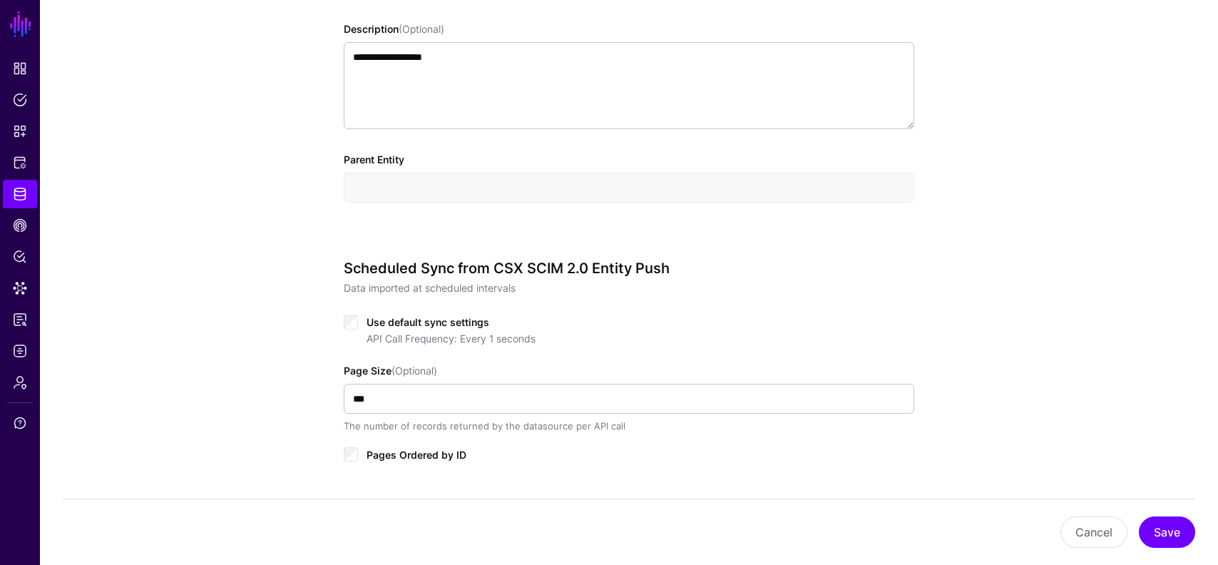
scroll to position [981, 0]
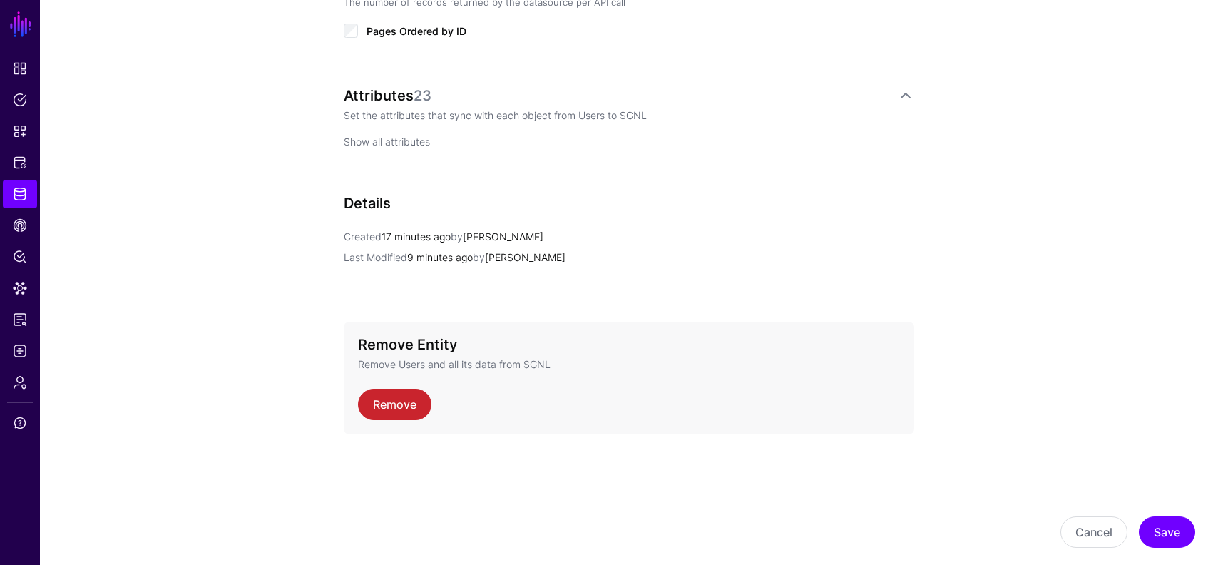
click at [406, 143] on link "Show all attributes" at bounding box center [387, 142] width 86 height 12
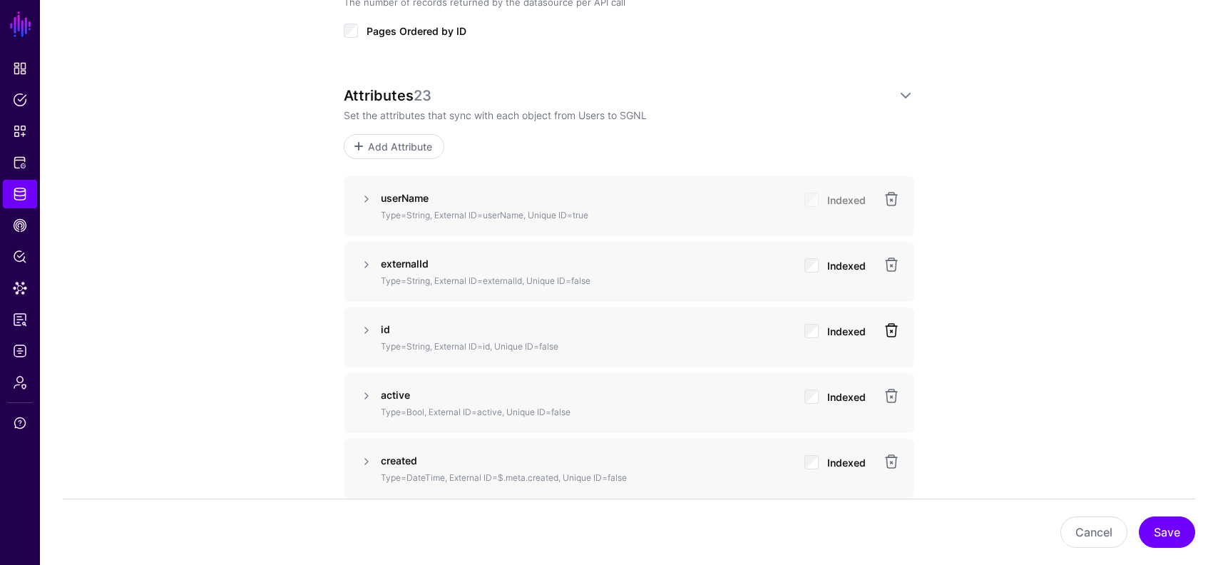
click at [892, 330] on link at bounding box center [891, 330] width 17 height 17
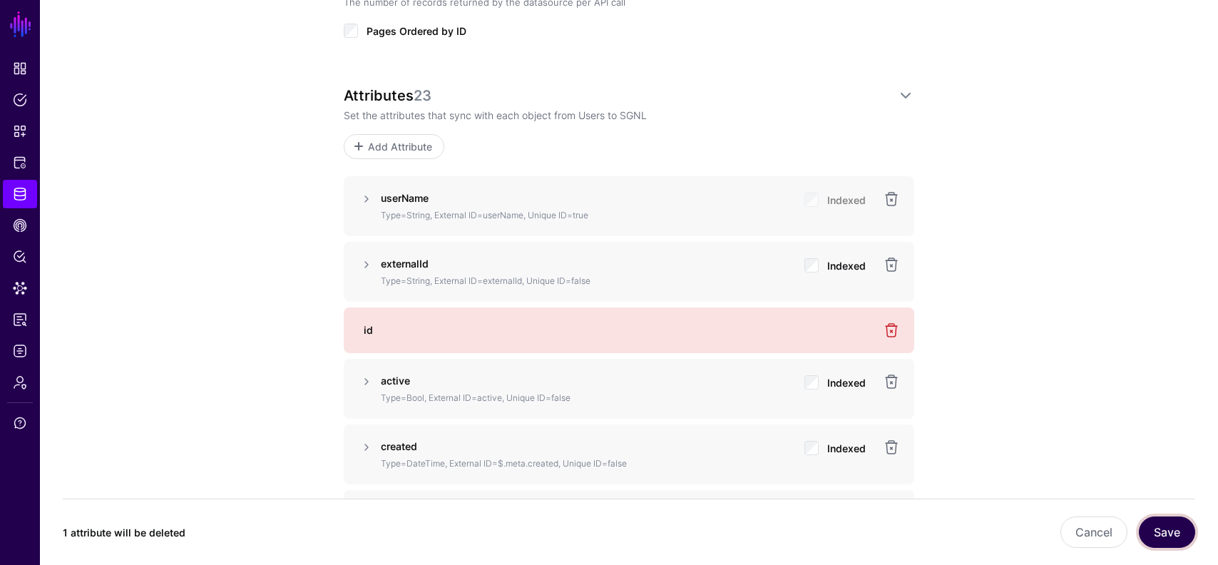
click at [1176, 529] on button "Save" at bounding box center [1167, 531] width 56 height 31
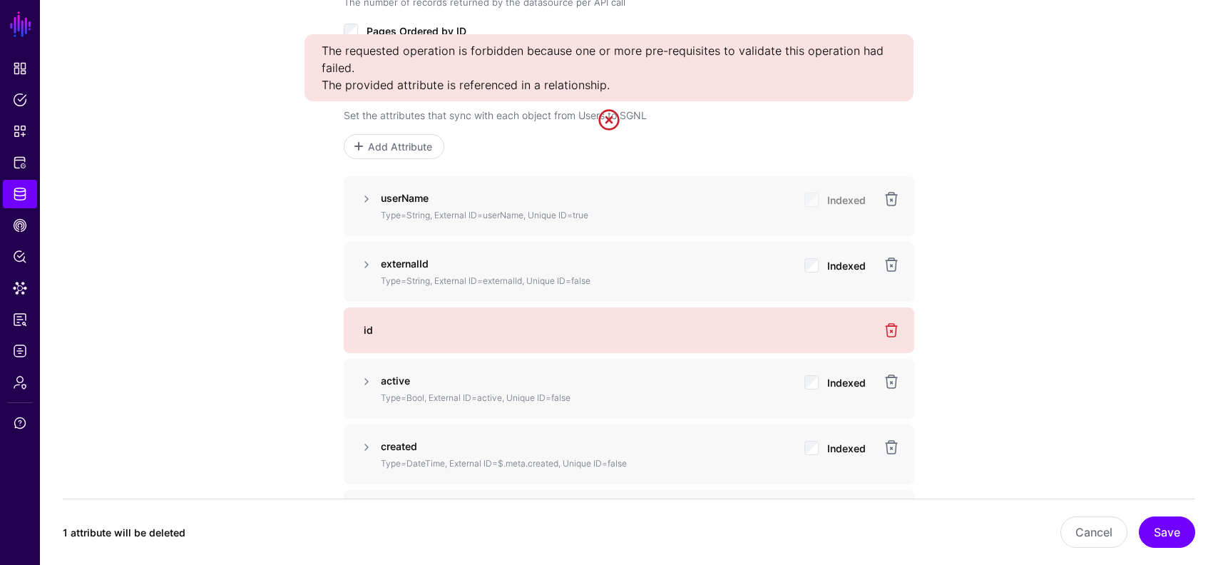
click at [391, 339] on div "id" at bounding box center [629, 330] width 571 height 46
click at [887, 327] on link at bounding box center [891, 330] width 17 height 17
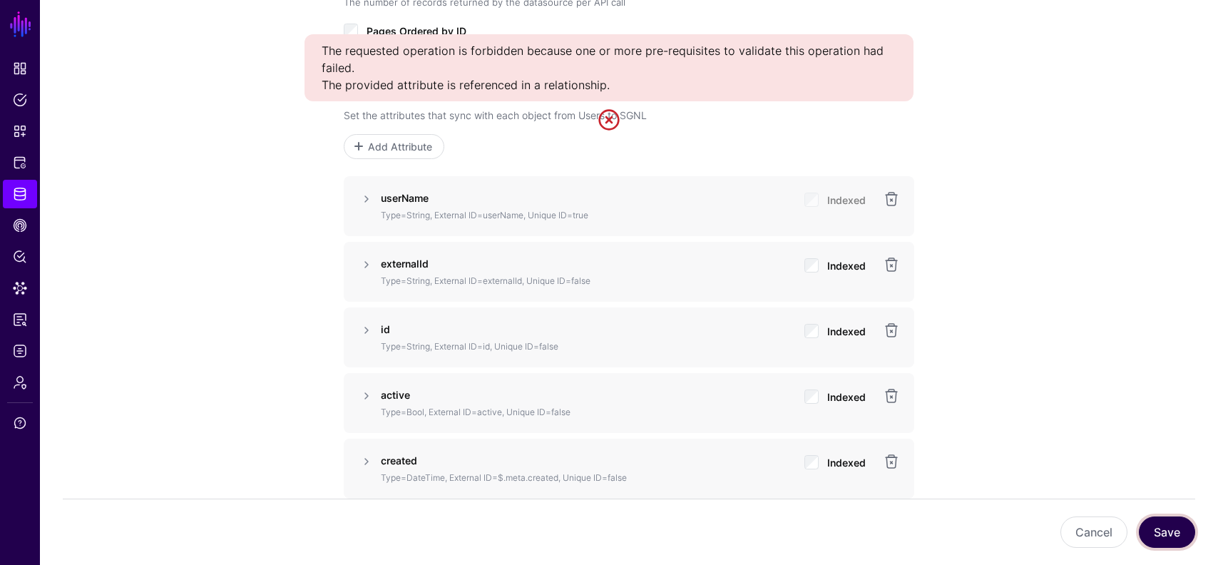
click at [1159, 536] on button "Save" at bounding box center [1167, 531] width 56 height 31
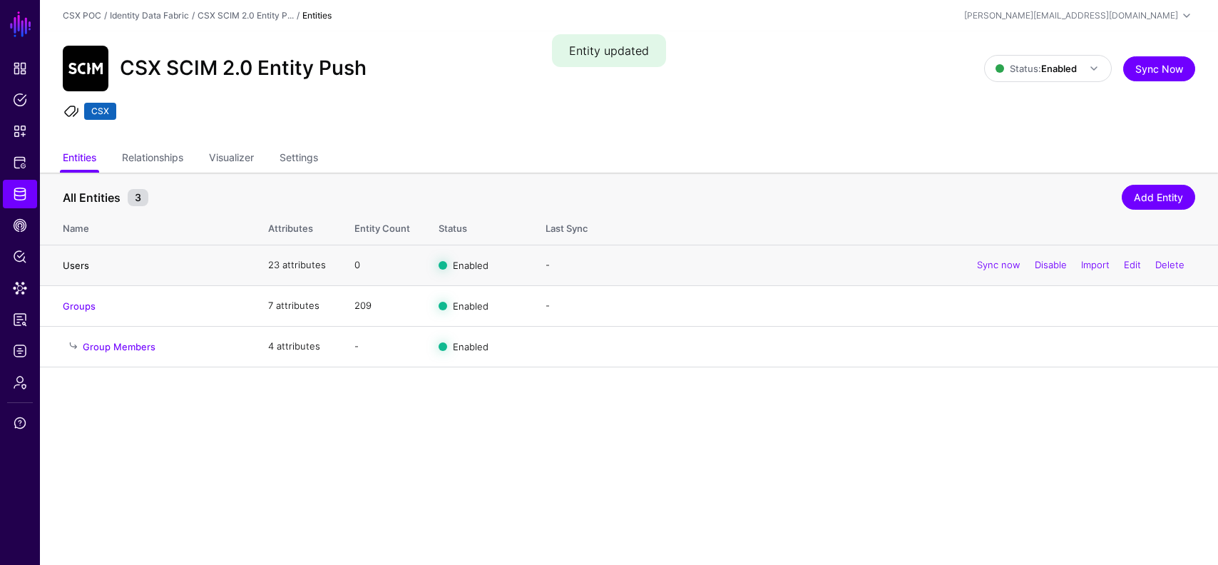
click at [73, 267] on link "Users" at bounding box center [76, 265] width 26 height 11
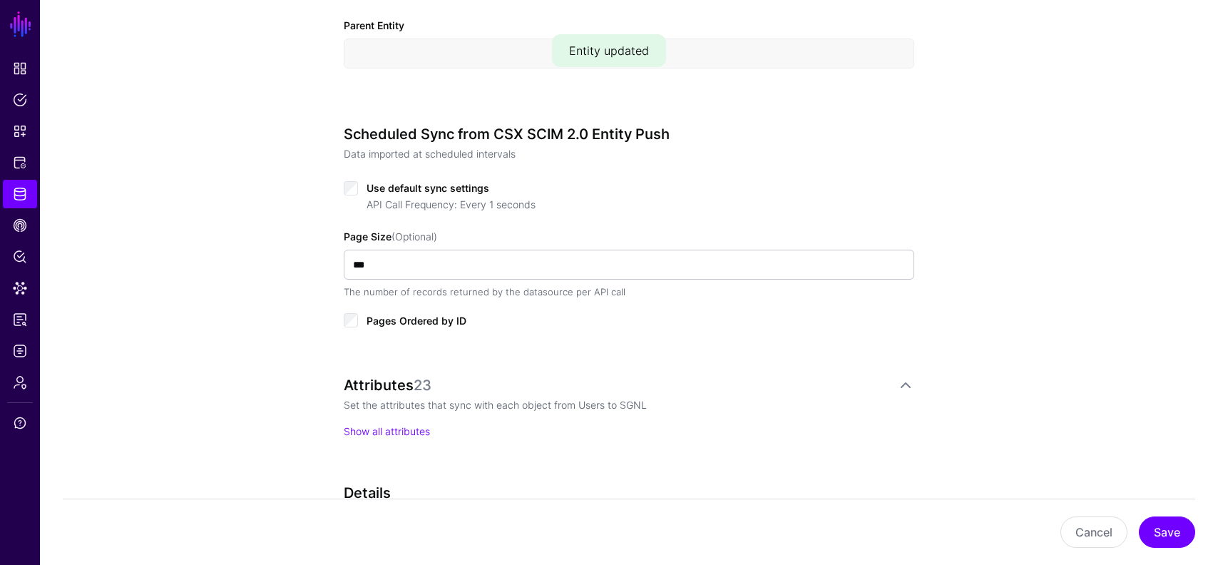
scroll to position [896, 0]
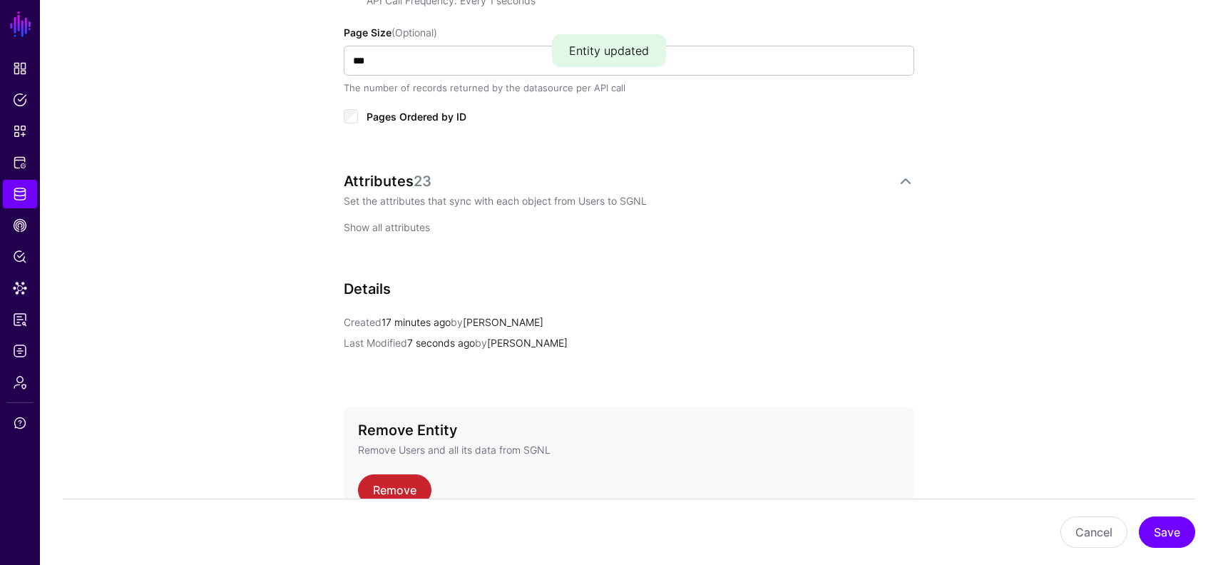
click at [421, 228] on link "Show all attributes" at bounding box center [387, 227] width 86 height 12
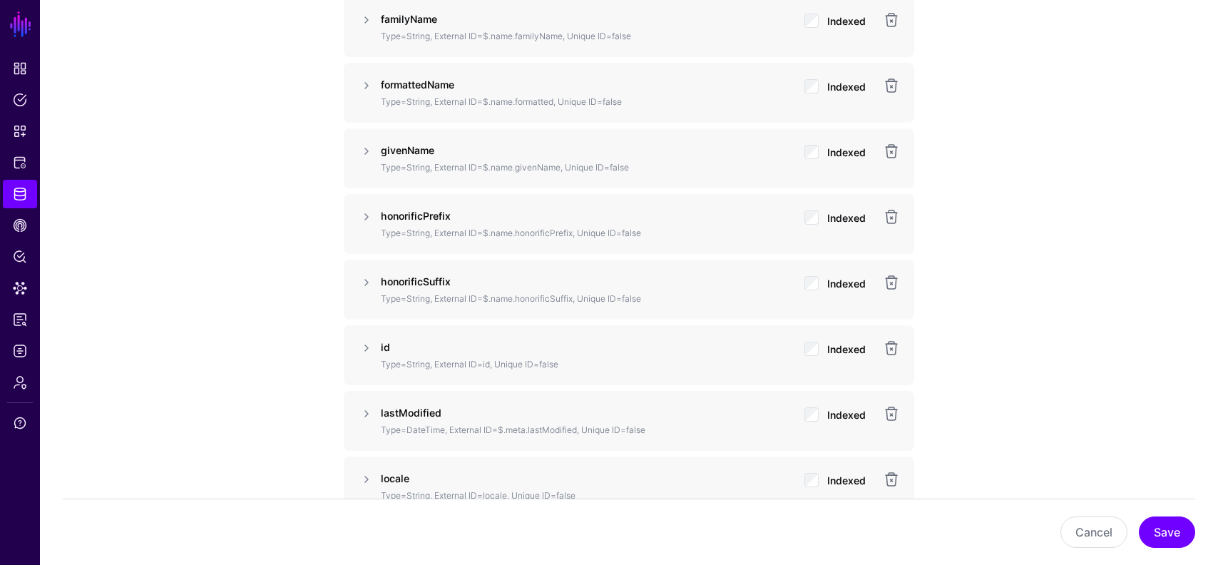
scroll to position [1550, 0]
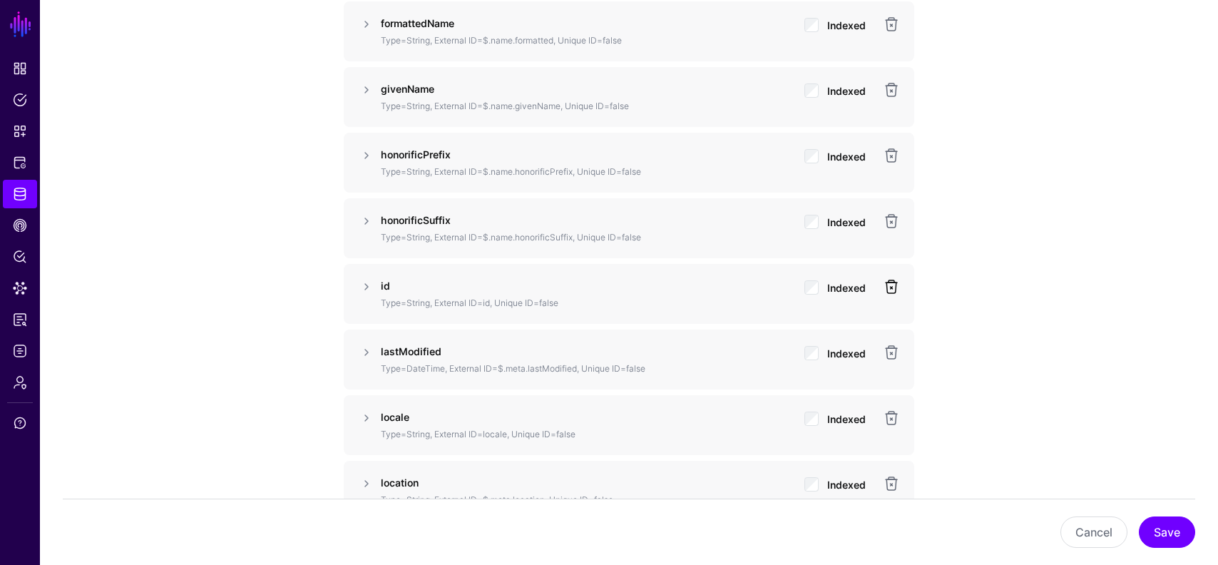
click at [893, 285] on link at bounding box center [891, 286] width 17 height 17
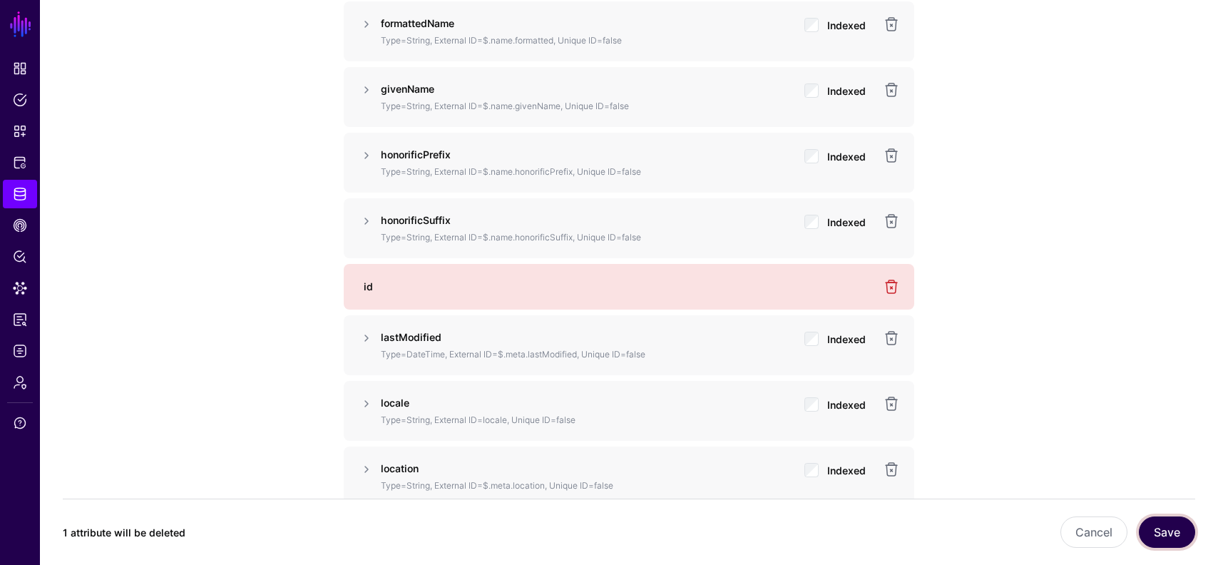
click at [1177, 537] on button "Save" at bounding box center [1167, 531] width 56 height 31
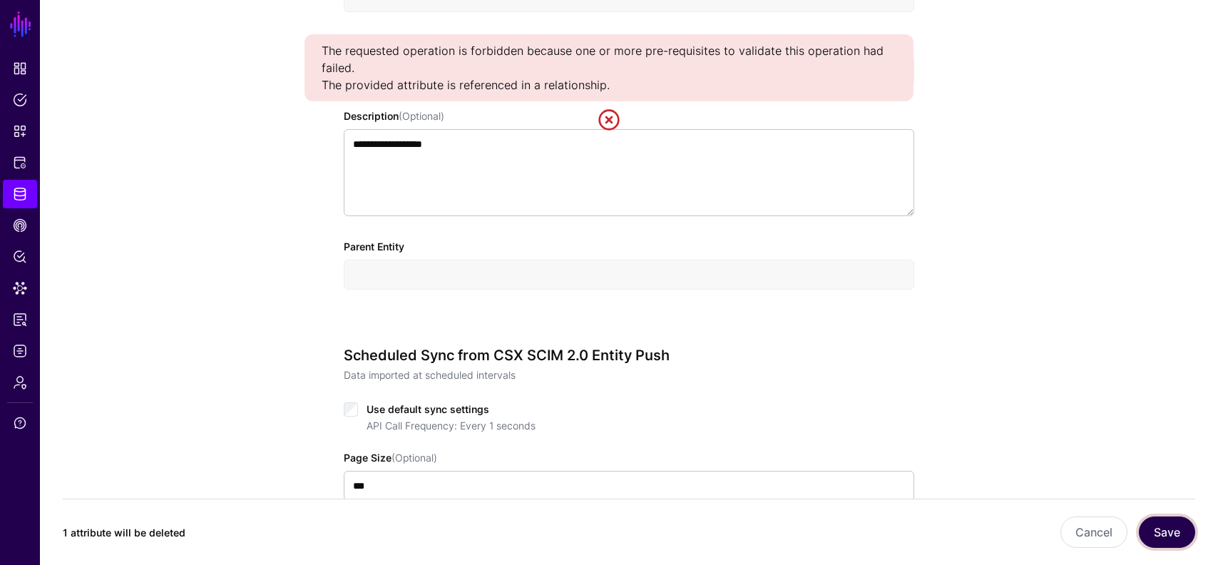
scroll to position [0, 0]
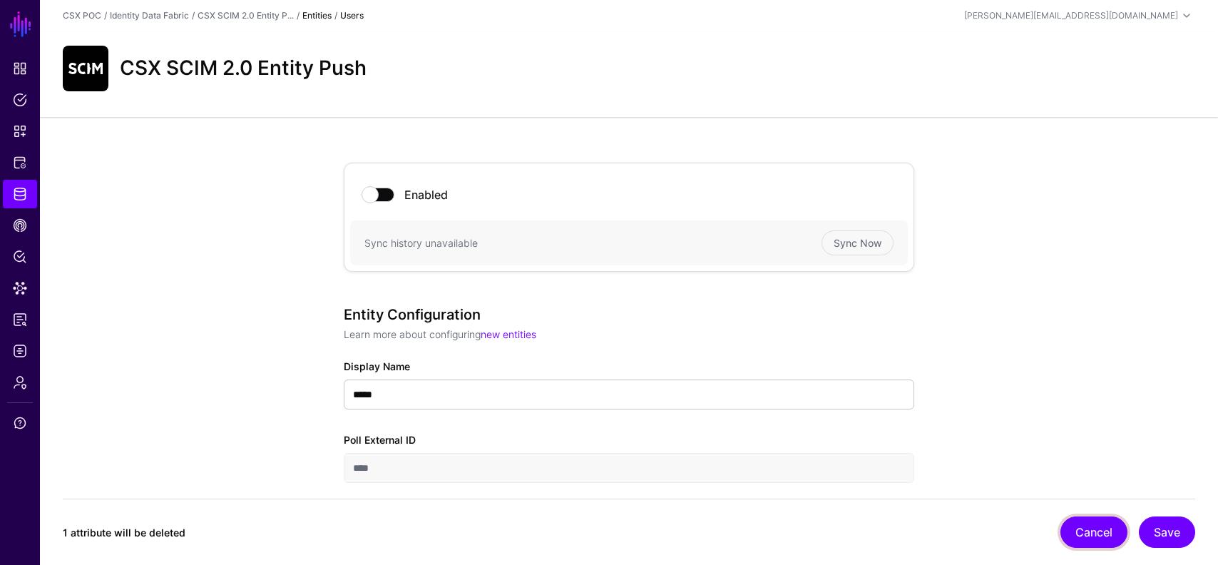
click at [1089, 532] on button "Cancel" at bounding box center [1094, 531] width 67 height 31
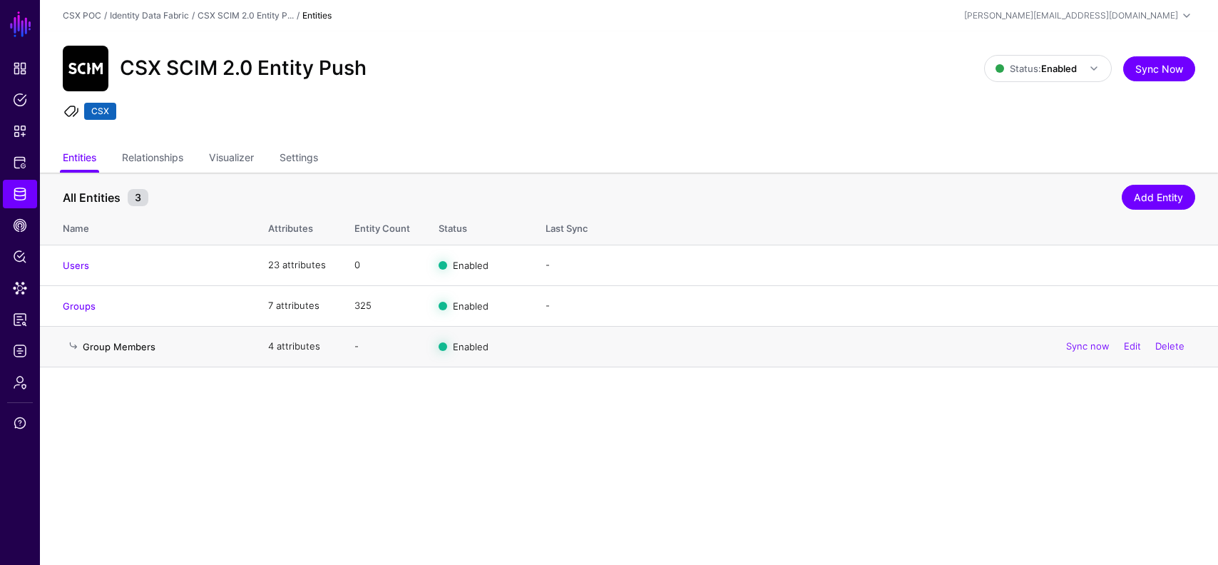
click at [116, 351] on link "Group Members" at bounding box center [119, 346] width 73 height 11
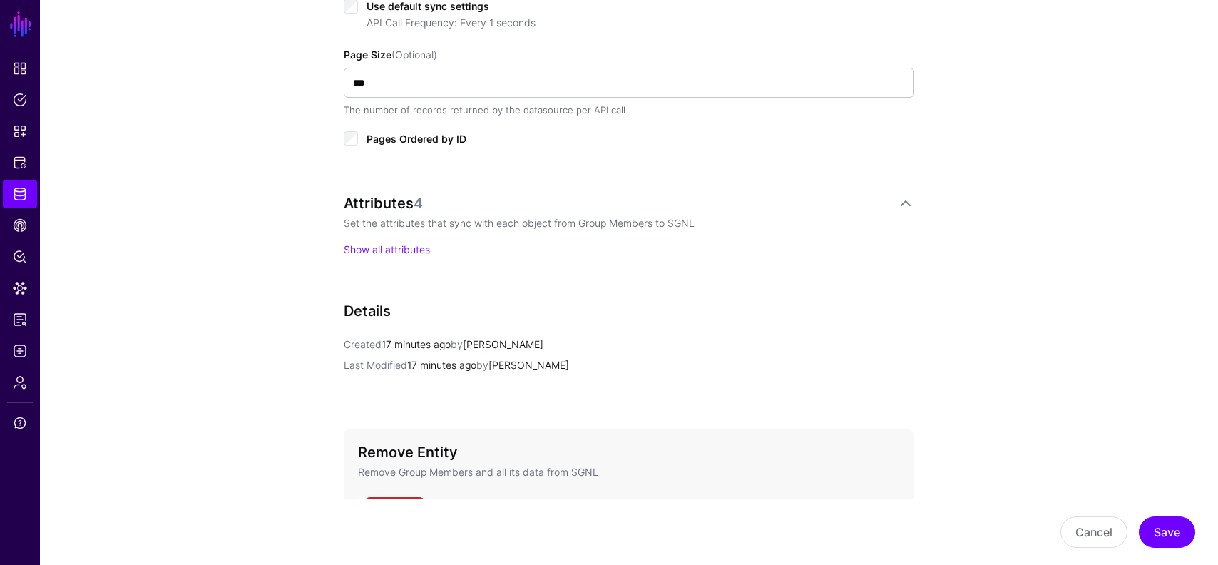
scroll to position [793, 0]
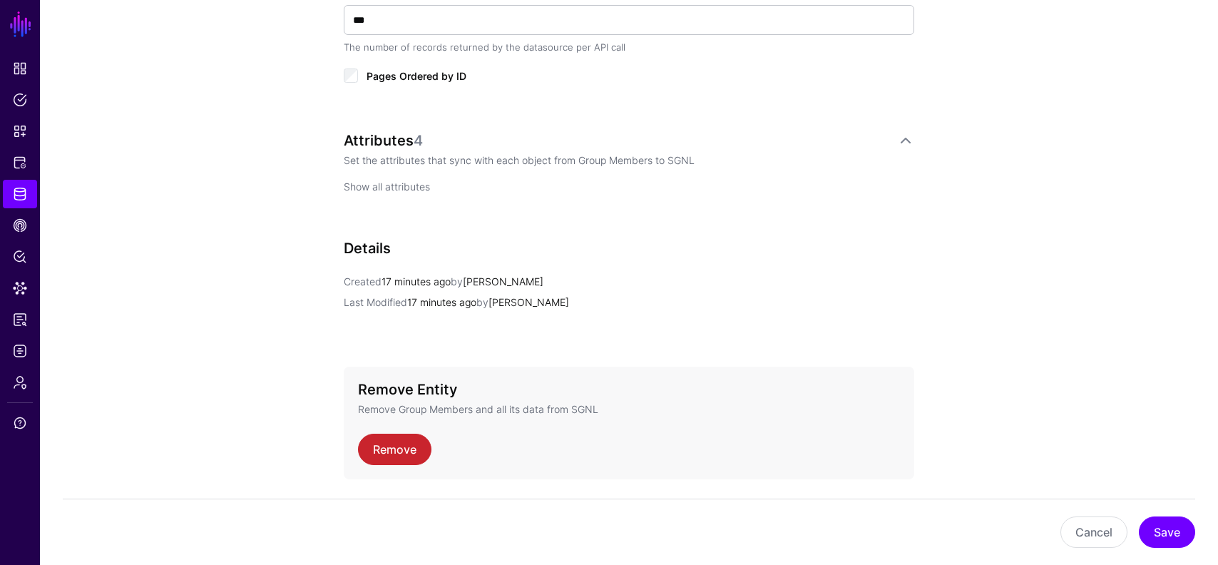
click at [392, 183] on link "Show all attributes" at bounding box center [387, 186] width 86 height 12
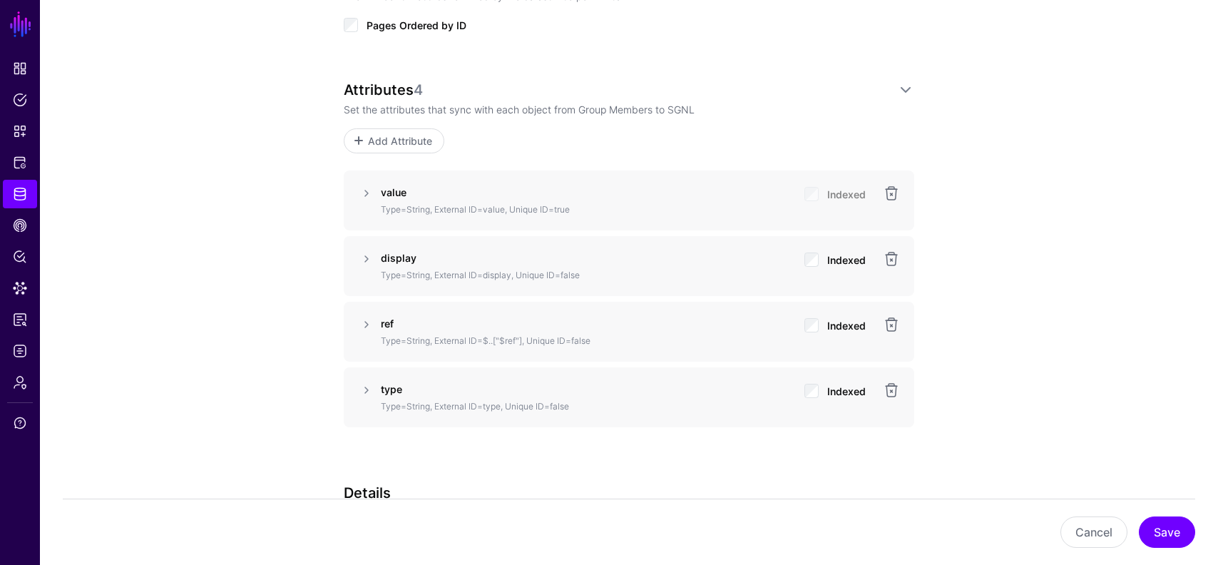
scroll to position [844, 0]
click at [367, 195] on link at bounding box center [366, 192] width 17 height 17
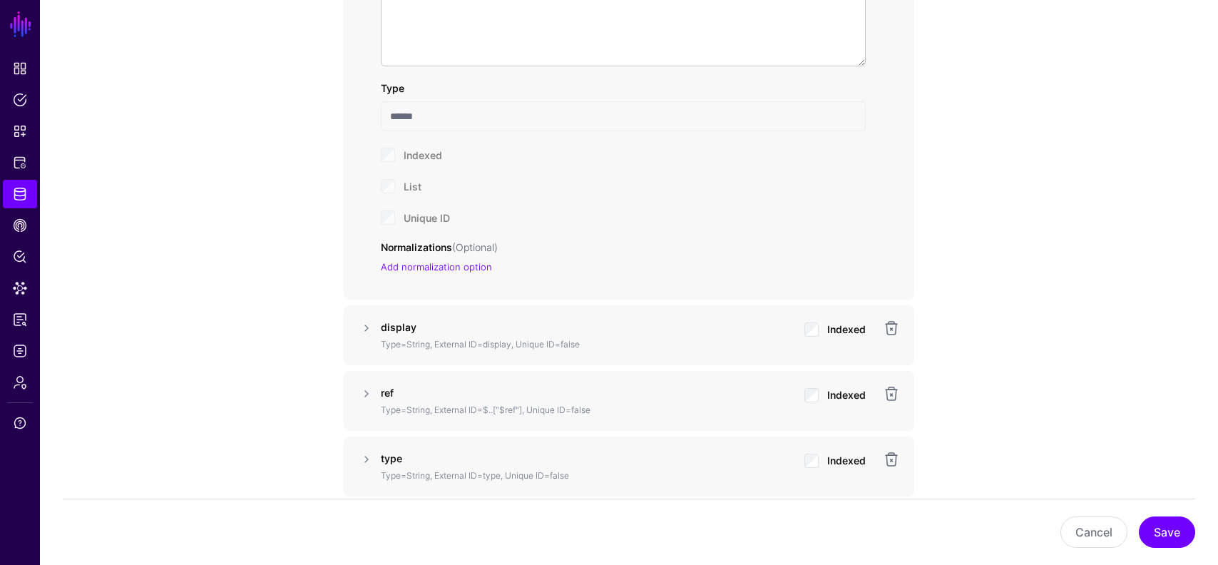
scroll to position [1347, 0]
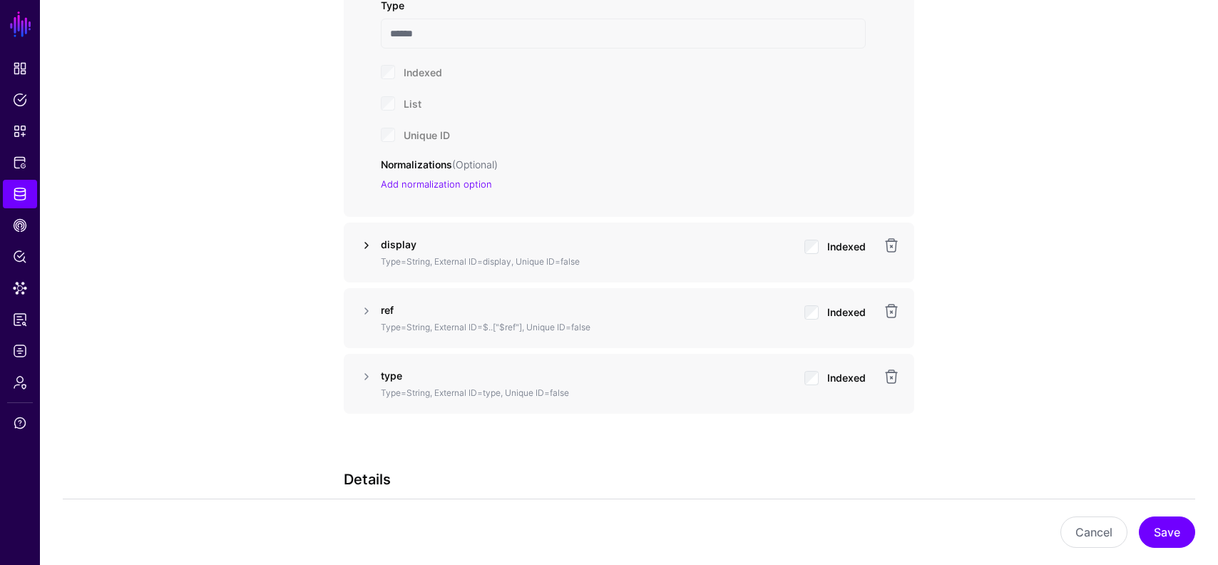
click at [365, 246] on link at bounding box center [366, 245] width 17 height 17
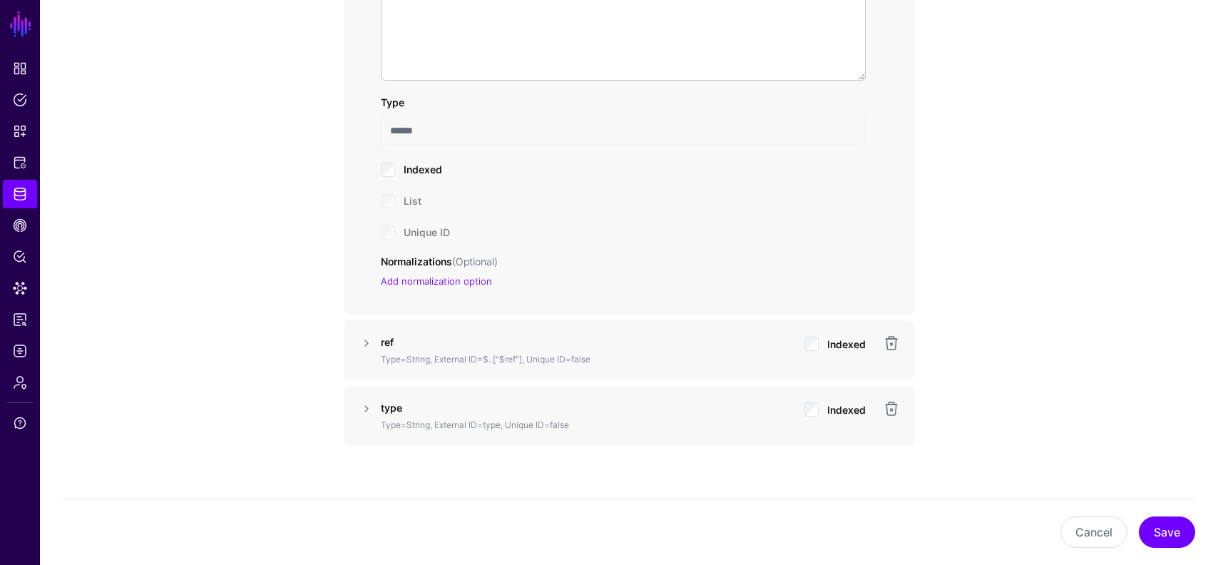
scroll to position [1827, 0]
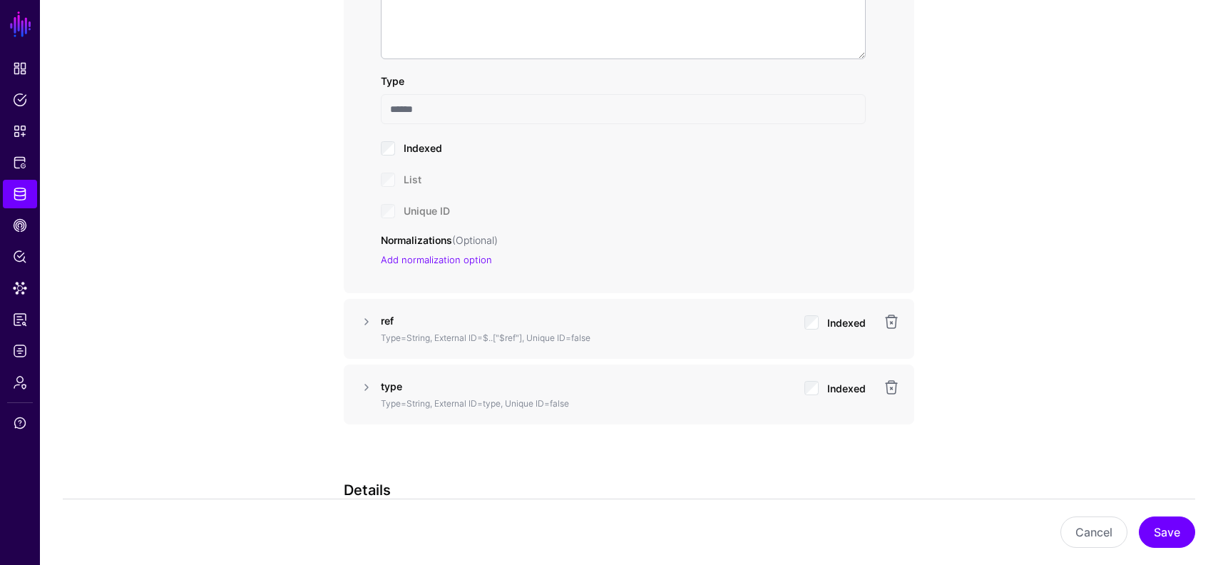
click at [369, 332] on div at bounding box center [366, 328] width 17 height 31
click at [360, 323] on link at bounding box center [366, 321] width 17 height 17
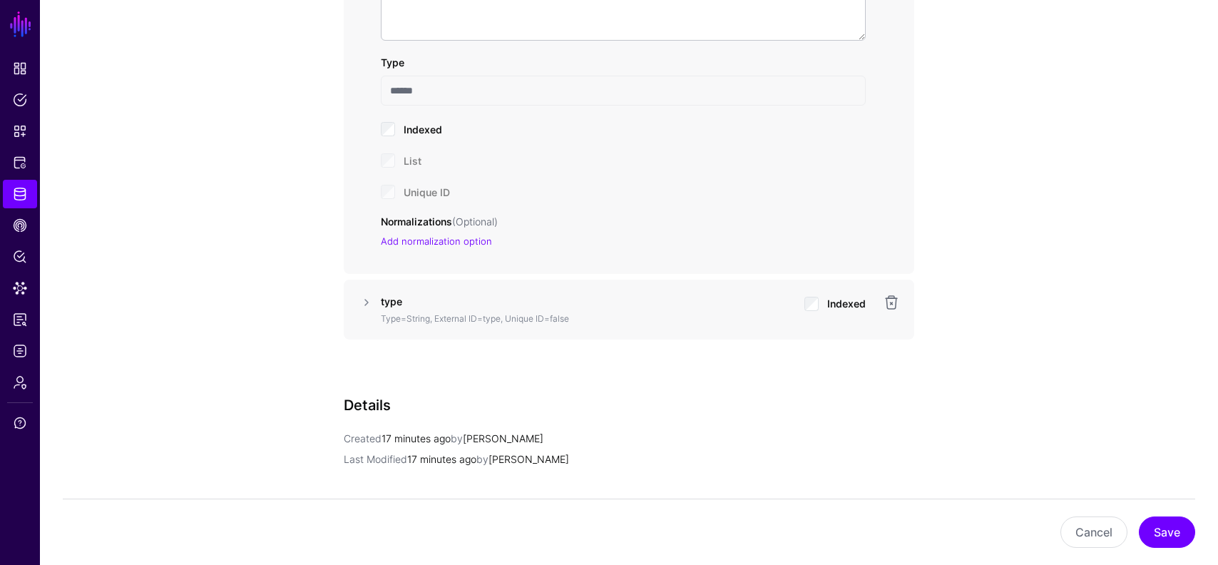
scroll to position [2529, 0]
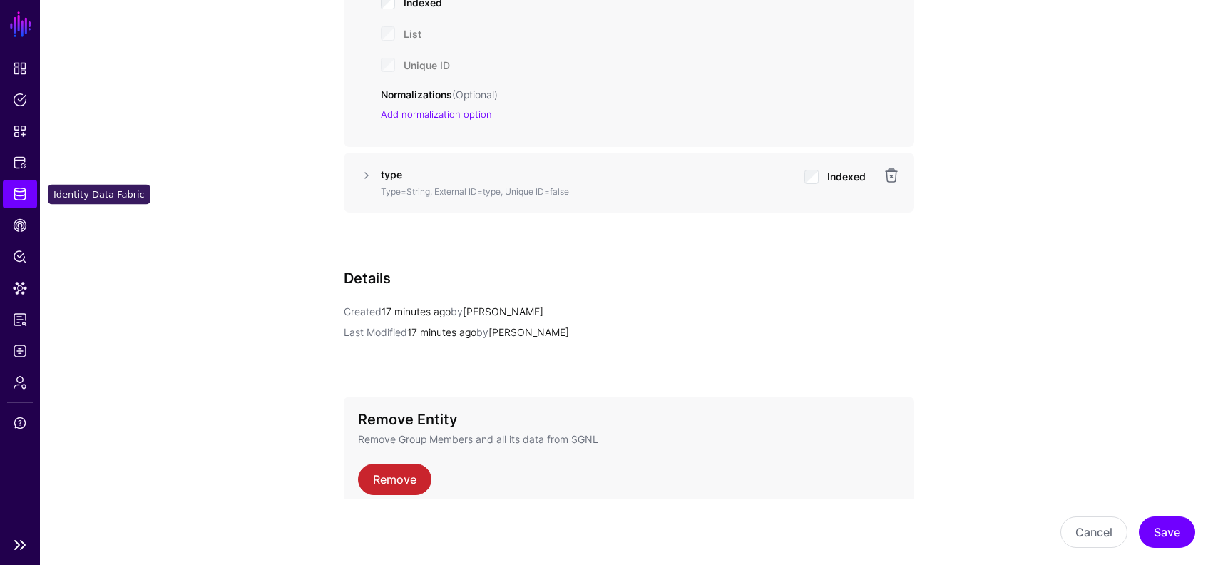
click at [33, 192] on link "Identity Data Fabric" at bounding box center [20, 194] width 34 height 29
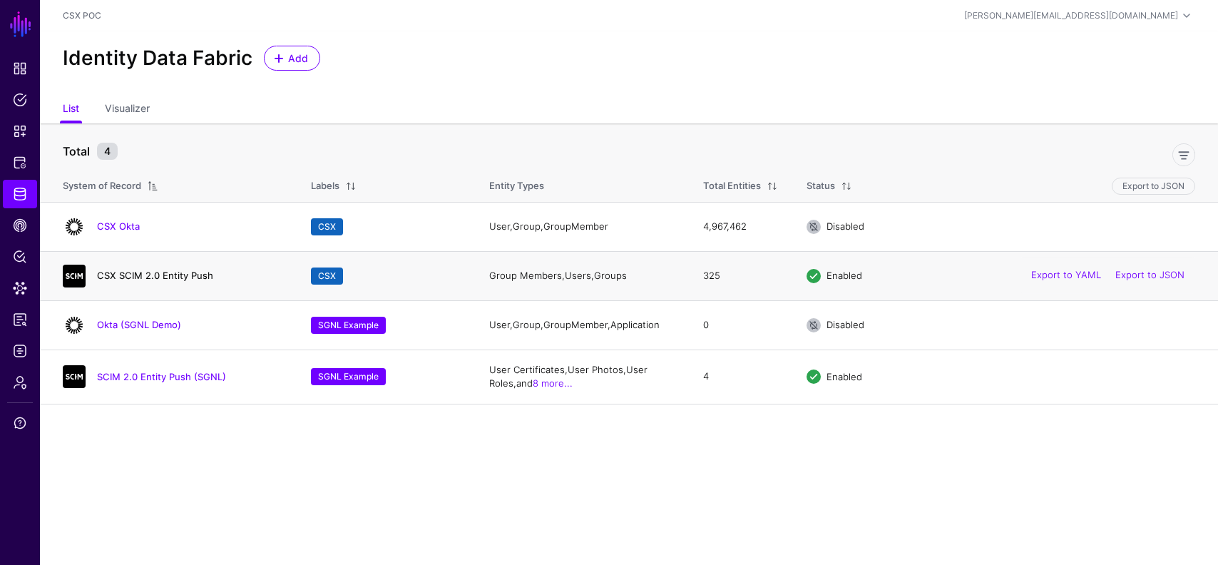
click at [145, 280] on link "CSX SCIM 2.0 Entity Push" at bounding box center [155, 275] width 116 height 11
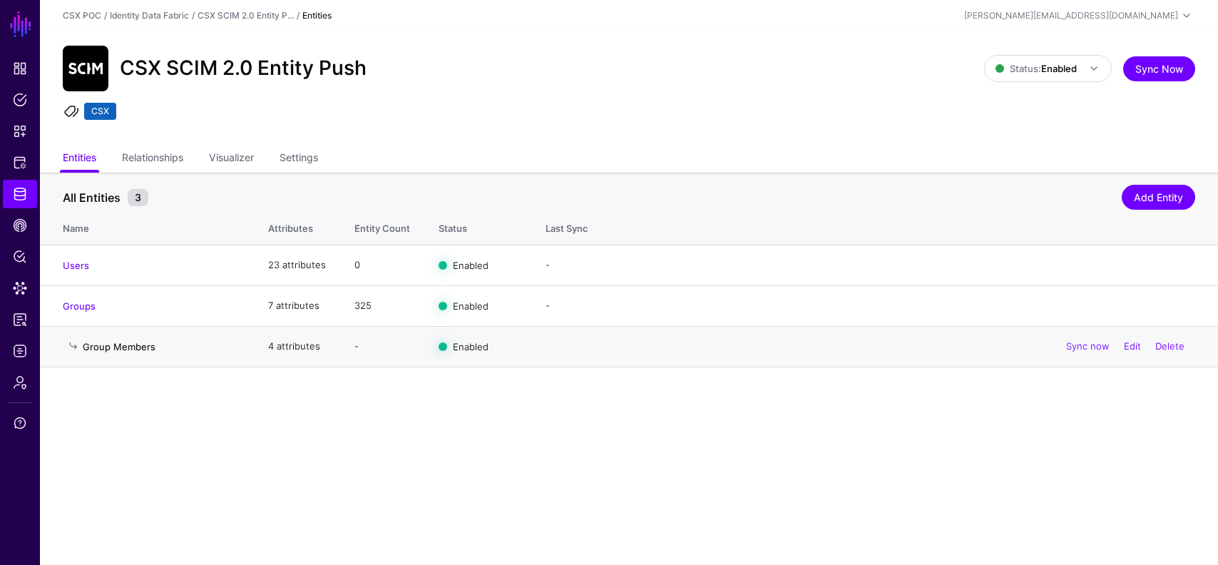
click at [129, 344] on link "Group Members" at bounding box center [119, 346] width 73 height 11
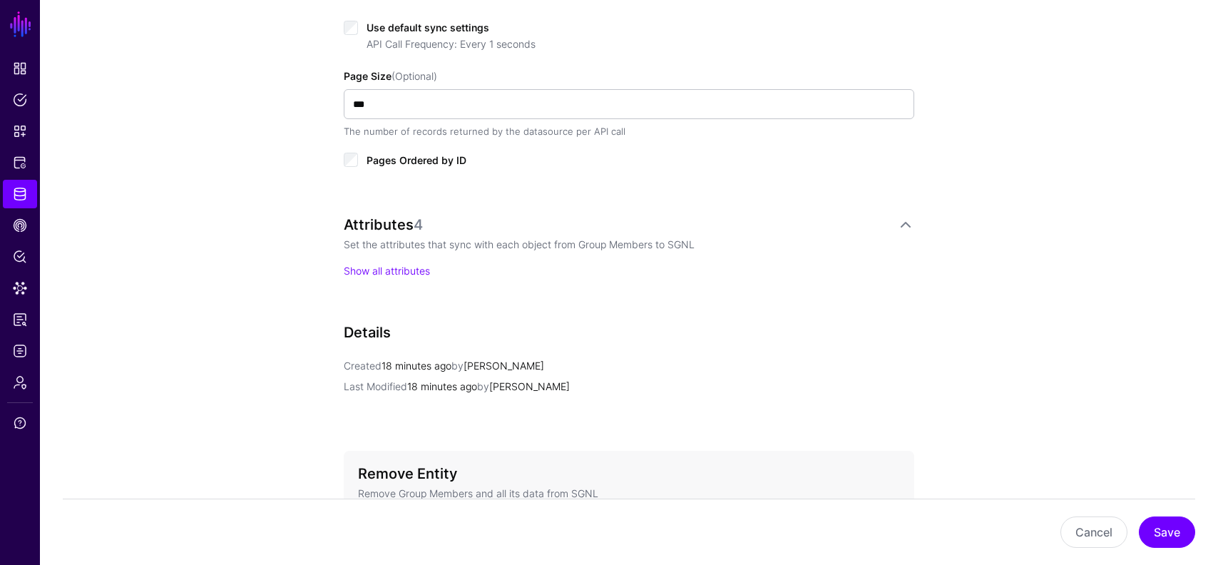
scroll to position [771, 0]
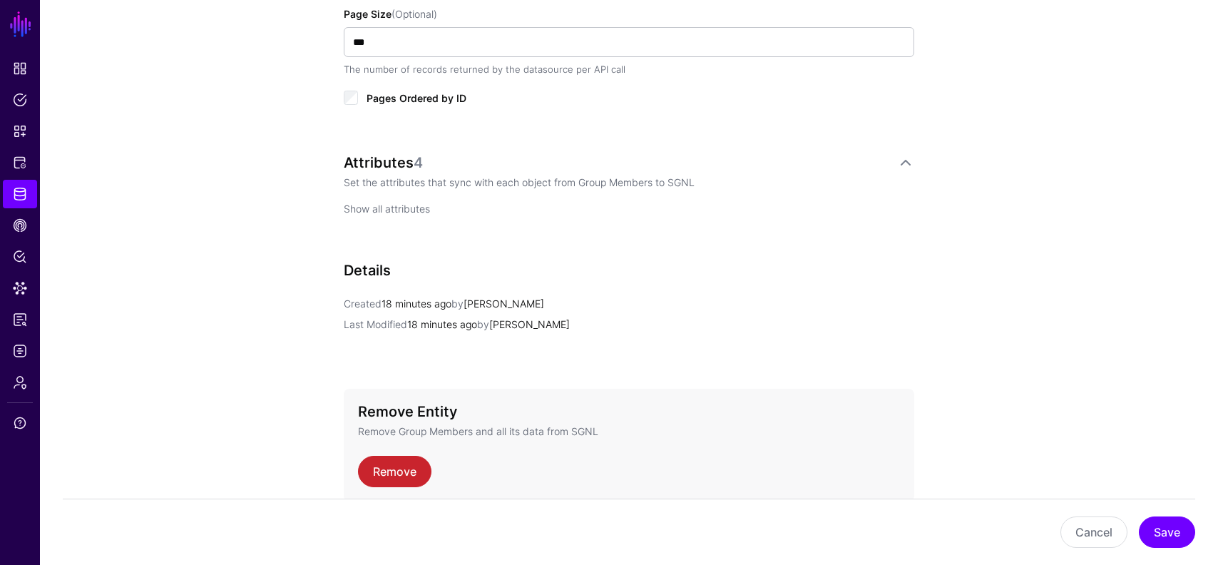
click at [351, 210] on link "Show all attributes" at bounding box center [387, 209] width 86 height 12
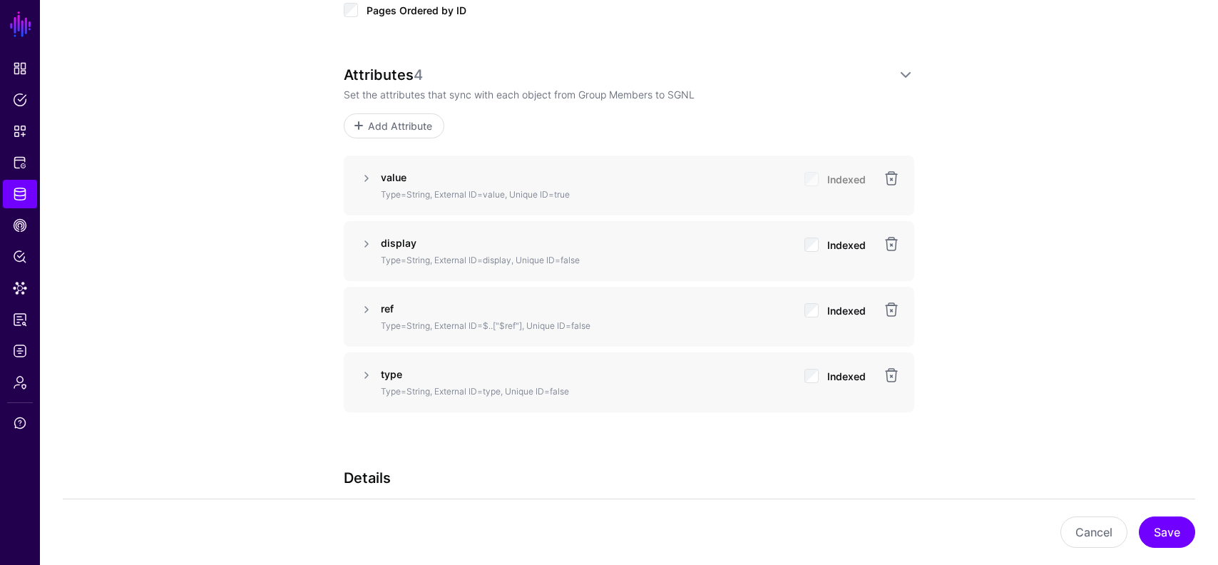
scroll to position [903, 0]
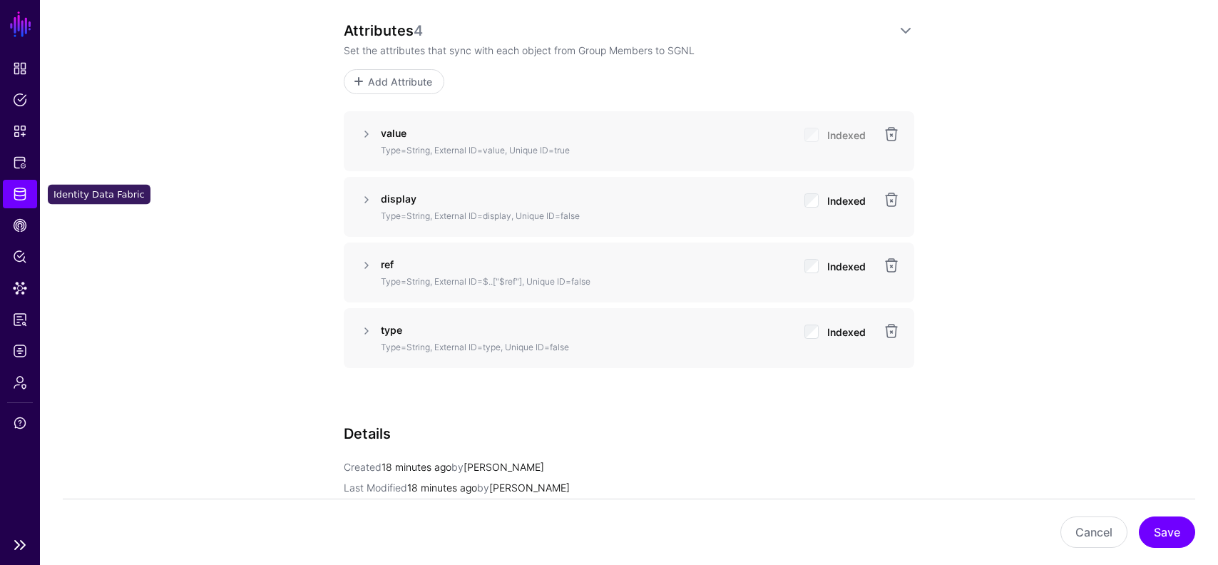
click at [24, 193] on span "Identity Data Fabric" at bounding box center [20, 194] width 14 height 14
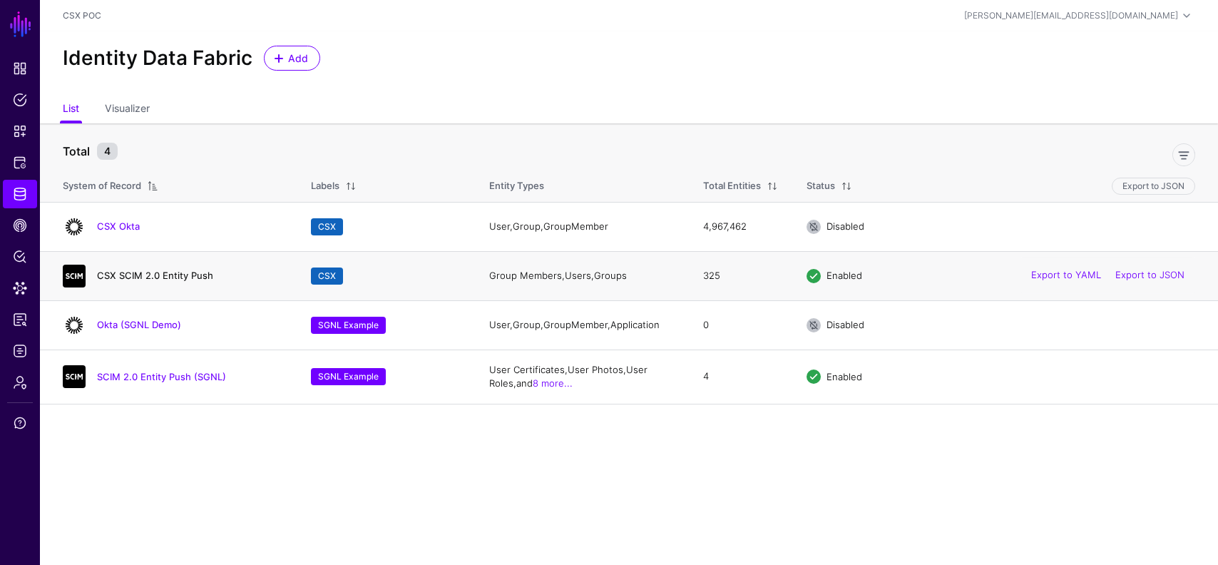
click at [139, 280] on link "CSX SCIM 2.0 Entity Push" at bounding box center [155, 275] width 116 height 11
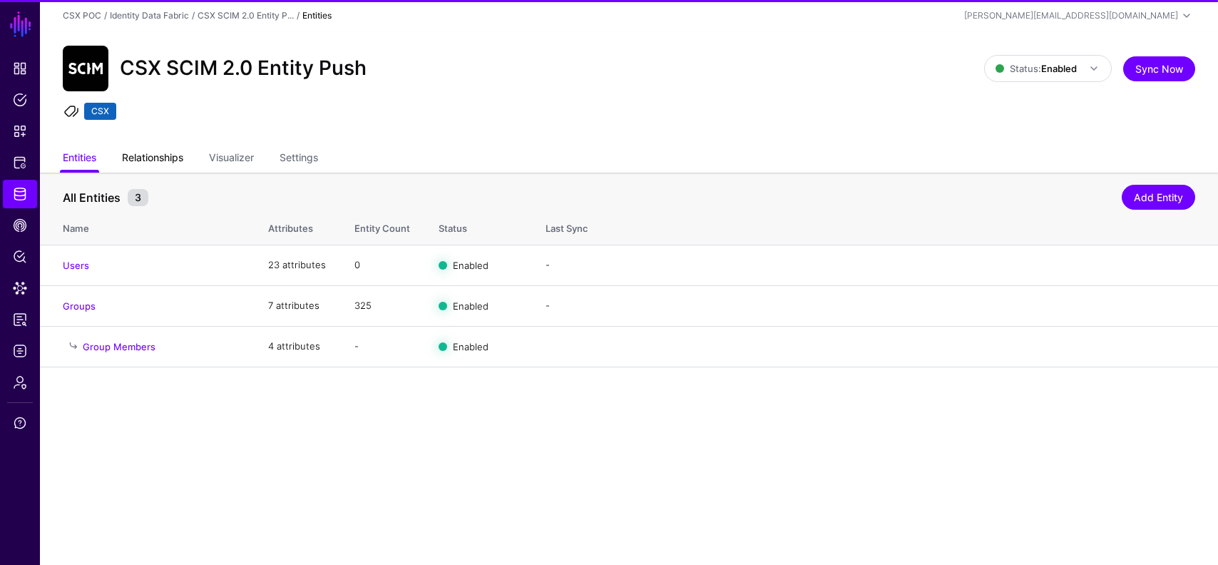
click at [150, 149] on link "Relationships" at bounding box center [152, 158] width 61 height 27
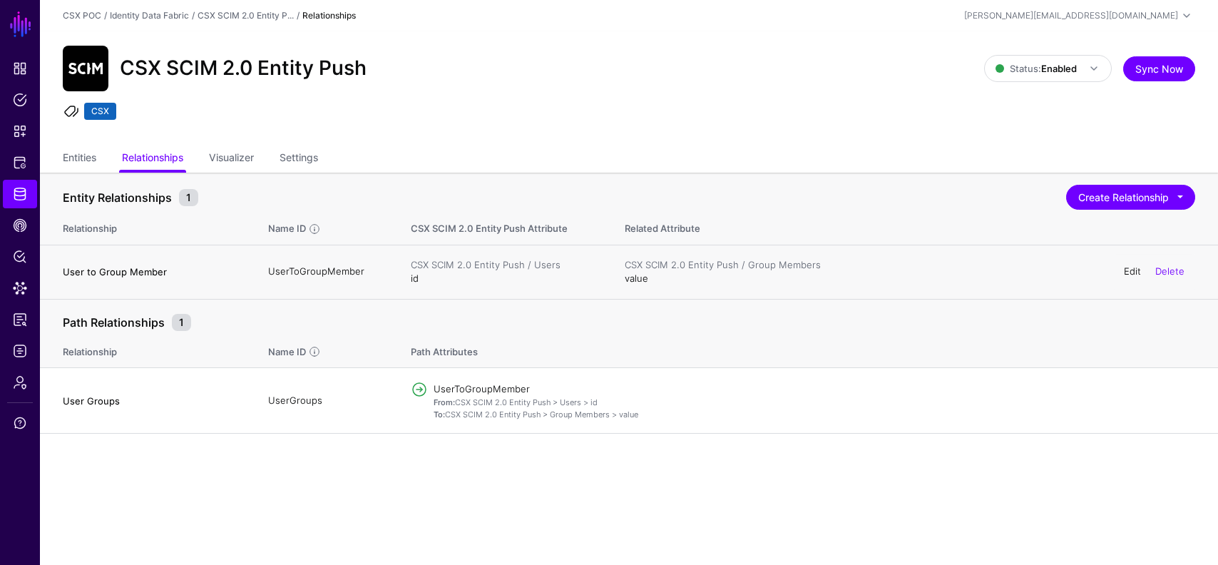
click at [1140, 267] on link "Edit" at bounding box center [1132, 270] width 17 height 11
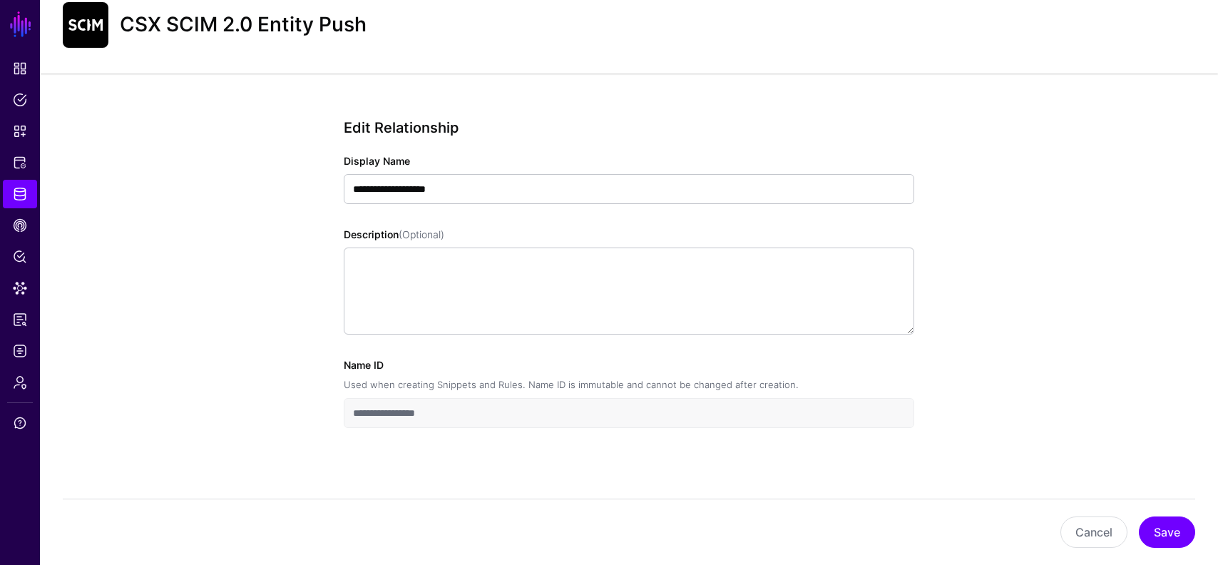
scroll to position [54, 0]
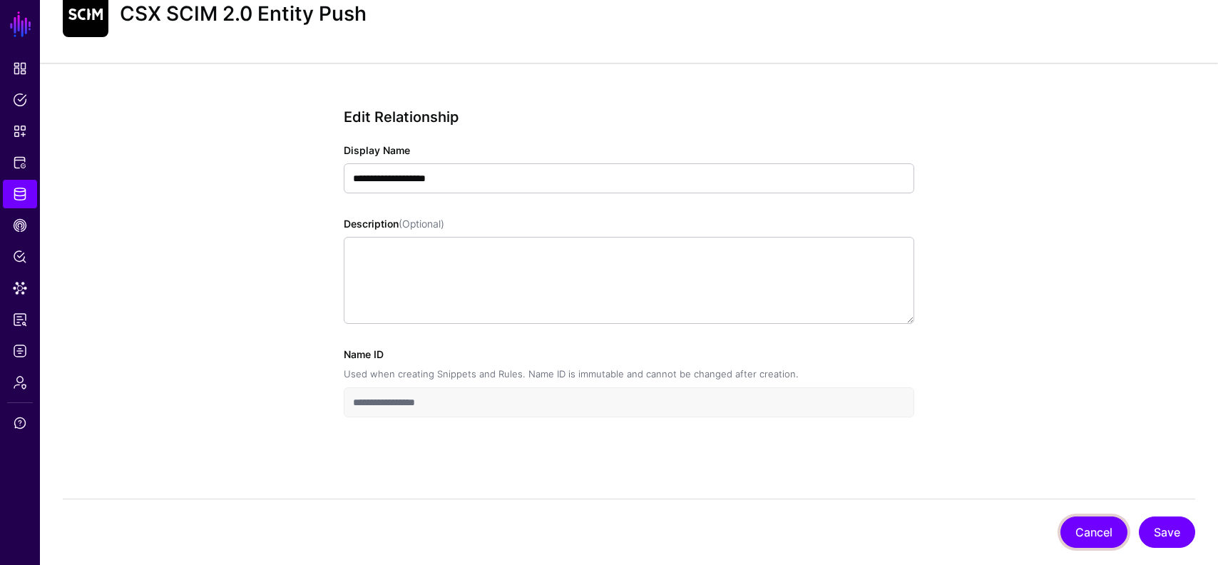
click at [1084, 527] on button "Cancel" at bounding box center [1094, 531] width 67 height 31
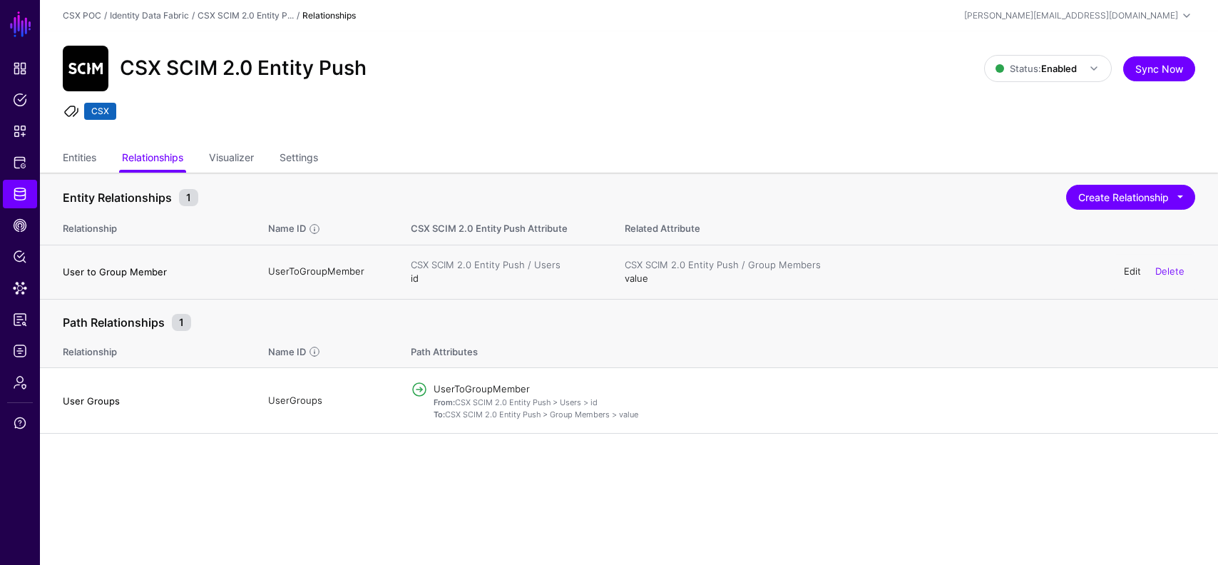
click at [1131, 273] on link "Edit" at bounding box center [1132, 270] width 17 height 11
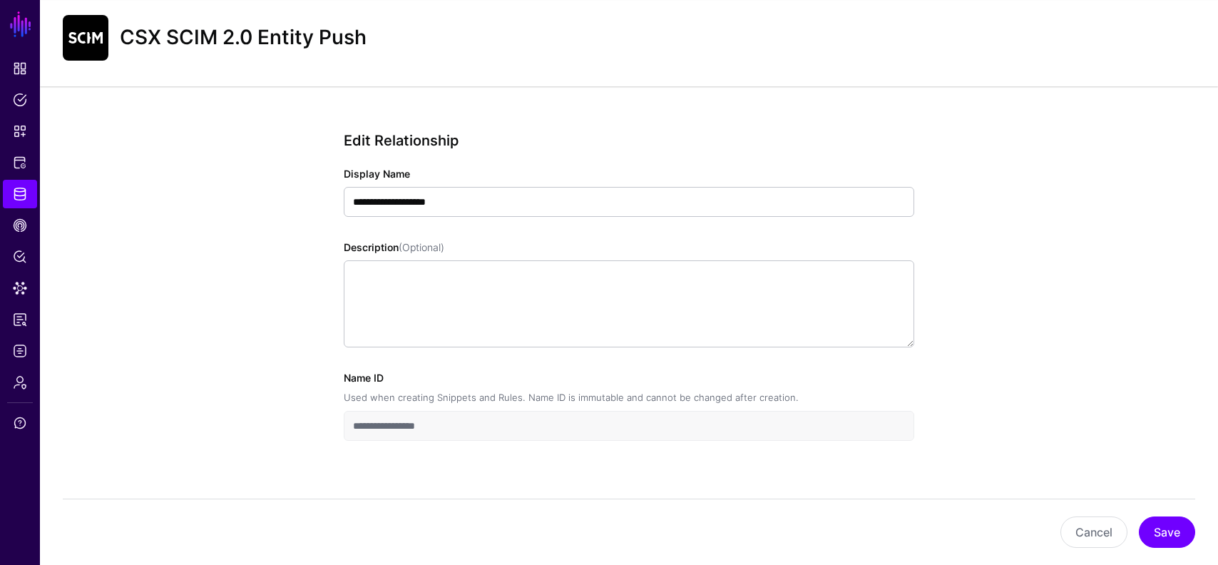
scroll to position [54, 0]
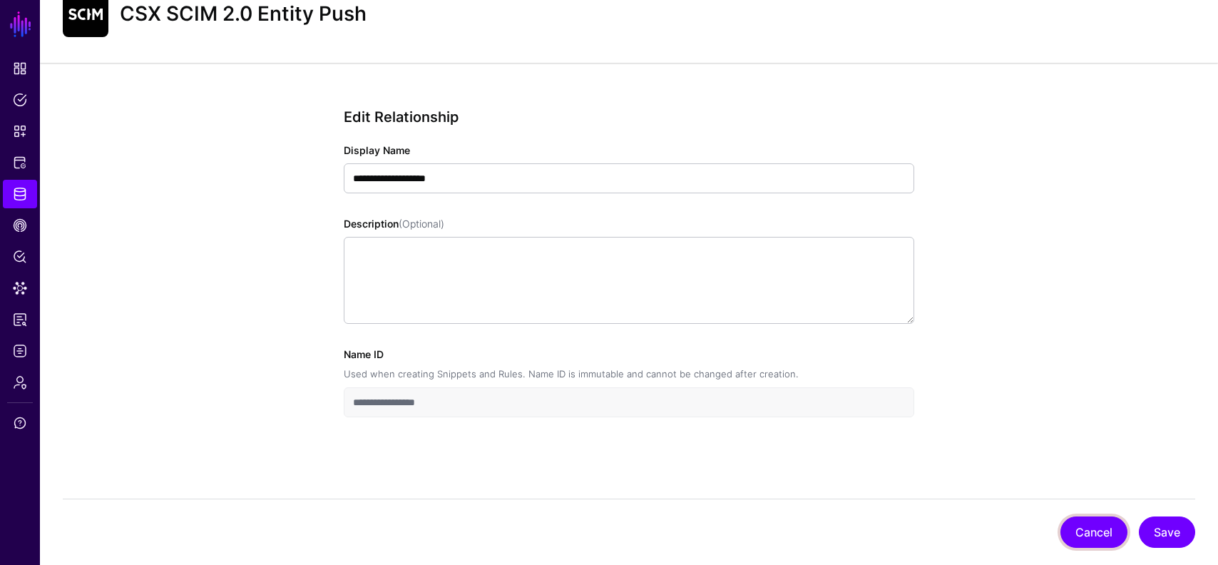
click at [1106, 522] on button "Cancel" at bounding box center [1094, 531] width 67 height 31
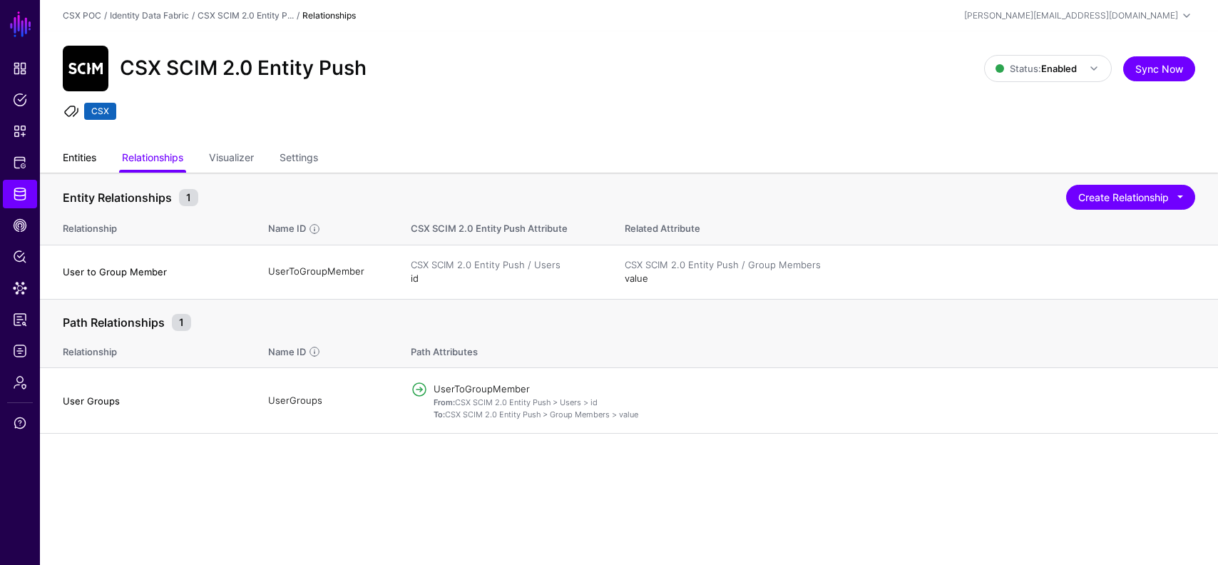
click at [76, 150] on link "Entities" at bounding box center [80, 158] width 34 height 27
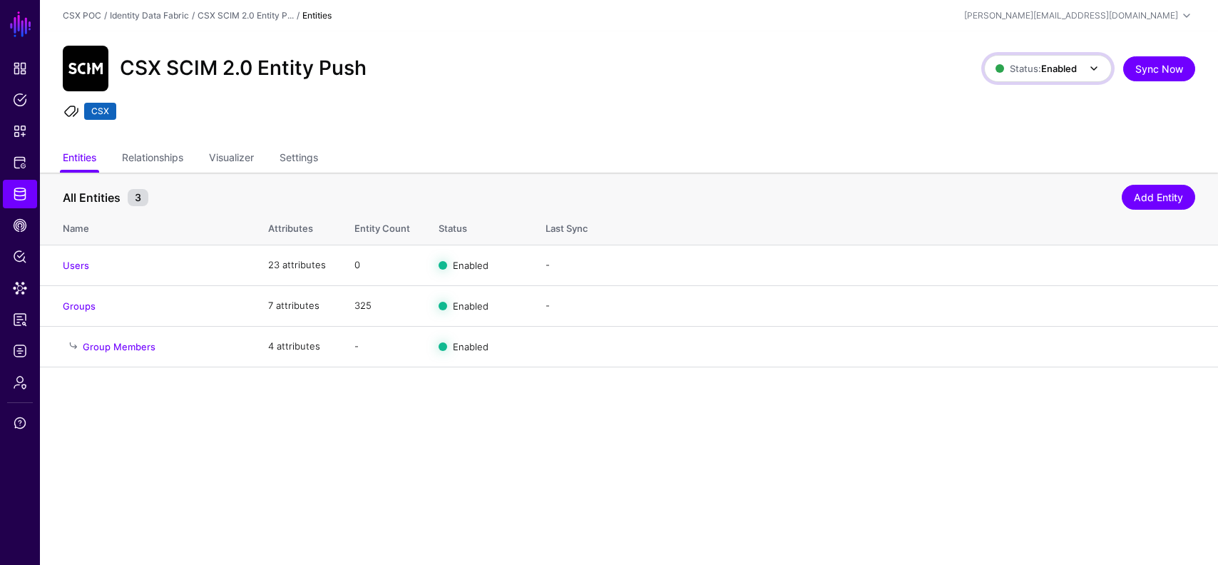
click at [1074, 77] on link "Status: Enabled" at bounding box center [1048, 68] width 128 height 27
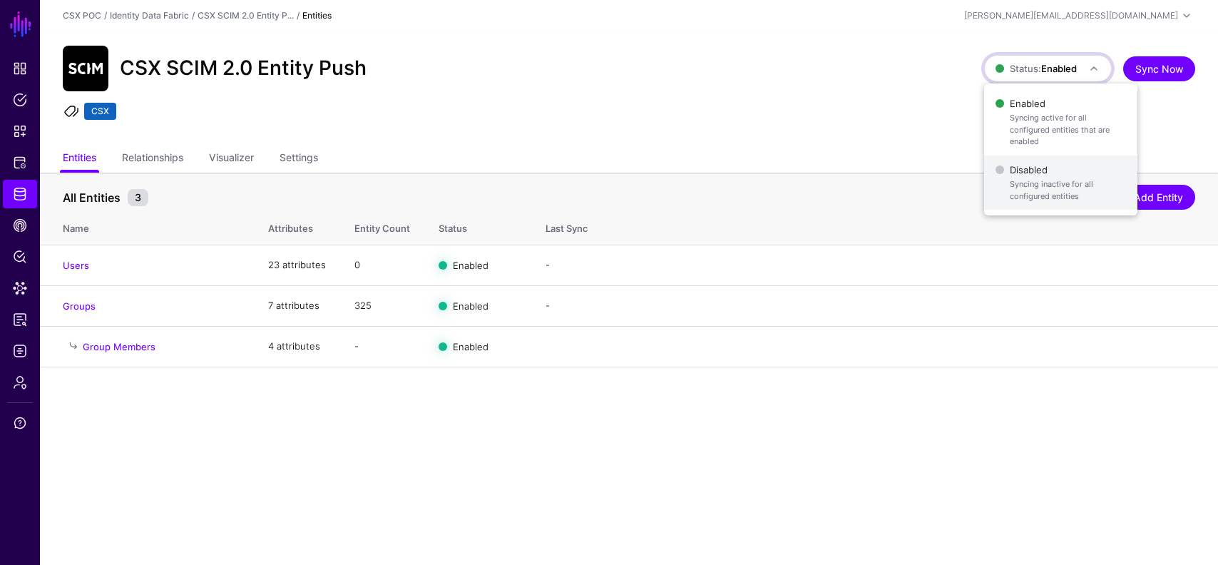
click at [1029, 160] on span "Disabled Syncing inactive for all configured entities" at bounding box center [1061, 183] width 131 height 46
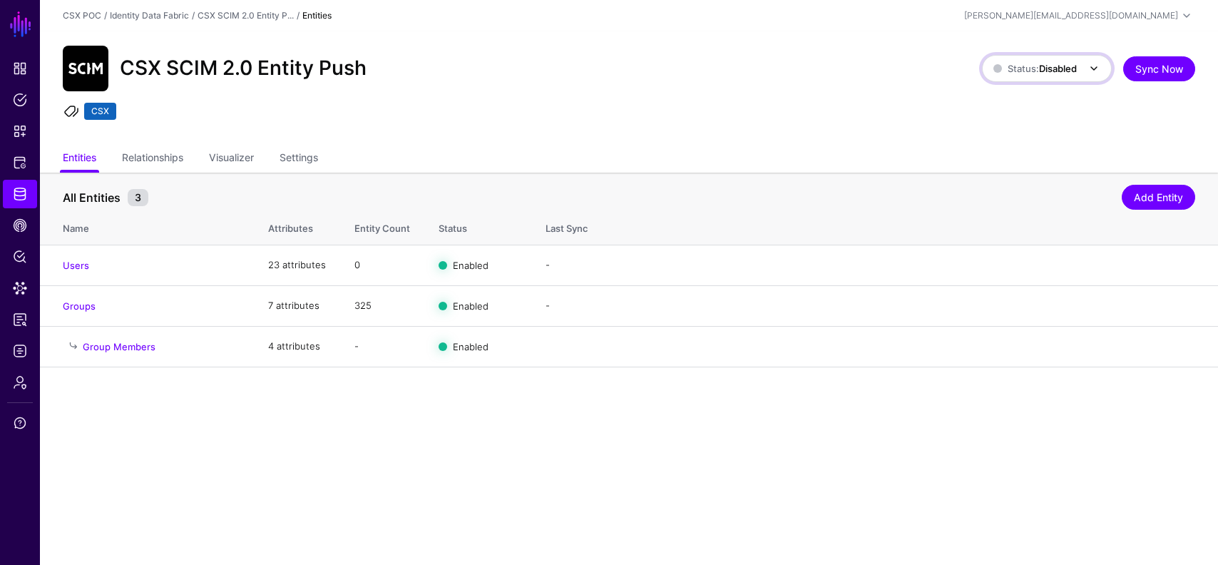
click at [1064, 61] on span "Status: Disabled" at bounding box center [1035, 69] width 83 height 16
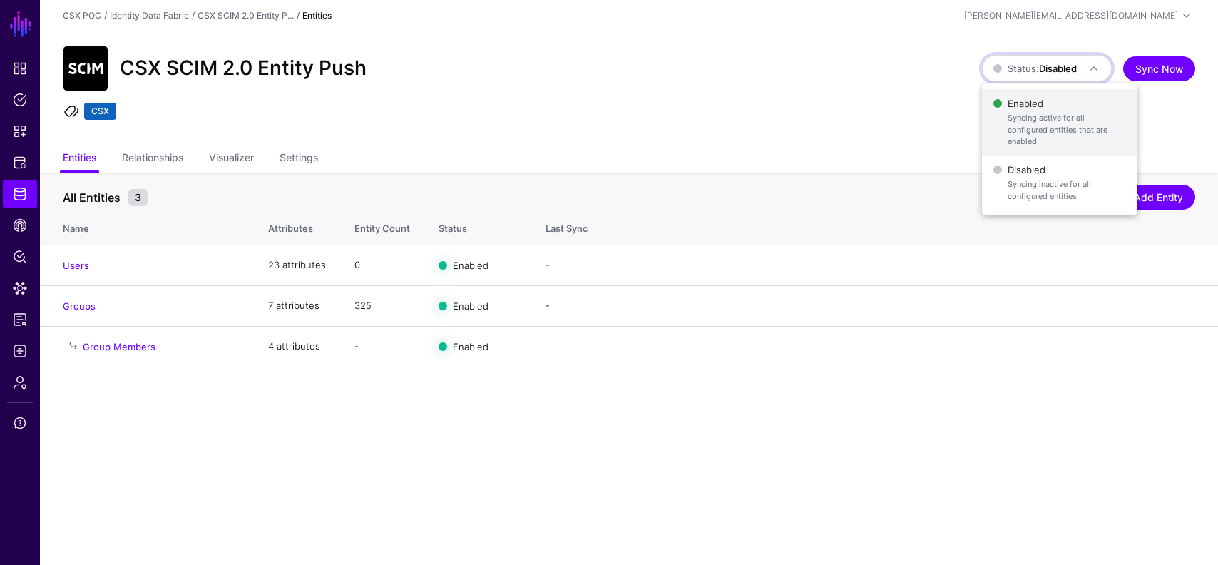
click at [1038, 101] on span "Enabled Syncing active for all configured entities that are enabled" at bounding box center [1060, 122] width 133 height 58
